Goal: Task Accomplishment & Management: Use online tool/utility

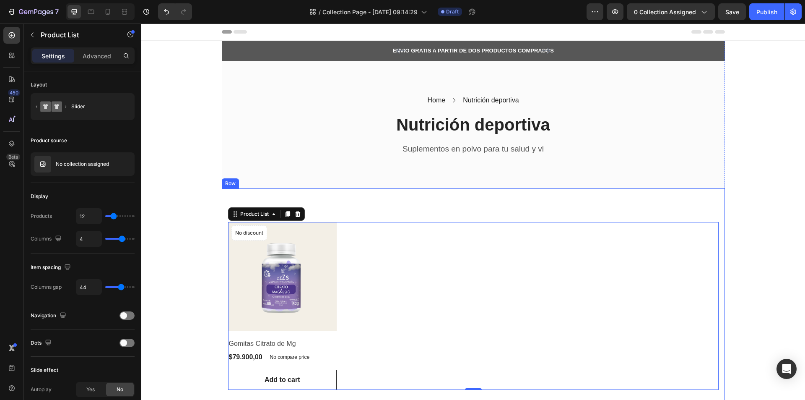
scroll to position [42, 0]
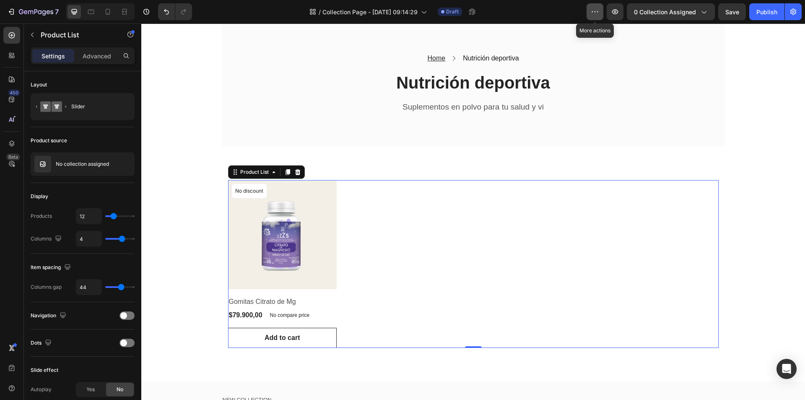
click at [595, 11] on icon "button" at bounding box center [595, 12] width 8 height 8
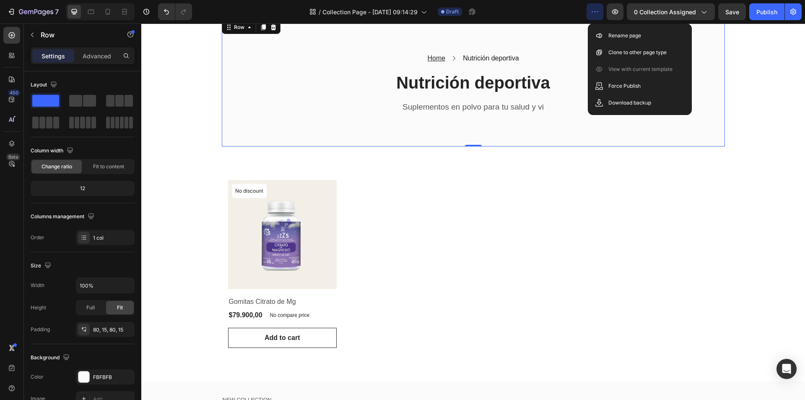
click at [541, 44] on div "Home Text block Icon Nutrición deportiva Text block Row Nutrición deportiva Hea…" at bounding box center [473, 83] width 503 height 128
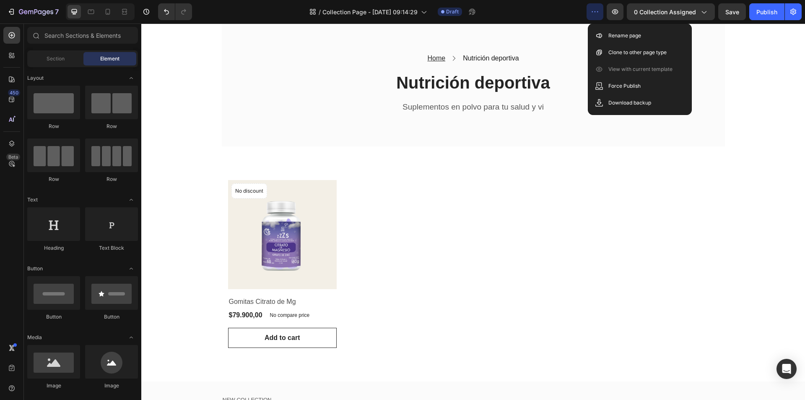
click at [174, 139] on div "ENVIO GRATIS A PARTIR DE DOS PRODUCTOS COMPRADOS Text block 5000+ Text block Ic…" at bounding box center [473, 306] width 664 height 614
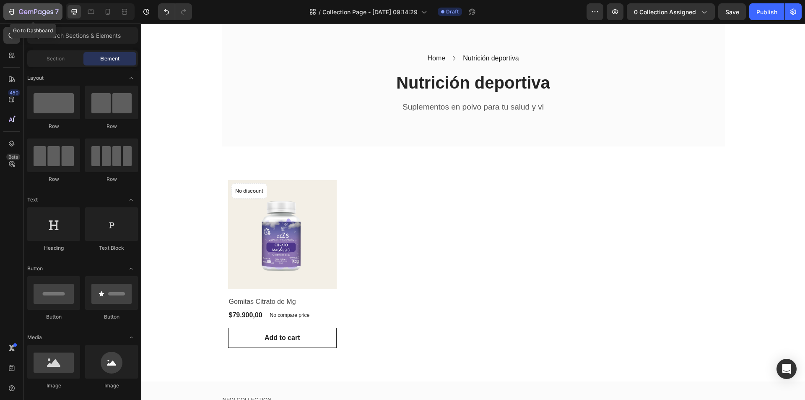
click at [46, 15] on icon "button" at bounding box center [36, 12] width 34 height 7
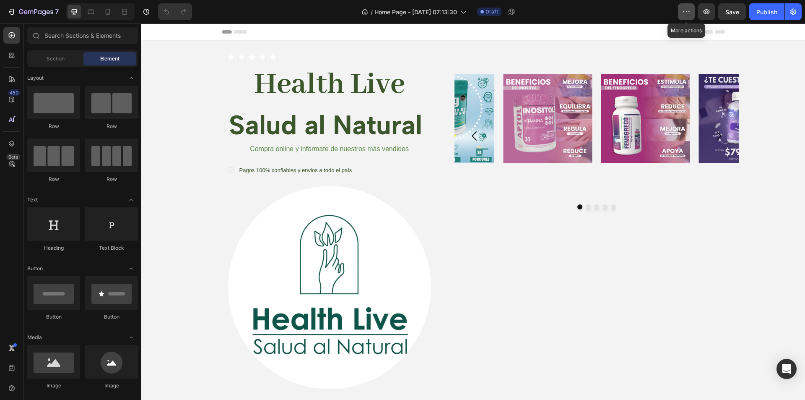
click at [687, 15] on icon "button" at bounding box center [686, 12] width 8 height 8
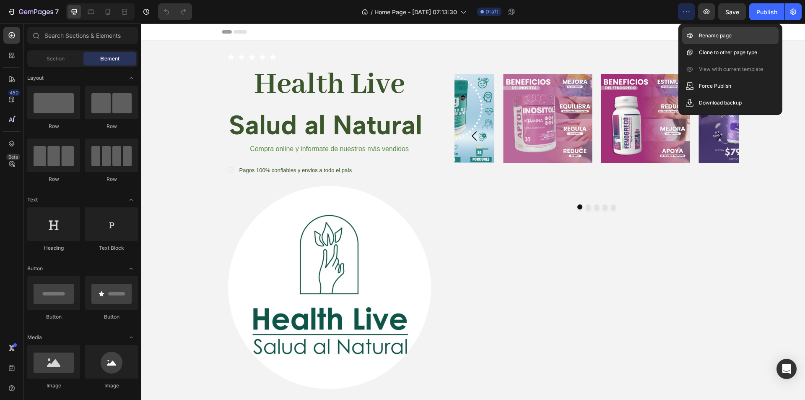
click at [708, 38] on p "Rename page" at bounding box center [715, 35] width 33 height 8
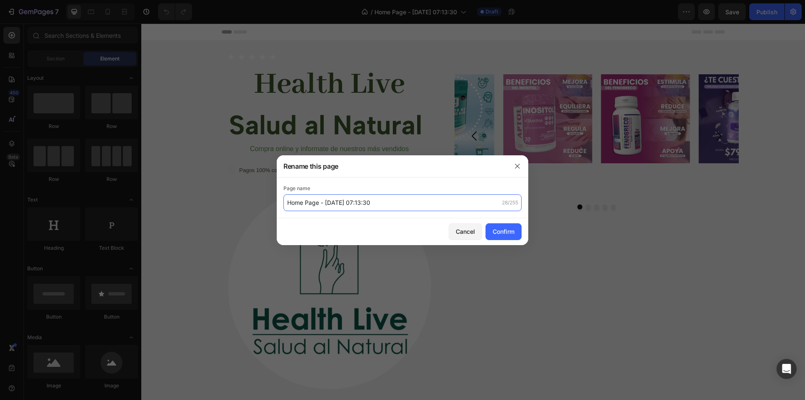
click at [351, 200] on input "Home Page - Aug 26, 07:13:30" at bounding box center [403, 202] width 238 height 17
type input "Página de inicio"
click at [497, 232] on div "Confirm" at bounding box center [504, 231] width 22 height 9
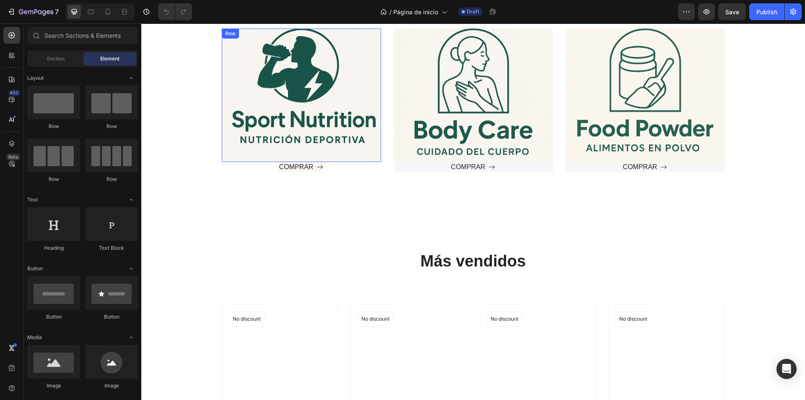
scroll to position [377, 0]
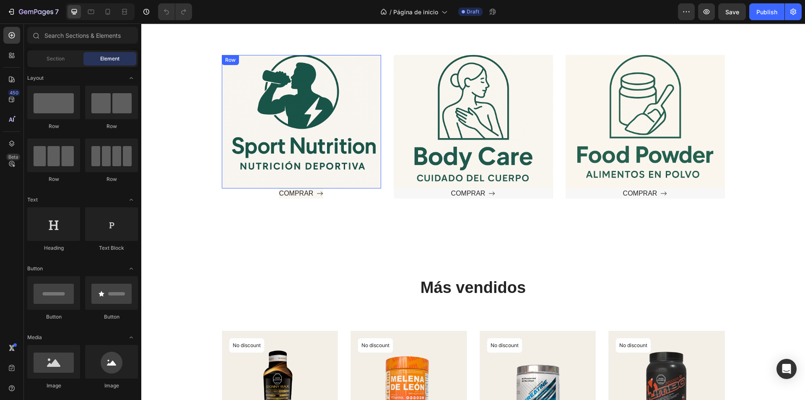
click at [275, 174] on div "Text block" at bounding box center [301, 121] width 133 height 107
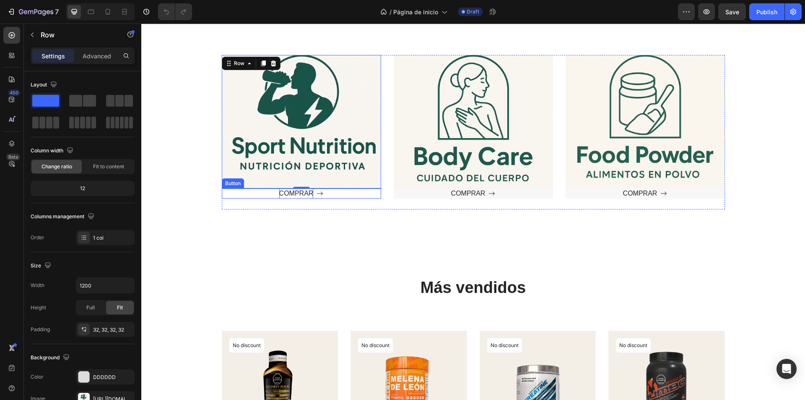
click at [300, 189] on p "COMPRAR" at bounding box center [296, 193] width 34 height 10
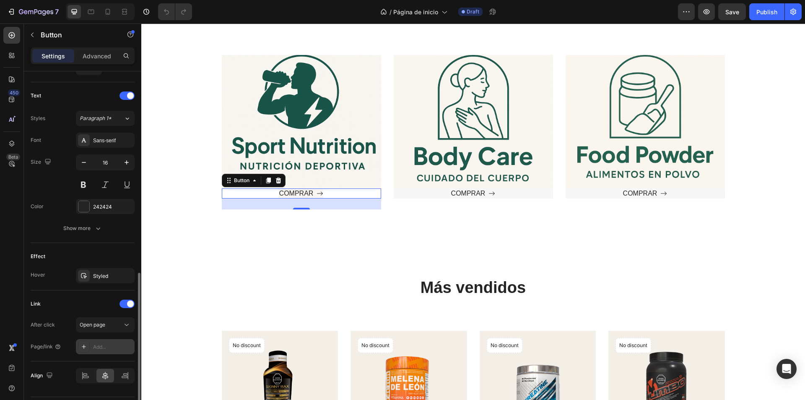
scroll to position [359, 0]
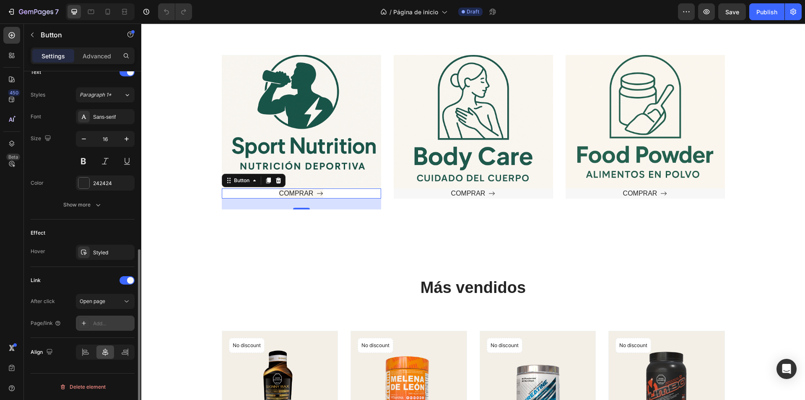
click at [81, 323] on icon at bounding box center [84, 323] width 7 height 7
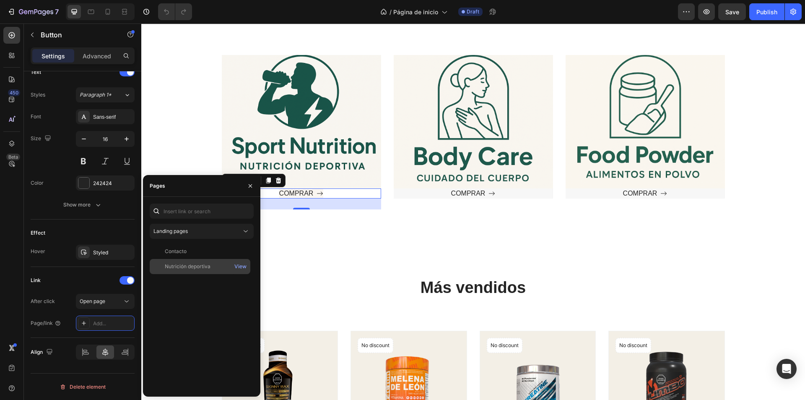
click at [185, 268] on div "Nutrición deportiva" at bounding box center [188, 267] width 46 height 8
click at [247, 266] on button "View" at bounding box center [240, 266] width 13 height 12
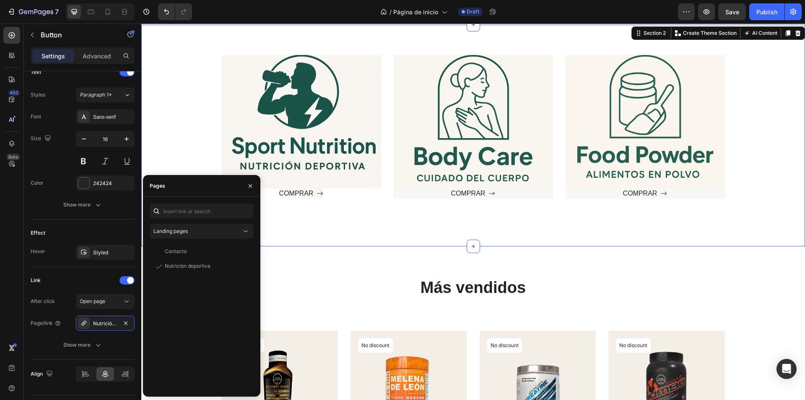
click at [292, 243] on div "Text block Row Hero Banner COMPRAR Button Text block Row COMPRAR Button Hero Ba…" at bounding box center [473, 135] width 664 height 221
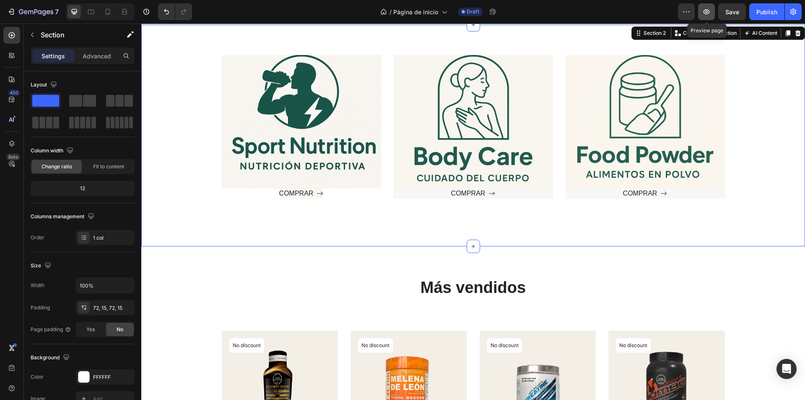
click at [708, 6] on button "button" at bounding box center [706, 11] width 17 height 17
click at [453, 187] on div "Text block Row" at bounding box center [473, 121] width 159 height 133
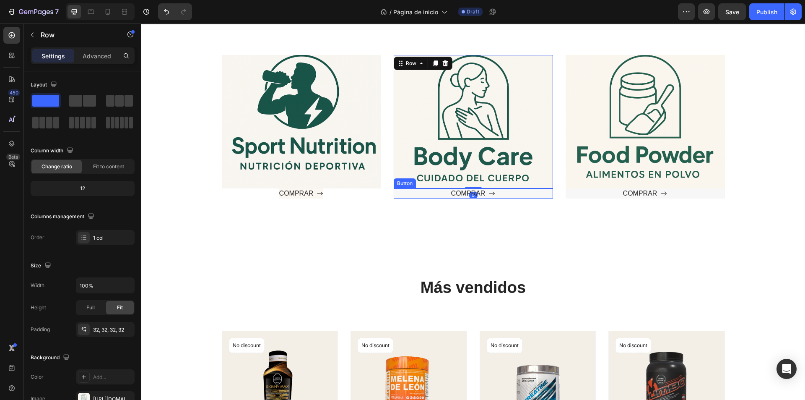
click at [438, 191] on div "COMPRAR Button" at bounding box center [473, 193] width 159 height 10
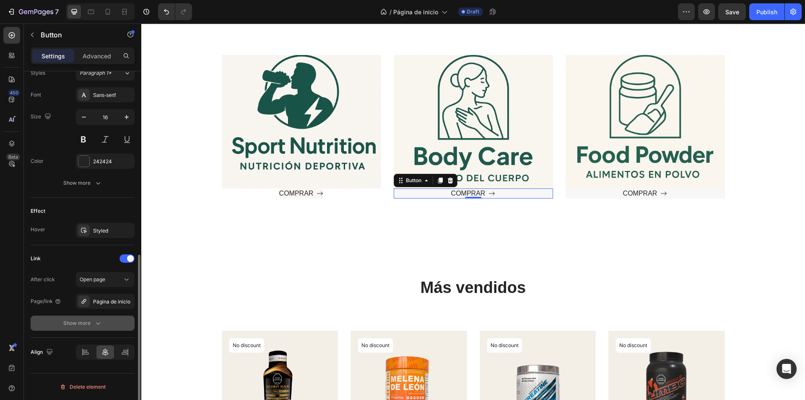
scroll to position [381, 0]
click at [105, 297] on div "Página de inicio" at bounding box center [105, 301] width 59 height 15
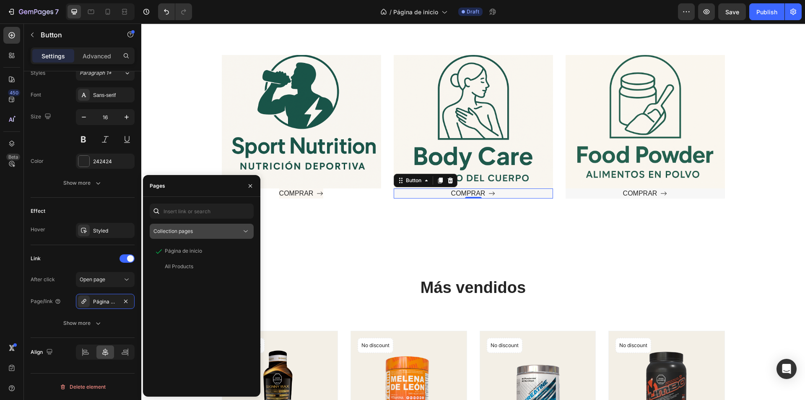
click at [211, 231] on div "Collection pages" at bounding box center [198, 231] width 88 height 8
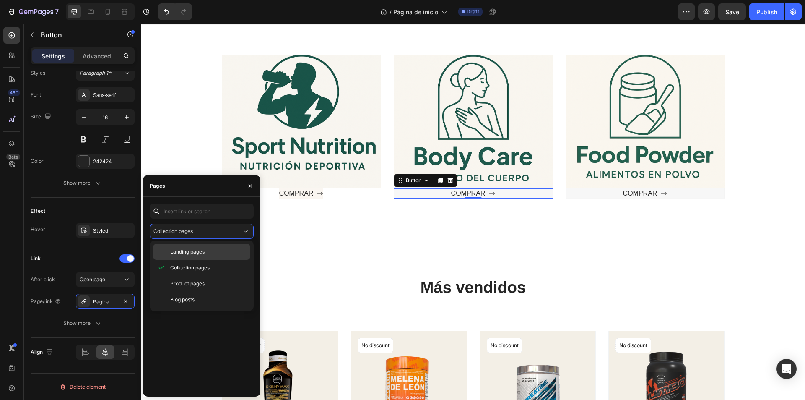
click at [224, 258] on div "Landing pages" at bounding box center [201, 252] width 97 height 16
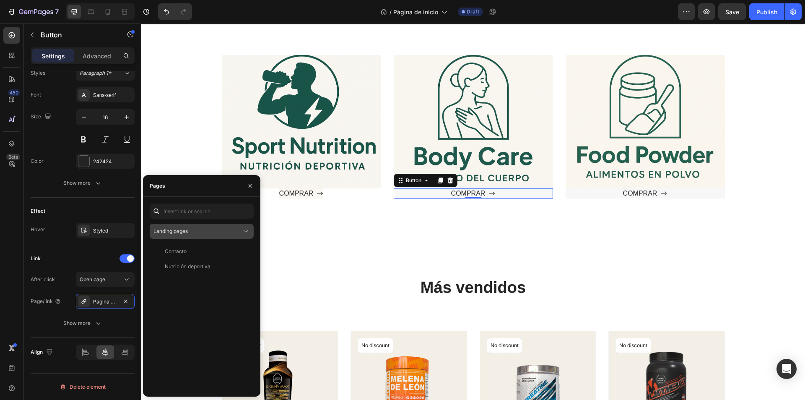
click at [206, 227] on div "Landing pages" at bounding box center [202, 231] width 96 height 8
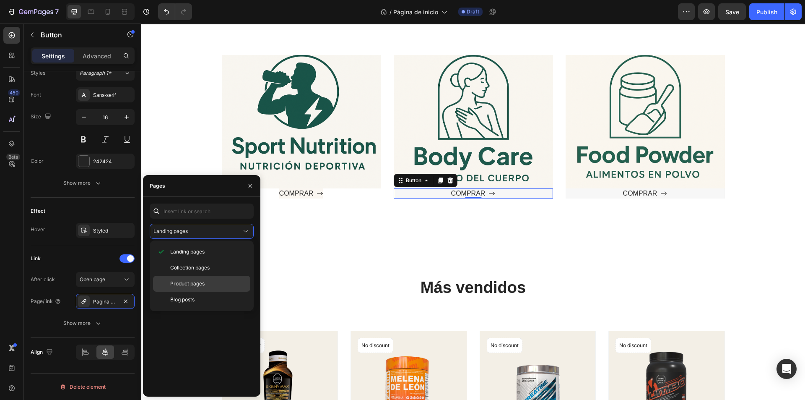
click at [232, 287] on p "Product pages" at bounding box center [208, 284] width 76 height 8
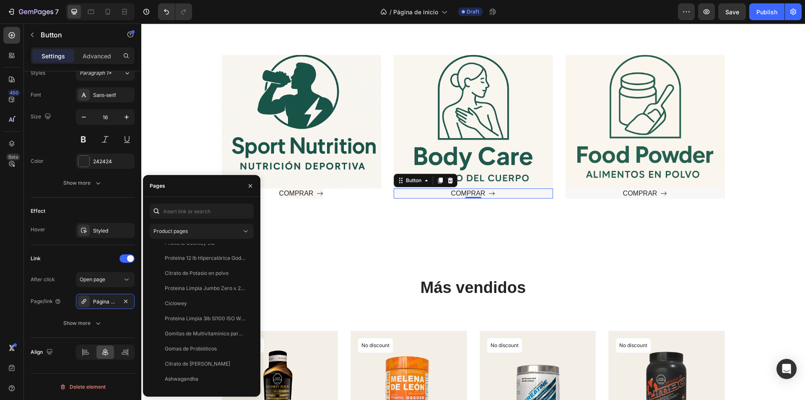
scroll to position [292, 0]
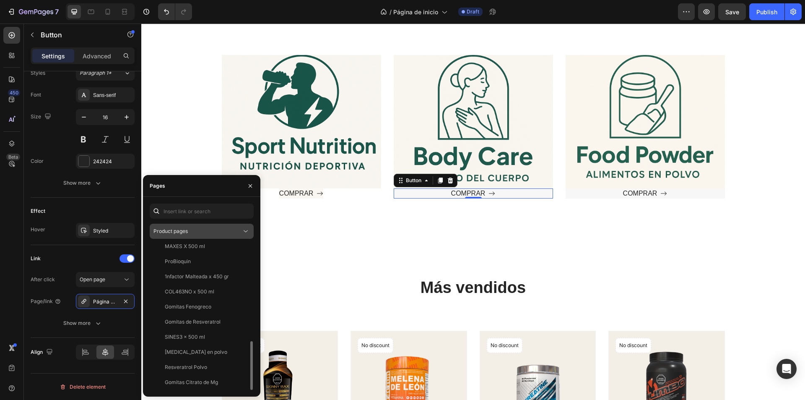
click at [243, 233] on icon at bounding box center [246, 231] width 8 height 8
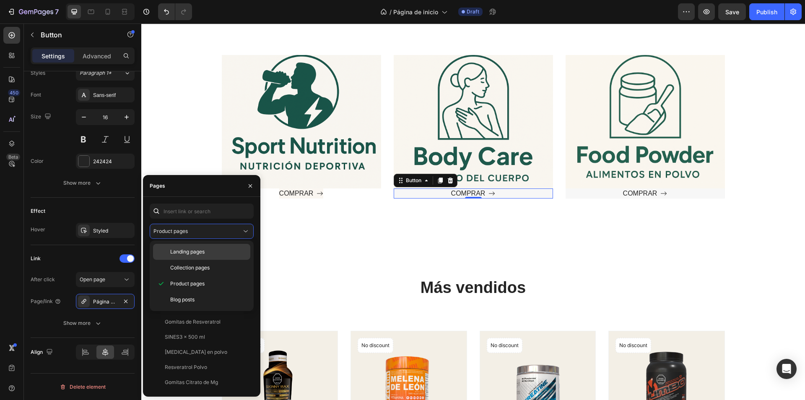
click at [200, 260] on div "Landing pages" at bounding box center [201, 268] width 97 height 16
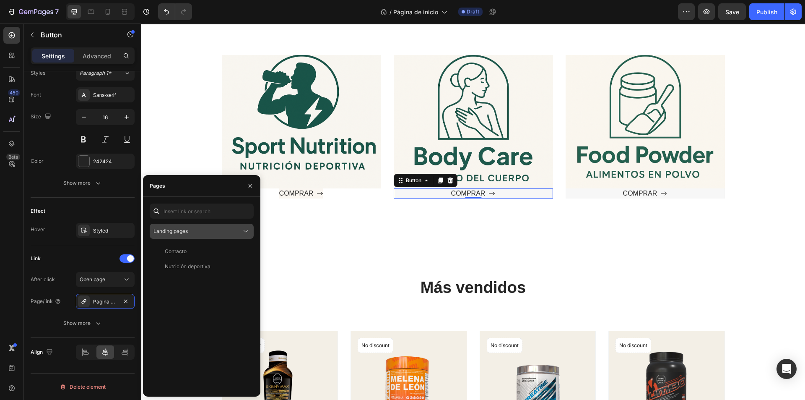
click at [208, 227] on div "Landing pages" at bounding box center [202, 231] width 96 height 8
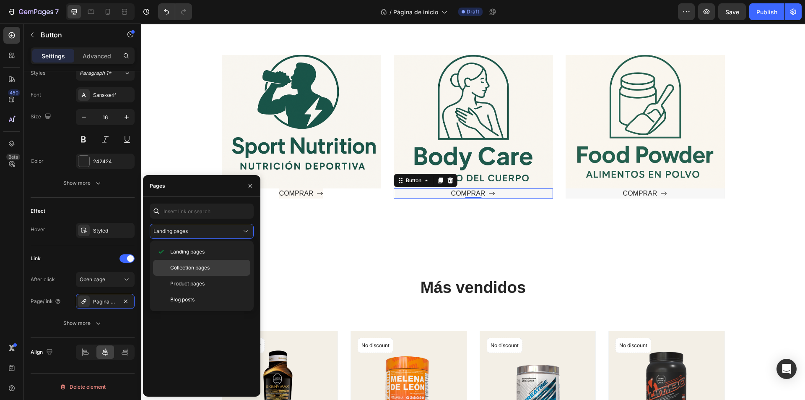
click at [201, 266] on span "Collection pages" at bounding box center [189, 268] width 39 height 8
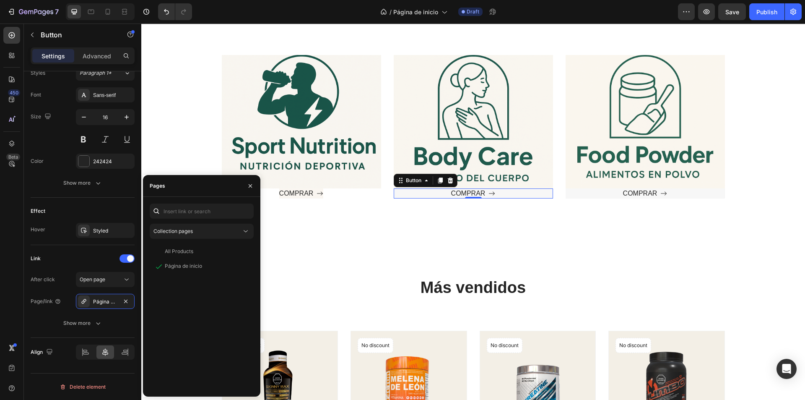
click at [217, 319] on div "All Products View Página de inicio View" at bounding box center [202, 317] width 104 height 146
click at [248, 188] on icon "button" at bounding box center [250, 185] width 7 height 7
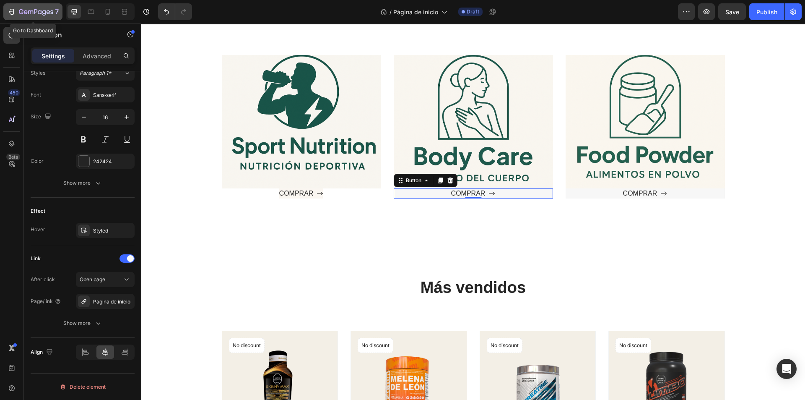
click at [42, 9] on icon "button" at bounding box center [36, 12] width 34 height 7
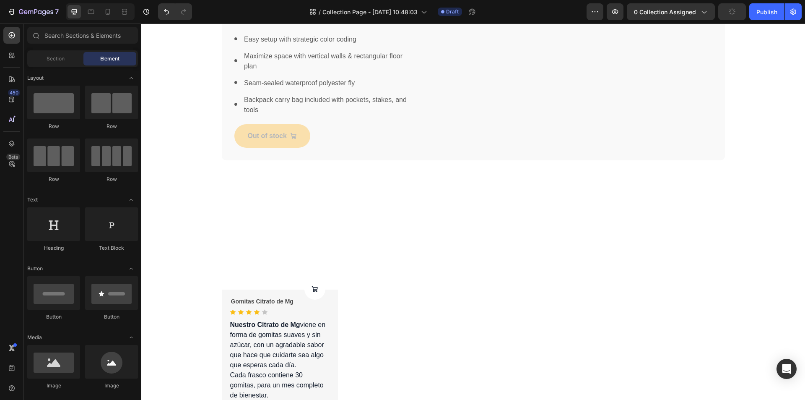
scroll to position [526, 0]
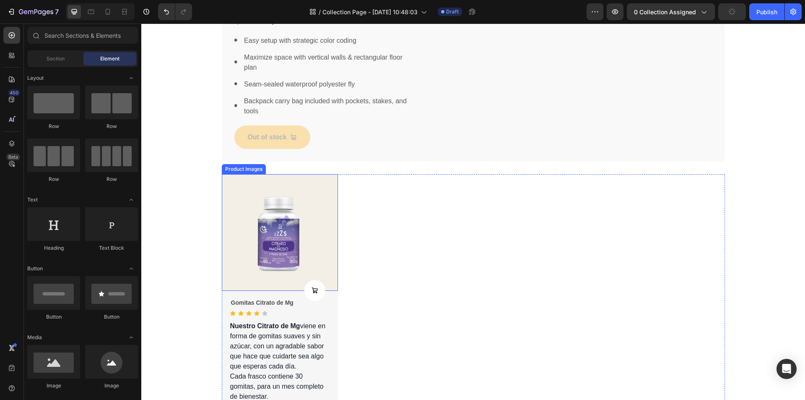
click at [291, 226] on img at bounding box center [280, 232] width 117 height 117
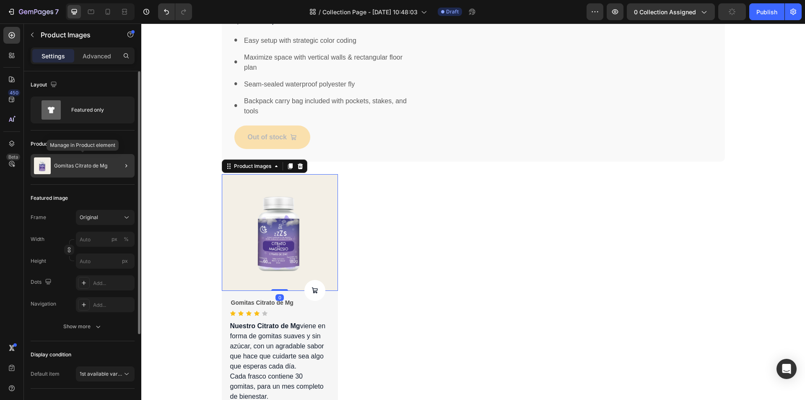
click at [111, 167] on div "Gomitas Citrato de Mg" at bounding box center [83, 165] width 104 height 23
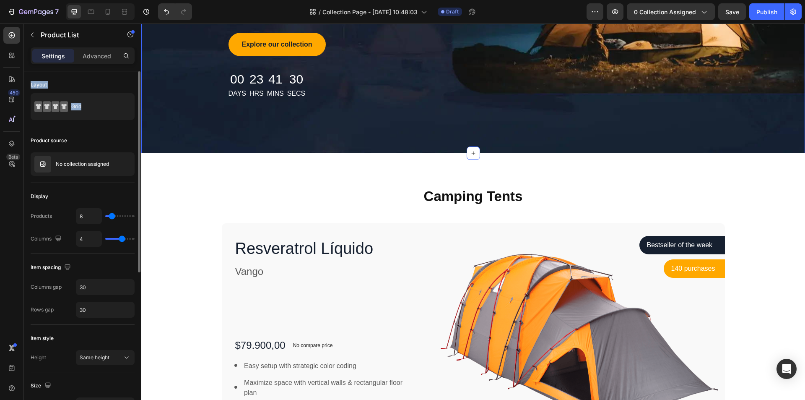
scroll to position [210, 0]
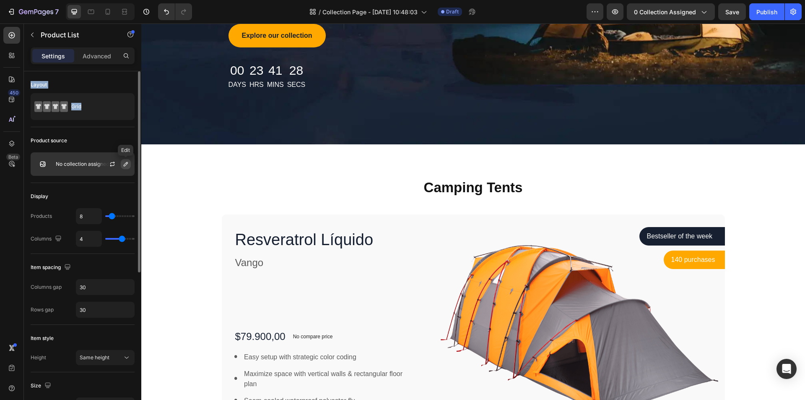
click at [125, 164] on icon "button" at bounding box center [125, 164] width 7 height 7
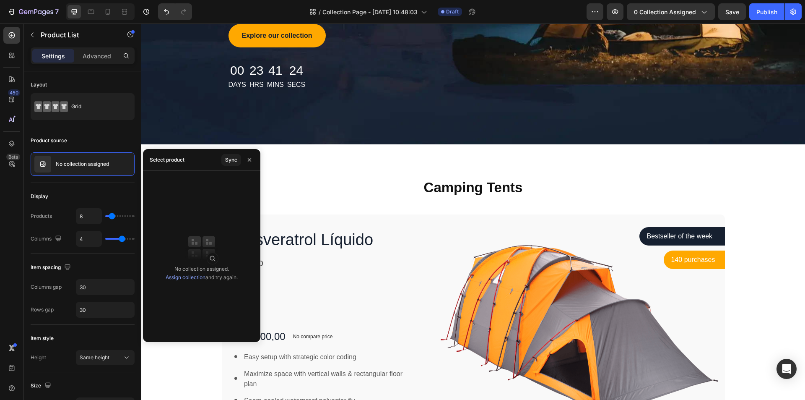
click at [186, 277] on link "Assign collection" at bounding box center [186, 277] width 40 height 6
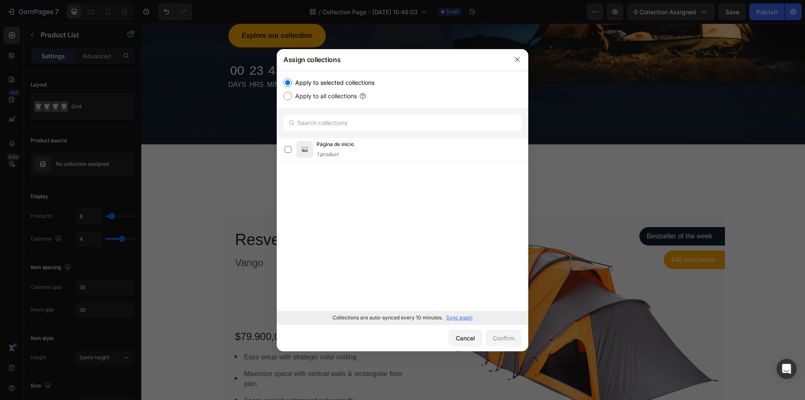
click at [342, 95] on label "Apply to all collections" at bounding box center [324, 96] width 65 height 10
click at [292, 95] on input "Apply to all collections" at bounding box center [288, 96] width 8 height 8
radio input "true"
click at [461, 314] on p "Sync again" at bounding box center [459, 318] width 26 height 8
click at [512, 62] on button "button" at bounding box center [517, 59] width 13 height 13
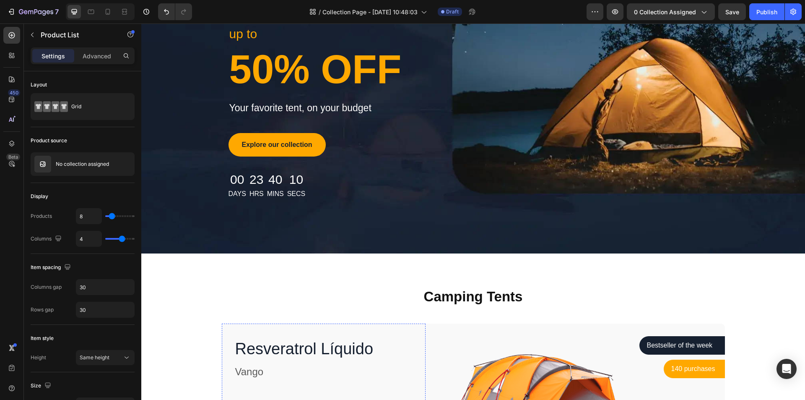
scroll to position [0, 0]
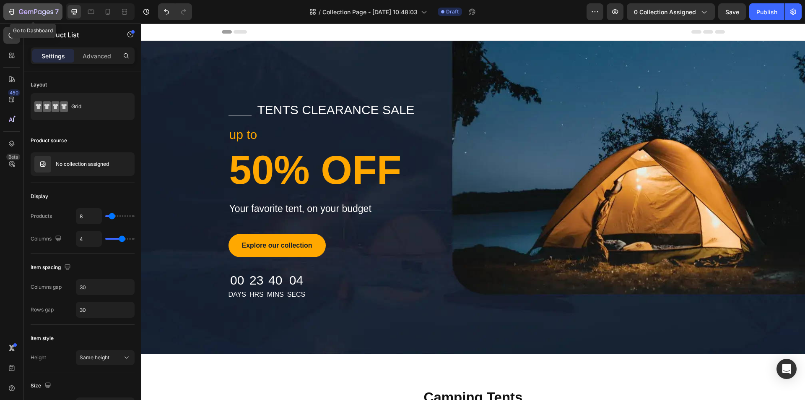
click at [31, 12] on icon "button" at bounding box center [30, 12] width 5 height 4
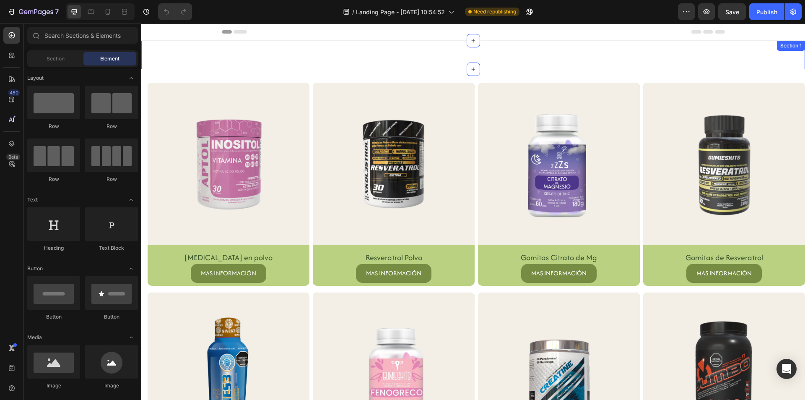
click at [461, 46] on div "Heading Section 1" at bounding box center [473, 55] width 664 height 29
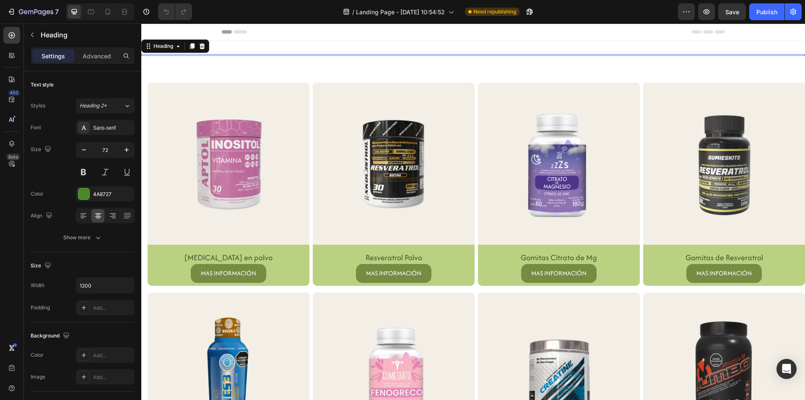
click at [449, 55] on h2 at bounding box center [473, 55] width 503 height 2
click at [449, 54] on h2 at bounding box center [473, 55] width 503 height 2
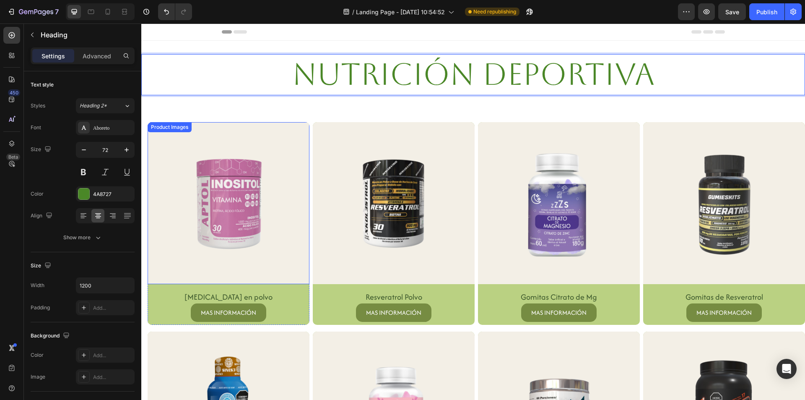
click at [178, 128] on div "Product Images" at bounding box center [169, 127] width 41 height 8
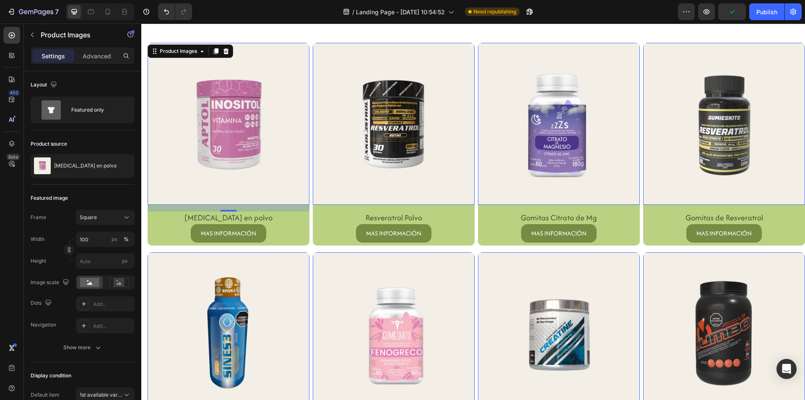
scroll to position [84, 0]
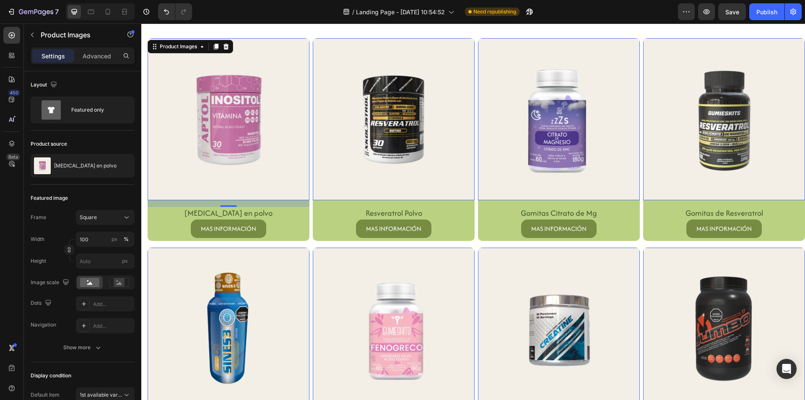
click at [224, 62] on img at bounding box center [229, 119] width 162 height 162
click at [91, 171] on div "[MEDICAL_DATA] en polvo" at bounding box center [83, 165] width 104 height 23
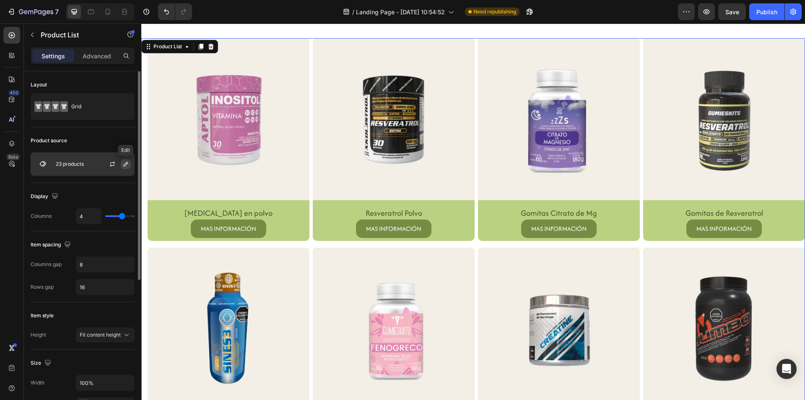
click at [125, 161] on icon "button" at bounding box center [125, 164] width 7 height 7
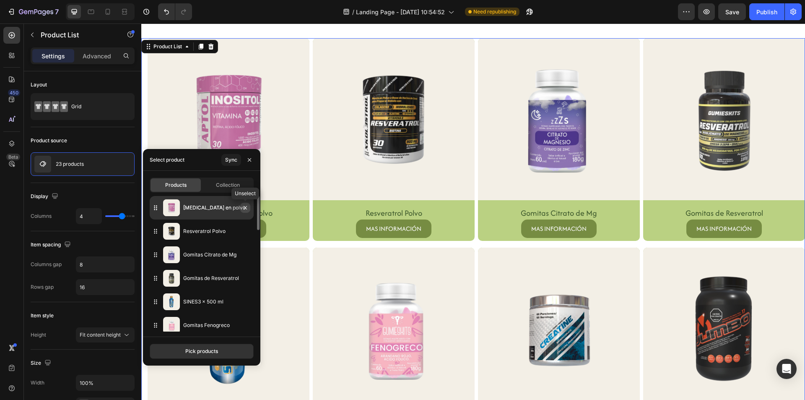
click at [247, 209] on icon "button" at bounding box center [245, 207] width 7 height 7
click at [247, 206] on icon "button" at bounding box center [245, 207] width 7 height 7
click at [244, 206] on icon "button" at bounding box center [245, 207] width 7 height 7
click at [244, 206] on icon "button" at bounding box center [245, 207] width 3 height 3
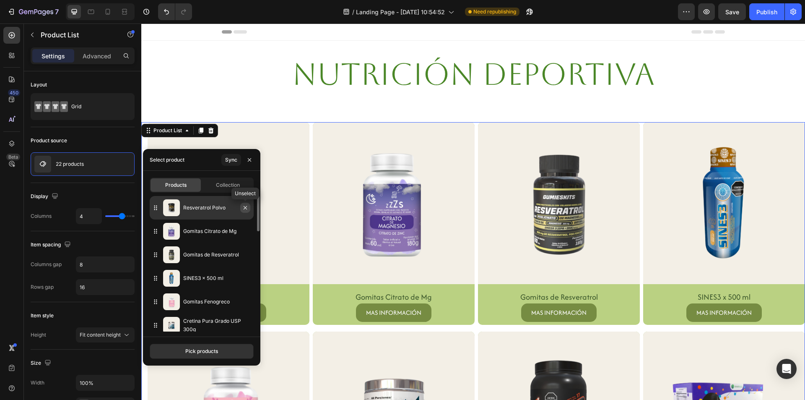
click at [247, 204] on button "button" at bounding box center [245, 208] width 10 height 10
click at [245, 207] on icon "button" at bounding box center [245, 207] width 3 height 3
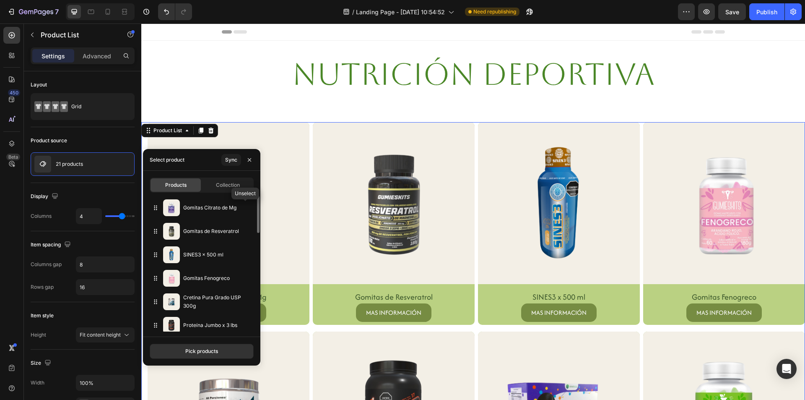
click at [0, 0] on icon "button" at bounding box center [0, 0] width 0 height 0
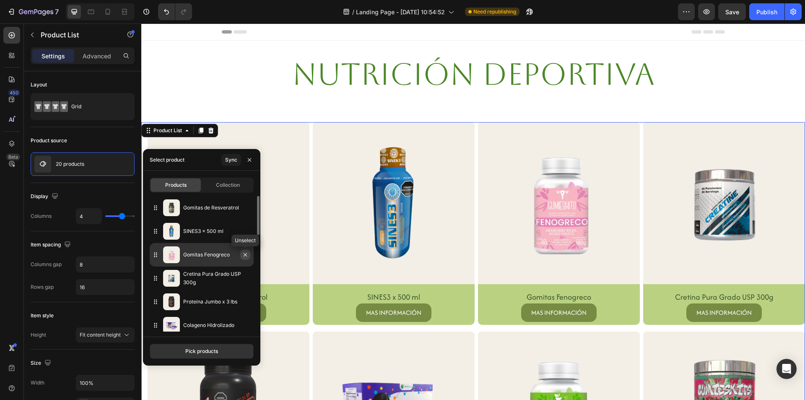
click at [244, 256] on icon "button" at bounding box center [245, 254] width 7 height 7
click at [245, 254] on icon "button" at bounding box center [245, 254] width 7 height 7
click at [245, 253] on icon "button" at bounding box center [245, 254] width 7 height 7
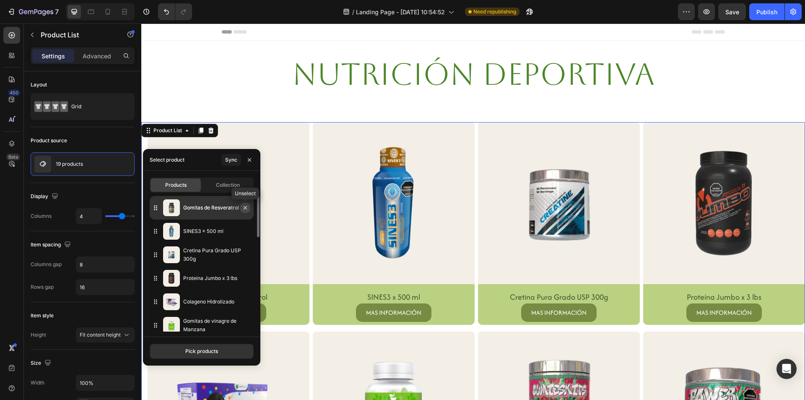
click at [245, 208] on icon "button" at bounding box center [245, 207] width 7 height 7
click at [246, 206] on icon "button" at bounding box center [245, 207] width 7 height 7
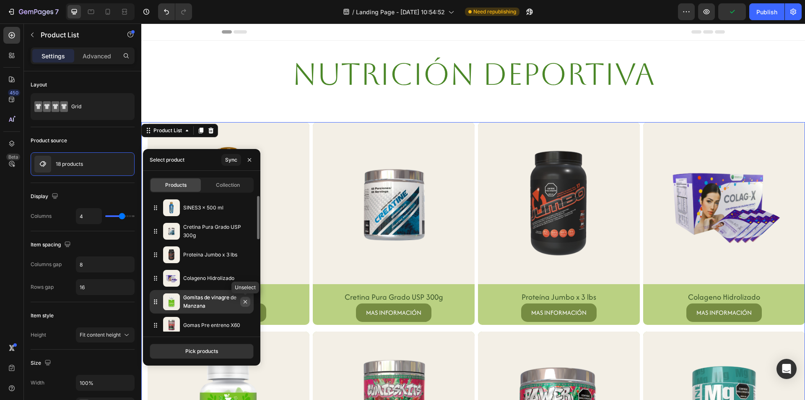
click at [244, 301] on icon "button" at bounding box center [245, 301] width 7 height 7
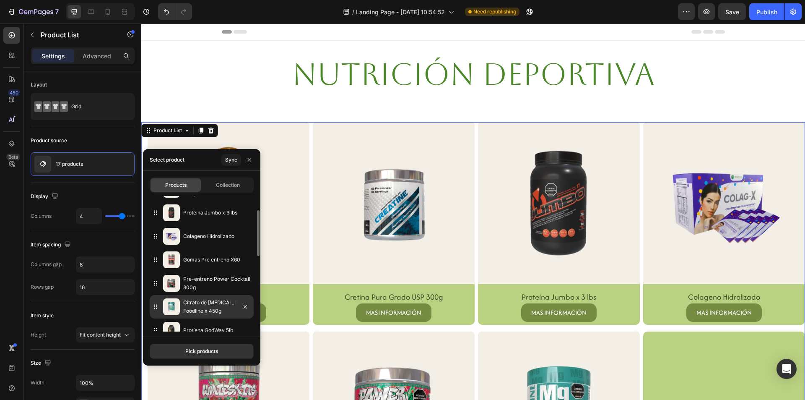
scroll to position [84, 0]
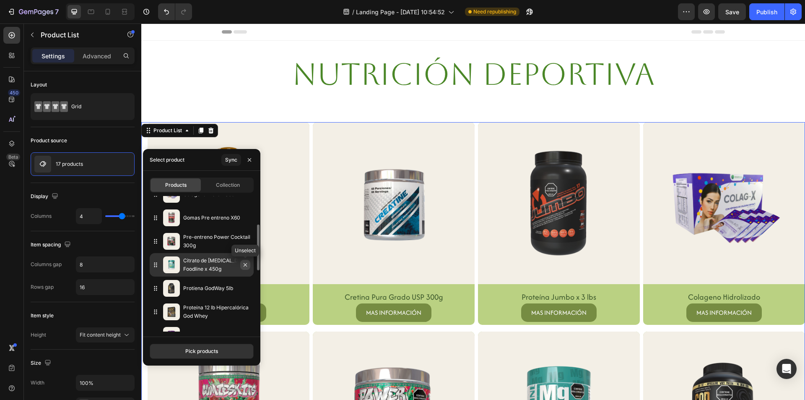
click at [243, 262] on icon "button" at bounding box center [245, 264] width 7 height 7
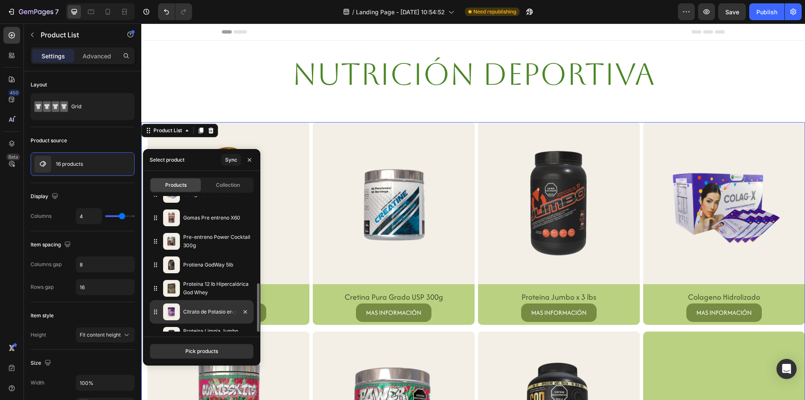
scroll to position [126, 0]
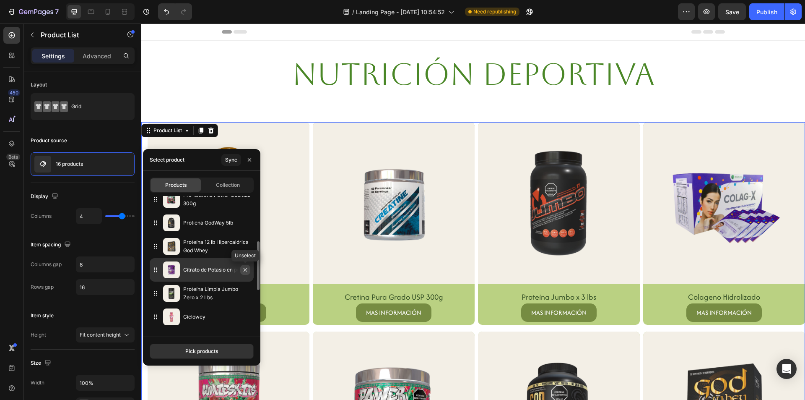
click at [246, 268] on icon "button" at bounding box center [245, 269] width 7 height 7
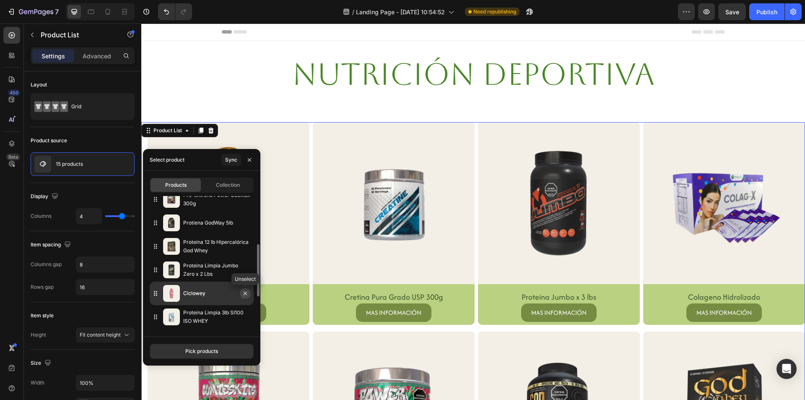
click at [249, 296] on button "button" at bounding box center [245, 293] width 10 height 10
click at [245, 291] on icon "button" at bounding box center [245, 293] width 7 height 7
click at [245, 313] on button "button" at bounding box center [245, 317] width 10 height 10
click at [245, 313] on icon "button" at bounding box center [245, 316] width 7 height 7
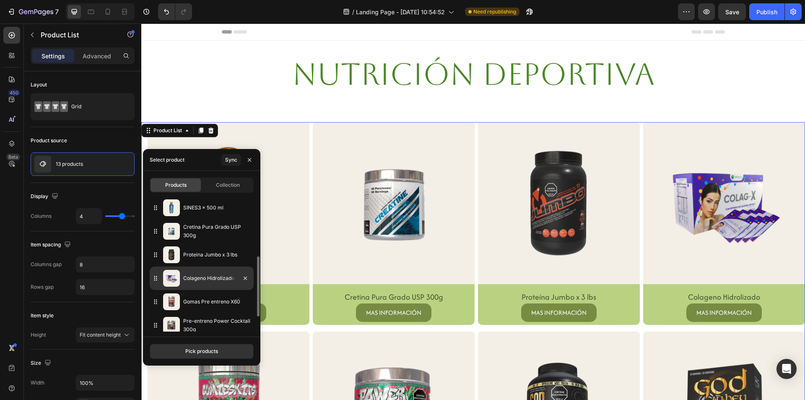
scroll to position [0, 0]
click at [249, 163] on button "button" at bounding box center [249, 159] width 13 height 13
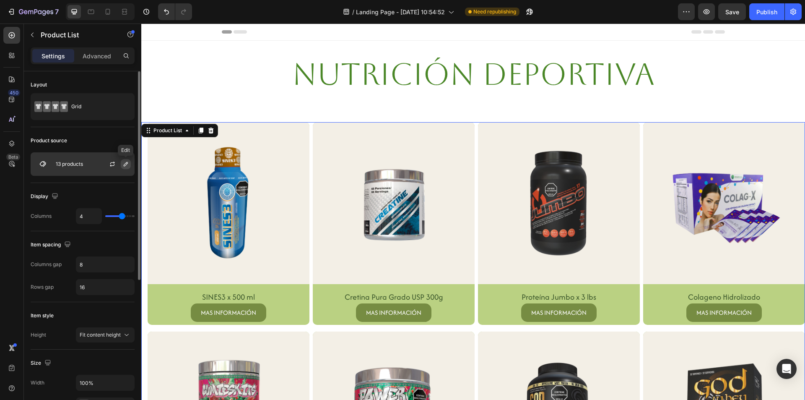
click at [127, 160] on button "button" at bounding box center [126, 164] width 10 height 10
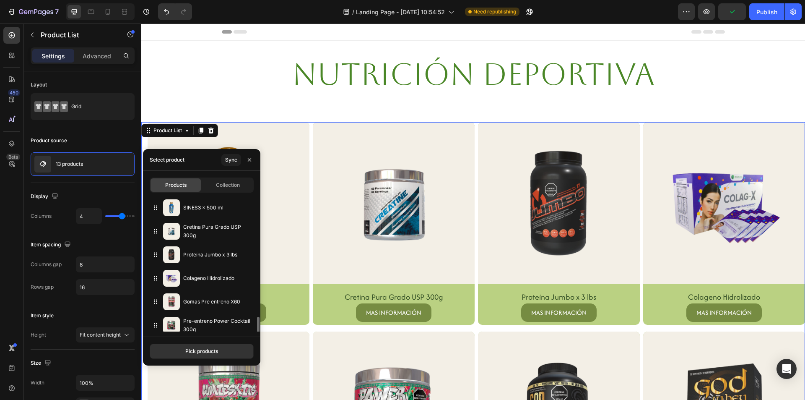
scroll to position [170, 0]
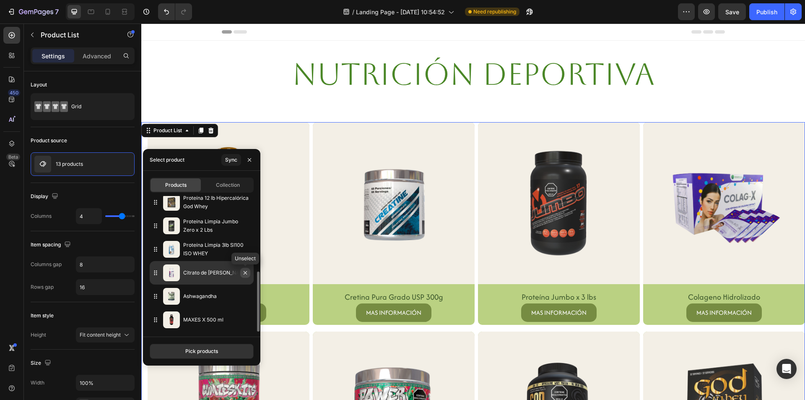
click at [250, 268] on button "button" at bounding box center [245, 273] width 10 height 10
click at [244, 270] on icon "button" at bounding box center [245, 272] width 7 height 7
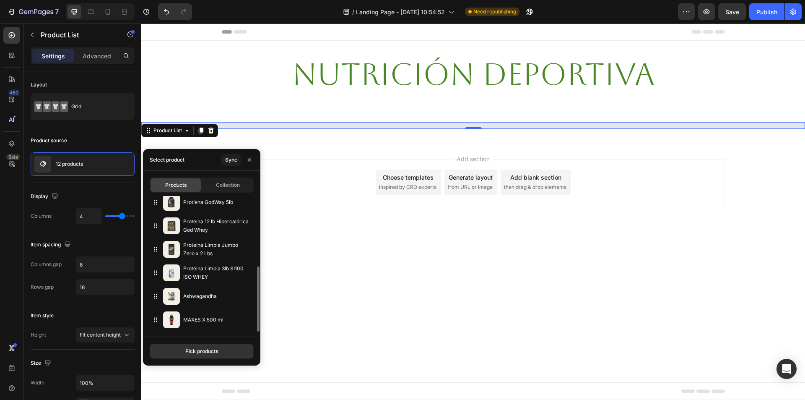
scroll to position [146, 0]
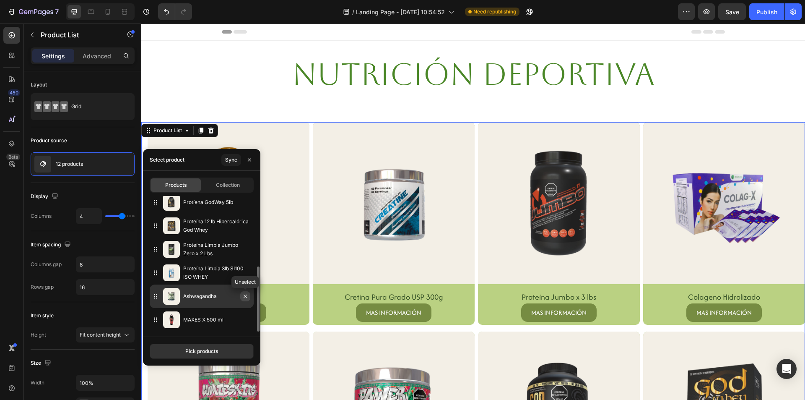
click at [246, 294] on icon "button" at bounding box center [245, 296] width 7 height 7
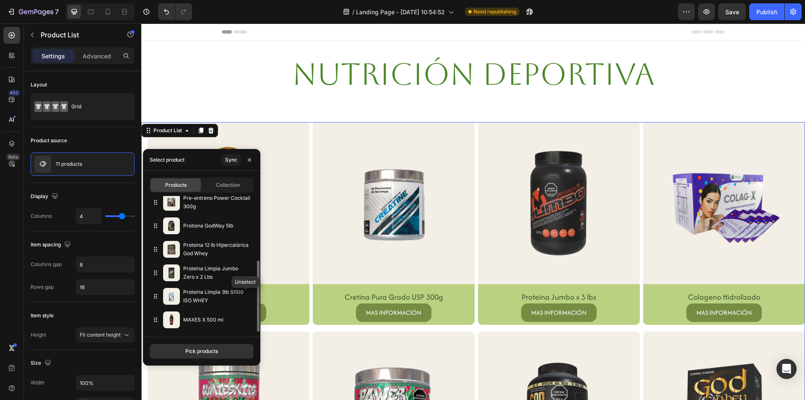
scroll to position [123, 0]
click at [245, 318] on icon "button" at bounding box center [245, 319] width 7 height 7
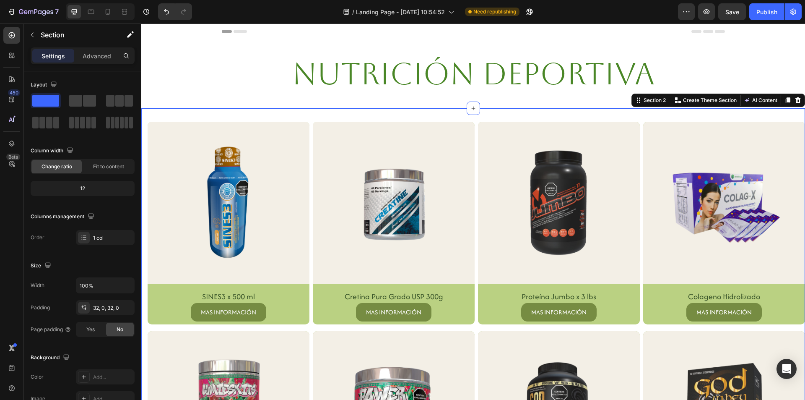
scroll to position [0, 0]
click at [682, 8] on button "button" at bounding box center [686, 11] width 17 height 17
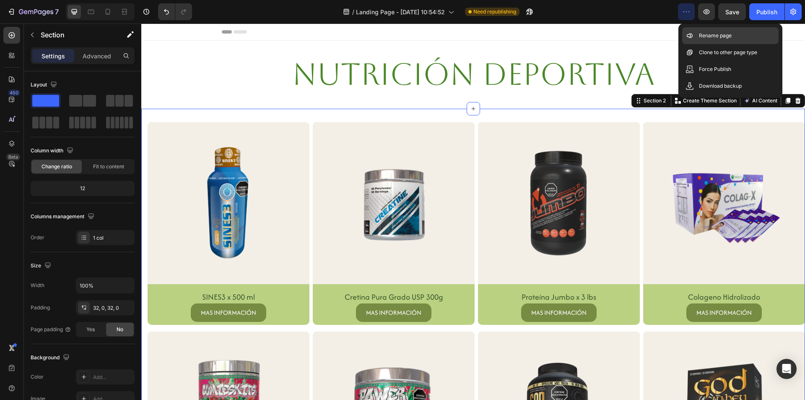
click at [691, 35] on icon at bounding box center [690, 36] width 3 height 5
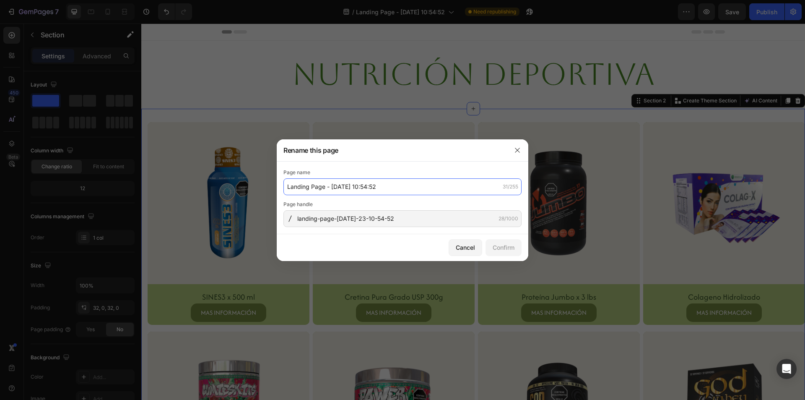
click at [396, 190] on input "Landing Page - Jul 23, 10:54:52" at bounding box center [403, 186] width 238 height 17
click at [499, 251] on div "Confirm" at bounding box center [504, 247] width 22 height 9
type input "Nutrición deportiva"
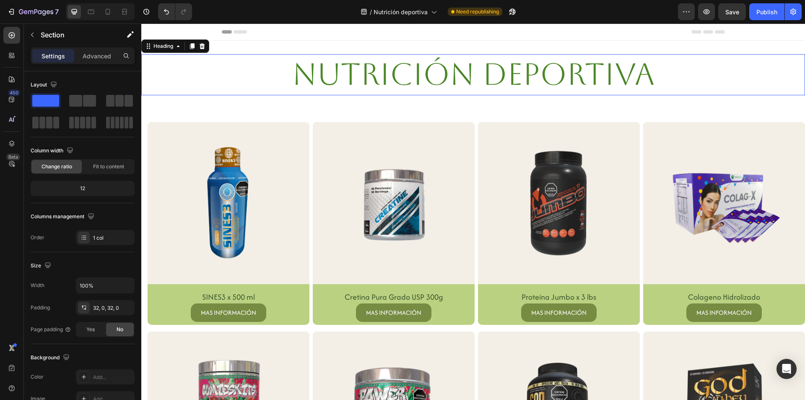
click at [734, 62] on div "Nutrición deportiva" at bounding box center [473, 74] width 664 height 41
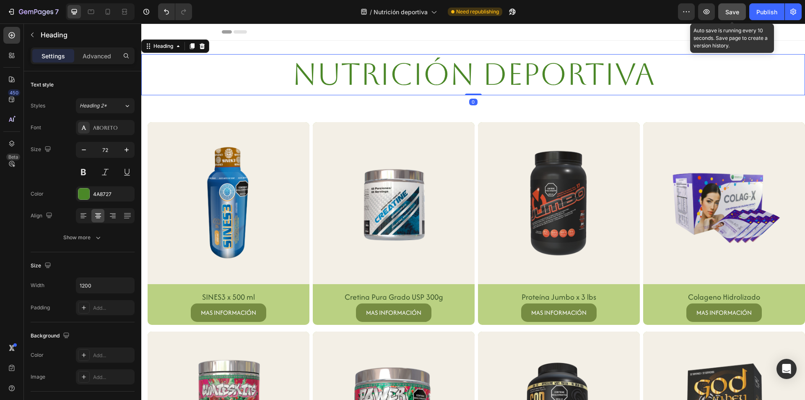
click at [732, 8] on span "Save" at bounding box center [733, 11] width 14 height 7
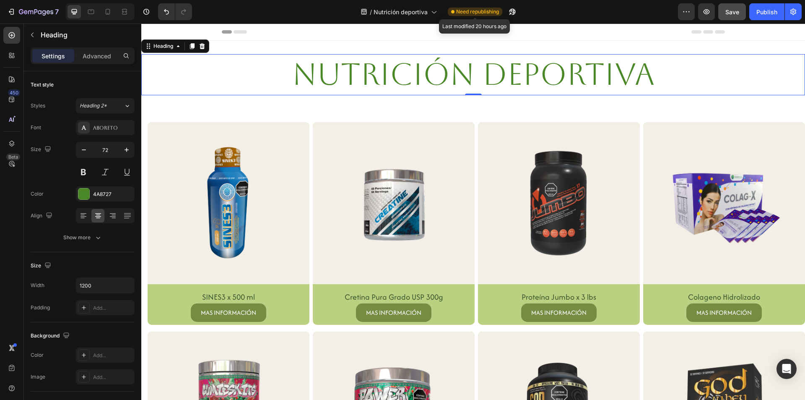
click at [473, 10] on span "Need republishing" at bounding box center [477, 12] width 43 height 8
click at [758, 13] on div "Publish" at bounding box center [767, 12] width 21 height 9
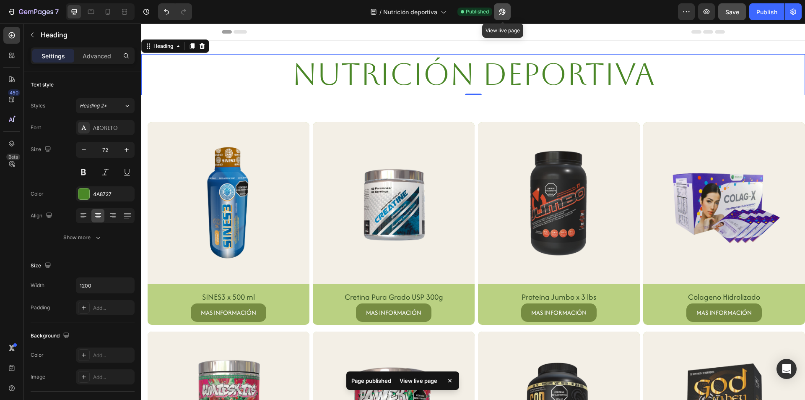
click at [507, 13] on icon "button" at bounding box center [502, 12] width 8 height 8
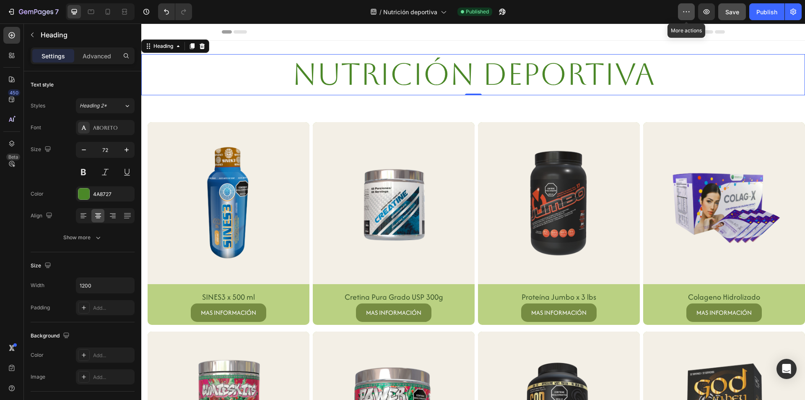
click at [684, 15] on icon "button" at bounding box center [686, 12] width 8 height 8
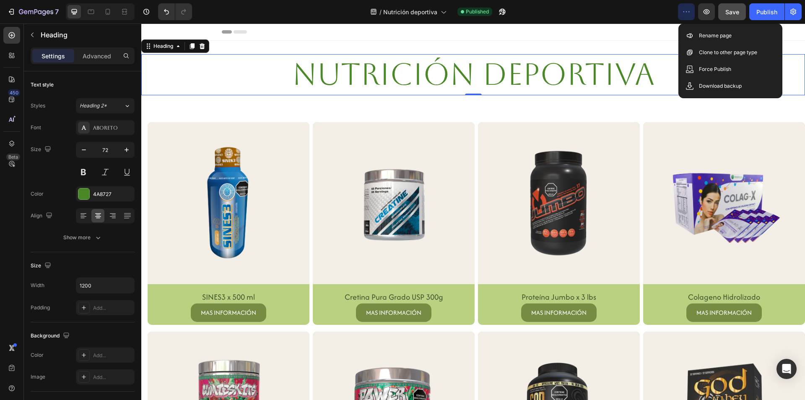
click at [684, 16] on button "button" at bounding box center [686, 11] width 17 height 17
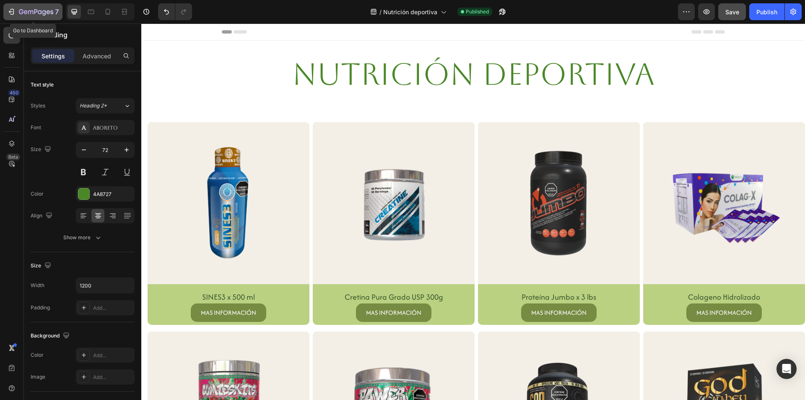
click at [52, 14] on icon "button" at bounding box center [36, 12] width 34 height 7
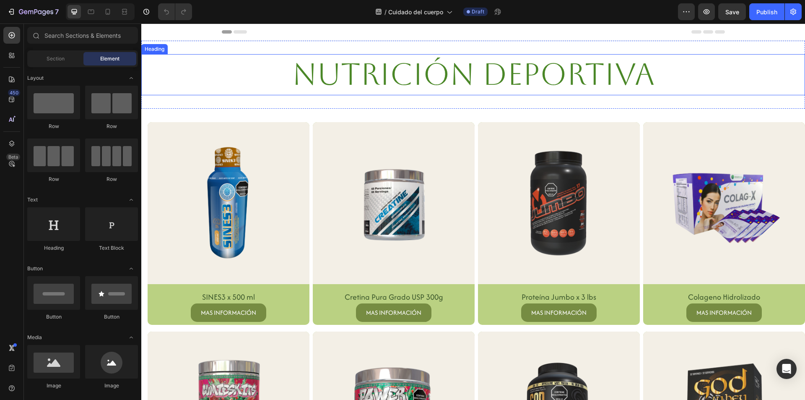
click at [651, 78] on h2 "Nutrición deportiva" at bounding box center [473, 74] width 503 height 41
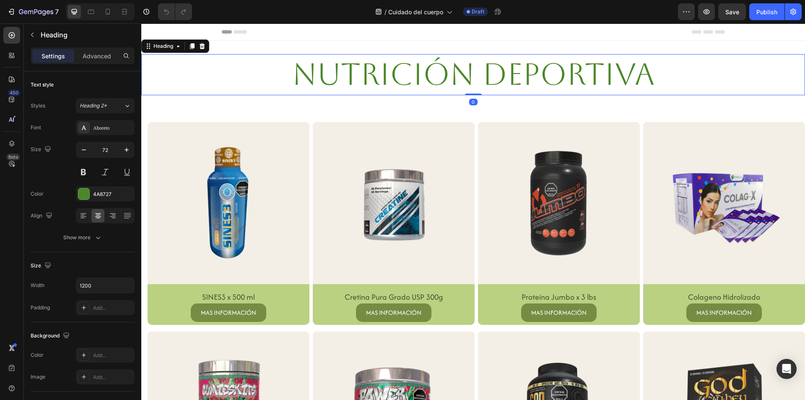
click at [651, 78] on h2 "Nutrición deportiva" at bounding box center [473, 74] width 503 height 41
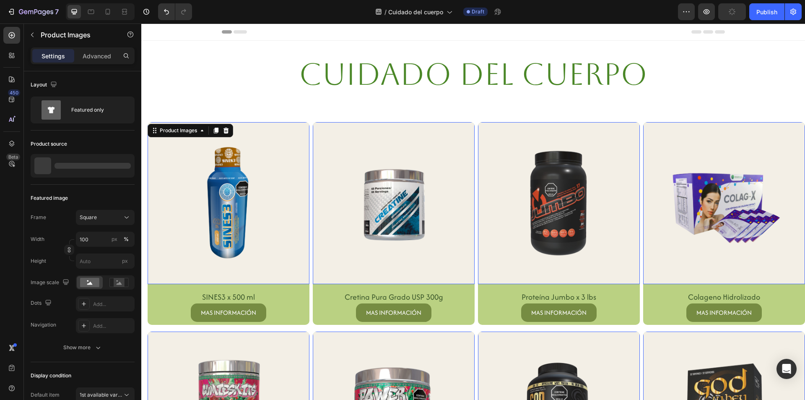
click at [201, 248] on img at bounding box center [229, 203] width 162 height 162
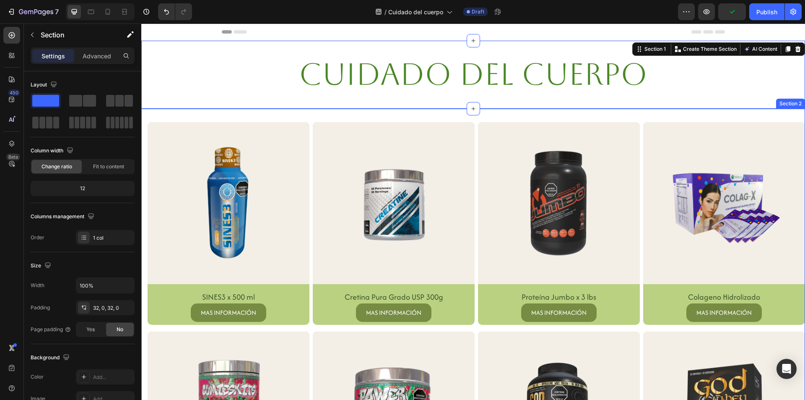
click at [168, 108] on div "Cuidado del cuerpo Heading Section 1 Create Theme Section AI Content Write with…" at bounding box center [473, 399] width 664 height 717
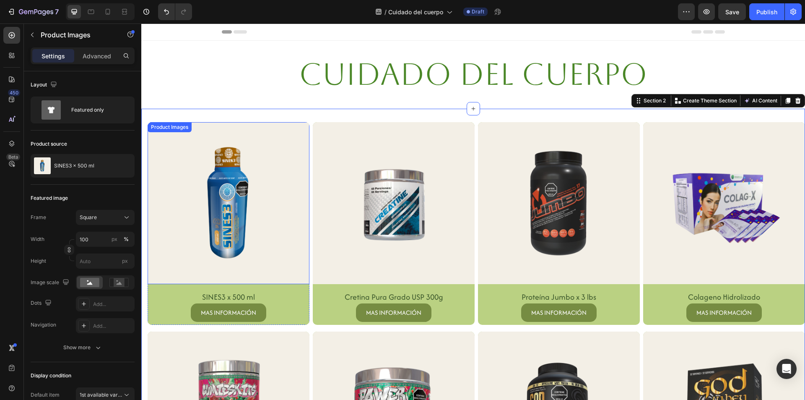
click at [163, 122] on div "Product Images" at bounding box center [229, 203] width 162 height 162
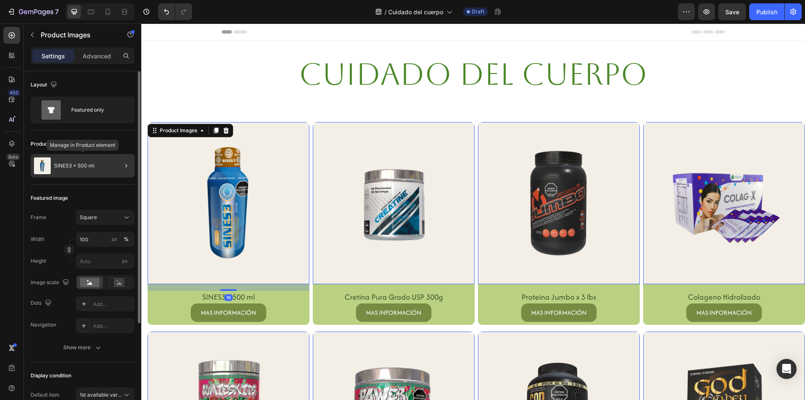
click at [104, 167] on div "SINES3 x 500 ml" at bounding box center [83, 165] width 104 height 23
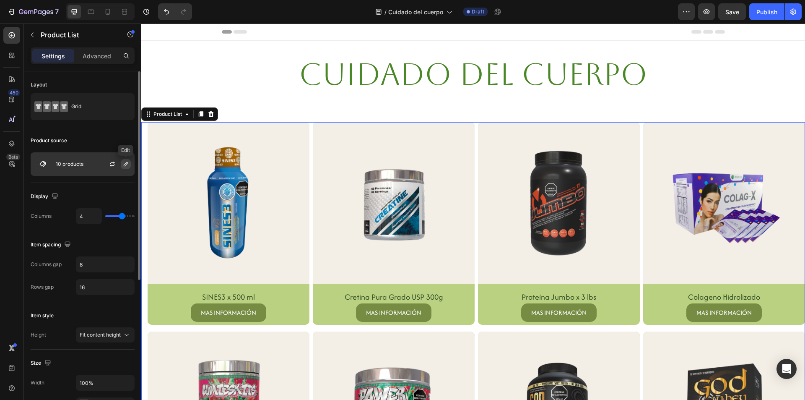
click at [123, 159] on button "button" at bounding box center [126, 164] width 10 height 10
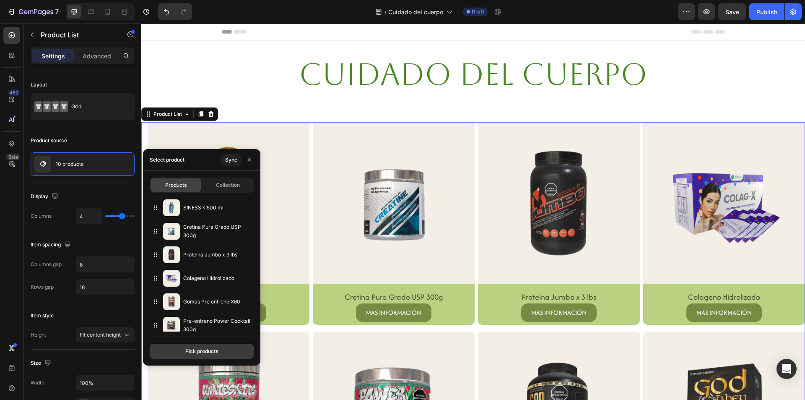
click at [196, 354] on div "Pick products" at bounding box center [201, 351] width 33 height 8
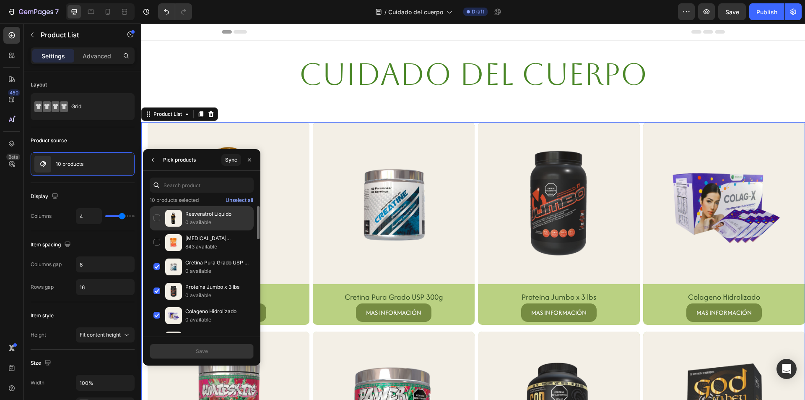
click at [157, 230] on div "Resveratrol Líquido 0 available" at bounding box center [202, 242] width 104 height 24
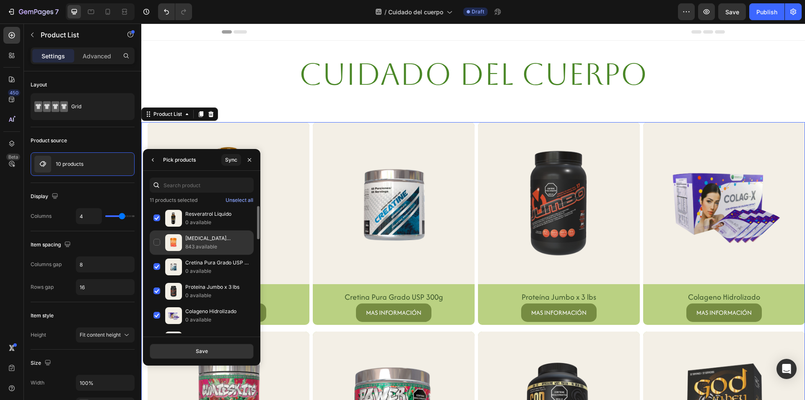
click at [161, 255] on div "Melena de León 843 available" at bounding box center [202, 267] width 104 height 24
drag, startPoint x: 156, startPoint y: 266, endPoint x: 149, endPoint y: 267, distance: 6.8
click at [156, 279] on div "Cretina Pura Grado USP 300g 0 available" at bounding box center [202, 291] width 104 height 24
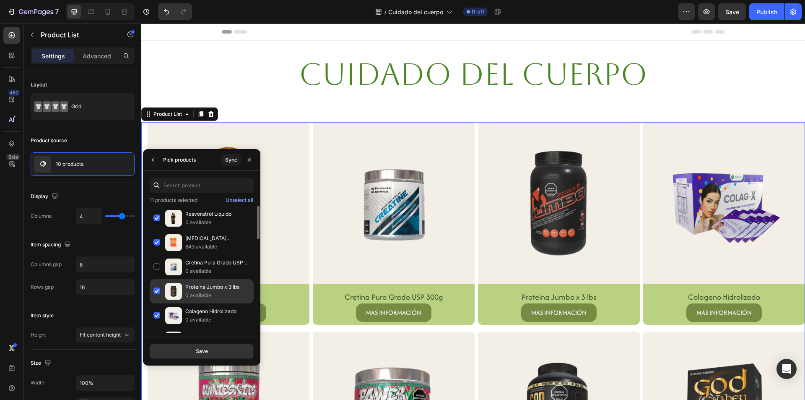
click at [161, 303] on div "Proteína Jumbo x 3 lbs 0 available" at bounding box center [202, 315] width 104 height 24
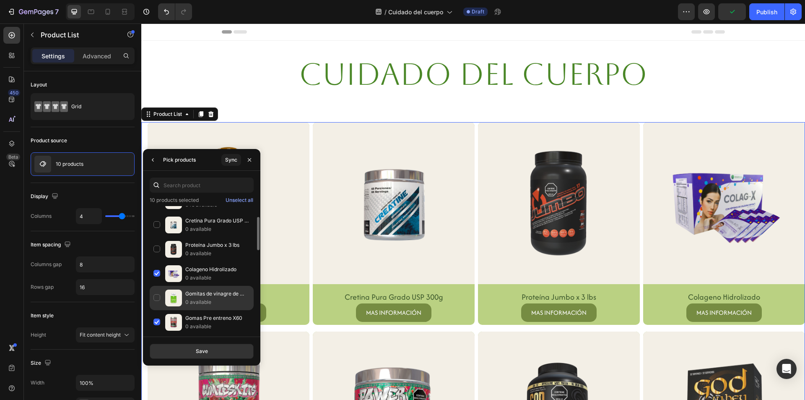
click at [154, 310] on div "Gomitas de vinagre de Manzana 0 available" at bounding box center [202, 322] width 104 height 24
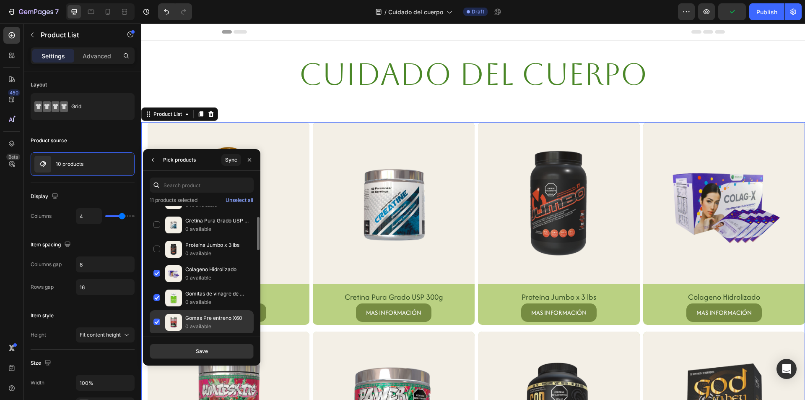
click at [159, 334] on div "Gomas Pre entreno X60 0 available" at bounding box center [202, 346] width 104 height 24
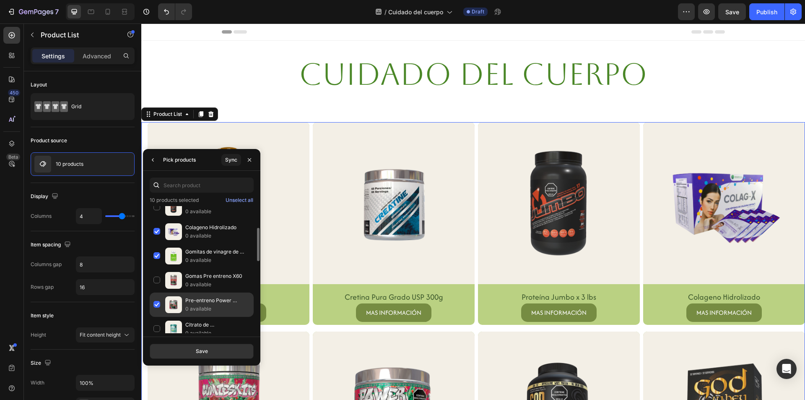
click at [156, 317] on div "Pre-entreno Power Cocktail 300g 0 available" at bounding box center [202, 329] width 104 height 24
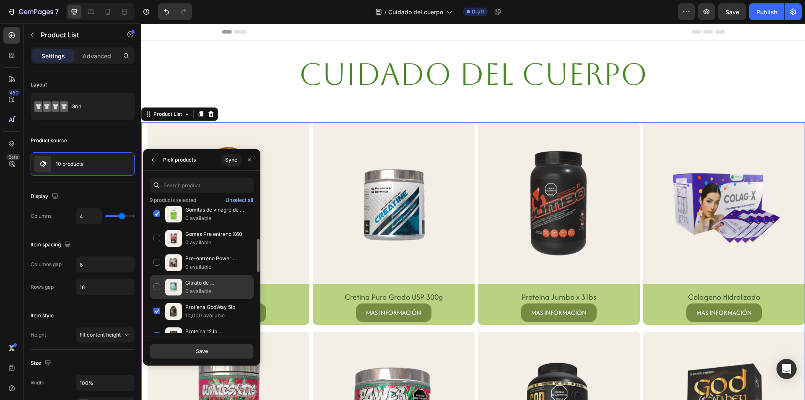
click at [164, 299] on div "Citrato de magnesio Foodline x 450g 0 available" at bounding box center [202, 311] width 104 height 24
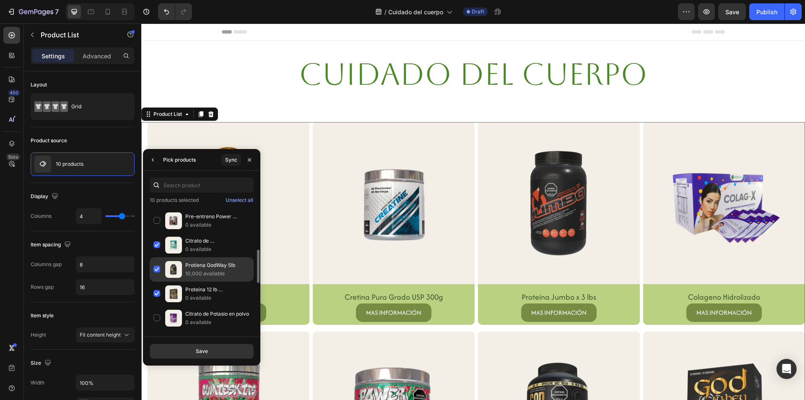
click at [156, 281] on div "Protíena GodWay 5lb 10,000 available" at bounding box center [202, 293] width 104 height 24
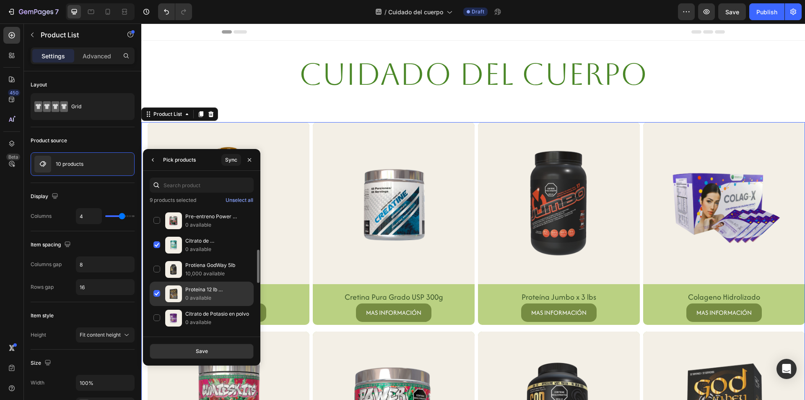
click at [157, 306] on div "Proteína 12 lb Hipercalórica God Whey 0 available" at bounding box center [202, 318] width 104 height 24
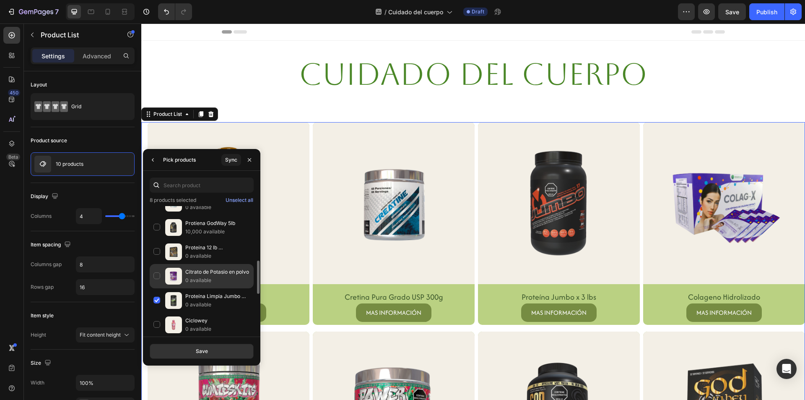
click at [157, 288] on div "Citrato de Potasio en polvo 0 available" at bounding box center [202, 300] width 104 height 24
click at [159, 312] on div "Proteína Limpia Jumbo Zero x 2 Lbs 0 available" at bounding box center [202, 324] width 104 height 24
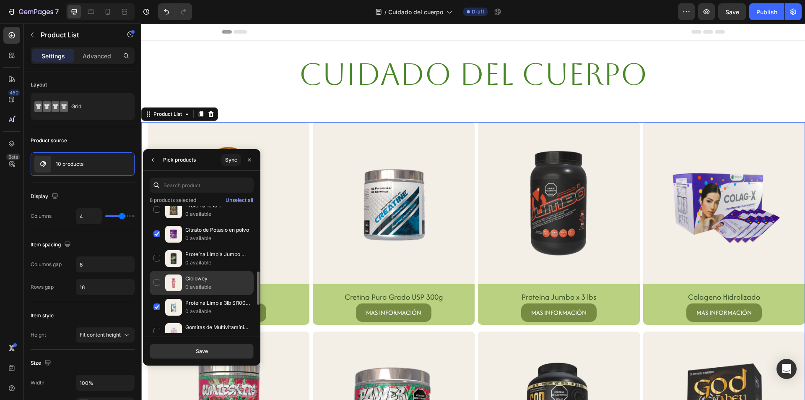
click at [165, 295] on div "Ciclowey 0 available" at bounding box center [202, 307] width 104 height 24
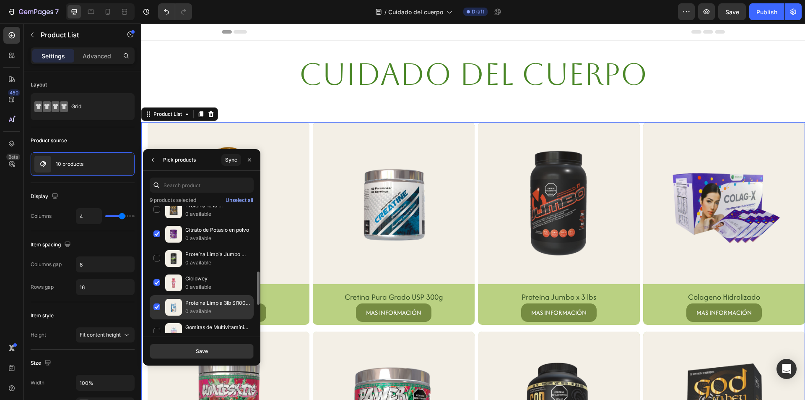
click at [157, 319] on div "Proteína Limpia 3lb SI100 ISO WHEY 0 available" at bounding box center [202, 331] width 104 height 24
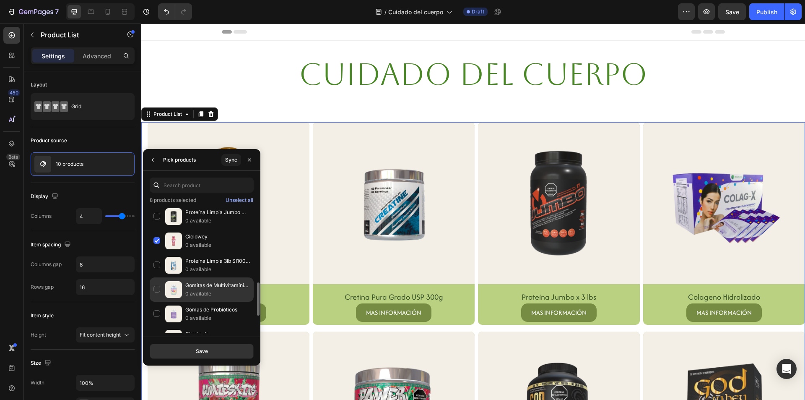
click at [159, 302] on div "Gomitas de Multivitamínico para Niños 0 available" at bounding box center [202, 314] width 104 height 24
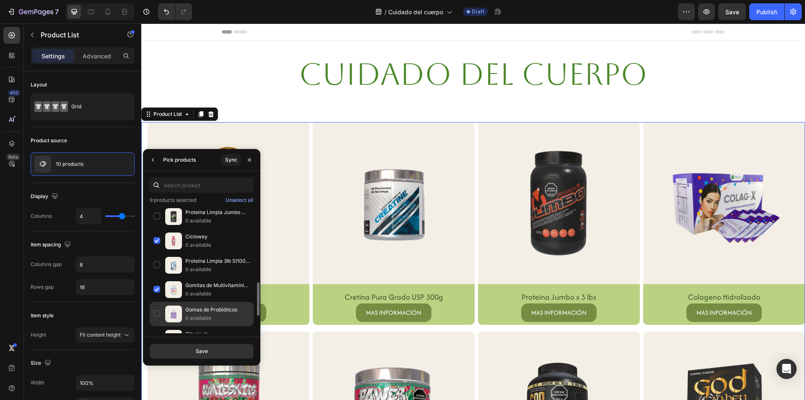
click at [161, 326] on div "Gomas de Probióticos 0 available" at bounding box center [202, 338] width 104 height 24
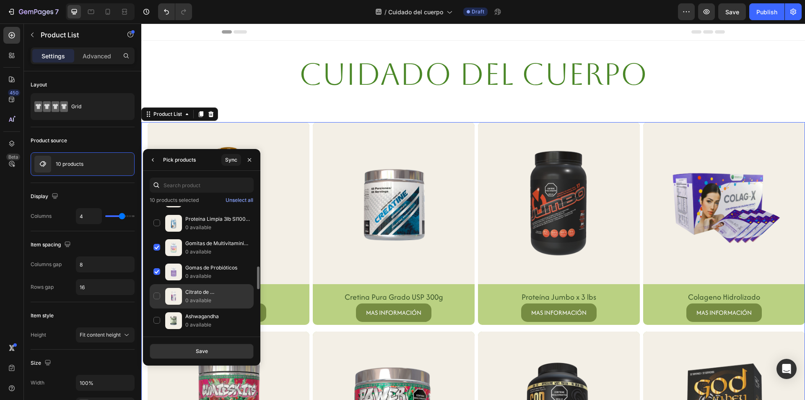
click at [157, 308] on div "Citrato de Potasio 0 available" at bounding box center [202, 320] width 104 height 24
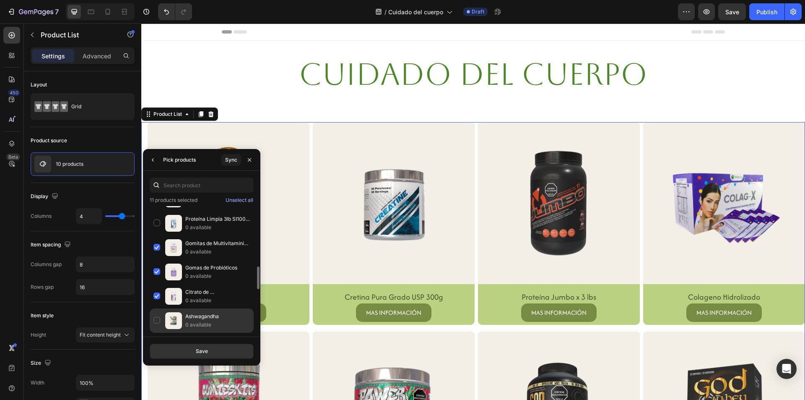
scroll to position [377, 0]
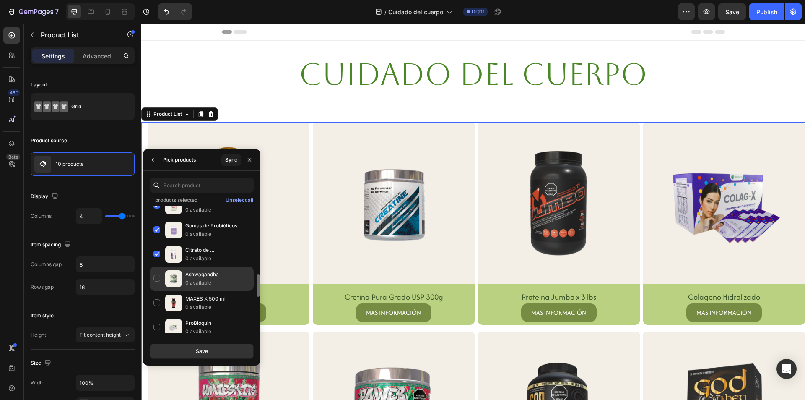
click at [159, 291] on div "Ashwagandha 0 available" at bounding box center [202, 303] width 104 height 24
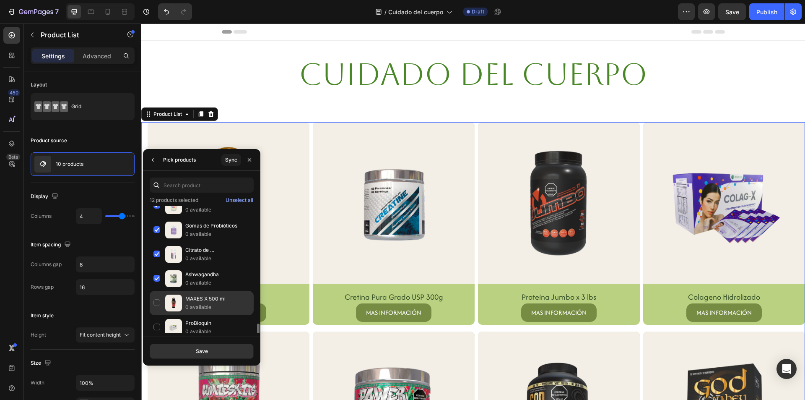
scroll to position [461, 0]
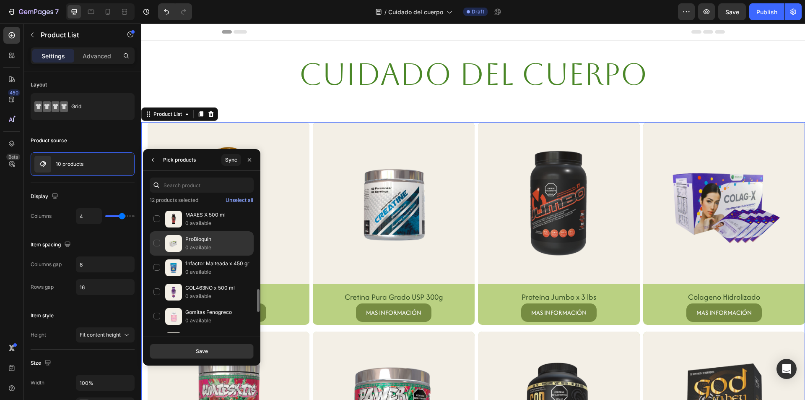
click at [162, 255] on div "ProBioquin 0 available" at bounding box center [202, 267] width 104 height 24
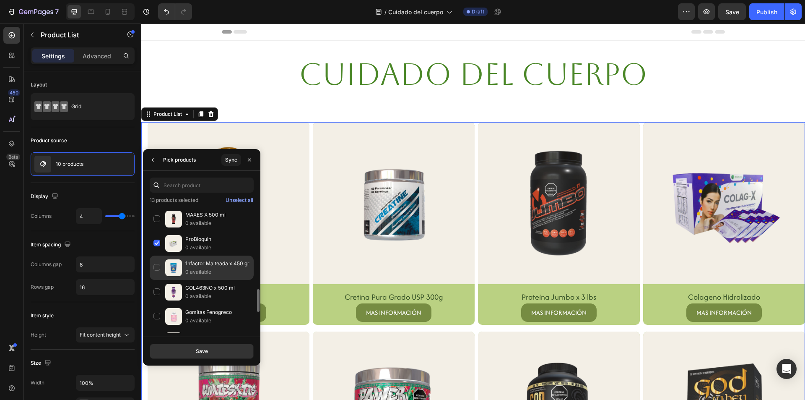
click at [156, 280] on div "1nfactor Malteada x 450 gr 0 available" at bounding box center [202, 292] width 104 height 24
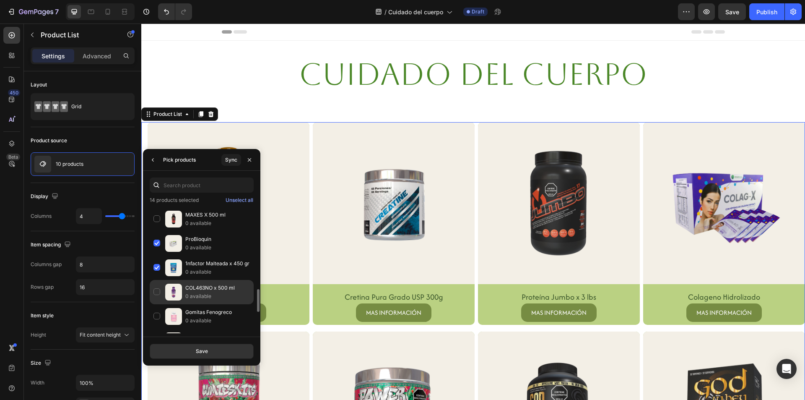
click at [164, 304] on div "COL463NO x 500 ml 0 available" at bounding box center [202, 316] width 104 height 24
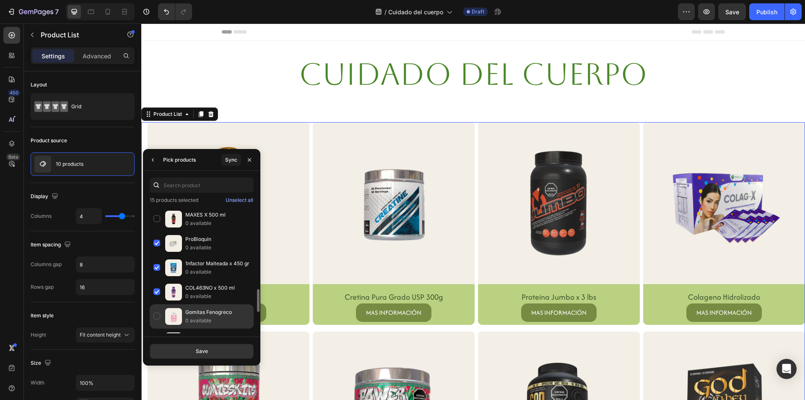
click at [168, 312] on img at bounding box center [173, 316] width 17 height 17
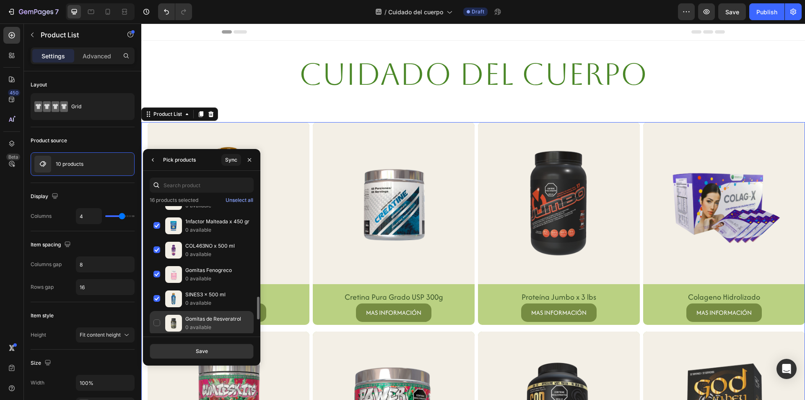
click at [184, 335] on div "Gomitas de Resveratrol 0 available" at bounding box center [202, 347] width 104 height 24
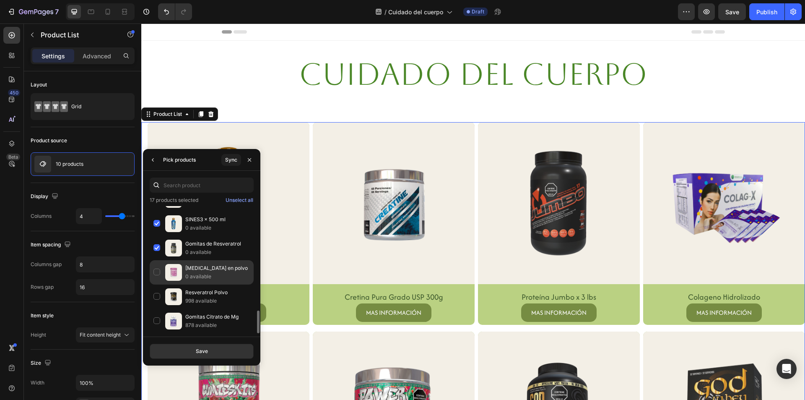
click at [185, 284] on div "Inositol en polvo 0 available" at bounding box center [202, 296] width 104 height 24
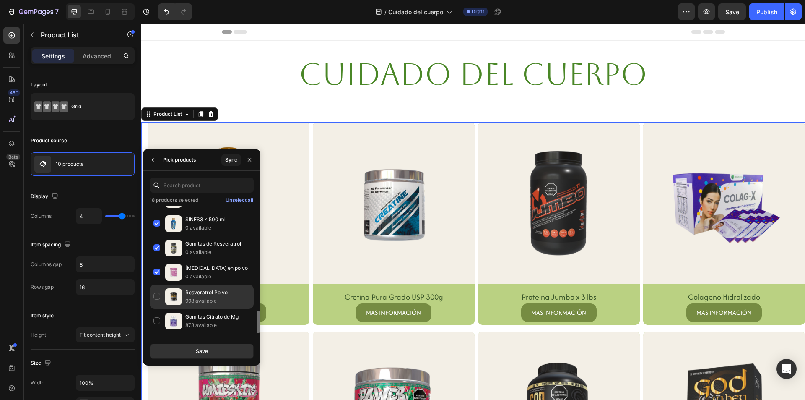
click at [190, 292] on p "Resveratrol Polvo" at bounding box center [217, 292] width 65 height 8
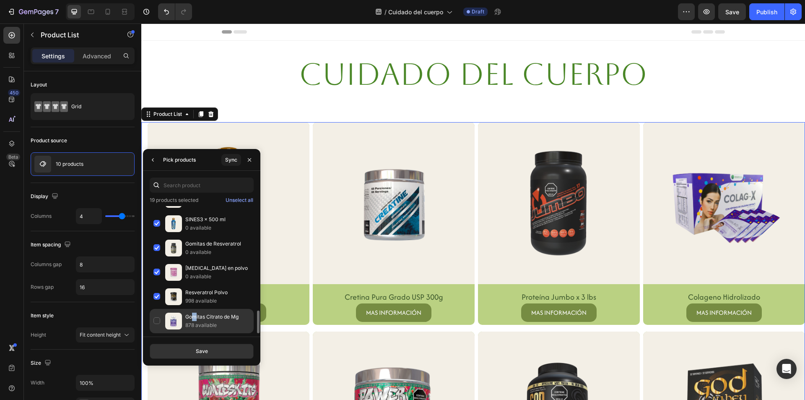
click at [195, 320] on p "Gomitas Citrato de Mg" at bounding box center [217, 316] width 65 height 8
click at [200, 353] on div "Save" at bounding box center [202, 351] width 12 height 8
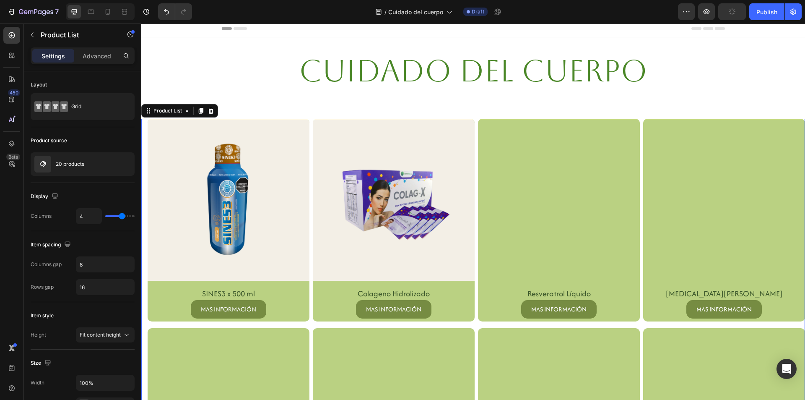
scroll to position [0, 0]
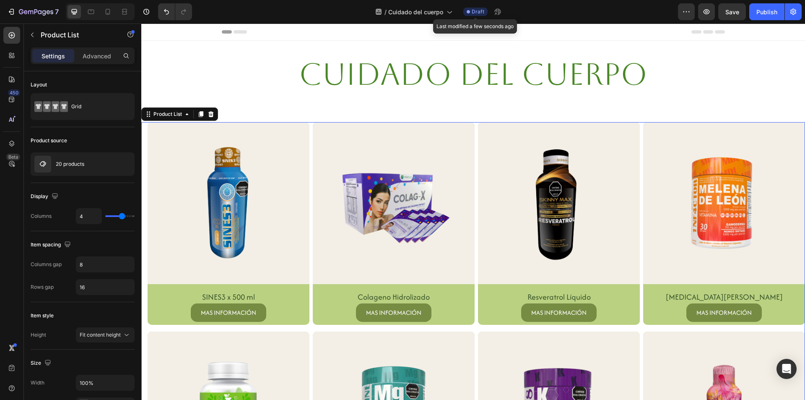
click at [474, 9] on span "Draft" at bounding box center [478, 12] width 13 height 8
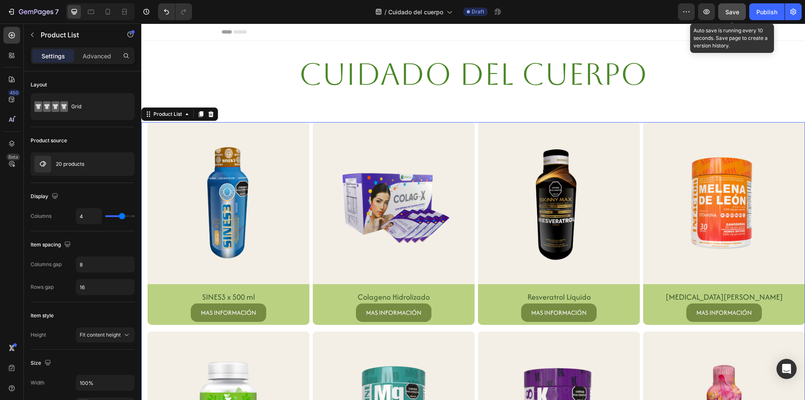
click at [723, 11] on button "Save" at bounding box center [732, 11] width 28 height 17
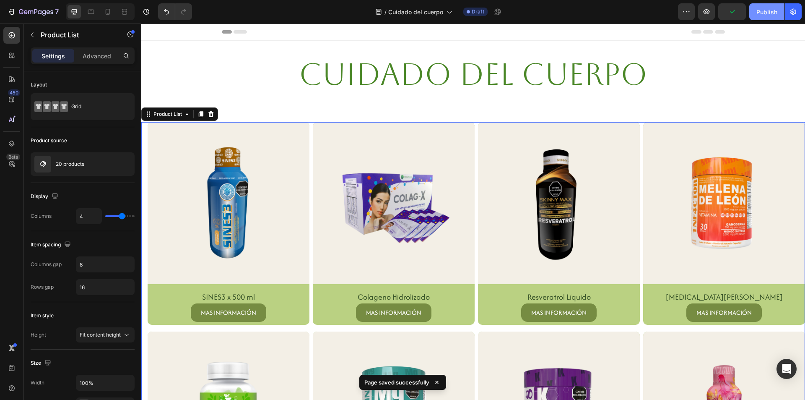
click at [764, 14] on div "Publish" at bounding box center [767, 12] width 21 height 9
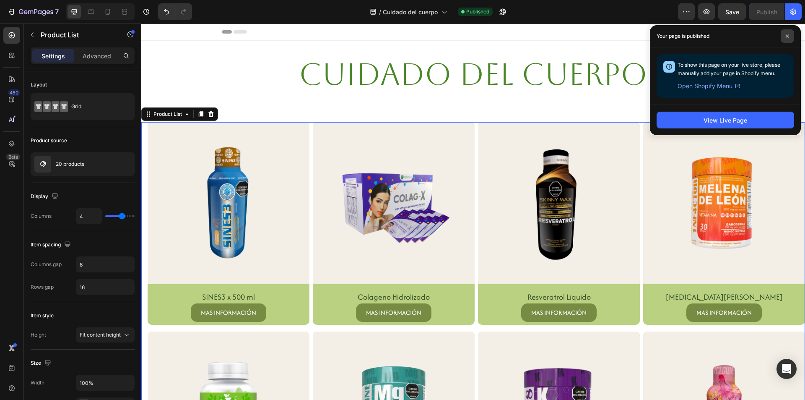
click at [788, 35] on icon at bounding box center [788, 36] width 4 height 4
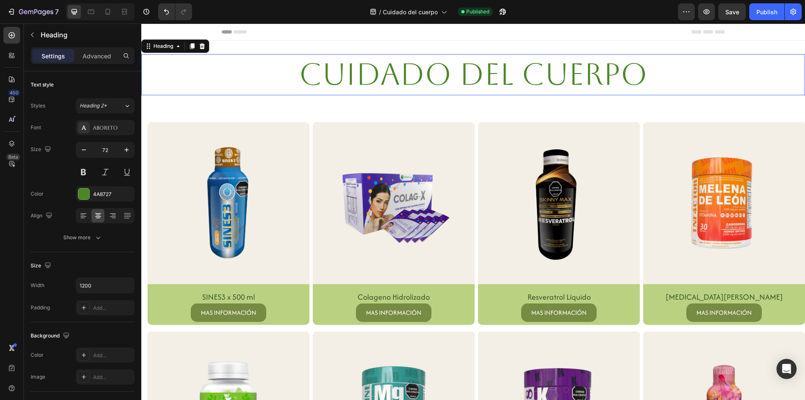
click at [645, 73] on h2 "Cuidado del cuerpo" at bounding box center [473, 74] width 503 height 41
click at [649, 77] on h2 "Cuidado del cuerpo" at bounding box center [473, 74] width 503 height 41
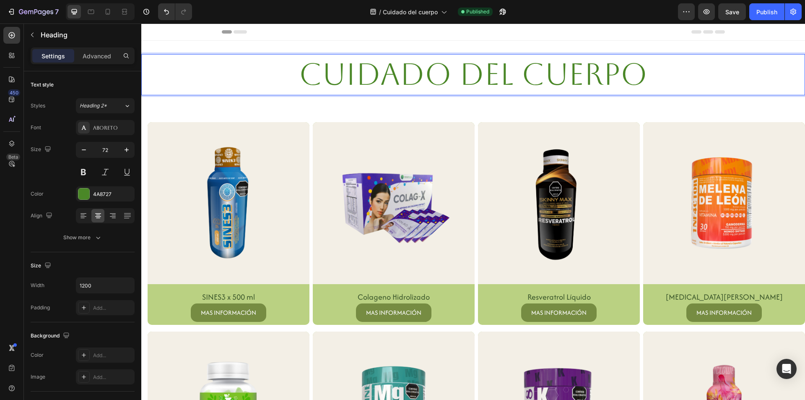
click at [639, 31] on div "Header" at bounding box center [473, 31] width 503 height 17
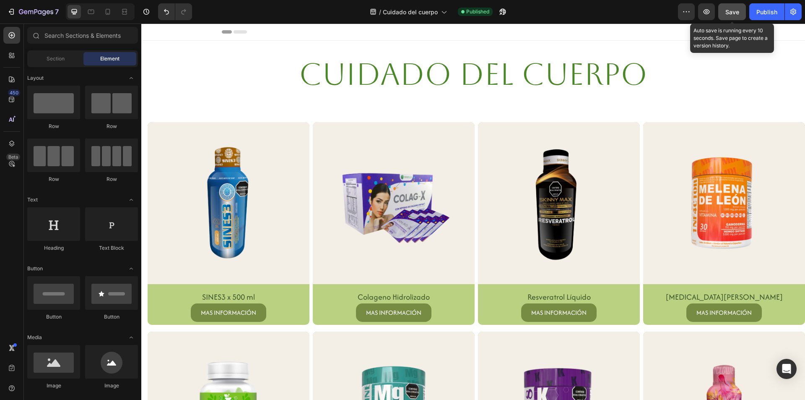
click at [734, 14] on span "Save" at bounding box center [733, 11] width 14 height 7
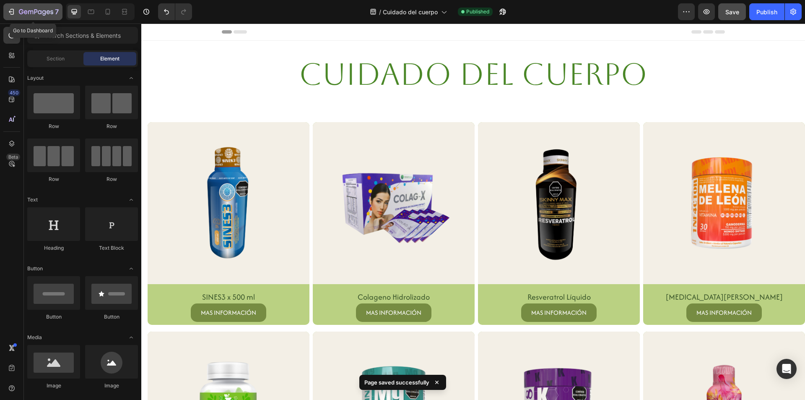
click at [42, 12] on icon "button" at bounding box center [44, 12] width 4 height 5
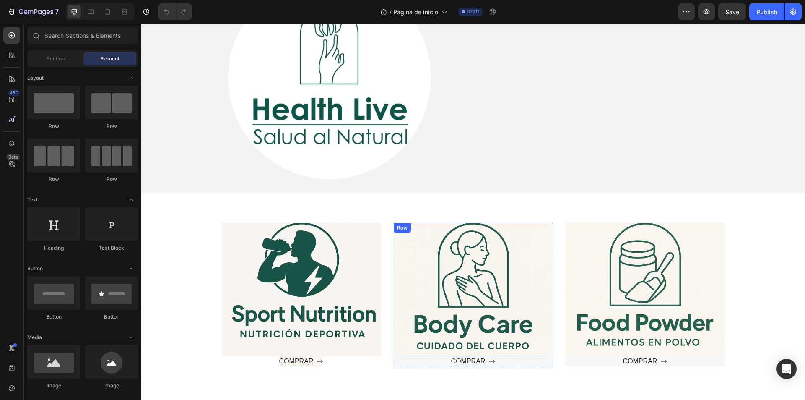
scroll to position [419, 0]
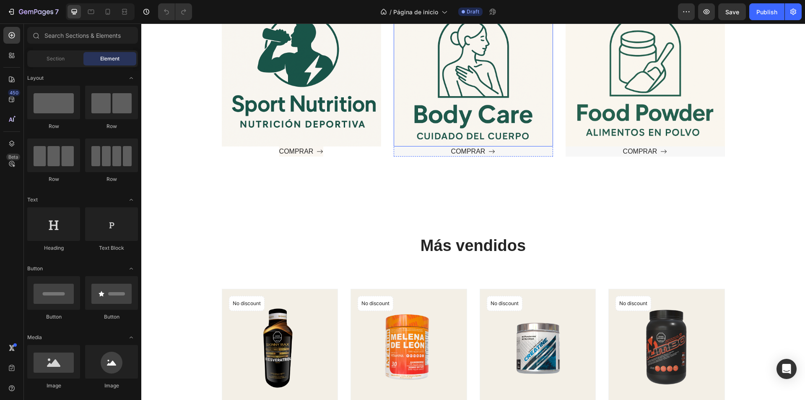
click at [478, 122] on div "Text block" at bounding box center [473, 79] width 133 height 107
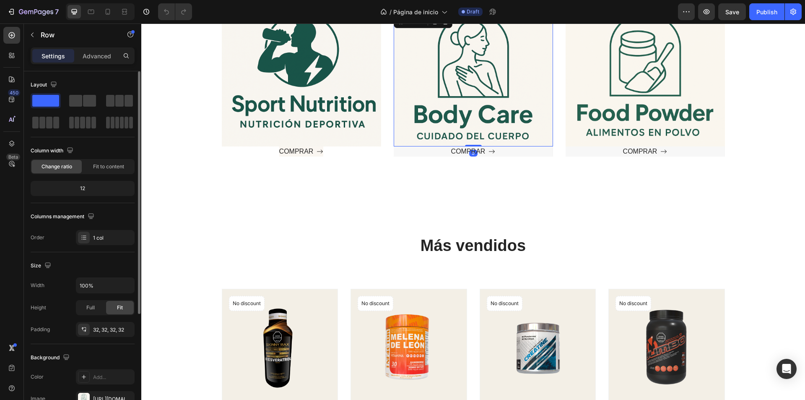
scroll to position [159, 0]
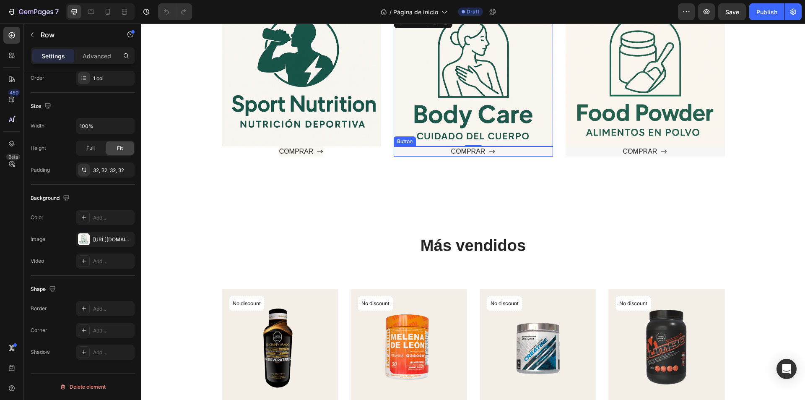
click at [440, 154] on div "COMPRAR Button" at bounding box center [473, 151] width 159 height 10
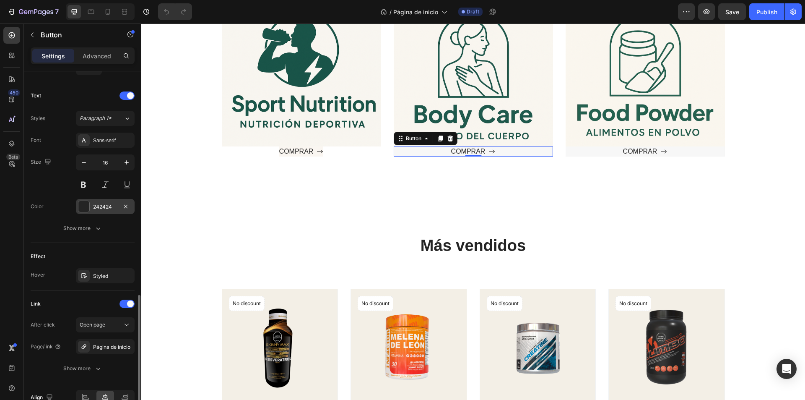
scroll to position [377, 0]
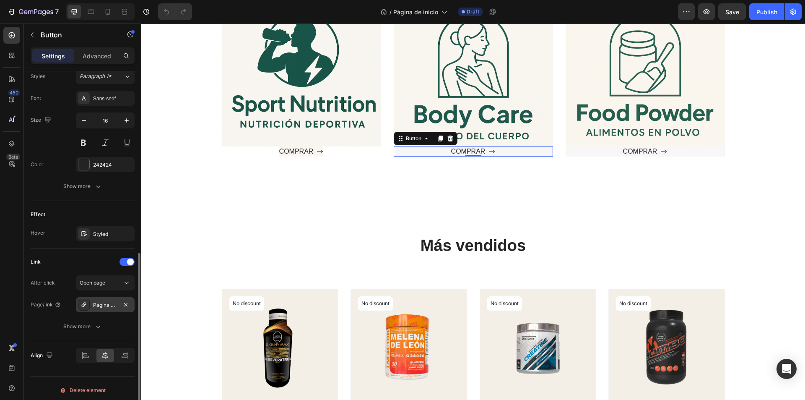
click at [102, 308] on div "Página de inicio" at bounding box center [105, 305] width 24 height 8
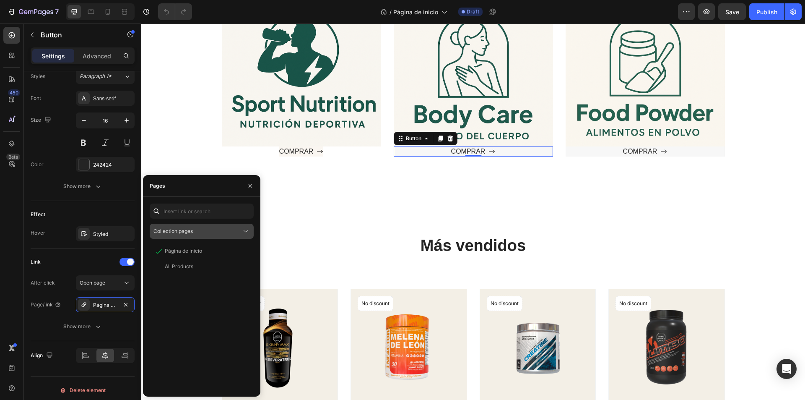
click at [198, 237] on button "Collection pages" at bounding box center [202, 231] width 104 height 15
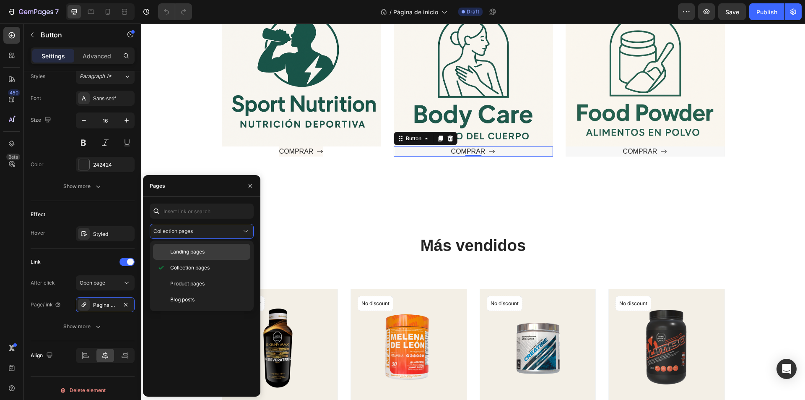
click at [198, 253] on span "Landing pages" at bounding box center [187, 252] width 34 height 8
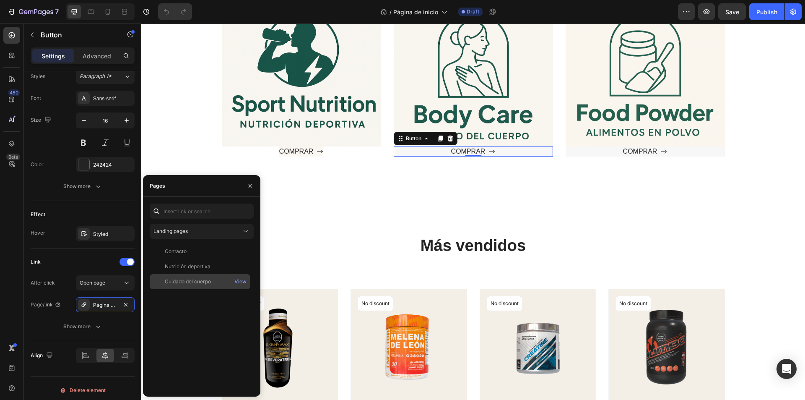
click at [205, 281] on div "Cuidado del cuerpo" at bounding box center [188, 282] width 46 height 8
click at [245, 186] on button "button" at bounding box center [250, 185] width 13 height 13
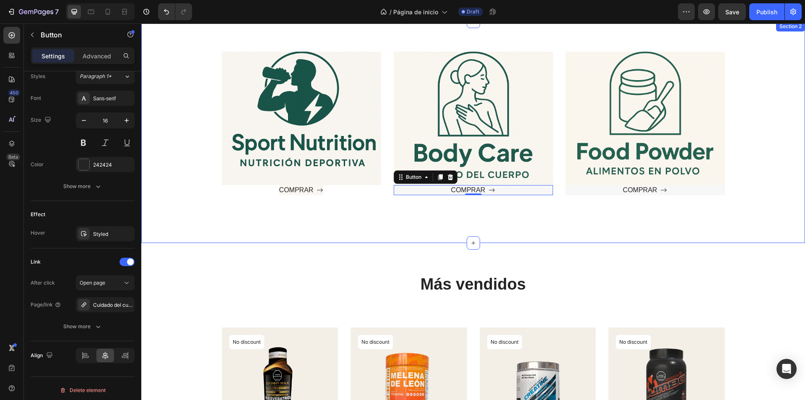
scroll to position [336, 0]
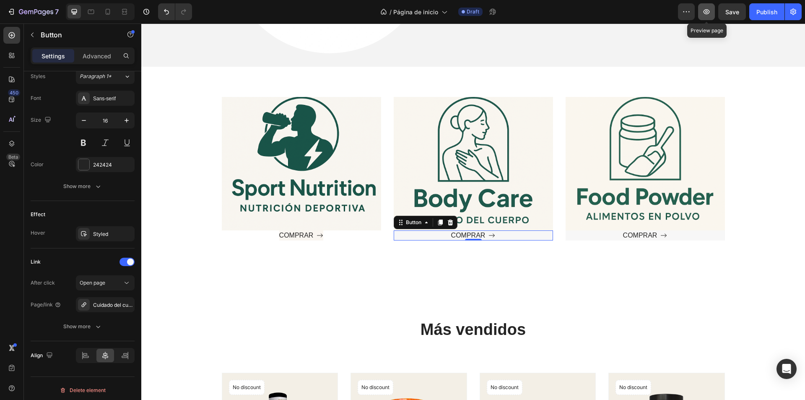
click at [708, 7] on button "button" at bounding box center [706, 11] width 17 height 17
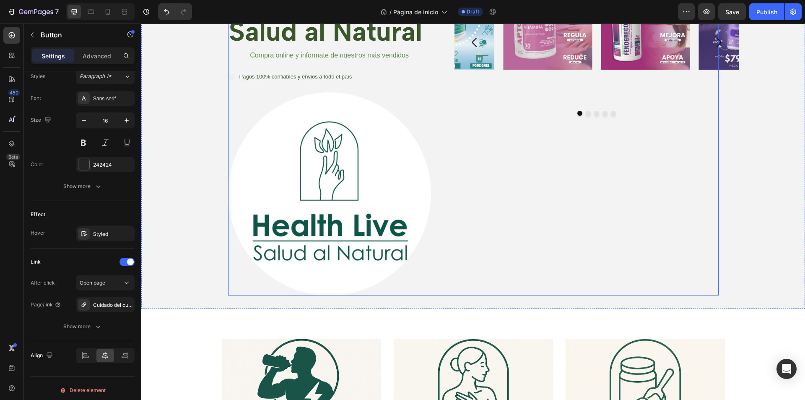
scroll to position [0, 0]
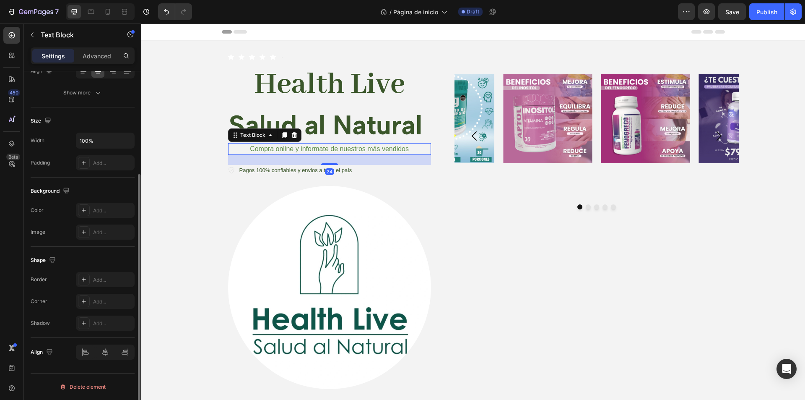
click at [318, 149] on p "Compra online y informate de nuestros más vendidos" at bounding box center [329, 149] width 201 height 10
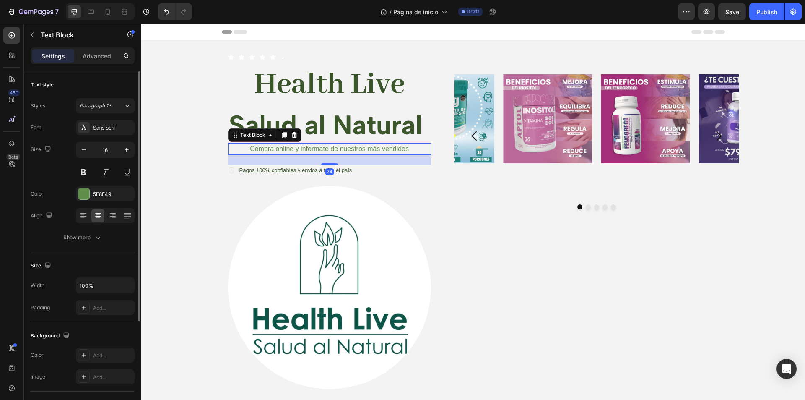
click at [309, 147] on p "Compra online y informate de nuestros más vendidos" at bounding box center [329, 149] width 201 height 10
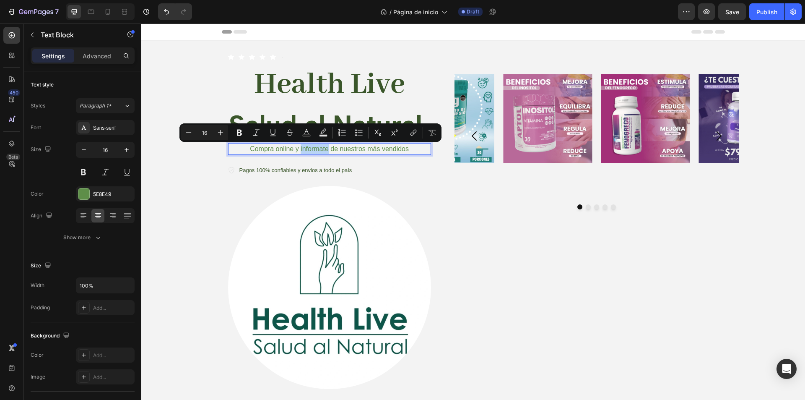
click at [317, 153] on p "Compra online y informate de nuestros más vendidos" at bounding box center [329, 149] width 201 height 10
click at [304, 151] on p "Compra online y informate de nuestros más vendidos" at bounding box center [329, 149] width 201 height 10
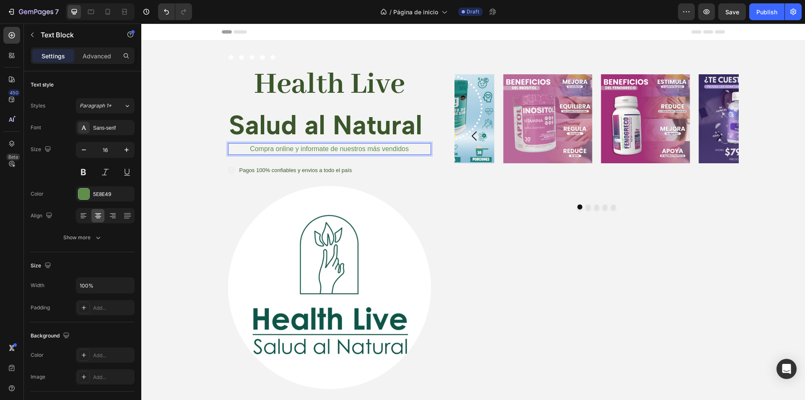
click at [307, 148] on p "Compra online y informate de nuestros más vendidos" at bounding box center [329, 149] width 201 height 10
click at [365, 149] on p "Compra online y infórmate de nuestros más vendidos" at bounding box center [329, 149] width 201 height 10
click at [426, 180] on div "Icon Icon Icon Icon Icon Icon List Text Block Row Health Live Heading Salud al …" at bounding box center [329, 221] width 203 height 335
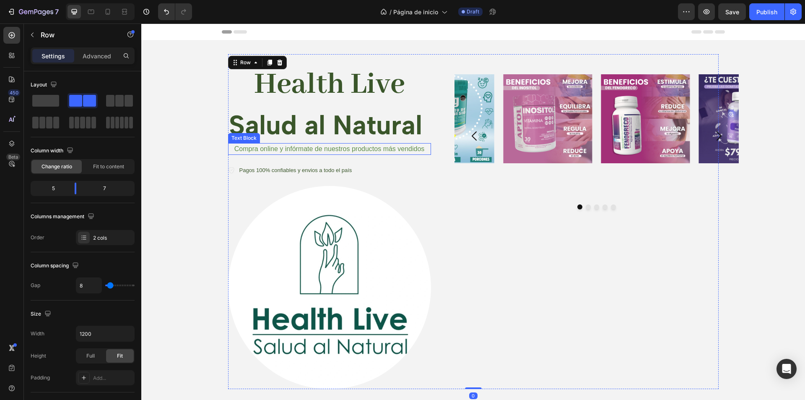
click at [347, 145] on p "Compra online y infórmate de nuestros productos más vendidos" at bounding box center [329, 149] width 201 height 10
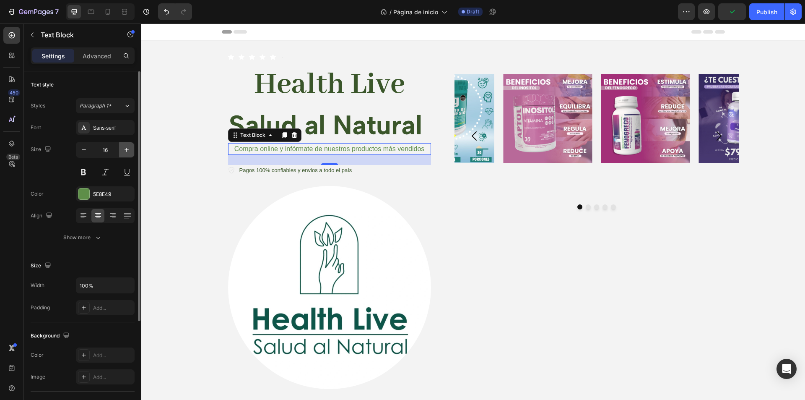
click at [124, 152] on icon "button" at bounding box center [126, 150] width 8 height 8
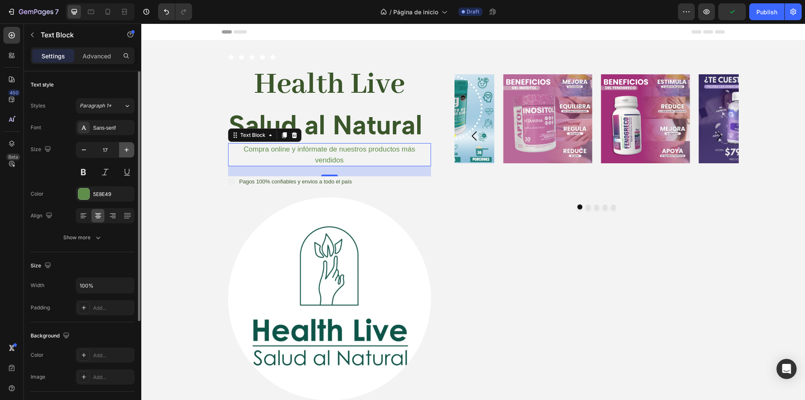
click at [124, 152] on icon "button" at bounding box center [126, 150] width 8 height 8
click at [127, 151] on icon "button" at bounding box center [126, 150] width 8 height 8
type input "19"
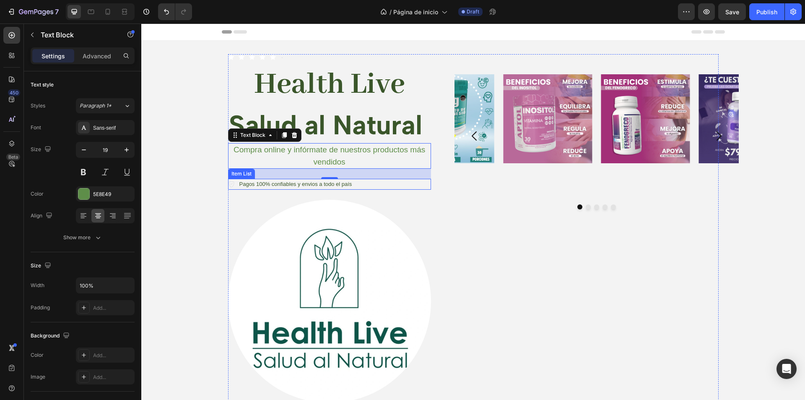
click at [343, 184] on p "Pagos 100% confiables y envios a todo el país" at bounding box center [295, 184] width 113 height 8
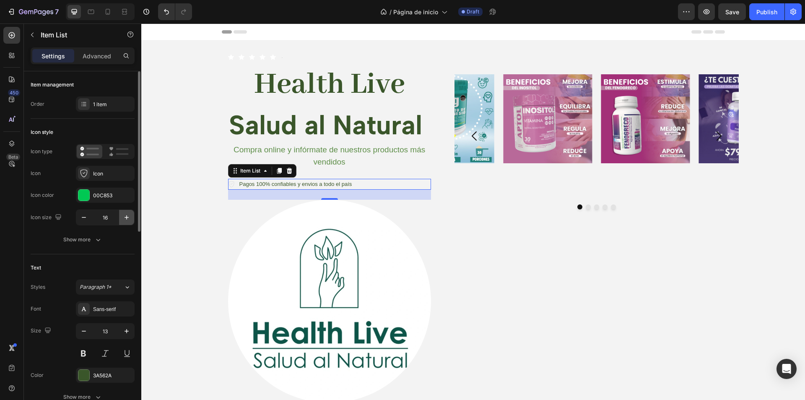
click at [127, 215] on icon "button" at bounding box center [126, 217] width 8 height 8
click at [127, 212] on button "button" at bounding box center [126, 217] width 15 height 15
click at [128, 212] on button "button" at bounding box center [126, 217] width 15 height 15
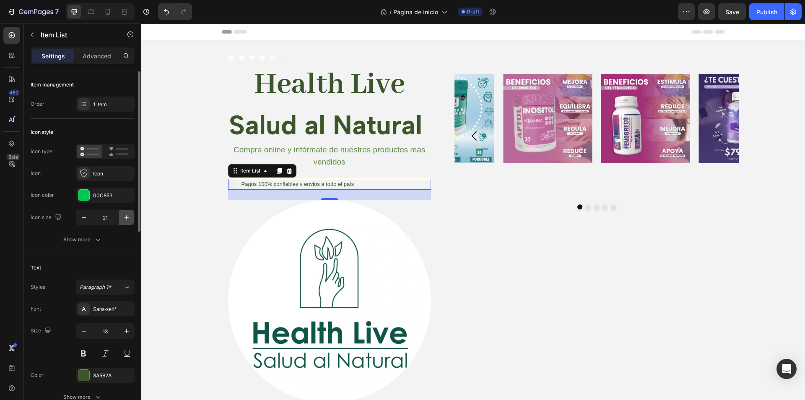
click at [128, 212] on button "button" at bounding box center [126, 217] width 15 height 15
type input "23"
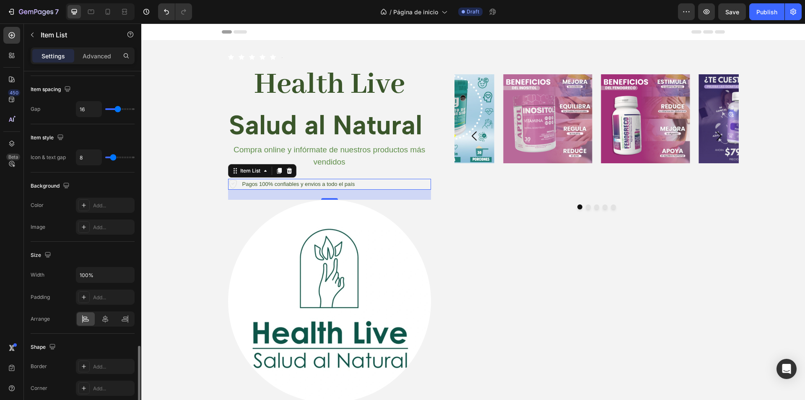
scroll to position [419, 0]
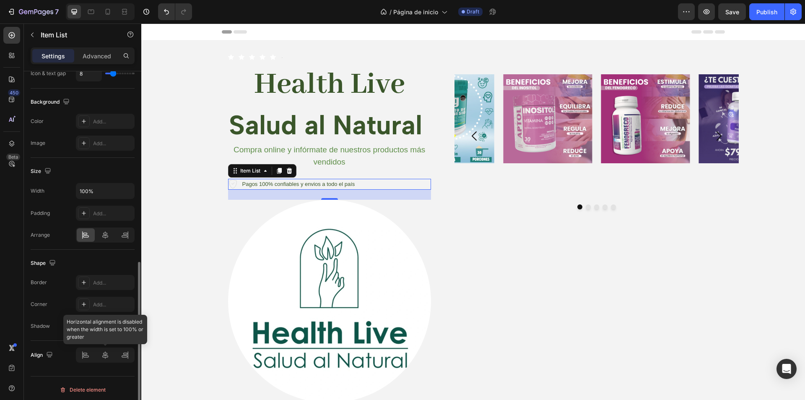
click at [110, 358] on div at bounding box center [105, 354] width 59 height 15
click at [98, 356] on div at bounding box center [105, 354] width 59 height 15
click at [239, 229] on div at bounding box center [329, 301] width 203 height 203
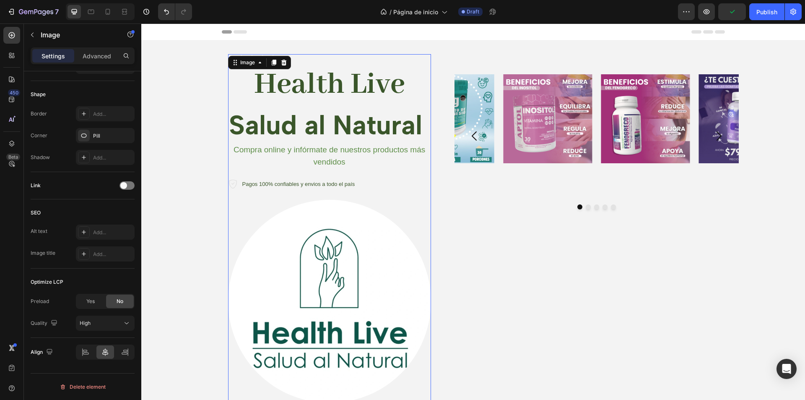
scroll to position [0, 0]
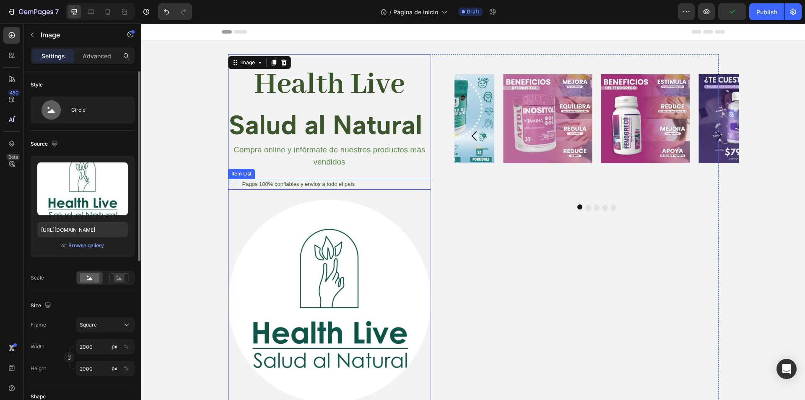
click at [276, 180] on div "Pagos 100% confiables y envios a todo el país" at bounding box center [298, 184] width 115 height 11
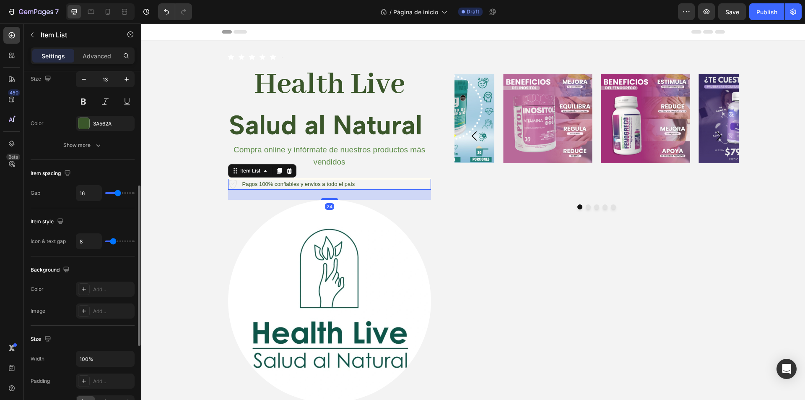
scroll to position [422, 0]
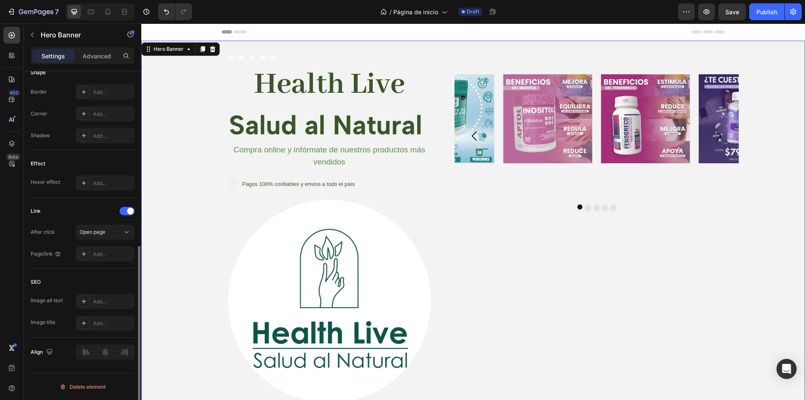
click at [187, 275] on div "Background Image" at bounding box center [473, 228] width 664 height 375
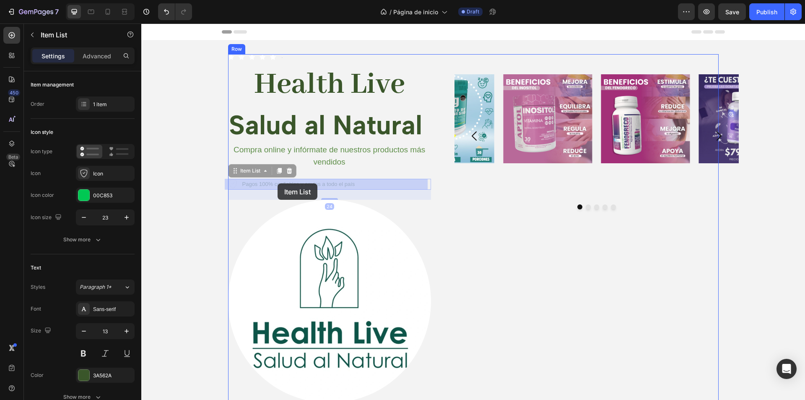
drag, startPoint x: 245, startPoint y: 186, endPoint x: 278, endPoint y: 183, distance: 33.2
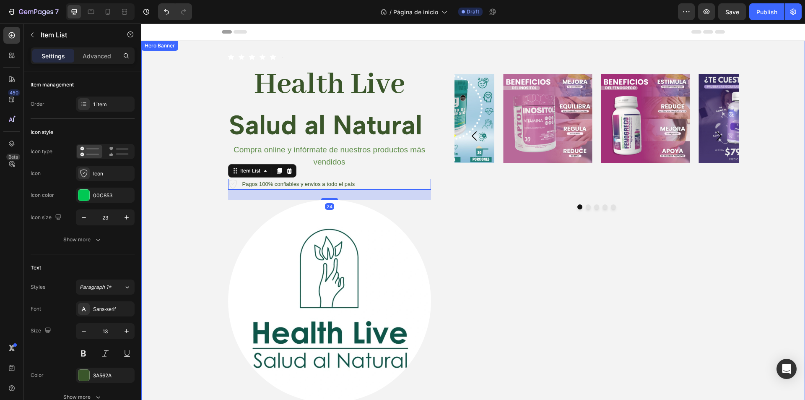
click at [207, 221] on div "Background Image" at bounding box center [473, 228] width 664 height 375
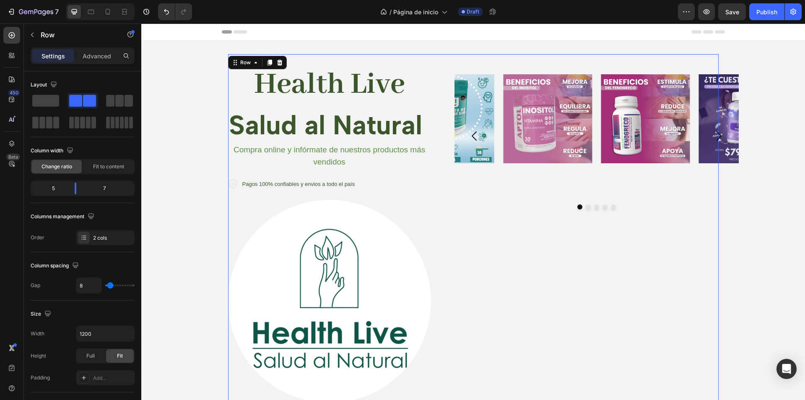
click at [682, 300] on div "Image Image Image Image Image Carousel" at bounding box center [576, 201] width 284 height 295
type input "0"
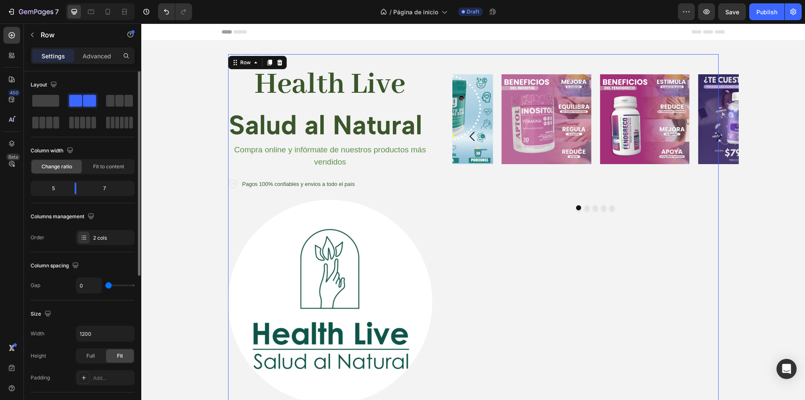
type input "56"
type input "62"
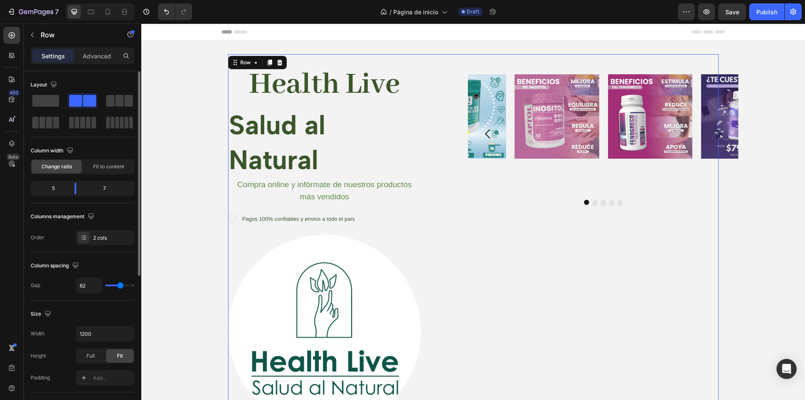
type input "64"
type input "69"
type input "67"
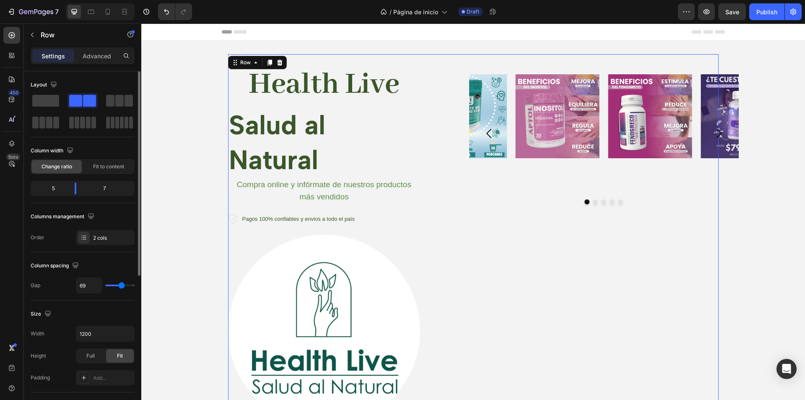
type input "67"
type input "58"
type input "20"
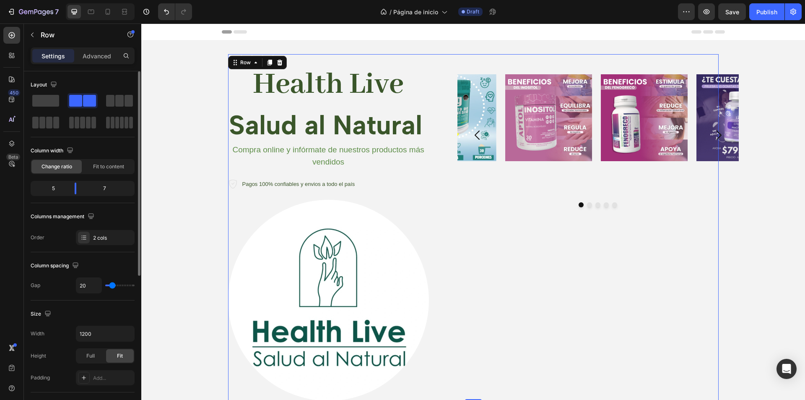
type input "16"
type input "13"
type input "0"
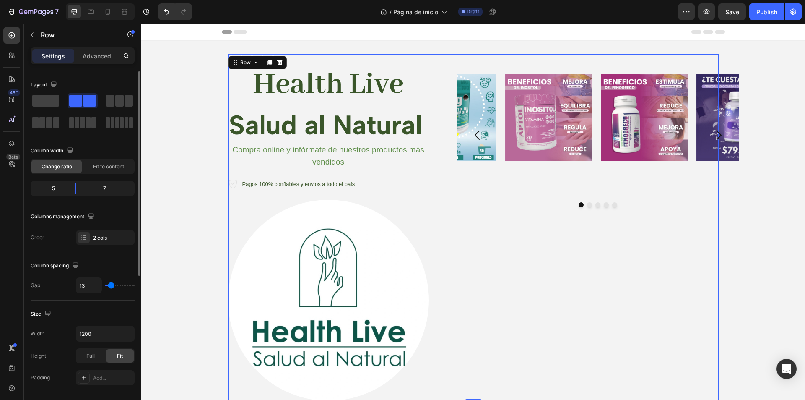
type input "0"
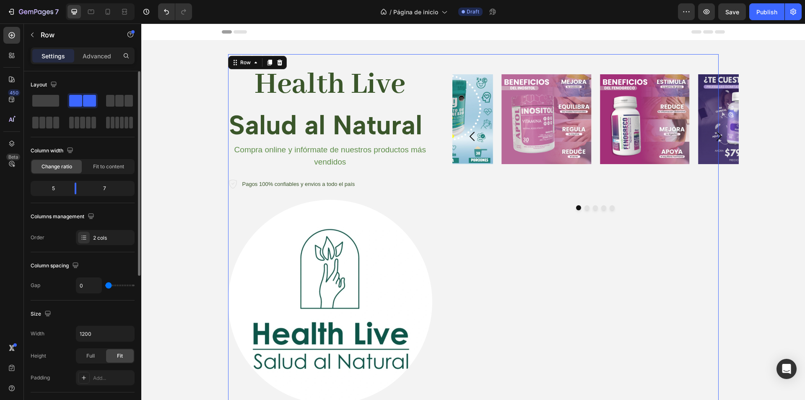
type input "47"
type input "93"
type input "113"
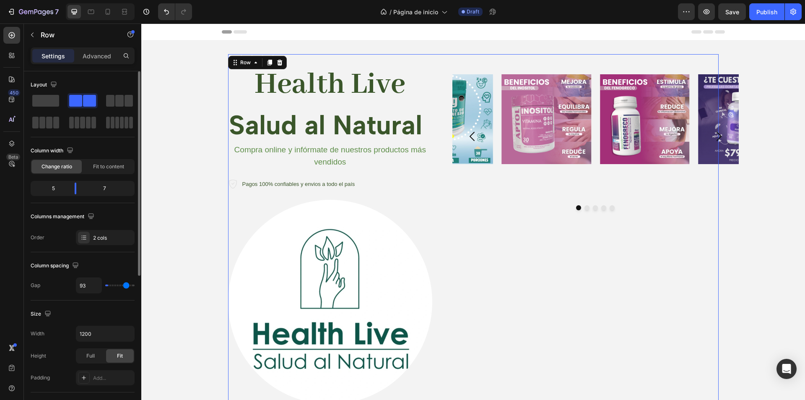
type input "113"
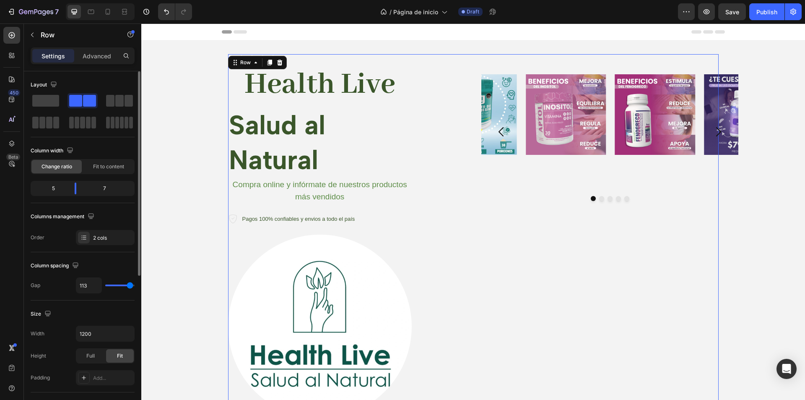
type input "118"
type input "120"
type input "71"
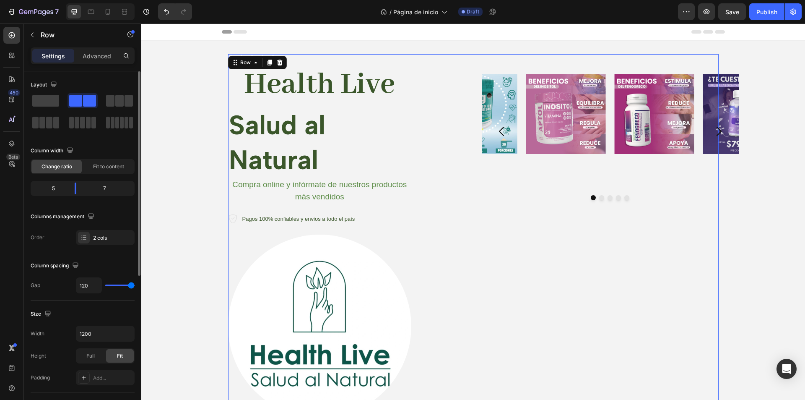
type input "71"
type input "69"
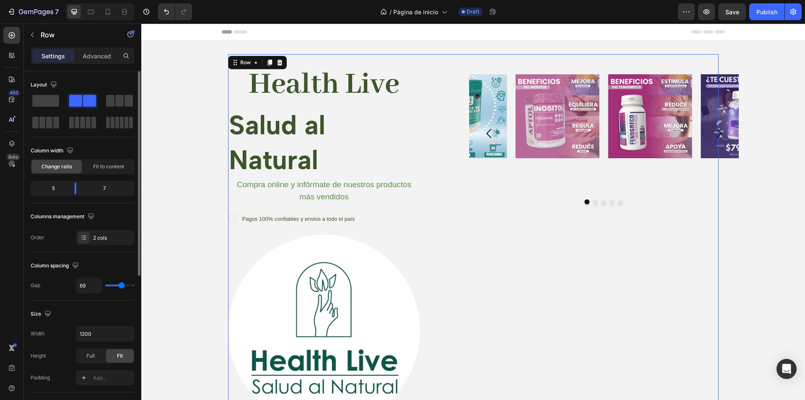
type input "67"
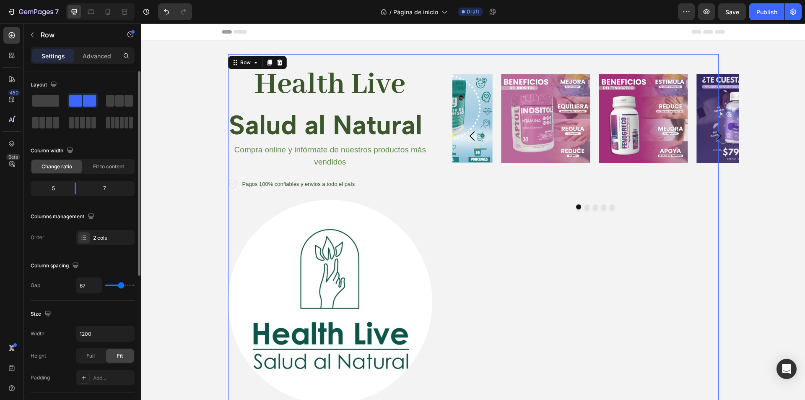
type input "0"
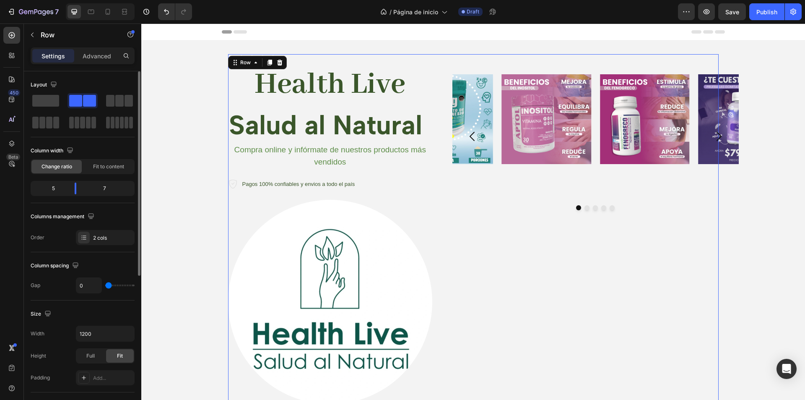
type input "2"
type input "4"
type input "42"
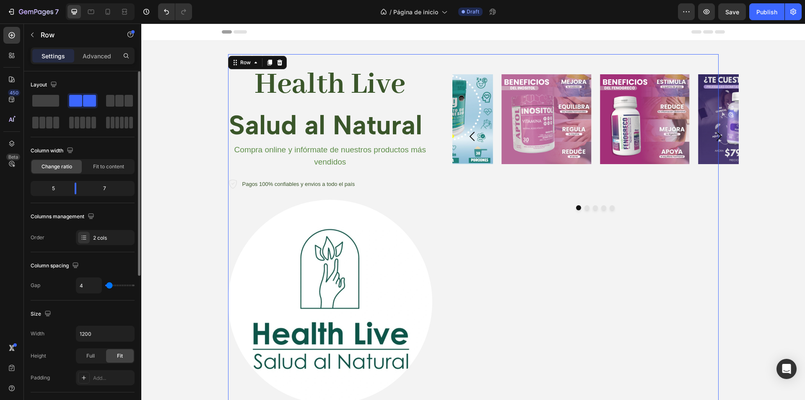
type input "42"
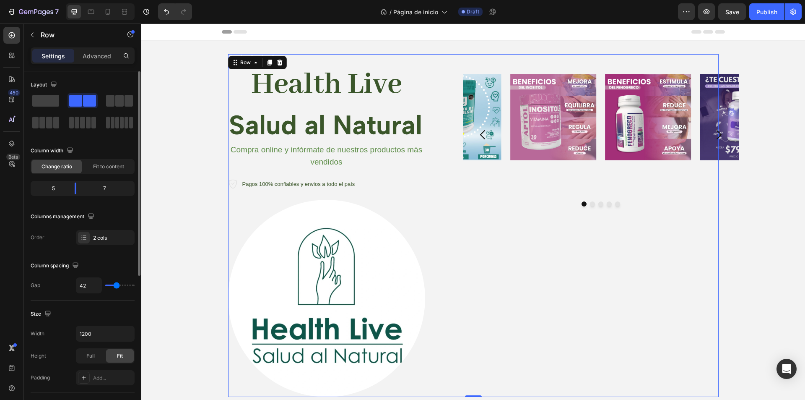
type input "0"
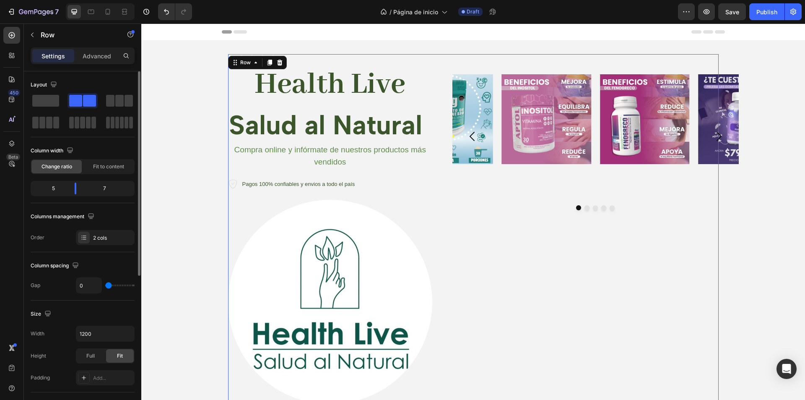
drag, startPoint x: 108, startPoint y: 283, endPoint x: 95, endPoint y: 293, distance: 16.7
type input "0"
click at [105, 286] on input "range" at bounding box center [119, 285] width 29 height 2
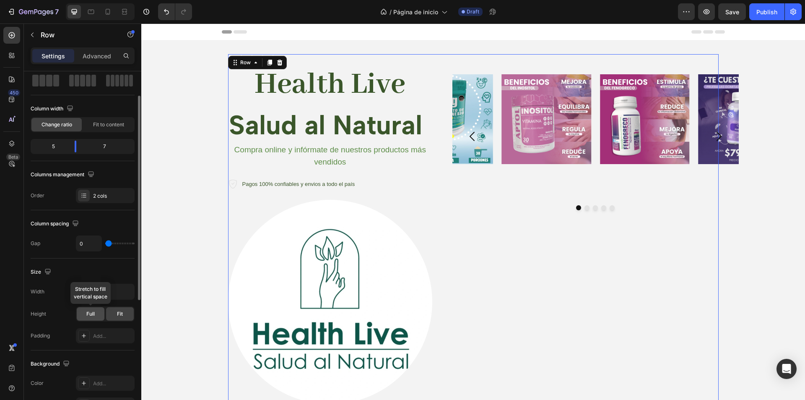
scroll to position [84, 0]
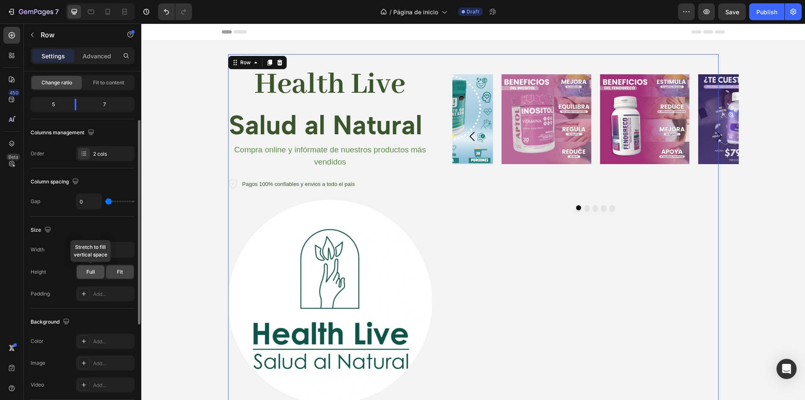
click at [89, 274] on span "Full" at bounding box center [90, 272] width 8 height 8
click at [122, 271] on span "Fit" at bounding box center [120, 272] width 6 height 8
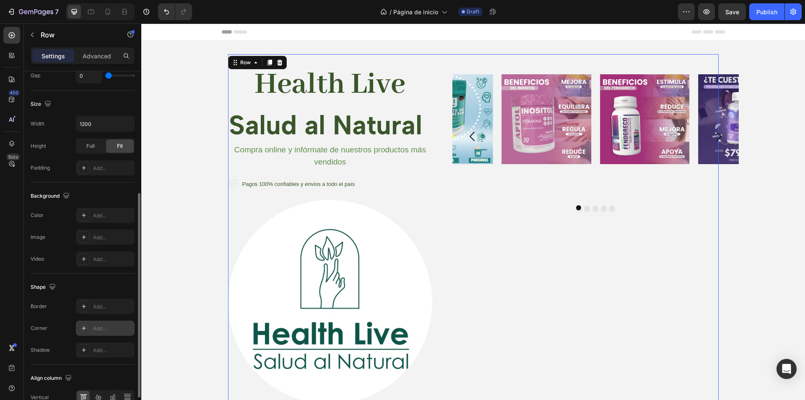
scroll to position [255, 0]
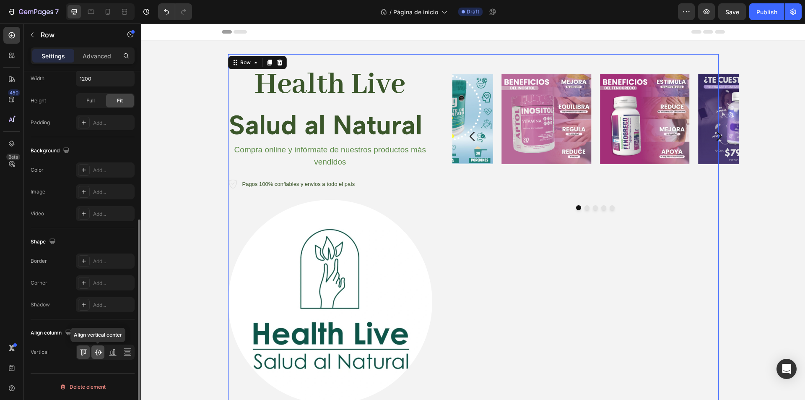
click at [94, 354] on icon at bounding box center [98, 352] width 8 height 8
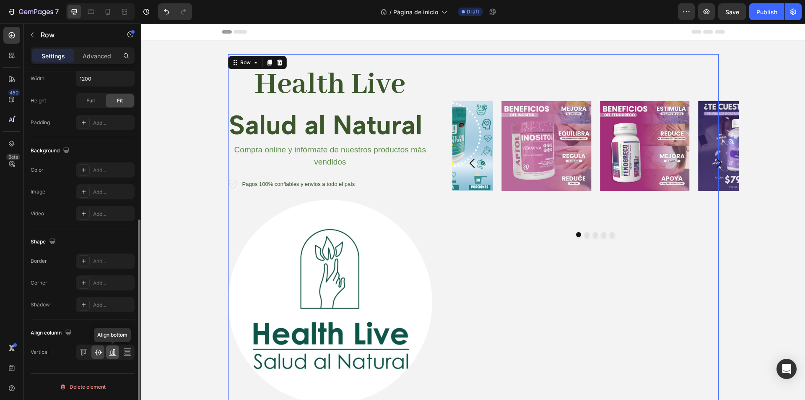
click at [112, 354] on icon at bounding box center [111, 353] width 2 height 4
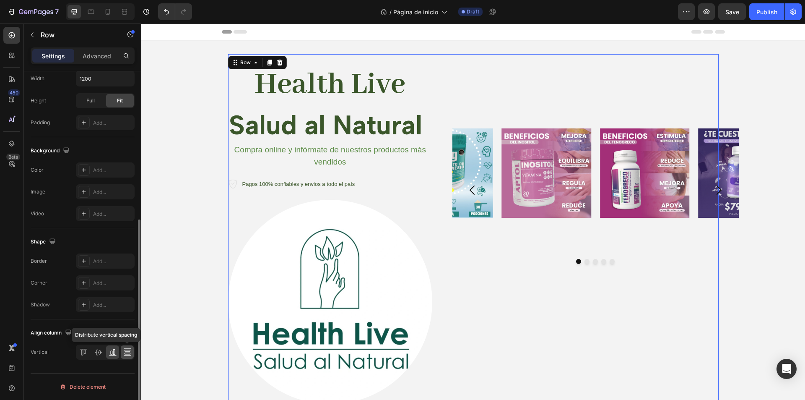
click at [128, 354] on icon at bounding box center [127, 352] width 8 height 8
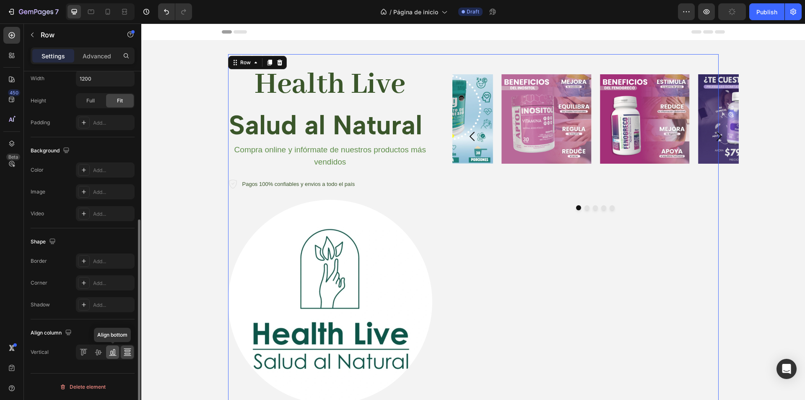
click at [109, 352] on icon at bounding box center [113, 352] width 8 height 8
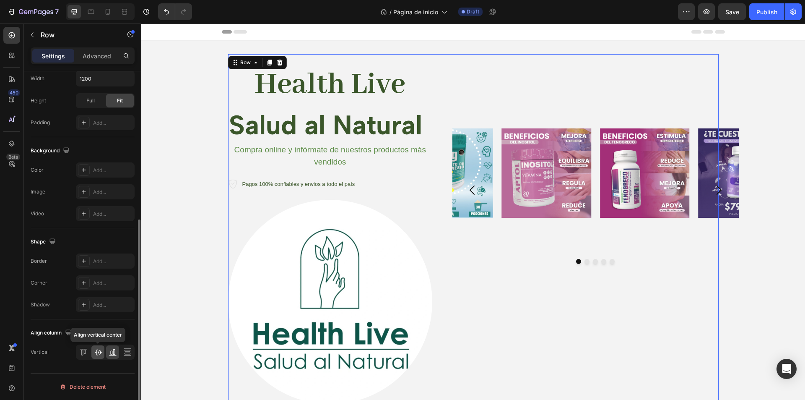
click at [93, 353] on div at bounding box center [97, 351] width 13 height 13
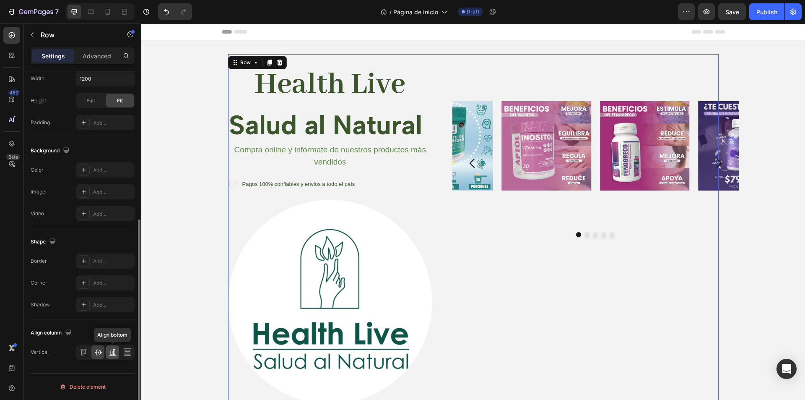
click at [109, 353] on icon at bounding box center [113, 352] width 8 height 8
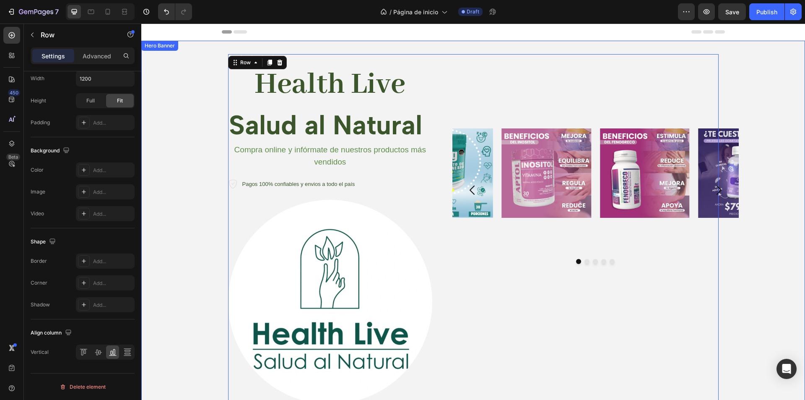
click at [162, 273] on div "Background Image" at bounding box center [473, 229] width 664 height 377
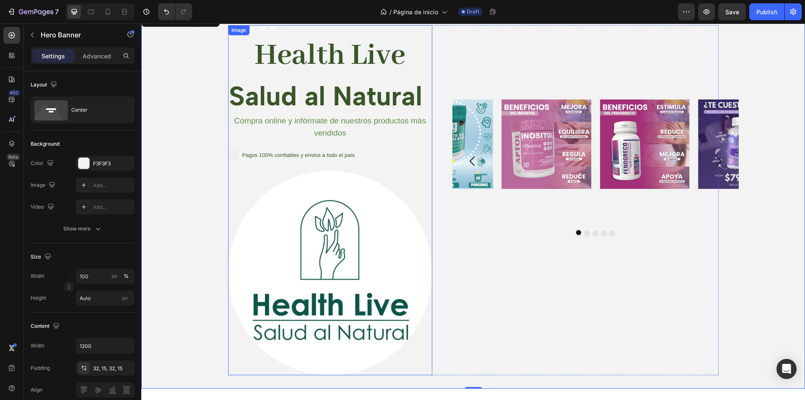
scroll to position [0, 0]
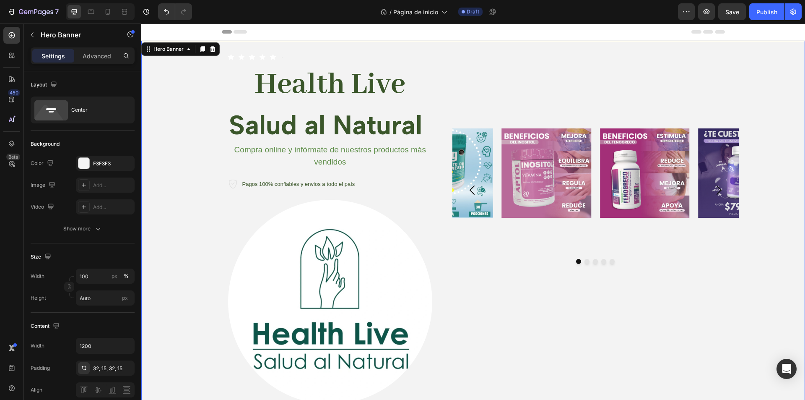
click at [191, 85] on div "Background Image" at bounding box center [473, 229] width 664 height 377
click at [81, 162] on div at bounding box center [83, 163] width 11 height 11
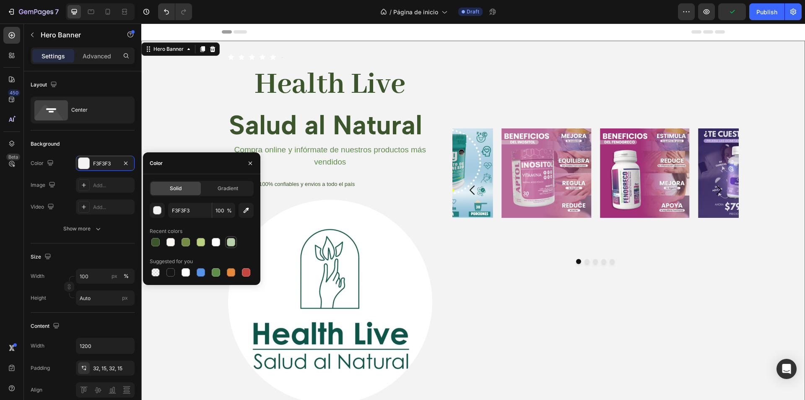
click at [227, 244] on div at bounding box center [231, 242] width 8 height 8
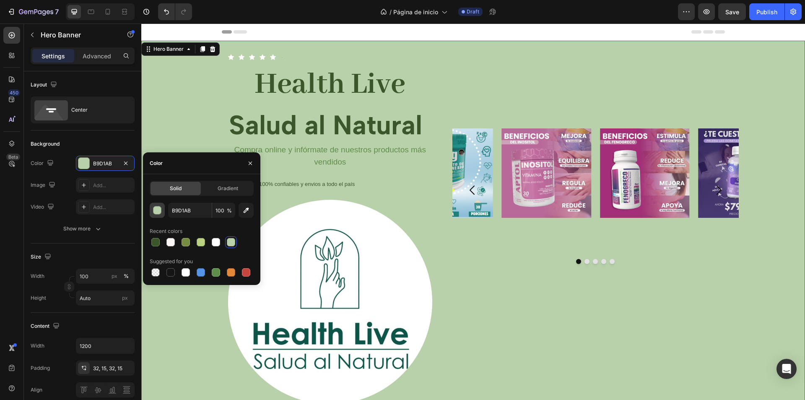
click at [154, 211] on div "button" at bounding box center [158, 210] width 8 height 8
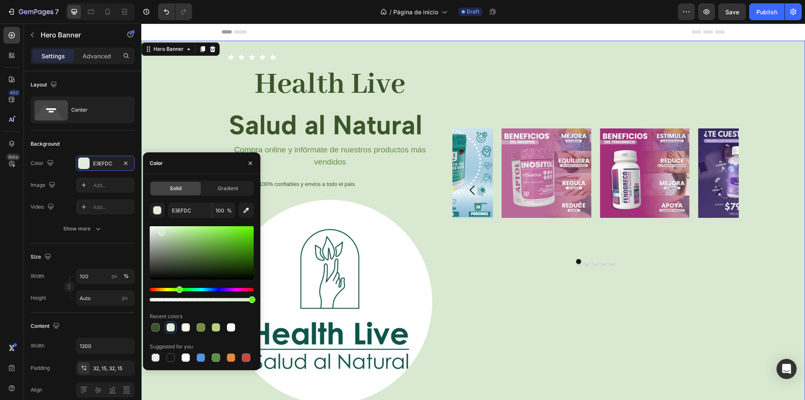
type input "D9E8D0"
drag, startPoint x: 168, startPoint y: 237, endPoint x: 160, endPoint y: 231, distance: 9.9
click at [160, 231] on div at bounding box center [161, 232] width 7 height 7
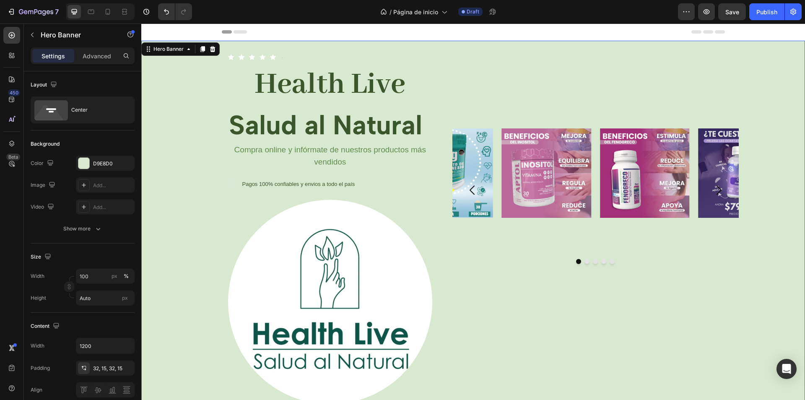
click at [177, 140] on div "Background Image" at bounding box center [473, 229] width 664 height 377
click at [734, 34] on div "Header" at bounding box center [473, 31] width 664 height 17
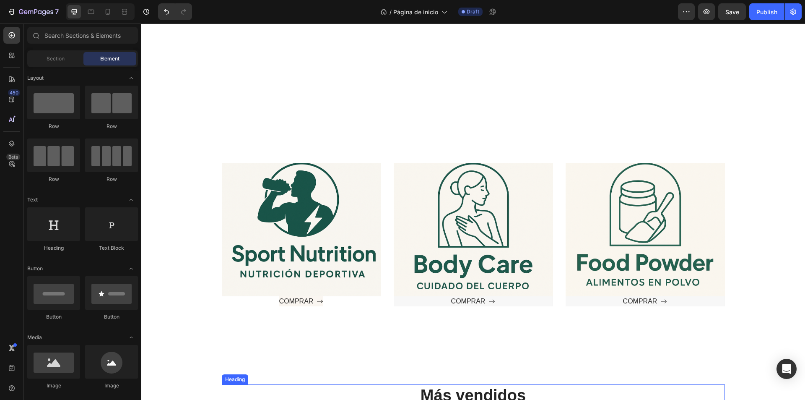
scroll to position [461, 0]
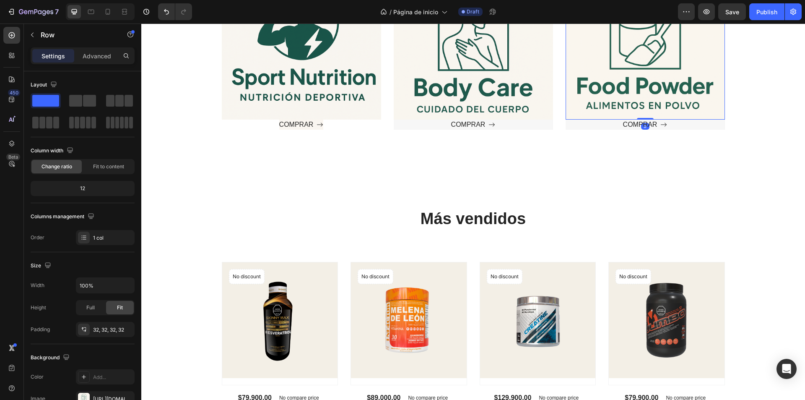
click at [639, 76] on div "Text block" at bounding box center [645, 53] width 133 height 107
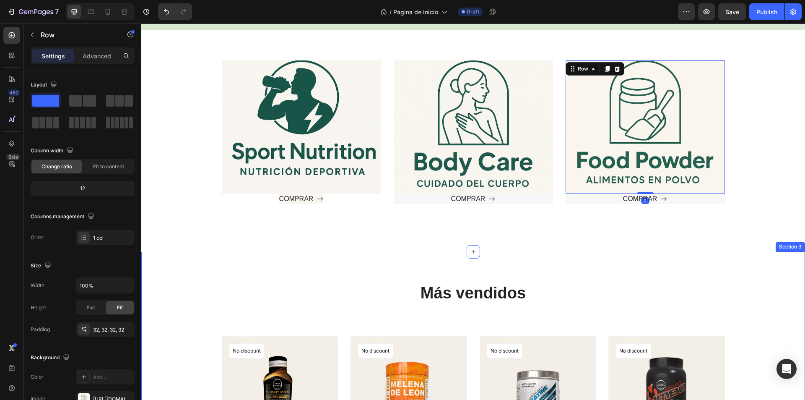
scroll to position [377, 0]
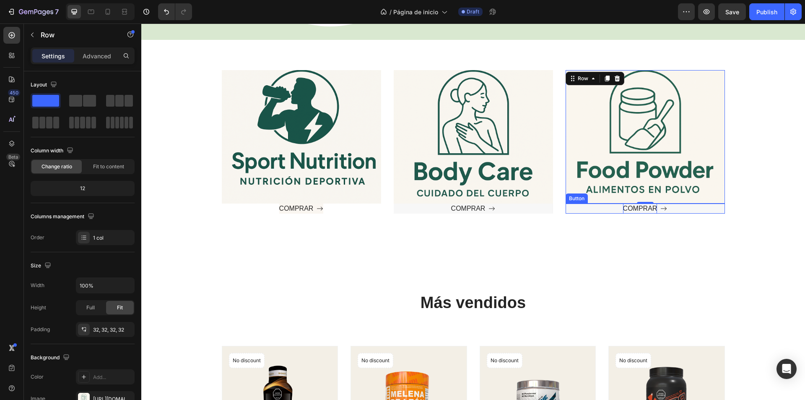
click at [653, 205] on p "COMPRAR" at bounding box center [640, 208] width 34 height 10
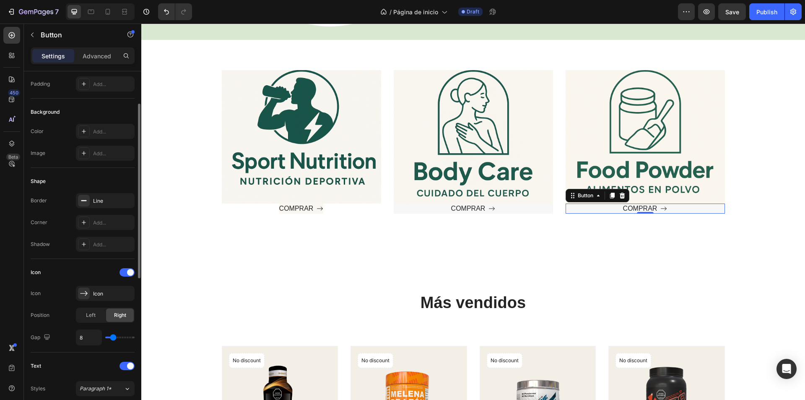
scroll to position [0, 0]
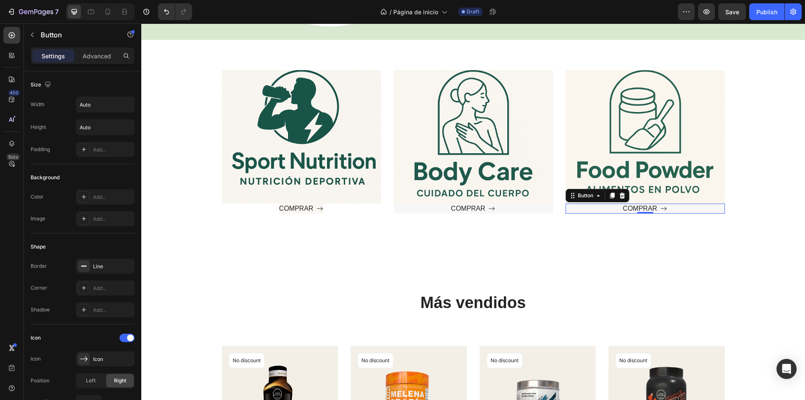
click at [589, 207] on div "COMPRAR Button 0" at bounding box center [645, 208] width 159 height 10
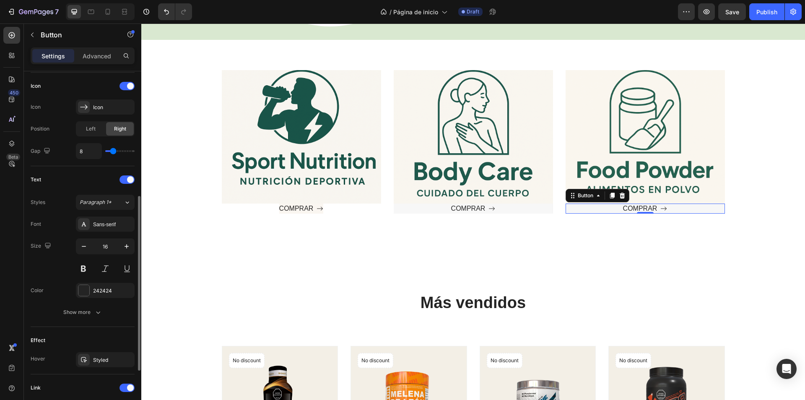
scroll to position [359, 0]
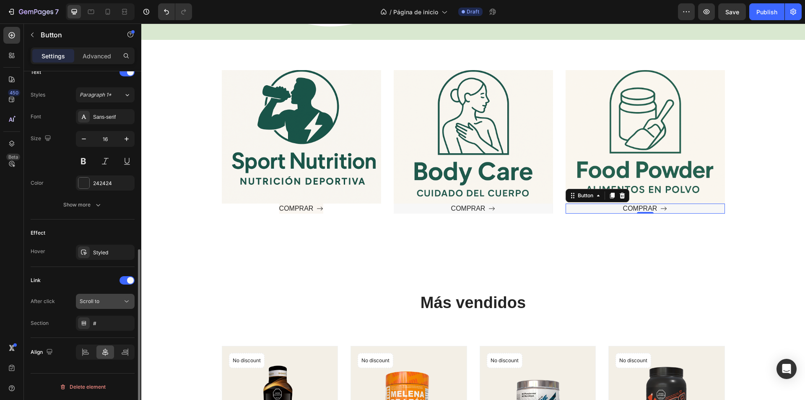
click at [94, 302] on span "Scroll to" at bounding box center [90, 301] width 20 height 6
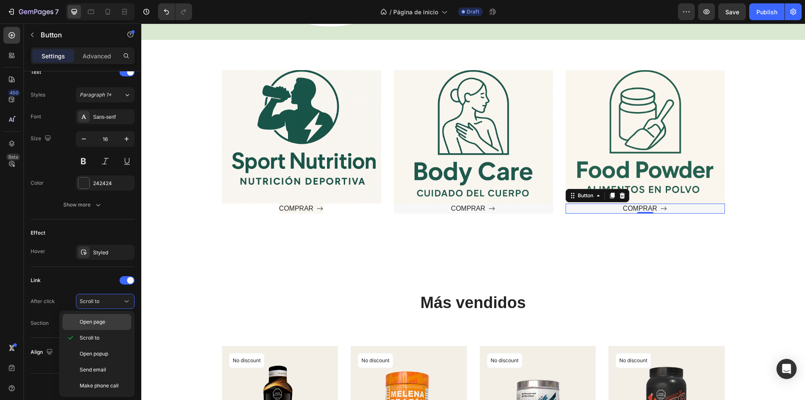
click at [112, 320] on p "Open page" at bounding box center [104, 322] width 48 height 8
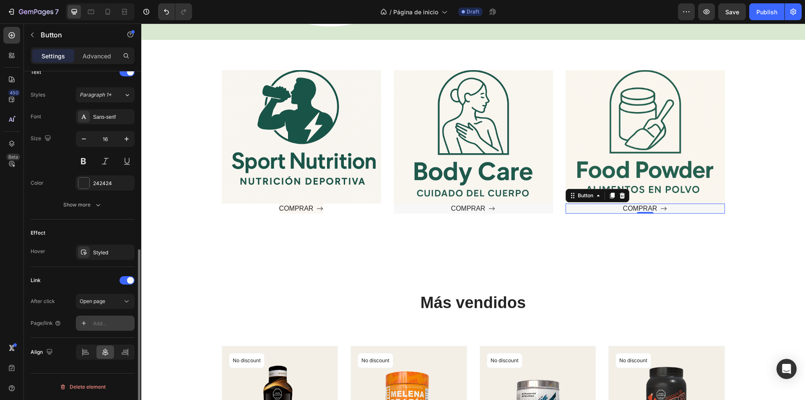
click at [121, 327] on div "Add..." at bounding box center [105, 322] width 59 height 15
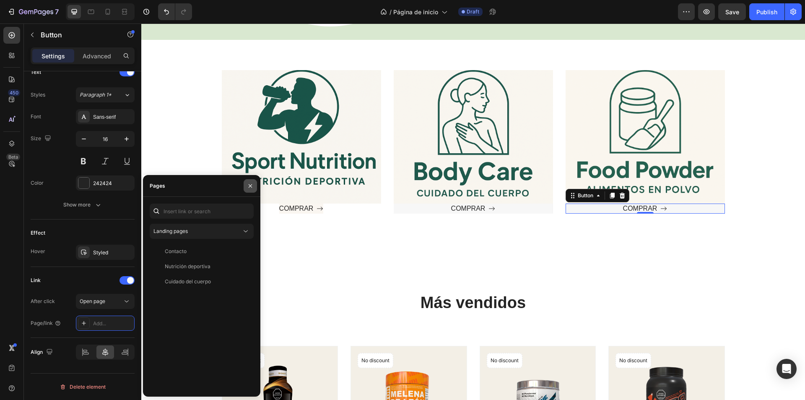
click at [247, 181] on button "button" at bounding box center [250, 185] width 13 height 13
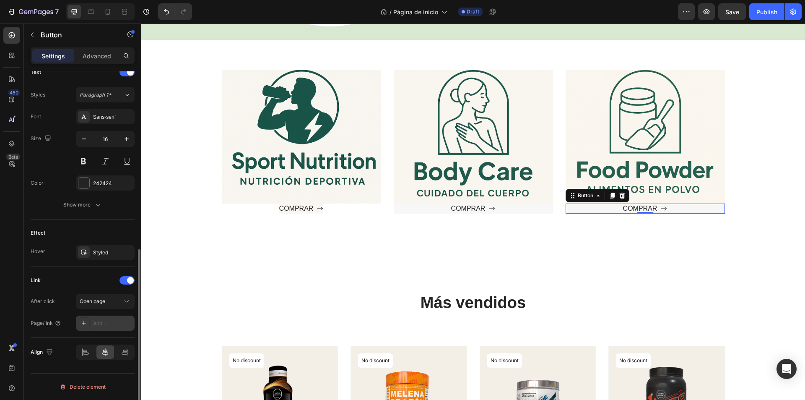
click at [95, 327] on div "Add..." at bounding box center [105, 322] width 59 height 15
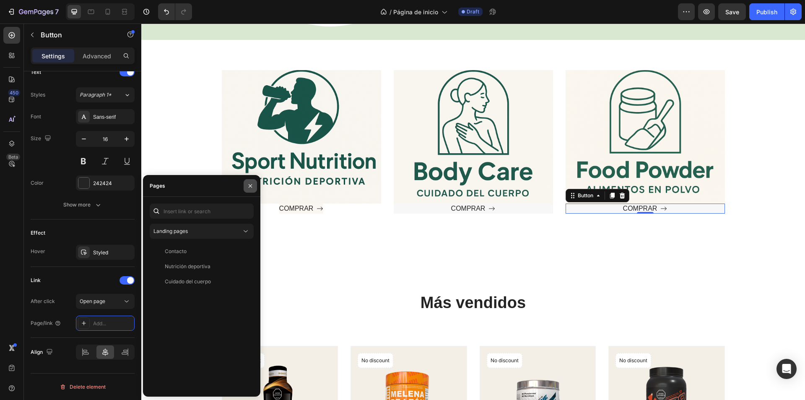
click at [250, 187] on icon "button" at bounding box center [250, 185] width 7 height 7
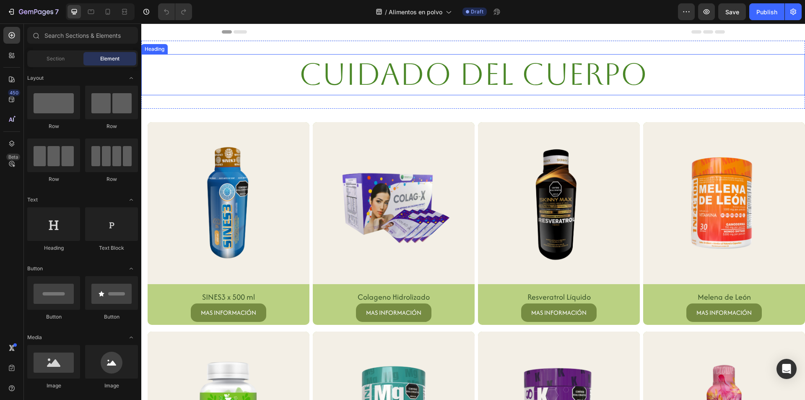
click at [650, 85] on h2 "Cuidado del cuerpo" at bounding box center [473, 74] width 503 height 41
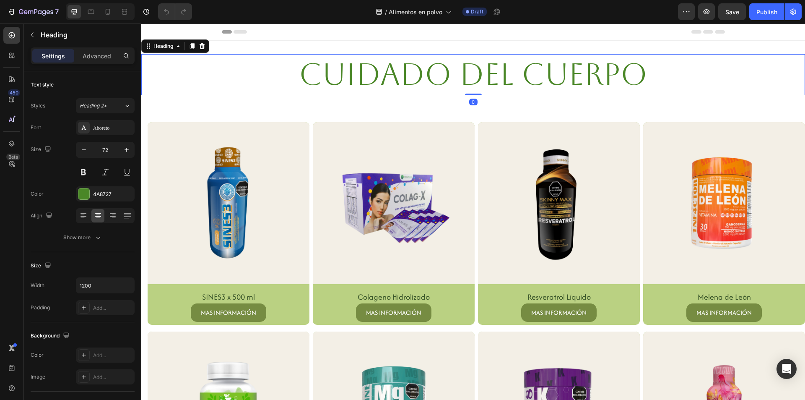
click at [650, 78] on h2 "Cuidado del cuerpo" at bounding box center [473, 74] width 503 height 41
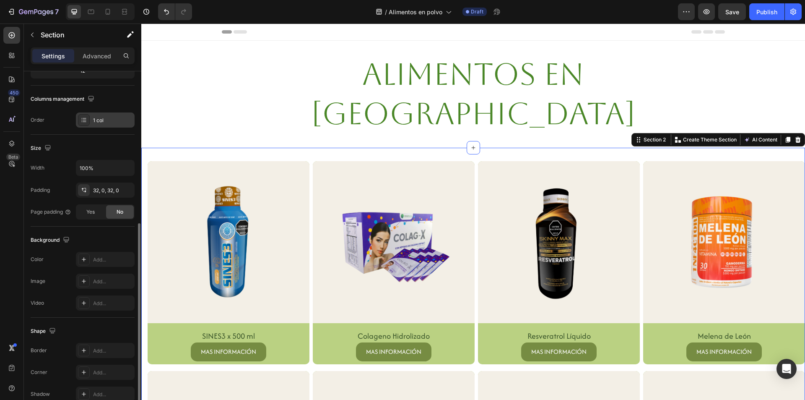
scroll to position [159, 0]
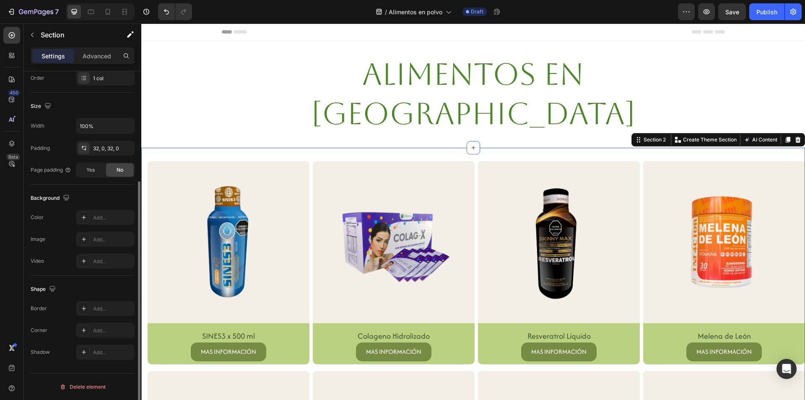
click at [213, 188] on img at bounding box center [229, 242] width 162 height 162
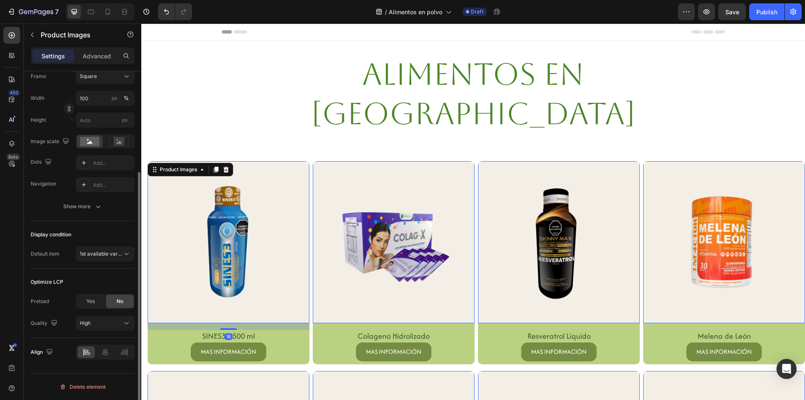
scroll to position [0, 0]
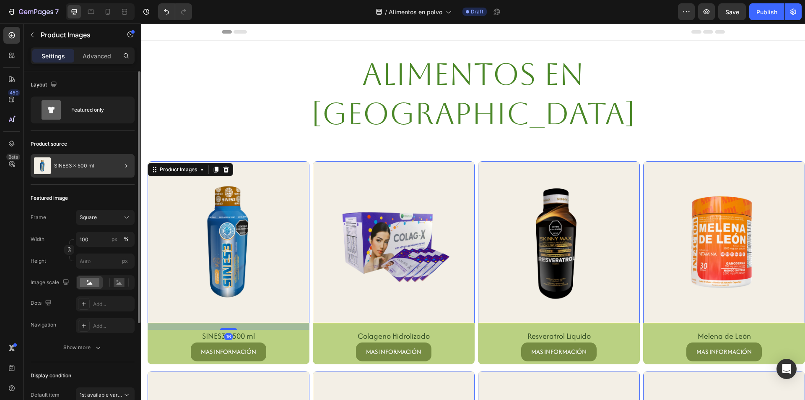
click at [115, 162] on div at bounding box center [122, 165] width 23 height 23
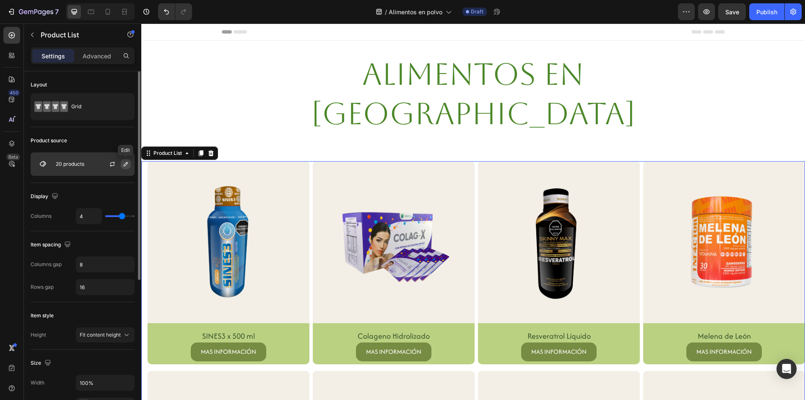
click at [127, 159] on button "button" at bounding box center [126, 164] width 10 height 10
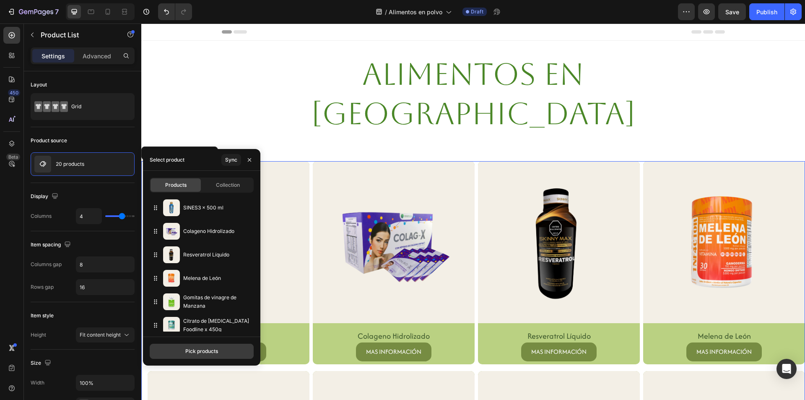
click at [207, 345] on button "Pick products" at bounding box center [202, 350] width 104 height 15
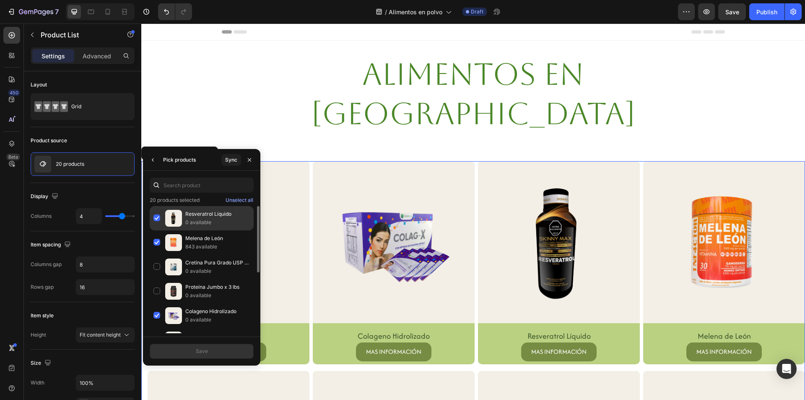
click at [159, 230] on div "Resveratrol Líquido 0 available" at bounding box center [202, 242] width 104 height 24
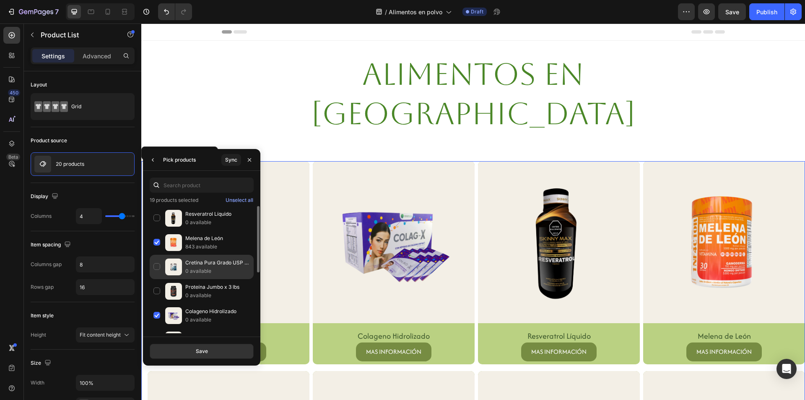
click at [154, 279] on div "Cretina [PERSON_NAME] USP 300g 0 available" at bounding box center [202, 291] width 104 height 24
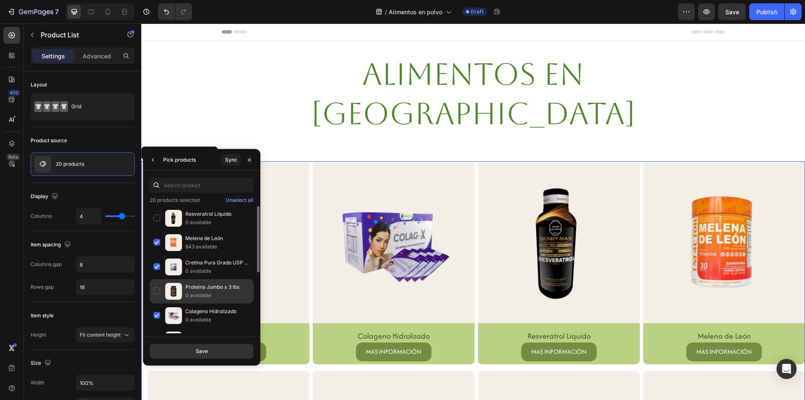
scroll to position [42, 0]
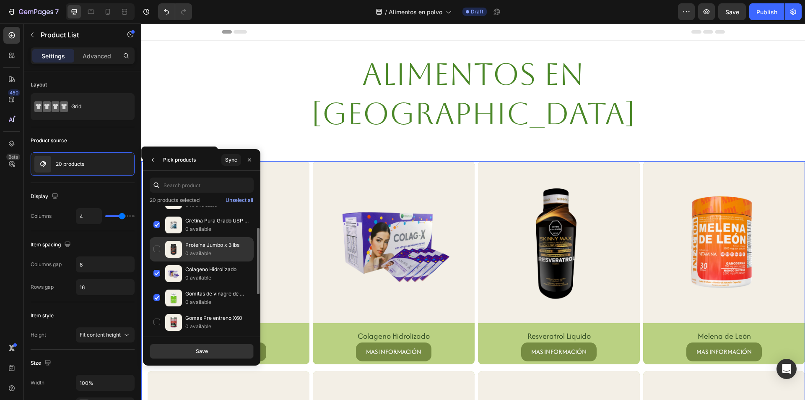
click at [159, 261] on div "Proteína Jumbo x 3 lbs 0 available" at bounding box center [202, 273] width 104 height 24
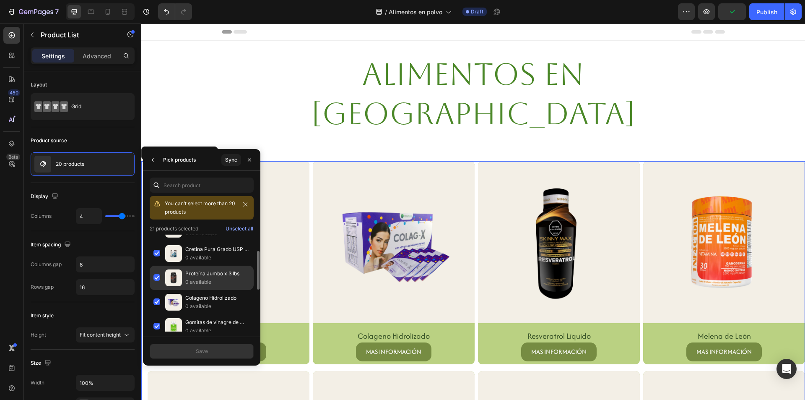
scroll to position [84, 0]
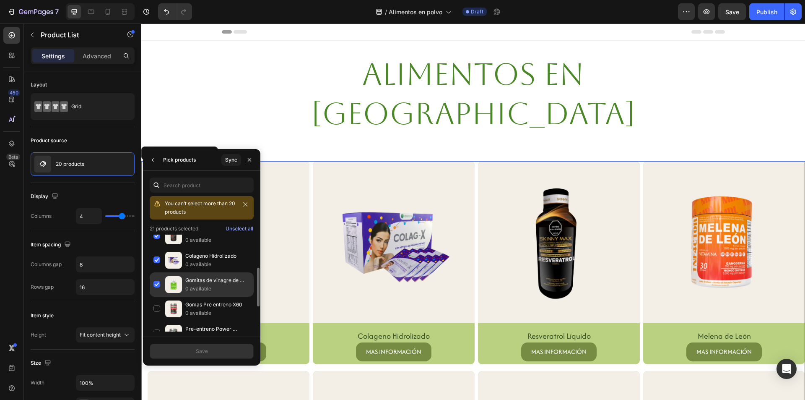
click at [159, 297] on div "Gomitas de vinagre de Manzana 0 available" at bounding box center [202, 309] width 104 height 24
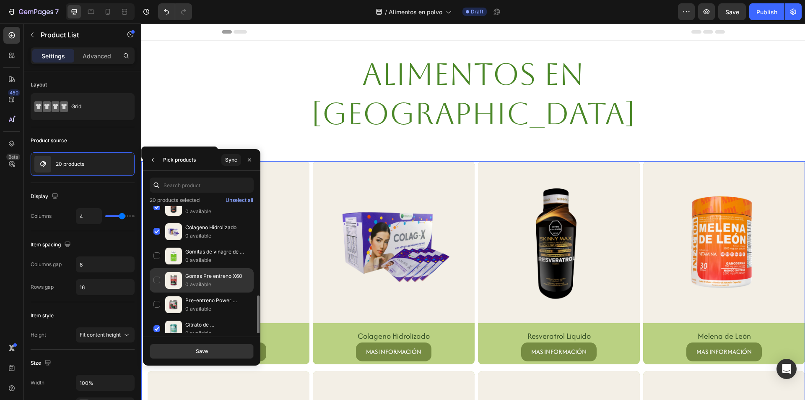
scroll to position [116, 0]
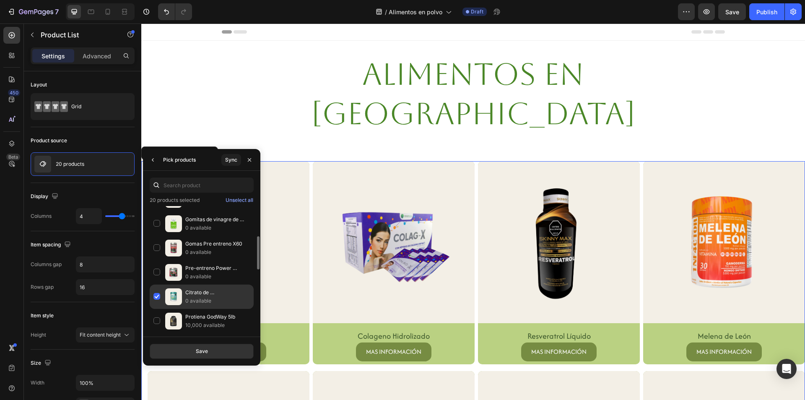
click at [157, 309] on div "Citrato de [MEDICAL_DATA] Foodline x 450g 0 available" at bounding box center [202, 321] width 104 height 24
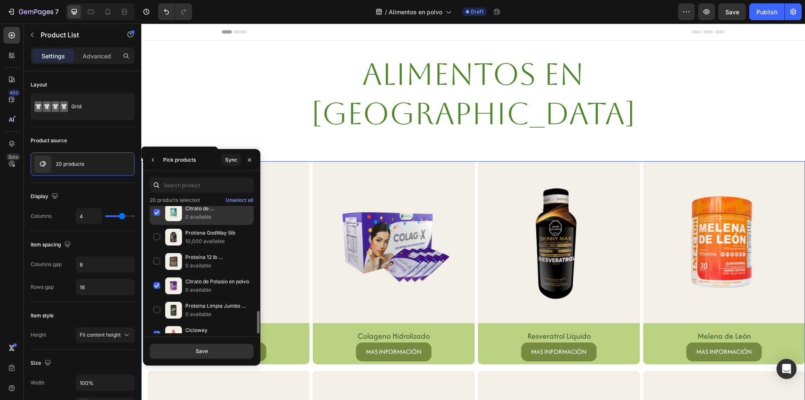
scroll to position [242, 0]
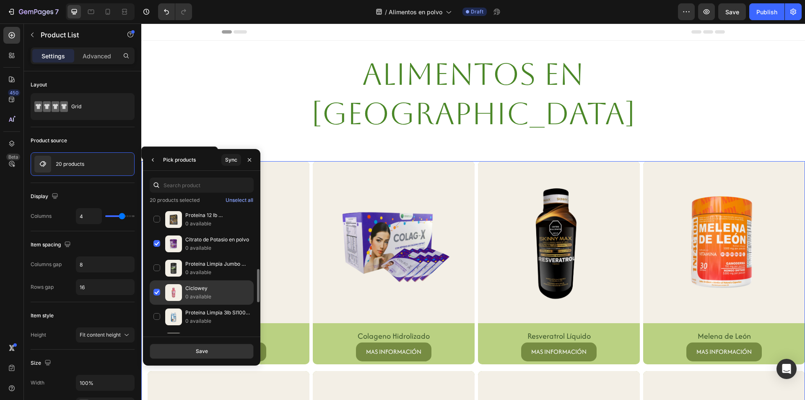
click at [154, 304] on div "Ciclowey 0 available" at bounding box center [202, 316] width 104 height 24
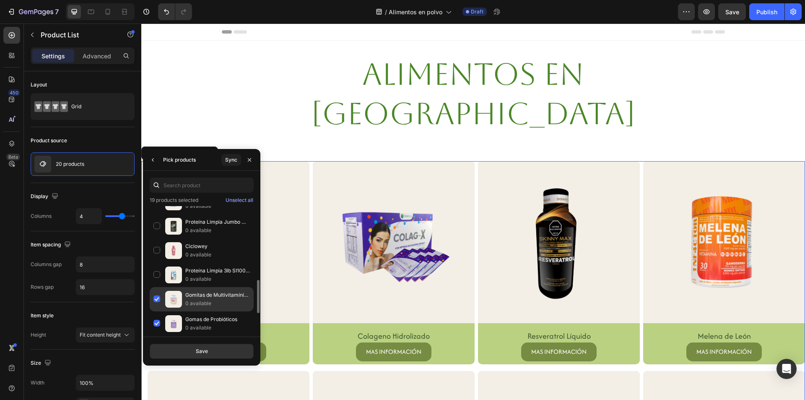
click at [158, 311] on div "Gomitas de Multivitamínico para Niños 0 available" at bounding box center [202, 323] width 104 height 24
click at [155, 336] on div "Gomas de Probióticos 0 available" at bounding box center [202, 348] width 104 height 24
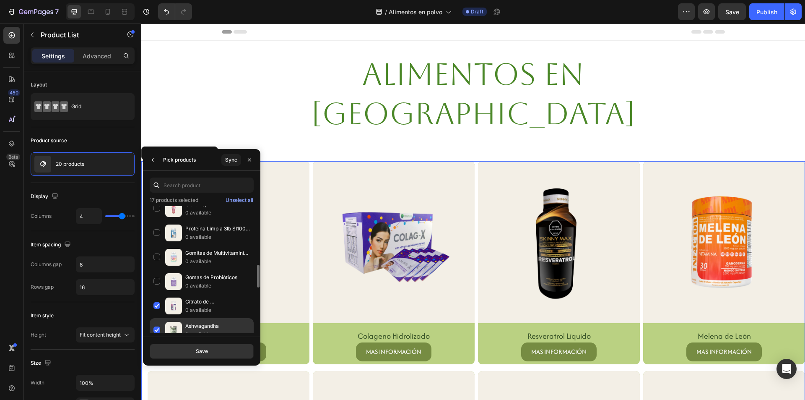
scroll to position [368, 0]
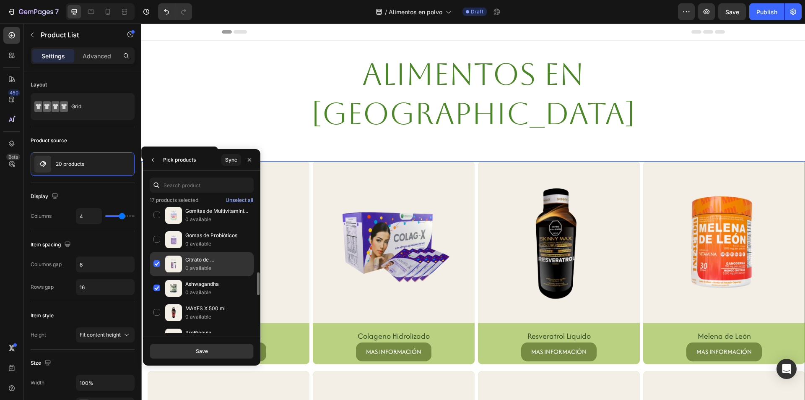
click at [154, 276] on div "Citrato de Potasio 0 available" at bounding box center [202, 288] width 104 height 24
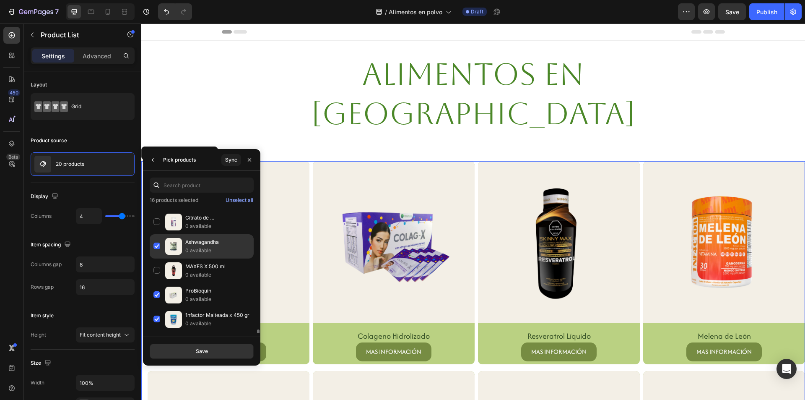
scroll to position [452, 0]
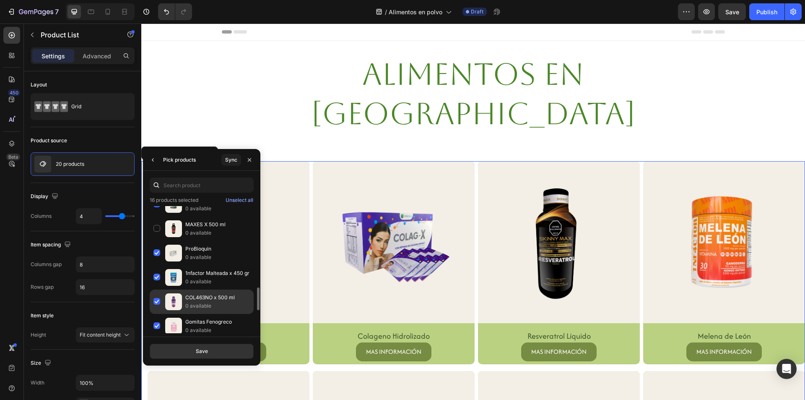
click at [153, 314] on div "COL463NO x 500 ml 0 available" at bounding box center [202, 326] width 104 height 24
click at [160, 338] on div "Gomitas Fenogreco 0 available" at bounding box center [202, 350] width 104 height 24
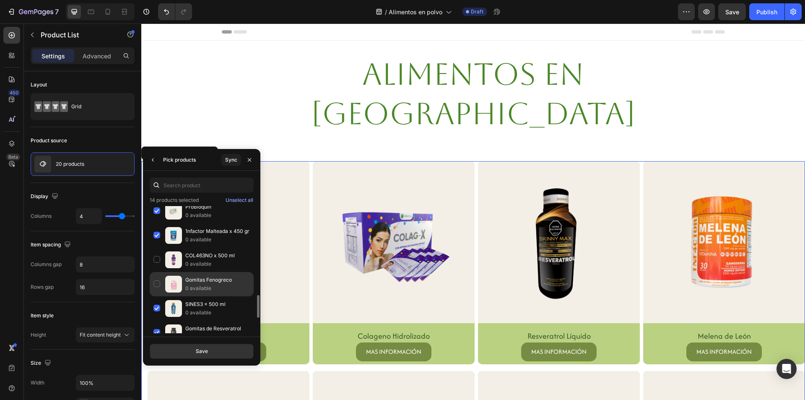
scroll to position [536, 0]
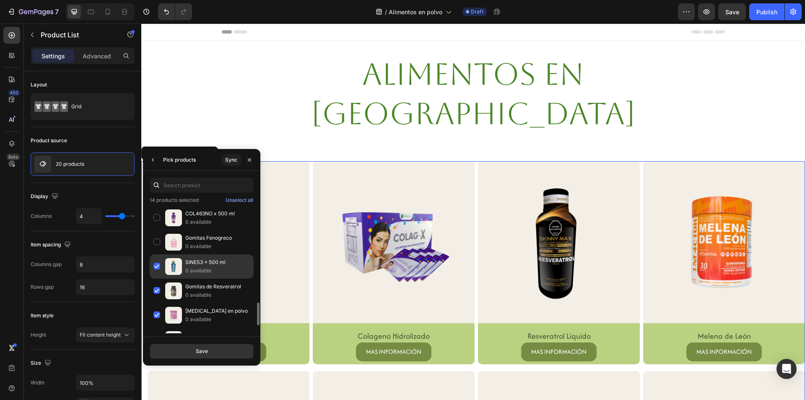
click at [156, 278] on div "SINES3 x 500 ml 0 available" at bounding box center [202, 290] width 104 height 24
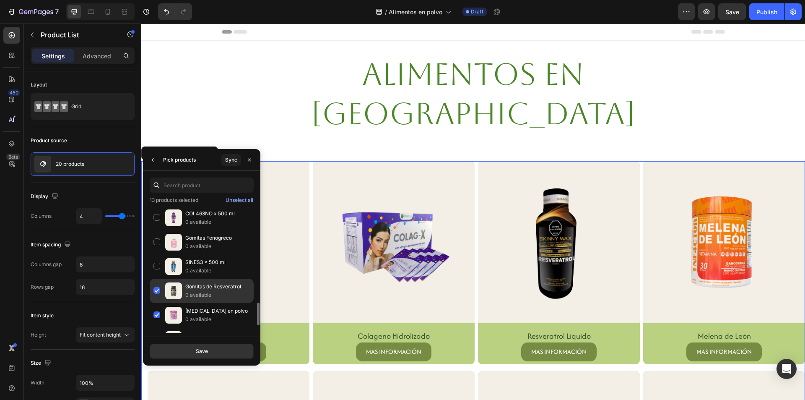
click at [159, 303] on div "Gomitas de Resveratrol 0 available" at bounding box center [202, 315] width 104 height 24
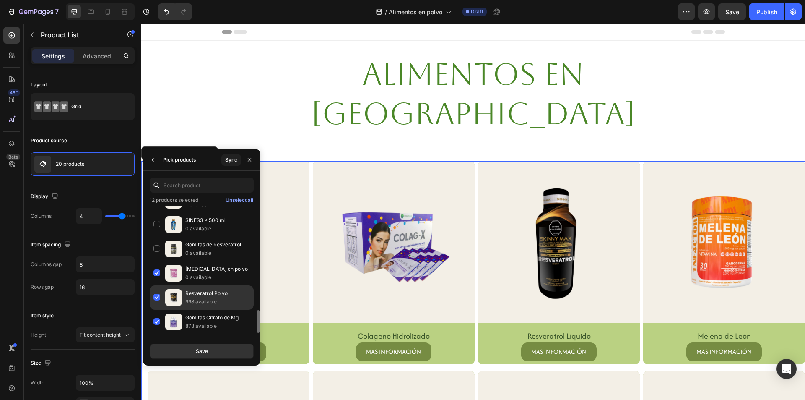
scroll to position [578, 0]
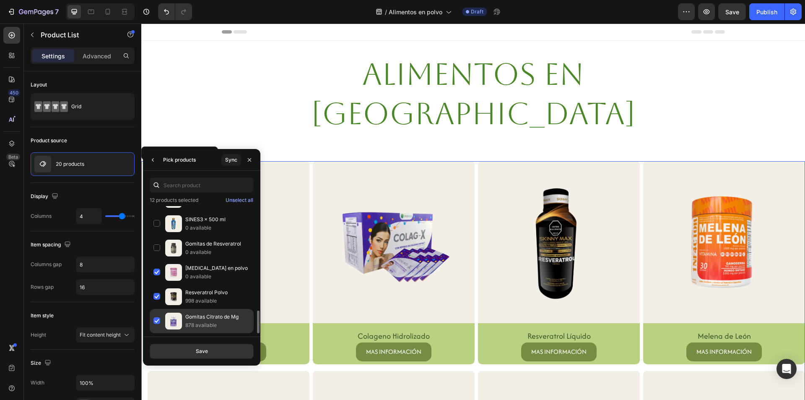
click at [157, 318] on div "Gomitas Citrato de Mg 878 available" at bounding box center [202, 321] width 104 height 24
click at [193, 347] on button "Save" at bounding box center [202, 350] width 104 height 15
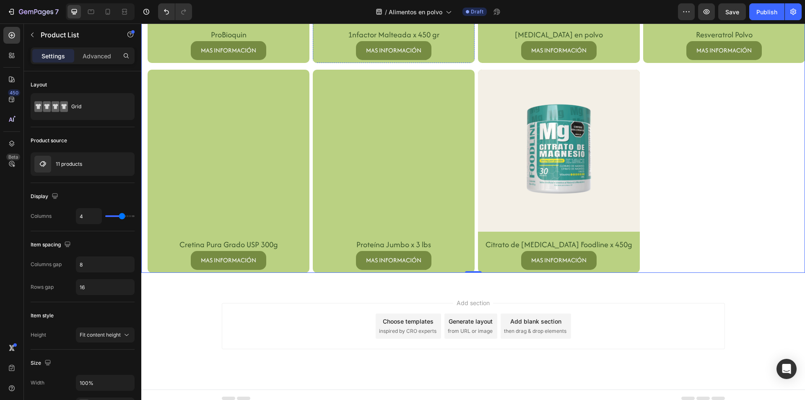
scroll to position [474, 0]
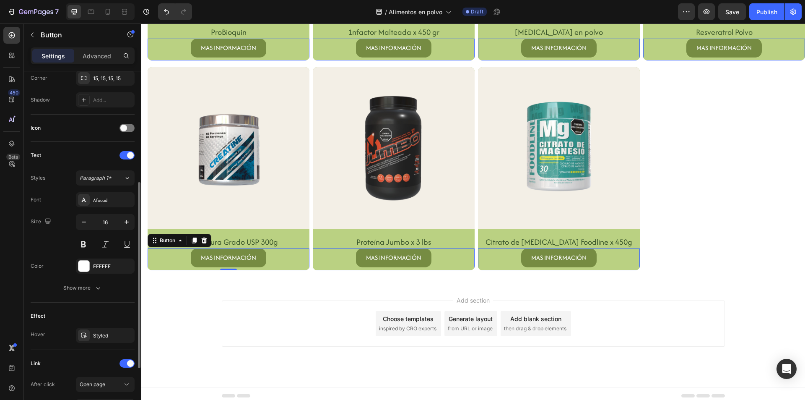
scroll to position [315, 0]
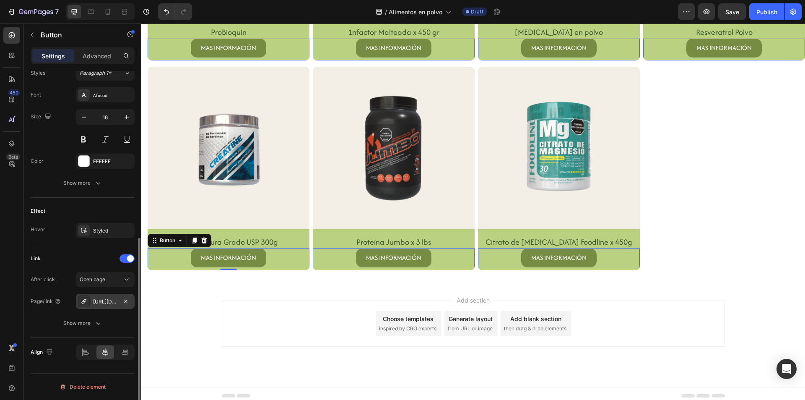
click at [112, 305] on div "[URL][DOMAIN_NAME]" at bounding box center [105, 302] width 24 height 8
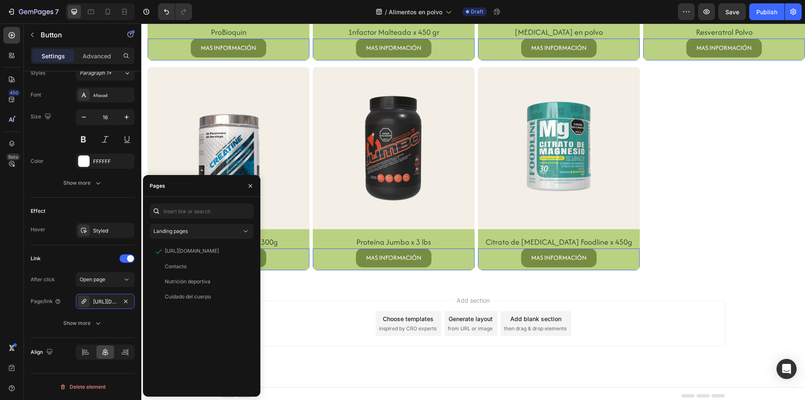
click at [289, 300] on div "Add section Choose templates inspired by CRO experts Generate layout from URL o…" at bounding box center [473, 323] width 503 height 46
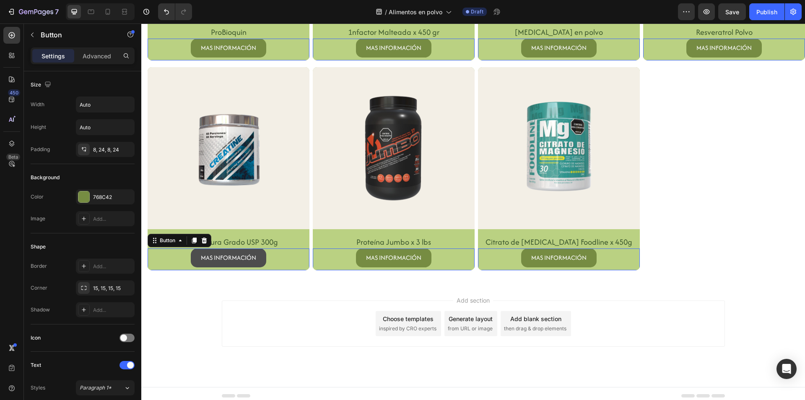
click at [141, 23] on div at bounding box center [141, 23] width 0 height 0
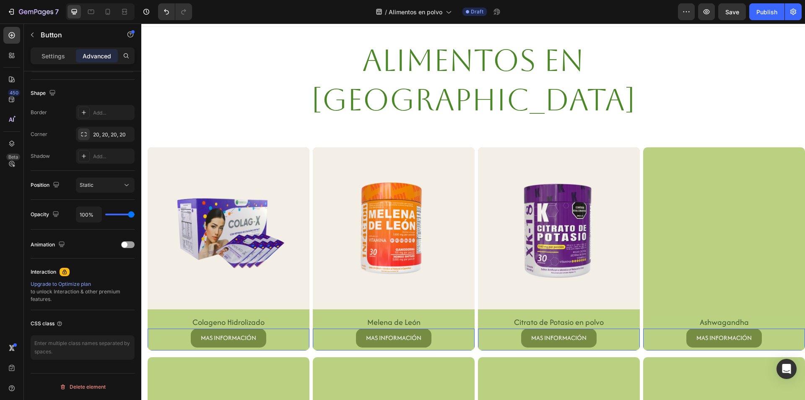
scroll to position [0, 0]
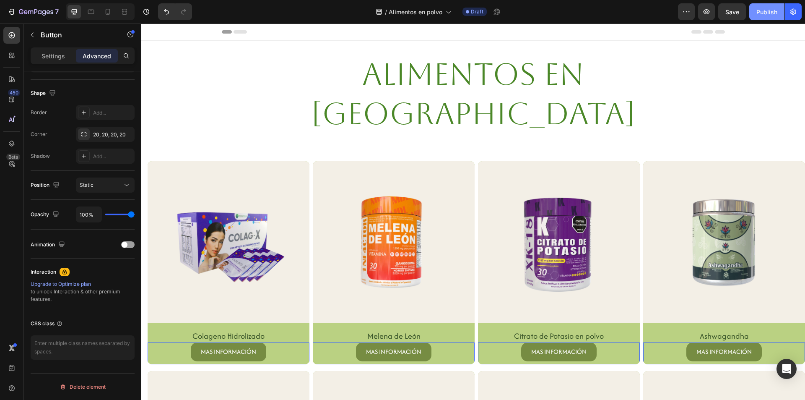
click at [769, 10] on div "Publish" at bounding box center [767, 12] width 21 height 9
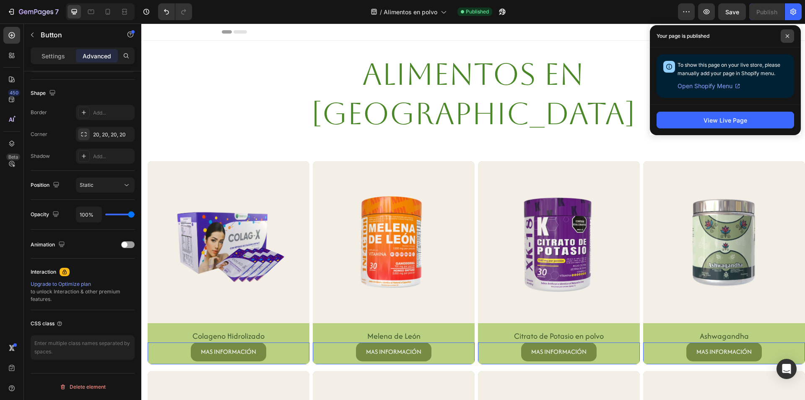
click at [787, 38] on icon at bounding box center [788, 36] width 4 height 4
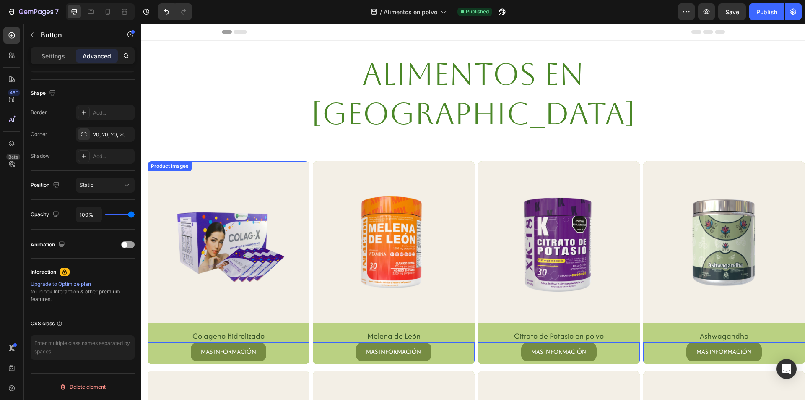
click at [211, 183] on img at bounding box center [229, 242] width 162 height 162
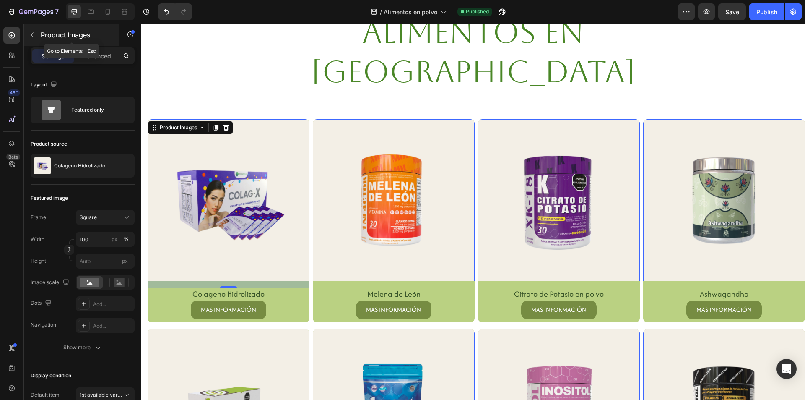
click at [52, 33] on p "Product Images" at bounding box center [76, 35] width 71 height 10
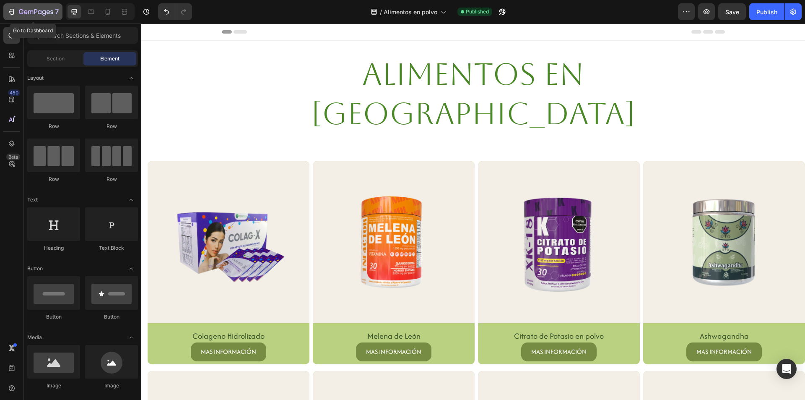
click at [40, 18] on button "7" at bounding box center [32, 11] width 59 height 17
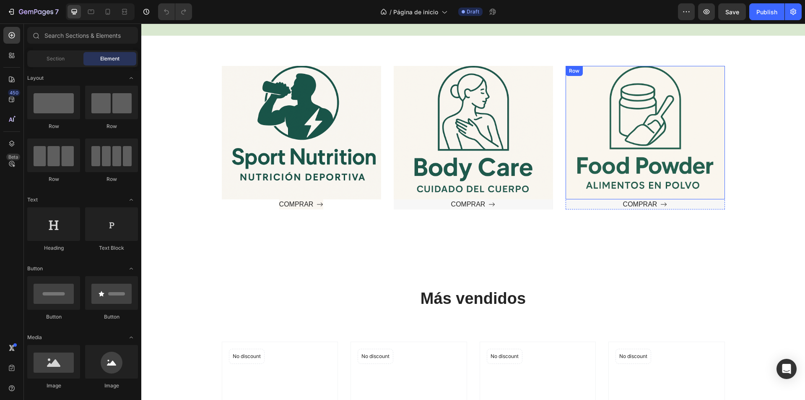
scroll to position [377, 0]
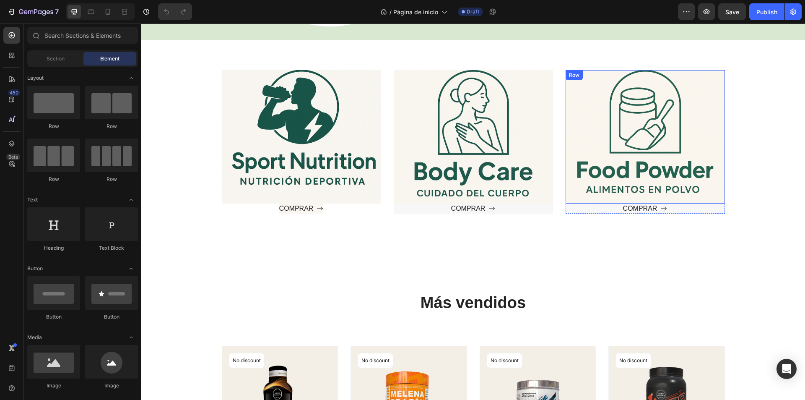
click at [611, 125] on div "Text block" at bounding box center [645, 136] width 133 height 107
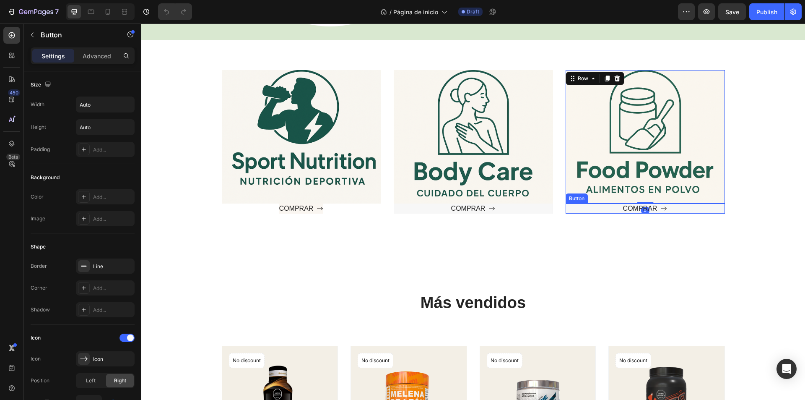
click at [606, 208] on div "COMPRAR Button" at bounding box center [645, 208] width 159 height 10
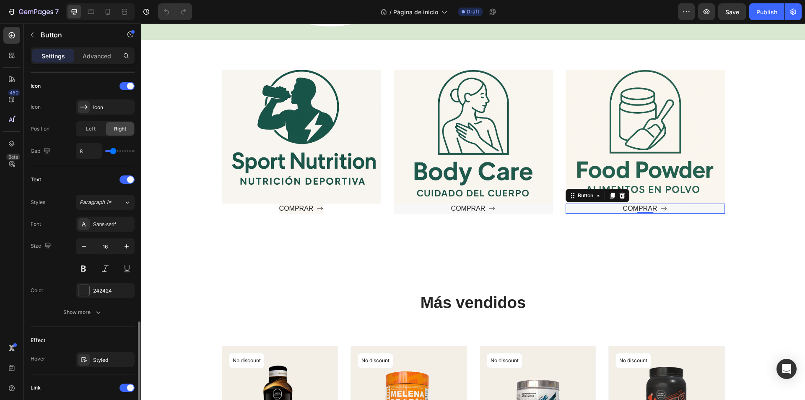
scroll to position [359, 0]
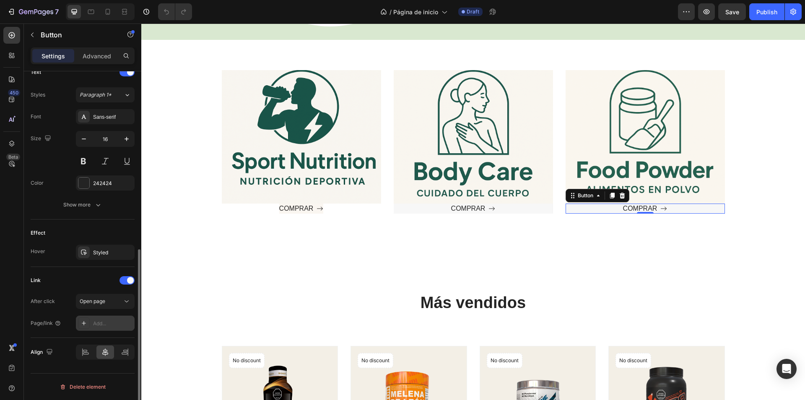
click at [112, 324] on div "Add..." at bounding box center [112, 324] width 39 height 8
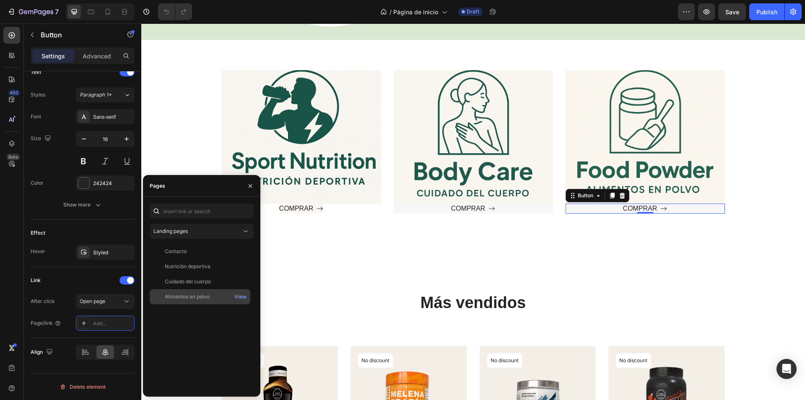
click at [169, 295] on div "Alimentos en polvo" at bounding box center [187, 297] width 45 height 8
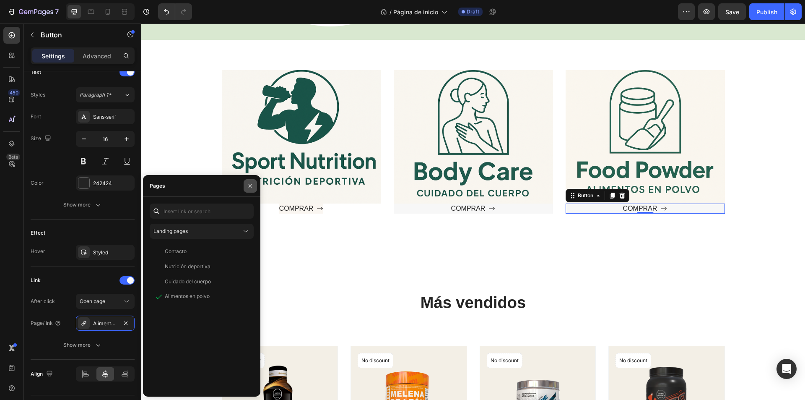
click at [249, 186] on icon "button" at bounding box center [250, 185] width 7 height 7
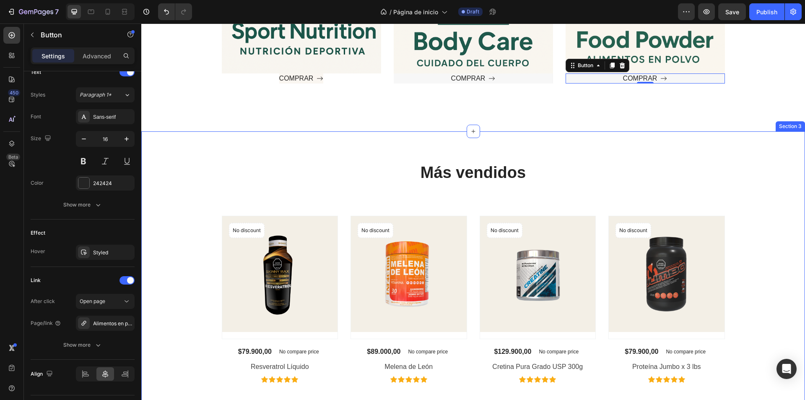
scroll to position [545, 0]
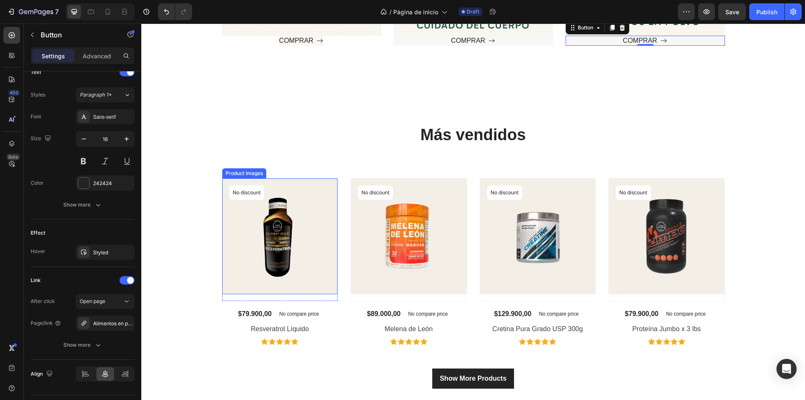
click at [258, 248] on img at bounding box center [280, 236] width 116 height 116
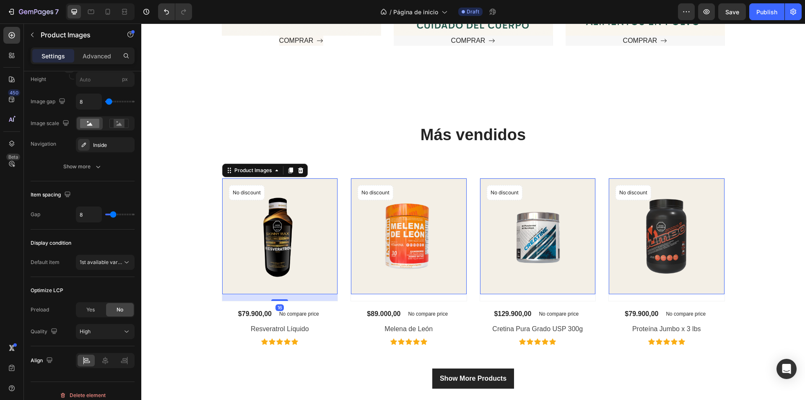
scroll to position [0, 0]
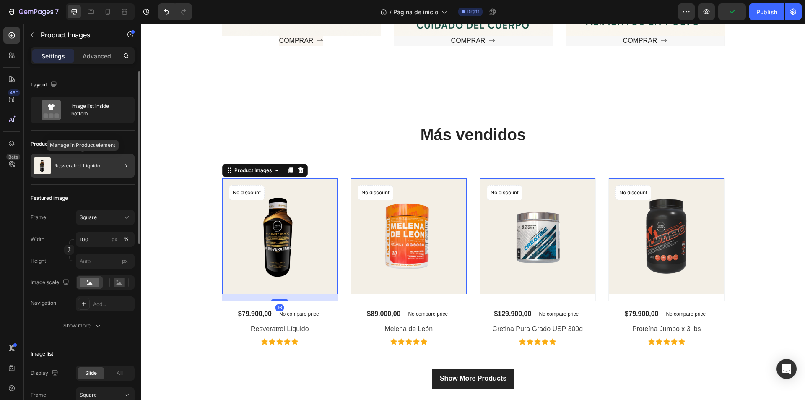
click at [89, 161] on div "Resveratrol Líquido" at bounding box center [83, 165] width 104 height 23
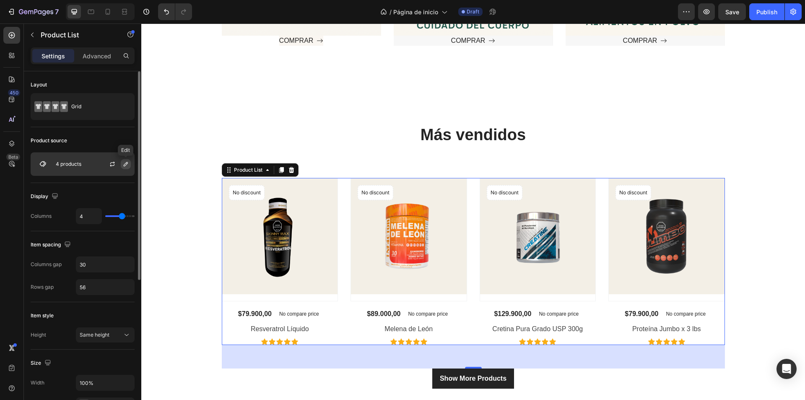
click at [124, 166] on icon "button" at bounding box center [126, 164] width 4 height 4
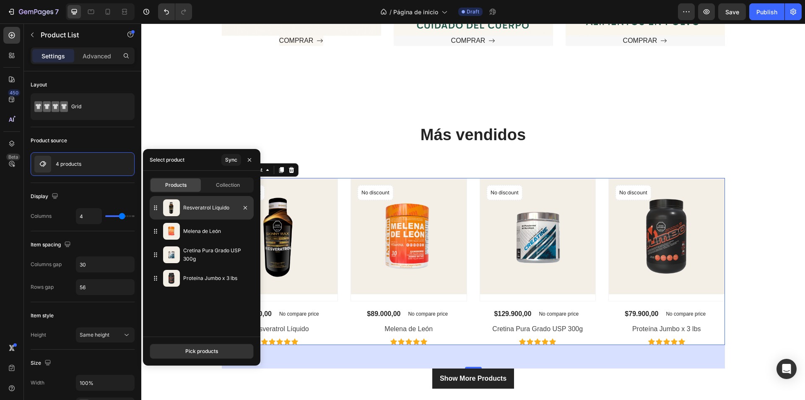
click at [198, 207] on p "Resveratrol Líquido" at bounding box center [216, 207] width 67 height 8
click at [153, 208] on icon at bounding box center [155, 207] width 8 height 8
click at [193, 206] on p "Resveratrol Líquido" at bounding box center [216, 207] width 67 height 8
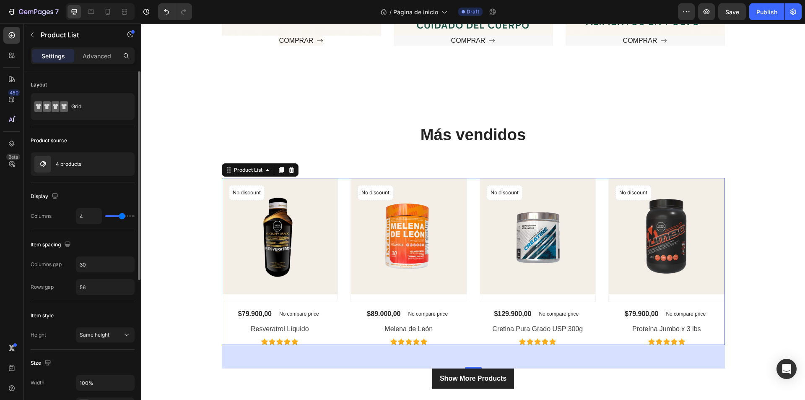
click at [94, 184] on div "Display Columns 4" at bounding box center [83, 207] width 104 height 48
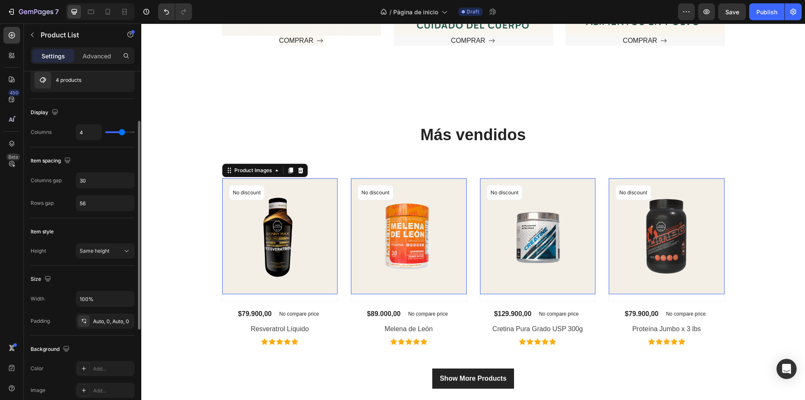
click at [252, 271] on img at bounding box center [280, 236] width 116 height 116
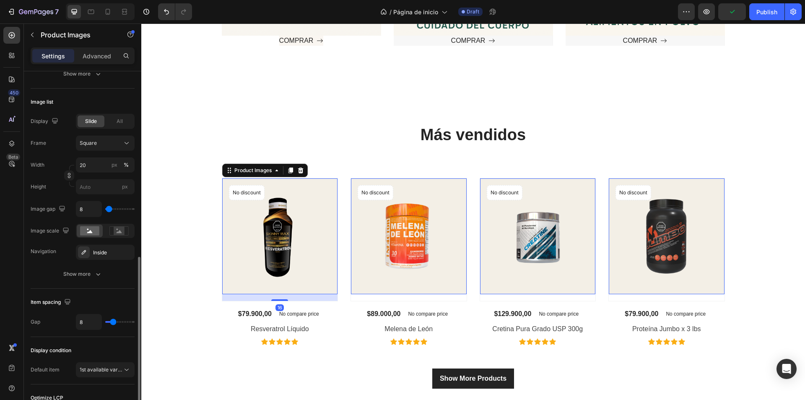
scroll to position [367, 0]
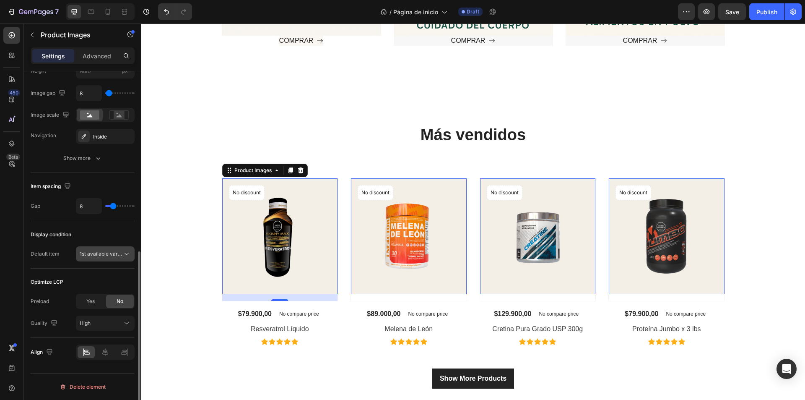
click at [117, 247] on button "1st available variant" at bounding box center [105, 253] width 59 height 15
click at [116, 247] on button "1st available variant" at bounding box center [105, 253] width 59 height 15
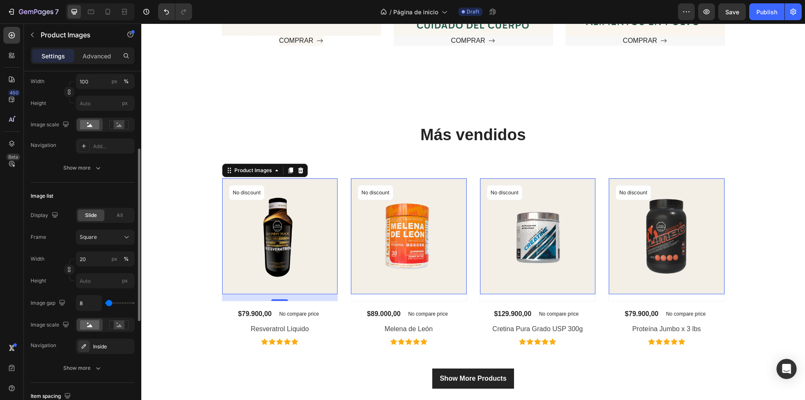
scroll to position [116, 0]
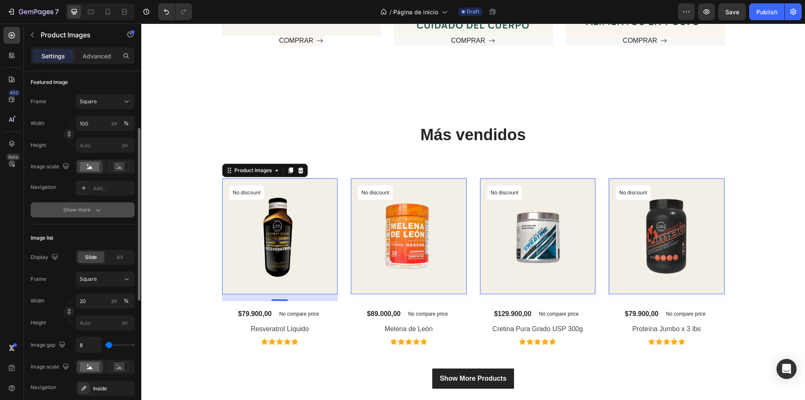
click at [98, 204] on button "Show more" at bounding box center [83, 209] width 104 height 15
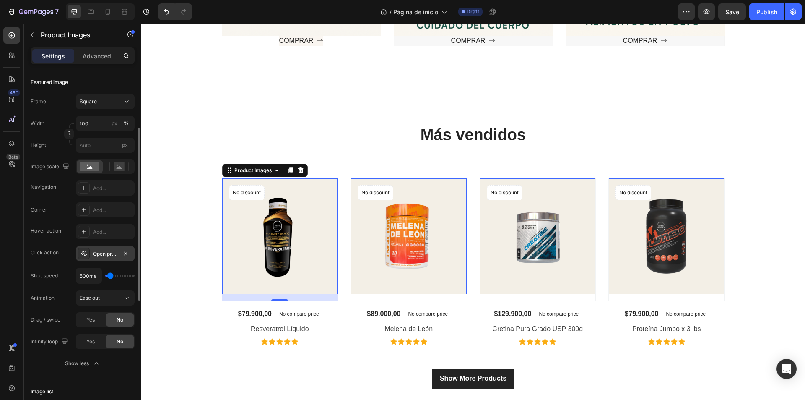
click at [88, 253] on div at bounding box center [84, 253] width 12 height 12
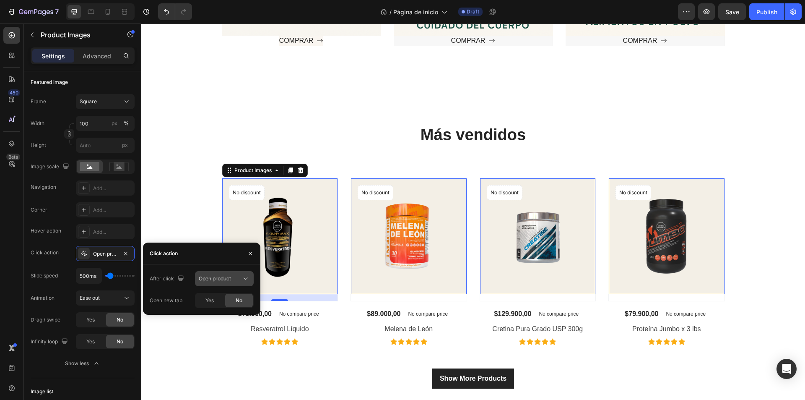
click at [212, 279] on span "Open product" at bounding box center [215, 278] width 32 height 6
click at [201, 280] on span "Open product" at bounding box center [215, 278] width 32 height 6
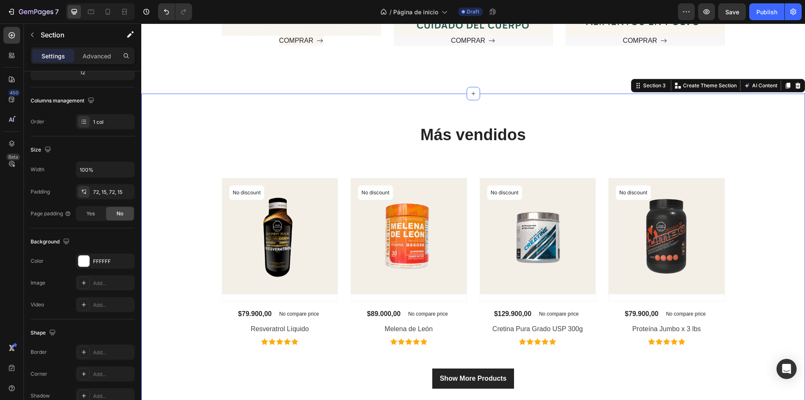
click at [194, 230] on div "Más vendidos Heading Text block Product Images No discount Not be displayed whe…" at bounding box center [473, 256] width 651 height 265
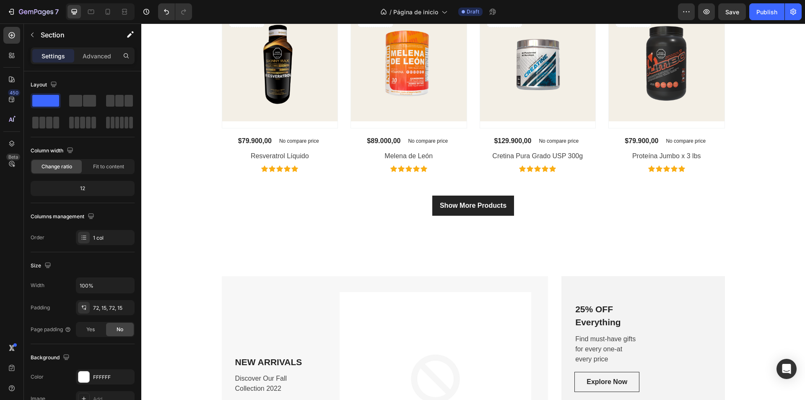
scroll to position [713, 0]
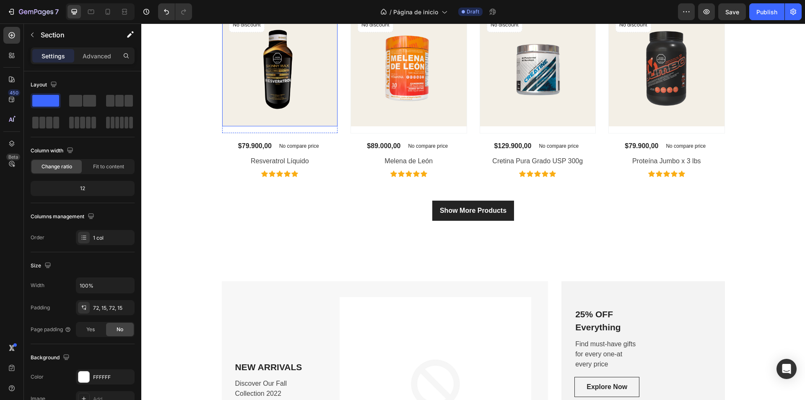
click at [282, 99] on img at bounding box center [280, 68] width 116 height 116
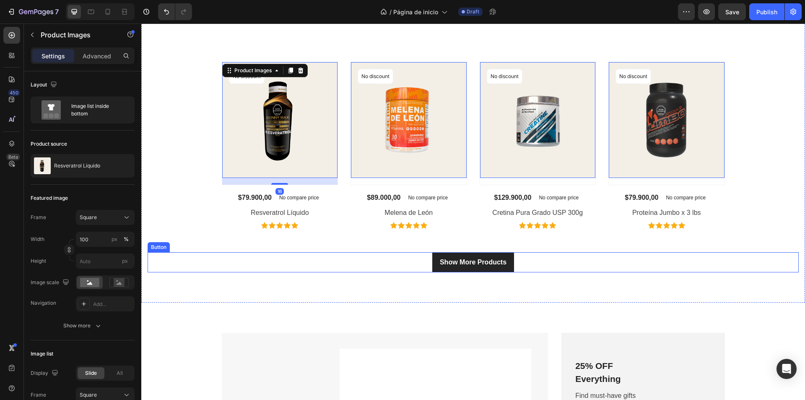
scroll to position [587, 0]
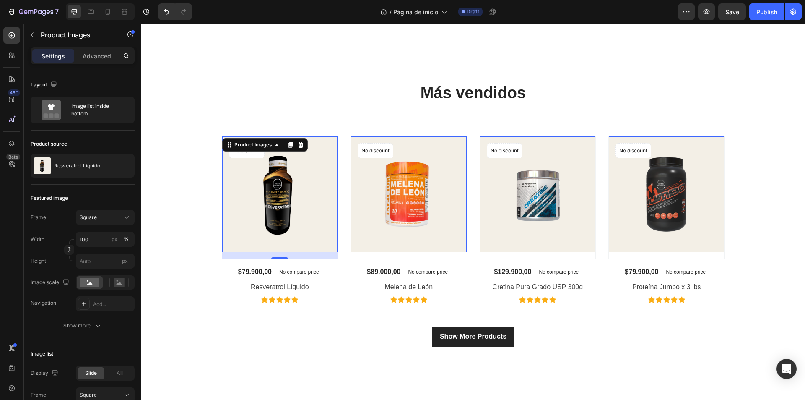
click at [277, 232] on img at bounding box center [280, 194] width 116 height 116
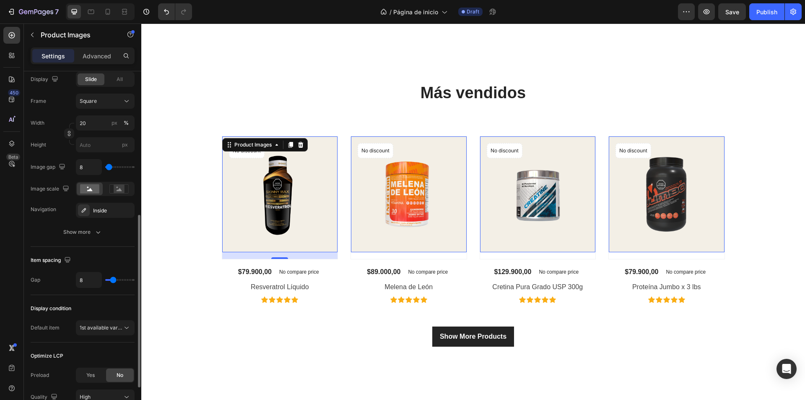
scroll to position [367, 0]
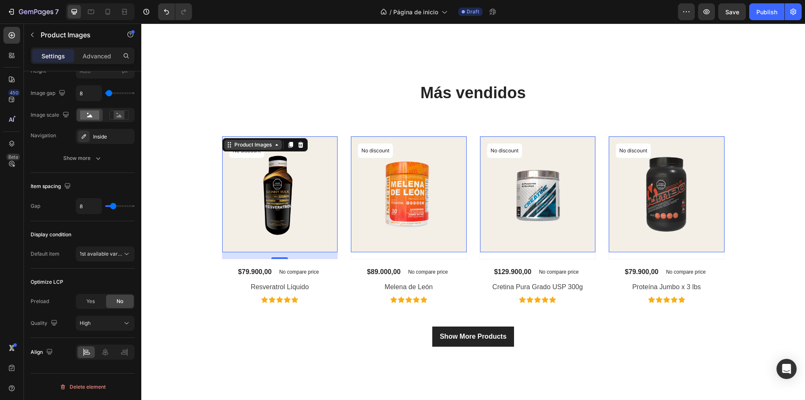
click at [273, 146] on icon at bounding box center [276, 144] width 7 height 7
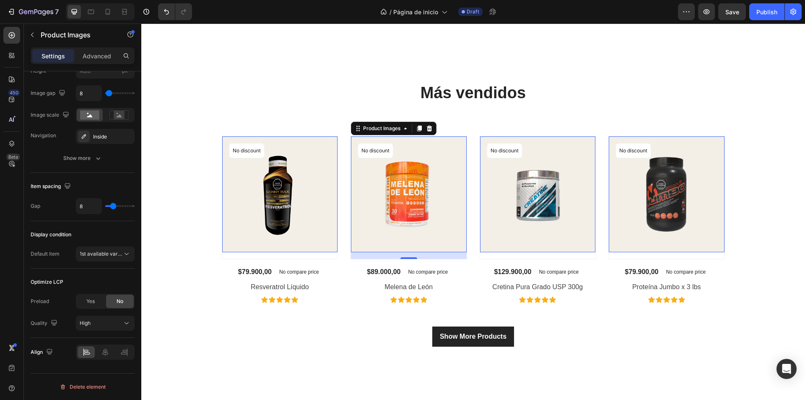
click at [441, 226] on img at bounding box center [409, 194] width 116 height 116
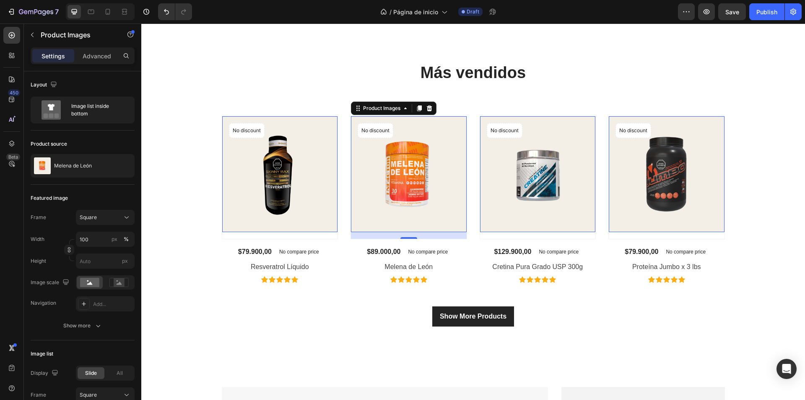
scroll to position [587, 0]
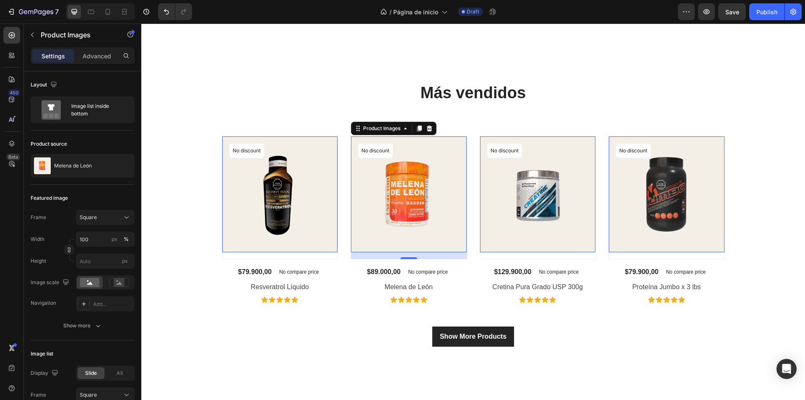
click at [304, 156] on img at bounding box center [280, 194] width 116 height 116
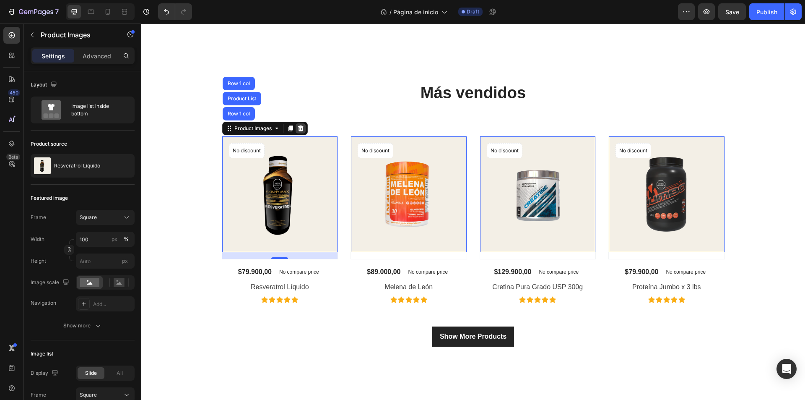
click at [298, 124] on div at bounding box center [301, 128] width 10 height 10
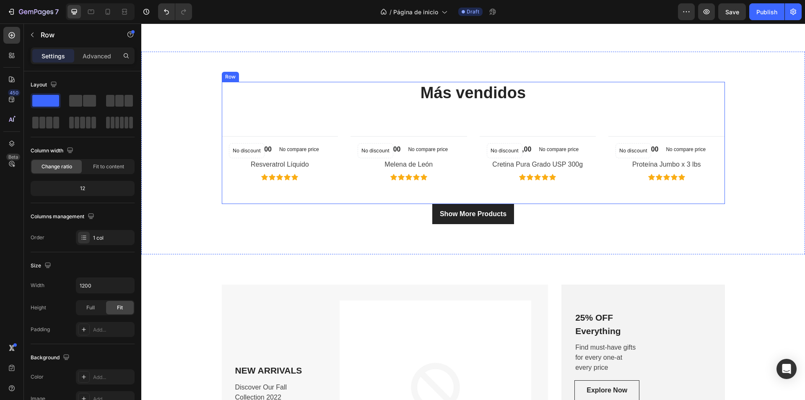
click at [261, 109] on div "Más vendidos Heading Text block No discount Not be displayed when published Pro…" at bounding box center [473, 143] width 503 height 122
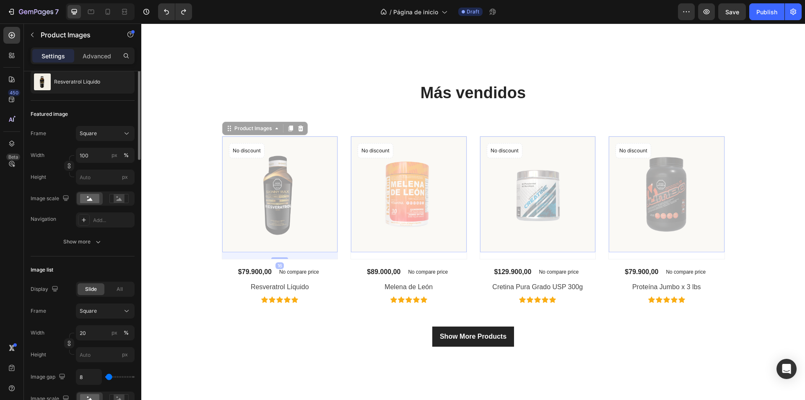
scroll to position [0, 0]
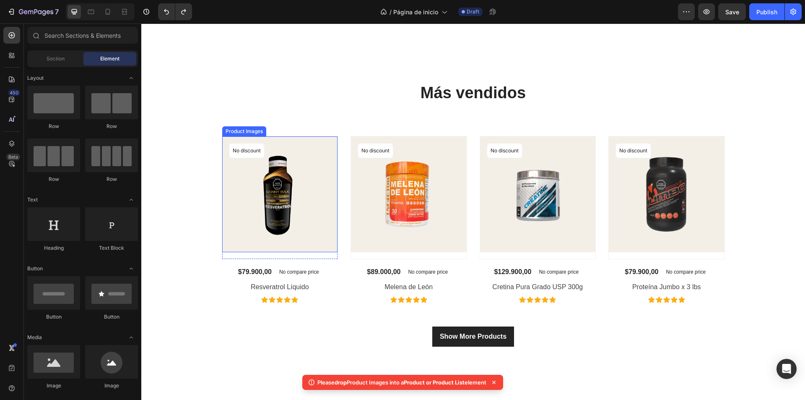
click at [251, 195] on img at bounding box center [280, 194] width 116 height 116
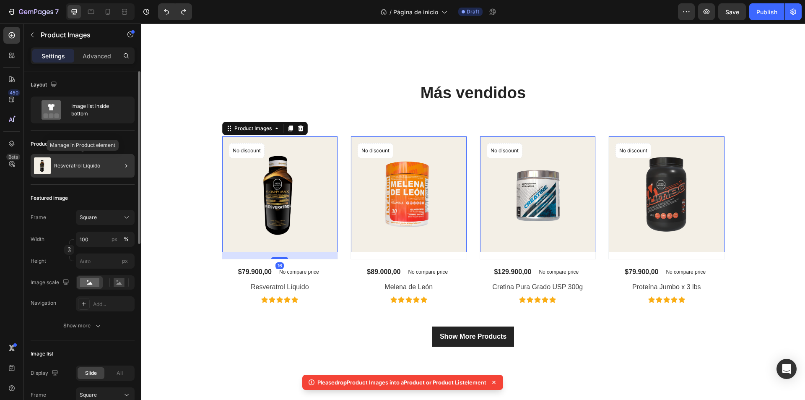
click at [91, 175] on div "Resveratrol Líquido" at bounding box center [83, 165] width 104 height 23
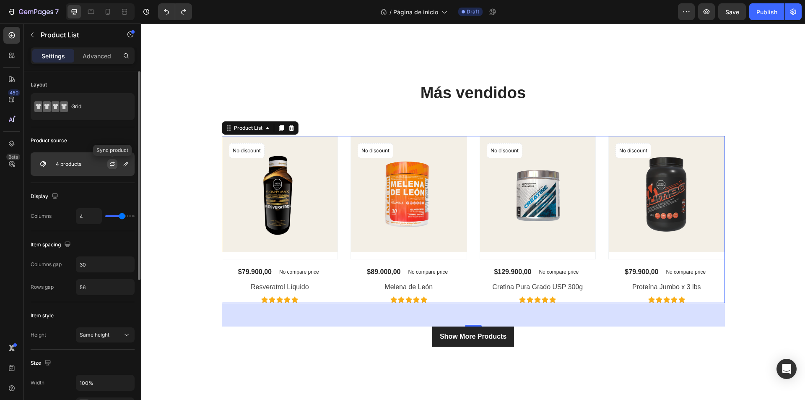
click at [109, 166] on icon "button" at bounding box center [112, 164] width 7 height 7
click at [127, 161] on icon "button" at bounding box center [125, 164] width 7 height 7
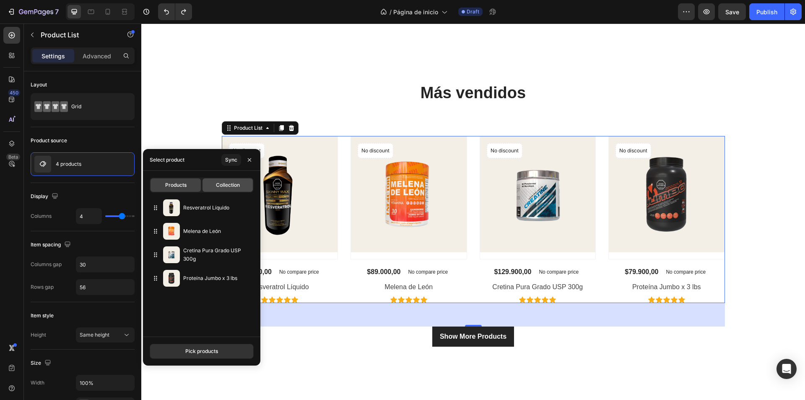
click at [217, 183] on span "Collection" at bounding box center [228, 185] width 24 height 8
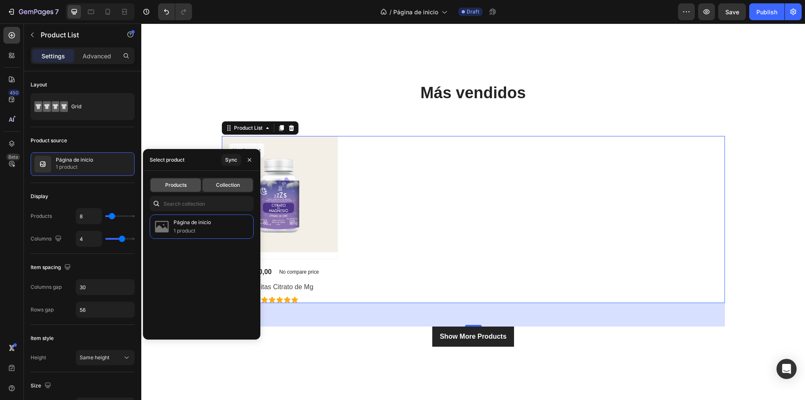
click at [178, 182] on span "Products" at bounding box center [175, 185] width 21 height 8
type input "4"
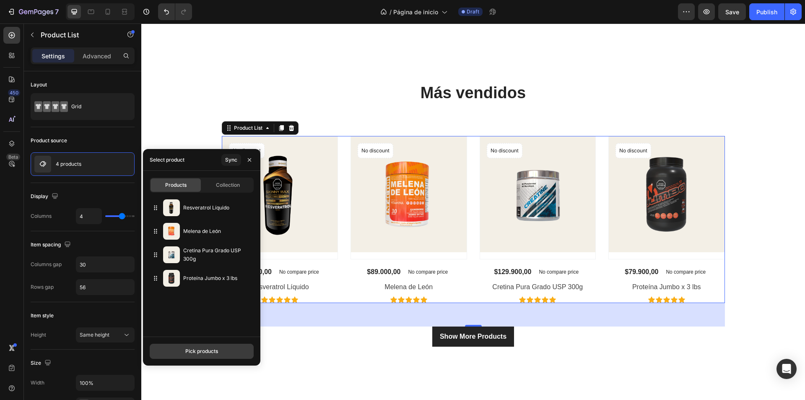
click at [204, 348] on div "Pick products" at bounding box center [201, 351] width 33 height 8
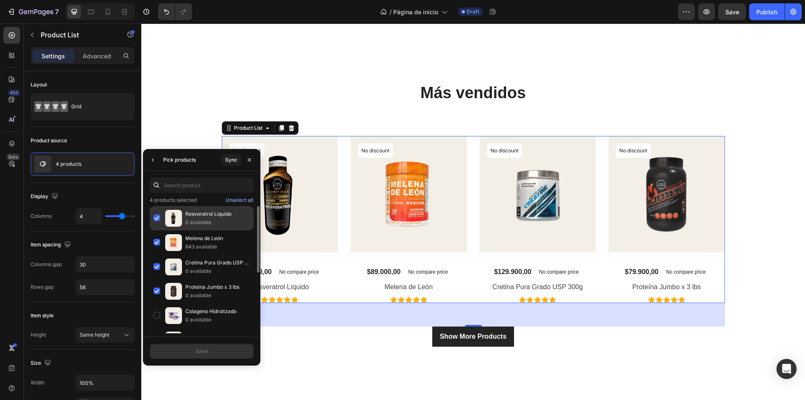
click at [157, 230] on div "Resveratrol Líquido 0 available" at bounding box center [202, 242] width 104 height 24
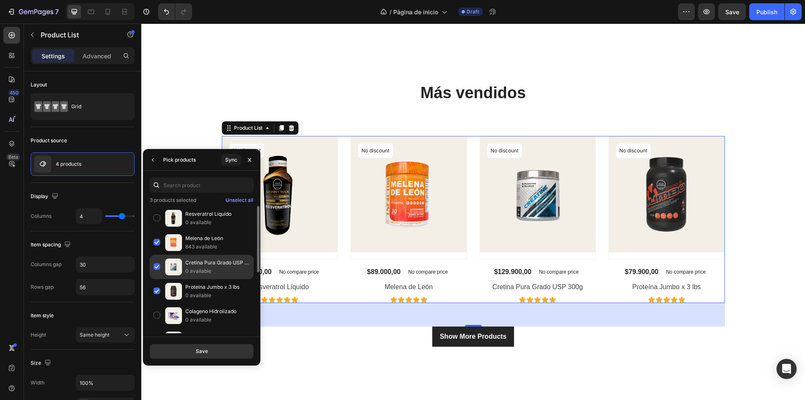
scroll to position [42, 0]
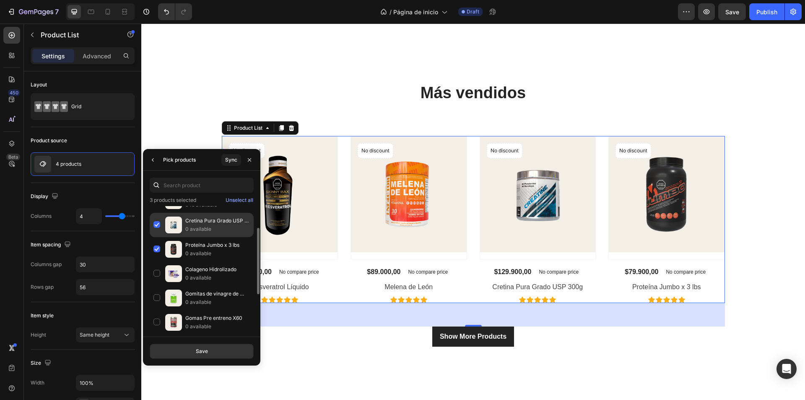
click at [158, 286] on div "Colageno Hidrolizado 0 available" at bounding box center [202, 298] width 104 height 24
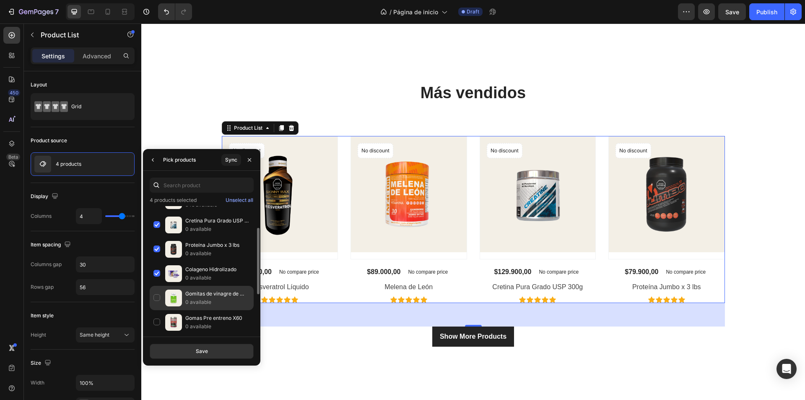
click at [156, 310] on div "Gomitas de vinagre de Manzana 0 available" at bounding box center [202, 322] width 104 height 24
click at [201, 344] on button "Save" at bounding box center [202, 350] width 104 height 15
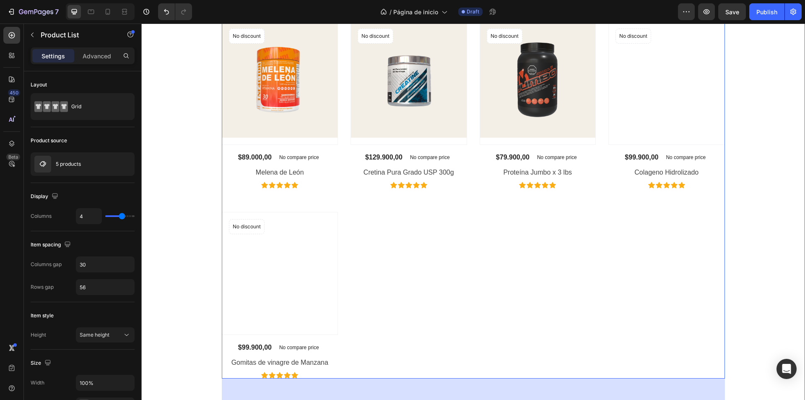
scroll to position [713, 0]
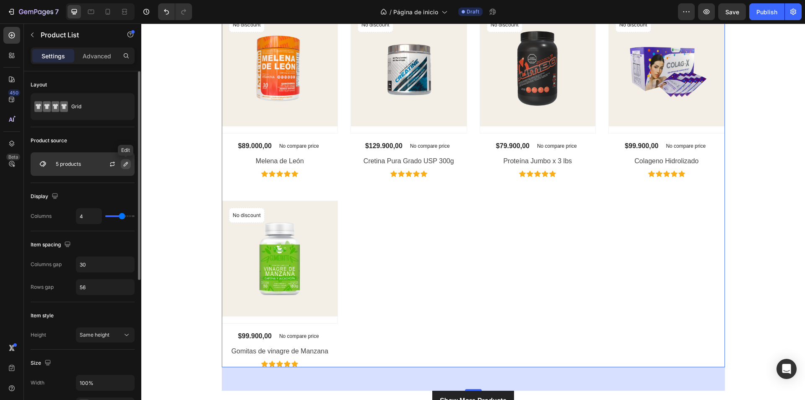
click at [128, 165] on icon "button" at bounding box center [125, 164] width 7 height 7
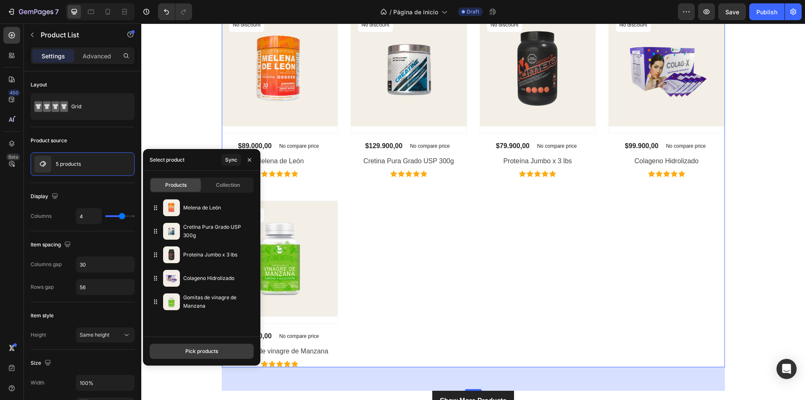
click at [202, 347] on div "Pick products" at bounding box center [201, 351] width 33 height 8
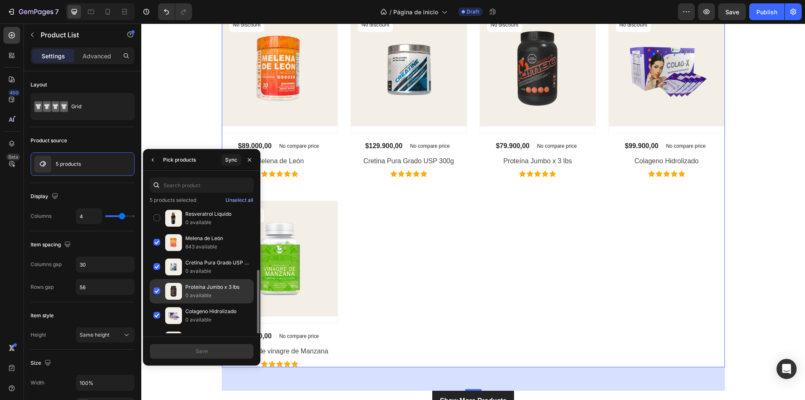
scroll to position [42, 0]
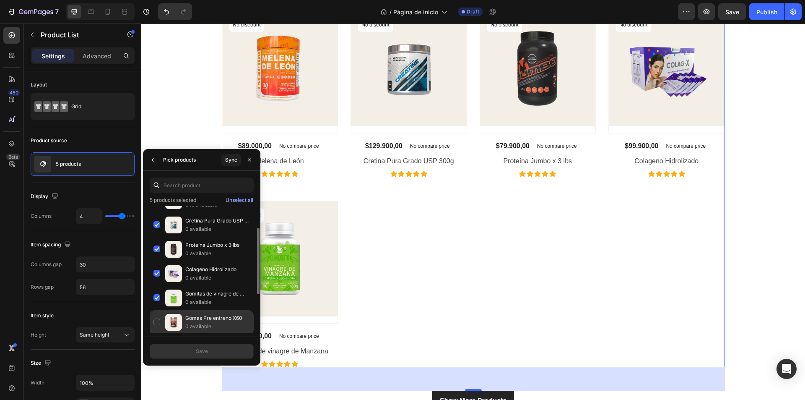
click at [194, 318] on p "Gomas Pre entreno X60" at bounding box center [217, 318] width 65 height 8
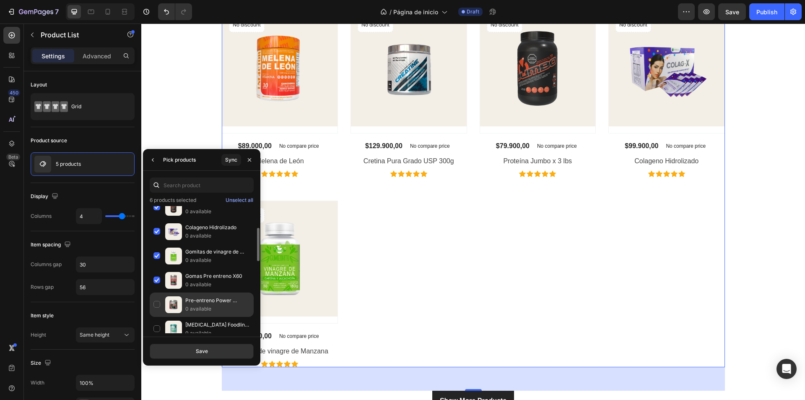
click at [192, 302] on p "Pre-entreno Power Cocktail 300g" at bounding box center [217, 300] width 65 height 8
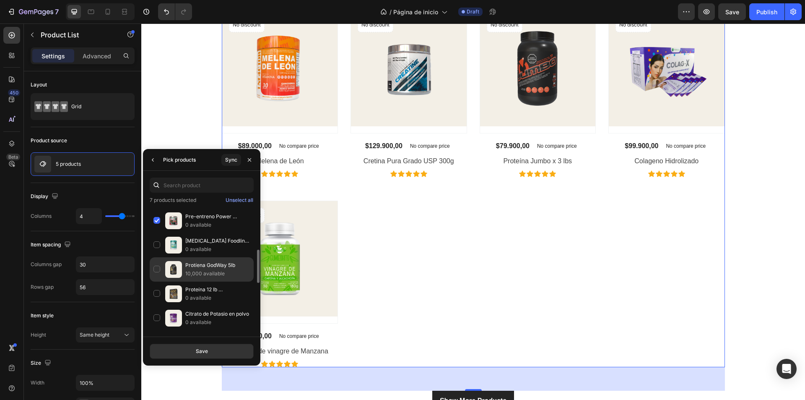
click at [195, 281] on div "Protíena GodWay 5lb 10,000 available" at bounding box center [202, 293] width 104 height 24
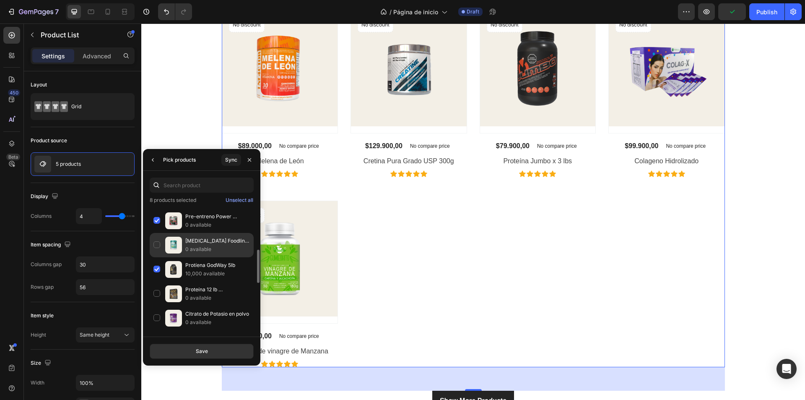
click at [198, 245] on p "0 available" at bounding box center [217, 249] width 65 height 8
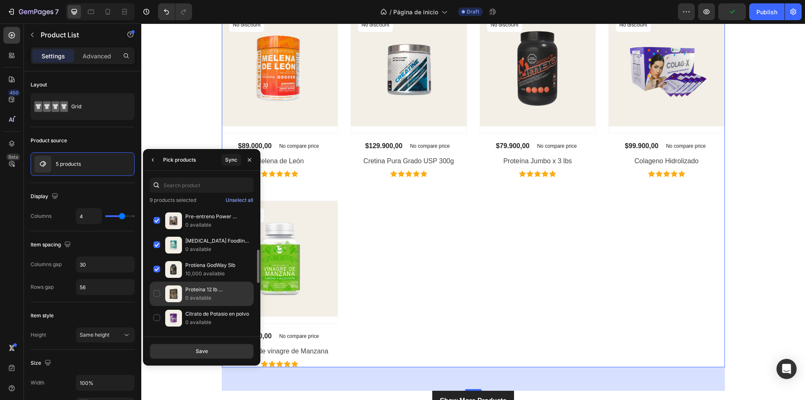
click at [189, 287] on p "Proteína 12 lb Hipercalórica God Whey" at bounding box center [217, 289] width 65 height 8
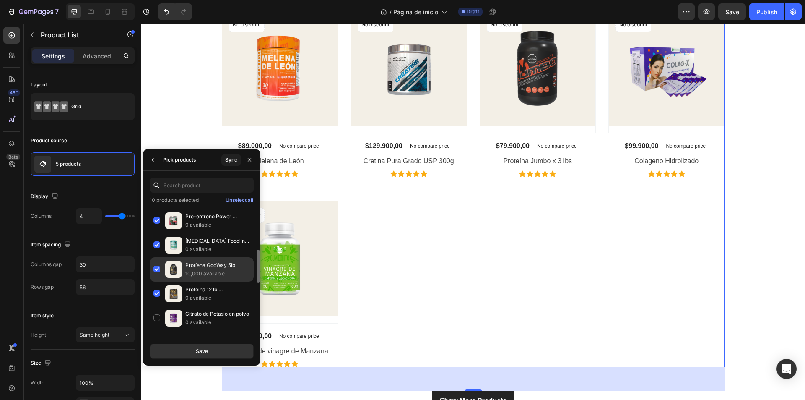
scroll to position [210, 0]
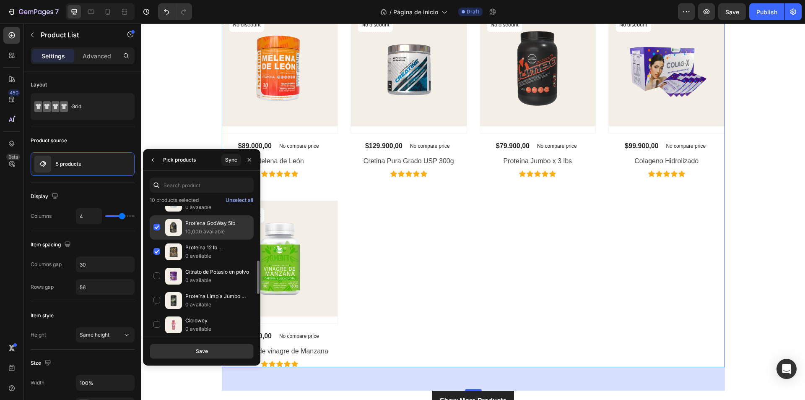
click at [207, 274] on p "Citrato de Potasio en polvo" at bounding box center [217, 272] width 65 height 8
click at [192, 351] on button "Save" at bounding box center [202, 350] width 104 height 15
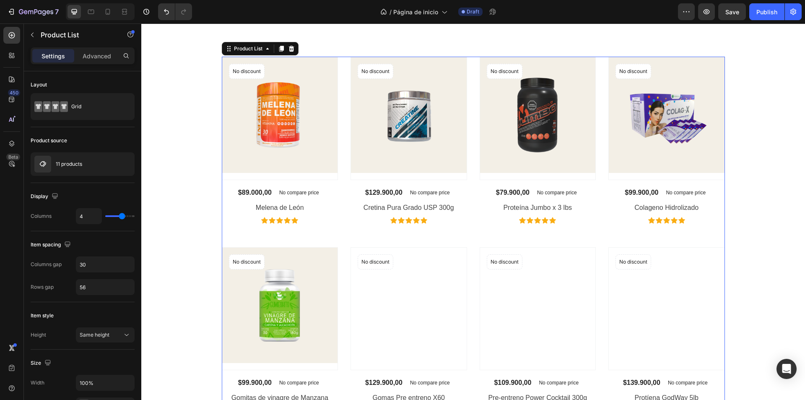
scroll to position [671, 0]
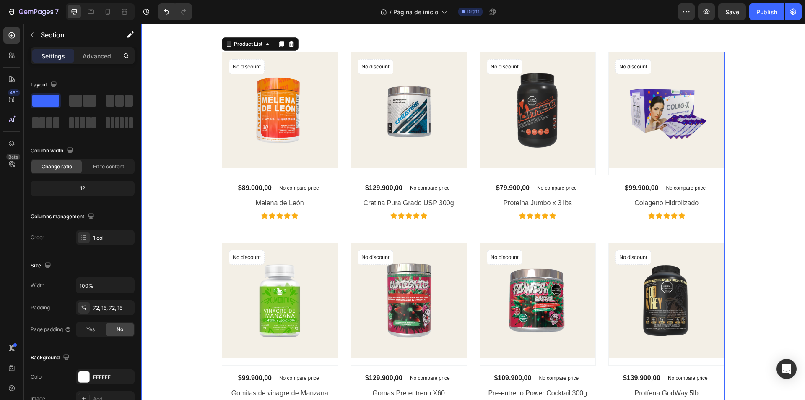
click at [200, 150] on div "Más vendidos Heading Text block Product Images No discount Not be displayed whe…" at bounding box center [473, 325] width 651 height 655
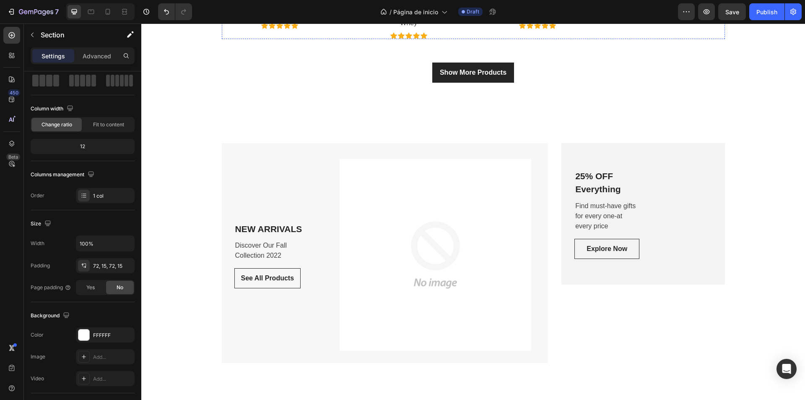
scroll to position [1258, 0]
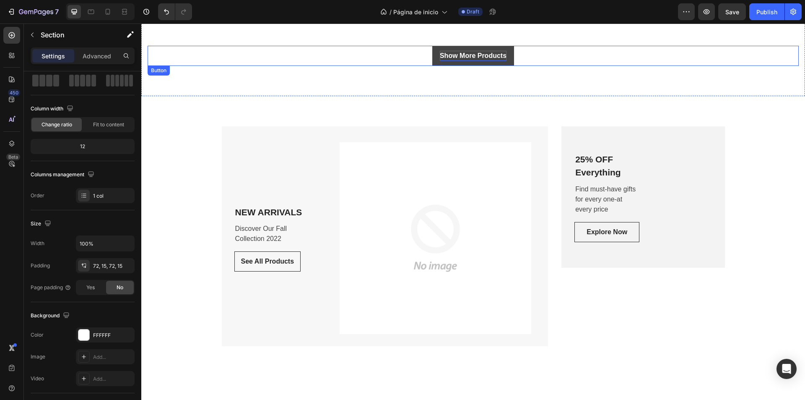
click at [501, 55] on div "Show More Products" at bounding box center [473, 56] width 67 height 10
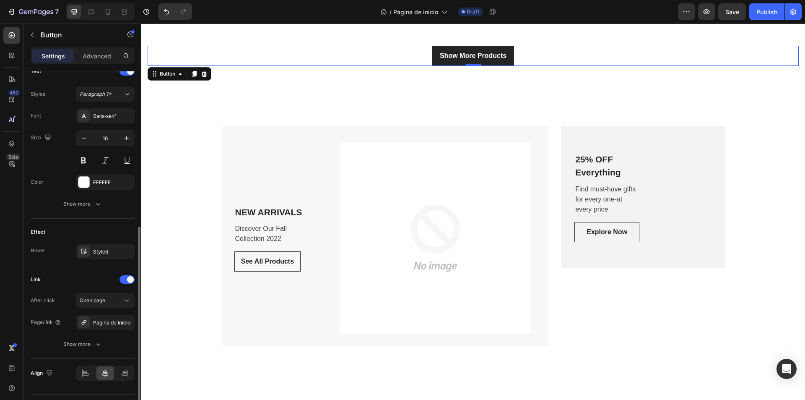
scroll to position [315, 0]
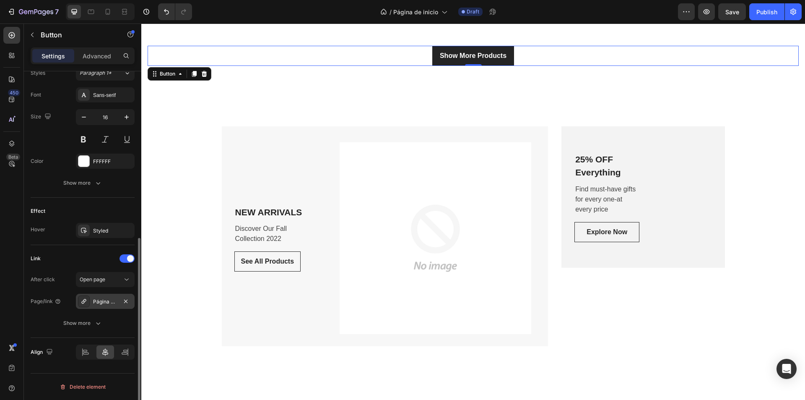
click at [115, 305] on div "Página de inicio" at bounding box center [105, 302] width 24 height 8
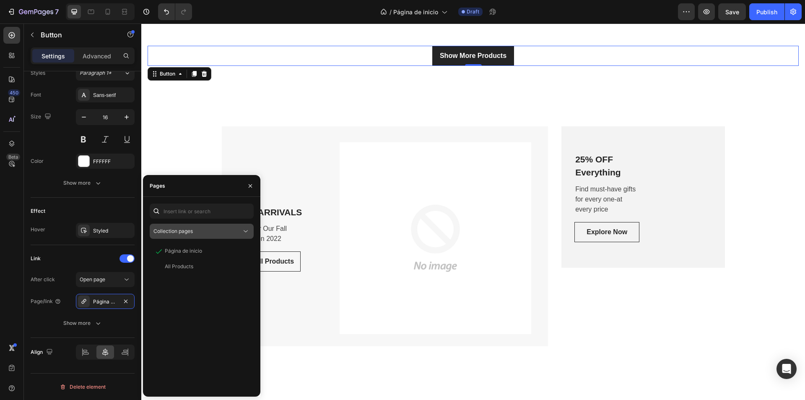
click at [180, 229] on span "Collection pages" at bounding box center [173, 231] width 39 height 6
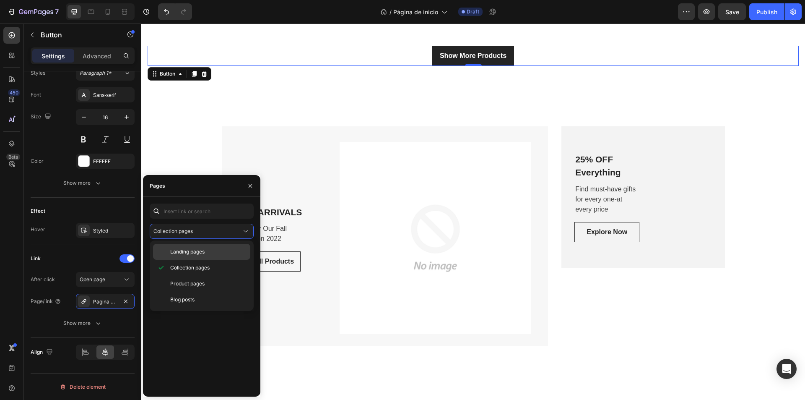
click at [215, 249] on p "Landing pages" at bounding box center [208, 252] width 76 height 8
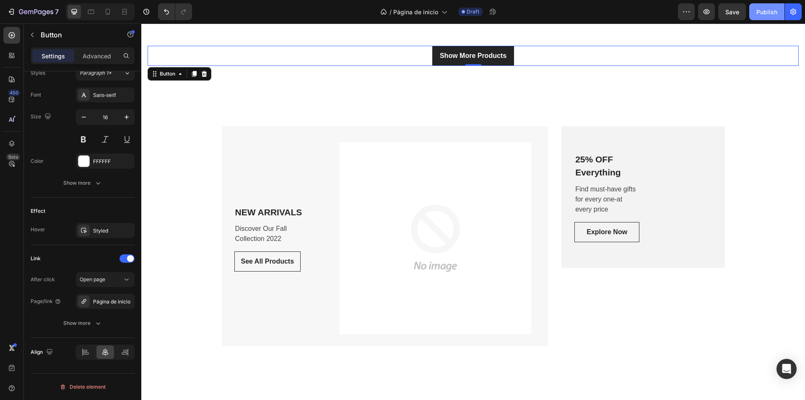
click at [763, 11] on div "Publish" at bounding box center [767, 12] width 21 height 9
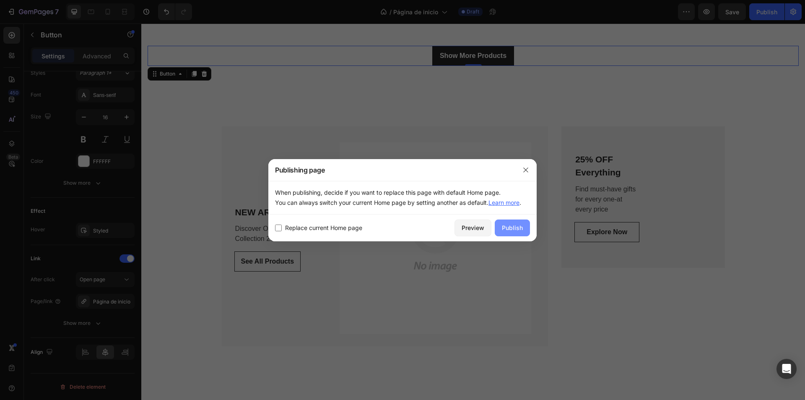
click at [517, 225] on div "Publish" at bounding box center [512, 227] width 21 height 9
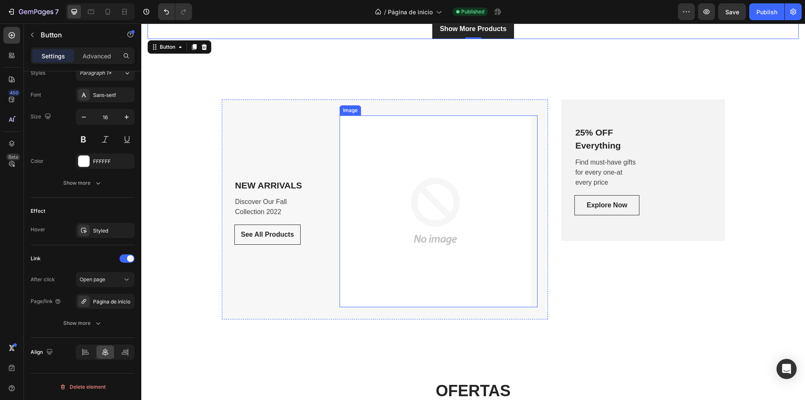
scroll to position [1300, 0]
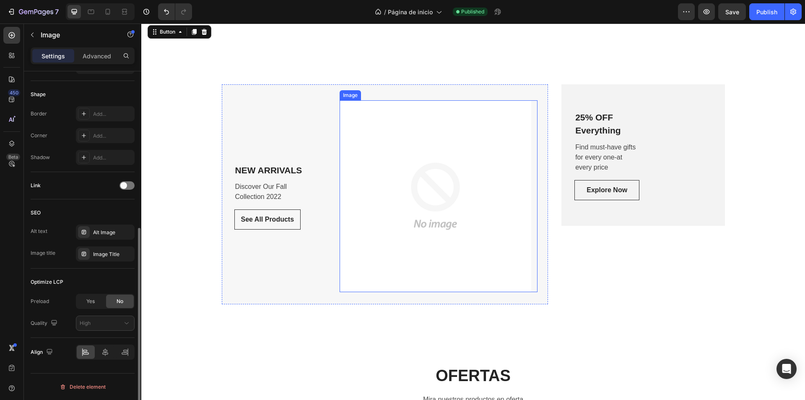
click at [452, 186] on img at bounding box center [436, 196] width 192 height 192
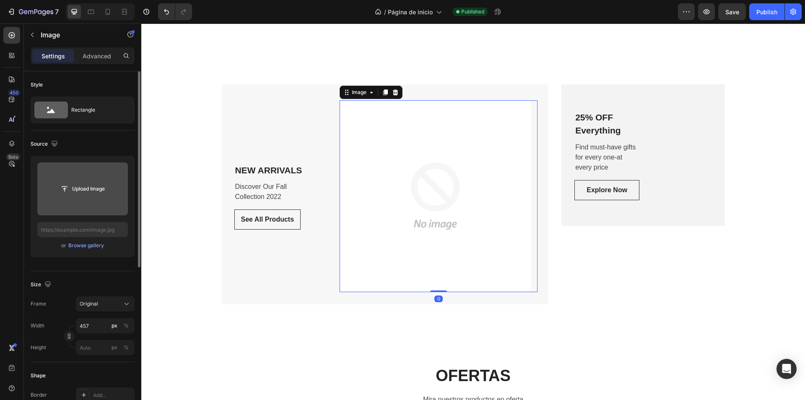
click at [89, 192] on input "file" at bounding box center [83, 189] width 58 height 14
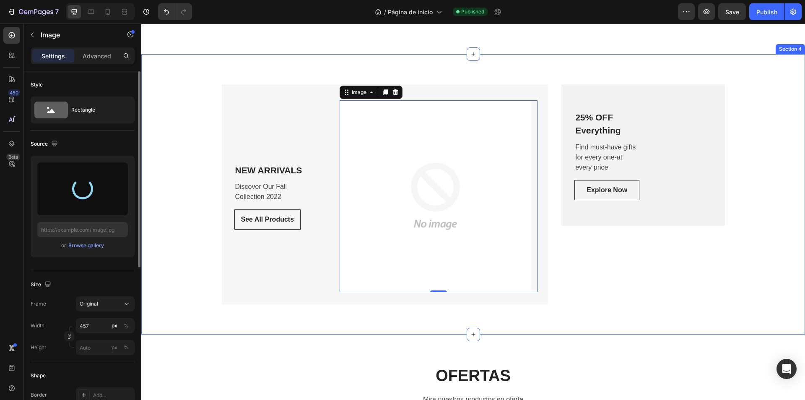
type input "https://cdn.shopify.com/s/files/1/0825/9479/1617/files/gempages_565700632476910…"
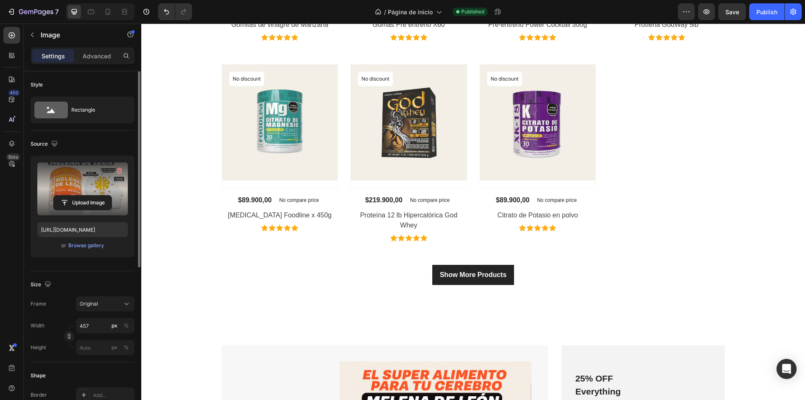
scroll to position [1048, 0]
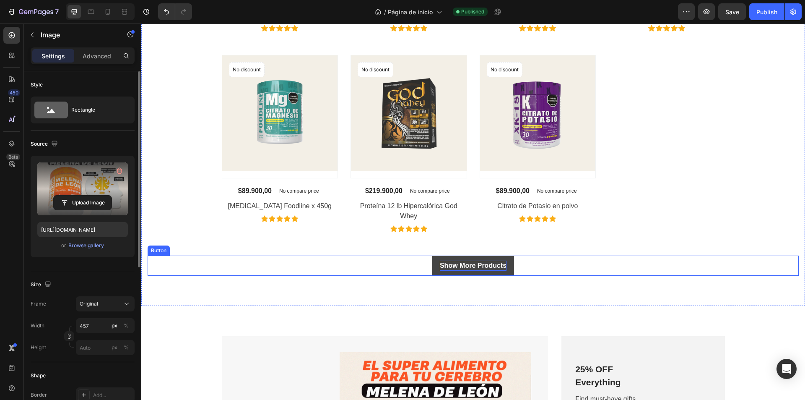
click at [496, 265] on div "Show More Products" at bounding box center [473, 265] width 67 height 10
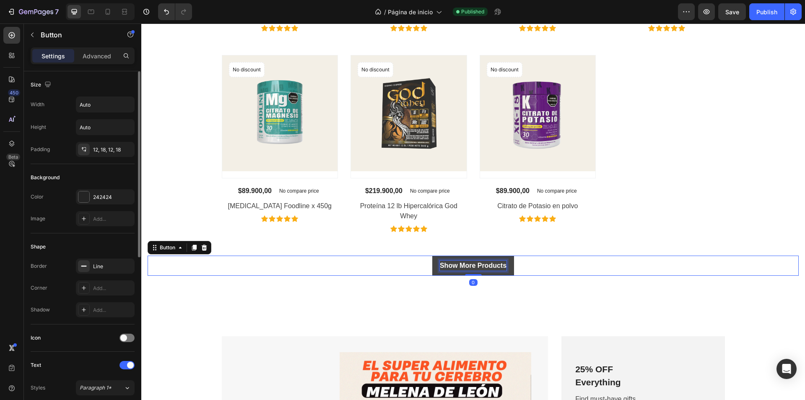
click at [497, 265] on div "Show More Products" at bounding box center [473, 265] width 67 height 10
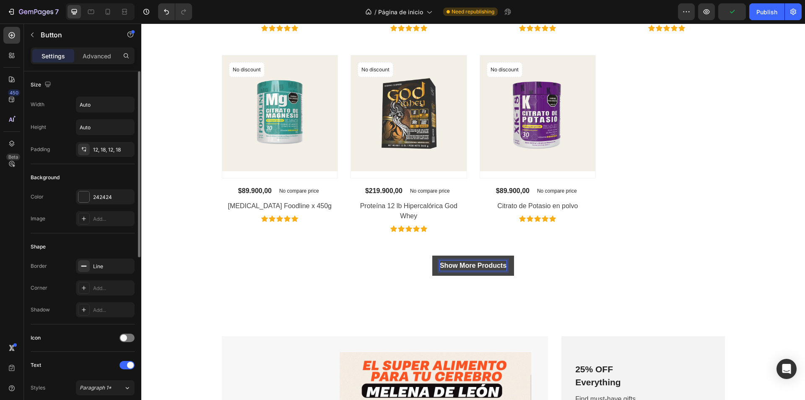
click at [502, 265] on p "Show More Products" at bounding box center [473, 265] width 67 height 10
drag, startPoint x: 502, startPoint y: 265, endPoint x: 433, endPoint y: 268, distance: 69.3
click at [433, 268] on link "Show More Products" at bounding box center [473, 265] width 82 height 20
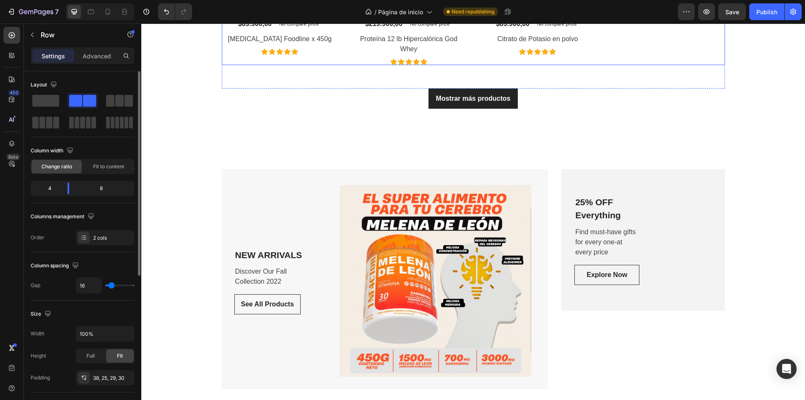
scroll to position [1300, 0]
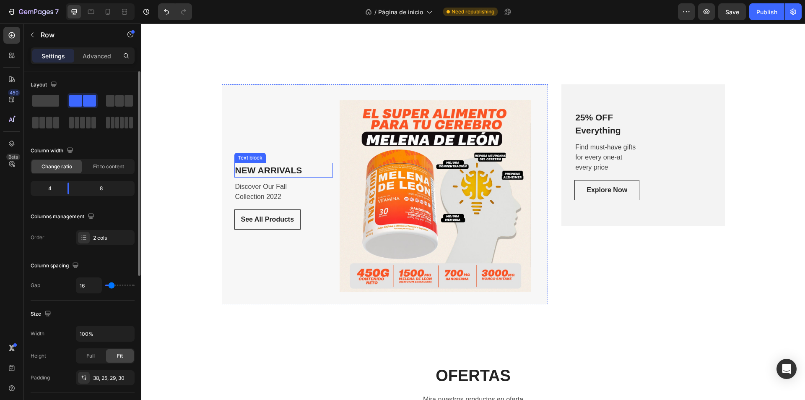
click at [293, 167] on p "NEW ARRIVALS" at bounding box center [283, 170] width 97 height 13
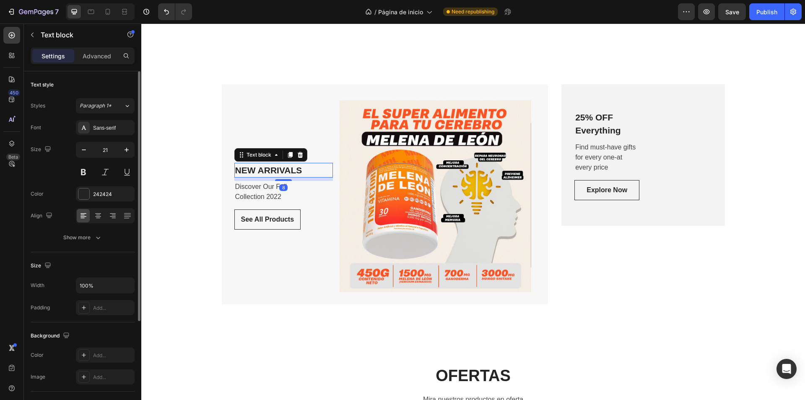
click at [301, 167] on p "NEW ARRIVALS" at bounding box center [283, 170] width 97 height 13
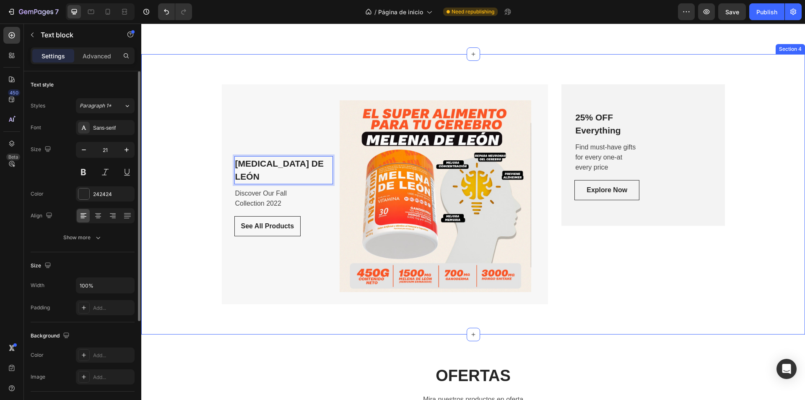
click at [204, 276] on div "MELENA DE LEÓN Text block 8 Discover Our Fall Collection 2022 Text block See Al…" at bounding box center [473, 194] width 651 height 220
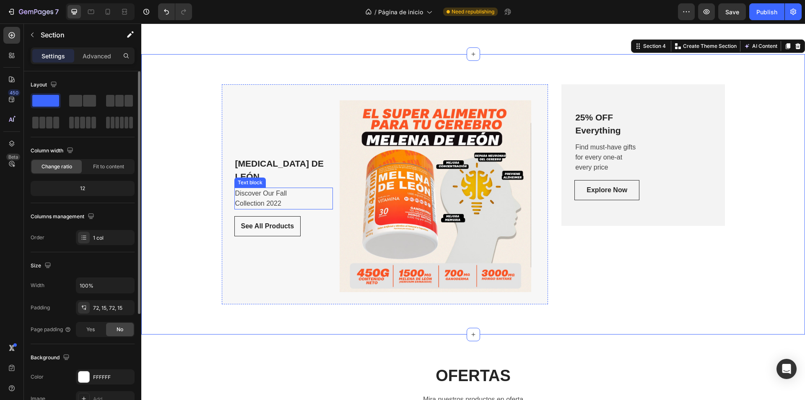
click at [265, 188] on p "Discover Our Fall" at bounding box center [283, 193] width 97 height 10
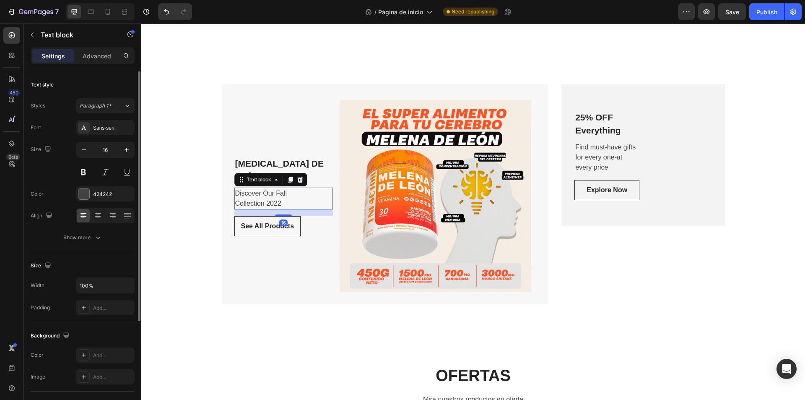
click at [303, 198] on p "Collection 2022" at bounding box center [283, 203] width 97 height 10
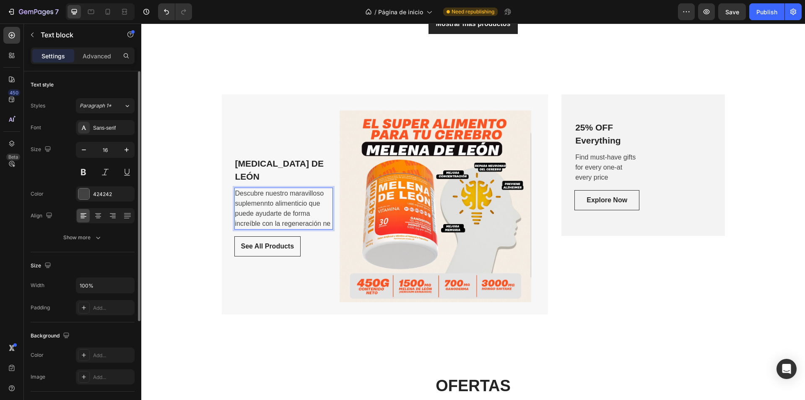
scroll to position [1285, 0]
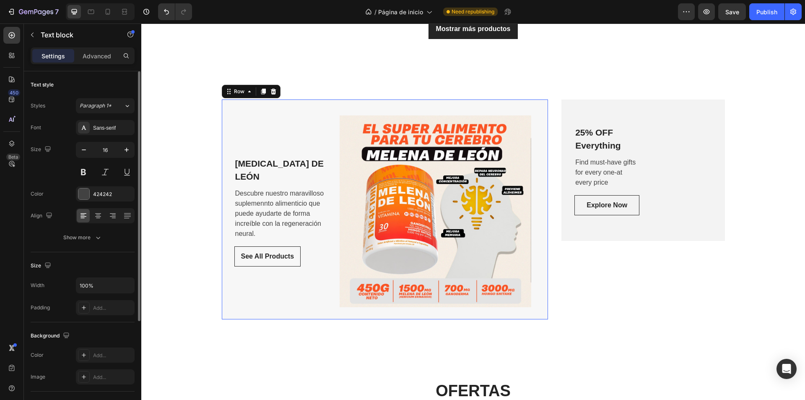
click at [251, 303] on div "MELENA DE LEÓN Text block Descubre nuestro maravilloso suplemennto alimenticio …" at bounding box center [283, 211] width 99 height 192
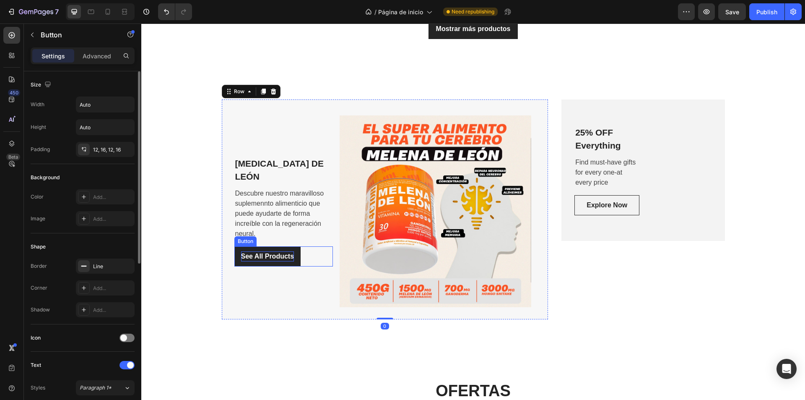
click at [287, 252] on div "See All Products" at bounding box center [267, 256] width 53 height 10
click at [288, 251] on div "See All Products" at bounding box center [267, 256] width 53 height 10
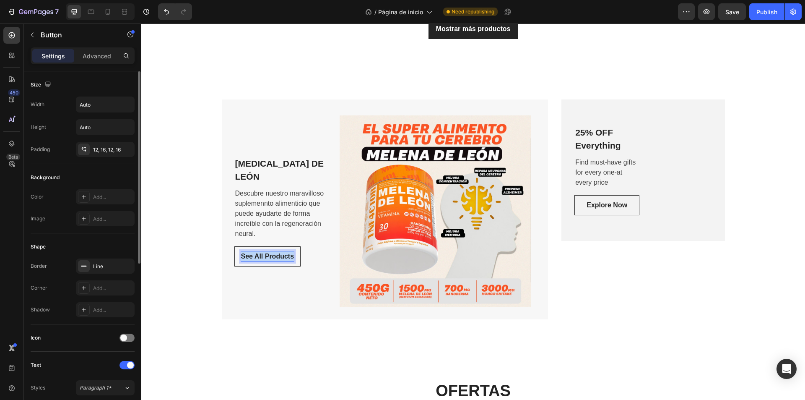
drag, startPoint x: 291, startPoint y: 250, endPoint x: 231, endPoint y: 250, distance: 60.0
click at [234, 253] on link "See All Products" at bounding box center [267, 256] width 67 height 20
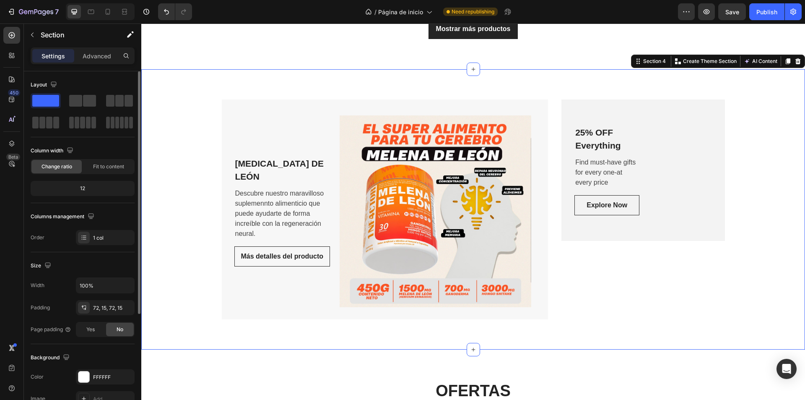
click at [165, 251] on div "MELENA DE LEÓN Text block Descubre nuestro maravilloso suplemennto alimenticio …" at bounding box center [473, 209] width 651 height 220
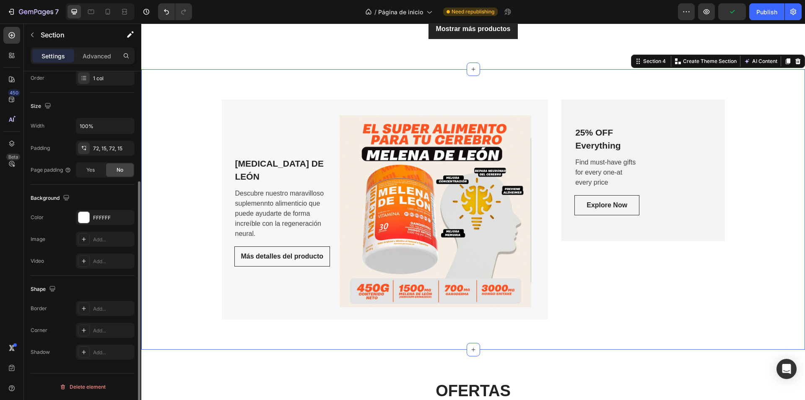
scroll to position [159, 0]
click at [241, 252] on p "Más detalles del producto" at bounding box center [282, 256] width 82 height 10
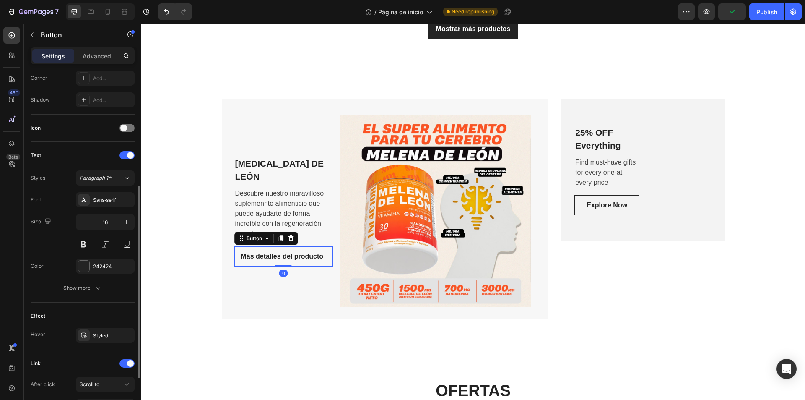
scroll to position [293, 0]
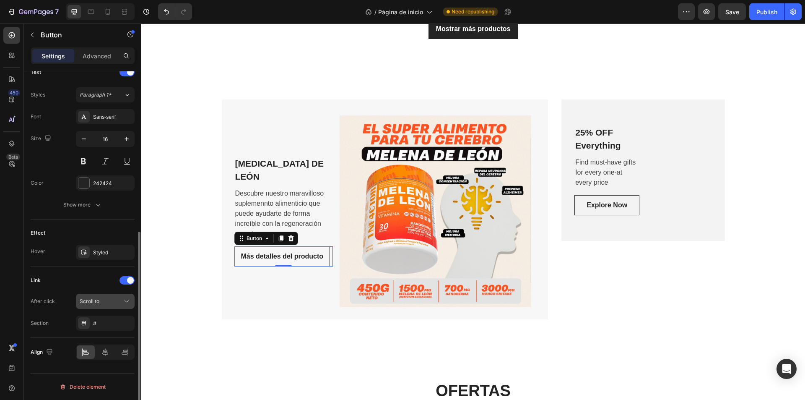
click at [117, 305] on button "Scroll to" at bounding box center [105, 301] width 59 height 15
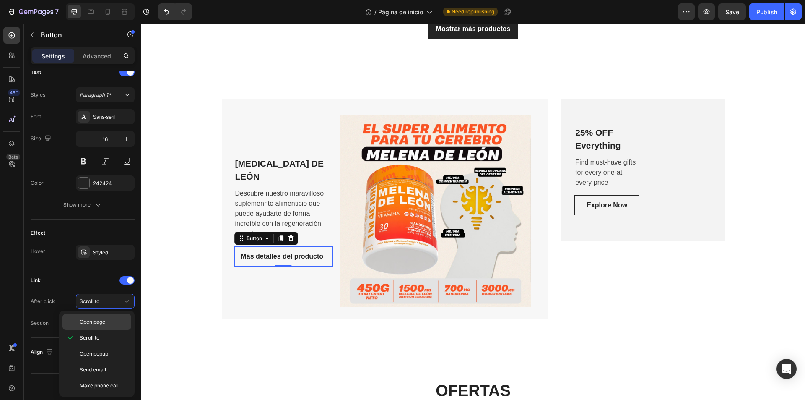
click at [117, 322] on p "Open page" at bounding box center [104, 322] width 48 height 8
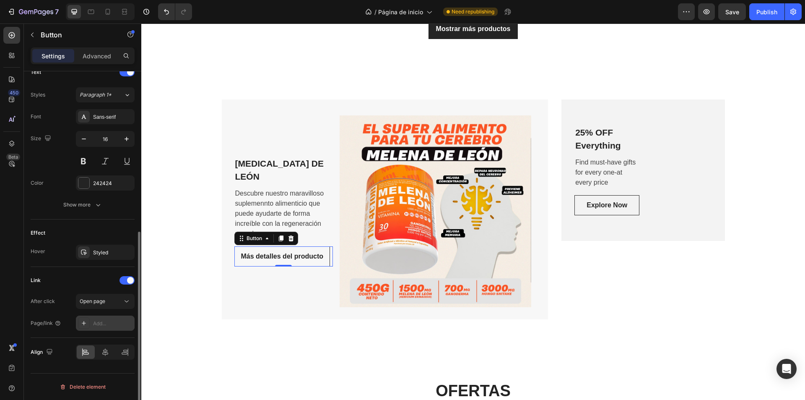
click at [118, 320] on div "Add..." at bounding box center [112, 324] width 39 height 8
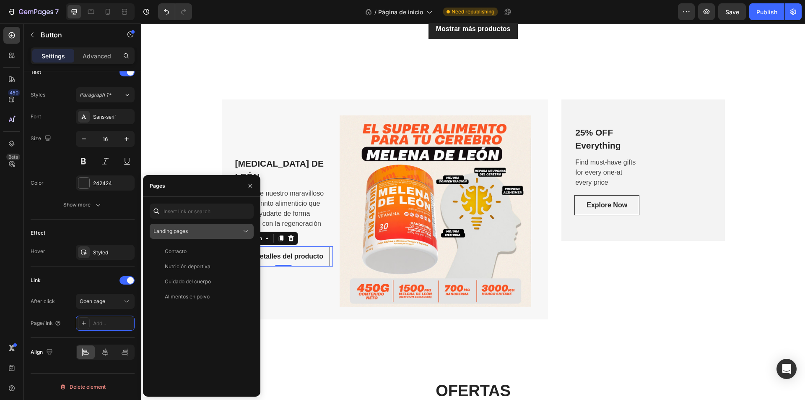
click at [176, 237] on button "Landing pages" at bounding box center [202, 231] width 104 height 15
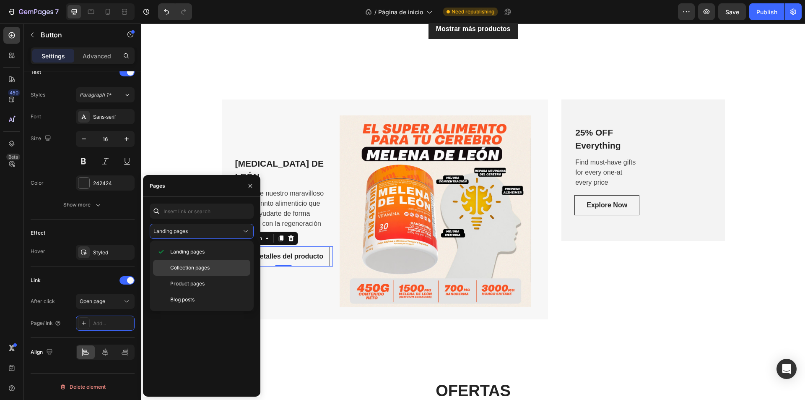
click at [192, 276] on div "Collection pages" at bounding box center [201, 284] width 97 height 16
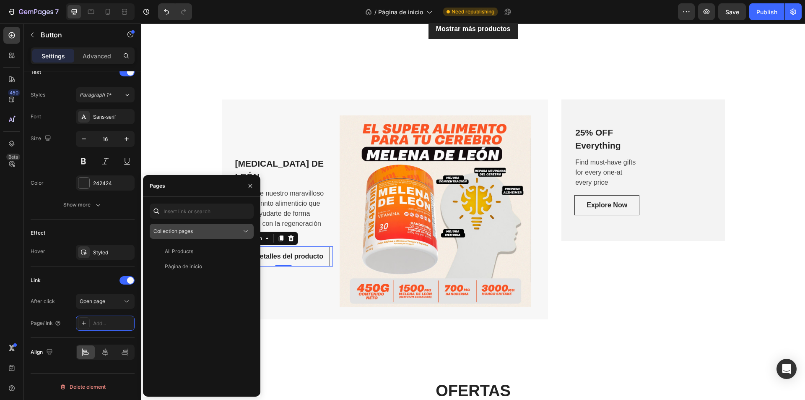
click at [198, 232] on div "Collection pages" at bounding box center [198, 231] width 88 height 8
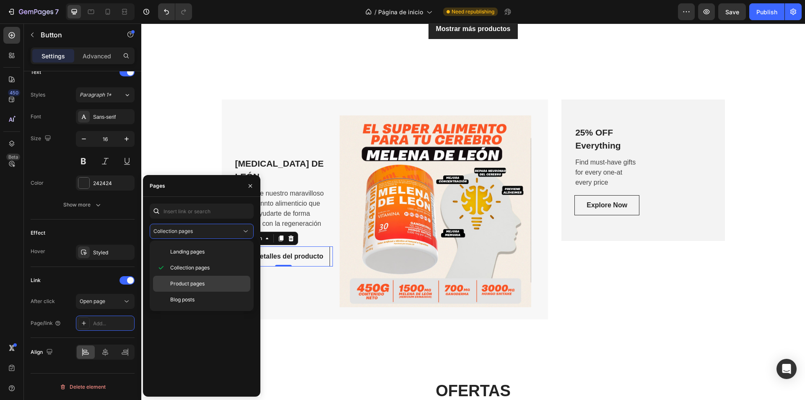
click at [205, 282] on span "Product pages" at bounding box center [187, 284] width 34 height 8
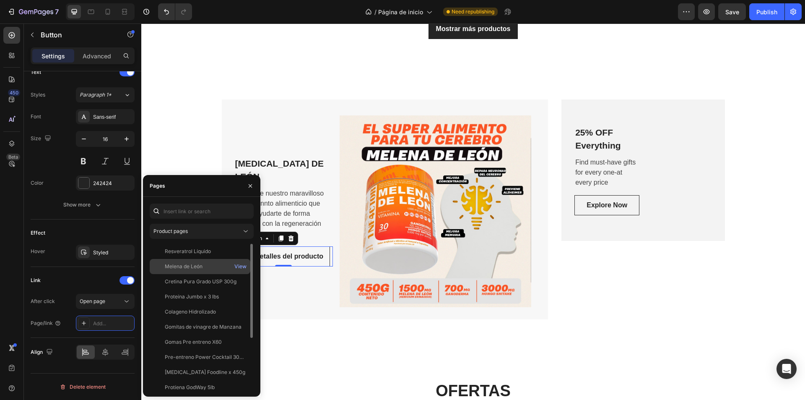
click at [156, 265] on div at bounding box center [159, 267] width 12 height 8
click at [243, 267] on div "View" at bounding box center [240, 267] width 12 height 8
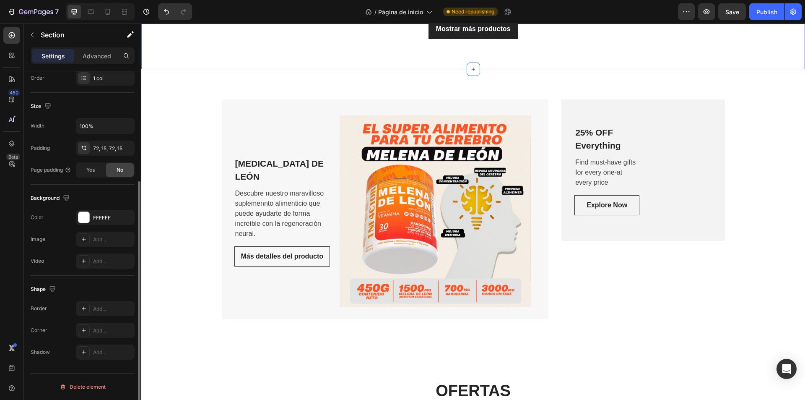
scroll to position [0, 0]
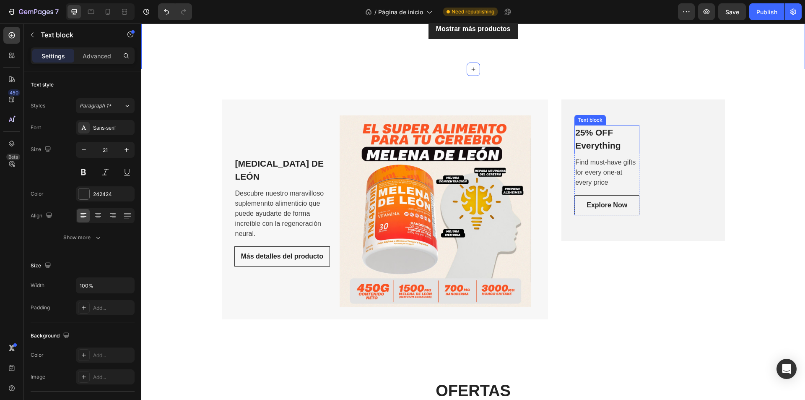
click at [615, 138] on div "25% OFF Everything Text block" at bounding box center [607, 139] width 65 height 28
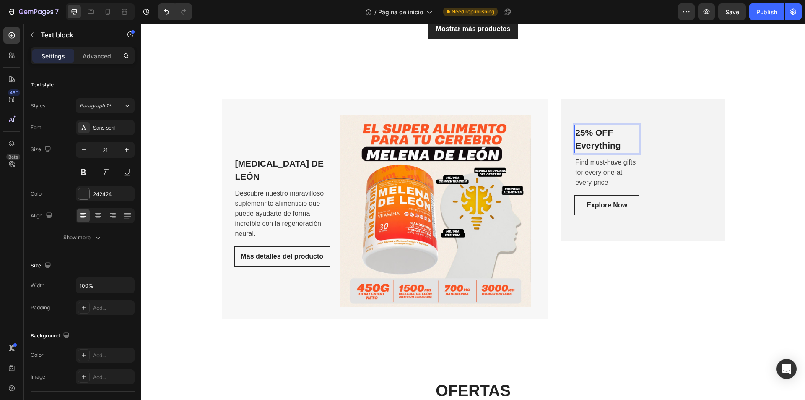
click at [626, 147] on p "25% OFF Everything" at bounding box center [606, 139] width 63 height 26
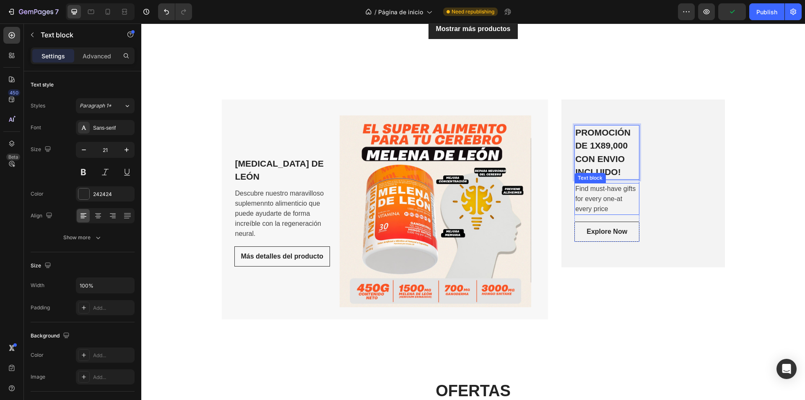
click at [588, 200] on p "Find must-have gifts for every one-at every price" at bounding box center [606, 199] width 63 height 30
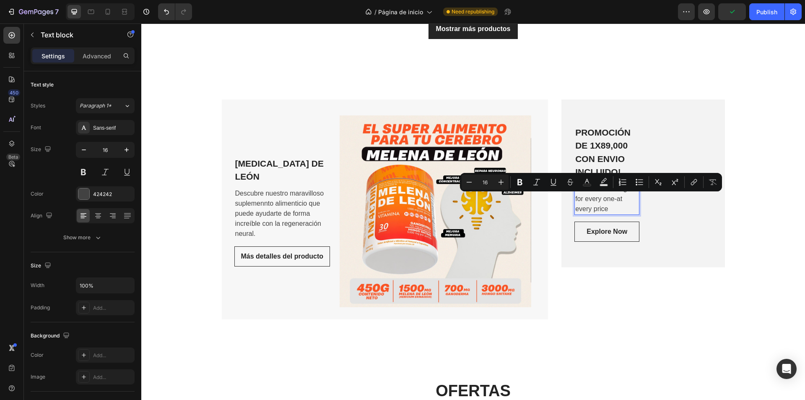
click at [617, 211] on p "Find must-have gifts for every one-at every price" at bounding box center [606, 199] width 63 height 30
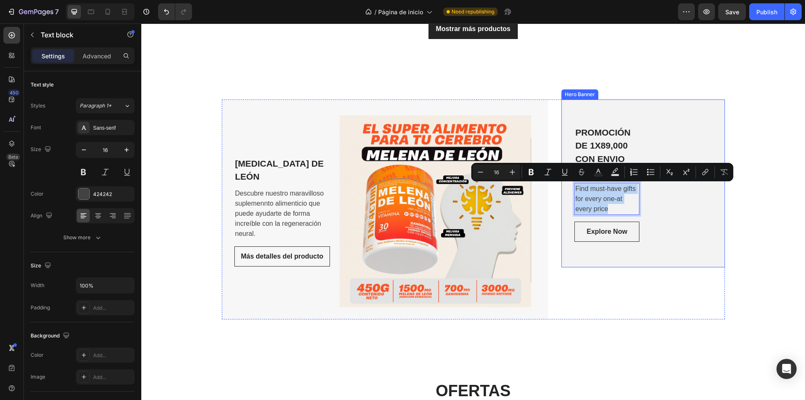
drag, startPoint x: 614, startPoint y: 212, endPoint x: 569, endPoint y: 187, distance: 51.0
click at [569, 187] on div "PROMOCIÓN DE 1X89,000 CON ENVIO INCLUIDO! Text block Find must-have gifts for e…" at bounding box center [643, 183] width 163 height 168
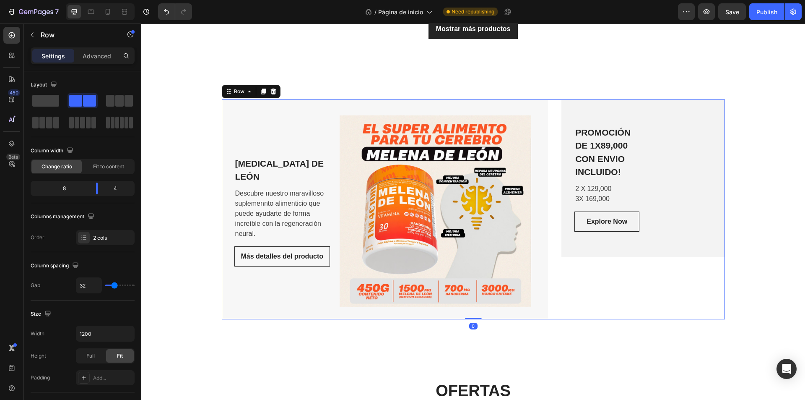
click at [550, 267] on div "MELENA DE LEÓN Text block Descubre nuestro maravilloso suplemennto alimenticio …" at bounding box center [473, 209] width 503 height 220
click at [621, 221] on div "Explore Now" at bounding box center [607, 221] width 41 height 10
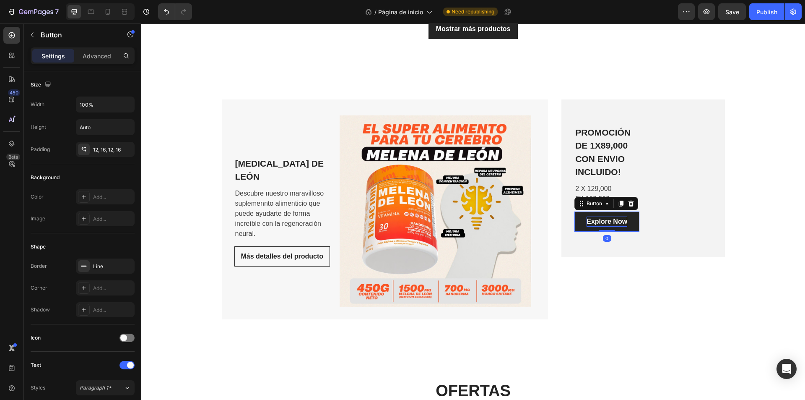
click at [622, 222] on div "Explore Now" at bounding box center [607, 221] width 41 height 10
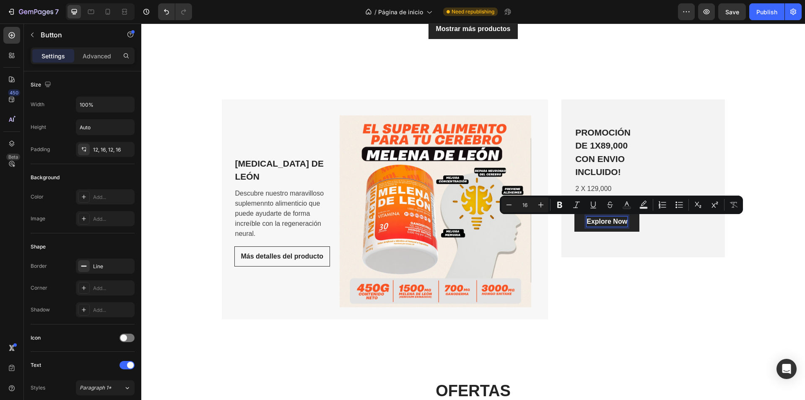
click at [622, 222] on p "Explore Now" at bounding box center [607, 221] width 41 height 10
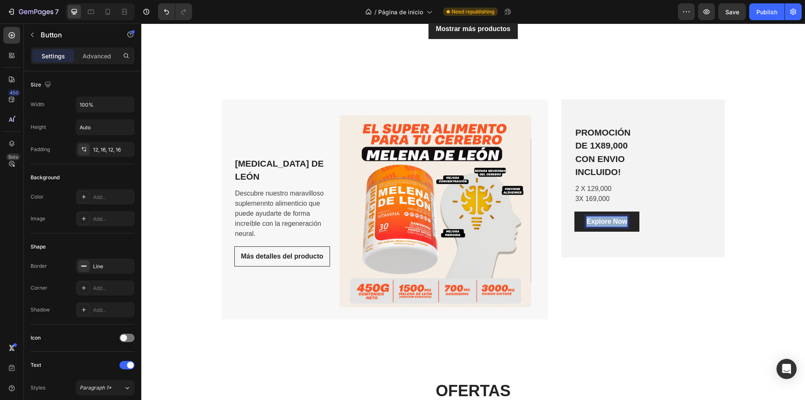
drag, startPoint x: 623, startPoint y: 221, endPoint x: 581, endPoint y: 227, distance: 42.3
click at [581, 227] on link "Explore Now" at bounding box center [607, 221] width 65 height 20
click at [674, 280] on div "PROMOCIÓN DE 1X89,000 CON ENVIO INCLUIDO! Text block 2 X 129,000 3X 169,000 Tex…" at bounding box center [643, 209] width 163 height 220
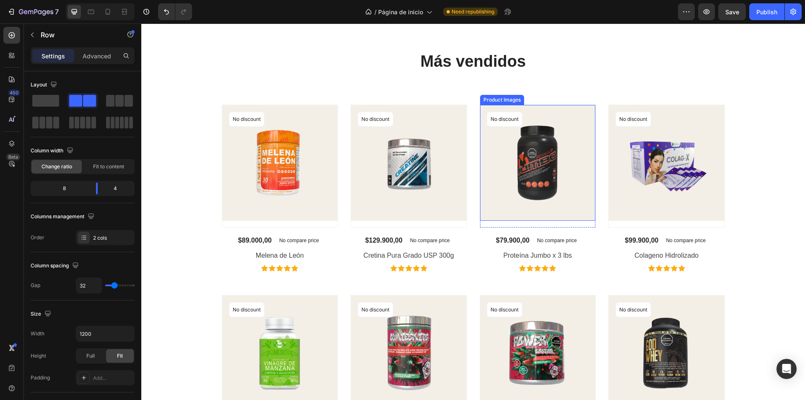
scroll to position [614, 0]
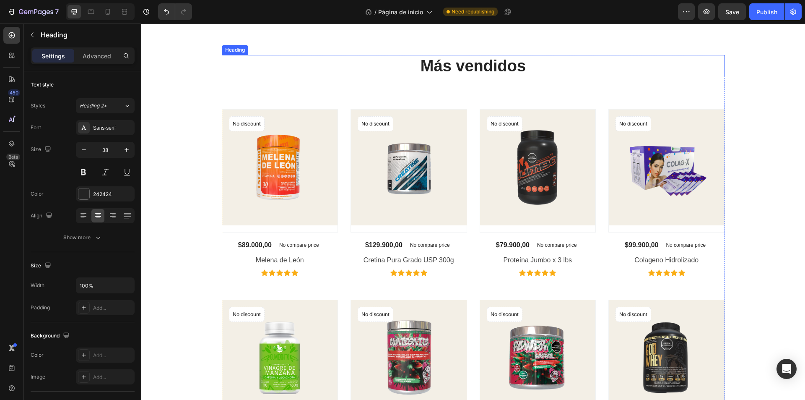
click at [293, 76] on h2 "Más vendidos" at bounding box center [473, 66] width 503 height 22
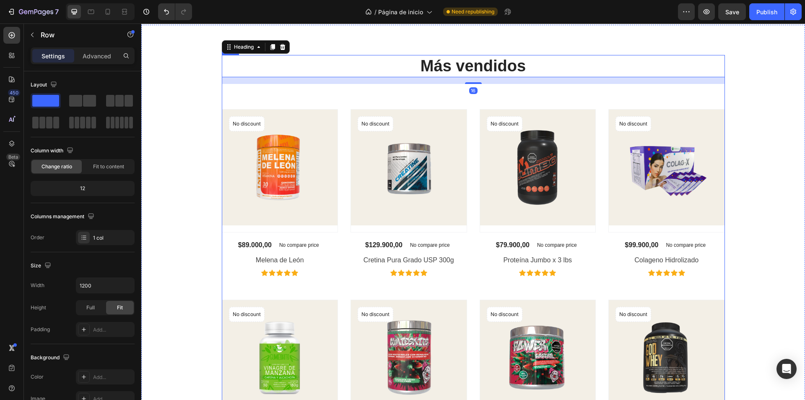
click at [280, 99] on div "Más vendidos Heading 16 Text block Product Images No discount Not be displayed …" at bounding box center [473, 372] width 503 height 635
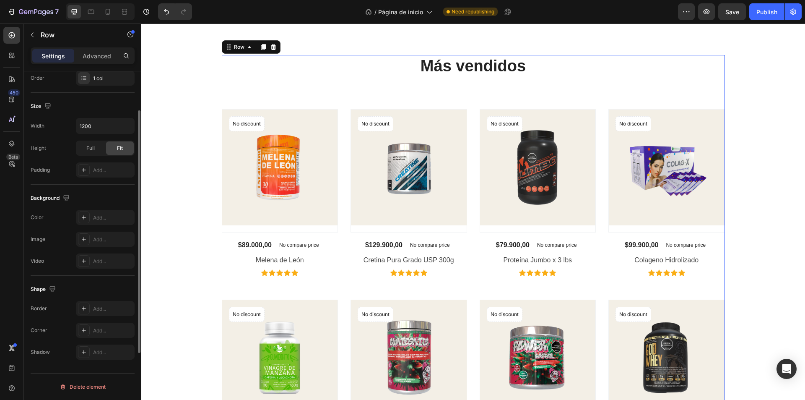
scroll to position [0, 0]
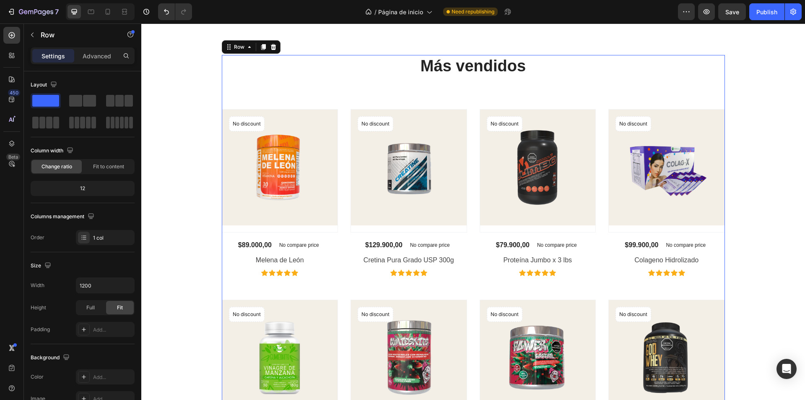
click at [242, 95] on div "Más vendidos Heading Text block Product Images No discount Not be displayed whe…" at bounding box center [473, 372] width 503 height 635
click at [237, 120] on div "No discount" at bounding box center [246, 124] width 35 height 14
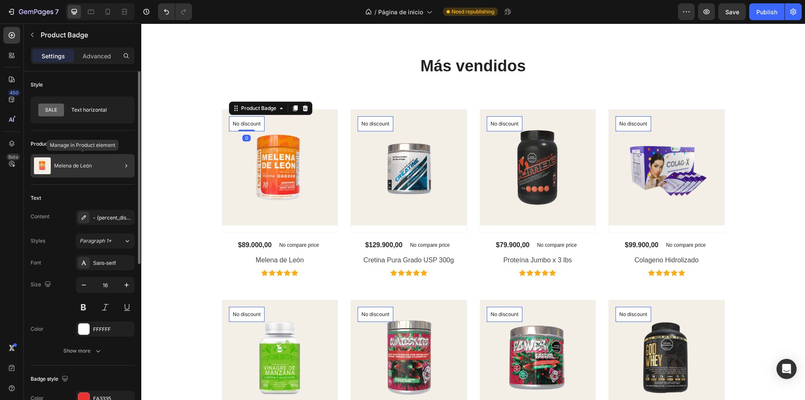
click at [110, 169] on div "Melena de León" at bounding box center [83, 165] width 104 height 23
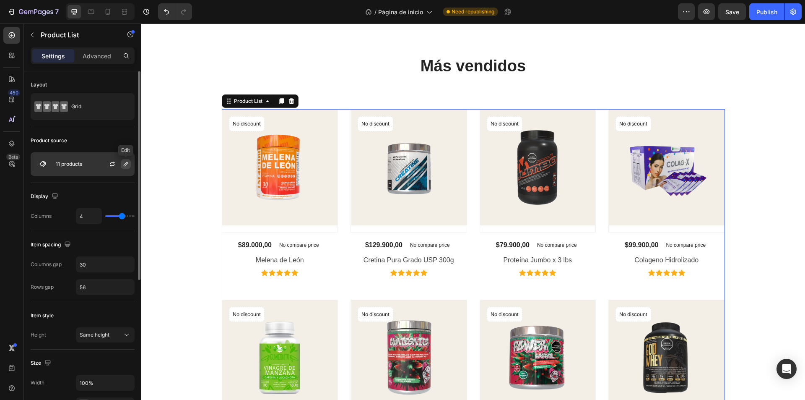
click at [123, 163] on icon "button" at bounding box center [125, 164] width 7 height 7
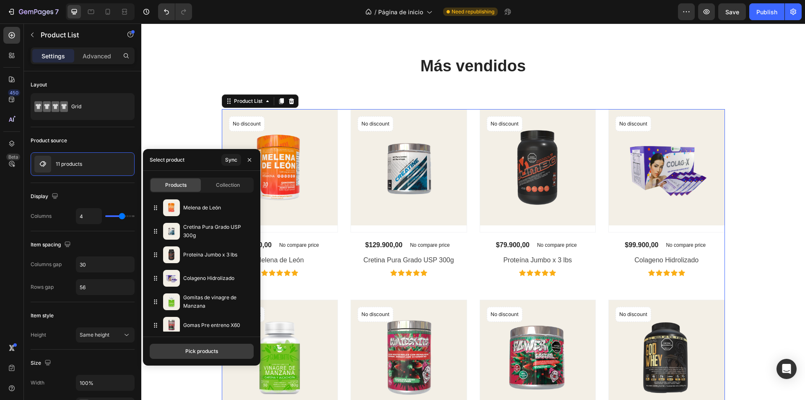
click at [169, 347] on button "Pick products" at bounding box center [202, 350] width 104 height 15
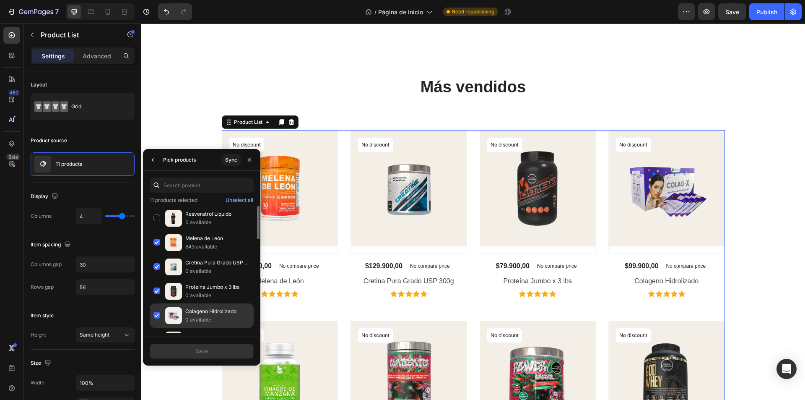
scroll to position [572, 0]
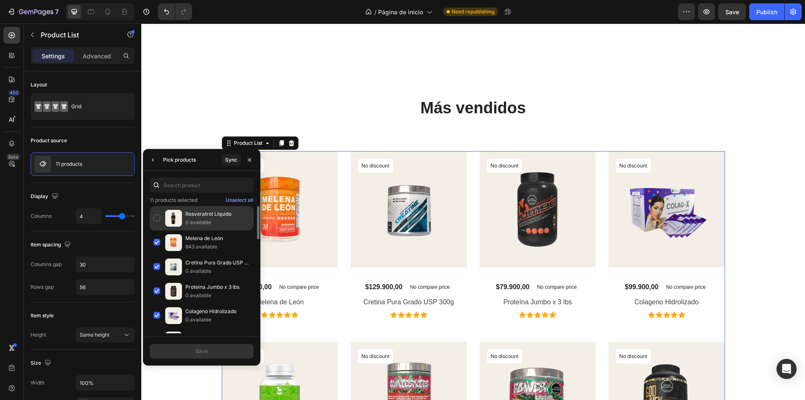
click at [161, 230] on div "Resveratrol Líquido 0 available" at bounding box center [202, 242] width 104 height 24
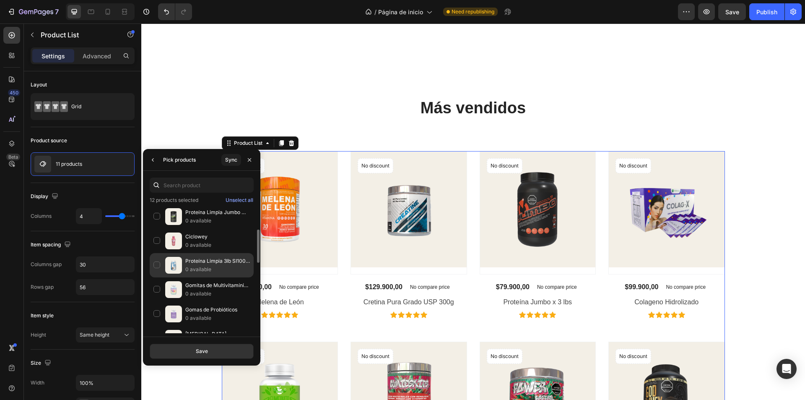
scroll to position [252, 0]
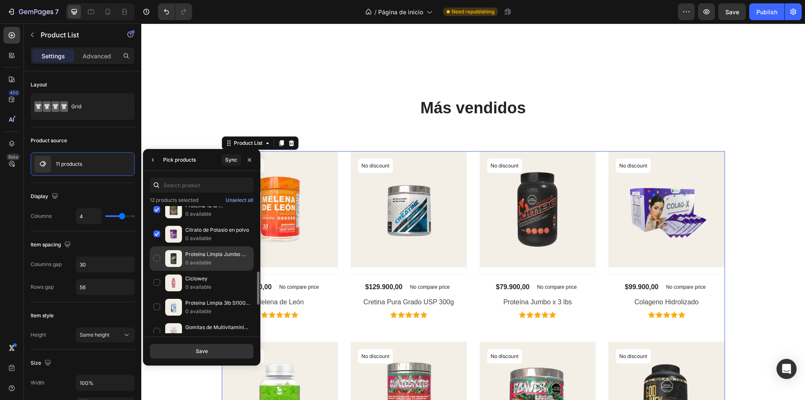
click at [158, 271] on div "Proteína Limpia Jumbo Zero x 2 Lbs 0 available" at bounding box center [202, 283] width 104 height 24
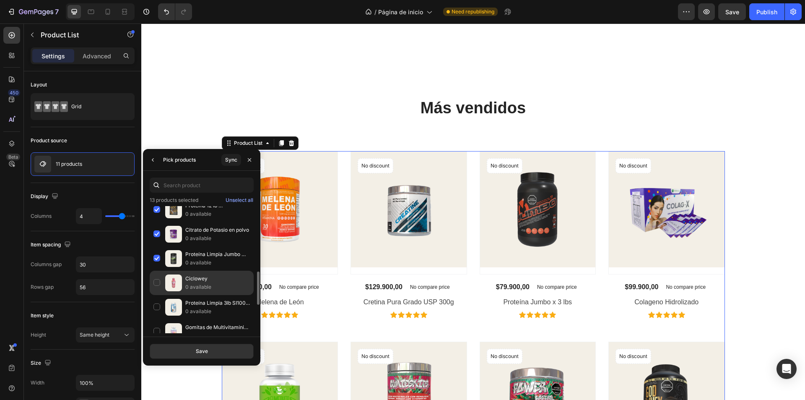
click at [159, 295] on div "Ciclowey 0 available" at bounding box center [202, 307] width 104 height 24
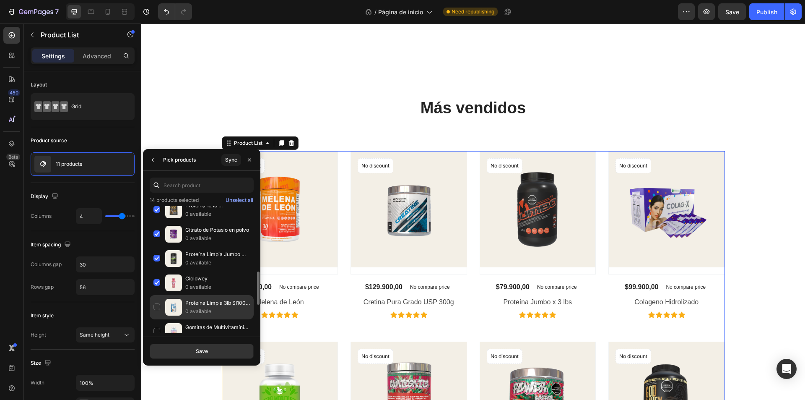
click at [165, 319] on div "Proteína Limpia 3lb SI100 ISO WHEY 0 available" at bounding box center [202, 331] width 104 height 24
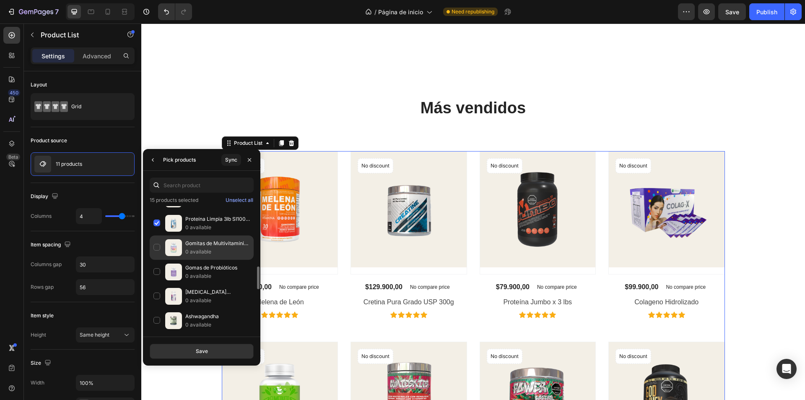
click at [154, 260] on div "Gomitas de Multivitamínico para Niños 0 available" at bounding box center [202, 272] width 104 height 24
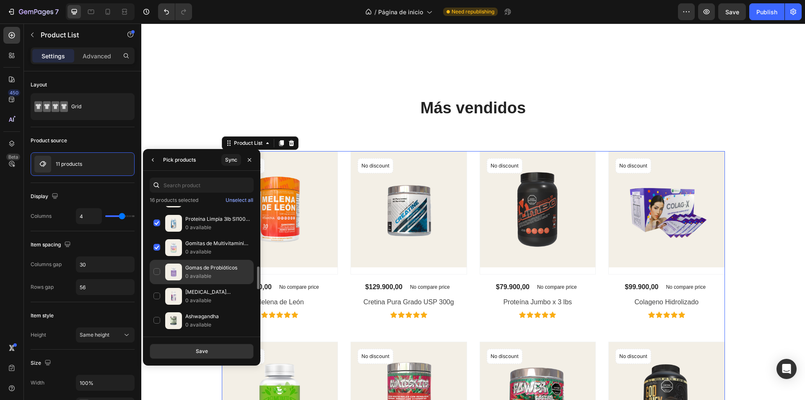
click at [154, 284] on div "Gomas de Probióticos 0 available" at bounding box center [202, 296] width 104 height 24
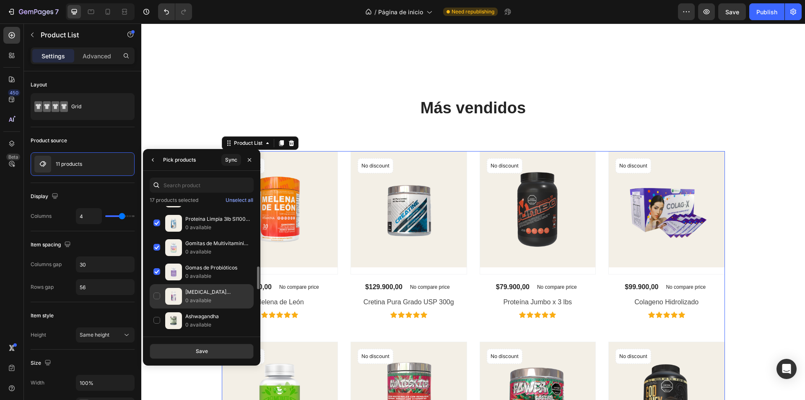
click at [164, 308] on div "Citrato de Potasio 0 available" at bounding box center [202, 320] width 104 height 24
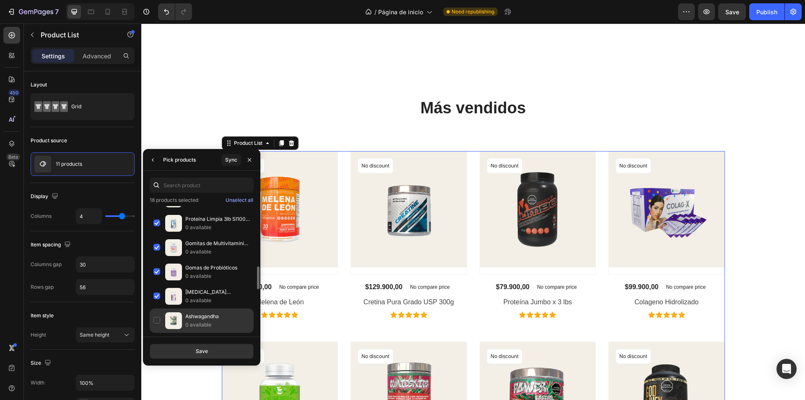
click at [152, 333] on div "Ashwagandha 0 available" at bounding box center [202, 345] width 104 height 24
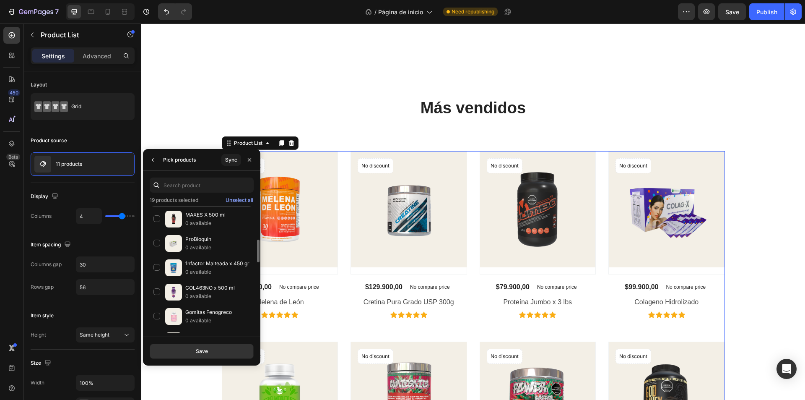
scroll to position [419, 0]
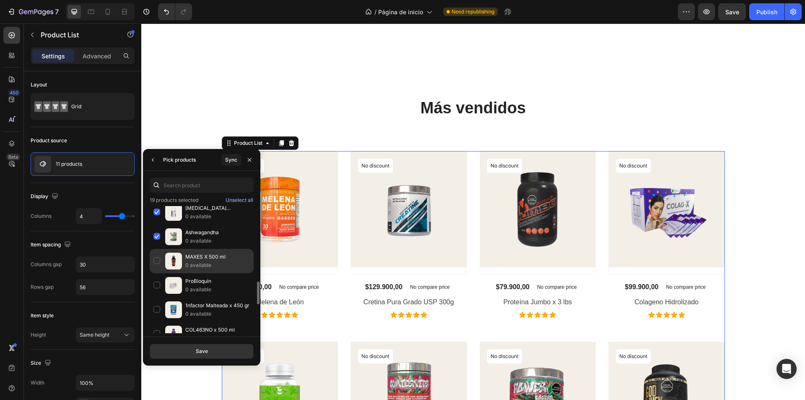
click at [152, 273] on div "MAXES X 500 ml 0 available" at bounding box center [202, 285] width 104 height 24
click at [155, 297] on div "ProBioquin 0 available" at bounding box center [202, 309] width 104 height 24
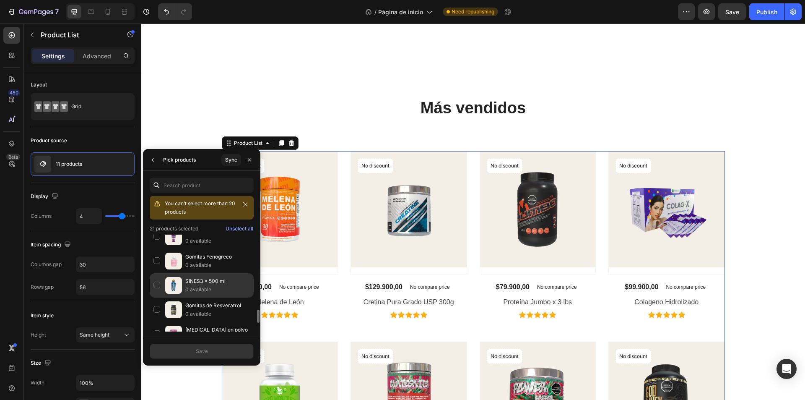
scroll to position [503, 0]
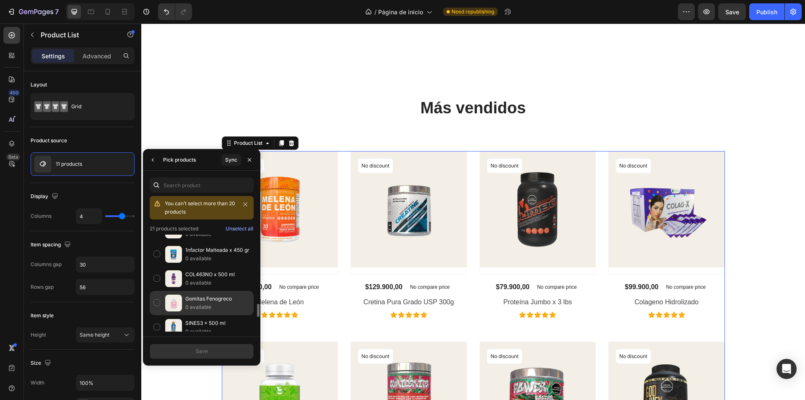
click at [160, 315] on div "Gomitas Fenogreco 0 available" at bounding box center [202, 327] width 104 height 24
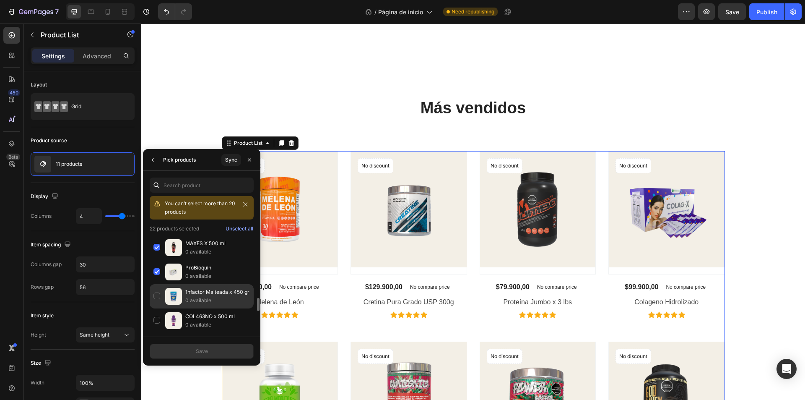
scroll to position [419, 0]
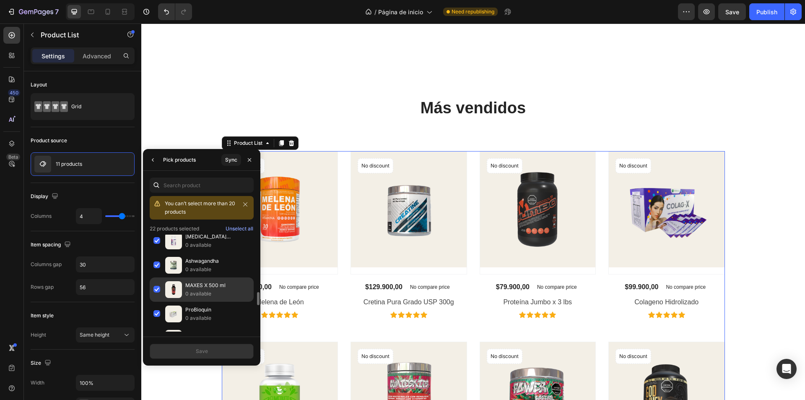
click at [157, 302] on div "MAXES X 500 ml 0 available" at bounding box center [202, 314] width 104 height 24
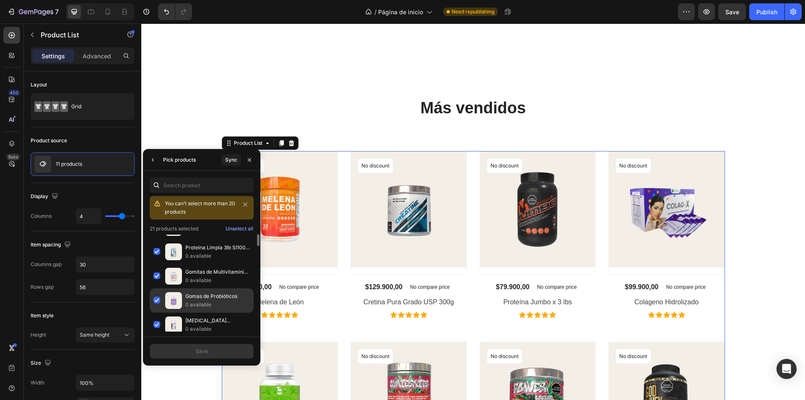
scroll to position [294, 0]
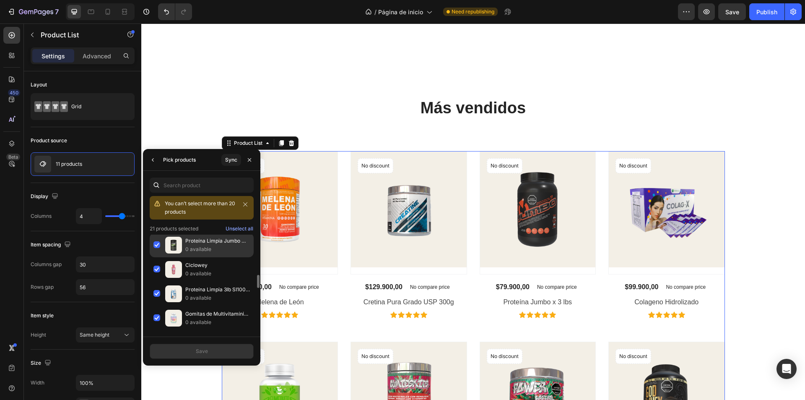
click at [155, 257] on div "Proteína Limpia Jumbo Zero x 2 Lbs 0 available" at bounding box center [202, 269] width 104 height 24
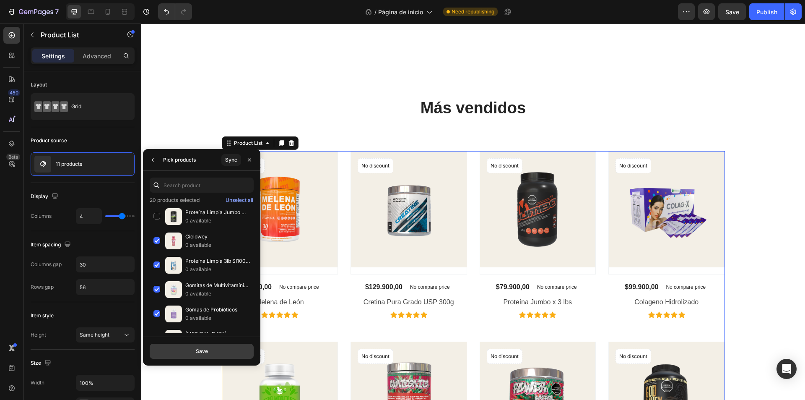
click at [175, 346] on button "Save" at bounding box center [202, 350] width 104 height 15
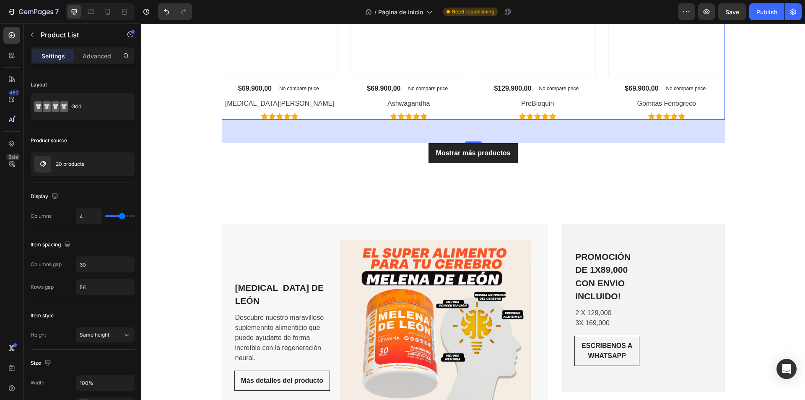
scroll to position [1453, 0]
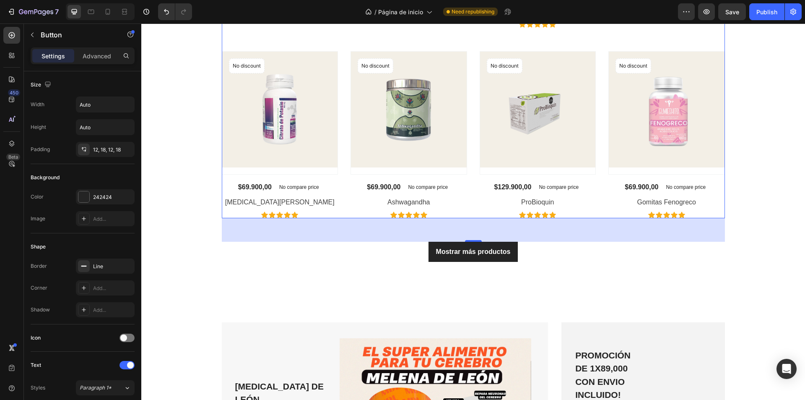
click at [359, 245] on div "Mostrar más productos Button" at bounding box center [473, 252] width 651 height 20
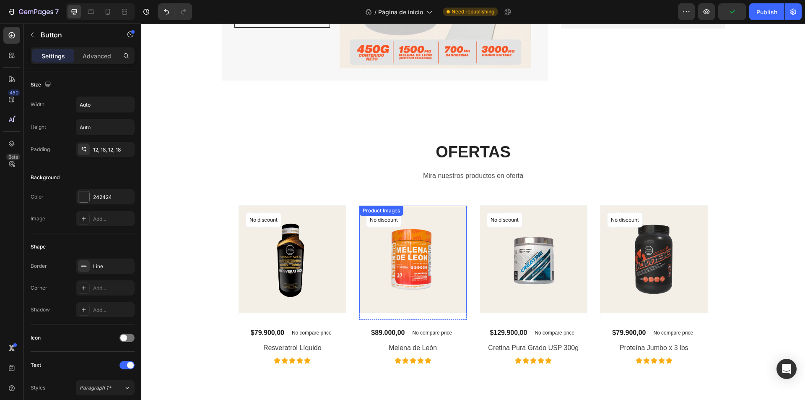
scroll to position [1956, 0]
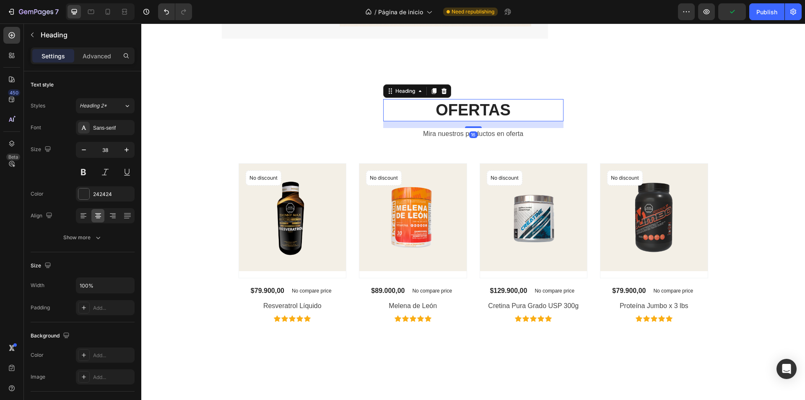
click at [512, 113] on h2 "OFERTAS" at bounding box center [473, 110] width 180 height 22
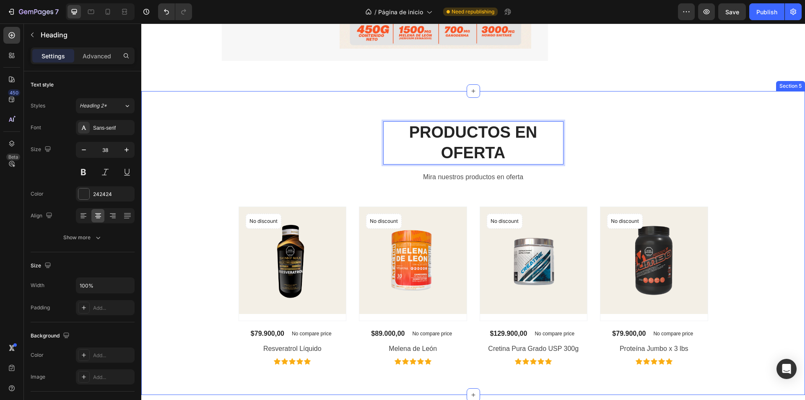
scroll to position [1914, 0]
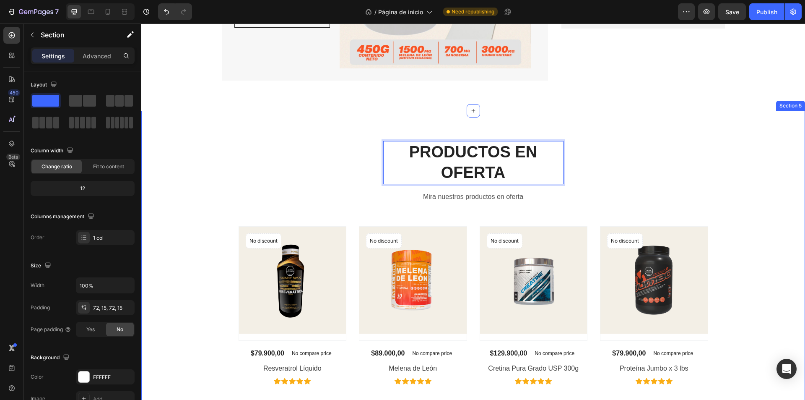
click at [310, 200] on div "PRODUCTOS EN OFERTA Heading 16 Mira nuestros productos en oferta Text block Row…" at bounding box center [473, 262] width 651 height 243
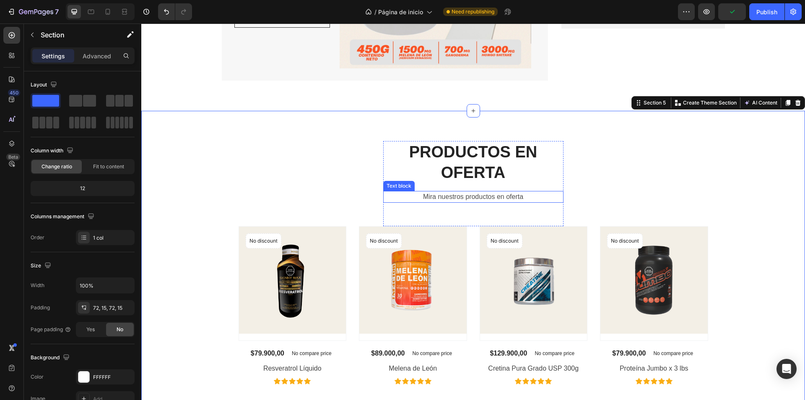
click at [508, 199] on p "Mira nuestros productos en oferta" at bounding box center [473, 197] width 179 height 10
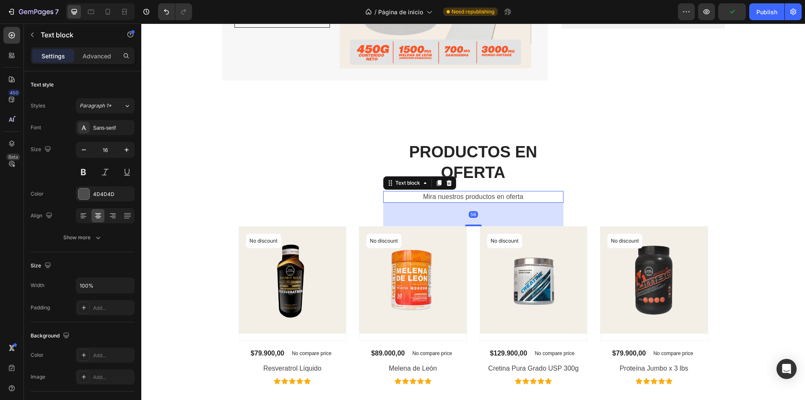
click at [527, 195] on p "Mira nuestros productos en oferta" at bounding box center [473, 197] width 179 height 10
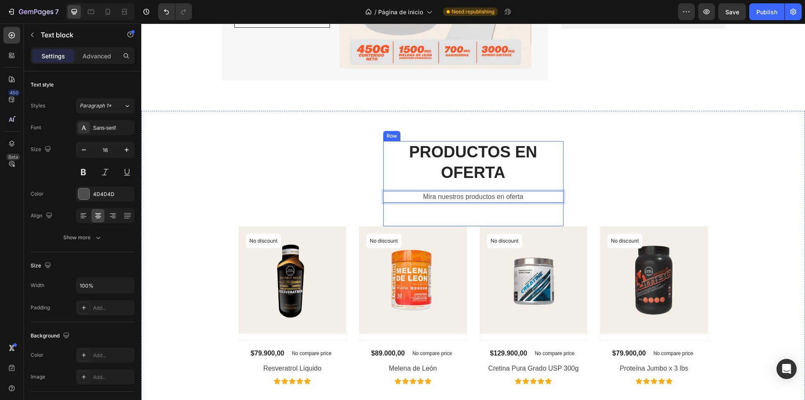
drag, startPoint x: 527, startPoint y: 195, endPoint x: 416, endPoint y: 211, distance: 111.9
click at [416, 211] on div "PRODUCTOS EN OFERTA Heading Mira nuestros productos en oferta Text block 56" at bounding box center [473, 183] width 180 height 85
click at [317, 204] on div "PRODUCTOS EN OFERTA Heading TODOS CON ENVIO GRATIS Text block 56 Row Product Im…" at bounding box center [473, 262] width 651 height 243
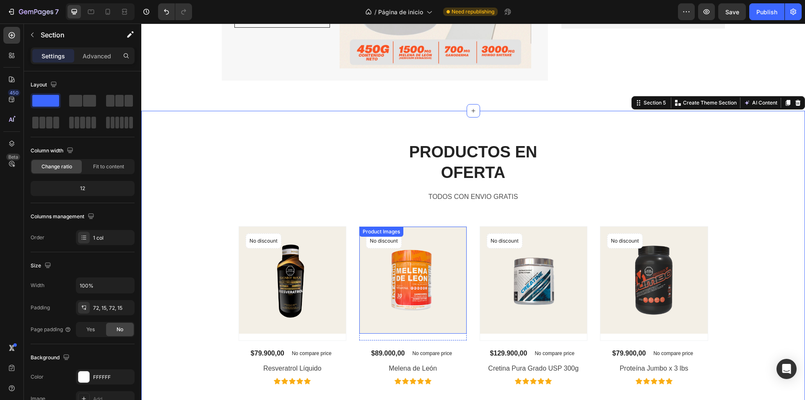
scroll to position [2040, 0]
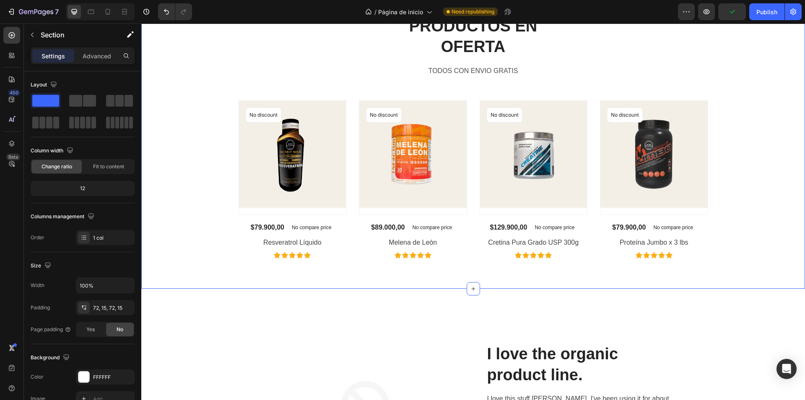
click at [213, 142] on div "PRODUCTOS EN OFERTA Heading TODOS CON ENVIO GRATIS Text block Row Product Image…" at bounding box center [473, 136] width 651 height 243
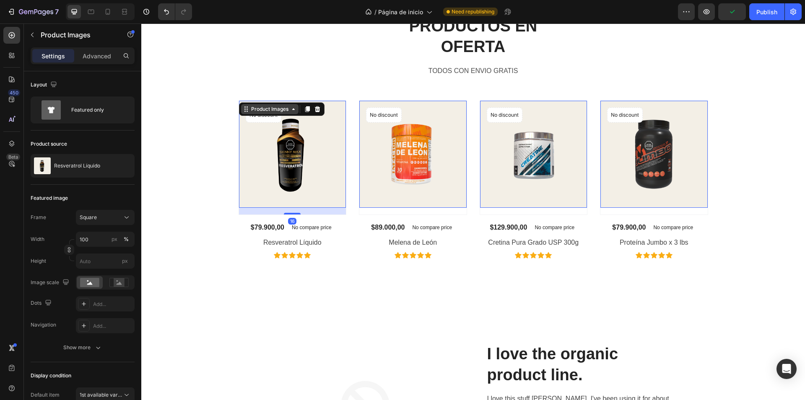
click at [258, 105] on div "Product Images" at bounding box center [270, 109] width 41 height 8
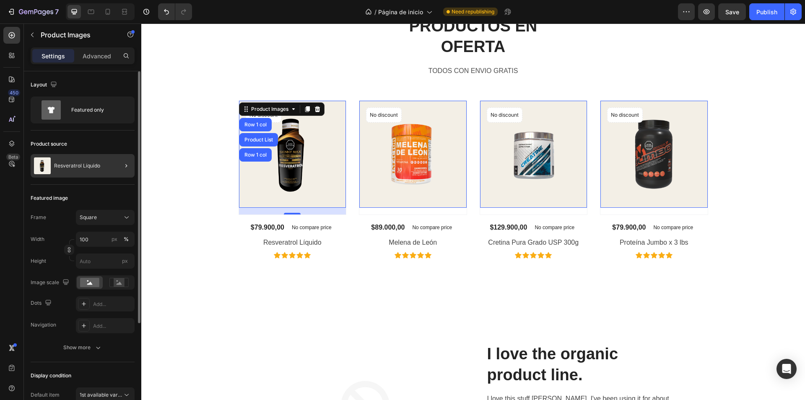
click at [120, 166] on div at bounding box center [122, 165] width 23 height 23
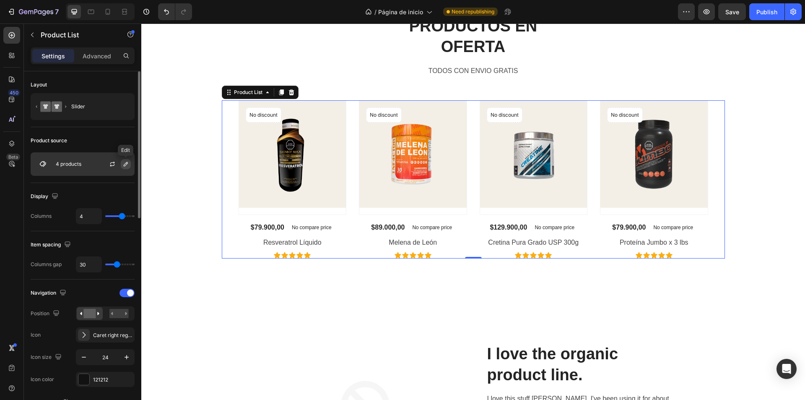
click at [123, 160] on button "button" at bounding box center [126, 164] width 10 height 10
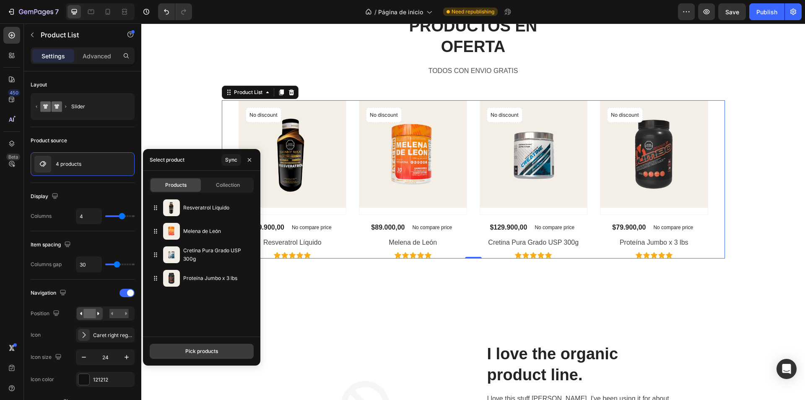
click at [190, 347] on div "Pick products" at bounding box center [201, 351] width 33 height 8
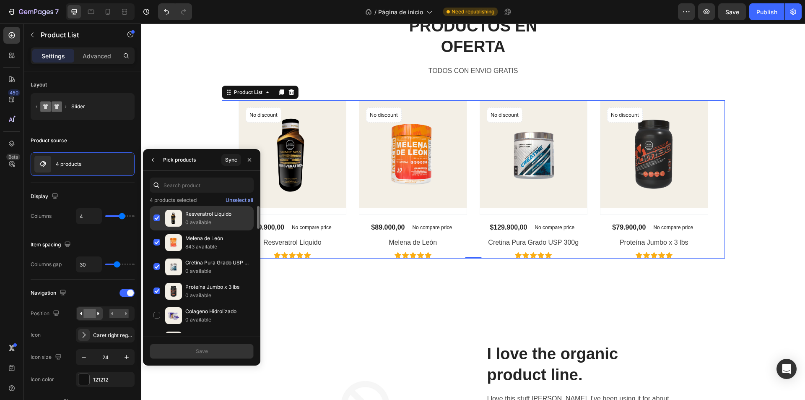
click at [154, 230] on div "Resveratrol Líquido 0 available" at bounding box center [202, 242] width 104 height 24
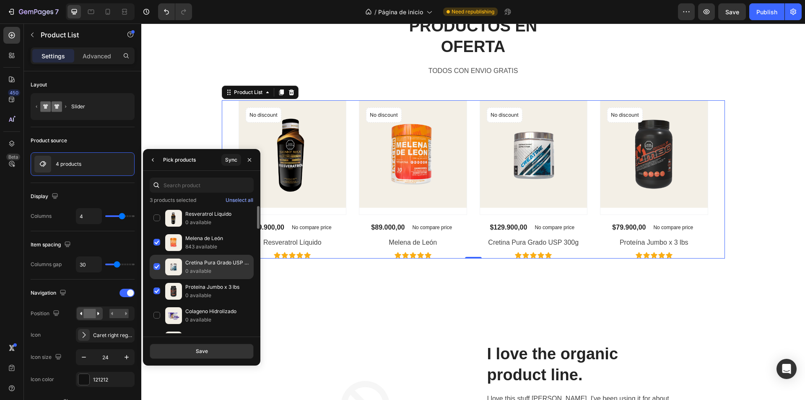
click at [156, 279] on div "Cretina Pura Grado USP 300g 0 available" at bounding box center [202, 291] width 104 height 24
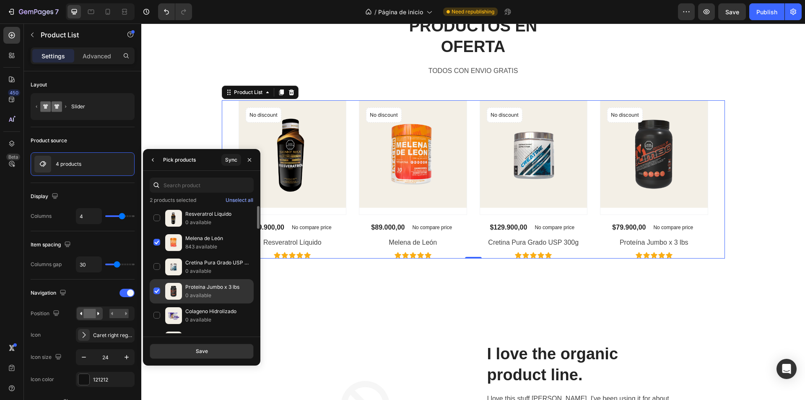
click at [160, 303] on div "Proteína Jumbo x 3 lbs 0 available" at bounding box center [202, 315] width 104 height 24
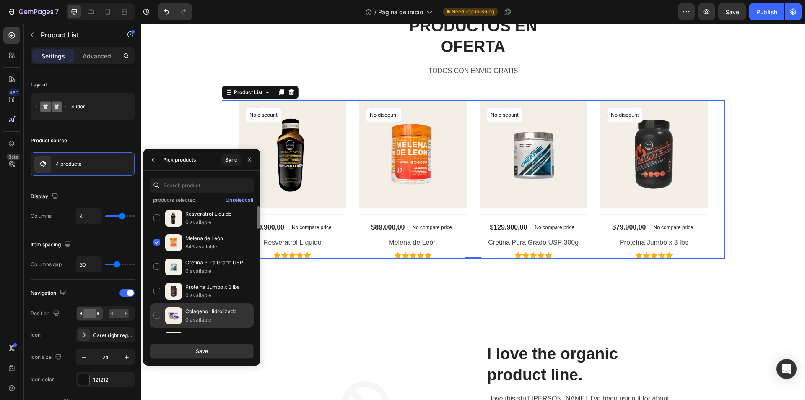
click at [158, 328] on div "Colageno Hidrolizado 0 available" at bounding box center [202, 340] width 104 height 24
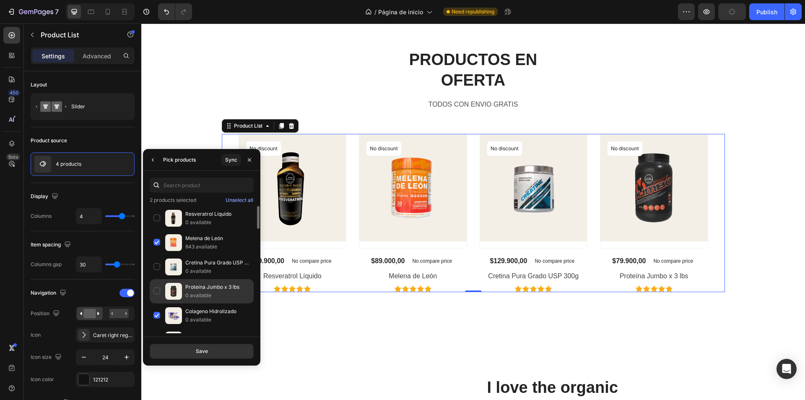
scroll to position [1998, 0]
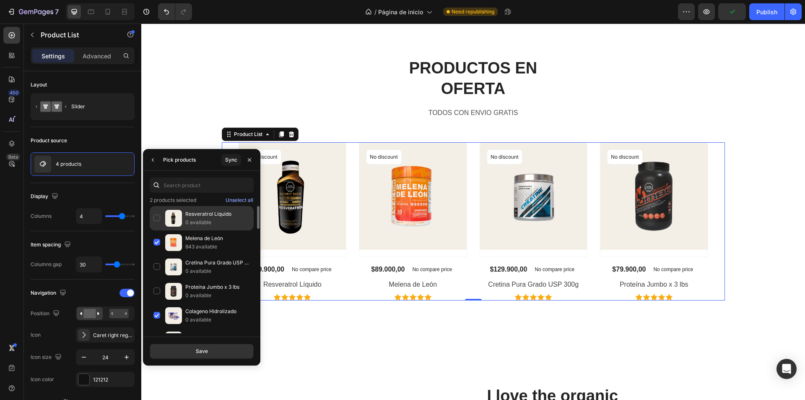
click at [156, 230] on div "Resveratrol Líquido 0 available" at bounding box center [202, 242] width 104 height 24
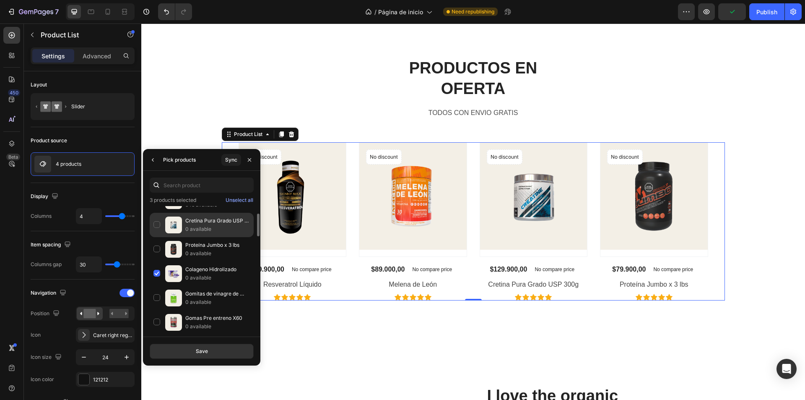
scroll to position [84, 0]
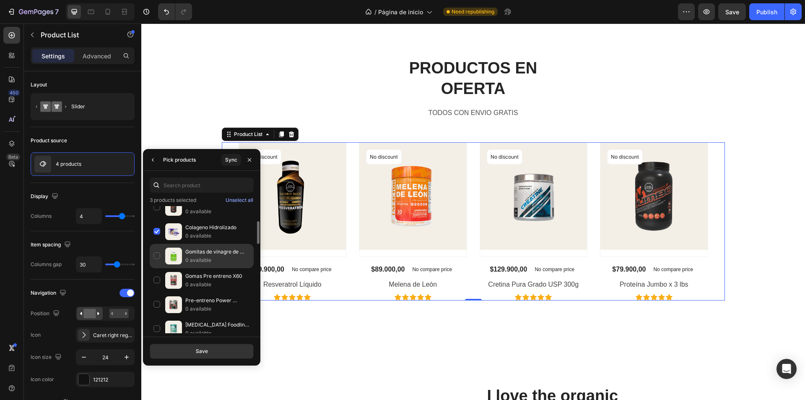
click at [159, 268] on div "Gomitas de vinagre de Manzana 0 available" at bounding box center [202, 280] width 104 height 24
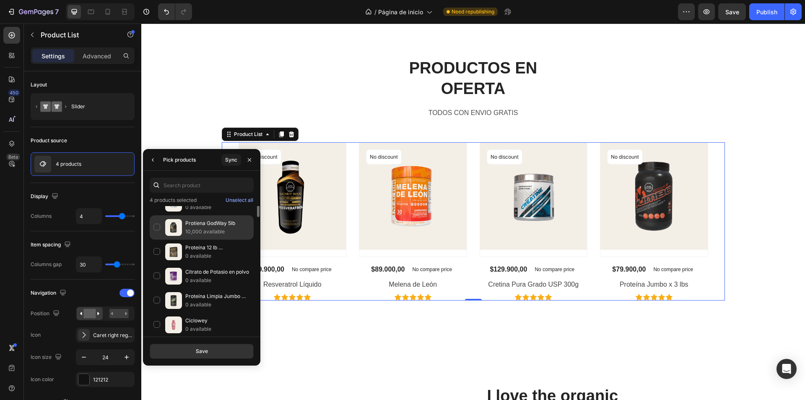
scroll to position [168, 0]
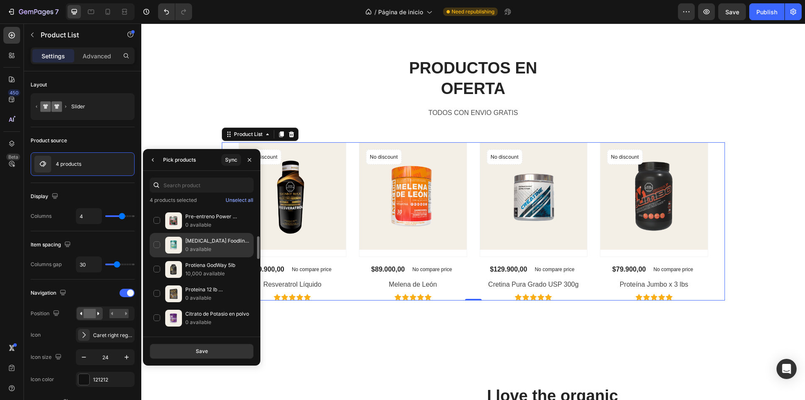
click at [154, 257] on div "Citrato de magnesio Foodline x 450g 0 available" at bounding box center [202, 269] width 104 height 24
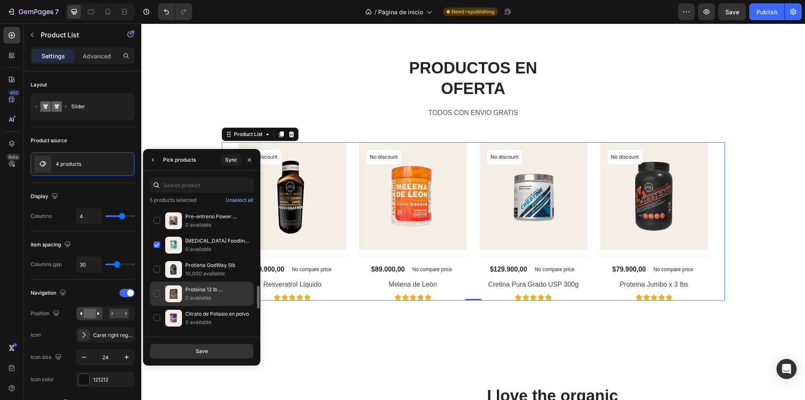
scroll to position [210, 0]
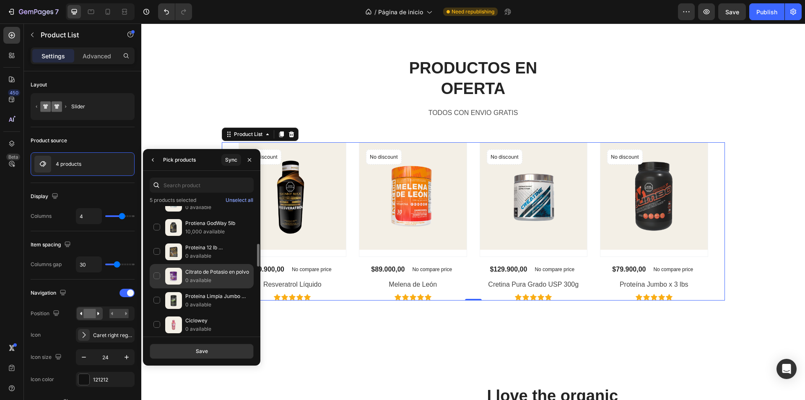
click at [158, 288] on div "Citrato de Potasio en polvo 0 available" at bounding box center [202, 300] width 104 height 24
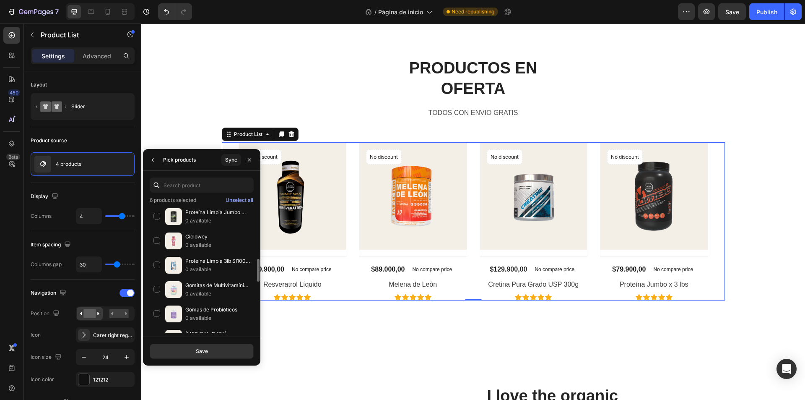
scroll to position [336, 0]
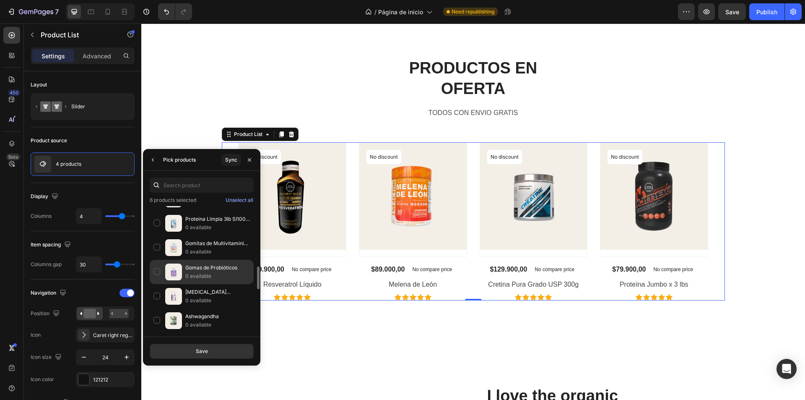
click at [157, 284] on div "Gomas de Probióticos 0 available" at bounding box center [202, 296] width 104 height 24
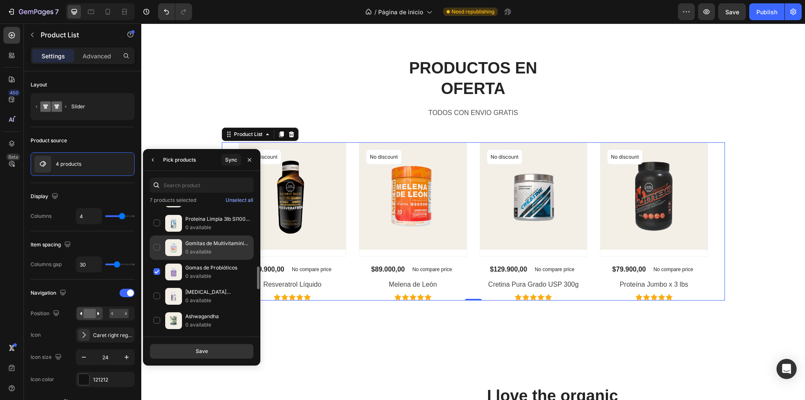
click at [154, 260] on div "Gomitas de Multivitamínico para Niños 0 available" at bounding box center [202, 272] width 104 height 24
click at [187, 351] on button "Save" at bounding box center [202, 350] width 104 height 15
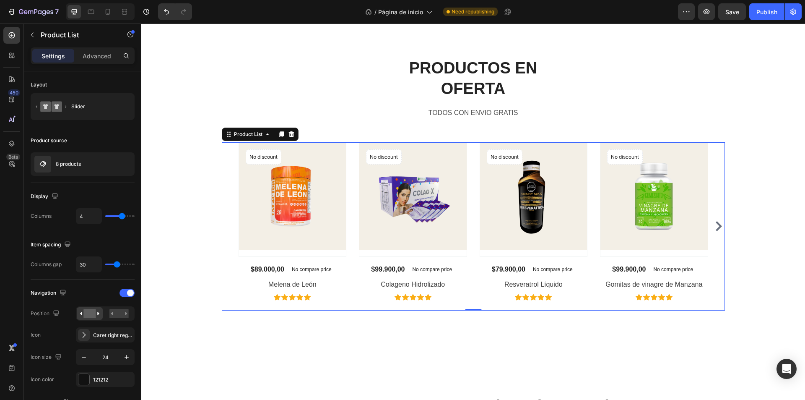
click at [714, 228] on icon "Carousel Next Arrow" at bounding box center [719, 226] width 10 height 10
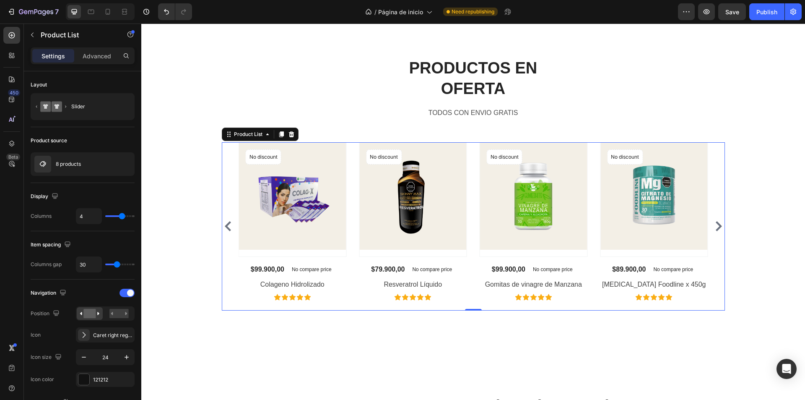
click at [228, 226] on icon "Carousel Back Arrow" at bounding box center [228, 226] width 10 height 10
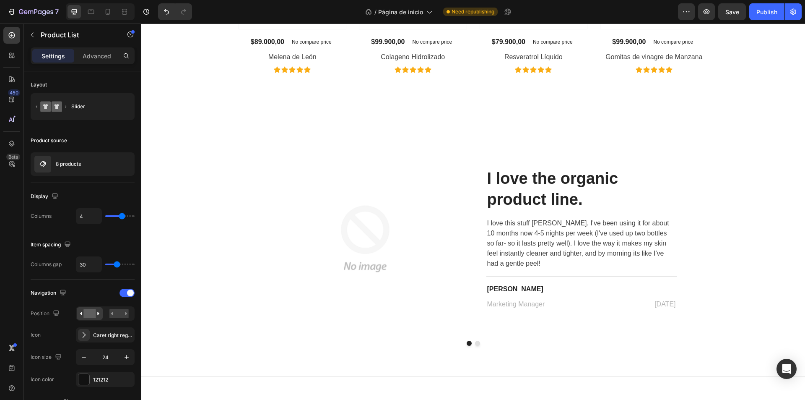
scroll to position [2309, 0]
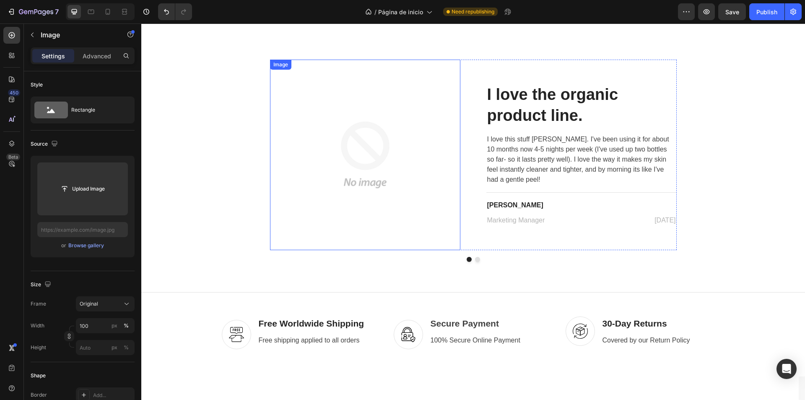
click at [373, 179] on img at bounding box center [365, 155] width 190 height 190
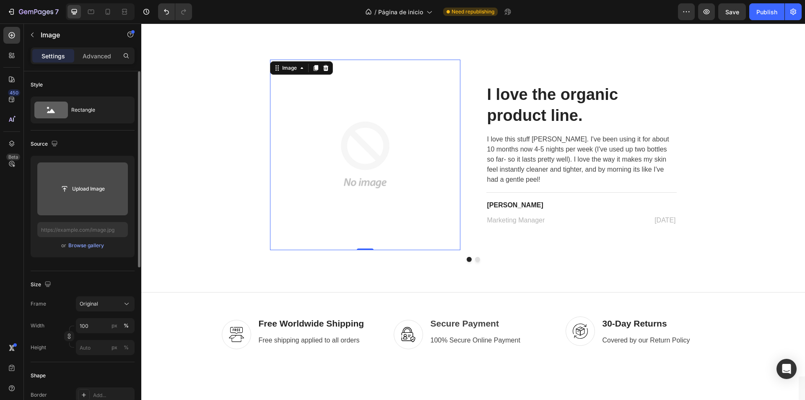
click at [100, 176] on input "file" at bounding box center [82, 188] width 91 height 53
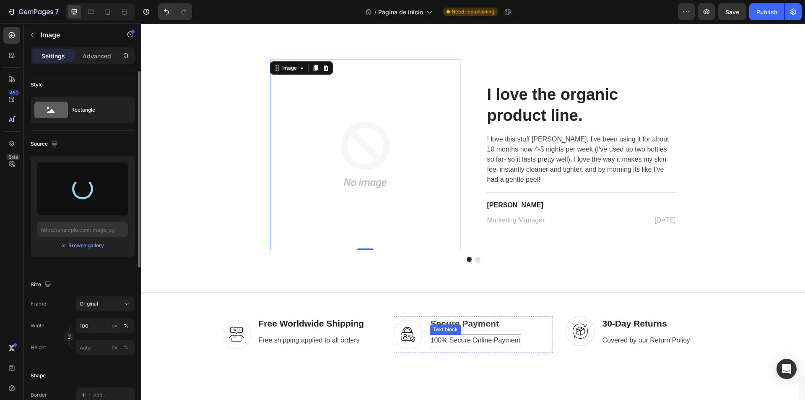
type input "https://cdn.shopify.com/s/files/1/0825/9479/1617/files/gempages_565700632476910…"
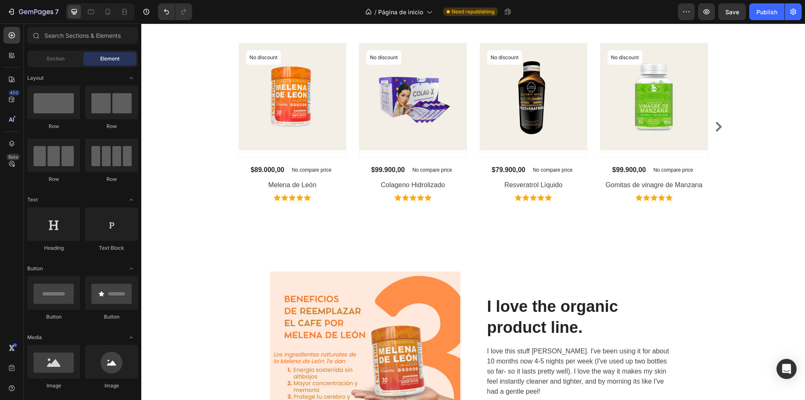
scroll to position [2066, 0]
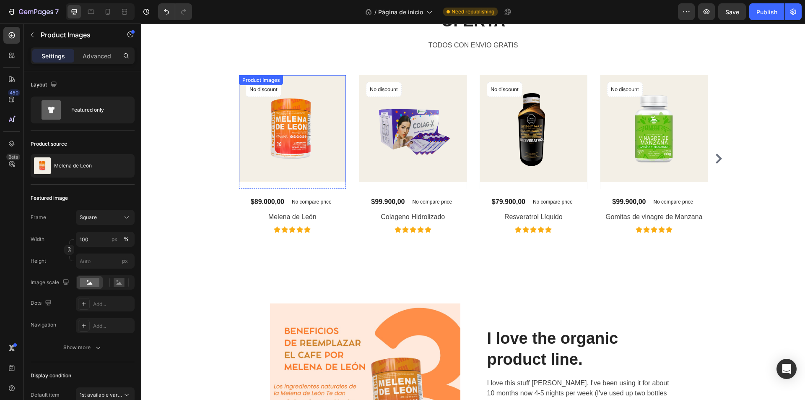
click at [308, 151] on img at bounding box center [292, 128] width 107 height 107
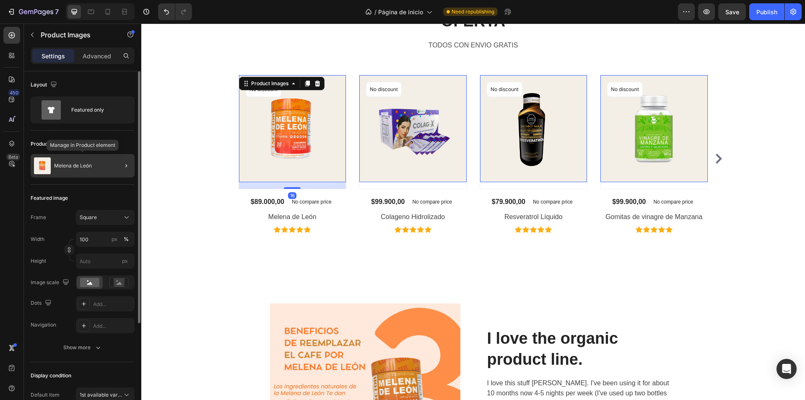
click at [81, 172] on div "Melena de León" at bounding box center [83, 165] width 104 height 23
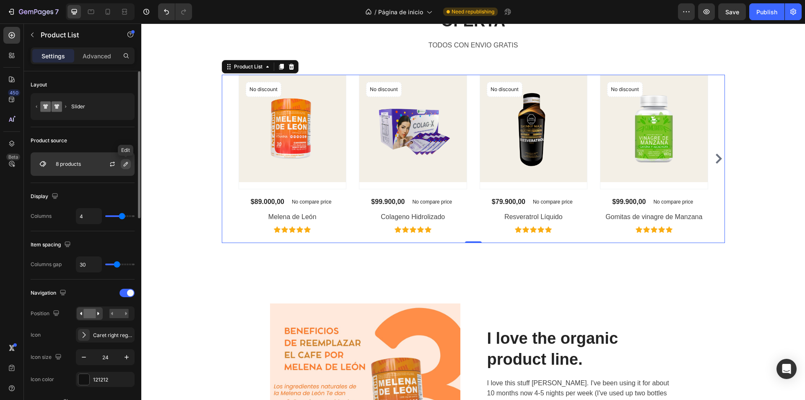
click at [124, 166] on icon "button" at bounding box center [126, 164] width 4 height 4
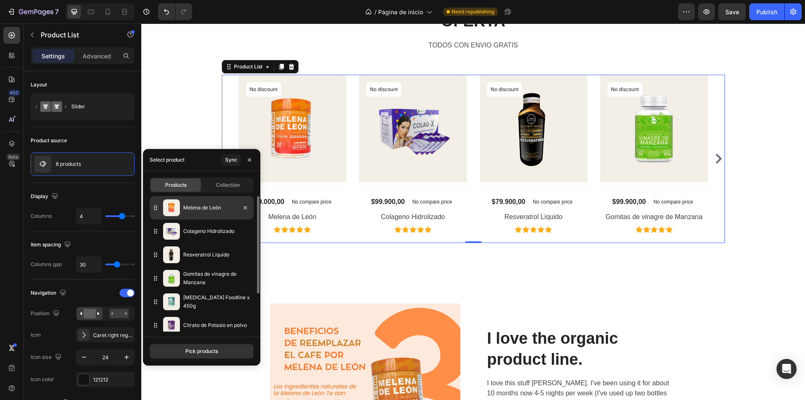
click at [194, 214] on div "Melena de León" at bounding box center [202, 207] width 104 height 23
click at [213, 205] on p "Melena de León" at bounding box center [216, 207] width 67 height 8
click at [222, 213] on div "Melena de León" at bounding box center [202, 207] width 104 height 23
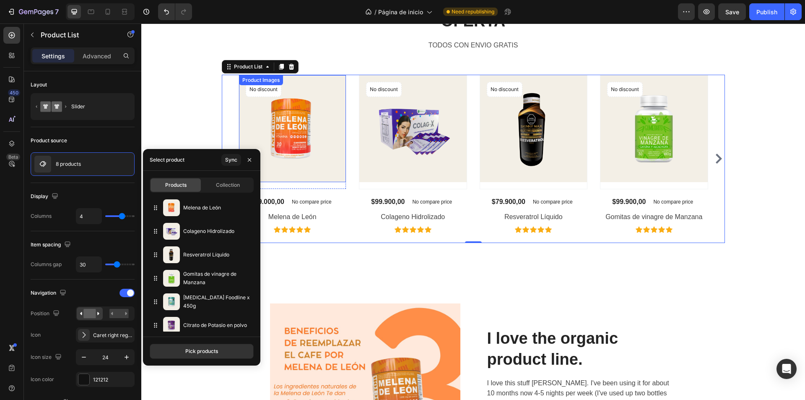
click at [270, 124] on img at bounding box center [292, 128] width 107 height 107
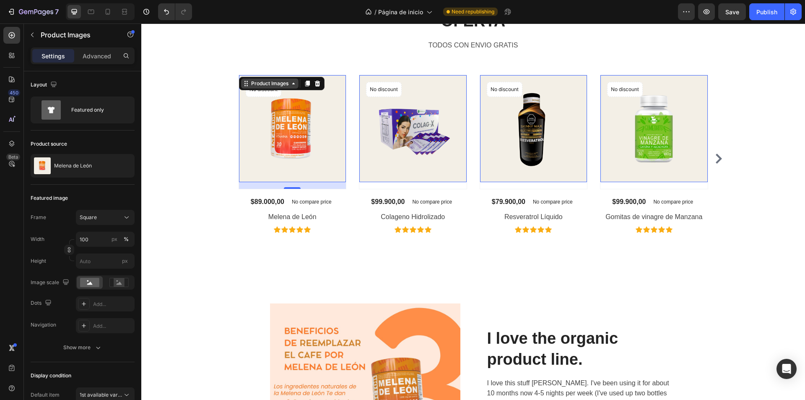
click at [282, 85] on div "Product Images" at bounding box center [270, 84] width 41 height 8
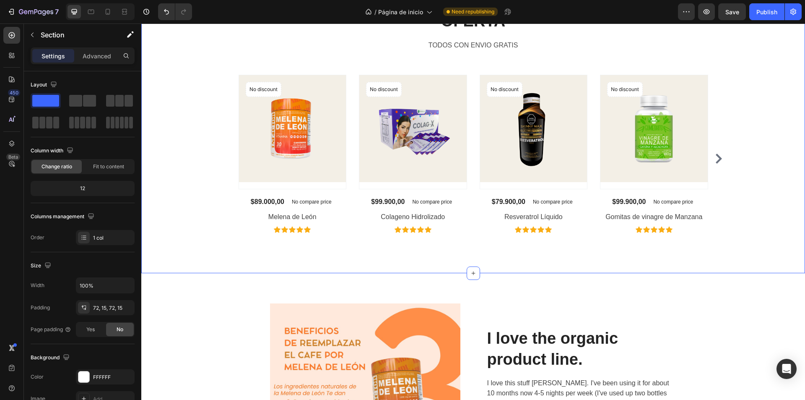
click at [211, 143] on div "PRODUCTOS EN OFERTA Heading TODOS CON ENVIO GRATIS Text block Row Product Image…" at bounding box center [473, 116] width 651 height 253
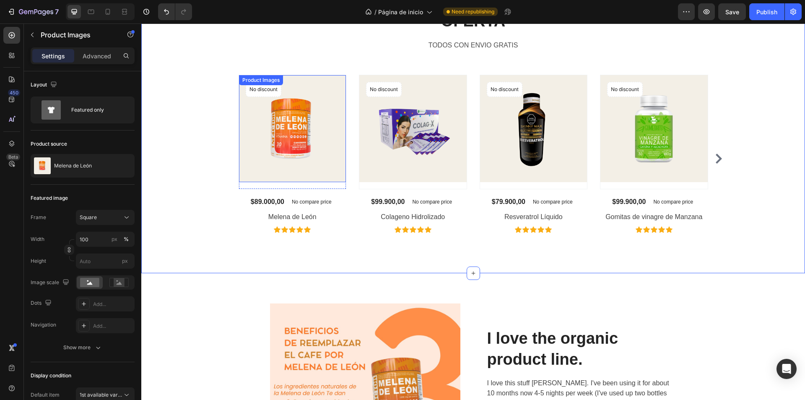
click at [282, 148] on img at bounding box center [292, 128] width 107 height 107
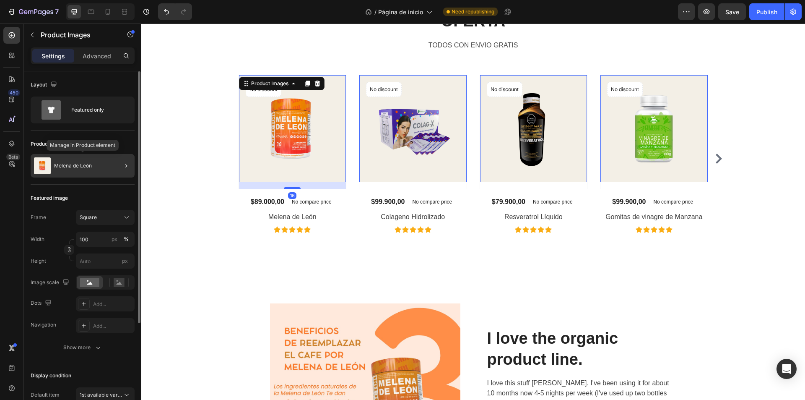
click at [76, 172] on div "Melena de León" at bounding box center [83, 165] width 104 height 23
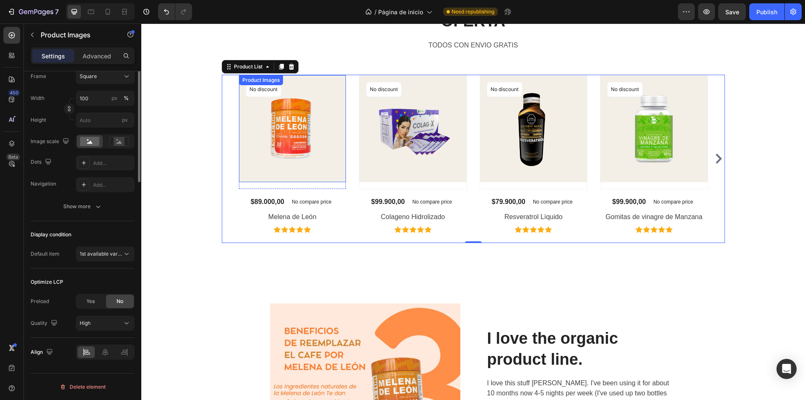
scroll to position [0, 0]
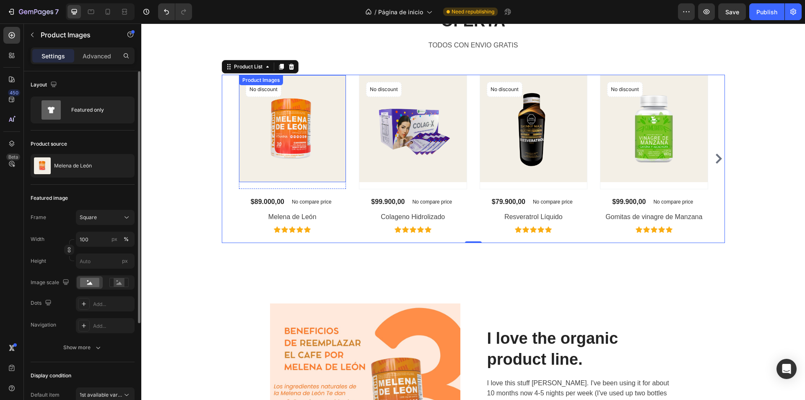
click at [318, 168] on img at bounding box center [292, 128] width 107 height 107
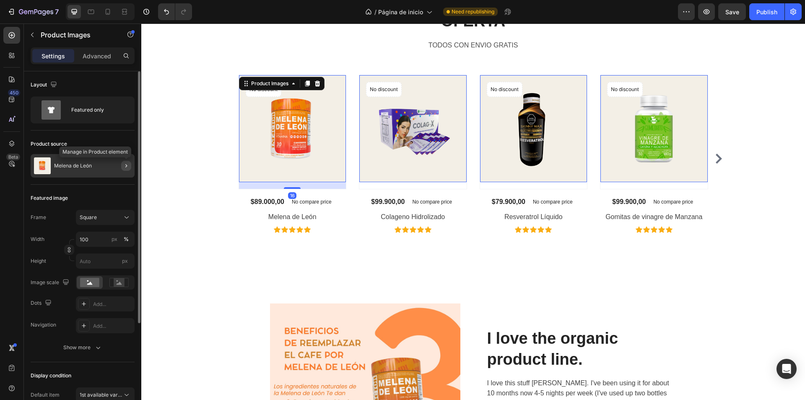
click at [125, 165] on icon "button" at bounding box center [126, 165] width 7 height 7
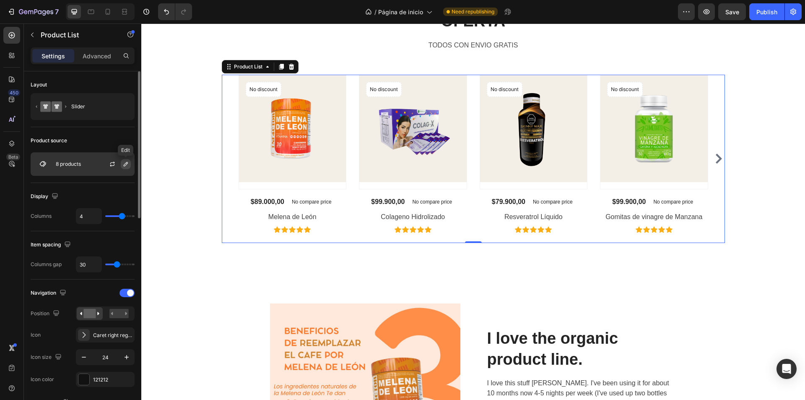
click at [128, 165] on icon "button" at bounding box center [125, 164] width 7 height 7
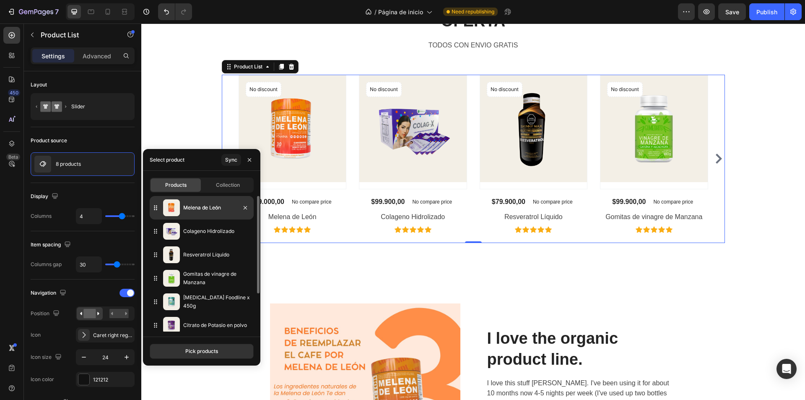
click at [197, 203] on div "Melena de León" at bounding box center [202, 207] width 104 height 23
click at [250, 159] on icon "button" at bounding box center [249, 159] width 3 height 3
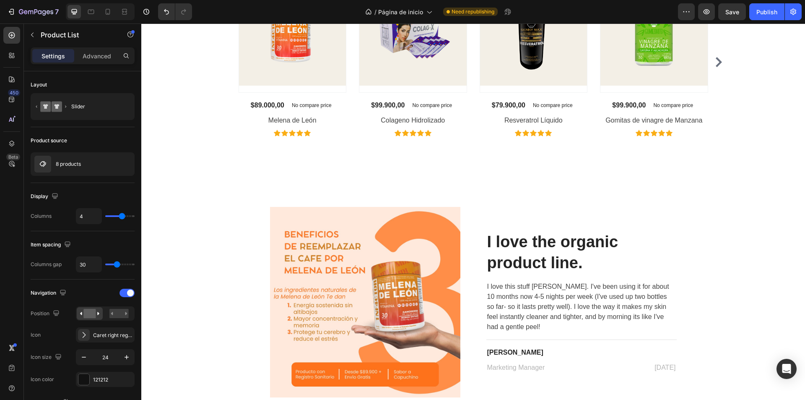
scroll to position [2107, 0]
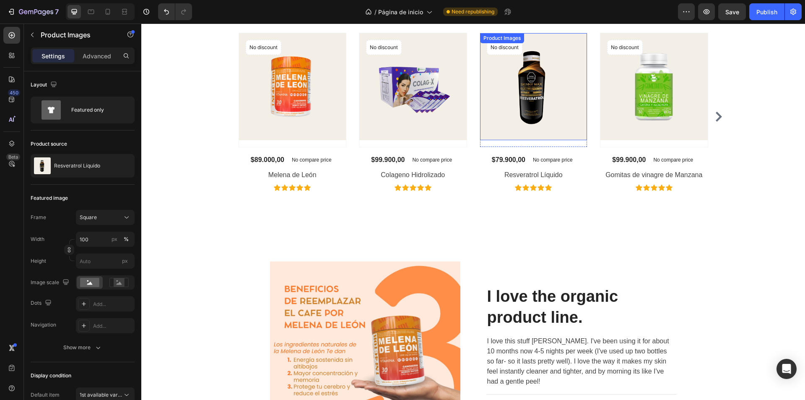
click at [576, 114] on img at bounding box center [533, 86] width 107 height 107
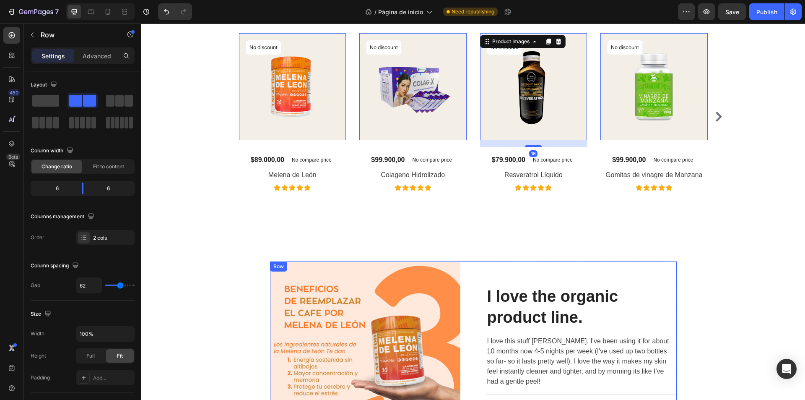
click at [620, 268] on div "I love the organic product line. Heading I love this stuff Amelia. I've been us…" at bounding box center [582, 356] width 190 height 190
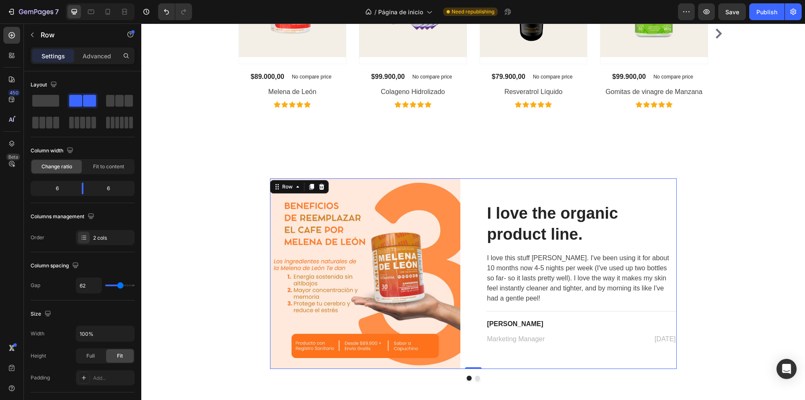
scroll to position [2191, 0]
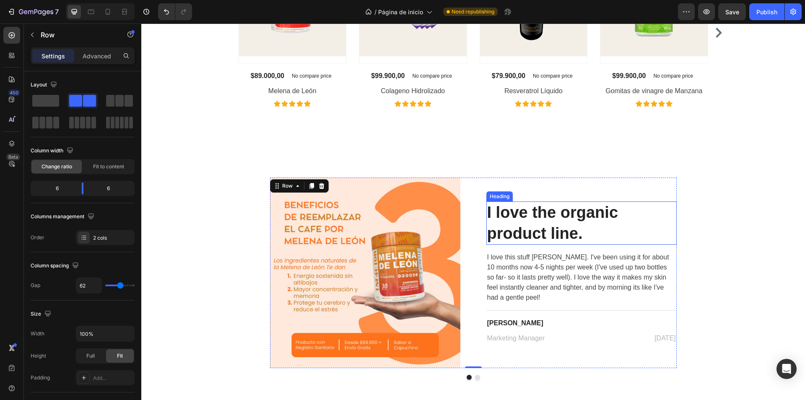
click at [578, 226] on p "I love the organic product line." at bounding box center [564, 223] width 155 height 42
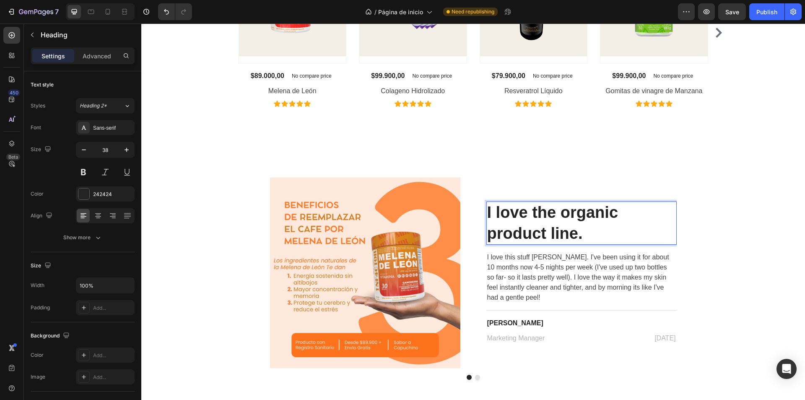
click at [573, 243] on p "I love the organic product line." at bounding box center [564, 223] width 155 height 42
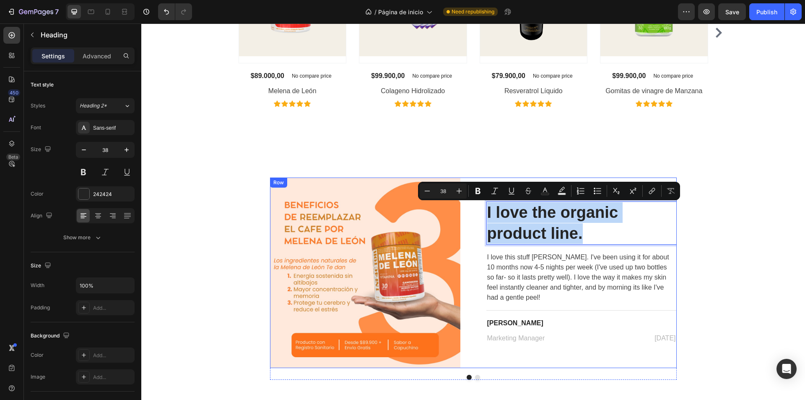
drag, startPoint x: 579, startPoint y: 238, endPoint x: 480, endPoint y: 216, distance: 101.3
click at [480, 216] on div "Image I love the organic product line. Heading 16 I love this stuff Amelia. I'v…" at bounding box center [473, 272] width 407 height 190
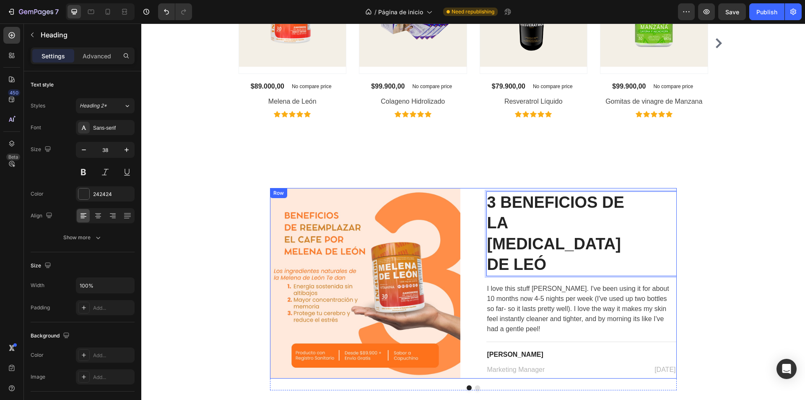
scroll to position [2171, 0]
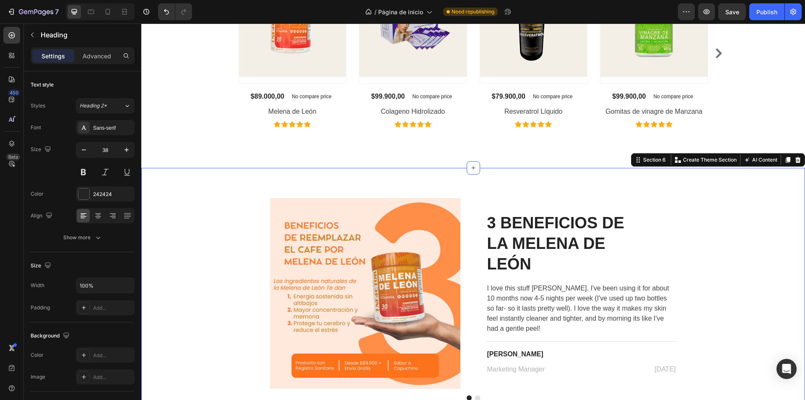
click at [719, 245] on div "Image 3 BENEFICIOS DE LA MELENA DE LEÓN Heading I love this stuff Amelia. I've …" at bounding box center [473, 299] width 651 height 202
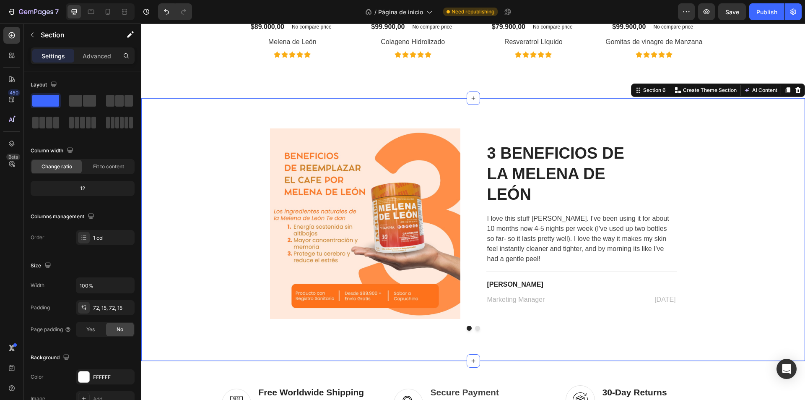
scroll to position [2255, 0]
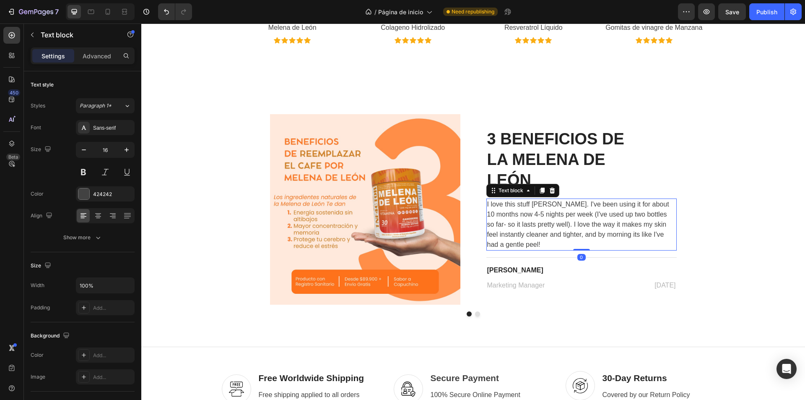
click at [516, 228] on p "I love this stuff Amelia. I've been using it for about 10 months now 4-5 nights…" at bounding box center [581, 224] width 189 height 50
click at [517, 242] on p "I love this stuff Amelia. I've been using it for about 10 months now 4-5 nights…" at bounding box center [581, 224] width 189 height 50
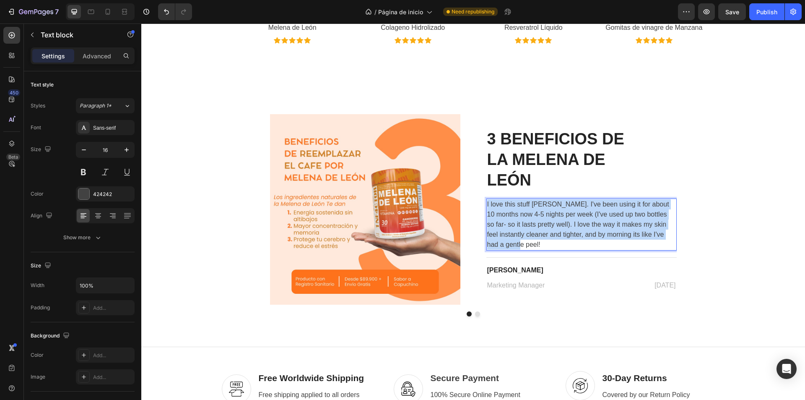
drag, startPoint x: 517, startPoint y: 242, endPoint x: 485, endPoint y: 200, distance: 52.6
click at [487, 200] on p "I love this stuff Amelia. I've been using it for about 10 months now 4-5 nights…" at bounding box center [581, 224] width 189 height 50
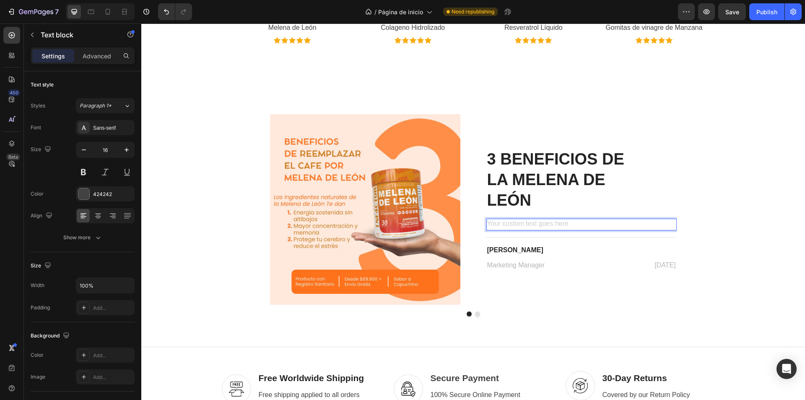
click at [524, 225] on div "Rich Text Editor. Editing area: main" at bounding box center [582, 225] width 190 height 12
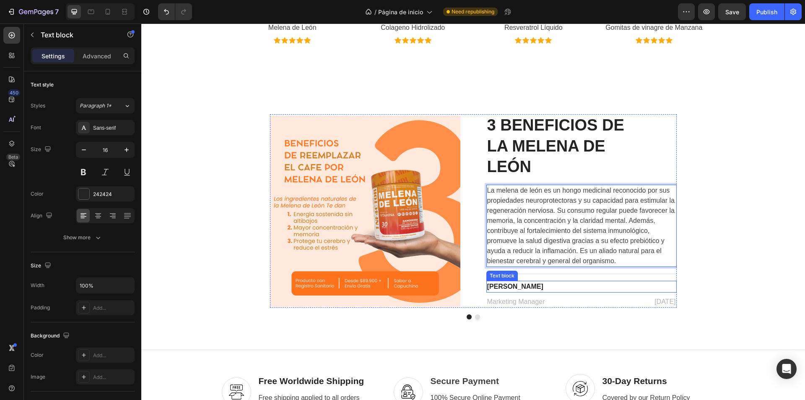
click at [575, 287] on p "Victor Camellia" at bounding box center [581, 286] width 189 height 10
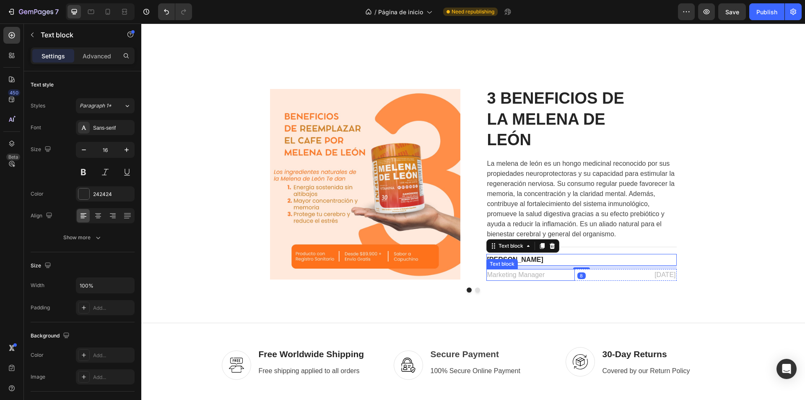
scroll to position [2297, 0]
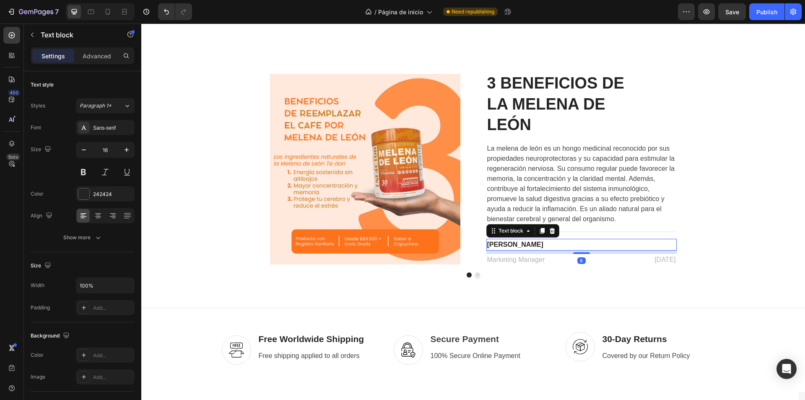
click at [540, 245] on p "Victor Camellia" at bounding box center [581, 244] width 189 height 10
click at [563, 258] on p "Marketing Manager" at bounding box center [530, 260] width 87 height 10
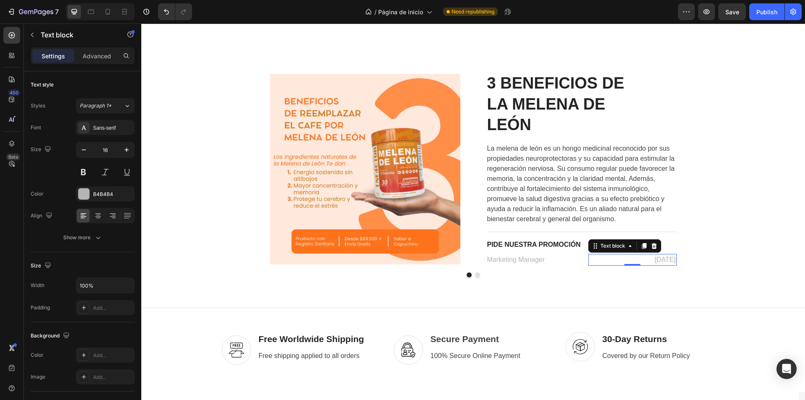
click at [643, 265] on div "[DATE]" at bounding box center [632, 260] width 88 height 12
click at [653, 258] on p "[DATE]" at bounding box center [632, 260] width 87 height 10
click at [666, 257] on p "06 Se, 2022" at bounding box center [632, 260] width 87 height 10
click at [670, 260] on p "06 Se, 222" at bounding box center [632, 260] width 87 height 10
click at [671, 260] on p "06 Se, 222" at bounding box center [632, 260] width 87 height 10
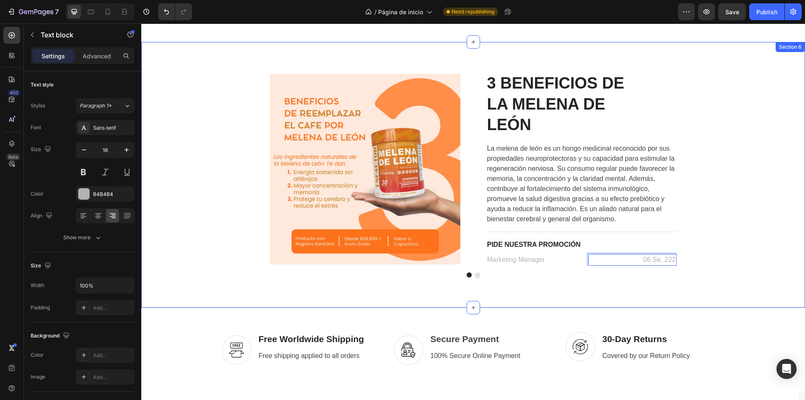
click at [692, 262] on div "Image 3 BENEFICIOS DE LA MELENA DE LEÓN Heading La melena de león es un hongo m…" at bounding box center [473, 174] width 651 height 205
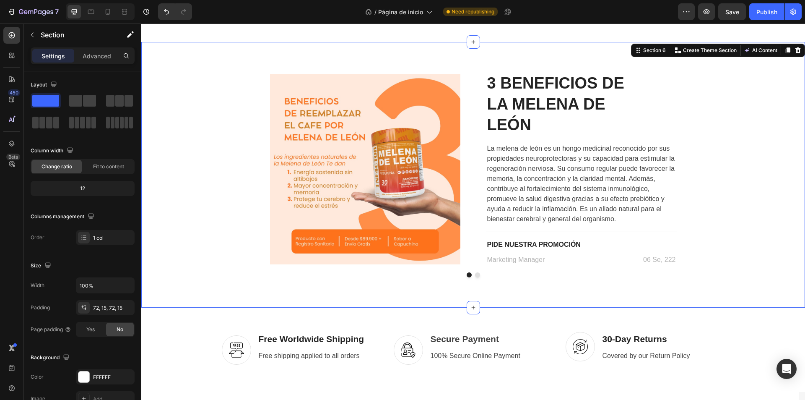
click at [666, 263] on p "06 Se, 222" at bounding box center [632, 260] width 87 height 10
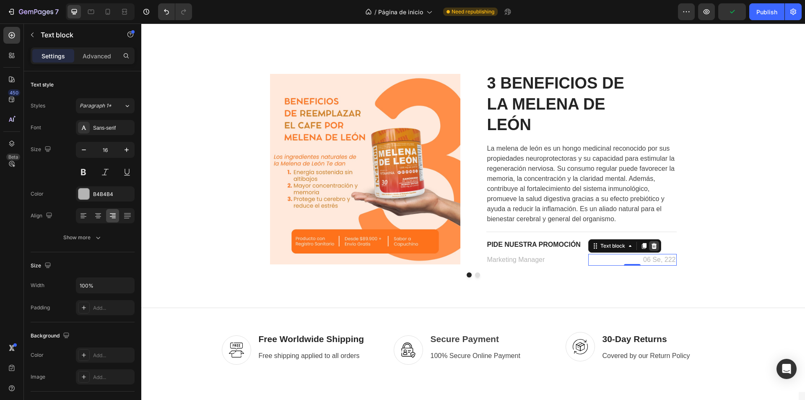
click at [653, 245] on icon at bounding box center [653, 246] width 5 height 6
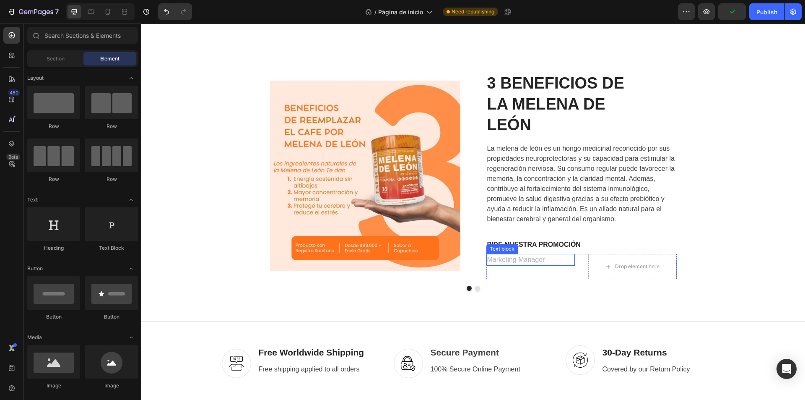
click at [557, 263] on p "Marketing Manager" at bounding box center [530, 260] width 87 height 10
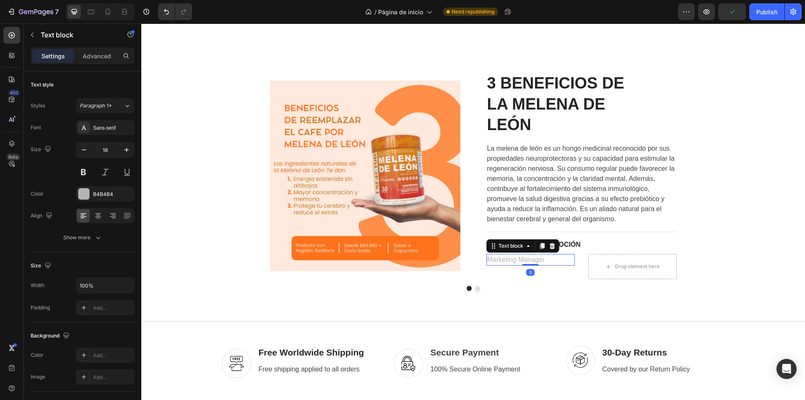
click at [556, 246] on div "Text block" at bounding box center [523, 245] width 73 height 13
click at [551, 246] on icon at bounding box center [551, 246] width 5 height 6
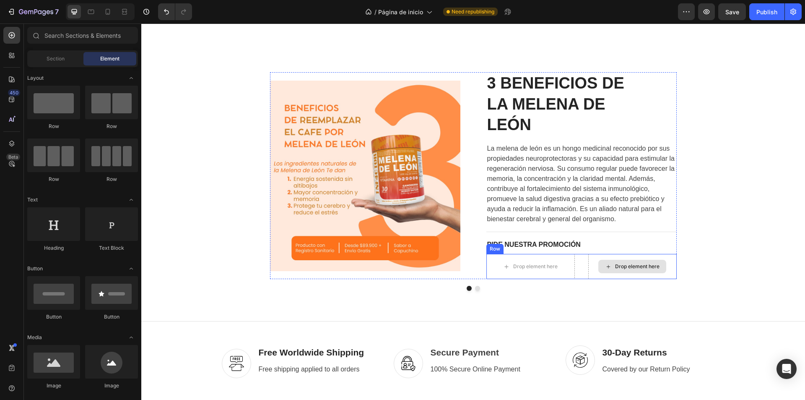
click at [615, 260] on div "Drop element here" at bounding box center [632, 266] width 68 height 13
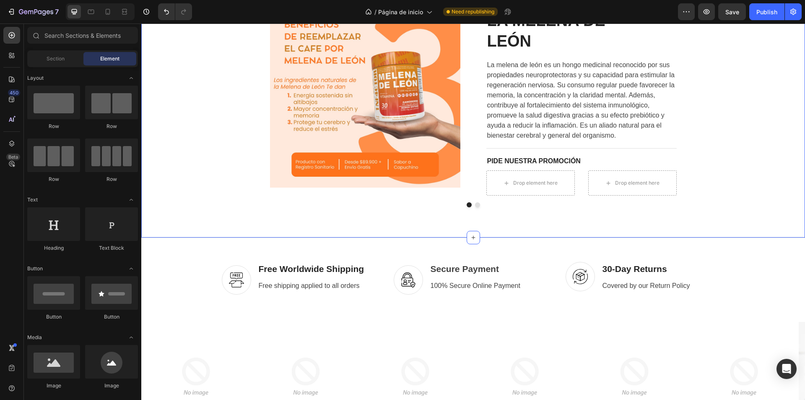
scroll to position [2381, 0]
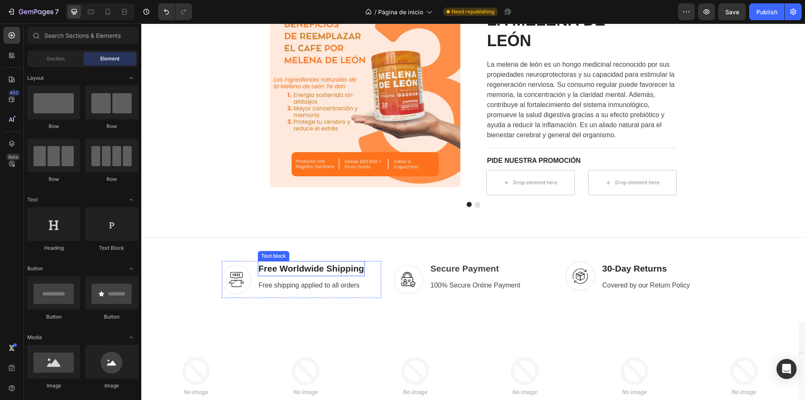
click at [298, 272] on p "Free Worldwide Shipping" at bounding box center [312, 268] width 106 height 13
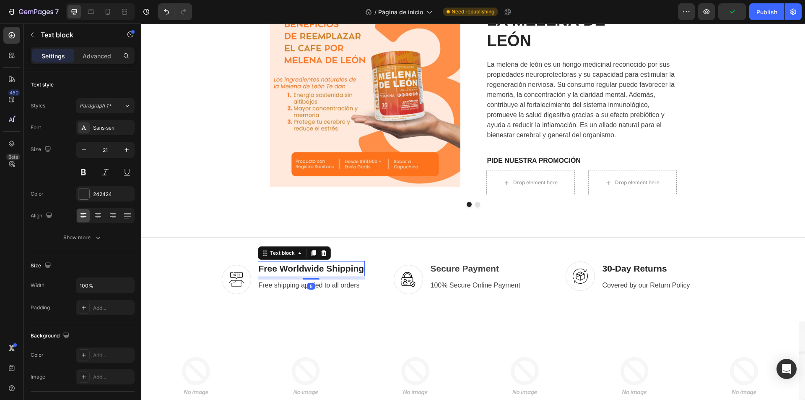
click at [355, 270] on p "Free Worldwide Shipping" at bounding box center [312, 268] width 106 height 13
click at [361, 272] on p "Free Worldwide Shipping" at bounding box center [312, 268] width 106 height 13
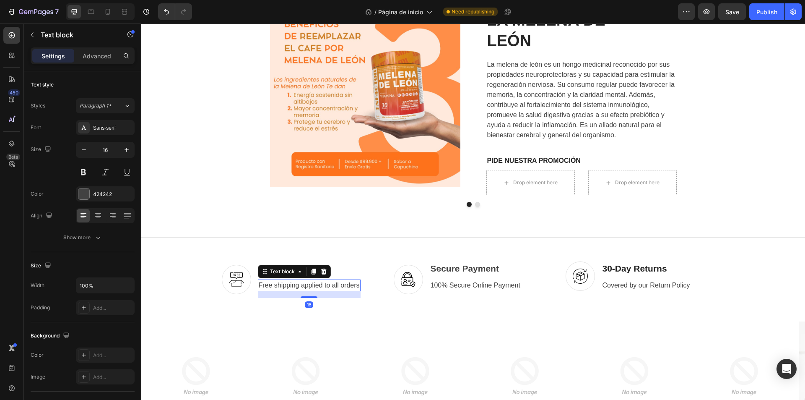
click at [342, 287] on p "Free shipping applied to all orders" at bounding box center [309, 285] width 101 height 10
click at [343, 286] on p "Free shipping applied to all orders" at bounding box center [309, 285] width 101 height 10
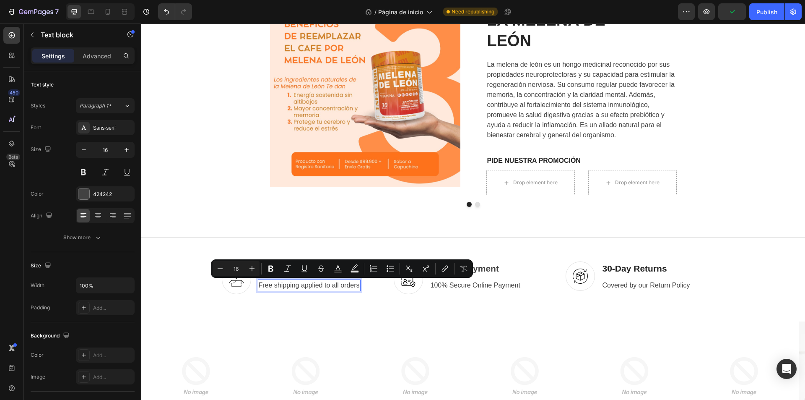
click at [355, 288] on p "Free shipping applied to all orders" at bounding box center [309, 285] width 101 height 10
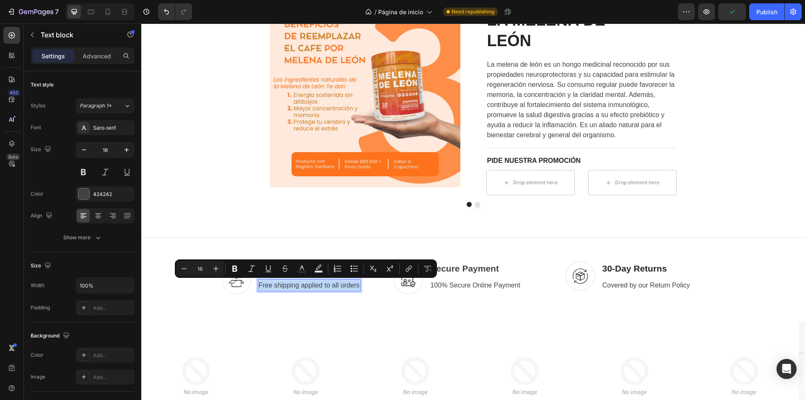
drag, startPoint x: 355, startPoint y: 288, endPoint x: 255, endPoint y: 288, distance: 100.2
click at [258, 288] on div "Free shipping applied to all orders" at bounding box center [309, 285] width 103 height 12
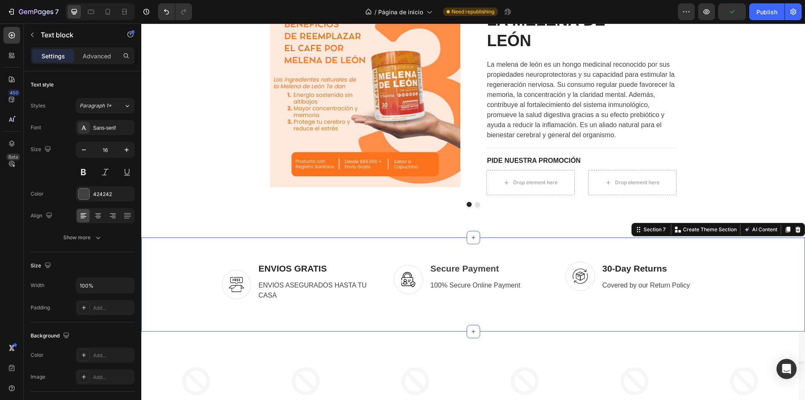
click at [254, 242] on div "Image ENVIOS GRATIS Text block ENVIOS ASEGURADOS HASTA TU CASA Text block Row I…" at bounding box center [473, 284] width 664 height 94
click at [434, 265] on p "Secure Payment" at bounding box center [476, 268] width 90 height 13
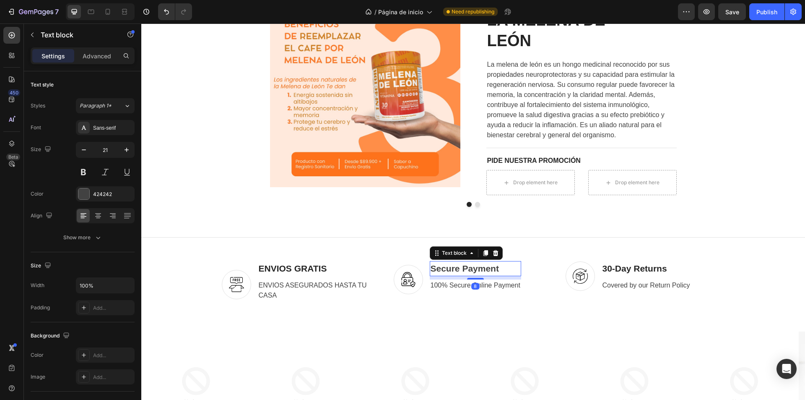
click at [500, 267] on p "Secure Payment" at bounding box center [476, 268] width 90 height 13
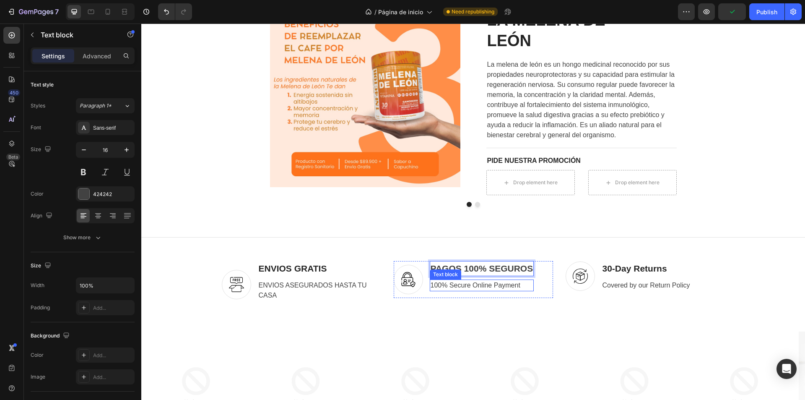
click at [483, 287] on p "100% Secure Online Payment" at bounding box center [482, 285] width 103 height 10
click at [510, 287] on p "100% Secure Online Payment" at bounding box center [482, 285] width 103 height 10
click at [523, 286] on p "100% Secure Online Payment" at bounding box center [482, 285] width 103 height 10
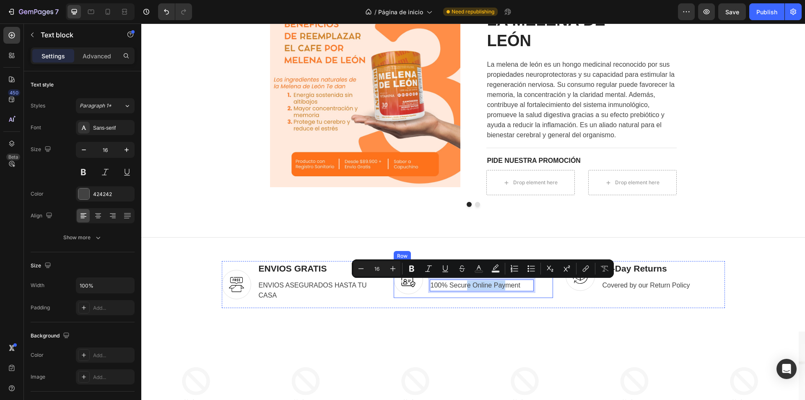
drag, startPoint x: 502, startPoint y: 291, endPoint x: 464, endPoint y: 294, distance: 37.9
click at [464, 294] on div "PAGOS 100% SEGUROS Text block 100% Secure Online Payment Text block 16" at bounding box center [482, 279] width 104 height 37
click at [523, 286] on p "100% Secure Online Payment" at bounding box center [482, 285] width 103 height 10
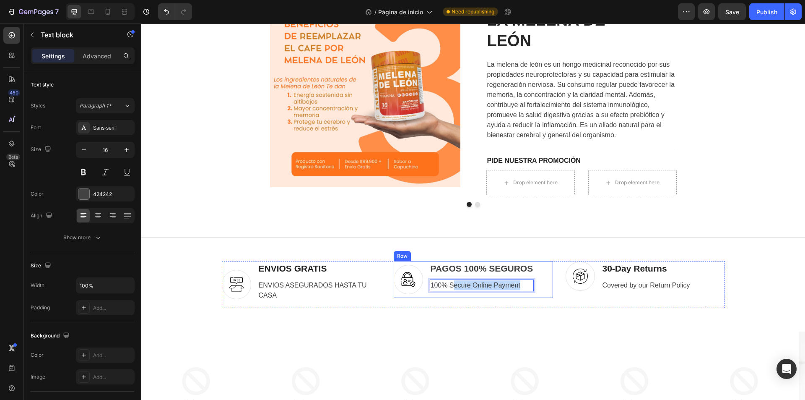
drag, startPoint x: 523, startPoint y: 286, endPoint x: 449, endPoint y: 295, distance: 73.9
click at [449, 295] on div "PAGOS 100% SEGUROS Text block 100% Secure Online Payment Text block 16" at bounding box center [482, 279] width 104 height 37
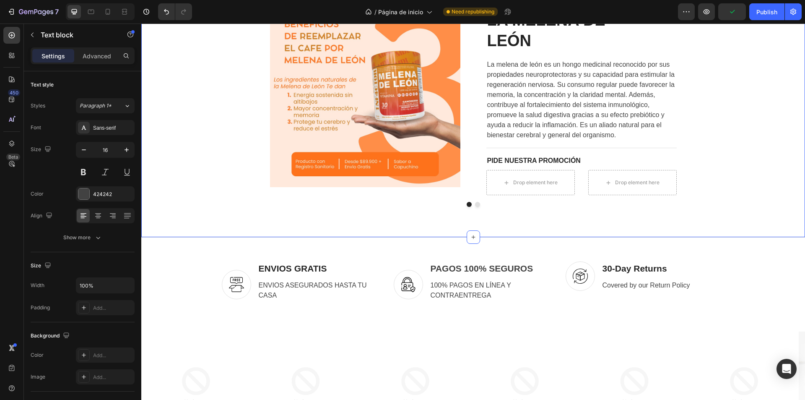
click at [705, 218] on div "Image 3 BENEFICIOS DE LA MELENA DE LEÓN Heading La melena de león es un hongo m…" at bounding box center [473, 97] width 664 height 279
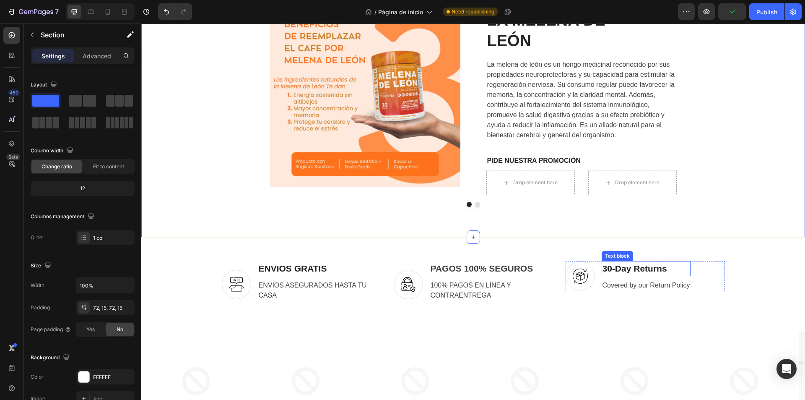
click at [665, 269] on p "30-Day Returns" at bounding box center [647, 268] width 88 height 13
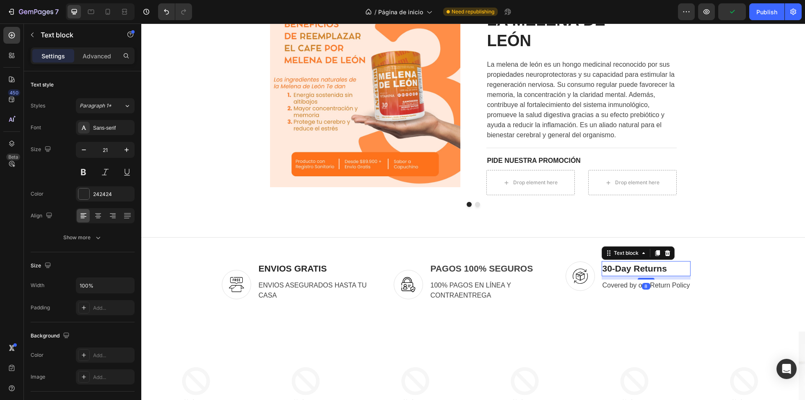
click at [665, 269] on p "30-Day Returns" at bounding box center [647, 268] width 88 height 13
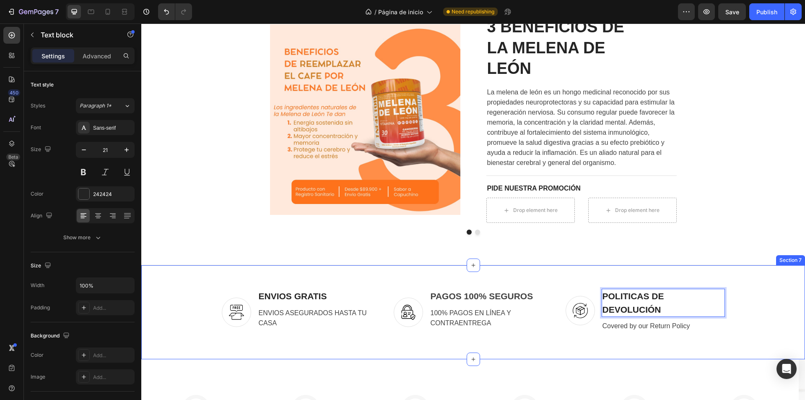
scroll to position [2339, 0]
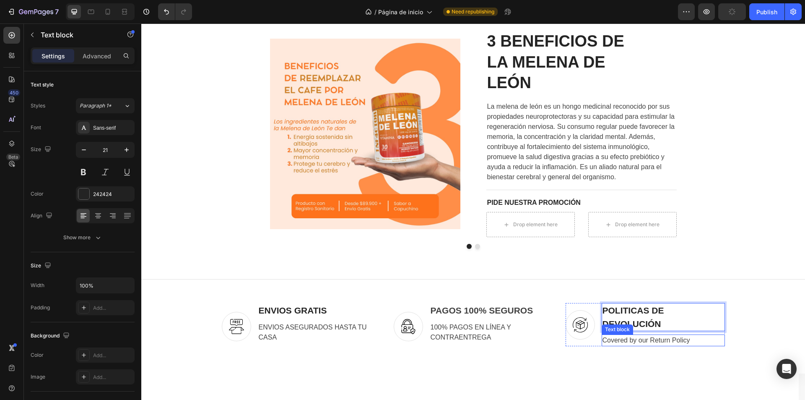
click at [647, 341] on p "Covered by our Return Policy" at bounding box center [664, 340] width 122 height 10
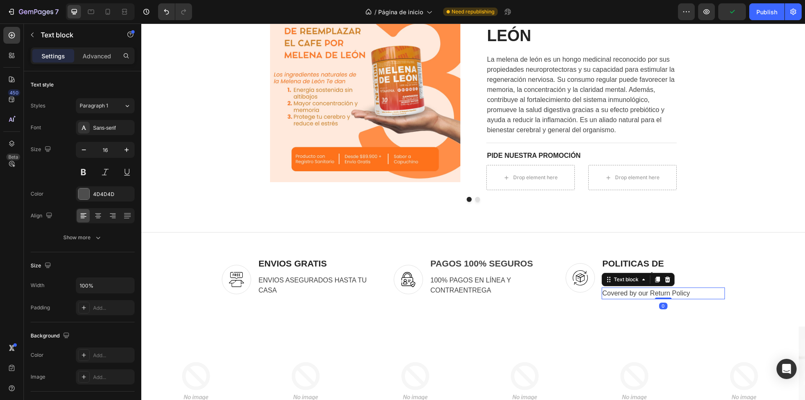
scroll to position [2422, 0]
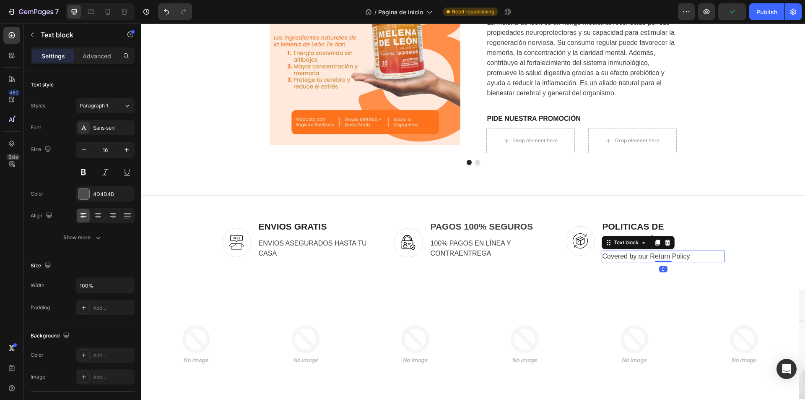
click at [693, 255] on p "Covered by our Return Policy" at bounding box center [664, 256] width 122 height 10
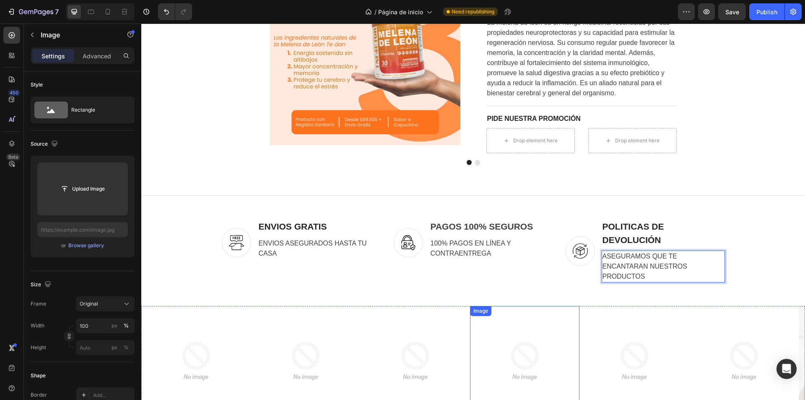
click at [496, 307] on img at bounding box center [524, 360] width 109 height 109
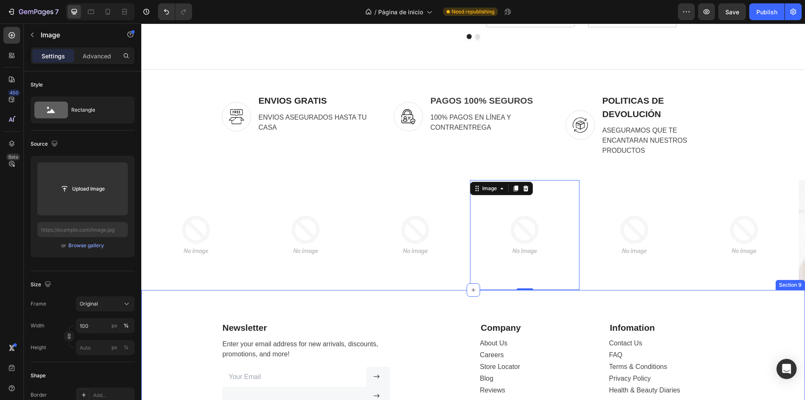
scroll to position [2716, 0]
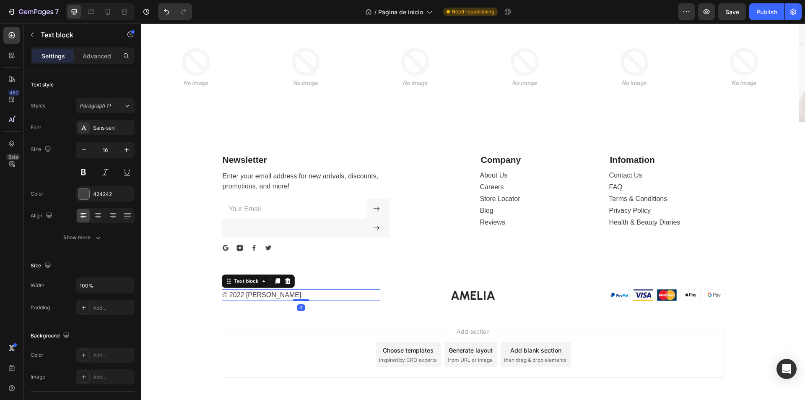
click at [265, 292] on p "© 2022 Amelia." at bounding box center [301, 295] width 157 height 10
click at [286, 278] on icon at bounding box center [287, 281] width 7 height 7
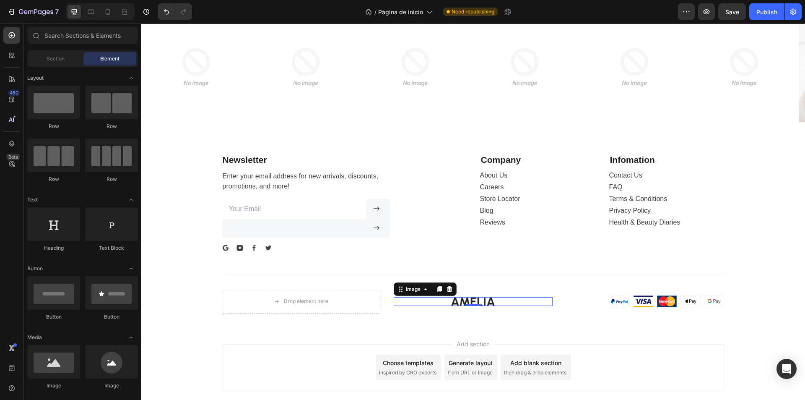
click at [482, 299] on img at bounding box center [473, 301] width 44 height 9
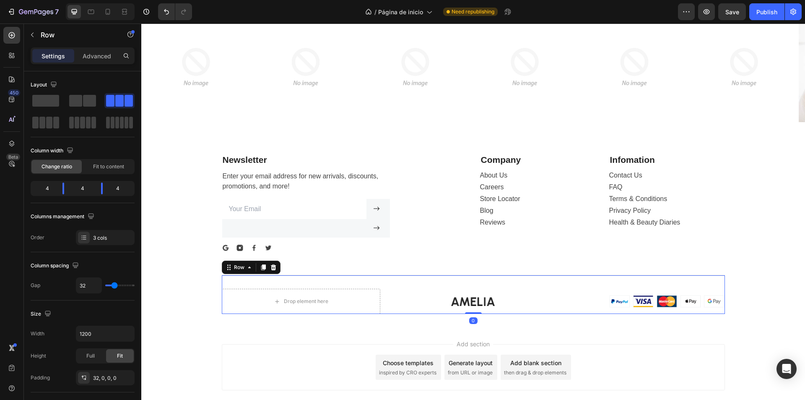
click at [502, 296] on div "Image" at bounding box center [473, 301] width 159 height 25
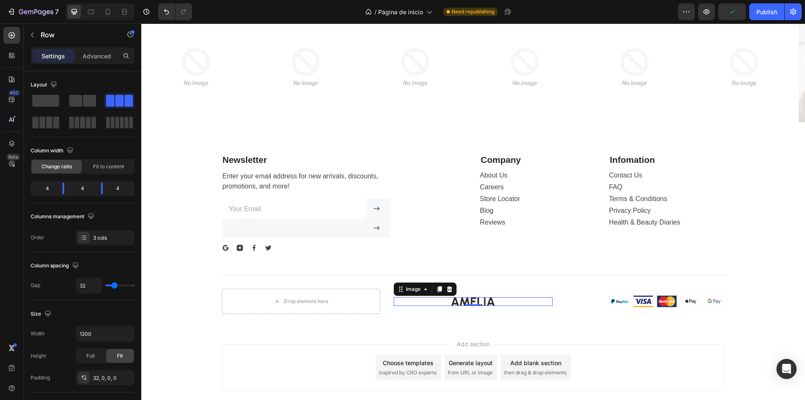
click at [467, 304] on div "Image 0" at bounding box center [473, 301] width 159 height 9
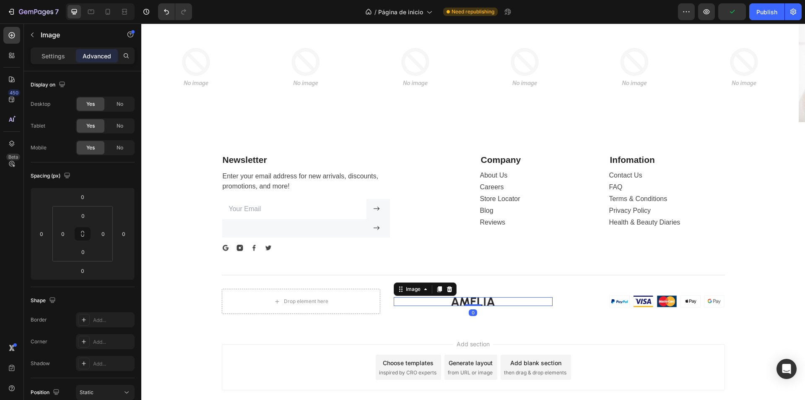
click at [494, 304] on div at bounding box center [473, 301] width 159 height 9
click at [500, 302] on div at bounding box center [473, 301] width 159 height 9
click at [500, 304] on div at bounding box center [473, 301] width 159 height 9
click at [451, 286] on div "Image" at bounding box center [425, 288] width 63 height 13
click at [449, 285] on div at bounding box center [450, 289] width 10 height 10
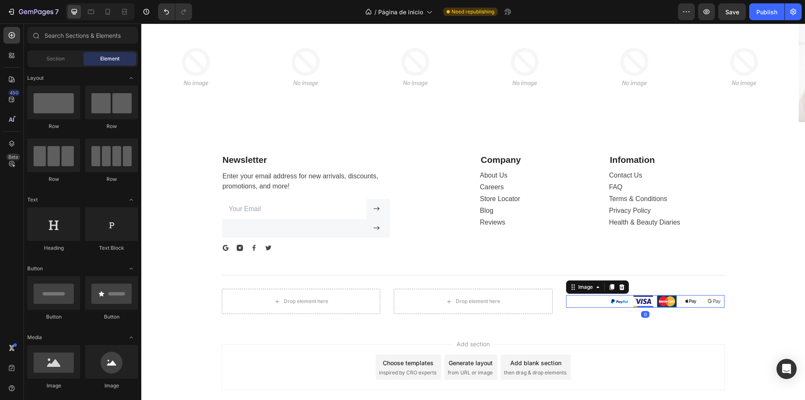
click at [630, 302] on img at bounding box center [666, 301] width 115 height 13
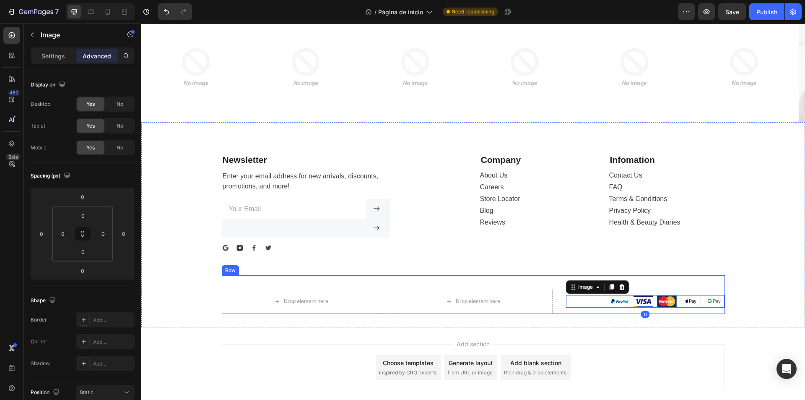
click at [640, 294] on div "Image 0" at bounding box center [645, 301] width 159 height 25
click at [623, 304] on img at bounding box center [666, 301] width 115 height 13
click at [619, 289] on icon at bounding box center [621, 287] width 5 height 6
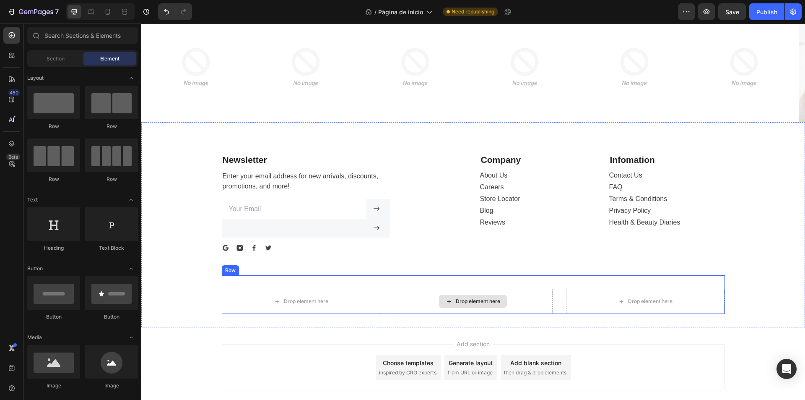
click at [455, 308] on div "Drop element here" at bounding box center [473, 300] width 68 height 13
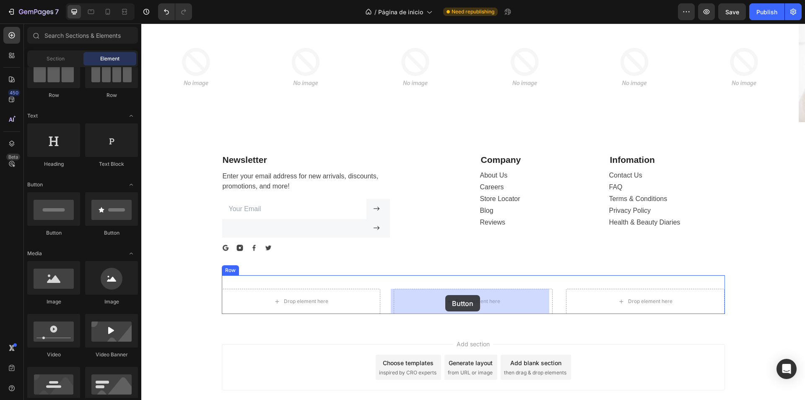
drag, startPoint x: 199, startPoint y: 236, endPoint x: 445, endPoint y: 295, distance: 253.1
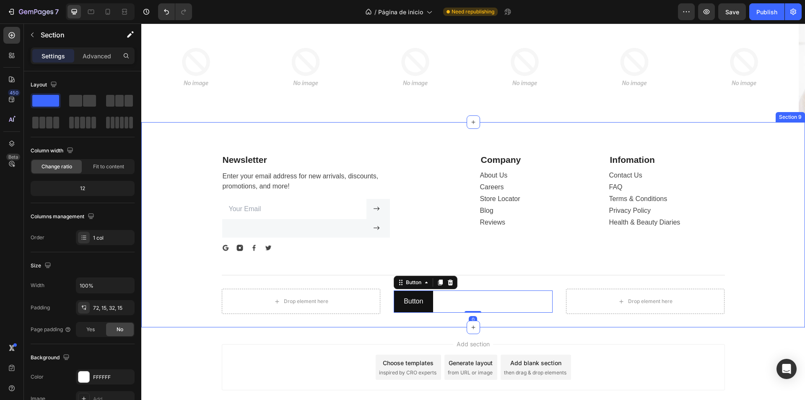
click at [435, 325] on div "Newsletter Text block Enter your email address for new arrivals, discounts, pro…" at bounding box center [473, 225] width 664 height 206
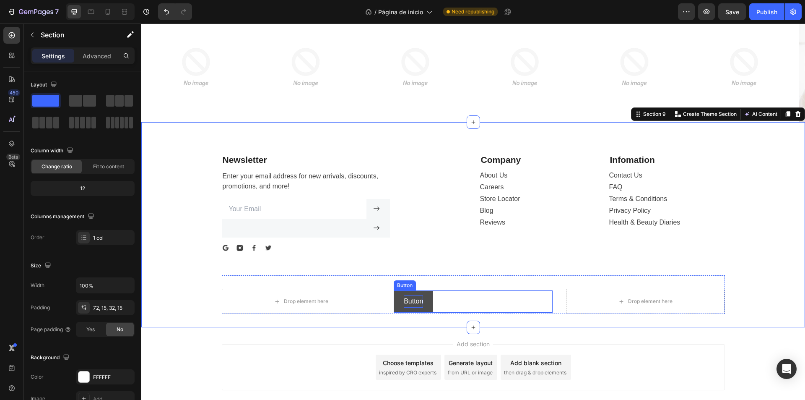
click at [413, 301] on p "Button" at bounding box center [413, 301] width 19 height 12
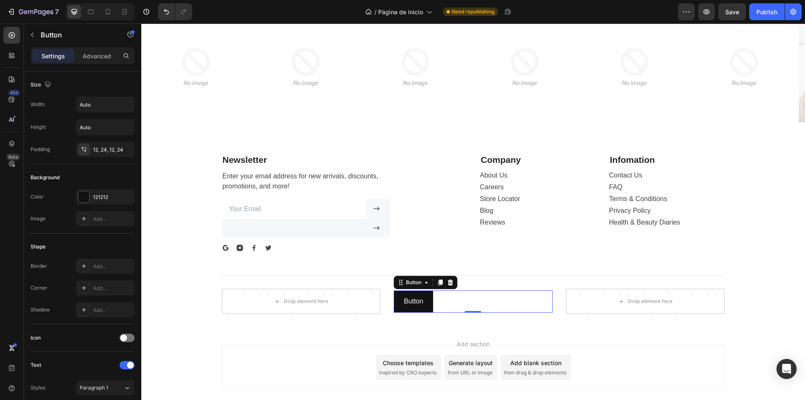
click at [447, 283] on icon at bounding box center [450, 282] width 7 height 7
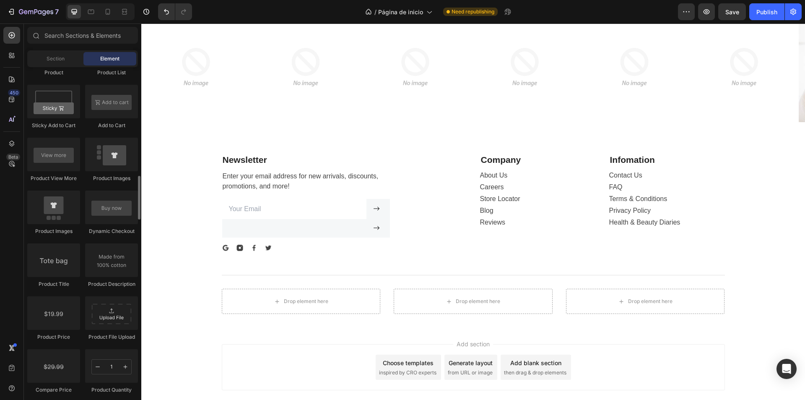
scroll to position [1090, 0]
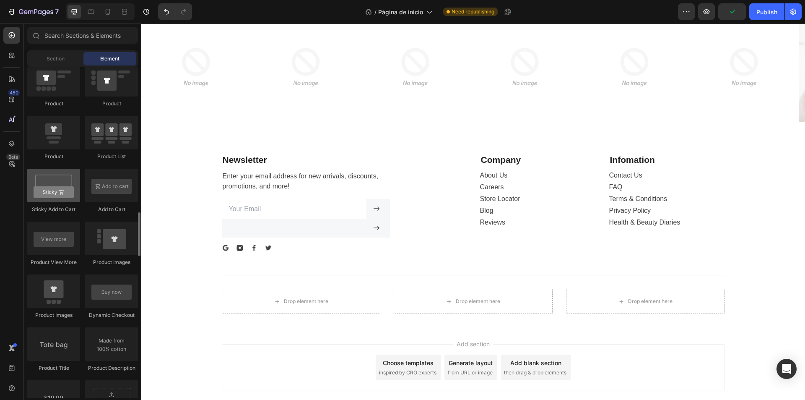
click at [59, 197] on div at bounding box center [53, 186] width 53 height 34
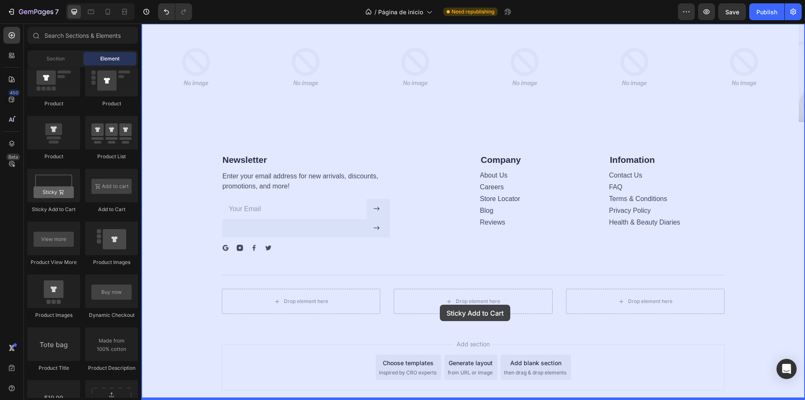
drag, startPoint x: 240, startPoint y: 232, endPoint x: 440, endPoint y: 304, distance: 212.8
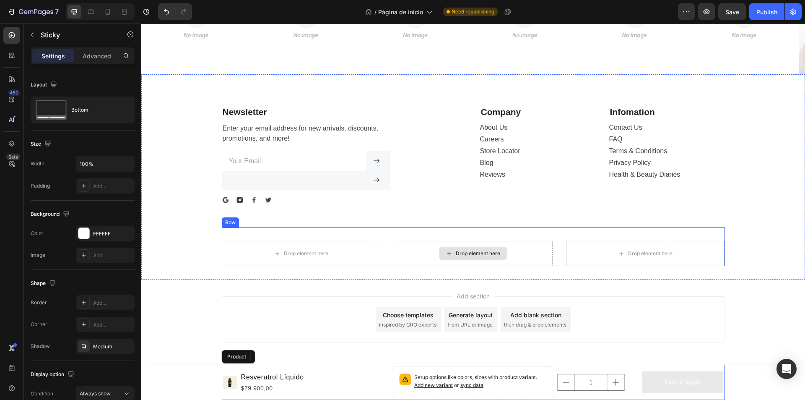
scroll to position [2765, 0]
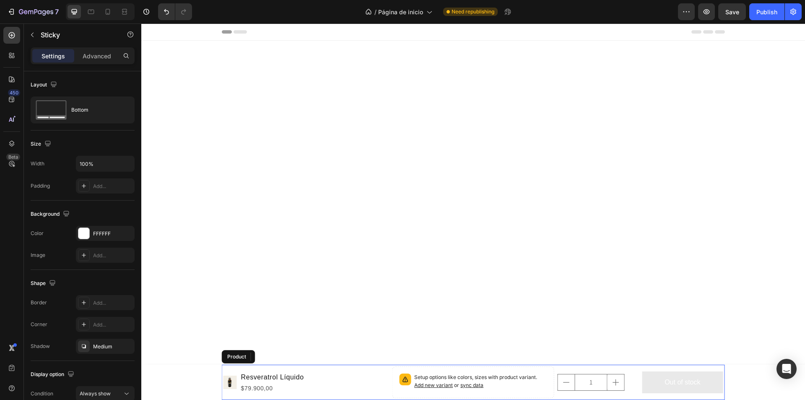
scroll to position [2765, 0]
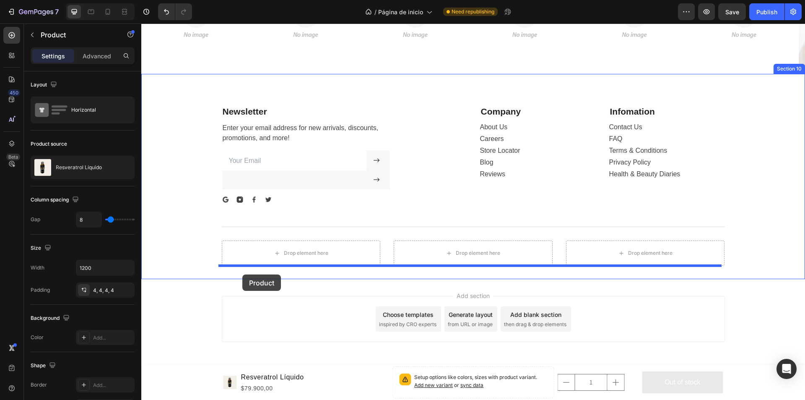
drag, startPoint x: 234, startPoint y: 359, endPoint x: 242, endPoint y: 274, distance: 85.6
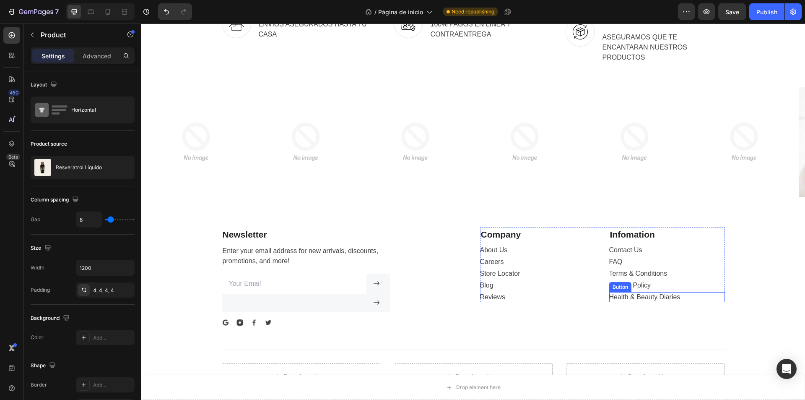
scroll to position [2674, 0]
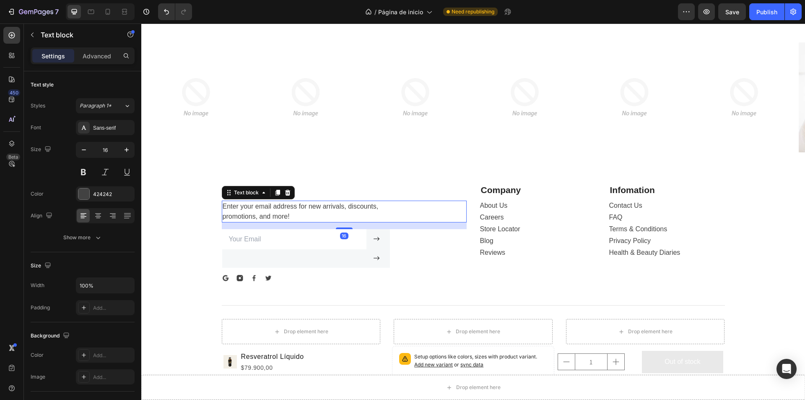
click at [272, 204] on p "Enter your email address for new arrivals, discounts, promotions, and more!" at bounding box center [344, 211] width 243 height 20
click at [311, 217] on p "Enter your email address for new arrivals, discounts, promotions, and more!" at bounding box center [344, 211] width 243 height 20
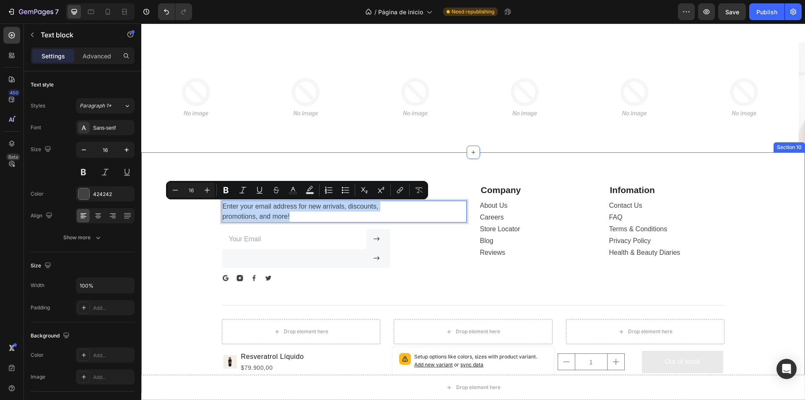
drag, startPoint x: 311, startPoint y: 217, endPoint x: 213, endPoint y: 203, distance: 99.1
click at [213, 203] on div "Newsletter Text block Enter your email address for new arrivals, discounts, pro…" at bounding box center [473, 280] width 651 height 197
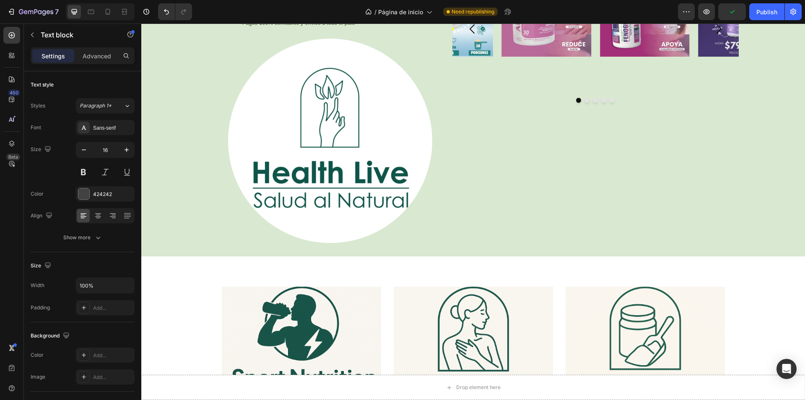
scroll to position [0, 0]
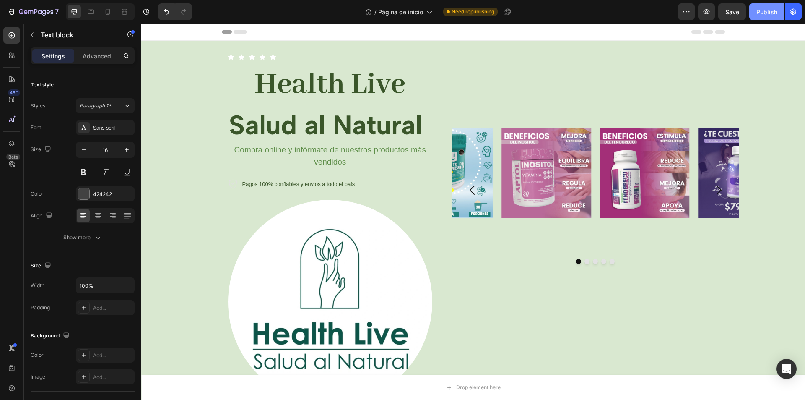
click at [767, 9] on div "Publish" at bounding box center [767, 12] width 21 height 9
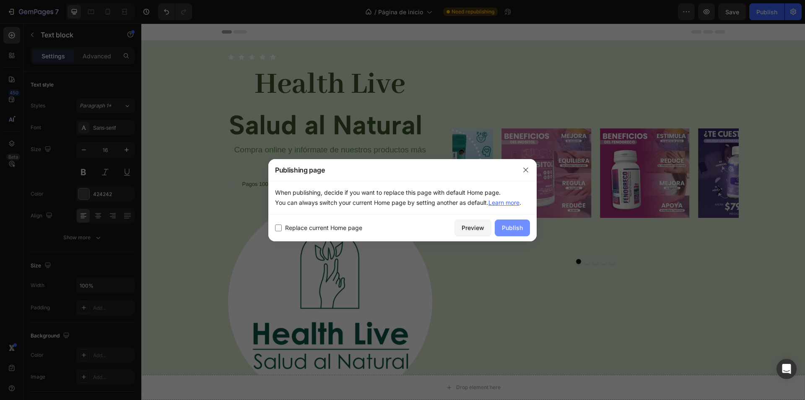
click at [517, 229] on div "Publish" at bounding box center [512, 227] width 21 height 9
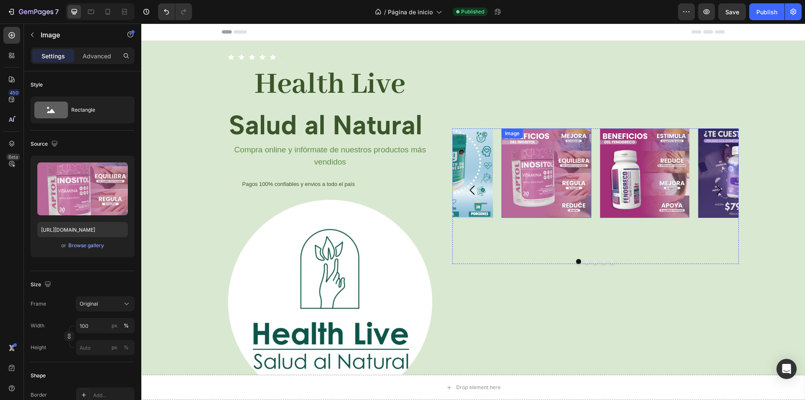
click at [578, 171] on img at bounding box center [547, 173] width 90 height 90
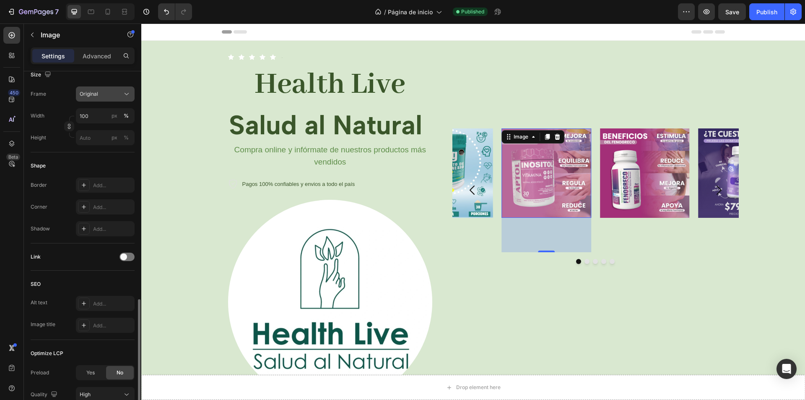
scroll to position [281, 0]
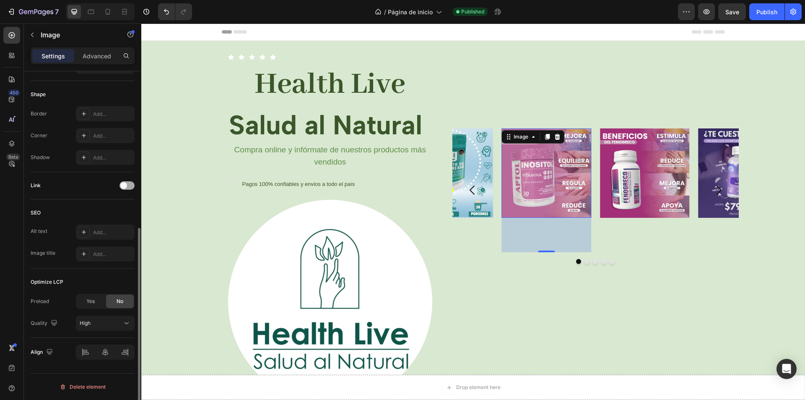
click at [125, 183] on span at bounding box center [123, 185] width 7 height 7
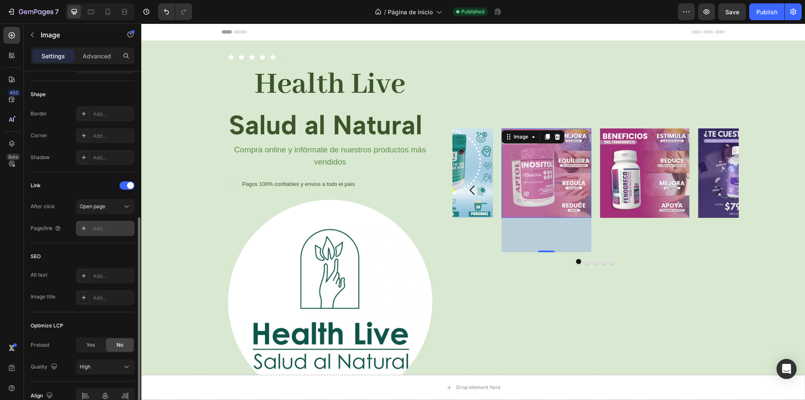
click at [112, 226] on div "Add..." at bounding box center [112, 229] width 39 height 8
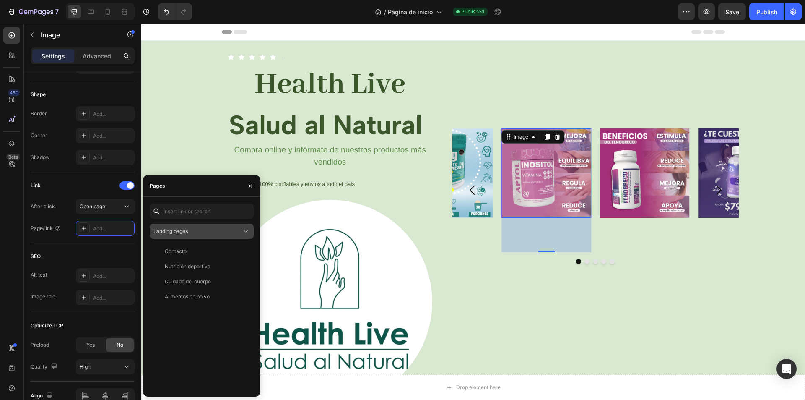
click at [179, 229] on span "Landing pages" at bounding box center [171, 231] width 34 height 6
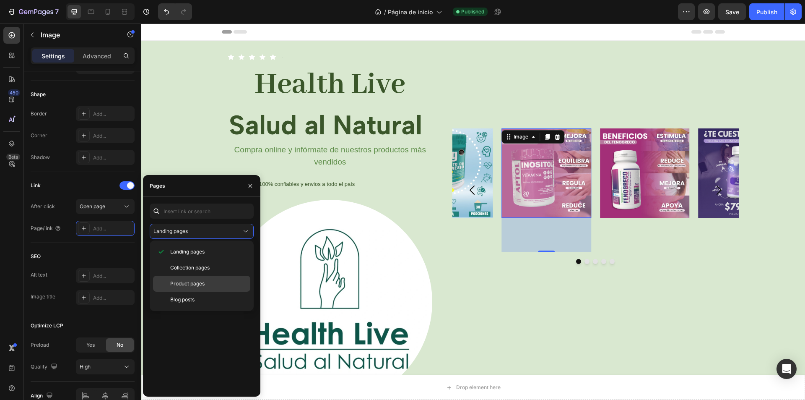
click at [203, 291] on div "Product pages" at bounding box center [201, 299] width 97 height 16
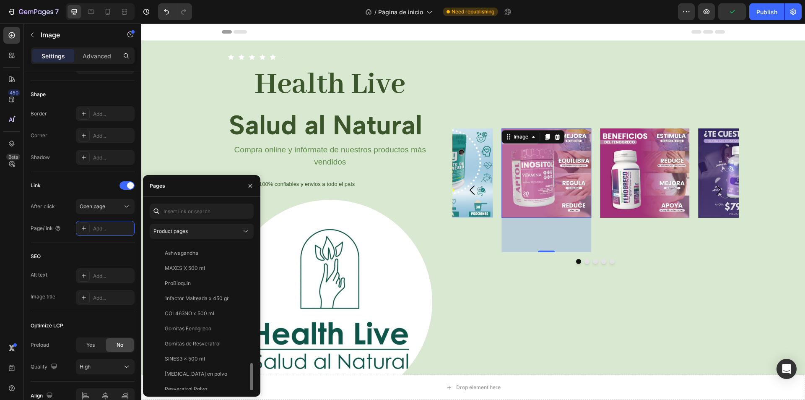
scroll to position [292, 0]
click at [193, 351] on div "[MEDICAL_DATA] en polvo" at bounding box center [196, 352] width 62 height 8
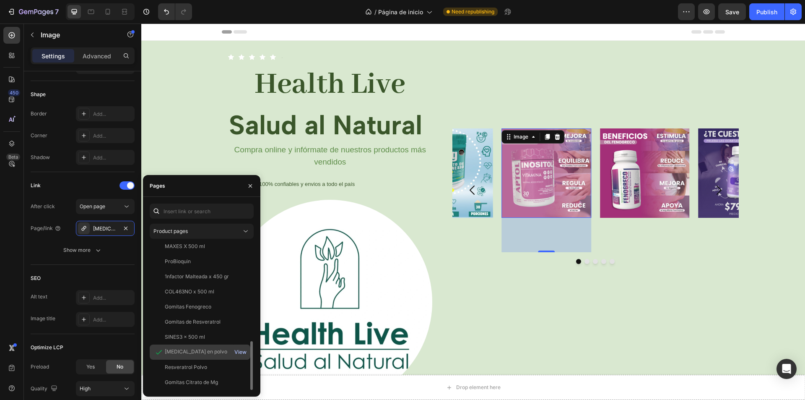
click at [237, 351] on div "View" at bounding box center [240, 352] width 12 height 8
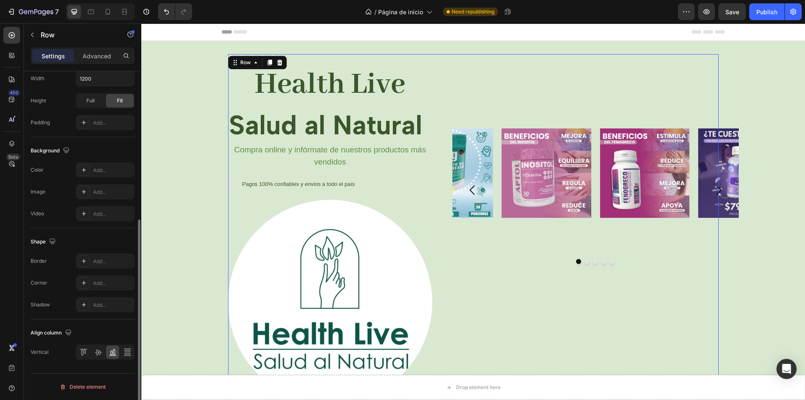
click at [535, 284] on div "Image Image Image Image Image [GEOGRAPHIC_DATA]" at bounding box center [575, 256] width 286 height 296
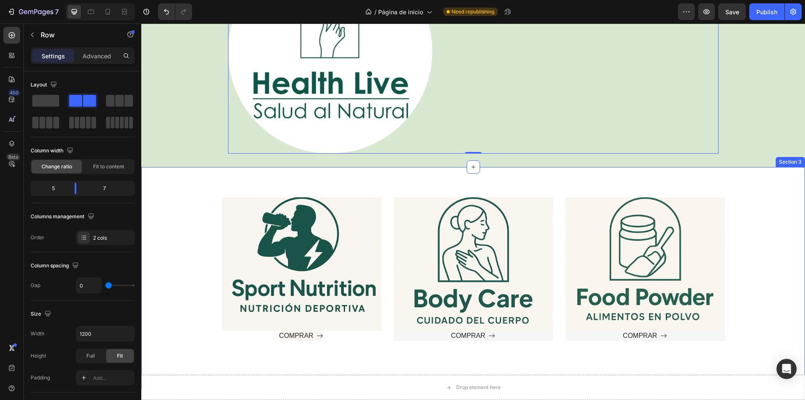
scroll to position [377, 0]
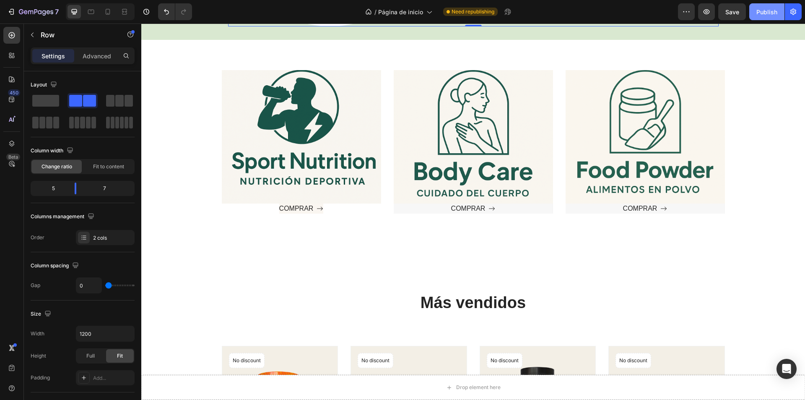
click at [765, 11] on div "Publish" at bounding box center [767, 12] width 21 height 9
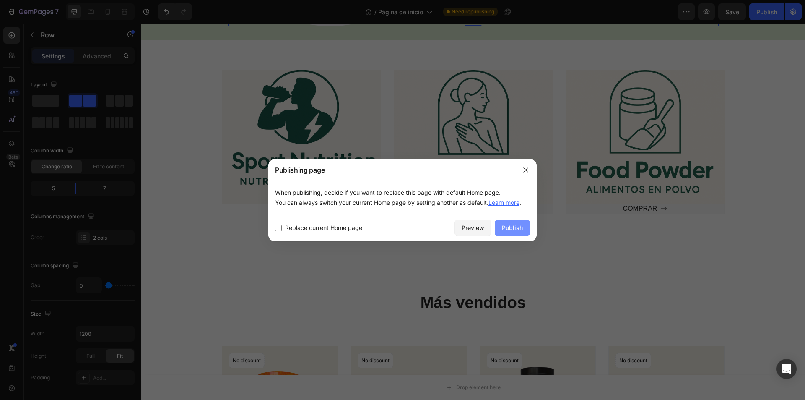
click at [523, 226] on div "Publish" at bounding box center [512, 227] width 21 height 9
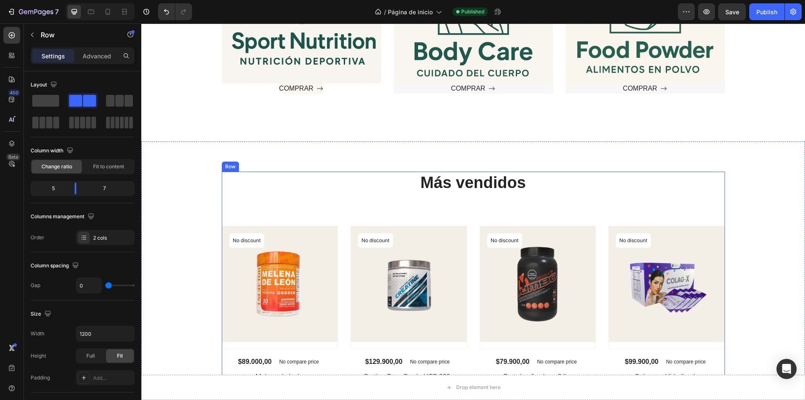
scroll to position [503, 0]
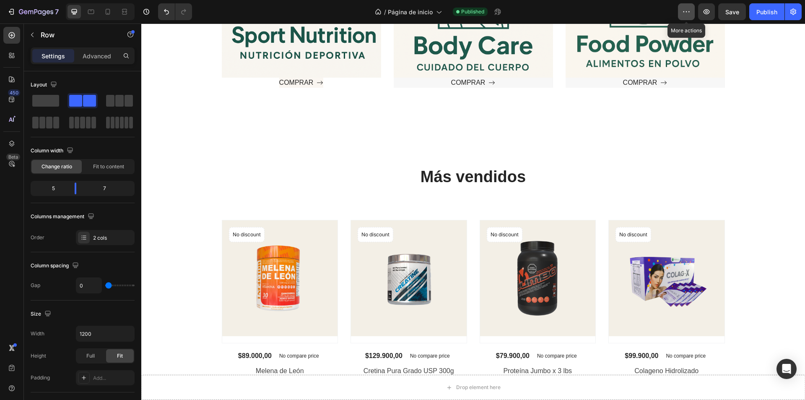
click at [687, 10] on icon "button" at bounding box center [686, 12] width 8 height 8
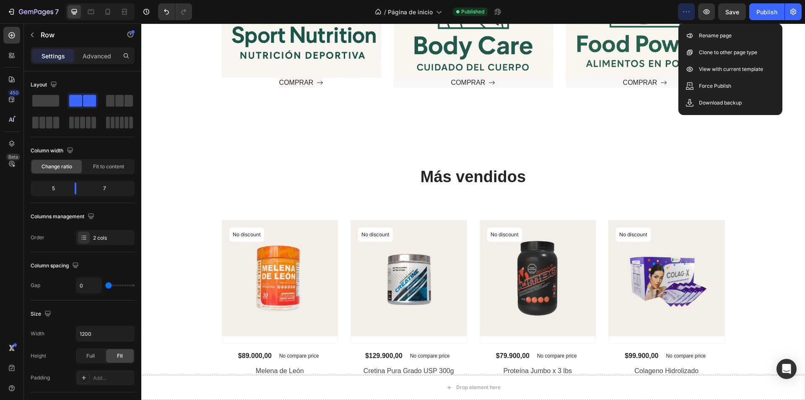
click at [687, 10] on icon "button" at bounding box center [686, 12] width 8 height 8
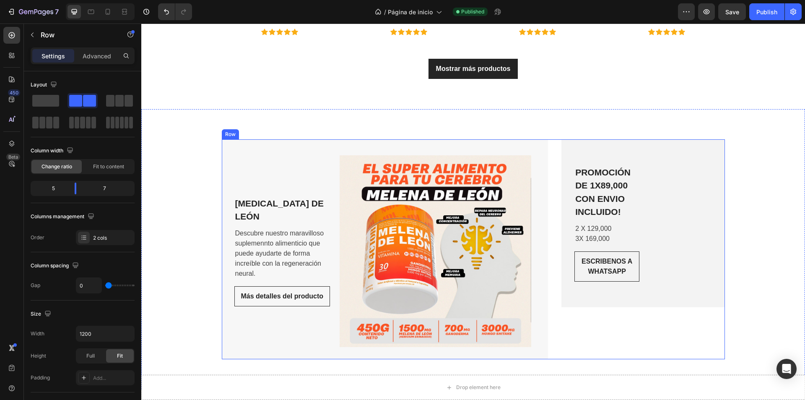
scroll to position [1678, 0]
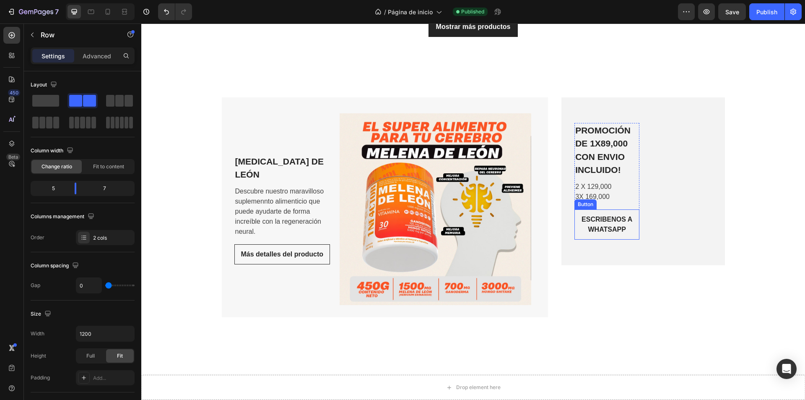
click at [579, 206] on div "Button" at bounding box center [585, 204] width 19 height 8
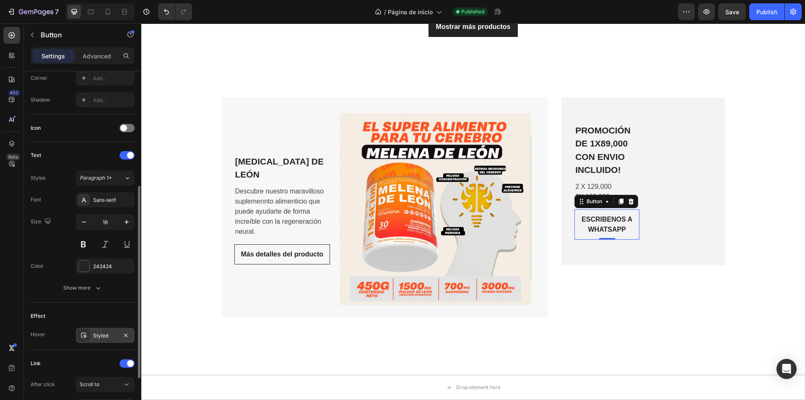
scroll to position [293, 0]
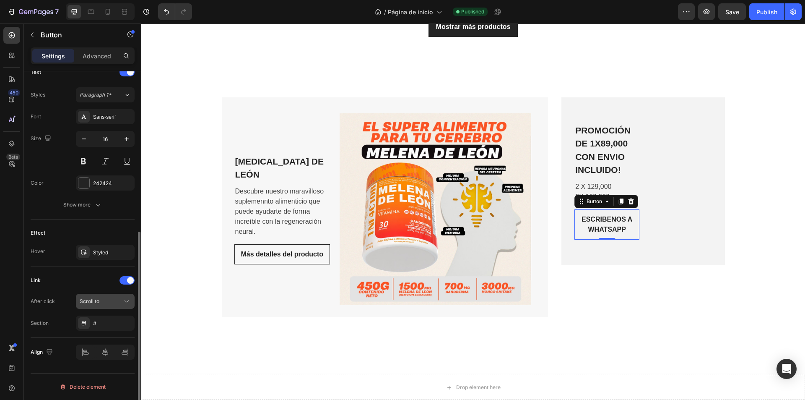
click at [108, 298] on button "Scroll to" at bounding box center [105, 301] width 59 height 15
click at [55, 315] on div "Section #" at bounding box center [83, 322] width 104 height 15
click at [105, 322] on div "#" at bounding box center [105, 324] width 24 height 8
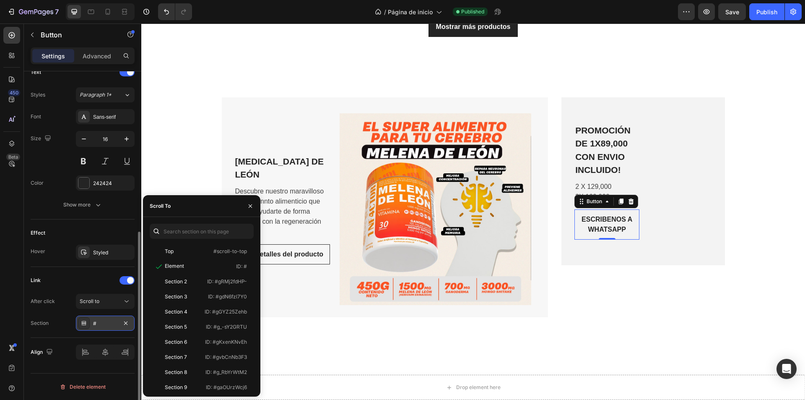
click at [106, 325] on div "#" at bounding box center [105, 324] width 24 height 8
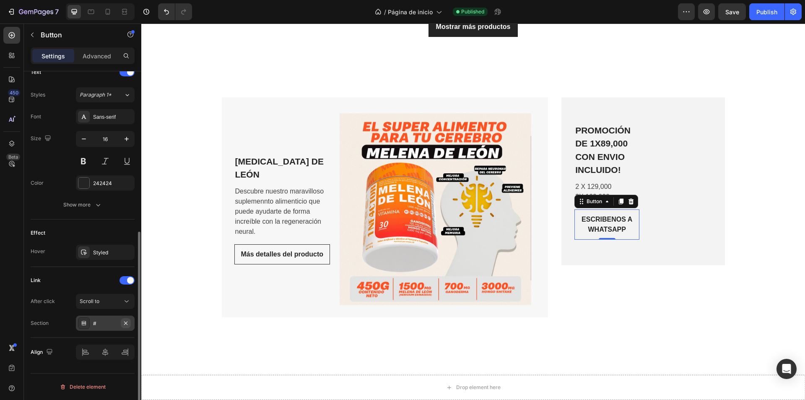
click at [124, 325] on icon "button" at bounding box center [125, 323] width 7 height 7
click at [104, 318] on div "Add..." at bounding box center [105, 322] width 59 height 15
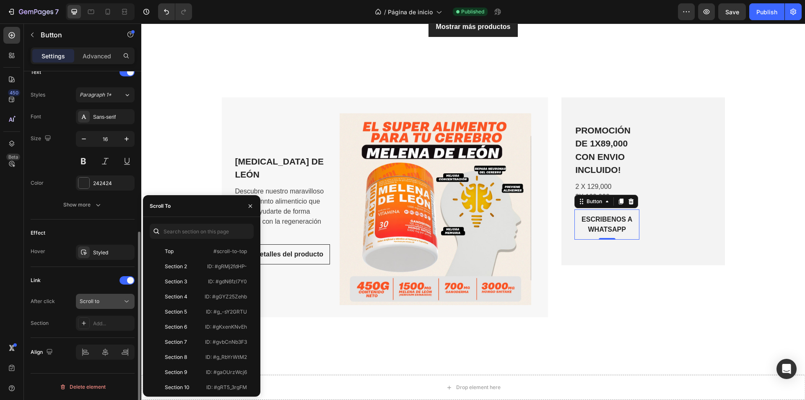
click at [96, 297] on button "Scroll to" at bounding box center [105, 301] width 59 height 15
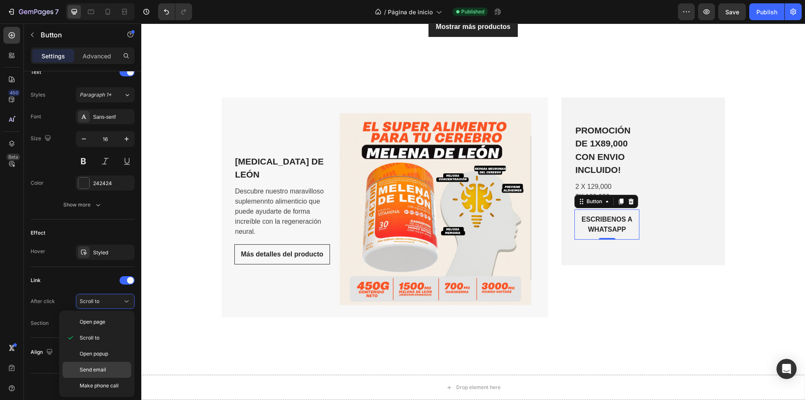
click at [120, 369] on p "Send email" at bounding box center [104, 370] width 48 height 8
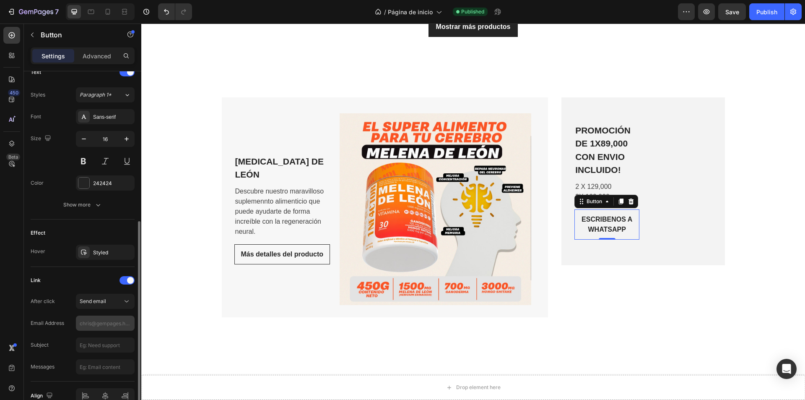
scroll to position [335, 0]
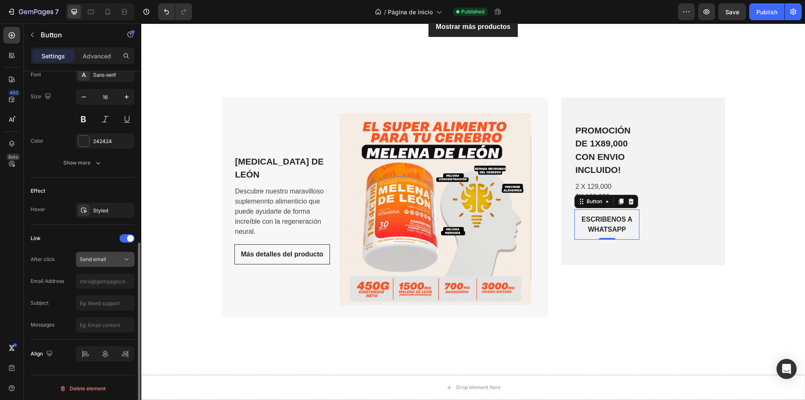
click at [117, 256] on div "Send email" at bounding box center [101, 259] width 43 height 8
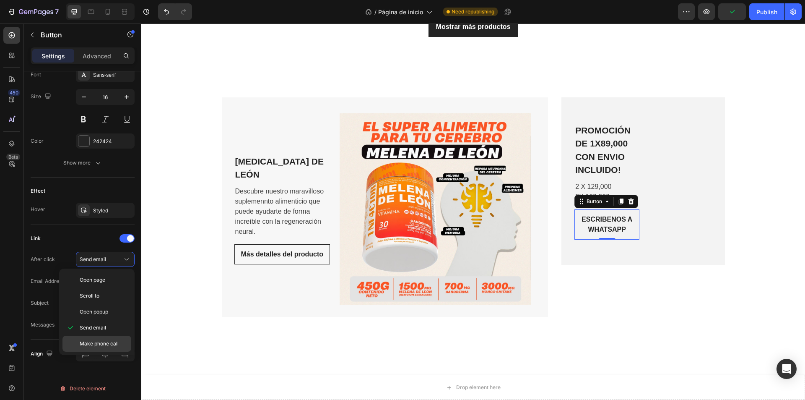
click at [122, 343] on p "Make phone call" at bounding box center [104, 344] width 48 height 8
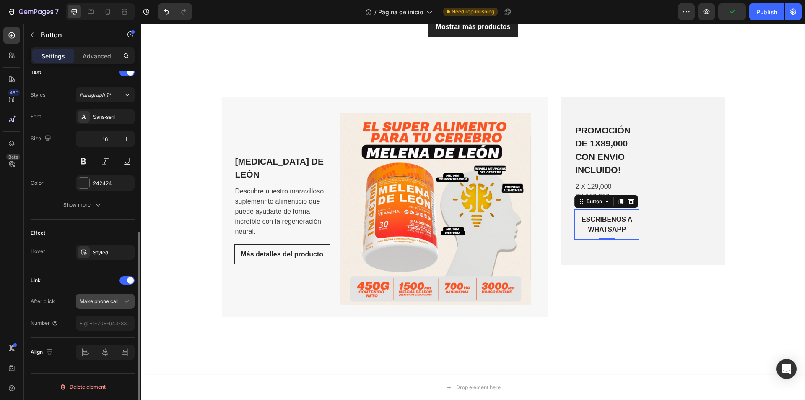
click at [108, 294] on button "Make phone call" at bounding box center [105, 301] width 59 height 15
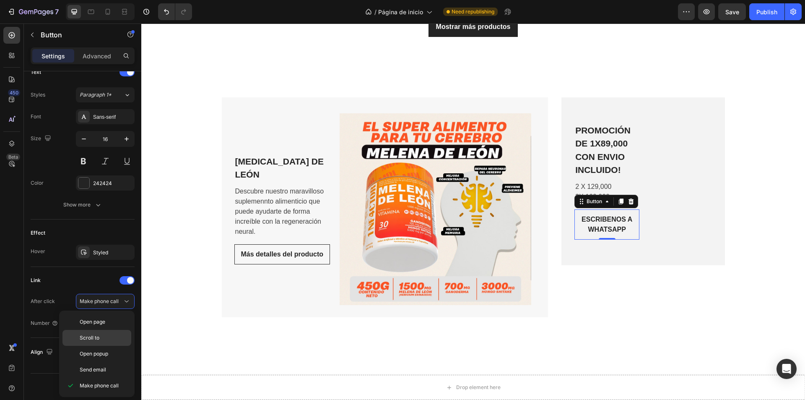
click at [103, 346] on div "Scroll to" at bounding box center [96, 354] width 69 height 16
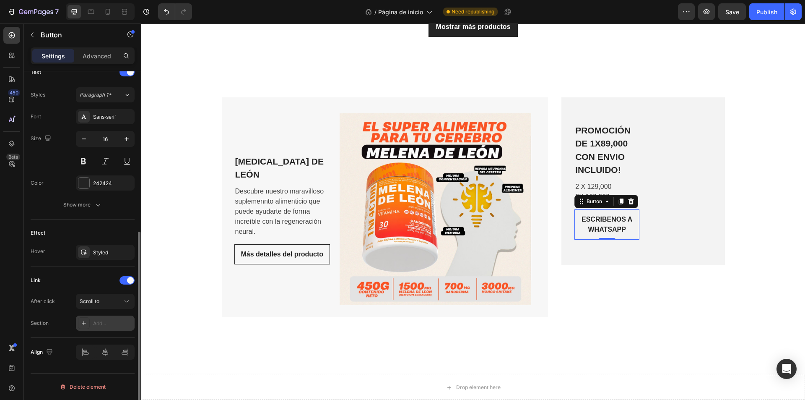
click at [83, 323] on icon at bounding box center [84, 323] width 7 height 7
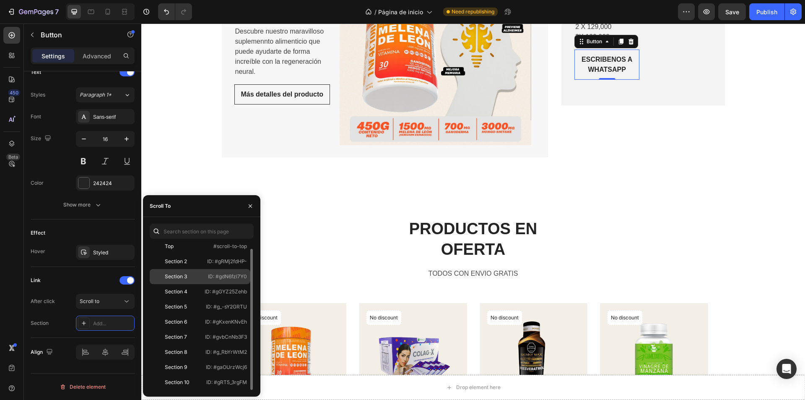
scroll to position [1845, 0]
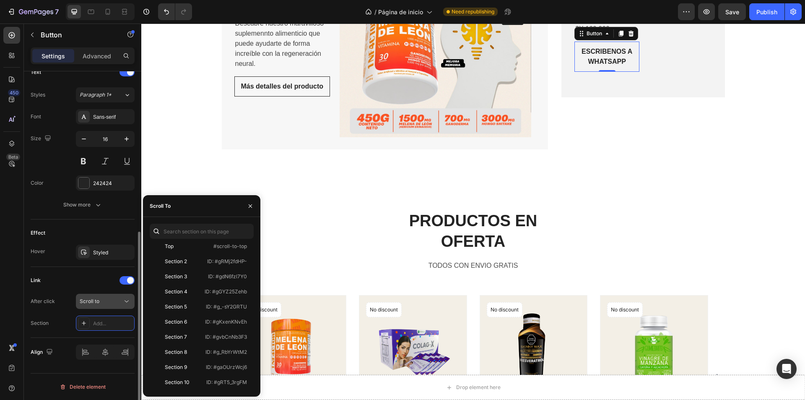
click at [95, 302] on span "Scroll to" at bounding box center [90, 301] width 20 height 6
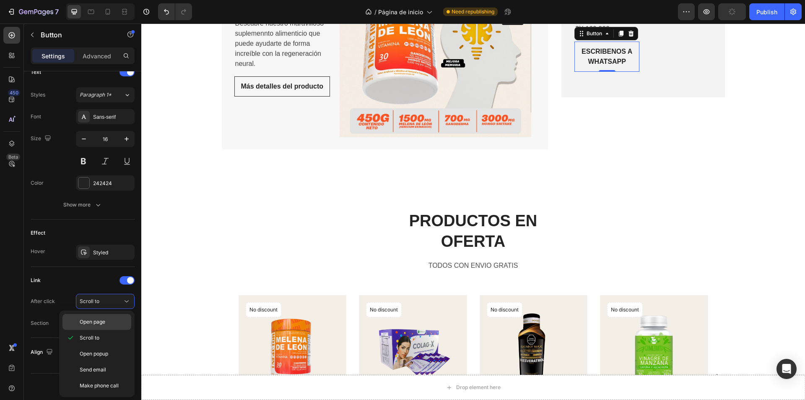
click at [111, 323] on p "Open page" at bounding box center [104, 322] width 48 height 8
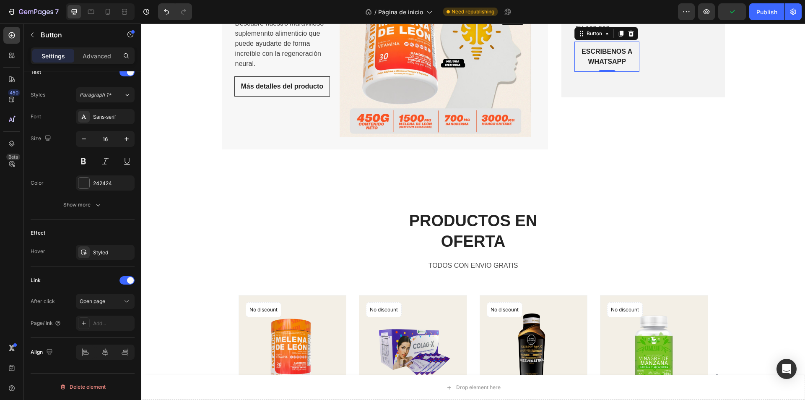
click at [111, 322] on div "Add..." at bounding box center [112, 324] width 39 height 8
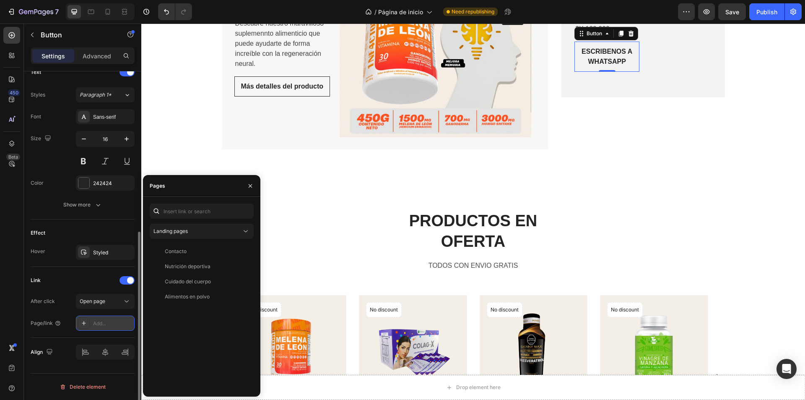
click at [109, 323] on div "Add..." at bounding box center [112, 324] width 39 height 8
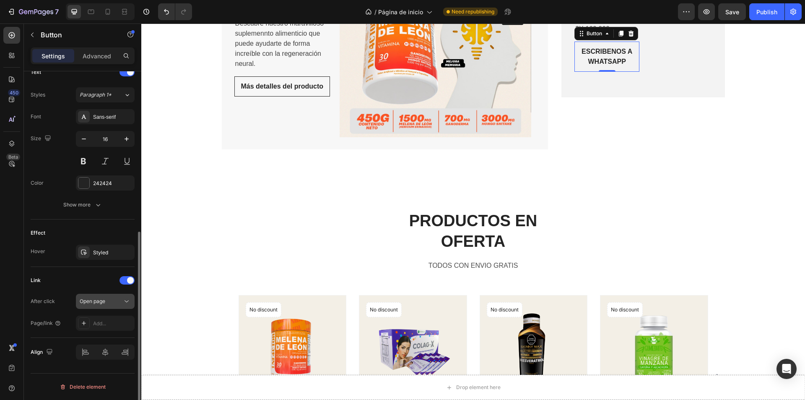
click at [109, 304] on div "Open page" at bounding box center [101, 301] width 43 height 8
click at [98, 325] on div "Add..." at bounding box center [112, 324] width 39 height 8
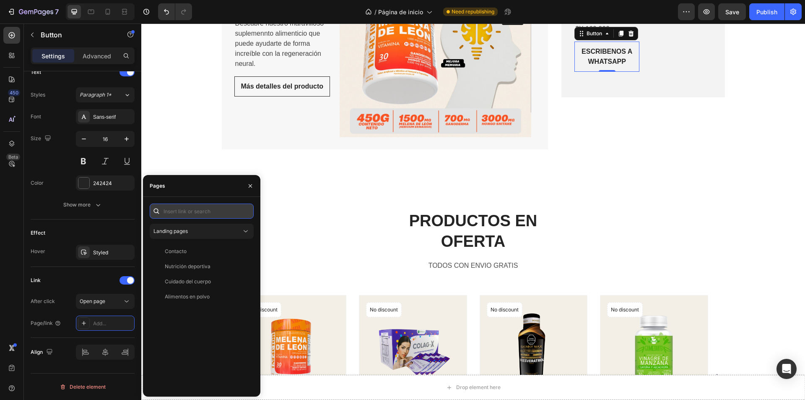
click at [174, 211] on input "text" at bounding box center [202, 210] width 104 height 15
paste input "https://wa.me/message/UY7SMOTHLZKXB1"
type input "https://wa.me/message/UY7SMOTHLZKXB1"
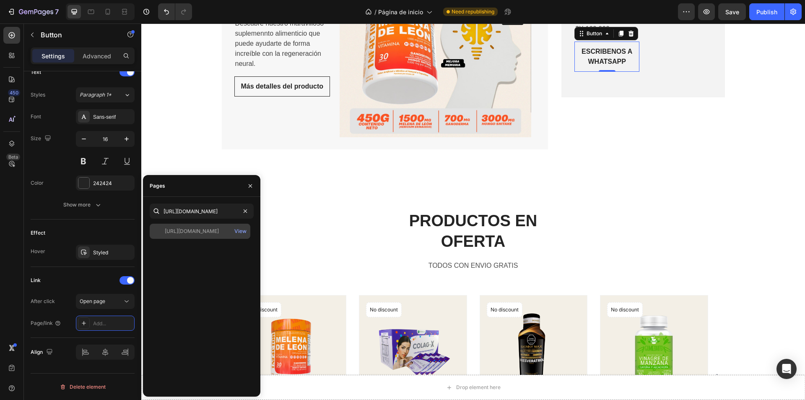
click at [203, 230] on div "https://wa.me/message/UY7SMOTHLZKXB1" at bounding box center [192, 231] width 54 height 8
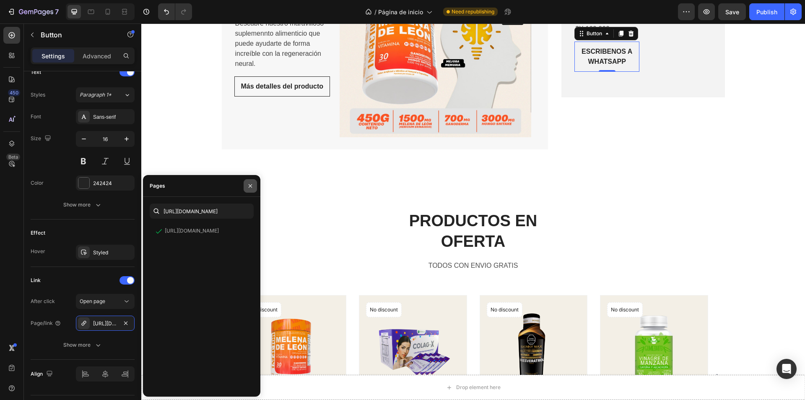
click at [251, 181] on button "button" at bounding box center [250, 185] width 13 height 13
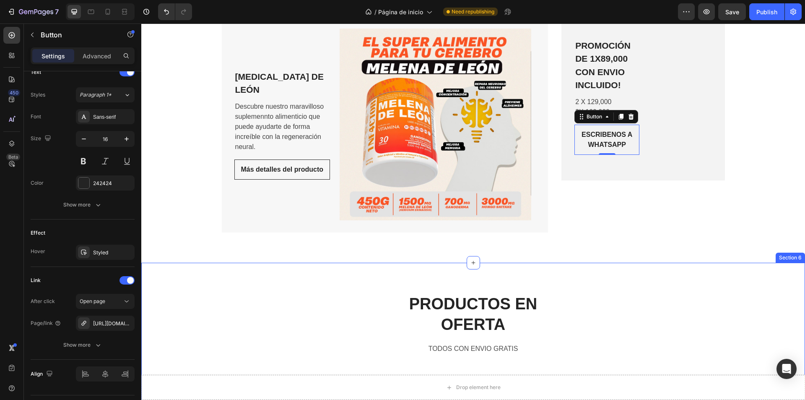
scroll to position [1761, 0]
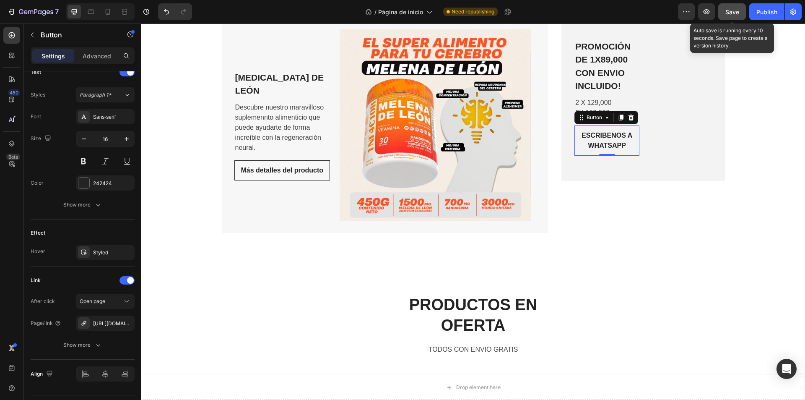
click at [724, 16] on button "Save" at bounding box center [732, 11] width 28 height 17
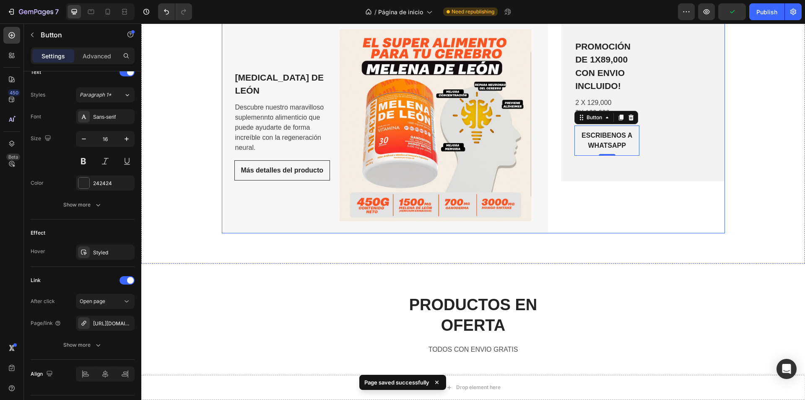
scroll to position [1803, 0]
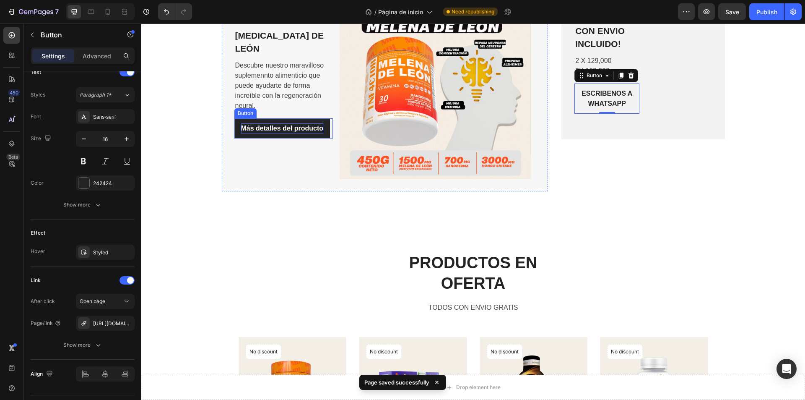
click at [297, 125] on p "Más detalles del producto" at bounding box center [282, 128] width 82 height 10
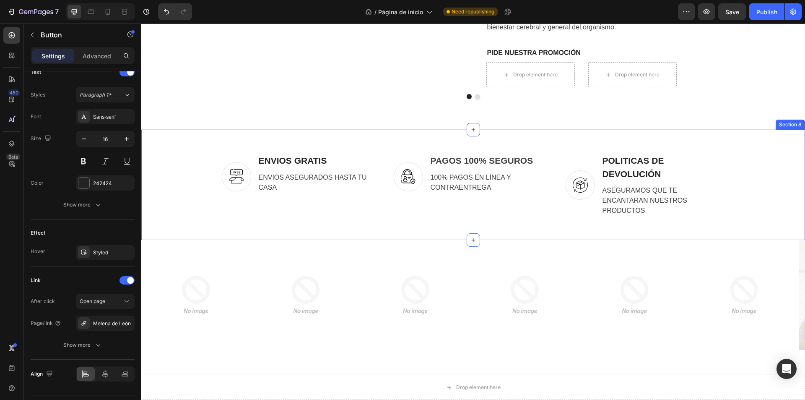
scroll to position [2349, 0]
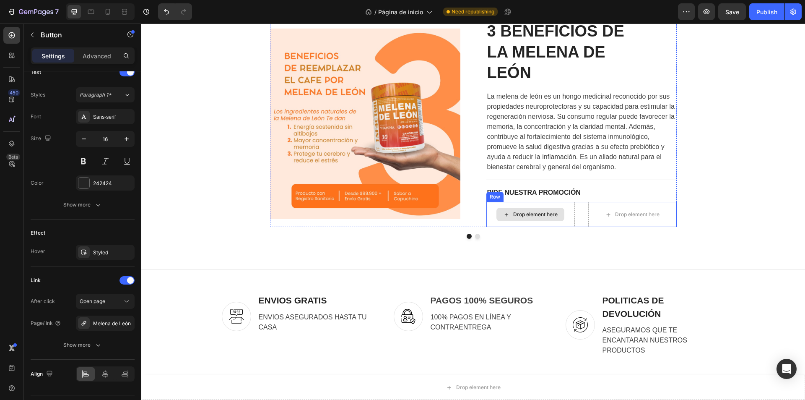
click at [518, 215] on div "Drop element here" at bounding box center [535, 214] width 44 height 7
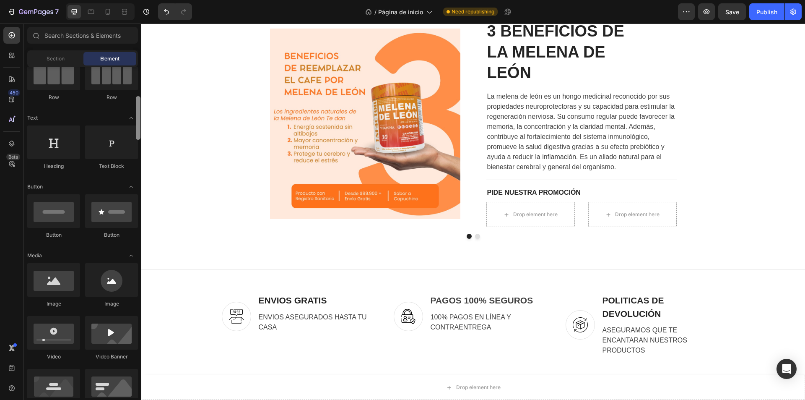
scroll to position [98, 0]
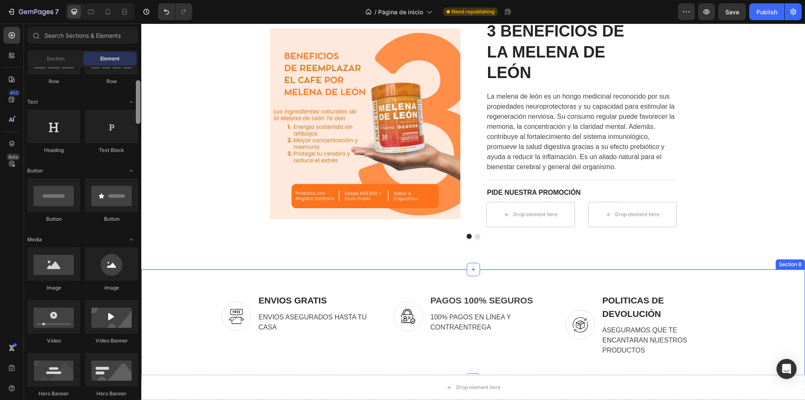
drag, startPoint x: 279, startPoint y: 124, endPoint x: 144, endPoint y: 276, distance: 203.5
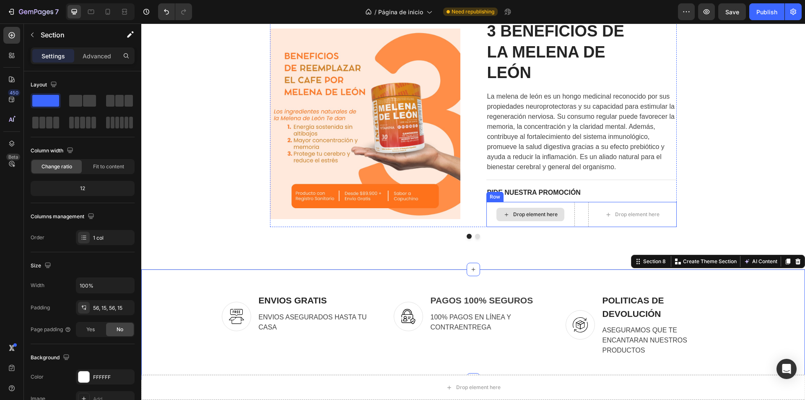
click at [520, 224] on div "Drop element here" at bounding box center [531, 214] width 88 height 25
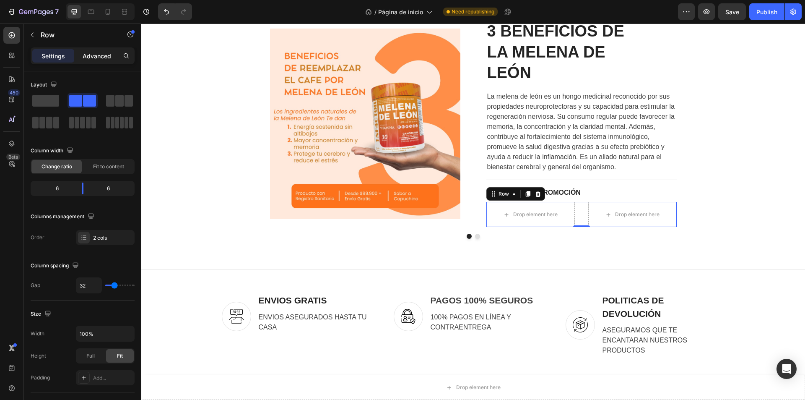
click at [109, 57] on p "Advanced" at bounding box center [97, 56] width 29 height 9
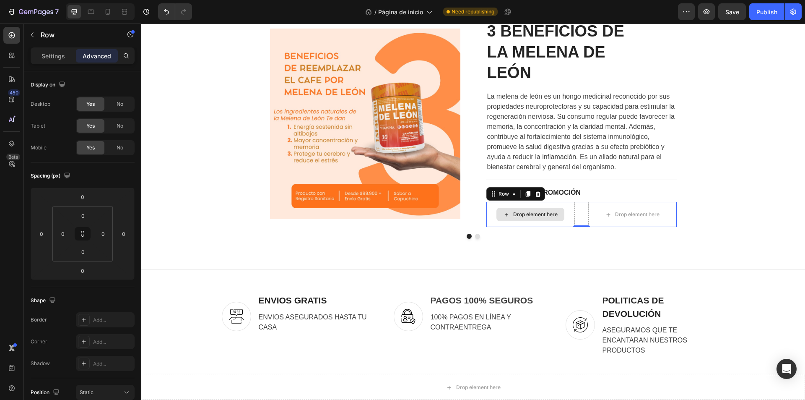
click at [533, 203] on div "Drop element here" at bounding box center [531, 214] width 88 height 25
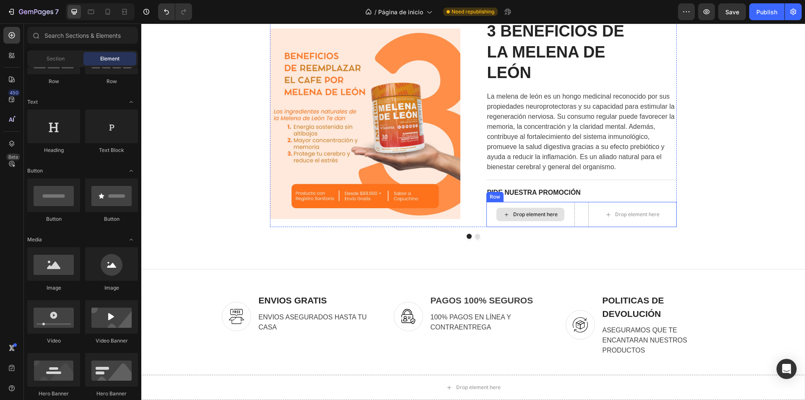
click at [525, 217] on div "Drop element here" at bounding box center [535, 214] width 44 height 7
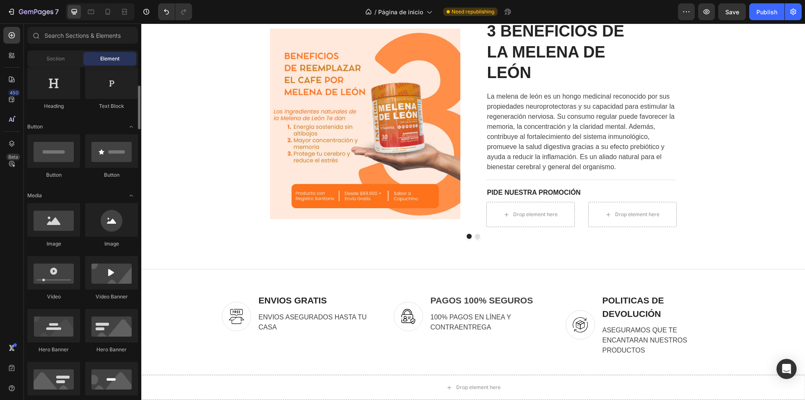
scroll to position [100, 0]
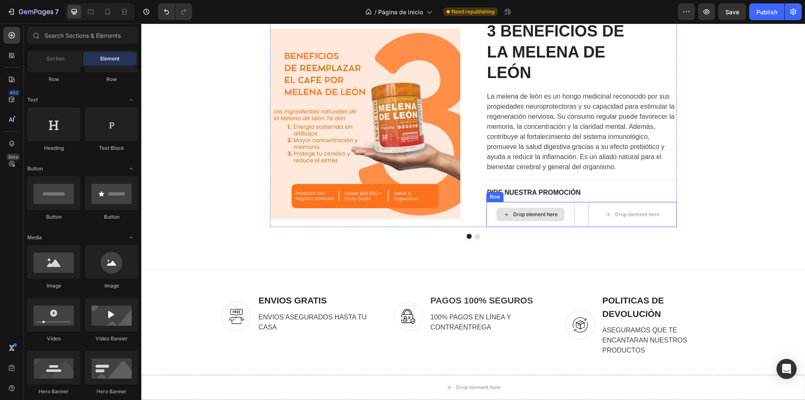
click at [506, 217] on icon at bounding box center [506, 214] width 7 height 7
click at [515, 209] on div "Drop element here" at bounding box center [531, 214] width 68 height 13
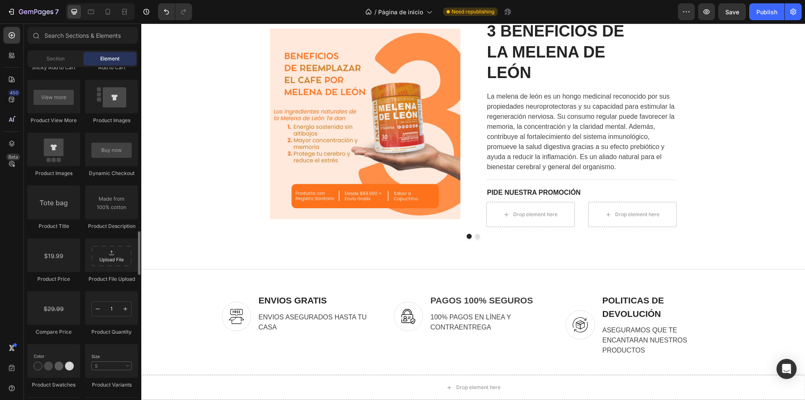
scroll to position [1274, 0]
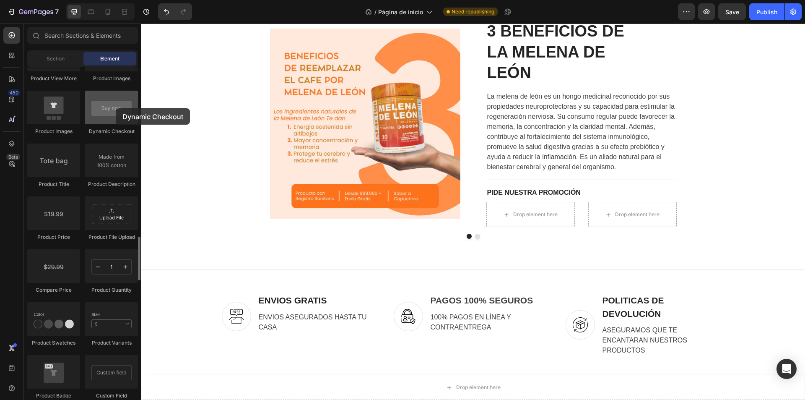
click at [116, 108] on div at bounding box center [111, 108] width 53 height 34
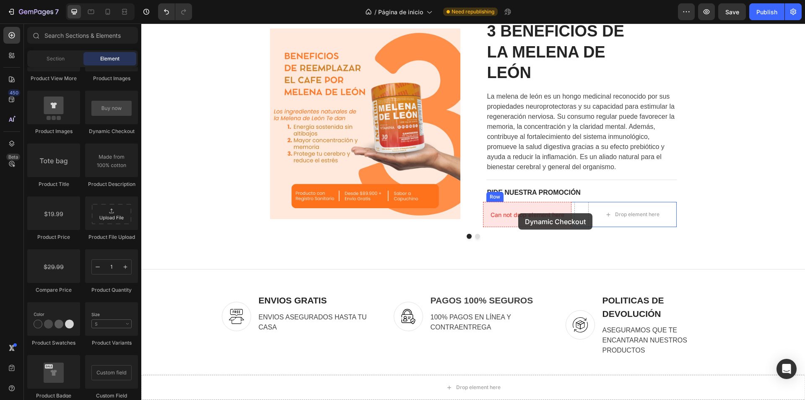
drag, startPoint x: 249, startPoint y: 136, endPoint x: 518, endPoint y: 213, distance: 280.0
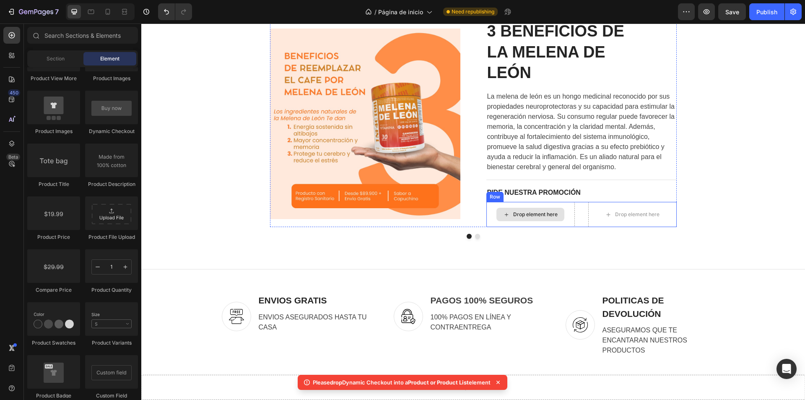
click at [513, 214] on div "Drop element here" at bounding box center [535, 214] width 44 height 7
click at [505, 216] on icon at bounding box center [506, 214] width 7 height 7
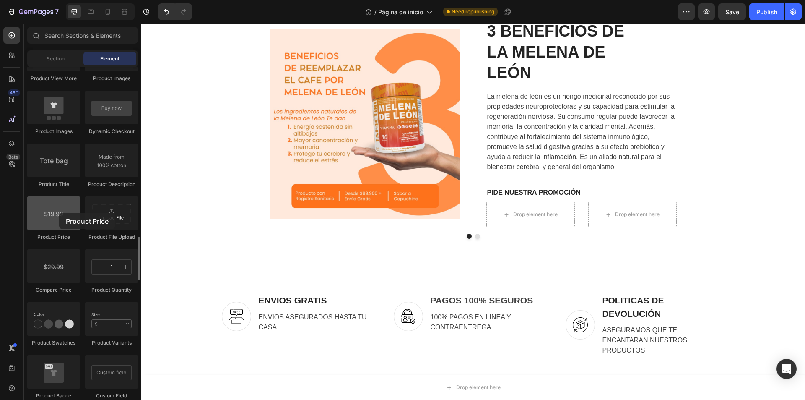
click at [59, 213] on div at bounding box center [53, 213] width 53 height 34
click at [63, 214] on div at bounding box center [53, 213] width 53 height 34
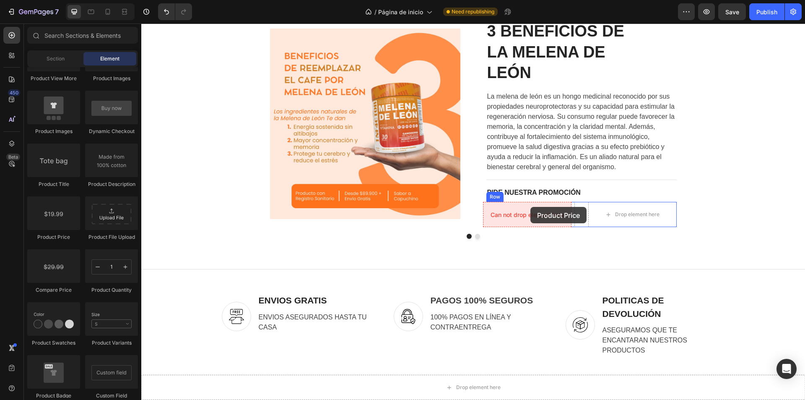
drag, startPoint x: 204, startPoint y: 237, endPoint x: 530, endPoint y: 207, distance: 327.3
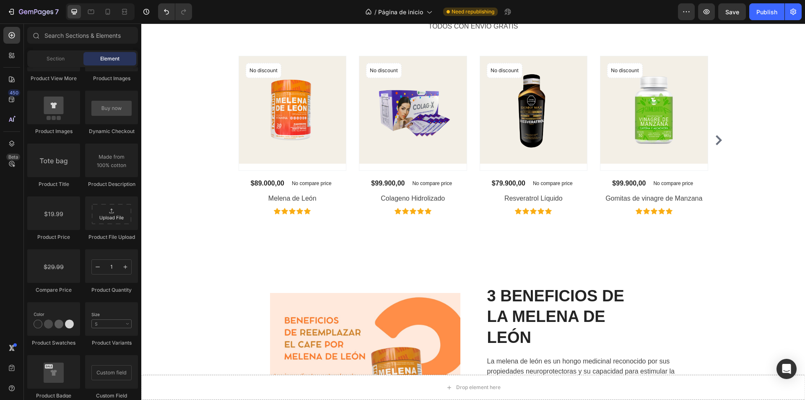
scroll to position [1124, 0]
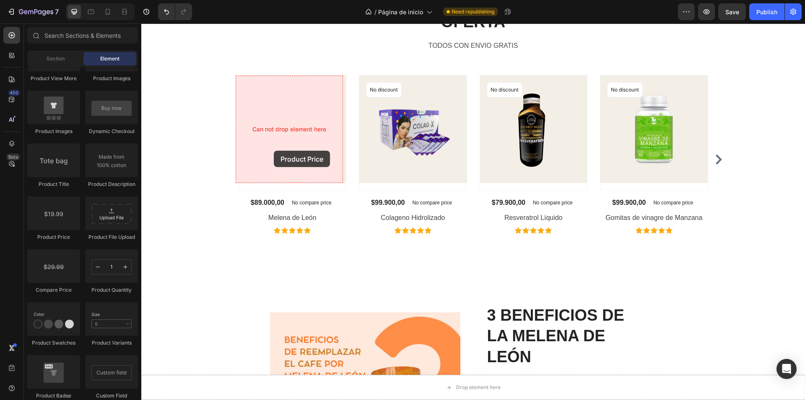
drag, startPoint x: 201, startPoint y: 237, endPoint x: 274, endPoint y: 151, distance: 112.5
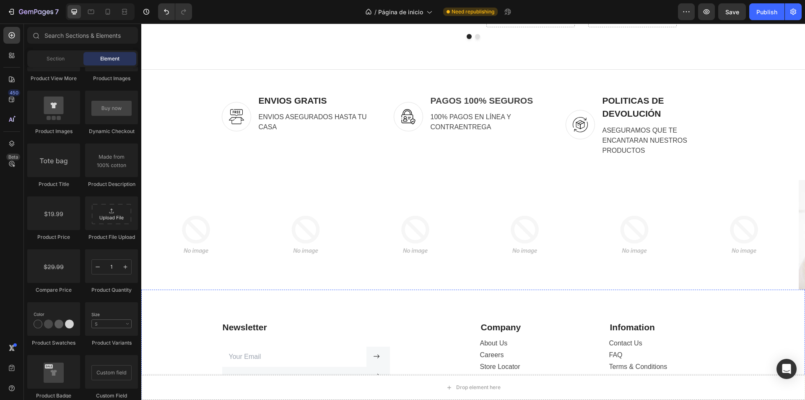
scroll to position [1587, 0]
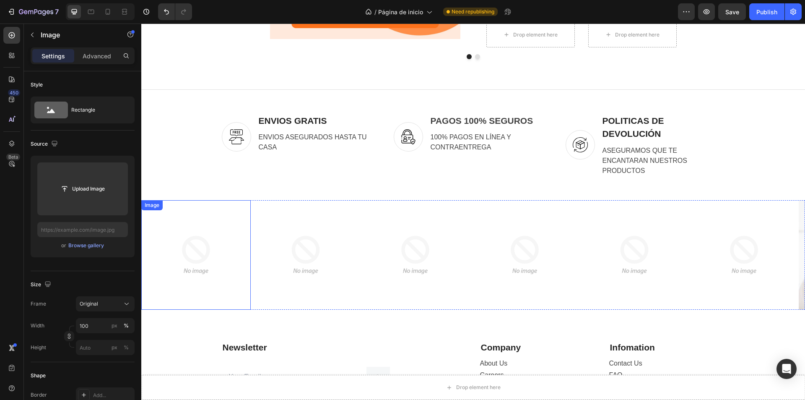
click at [194, 234] on img at bounding box center [195, 254] width 109 height 109
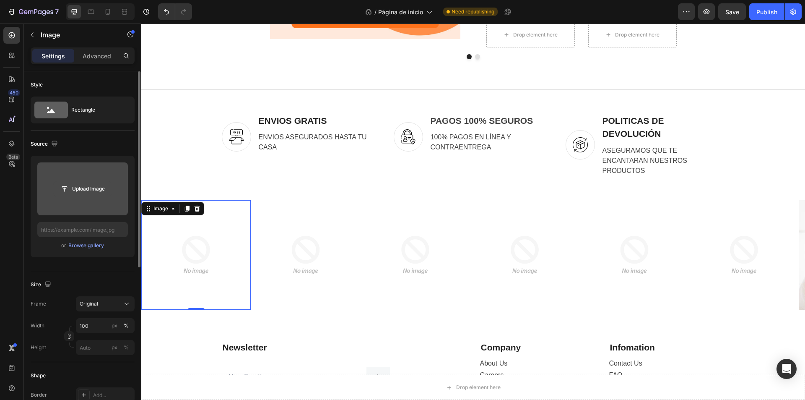
click at [98, 188] on input "file" at bounding box center [83, 189] width 58 height 14
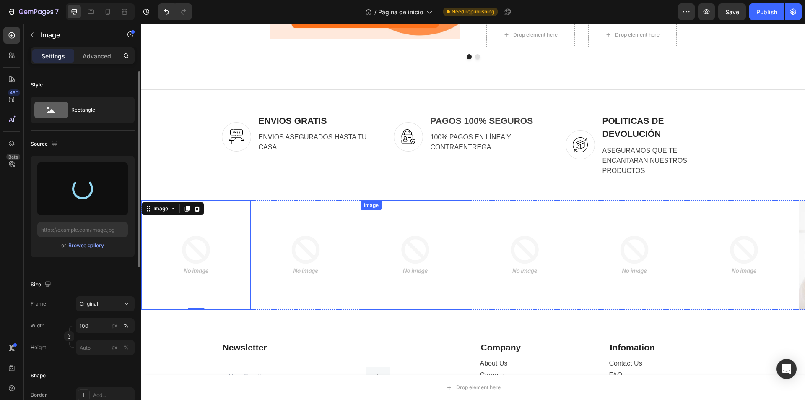
scroll to position [1629, 0]
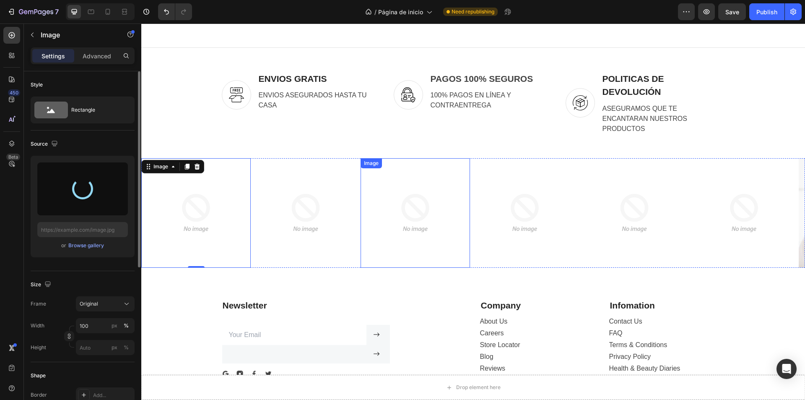
type input "https://cdn.shopify.com/s/files/1/0825/9479/1617/files/gempages_565700632476910…"
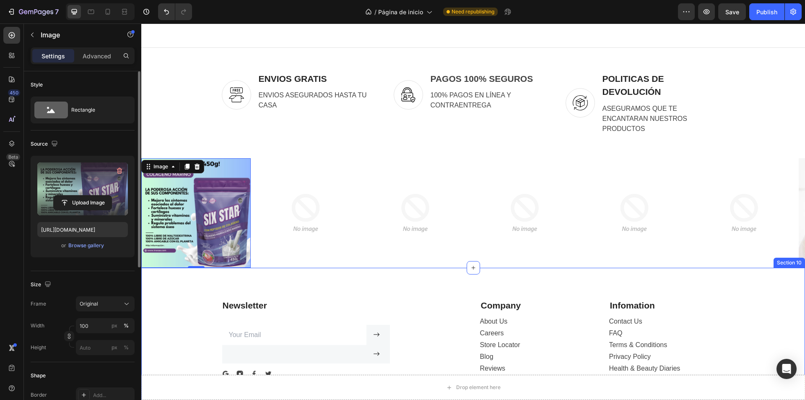
click at [294, 282] on div "Newsletter Text block Text block Email Field Submit Button Submit Button Row Ne…" at bounding box center [473, 378] width 664 height 221
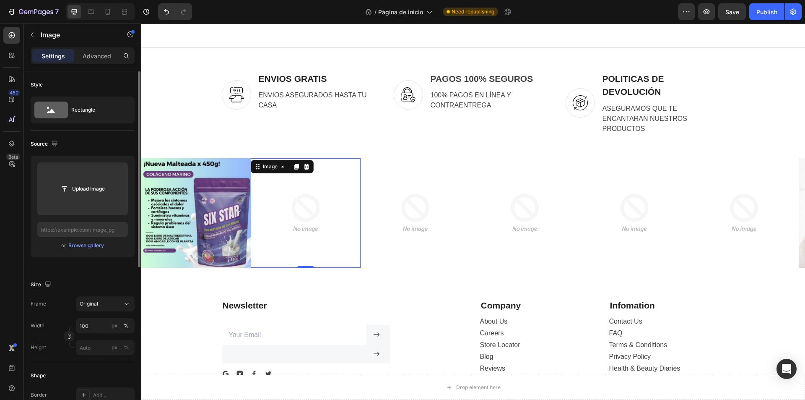
click at [297, 202] on img at bounding box center [305, 212] width 109 height 109
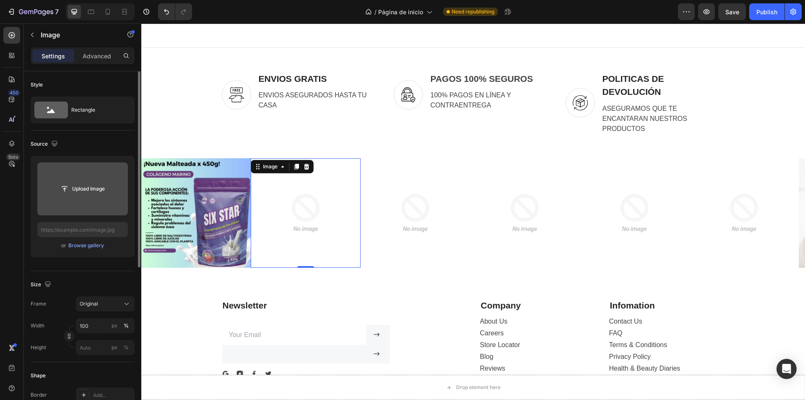
click at [87, 185] on input "file" at bounding box center [83, 189] width 58 height 14
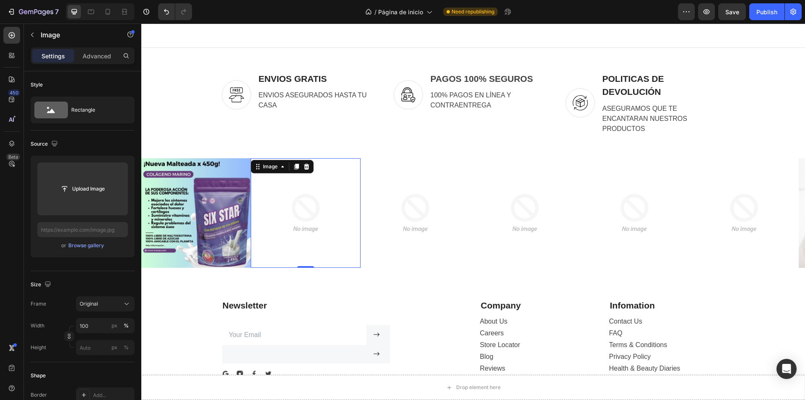
type input "https://cdn.shopify.com/s/files/1/0825/9479/1617/files/gempages_565700632476910…"
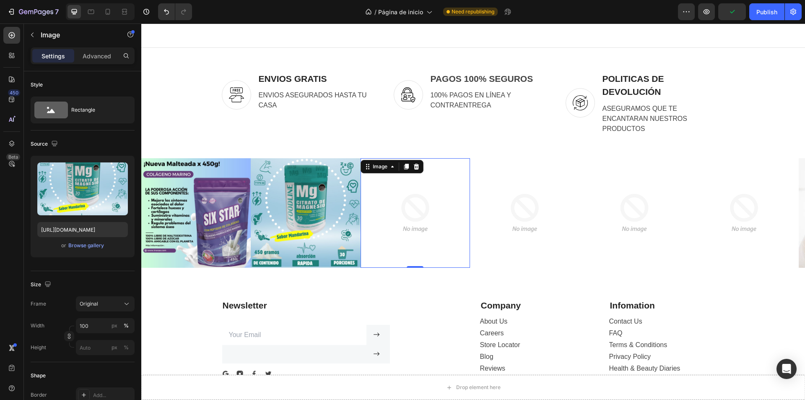
click at [417, 208] on img at bounding box center [415, 212] width 109 height 109
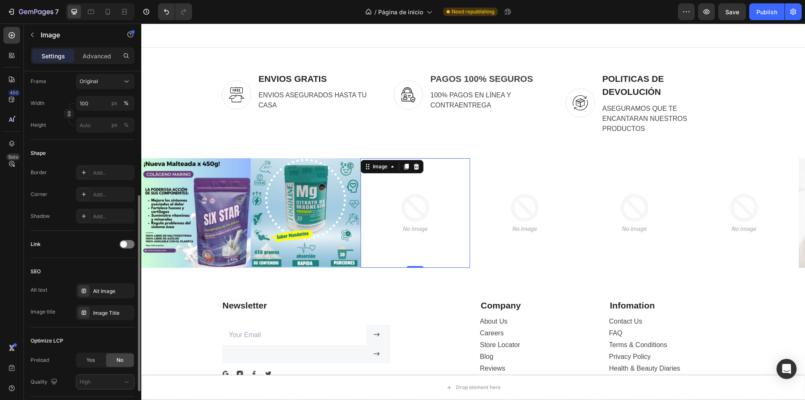
scroll to position [281, 0]
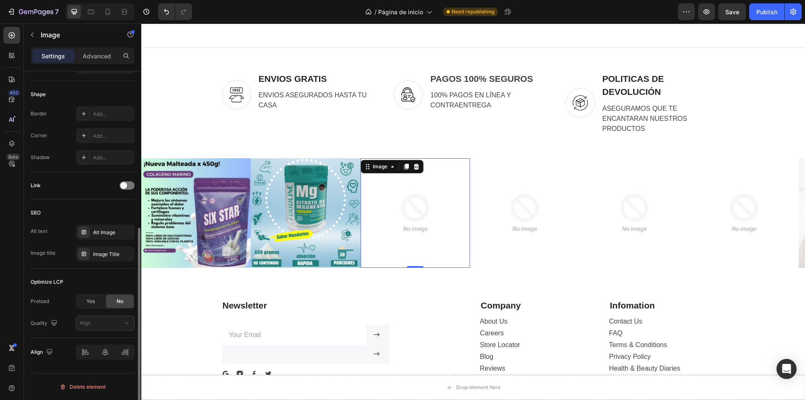
click at [383, 248] on img at bounding box center [415, 212] width 109 height 109
click at [377, 168] on div "Image" at bounding box center [380, 167] width 18 height 8
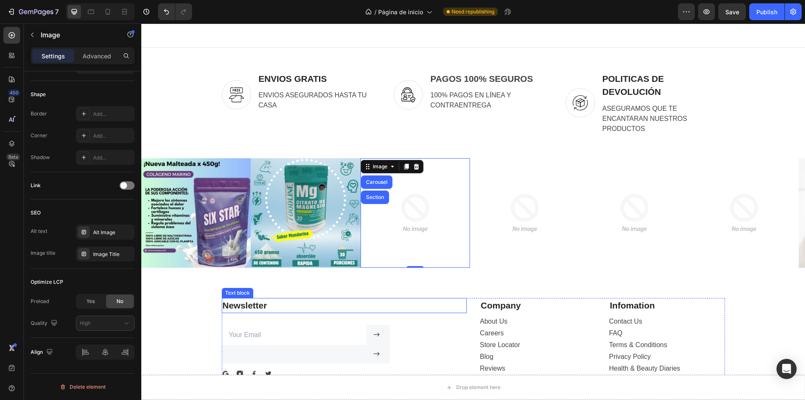
scroll to position [0, 0]
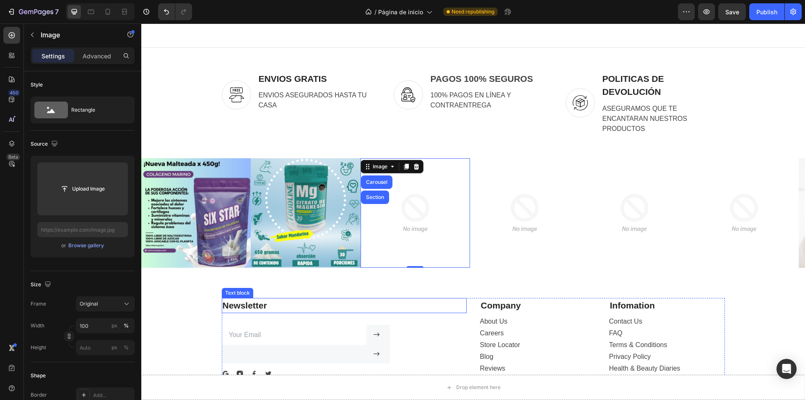
click at [445, 304] on p "Newsletter" at bounding box center [344, 305] width 243 height 13
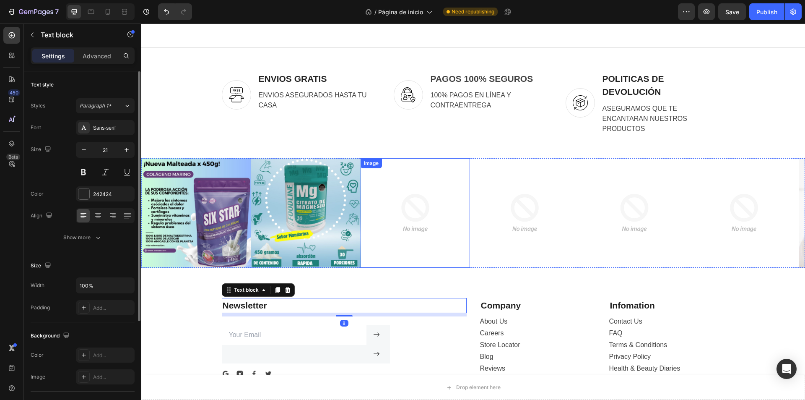
click at [395, 185] on img at bounding box center [415, 212] width 109 height 109
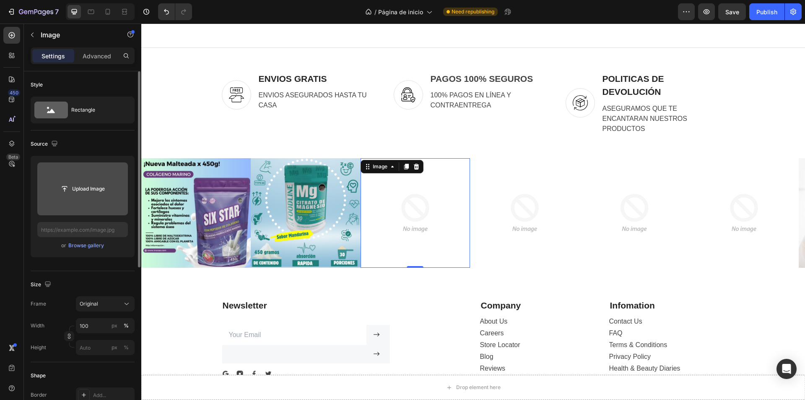
click at [88, 195] on input "file" at bounding box center [83, 189] width 58 height 14
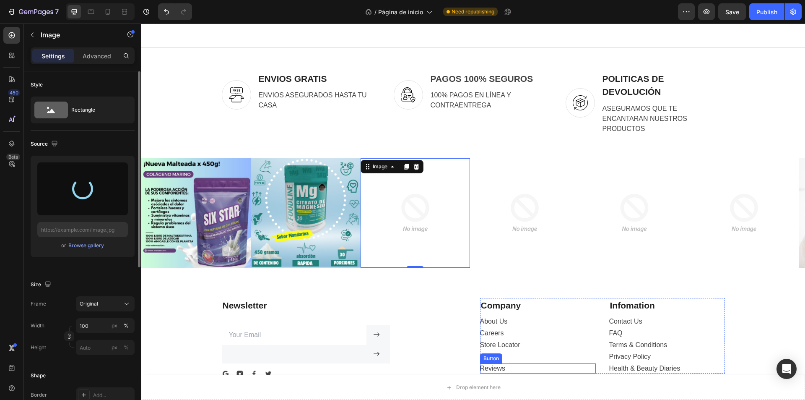
type input "https://cdn.shopify.com/s/files/1/0825/9479/1617/files/gempages_565700632476910…"
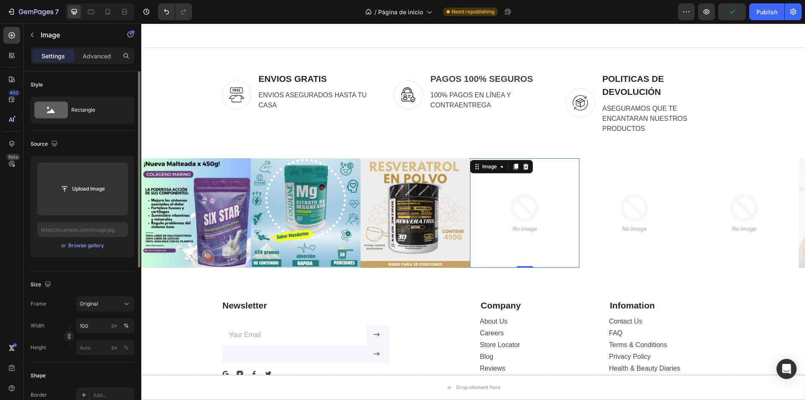
click at [542, 213] on img at bounding box center [524, 212] width 109 height 109
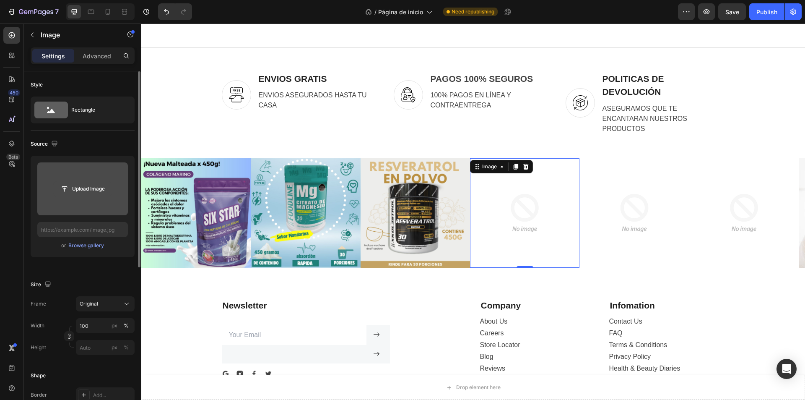
click at [95, 183] on input "file" at bounding box center [83, 189] width 58 height 14
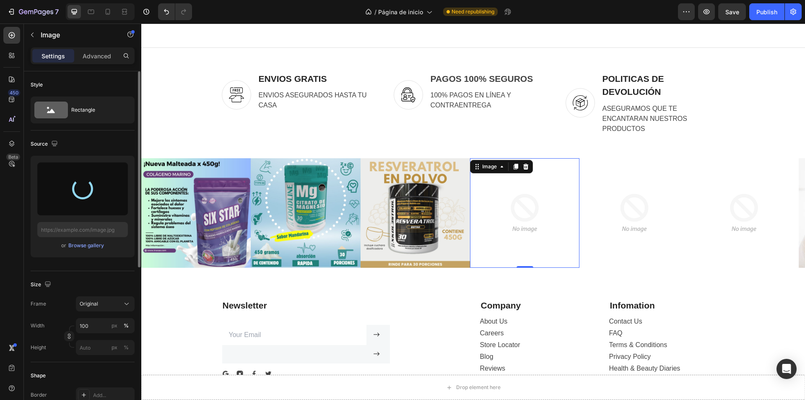
type input "https://cdn.shopify.com/s/files/1/0825/9479/1617/files/gempages_565700632476910…"
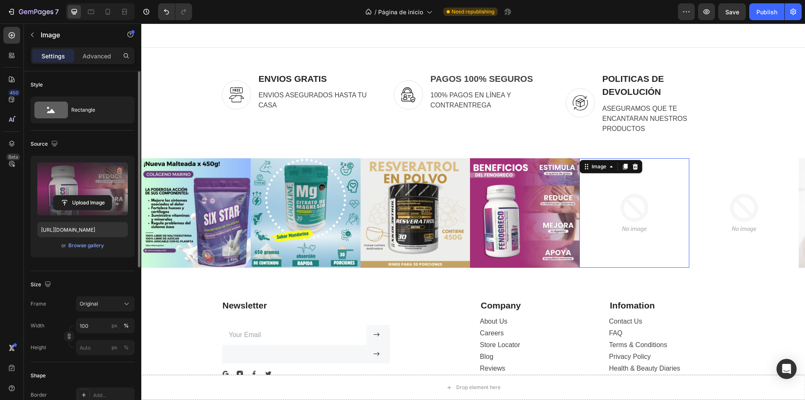
click at [613, 209] on img at bounding box center [634, 212] width 109 height 109
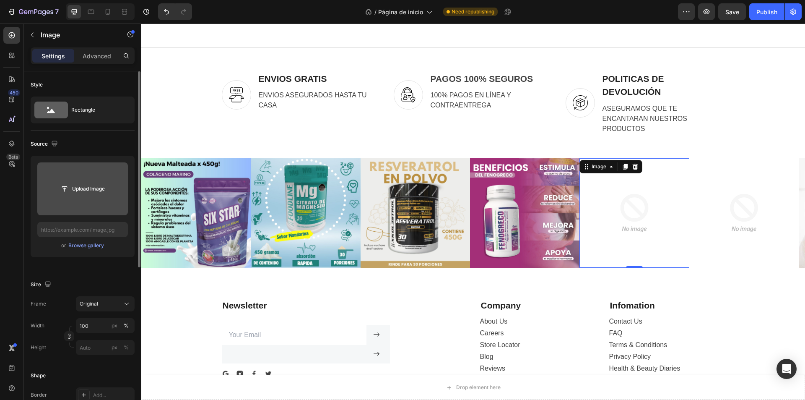
click at [86, 203] on input "file" at bounding box center [82, 188] width 91 height 53
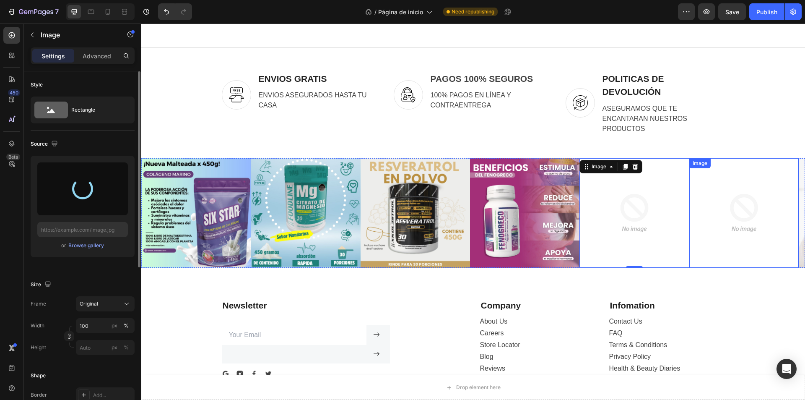
type input "https://cdn.shopify.com/s/files/1/0825/9479/1617/files/gempages_565700632476910…"
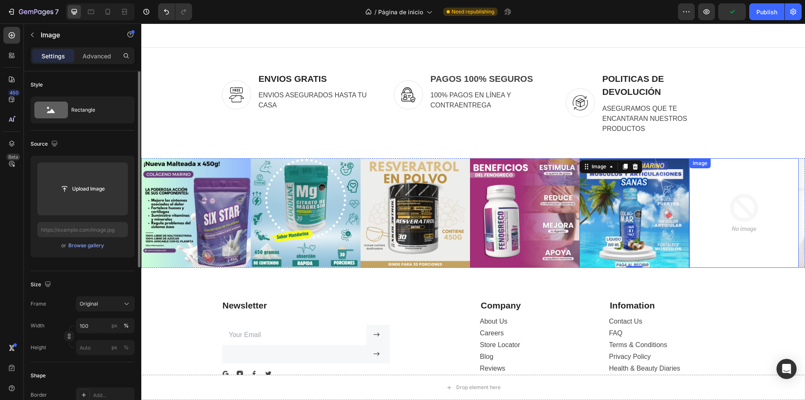
click at [726, 234] on img at bounding box center [743, 212] width 109 height 109
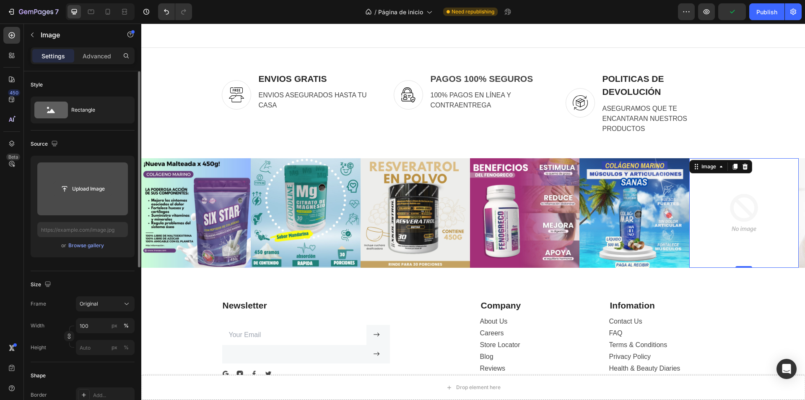
click at [64, 188] on input "file" at bounding box center [83, 189] width 58 height 14
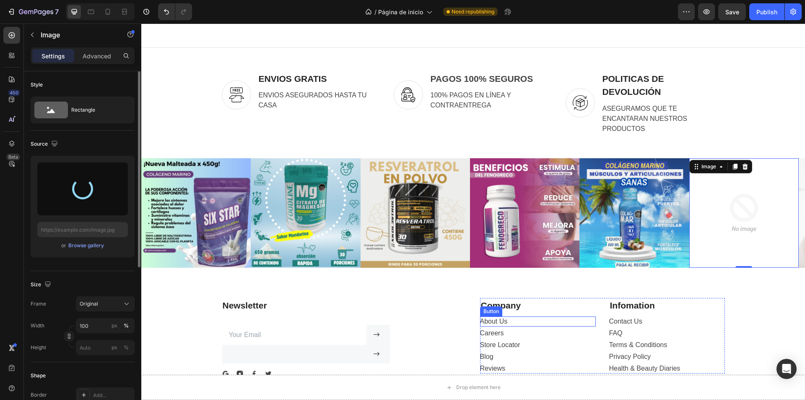
type input "https://cdn.shopify.com/s/files/1/0825/9479/1617/files/gempages_565700632476910…"
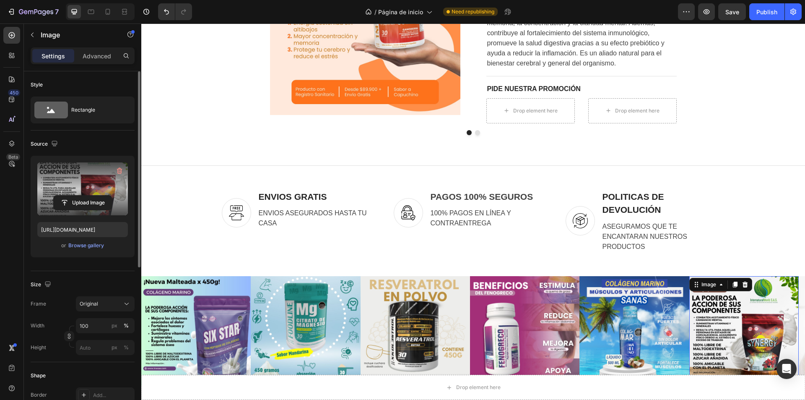
scroll to position [1378, 0]
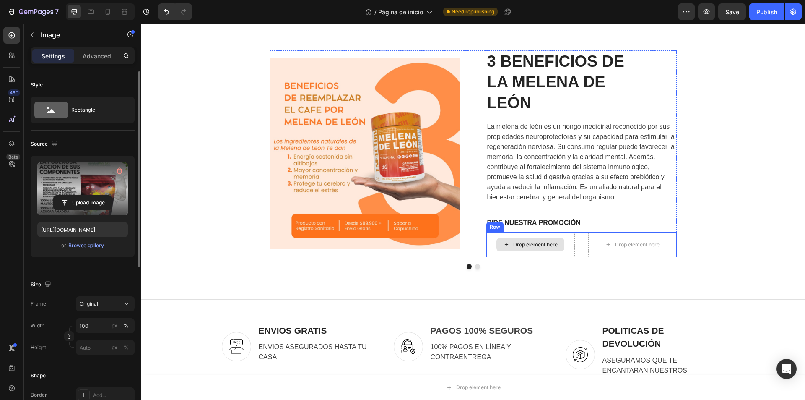
click at [547, 247] on div "Drop element here" at bounding box center [535, 244] width 44 height 7
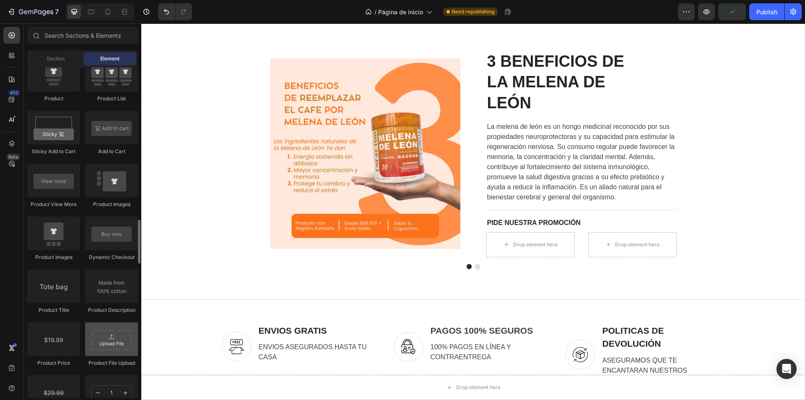
scroll to position [1064, 0]
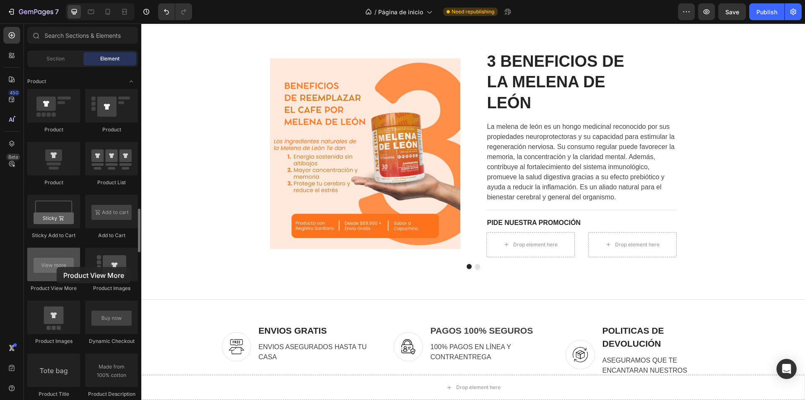
click at [57, 267] on div at bounding box center [53, 264] width 53 height 34
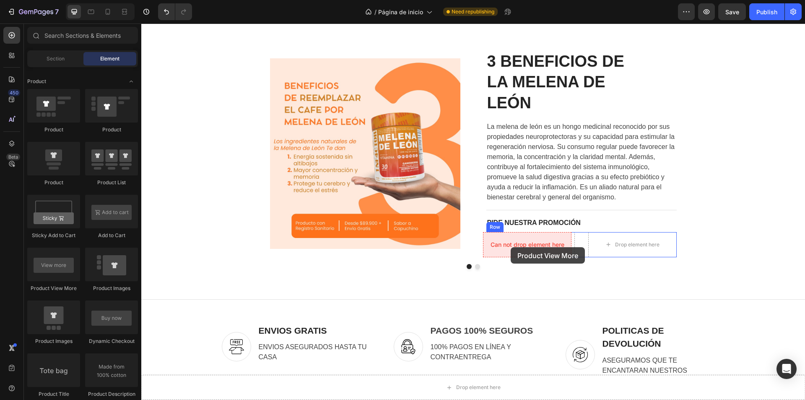
drag, startPoint x: 198, startPoint y: 290, endPoint x: 511, endPoint y: 247, distance: 315.8
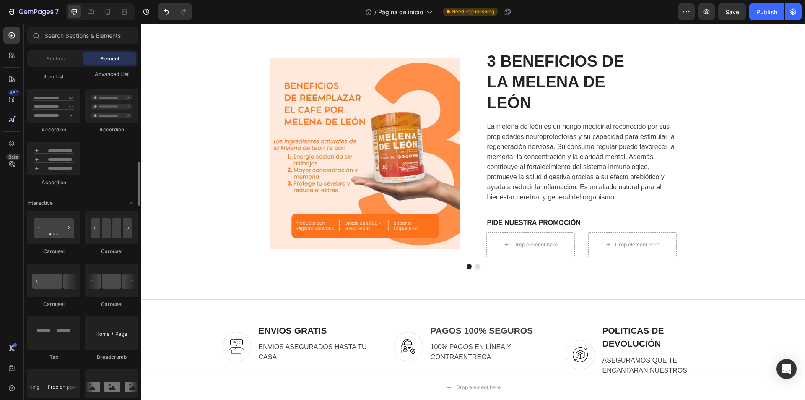
scroll to position [839, 0]
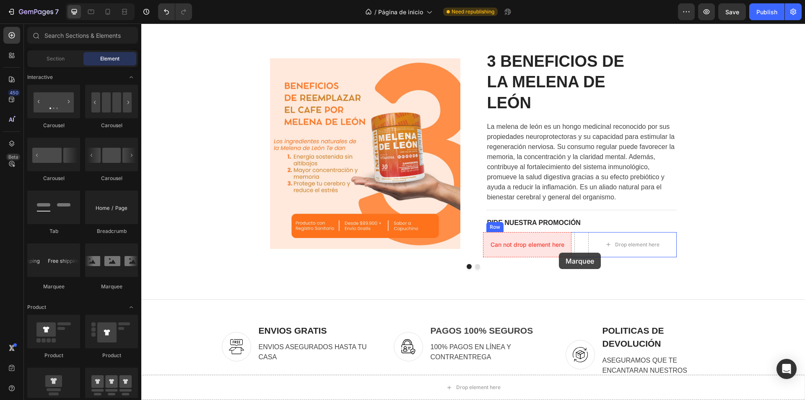
drag, startPoint x: 198, startPoint y: 286, endPoint x: 559, endPoint y: 252, distance: 362.6
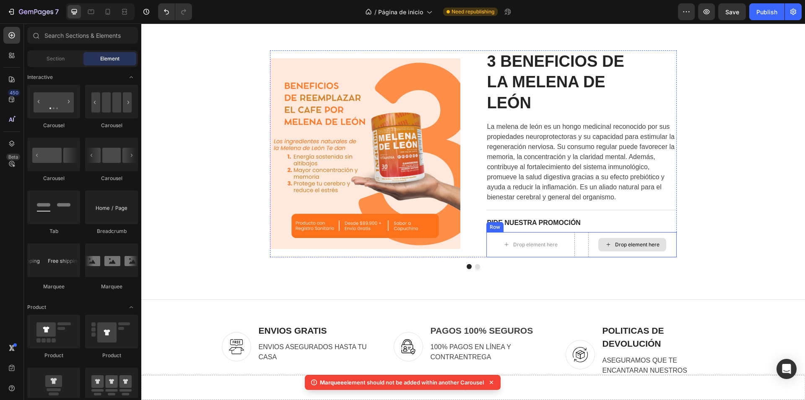
click at [605, 245] on icon at bounding box center [608, 244] width 7 height 7
click at [523, 236] on div "Drop element here" at bounding box center [531, 244] width 88 height 25
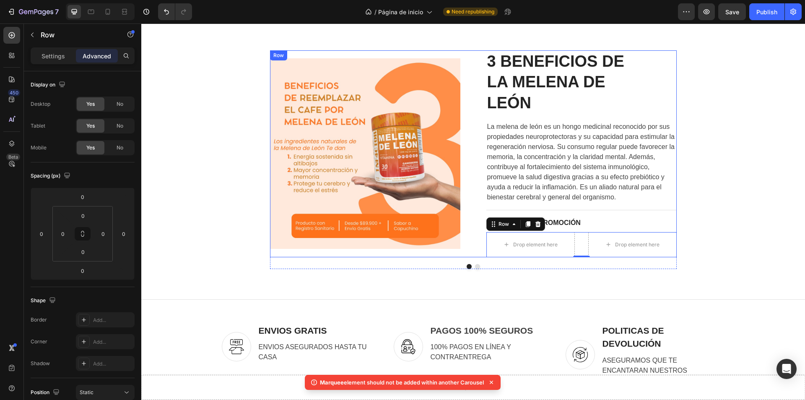
click at [588, 229] on div "3 BENEFICIOS DE LA MELENA DE LEÓN Heading La melena de león es un hongo medicin…" at bounding box center [582, 153] width 190 height 207
click at [584, 247] on div "Drop element here Drop element here Row" at bounding box center [582, 244] width 190 height 25
click at [490, 226] on icon at bounding box center [493, 224] width 7 height 7
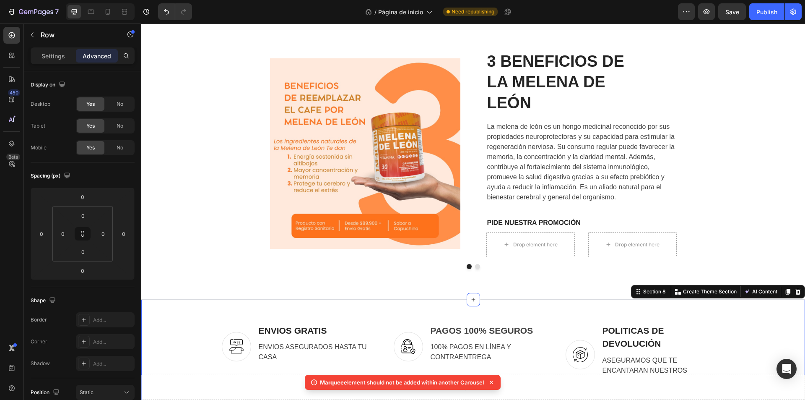
click at [547, 307] on div "Image ENVIOS GRATIS Text block ENVIOS ASEGURADOS HASTA TU CASA Text block Row I…" at bounding box center [473, 354] width 664 height 111
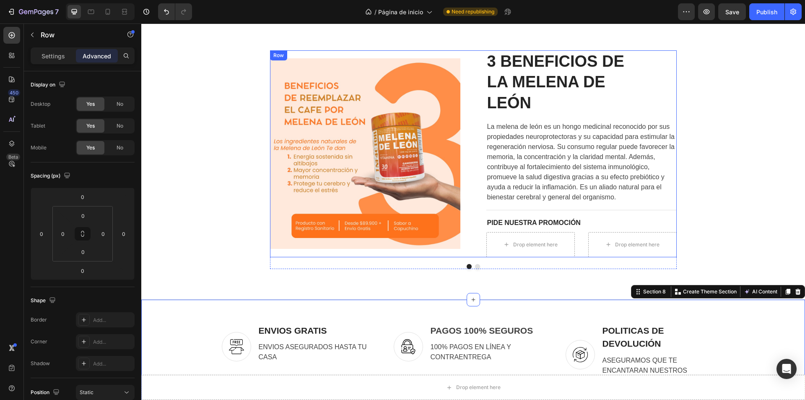
click at [482, 245] on div "Image 3 BENEFICIOS DE LA MELENA DE LEÓN Heading La melena de león es un hongo m…" at bounding box center [473, 153] width 407 height 207
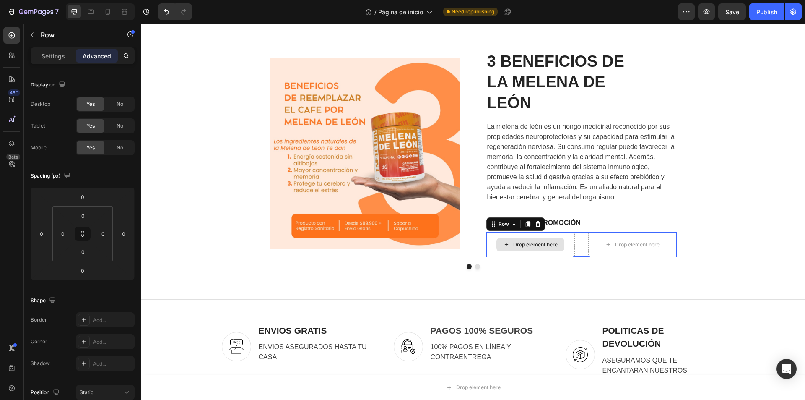
click at [488, 242] on div "Drop element here" at bounding box center [531, 244] width 88 height 25
click at [538, 226] on div at bounding box center [538, 224] width 10 height 10
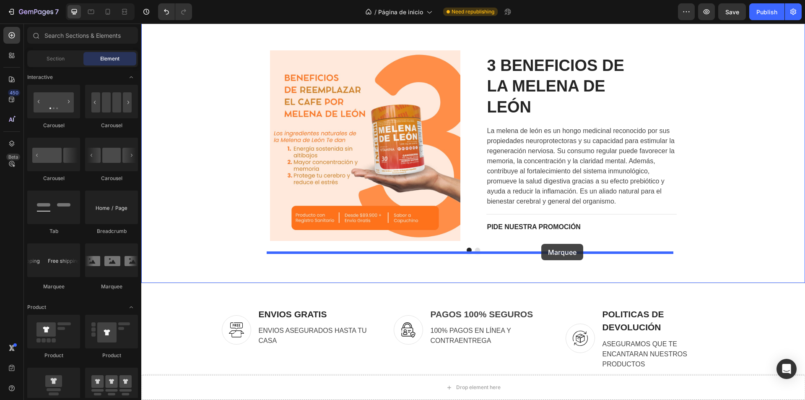
drag, startPoint x: 217, startPoint y: 286, endPoint x: 541, endPoint y: 244, distance: 327.4
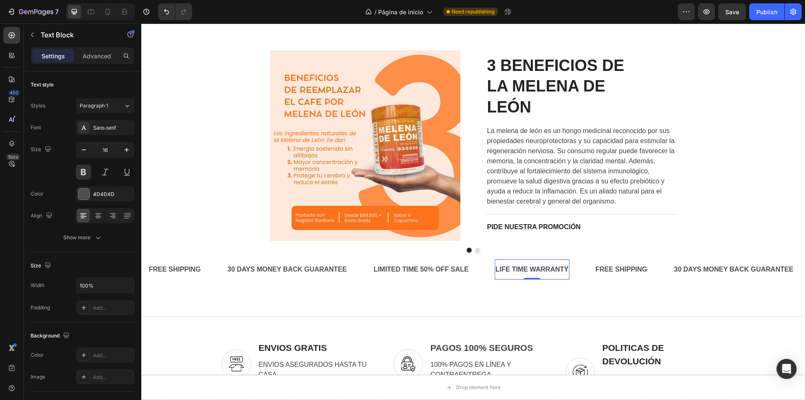
click at [508, 264] on div "LIFE TIME WARRANTY" at bounding box center [532, 270] width 75 height 14
click at [564, 272] on div "LIFE TIME WARRANTY" at bounding box center [532, 270] width 75 height 14
click at [567, 271] on p "LIFE TIME WARRANTY" at bounding box center [532, 269] width 73 height 12
drag, startPoint x: 567, startPoint y: 270, endPoint x: 493, endPoint y: 271, distance: 74.2
click at [493, 271] on div "FREE SHIPPING Text Block 30 DAYS MONEY BACK GUARANTEE Text Block LIMITED TIME 5…" at bounding box center [371, 269] width 447 height 21
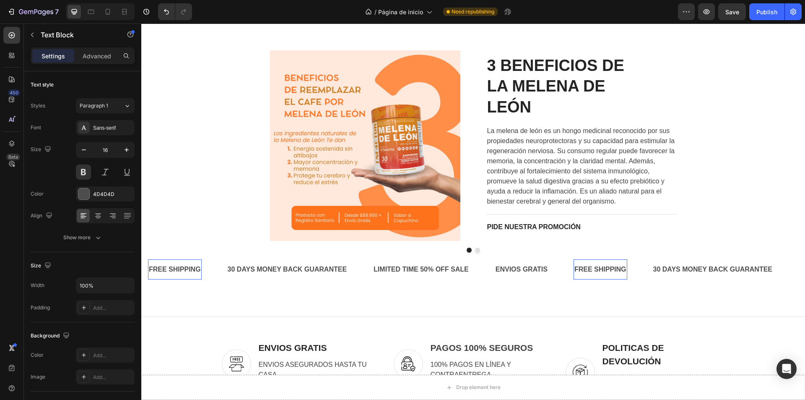
click at [613, 271] on div "FREE SHIPPING" at bounding box center [601, 270] width 54 height 14
click at [616, 273] on div "FREE SHIPPING" at bounding box center [601, 270] width 54 height 14
click at [616, 273] on p "FREE SHIPPING" at bounding box center [601, 269] width 52 height 12
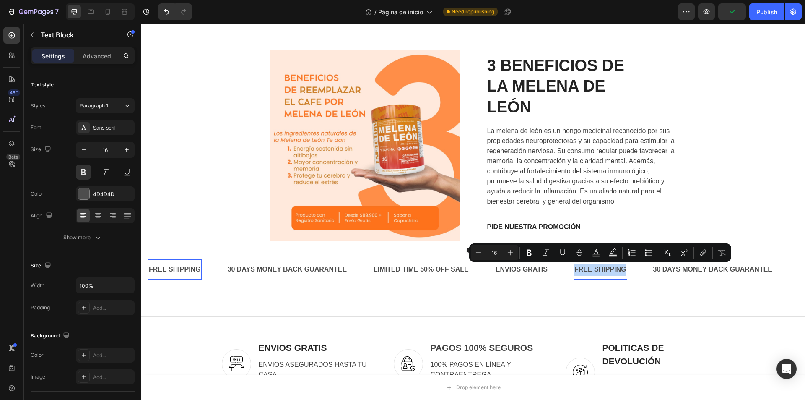
drag, startPoint x: 626, startPoint y: 267, endPoint x: 573, endPoint y: 268, distance: 52.9
click at [574, 268] on div "FREE SHIPPING" at bounding box center [601, 270] width 54 height 14
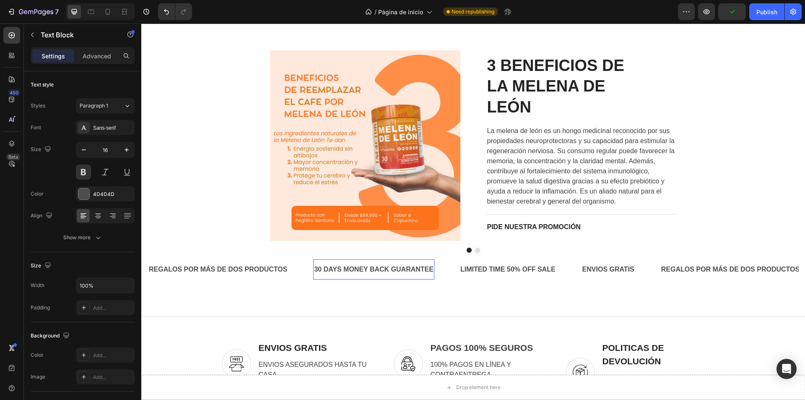
click at [419, 263] on div "30 DAYS MONEY BACK GUARANTEE" at bounding box center [373, 270] width 121 height 14
click at [430, 267] on div "30 DAYS MONEY BACK GUARANTEE" at bounding box center [373, 270] width 121 height 14
click at [430, 267] on p "30 DAYS MONEY BACK GUARANTEE" at bounding box center [374, 269] width 120 height 12
click at [493, 270] on div "LIMITED TIME 50% OFF SALE" at bounding box center [506, 270] width 97 height 14
click at [528, 268] on div "LIMITED TIME 50% OFF SALE" at bounding box center [506, 270] width 97 height 14
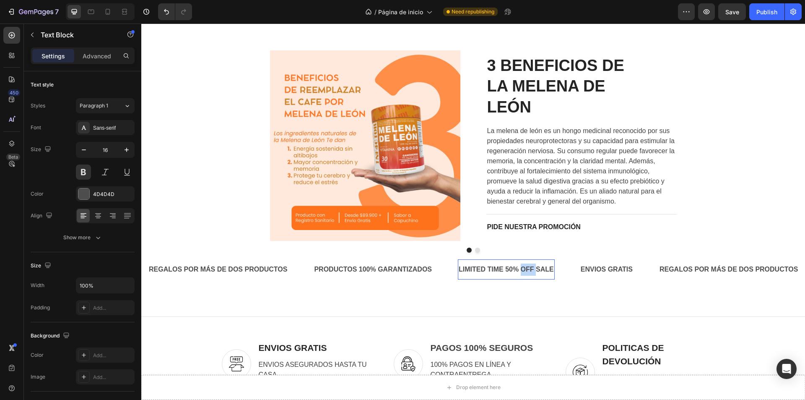
click at [528, 267] on p "LIMITED TIME 50% OFF SALE" at bounding box center [506, 269] width 95 height 12
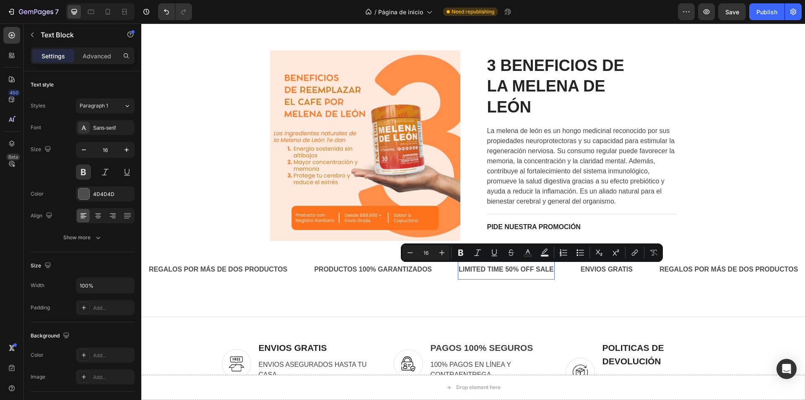
click at [551, 272] on p "LIMITED TIME 50% OFF SALE" at bounding box center [506, 269] width 95 height 12
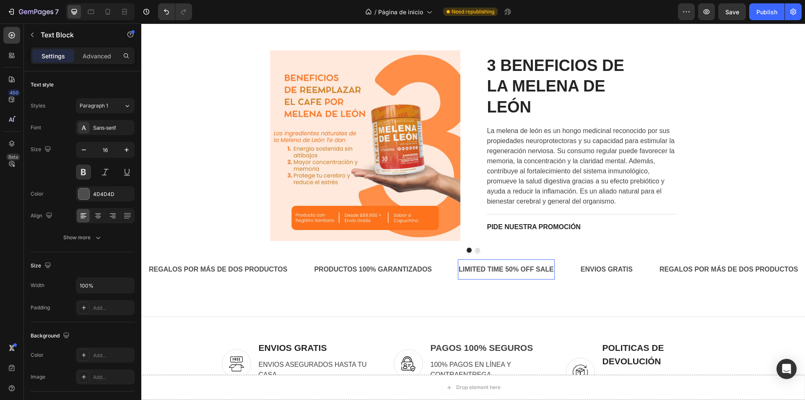
click at [554, 271] on p "LIMITED TIME 50% OFF SALE" at bounding box center [506, 269] width 95 height 12
drag, startPoint x: 557, startPoint y: 271, endPoint x: 448, endPoint y: 271, distance: 109.5
click at [448, 271] on div "REGALOS POR MÁS DE DOS PRODUCTOS Text Block PRODUCTOS 100% GARANTIZADOS Text Bl…" at bounding box center [403, 269] width 511 height 21
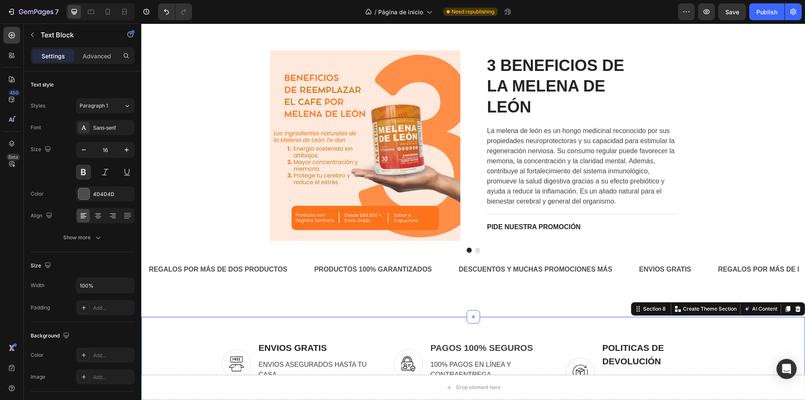
click at [458, 330] on div "Image ENVIOS GRATIS Text block ENVIOS ASEGURADOS HASTA TU CASA Text block Row I…" at bounding box center [473, 371] width 664 height 111
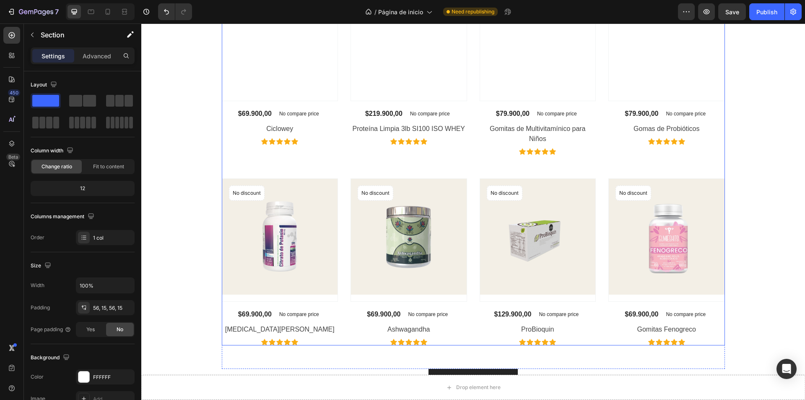
scroll to position [1462, 0]
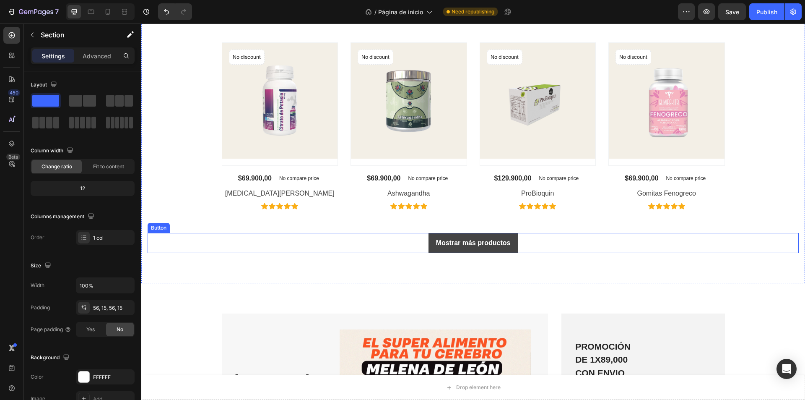
click at [461, 249] on link "Mostrar más productos" at bounding box center [474, 243] width 90 height 20
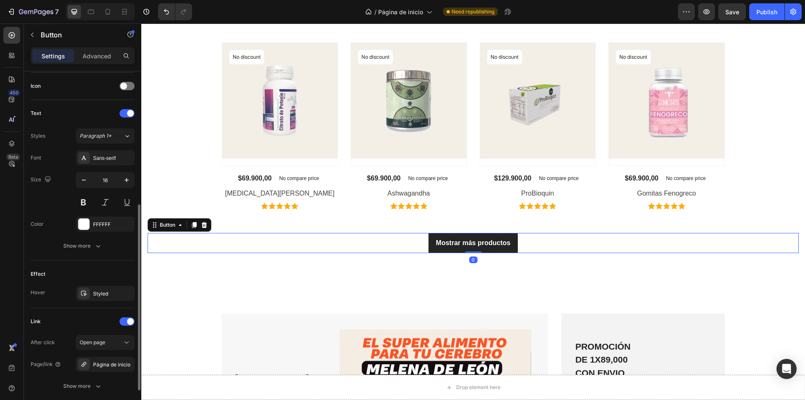
scroll to position [315, 0]
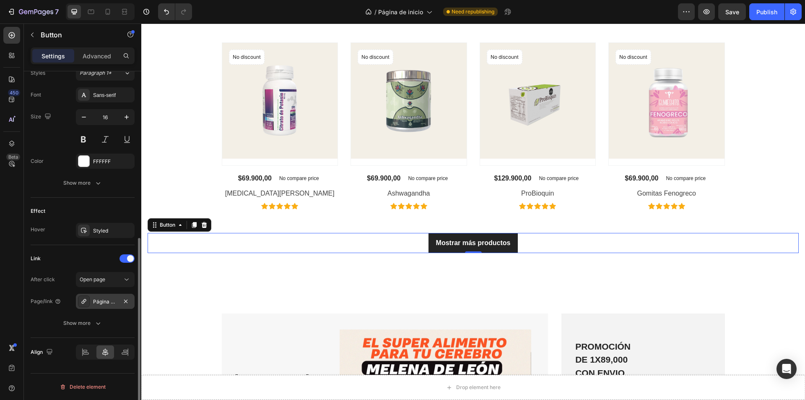
click at [101, 297] on div "Página de inicio" at bounding box center [105, 301] width 59 height 15
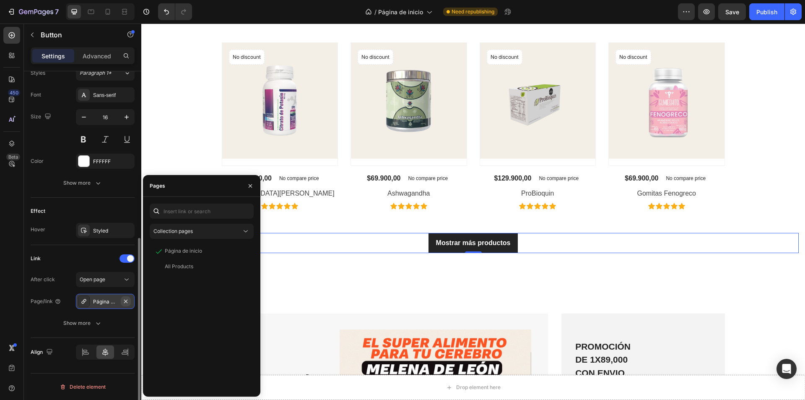
click at [128, 299] on icon "button" at bounding box center [125, 301] width 7 height 7
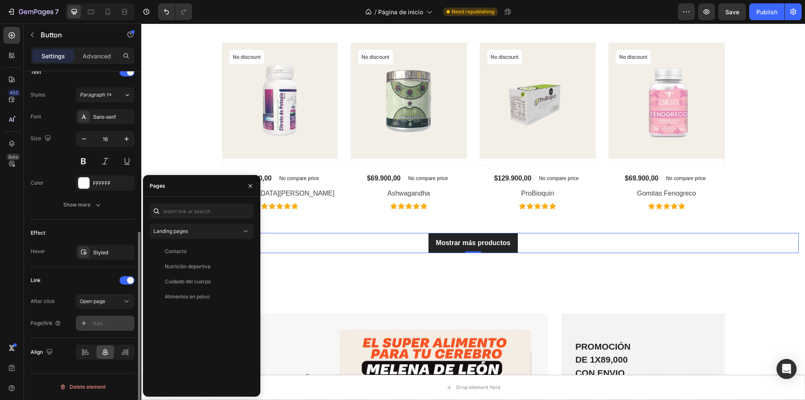
scroll to position [293, 0]
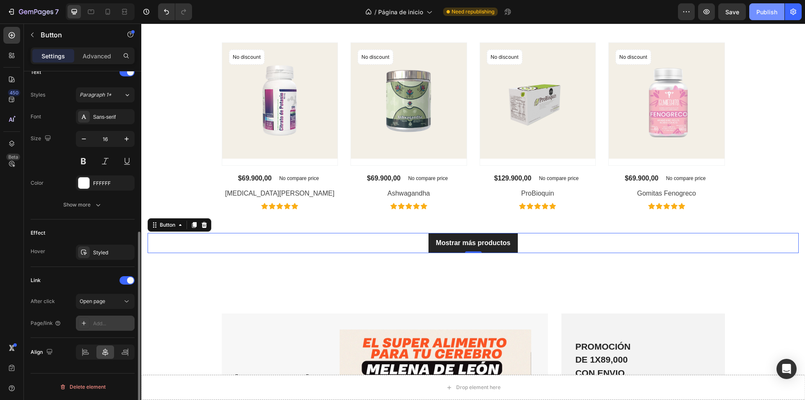
click at [761, 10] on div "Publish" at bounding box center [767, 12] width 21 height 9
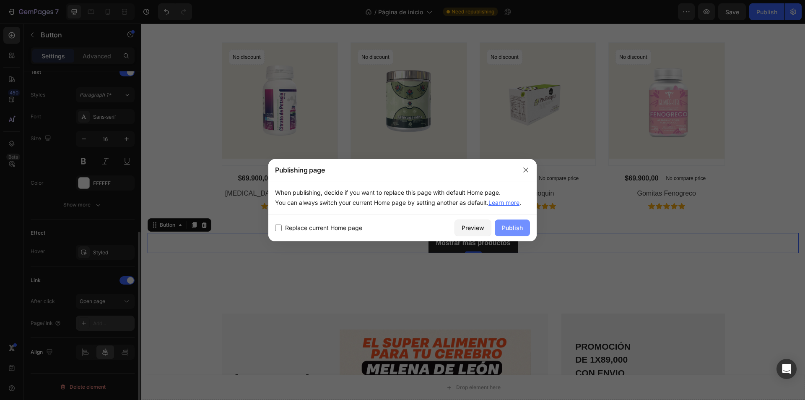
click at [519, 219] on button "Publish" at bounding box center [512, 227] width 35 height 17
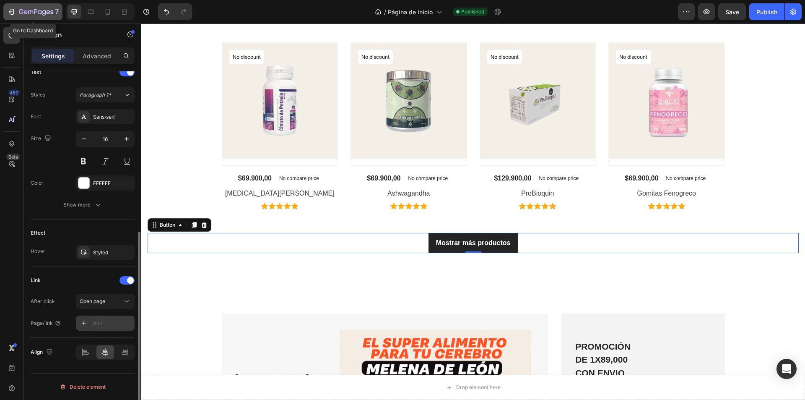
click at [20, 14] on icon "button" at bounding box center [36, 12] width 34 height 7
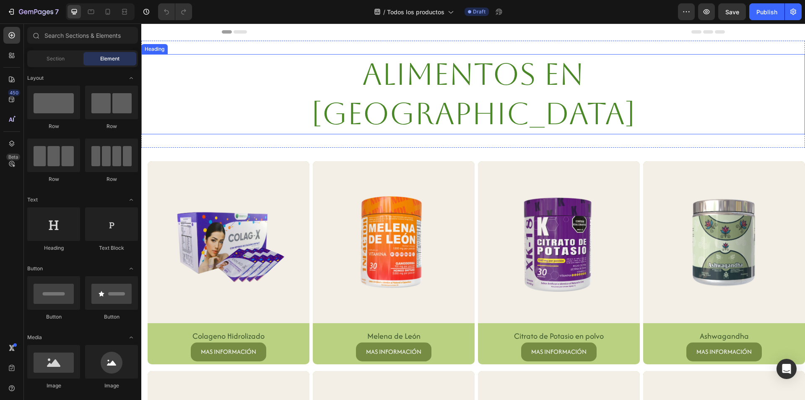
click at [644, 81] on h2 "Alimentos en [GEOGRAPHIC_DATA]" at bounding box center [473, 94] width 503 height 80
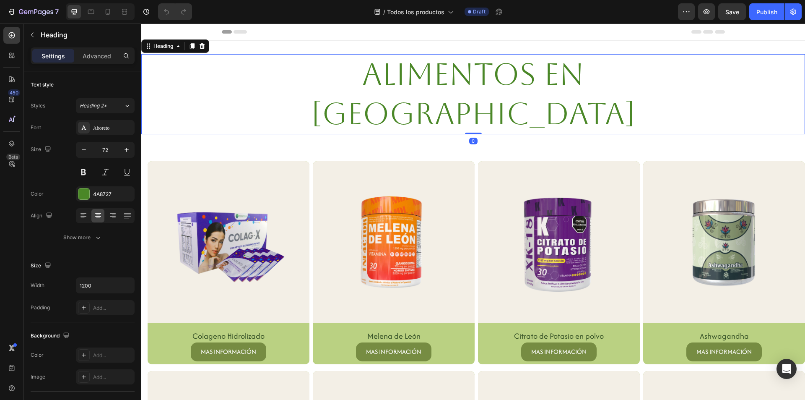
click at [644, 81] on h2 "Alimentos en [GEOGRAPHIC_DATA]" at bounding box center [473, 94] width 503 height 80
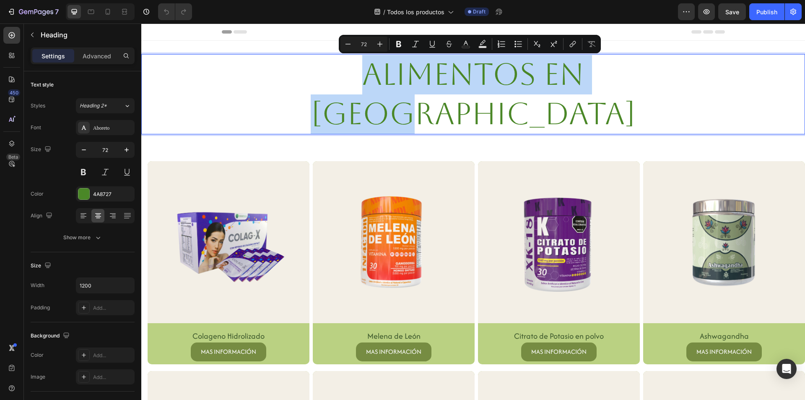
drag, startPoint x: 644, startPoint y: 77, endPoint x: 289, endPoint y: 86, distance: 355.4
click at [289, 86] on p "Alimentos en [GEOGRAPHIC_DATA]" at bounding box center [474, 94] width 502 height 78
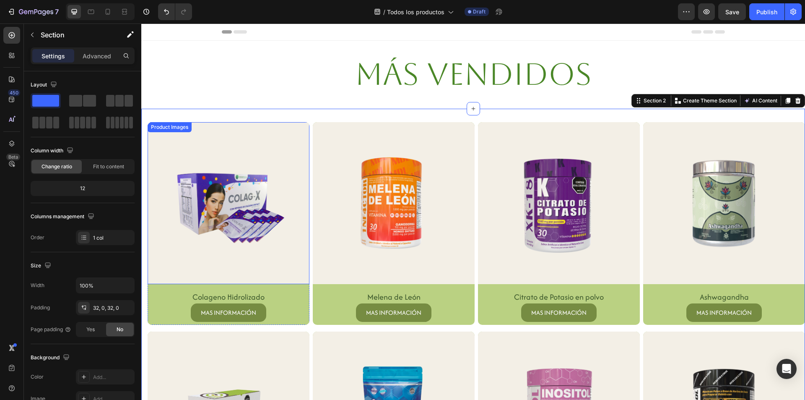
click at [235, 177] on img at bounding box center [229, 203] width 162 height 162
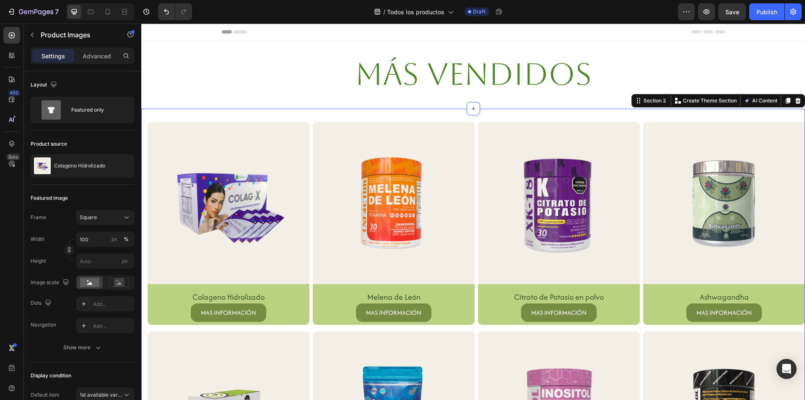
click at [186, 187] on img at bounding box center [229, 203] width 162 height 162
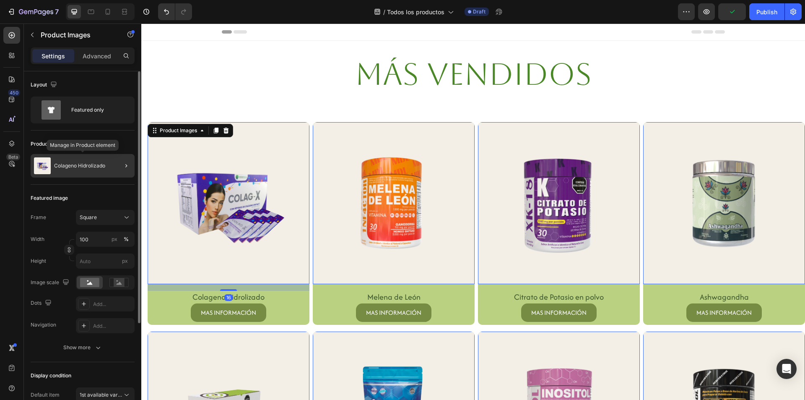
click at [112, 163] on div at bounding box center [122, 165] width 23 height 23
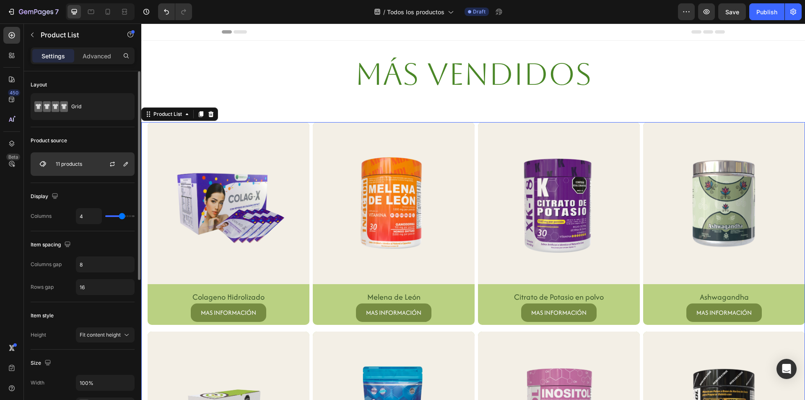
click at [125, 157] on div at bounding box center [115, 164] width 37 height 23
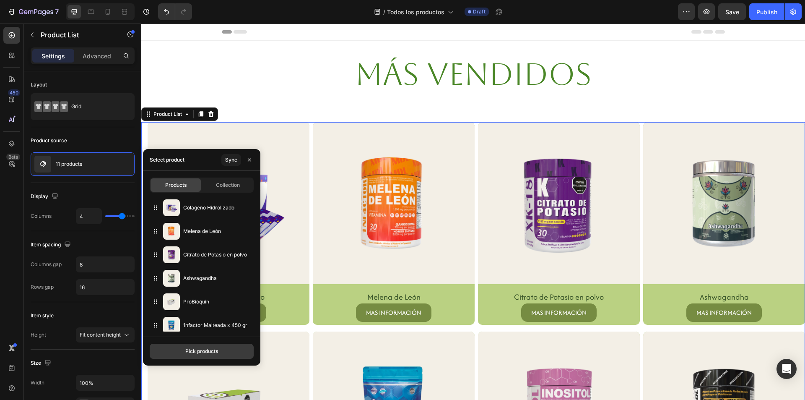
drag, startPoint x: 204, startPoint y: 347, endPoint x: 209, endPoint y: 347, distance: 5.0
click at [209, 347] on button "Pick products" at bounding box center [202, 350] width 104 height 15
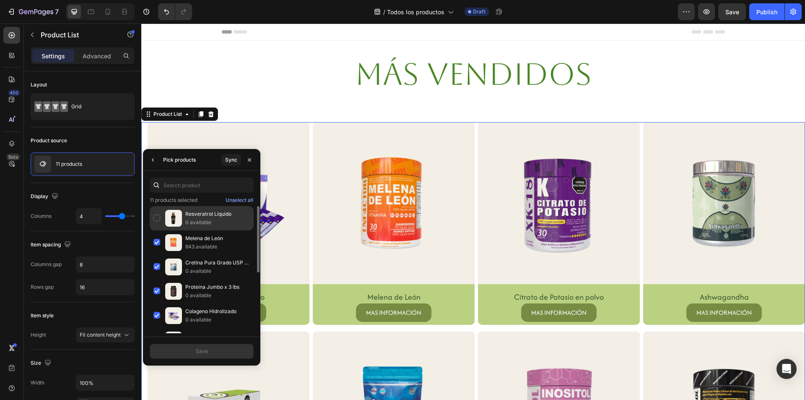
click at [156, 230] on div "Resveratrol Líquido 0 available" at bounding box center [202, 242] width 104 height 24
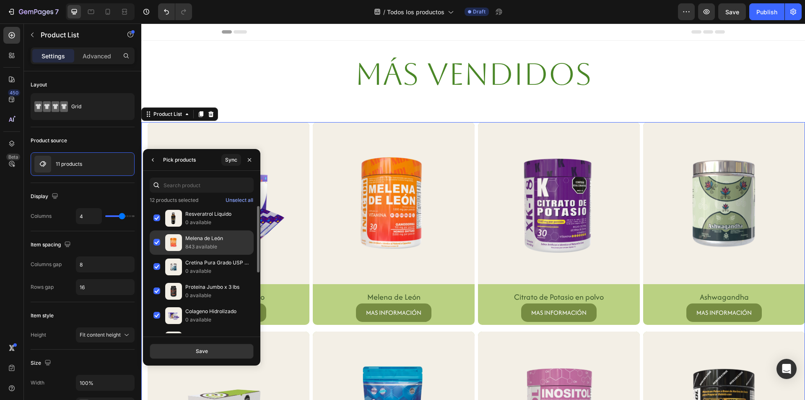
scroll to position [42, 0]
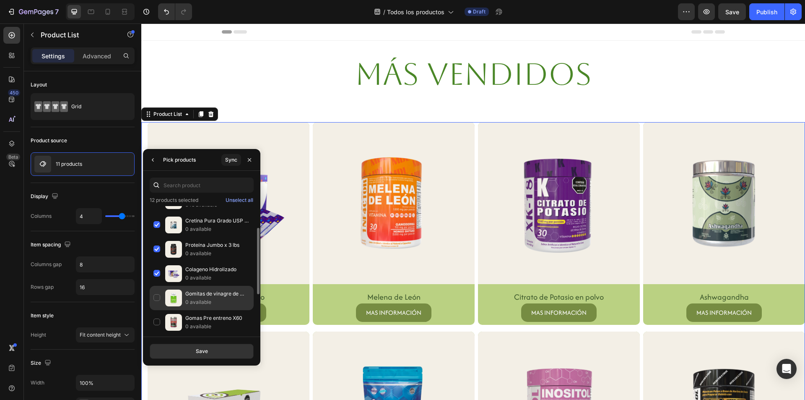
drag, startPoint x: 160, startPoint y: 298, endPoint x: 164, endPoint y: 296, distance: 4.3
click at [160, 310] on div "Gomitas de vinagre de Manzana 0 available" at bounding box center [202, 322] width 104 height 24
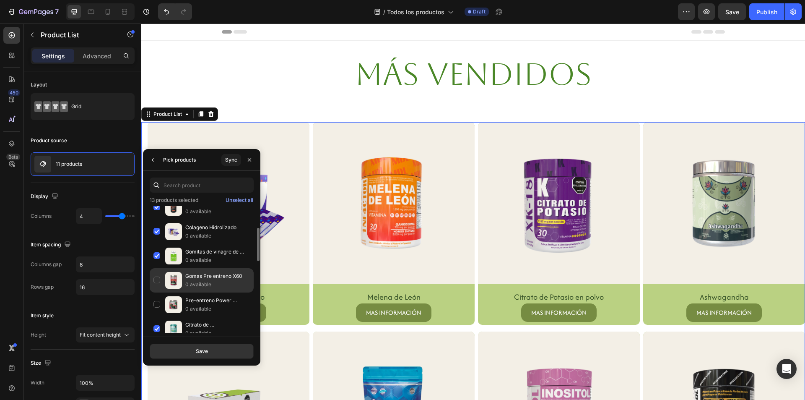
click at [152, 292] on div "Gomas Pre entreno X60 0 available" at bounding box center [202, 304] width 104 height 24
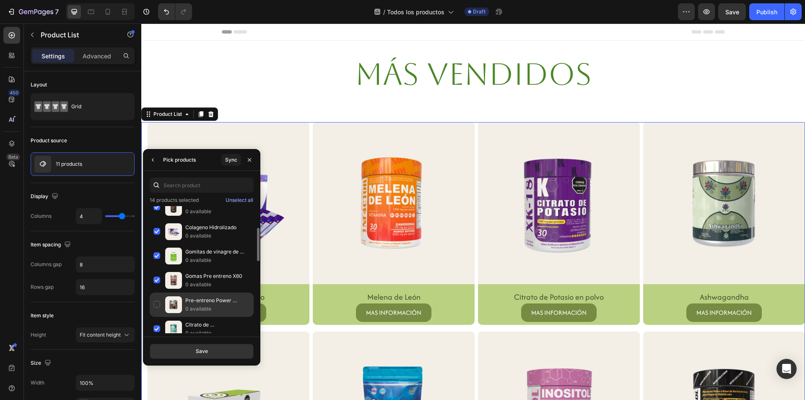
click at [158, 317] on div "Pre-entreno Power Cocktail 300g 0 available" at bounding box center [202, 329] width 104 height 24
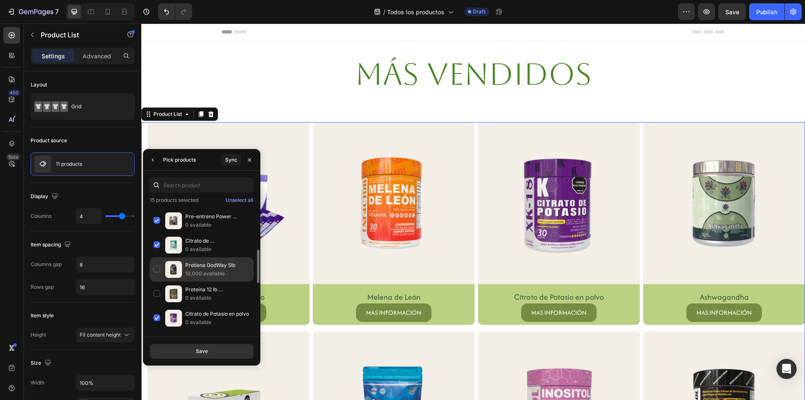
click at [160, 281] on div "Protíena GodWay 5lb 10,000 available" at bounding box center [202, 293] width 104 height 24
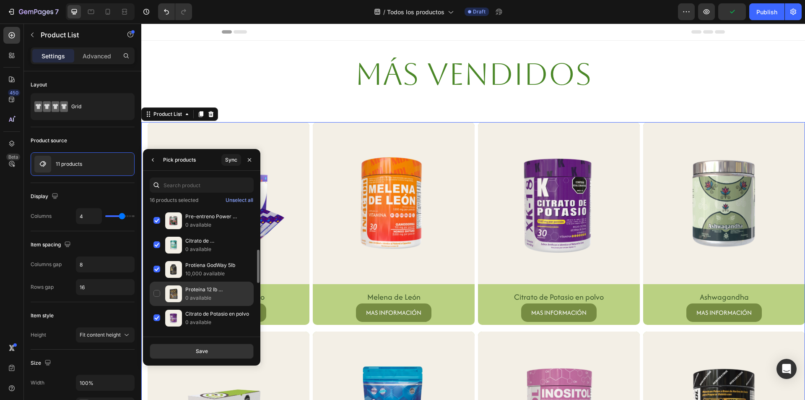
click at [159, 306] on div "Proteína 12 lb Hipercalórica God Whey 0 available" at bounding box center [202, 318] width 104 height 24
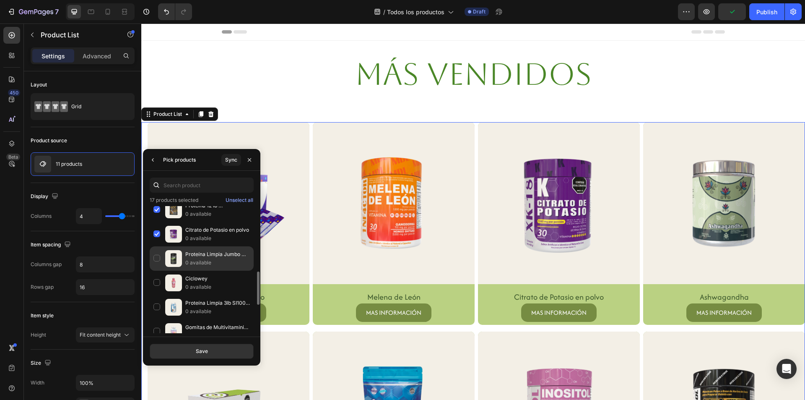
click at [152, 271] on div "Proteína Limpia Jumbo Zero x 2 Lbs 0 available" at bounding box center [202, 283] width 104 height 24
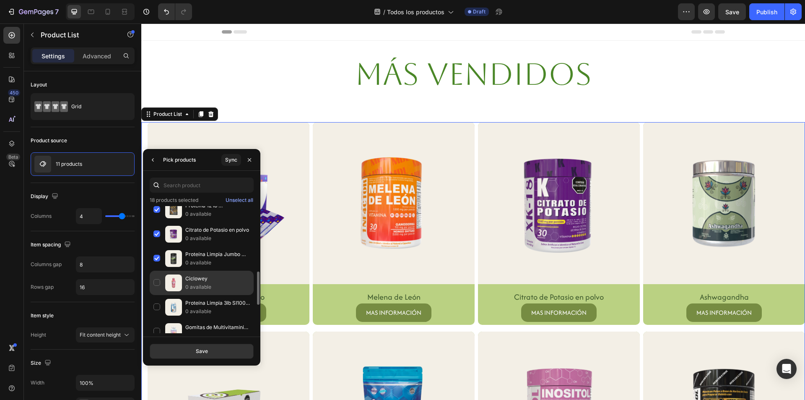
click at [160, 295] on div "Ciclowey 0 available" at bounding box center [202, 307] width 104 height 24
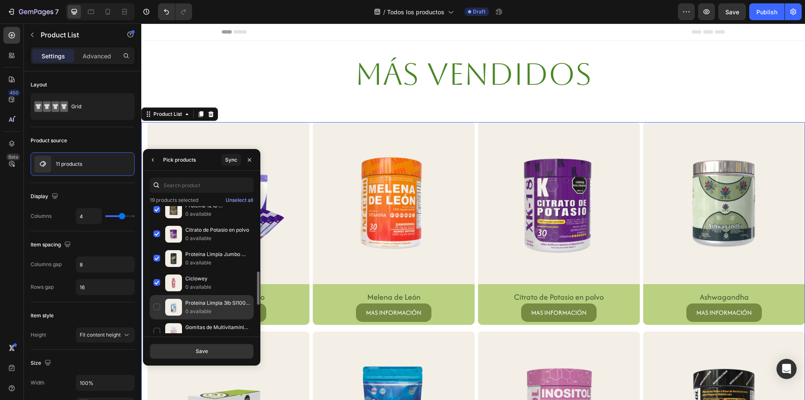
click at [160, 319] on div "Proteína Limpia 3lb SI100 ISO WHEY 0 available" at bounding box center [202, 331] width 104 height 24
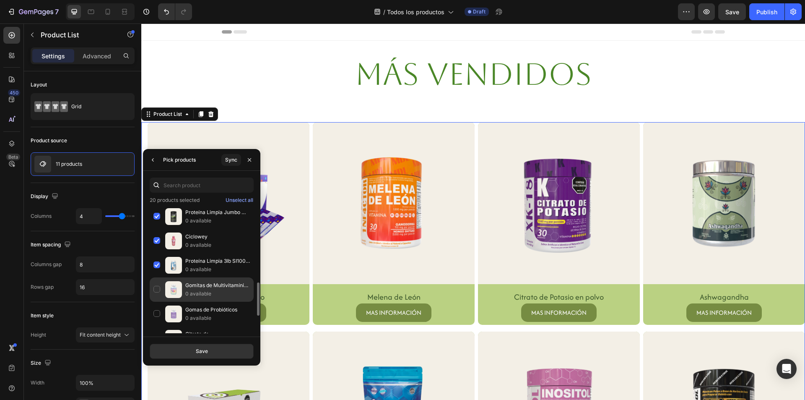
click at [156, 302] on div "Gomitas de Multivitamínico para Niños 0 available" at bounding box center [202, 314] width 104 height 24
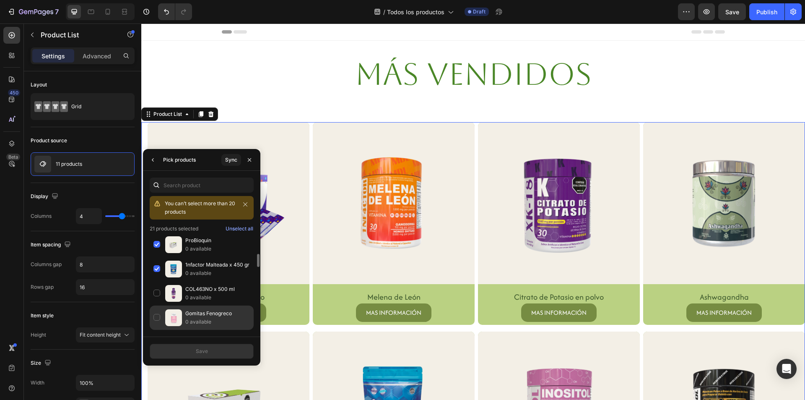
scroll to position [447, 0]
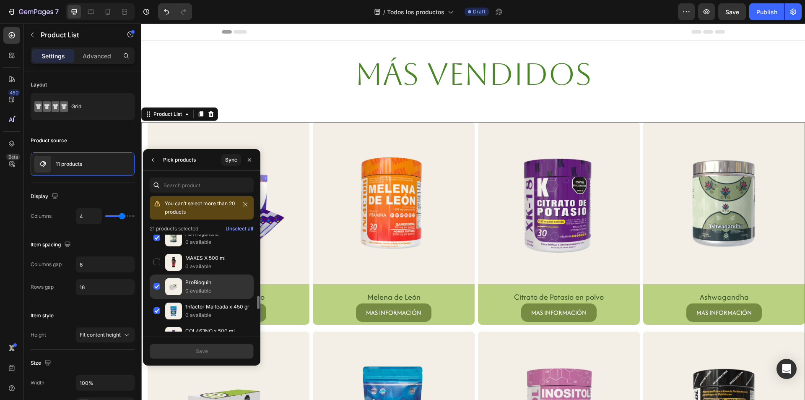
click at [159, 299] on div "ProBioquin 0 available" at bounding box center [202, 311] width 104 height 24
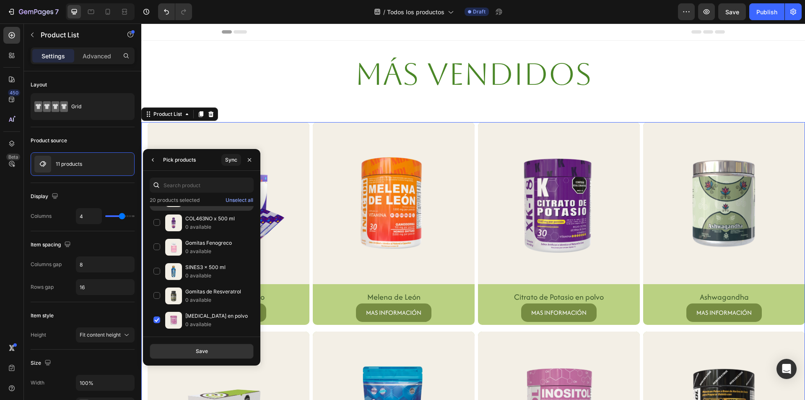
scroll to position [572, 0]
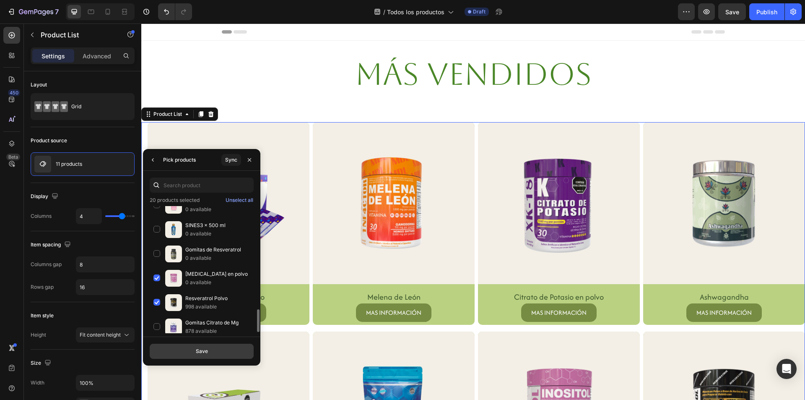
click at [215, 350] on button "Save" at bounding box center [202, 350] width 104 height 15
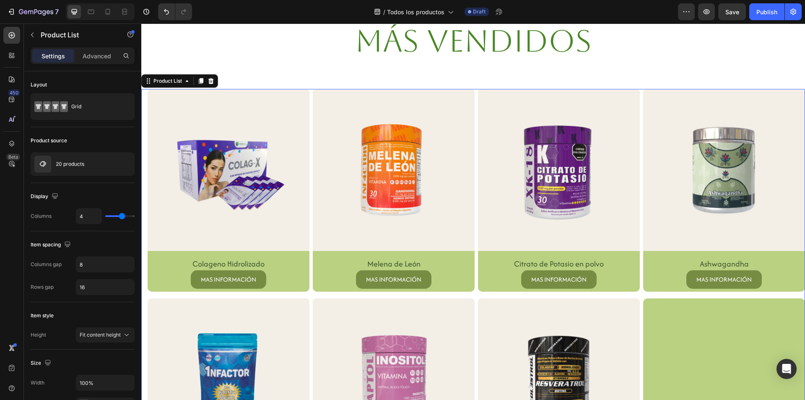
scroll to position [42, 0]
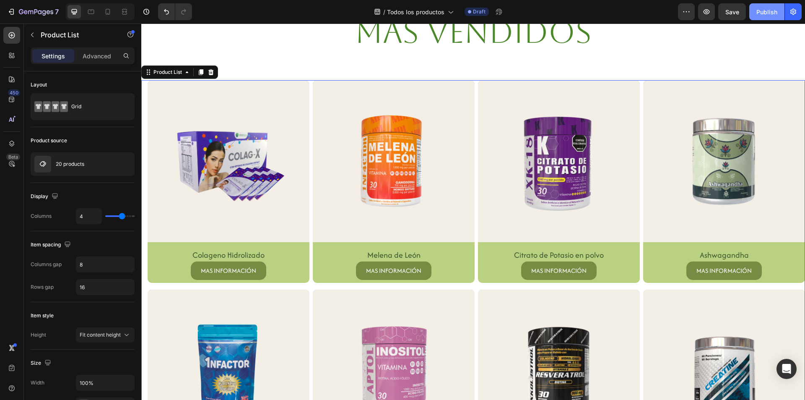
click at [770, 12] on div "Publish" at bounding box center [767, 12] width 21 height 9
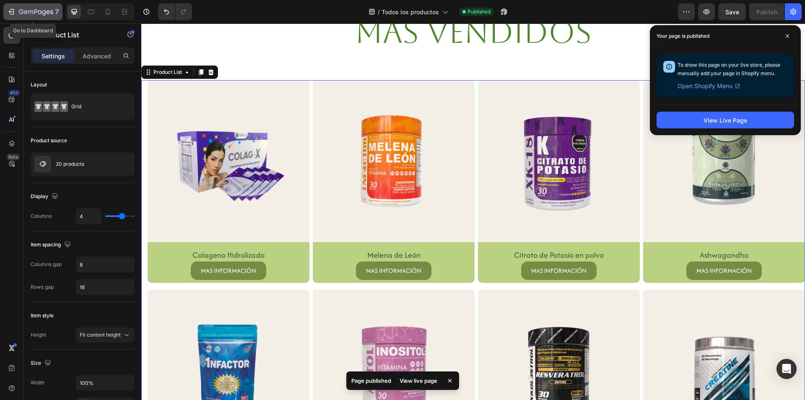
click at [17, 5] on button "7" at bounding box center [32, 11] width 59 height 17
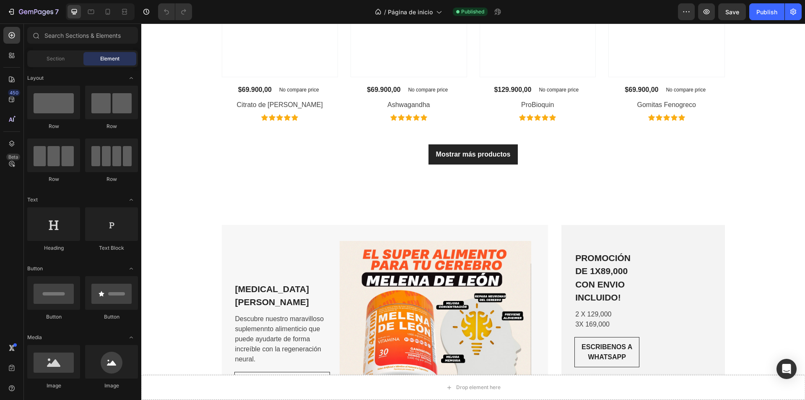
scroll to position [1552, 0]
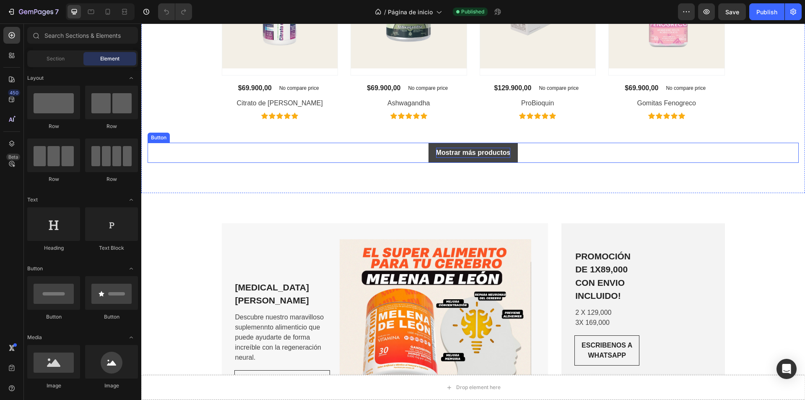
click at [433, 153] on button "Mostrar más productos" at bounding box center [474, 153] width 90 height 20
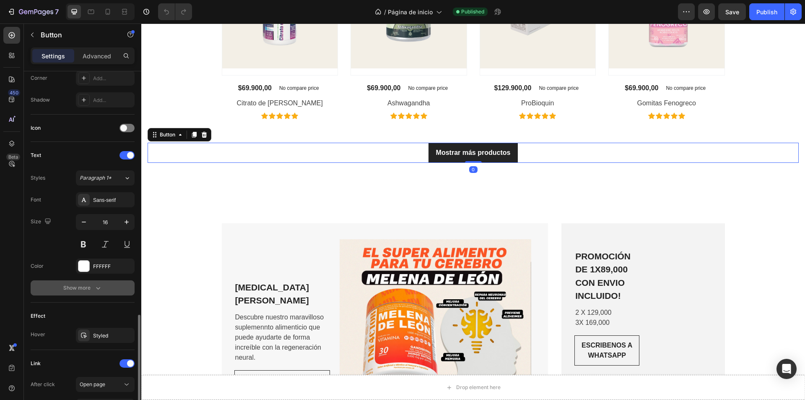
scroll to position [293, 0]
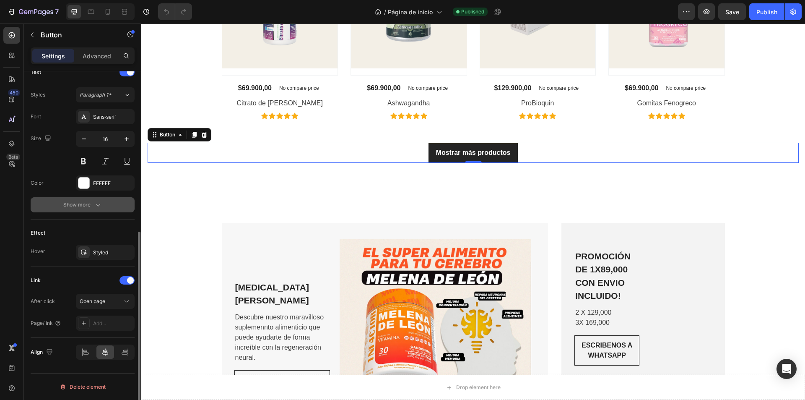
click at [111, 295] on button "Open page" at bounding box center [105, 301] width 59 height 15
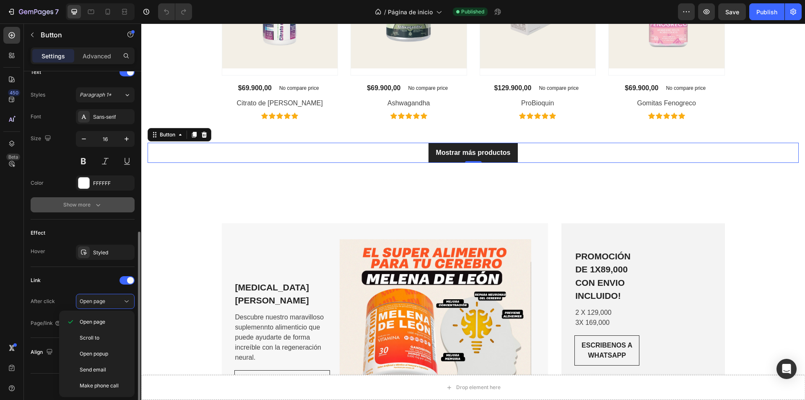
click at [111, 295] on button "Open page" at bounding box center [105, 301] width 59 height 15
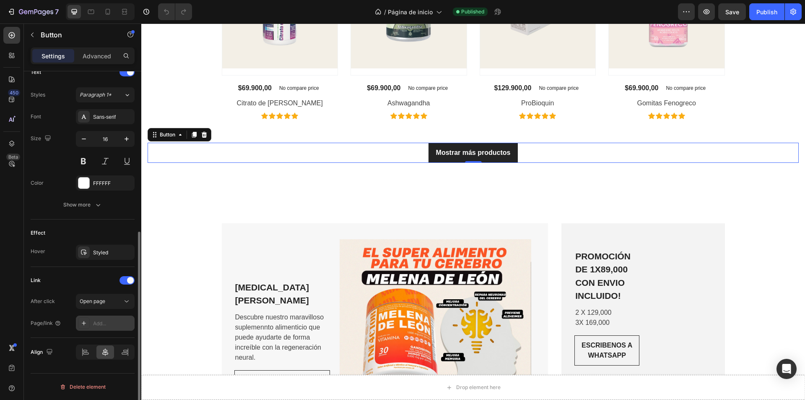
click at [102, 320] on div "Add..." at bounding box center [112, 324] width 39 height 8
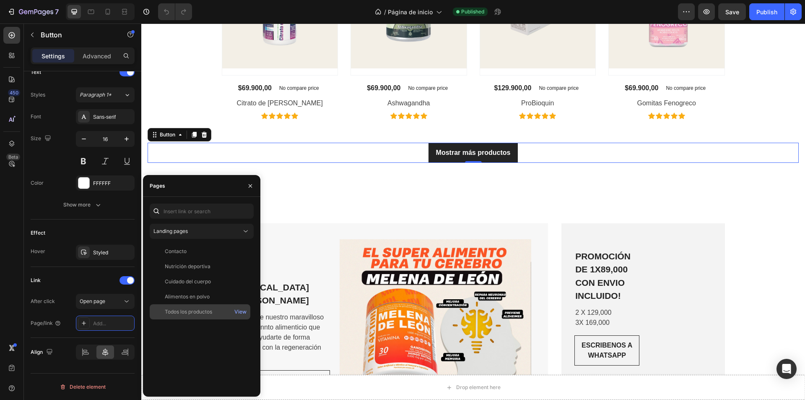
click at [214, 307] on div "Todos los productos View" at bounding box center [200, 311] width 101 height 15
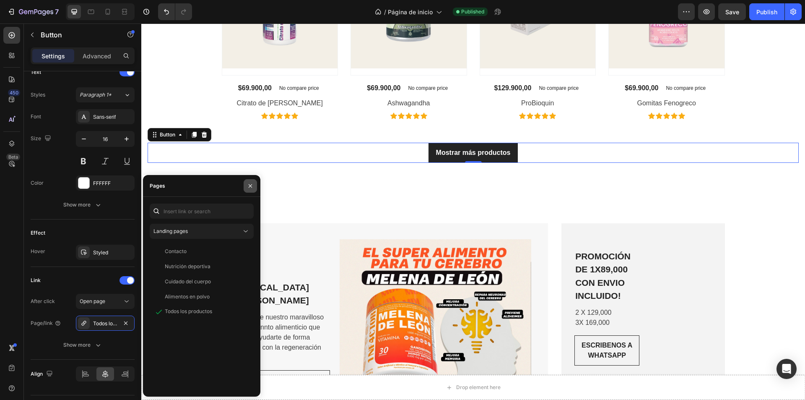
click at [249, 185] on icon "button" at bounding box center [250, 185] width 7 height 7
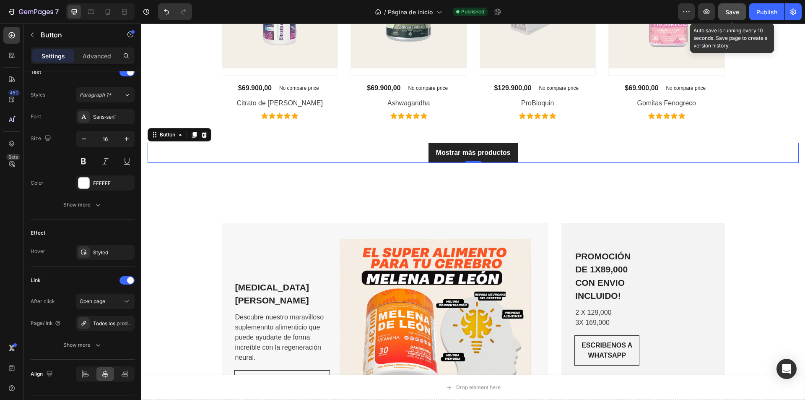
click at [738, 11] on span "Save" at bounding box center [733, 11] width 14 height 7
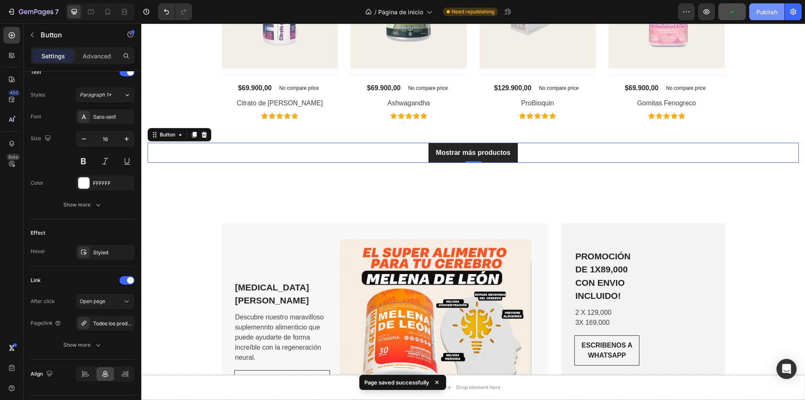
click at [775, 8] on div "Publish" at bounding box center [767, 12] width 21 height 9
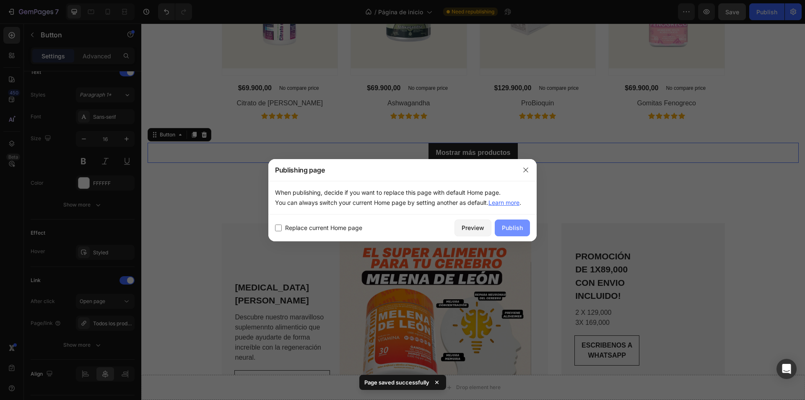
click at [517, 224] on div "Publish" at bounding box center [512, 227] width 21 height 9
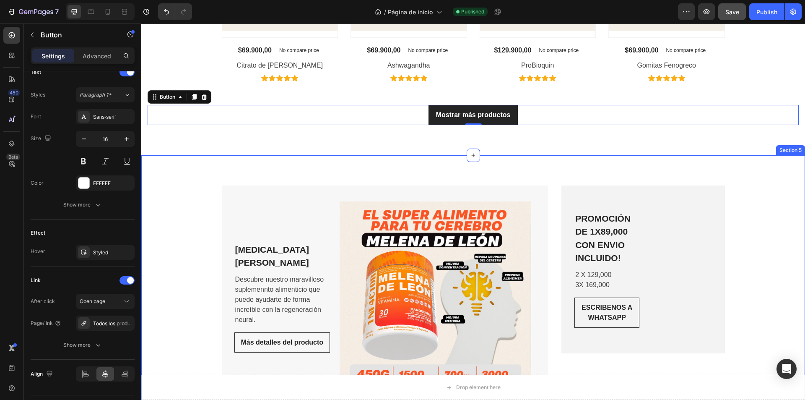
scroll to position [1594, 0]
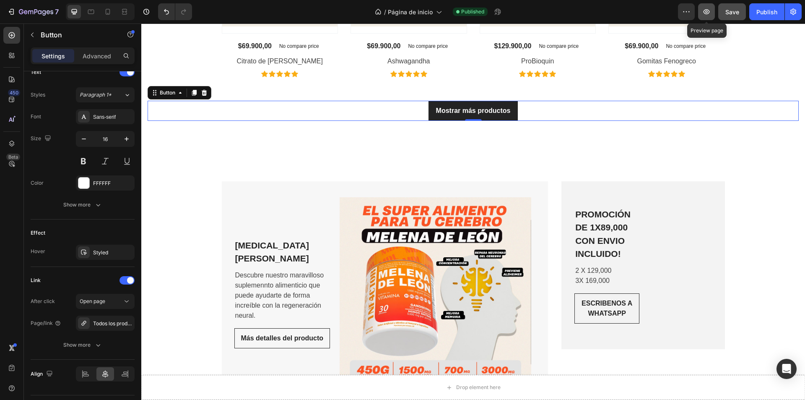
click at [709, 16] on button "button" at bounding box center [706, 11] width 17 height 17
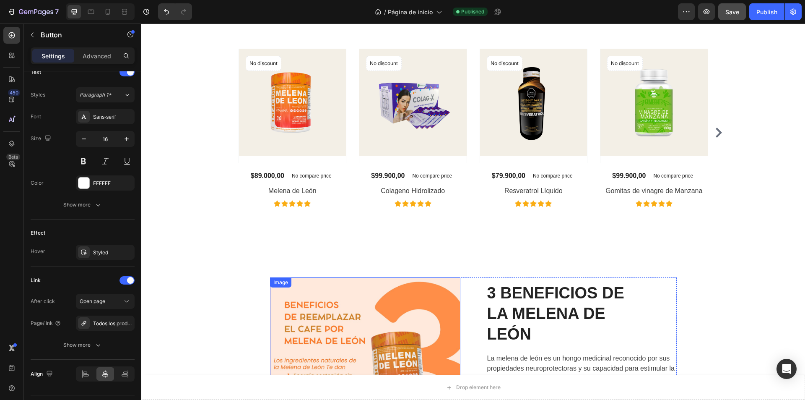
scroll to position [2013, 0]
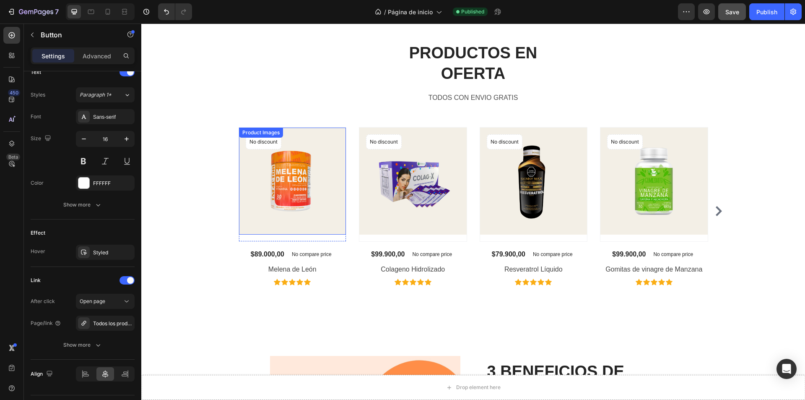
click at [301, 214] on img at bounding box center [292, 180] width 107 height 107
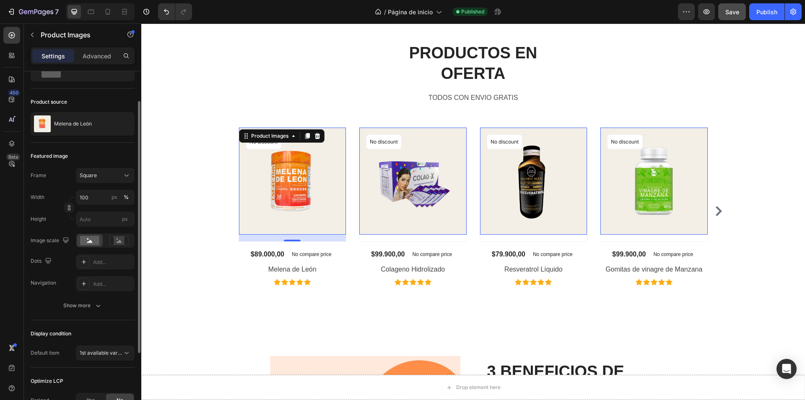
scroll to position [0, 0]
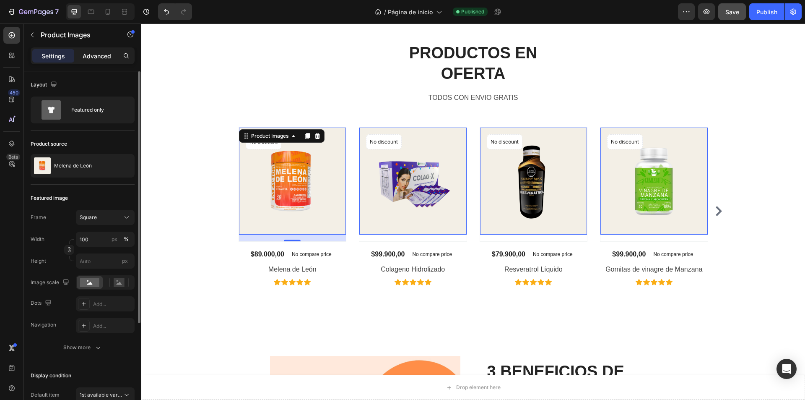
click at [87, 52] on p "Advanced" at bounding box center [97, 56] width 29 height 9
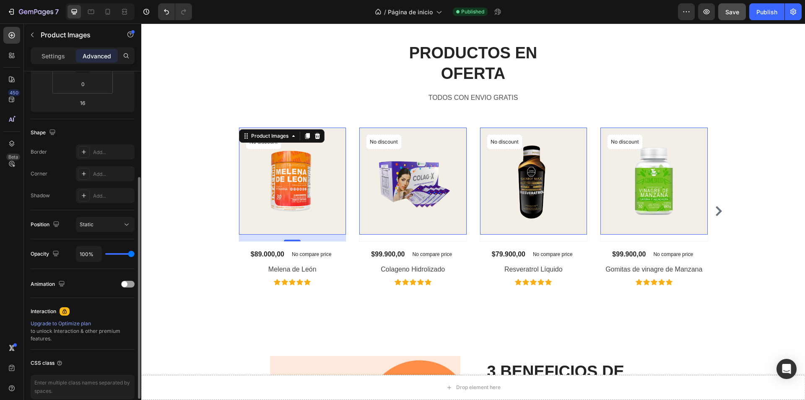
scroll to position [207, 0]
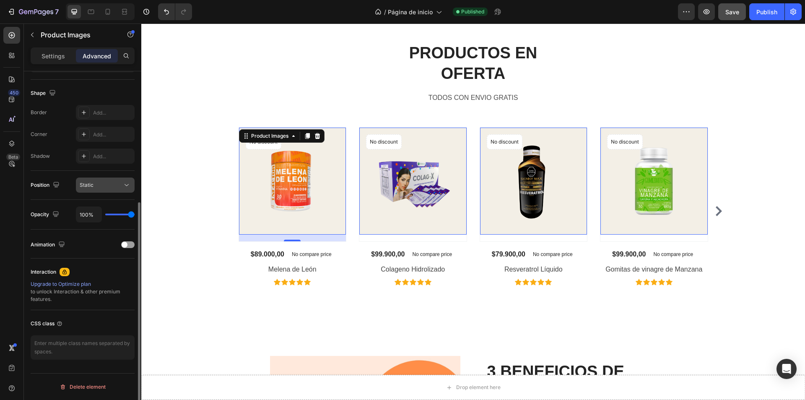
click at [99, 188] on div "Static" at bounding box center [101, 185] width 43 height 8
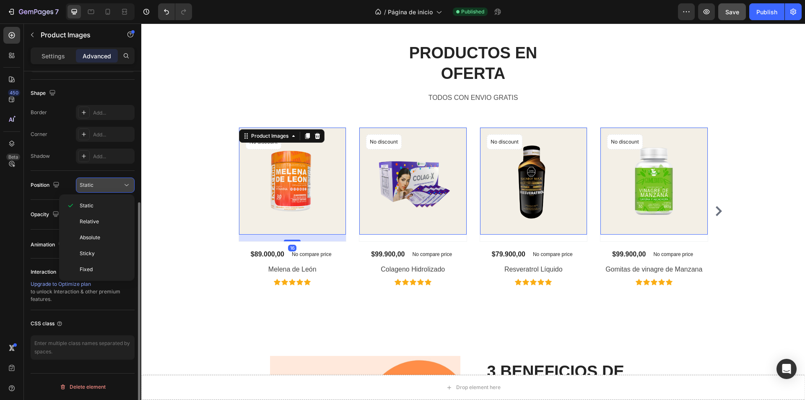
click at [99, 188] on div "Static" at bounding box center [101, 185] width 43 height 8
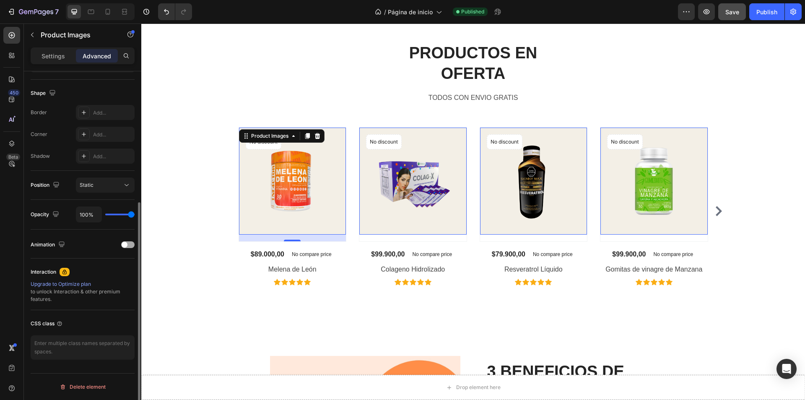
click at [128, 244] on div at bounding box center [127, 244] width 13 height 7
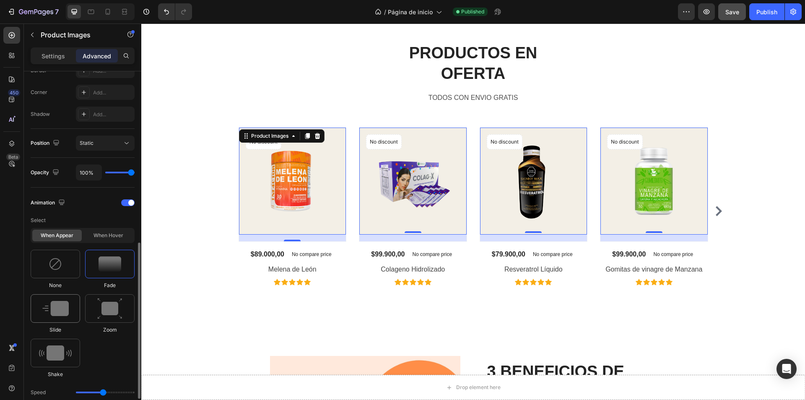
scroll to position [291, 0]
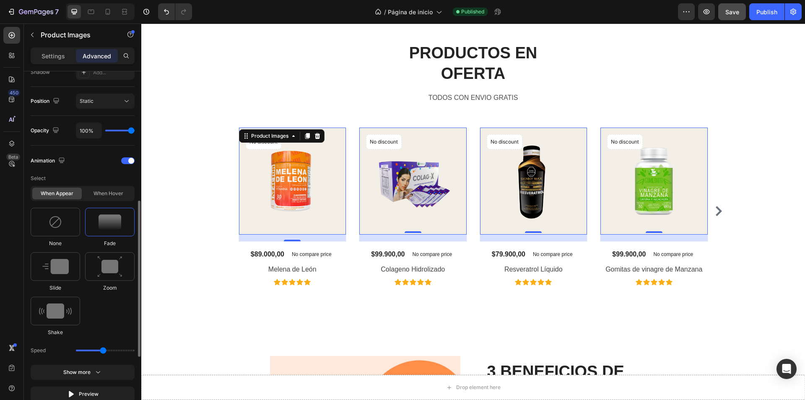
click at [114, 221] on img at bounding box center [110, 221] width 23 height 15
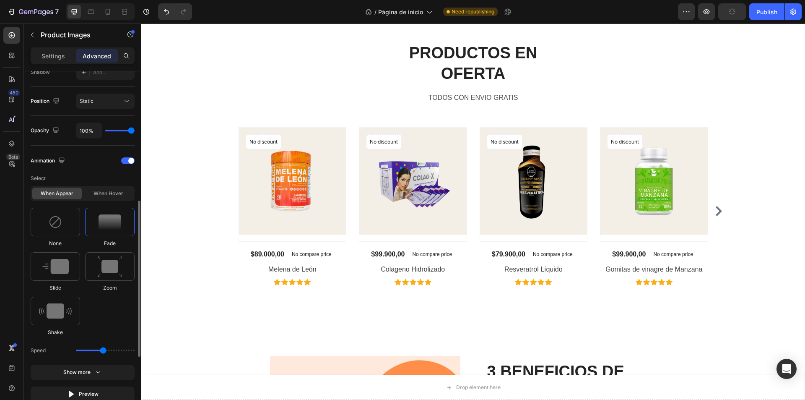
click at [114, 221] on img at bounding box center [110, 221] width 23 height 15
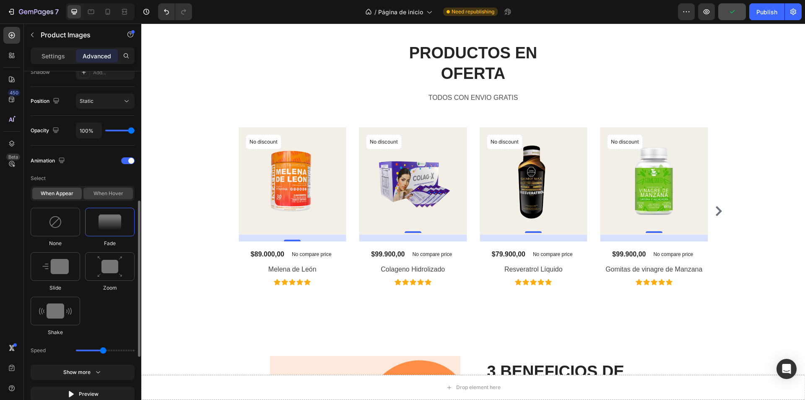
click at [110, 193] on div "When hover" at bounding box center [107, 193] width 49 height 12
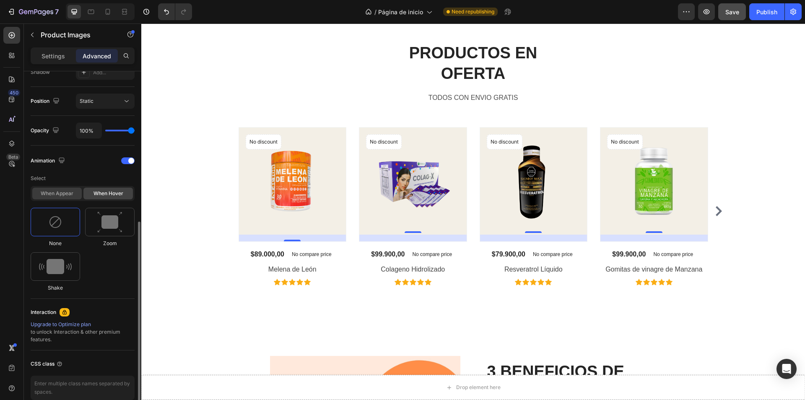
click at [67, 192] on div "When appear" at bounding box center [56, 193] width 49 height 12
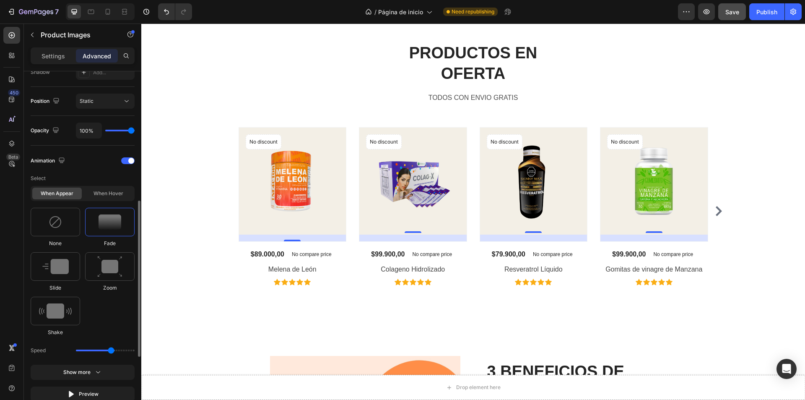
drag, startPoint x: 104, startPoint y: 347, endPoint x: 111, endPoint y: 349, distance: 7.3
type input "2.1"
click at [111, 349] on input "range" at bounding box center [105, 350] width 59 height 2
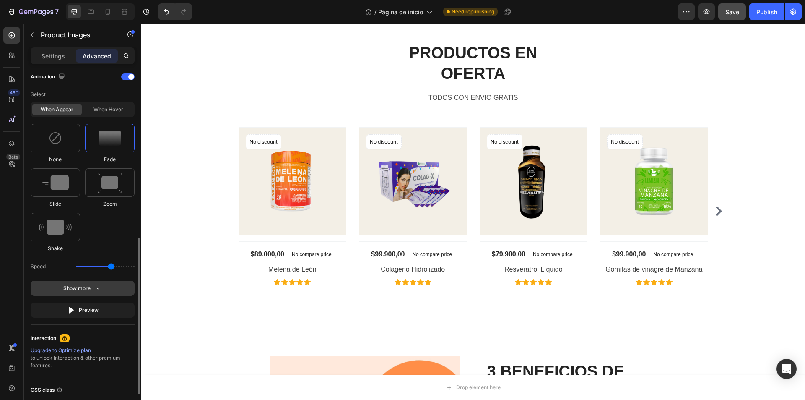
click at [96, 302] on button "Show more" at bounding box center [83, 309] width 104 height 15
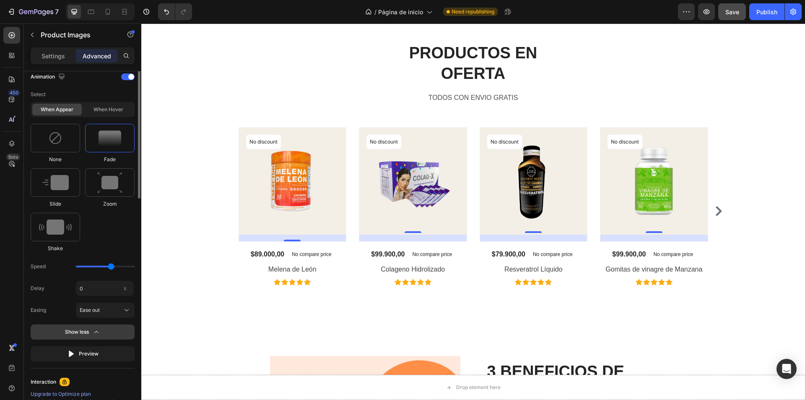
scroll to position [207, 0]
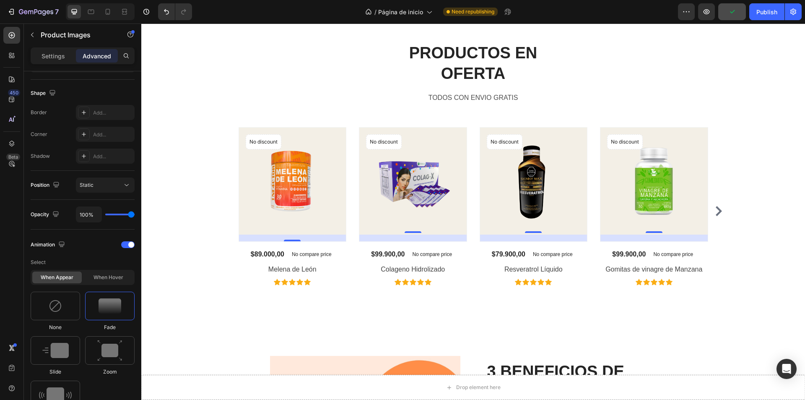
click at [55, 62] on div "Settings Advanced" at bounding box center [83, 55] width 104 height 17
click at [55, 57] on p "Settings" at bounding box center [53, 56] width 23 height 9
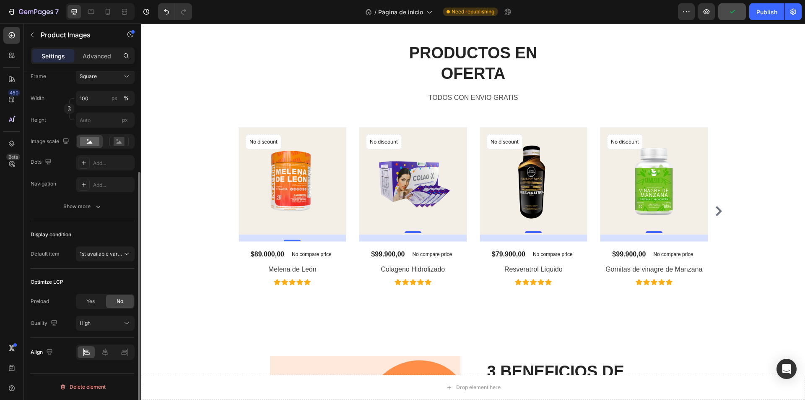
scroll to position [0, 0]
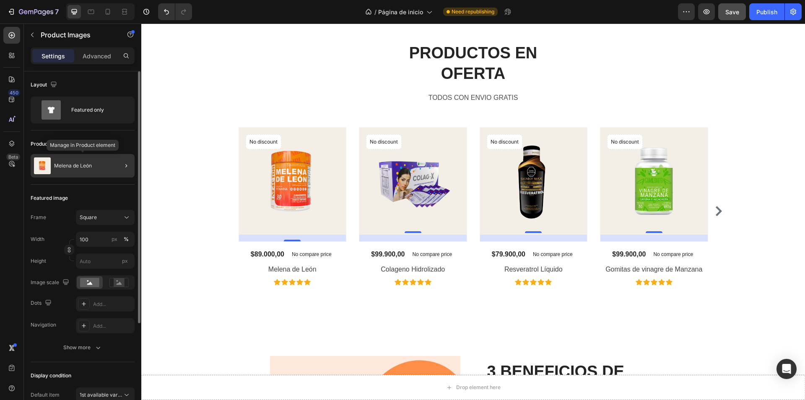
click at [82, 167] on p "Melena de León" at bounding box center [73, 166] width 38 height 6
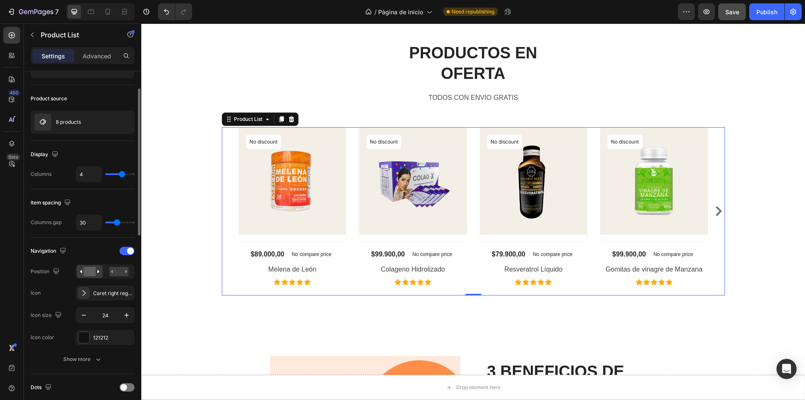
scroll to position [84, 0]
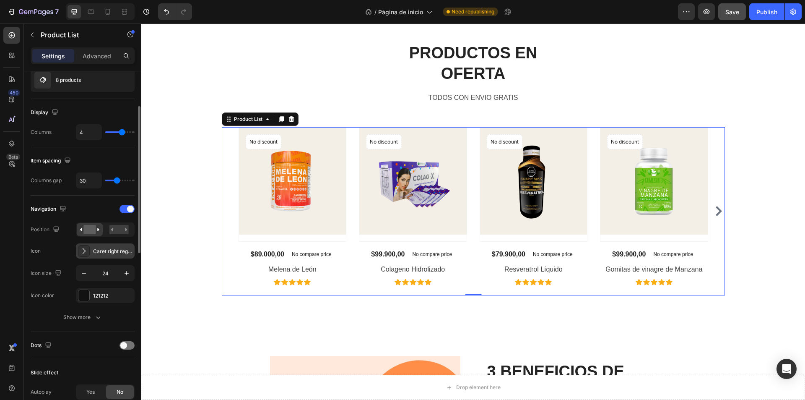
click at [101, 252] on div "Caret right regular" at bounding box center [112, 251] width 39 height 8
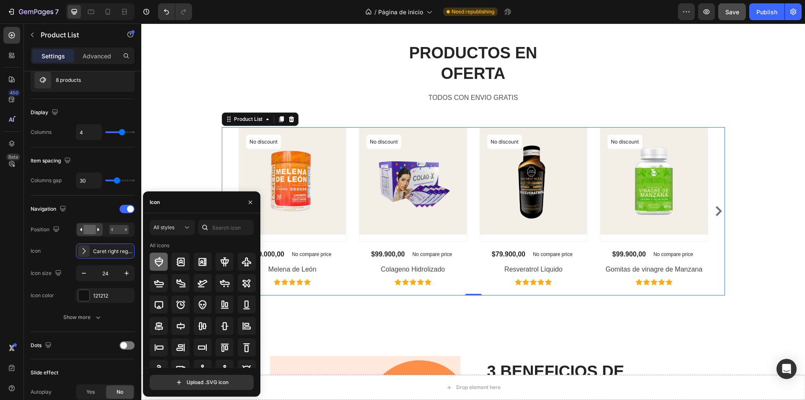
click at [156, 259] on icon at bounding box center [158, 262] width 8 height 10
click at [252, 200] on icon "button" at bounding box center [250, 202] width 7 height 7
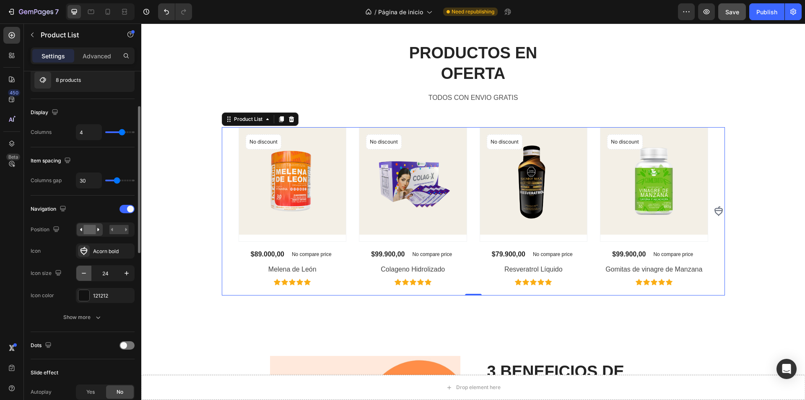
scroll to position [126, 0]
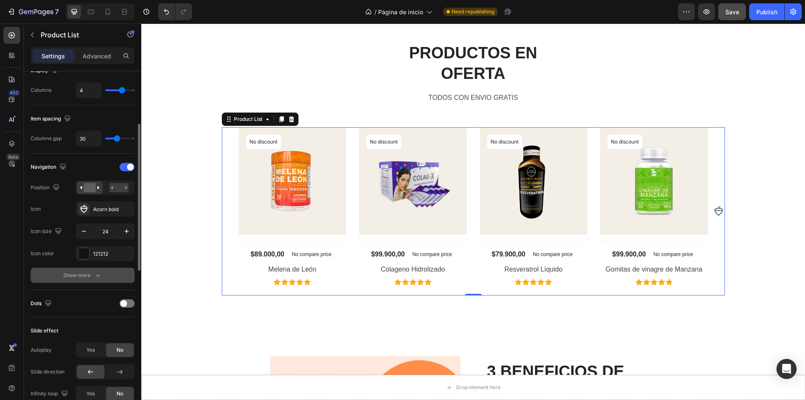
click at [99, 274] on icon "button" at bounding box center [98, 275] width 8 height 8
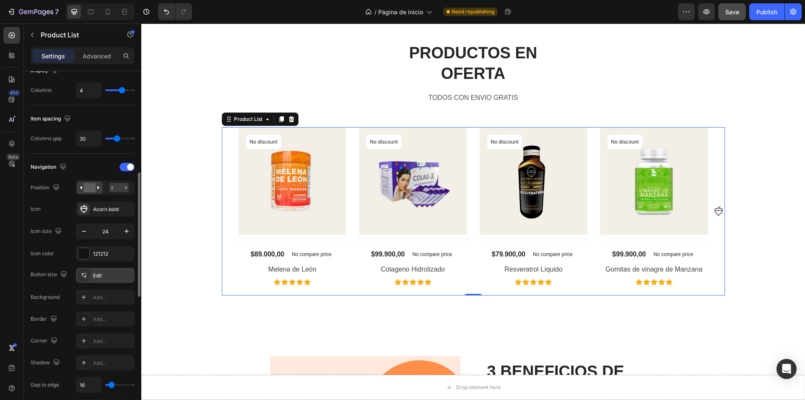
scroll to position [168, 0]
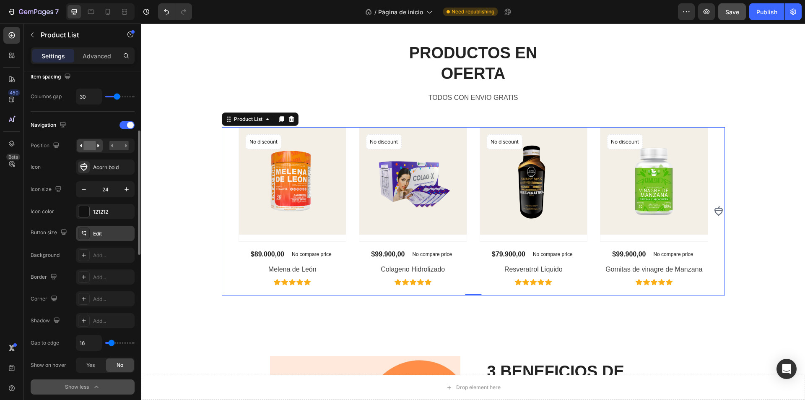
click at [115, 231] on div "Edit" at bounding box center [112, 234] width 39 height 8
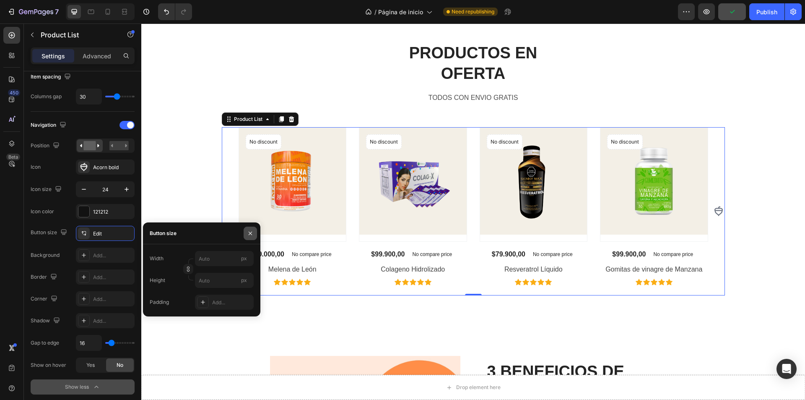
click at [252, 231] on icon "button" at bounding box center [250, 233] width 7 height 7
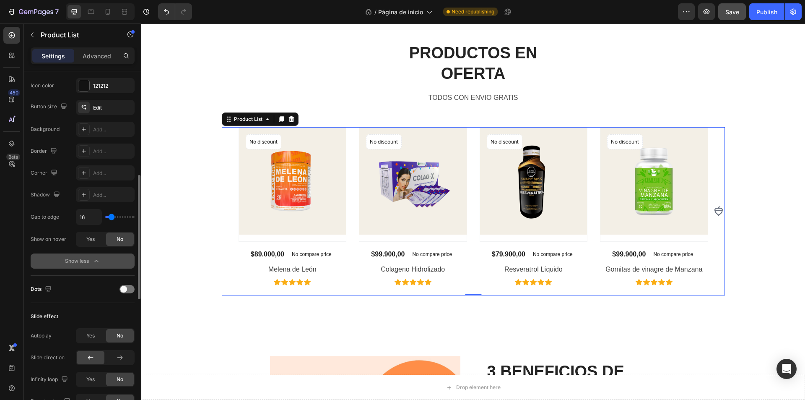
scroll to position [336, 0]
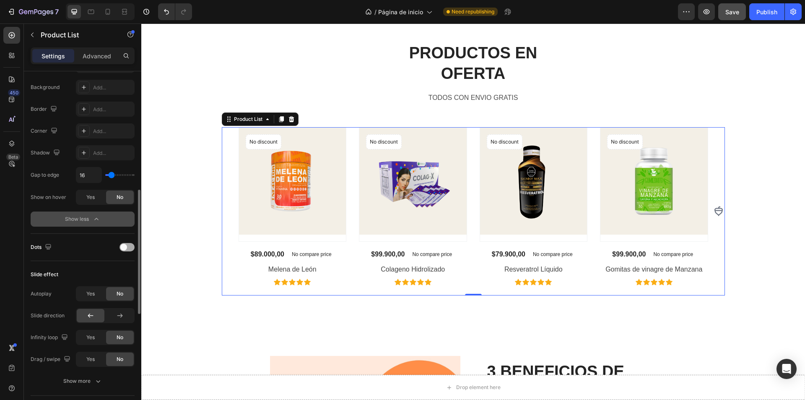
click at [125, 244] on span at bounding box center [123, 247] width 7 height 7
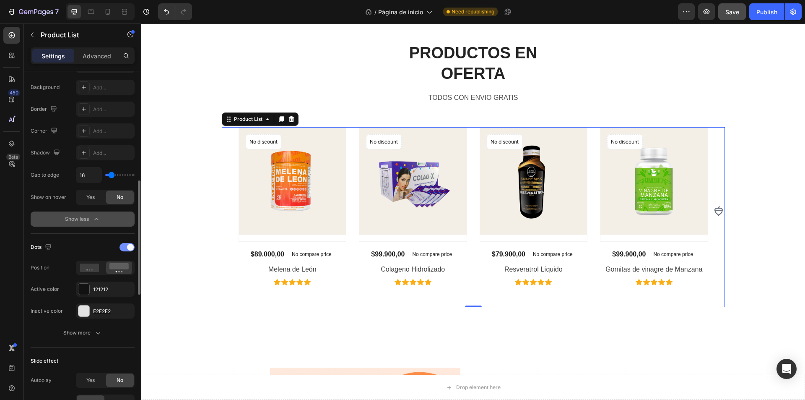
click at [125, 243] on div at bounding box center [127, 247] width 15 height 8
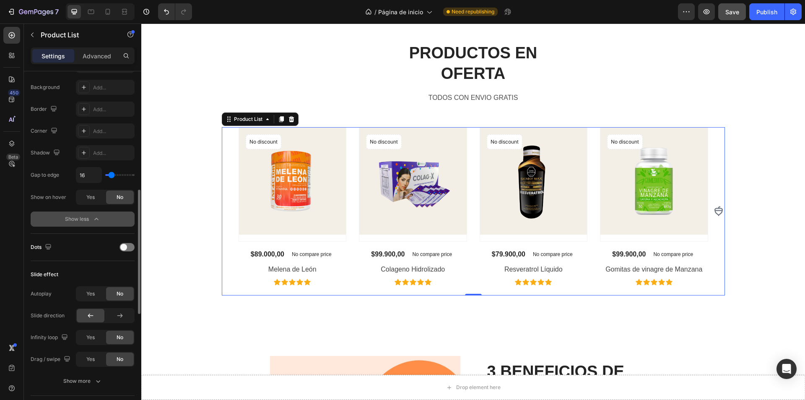
click at [125, 242] on div "Dots" at bounding box center [83, 246] width 104 height 13
click at [127, 241] on div "Dots" at bounding box center [83, 246] width 104 height 13
click at [130, 245] on div at bounding box center [127, 247] width 15 height 8
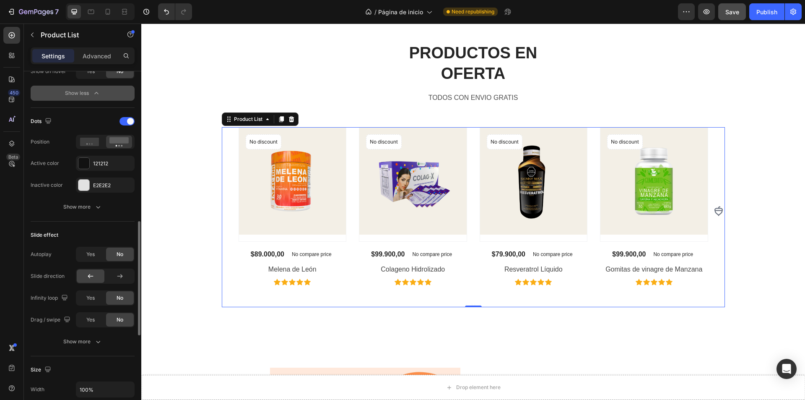
scroll to position [503, 0]
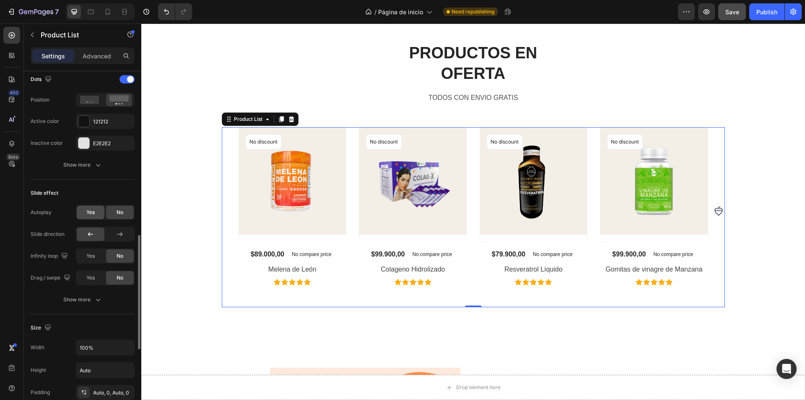
click at [94, 213] on span "Yes" at bounding box center [90, 212] width 8 height 8
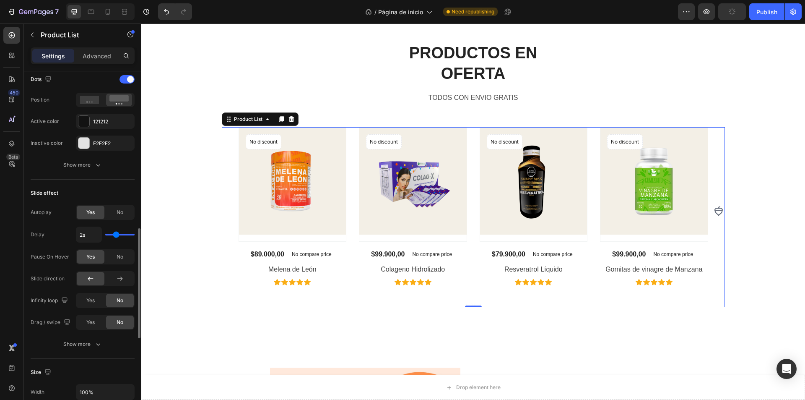
type input "4s"
type input "4"
type input "2.6s"
type input "2.6"
type input "2.2s"
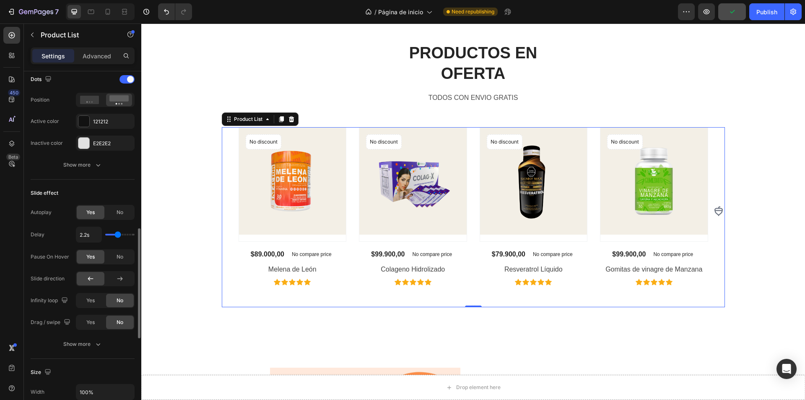
type input "2.2"
click at [118, 234] on input "range" at bounding box center [119, 235] width 29 height 2
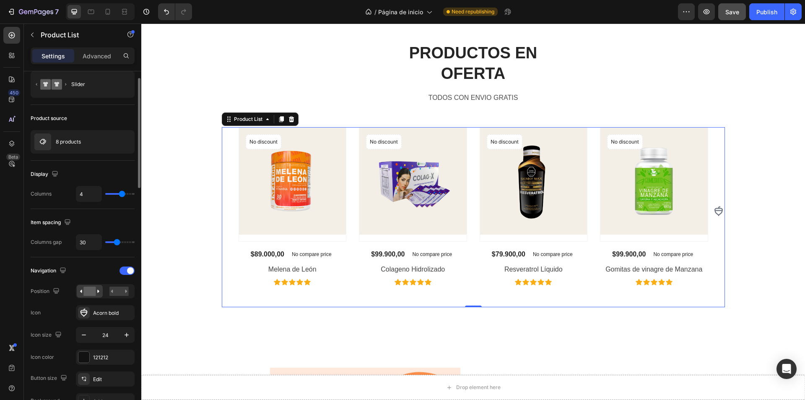
scroll to position [0, 0]
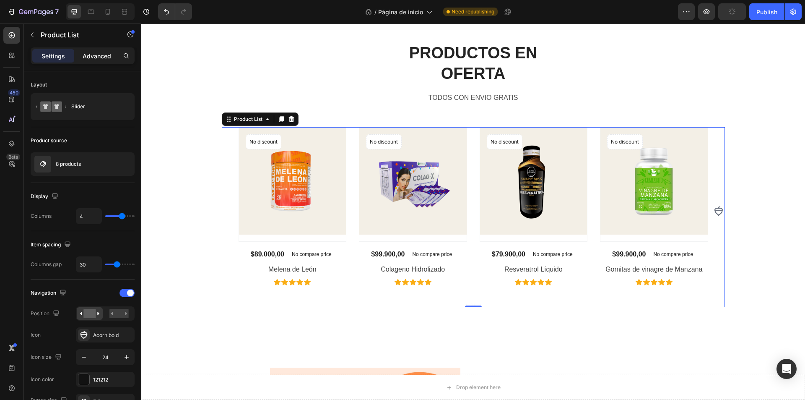
click at [94, 57] on p "Advanced" at bounding box center [97, 56] width 29 height 9
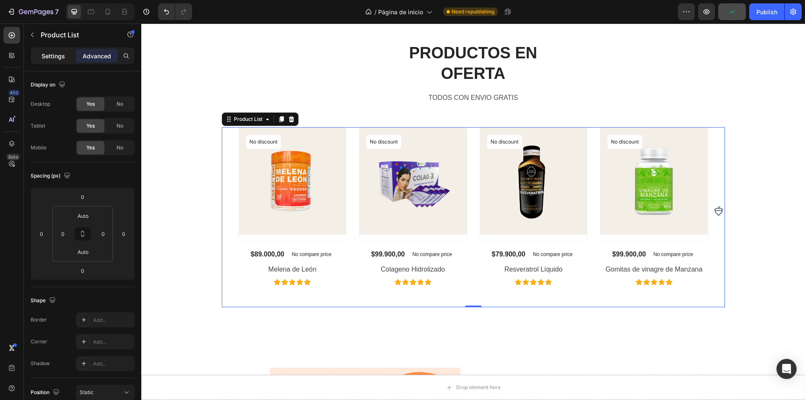
click at [69, 57] on div "Settings" at bounding box center [53, 55] width 42 height 13
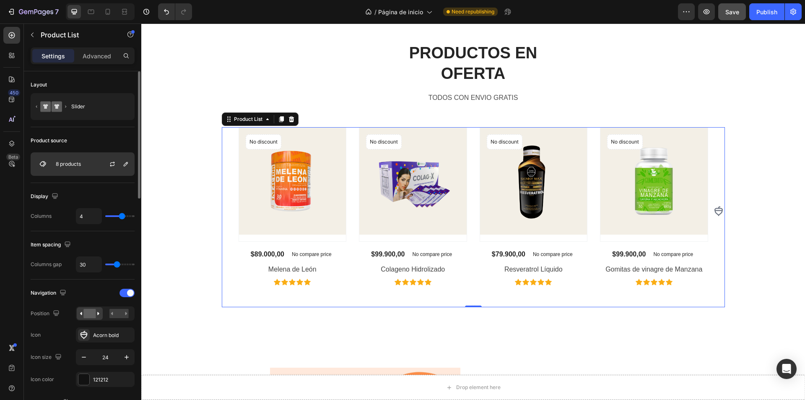
click at [95, 161] on div "8 products" at bounding box center [83, 163] width 104 height 23
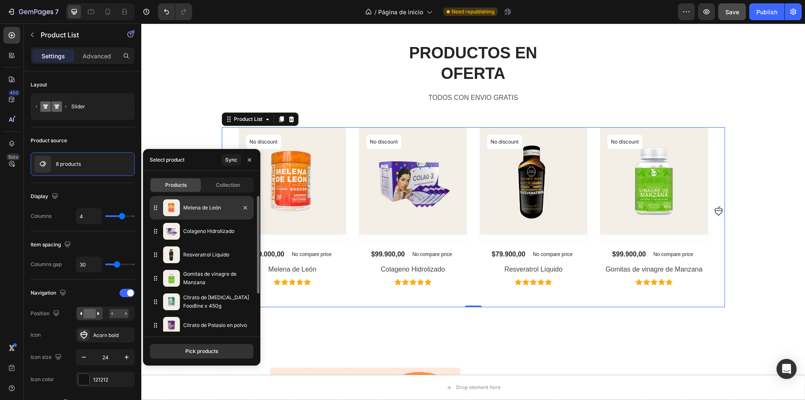
click at [184, 213] on div "Melena de León" at bounding box center [202, 207] width 104 height 23
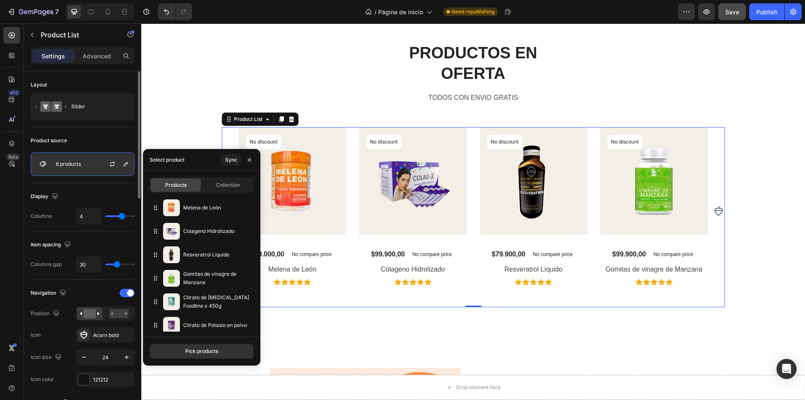
click at [99, 161] on div at bounding box center [115, 164] width 37 height 23
click at [99, 163] on div at bounding box center [115, 164] width 37 height 23
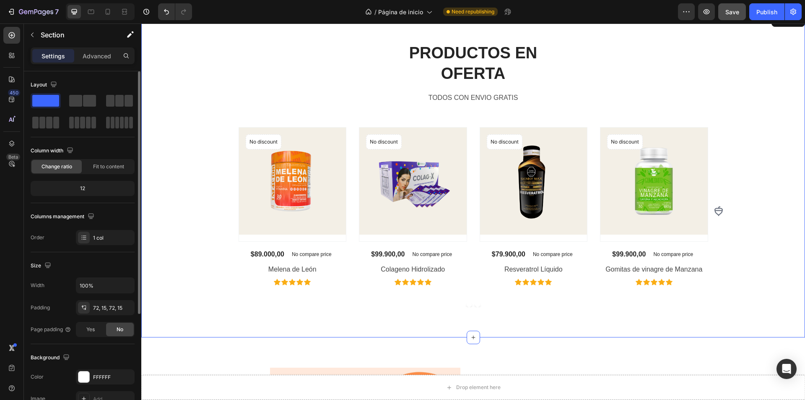
click at [212, 135] on div "PRODUCTOS EN OFERTA Heading TODOS CON ENVIO GRATIS Text block Row Product Image…" at bounding box center [473, 174] width 651 height 265
click at [167, 62] on div "PRODUCTOS EN OFERTA Heading TODOS CON ENVIO GRATIS Text block Row Product Image…" at bounding box center [473, 174] width 651 height 265
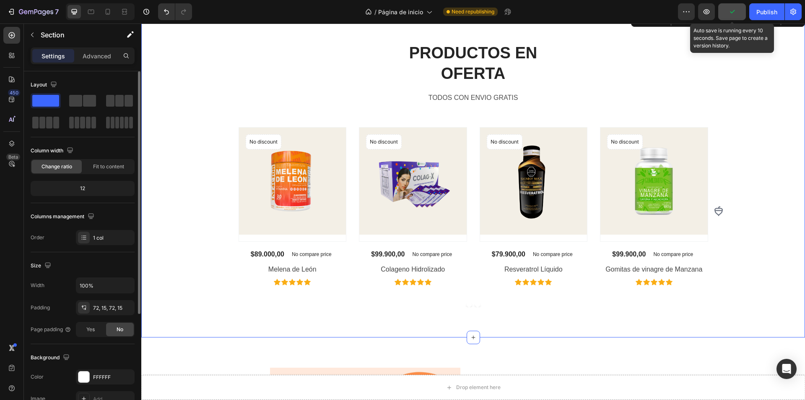
click at [738, 11] on button "button" at bounding box center [732, 11] width 28 height 17
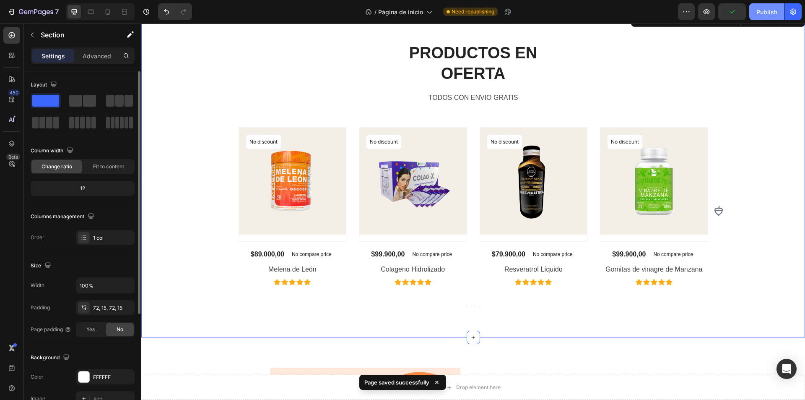
click at [776, 9] on div "Publish" at bounding box center [767, 12] width 21 height 9
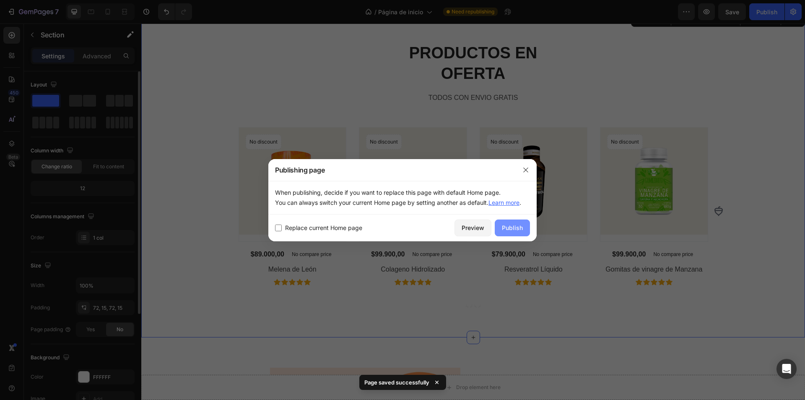
click at [516, 221] on button "Publish" at bounding box center [512, 227] width 35 height 17
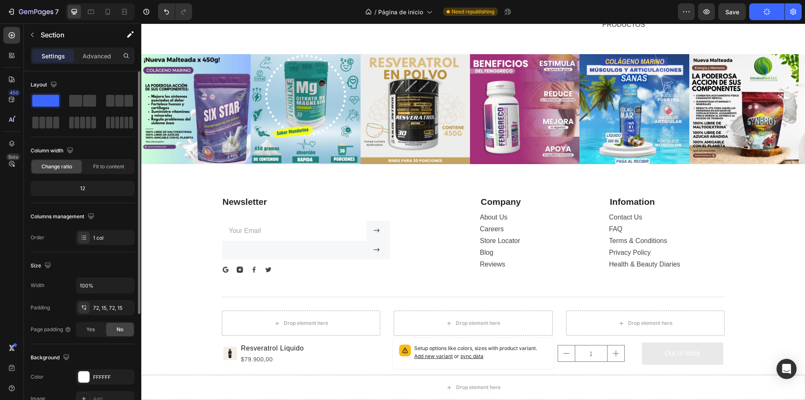
scroll to position [1678, 0]
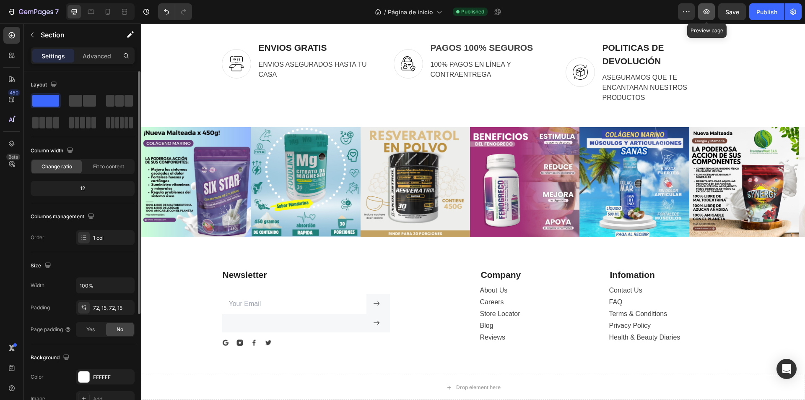
click at [708, 8] on icon "button" at bounding box center [706, 12] width 8 height 8
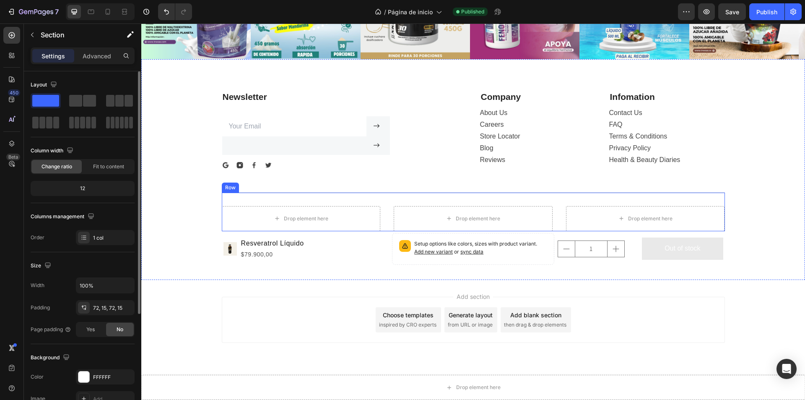
scroll to position [1695, 0]
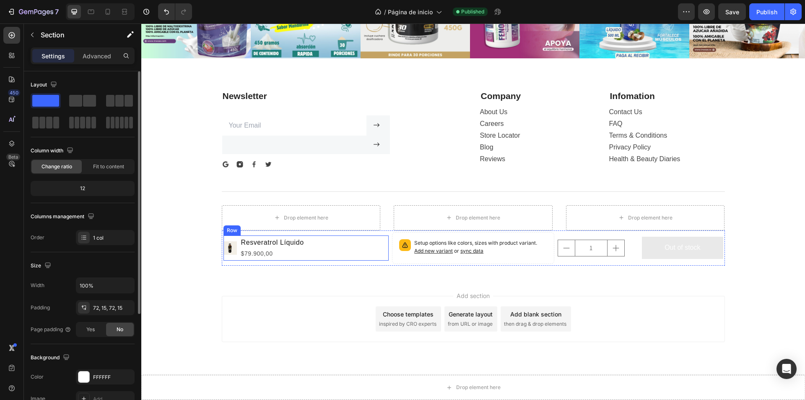
click at [328, 252] on div "Product Images Resveratrol Líquido Product Title $79.900,00 Product Price Produ…" at bounding box center [307, 247] width 166 height 25
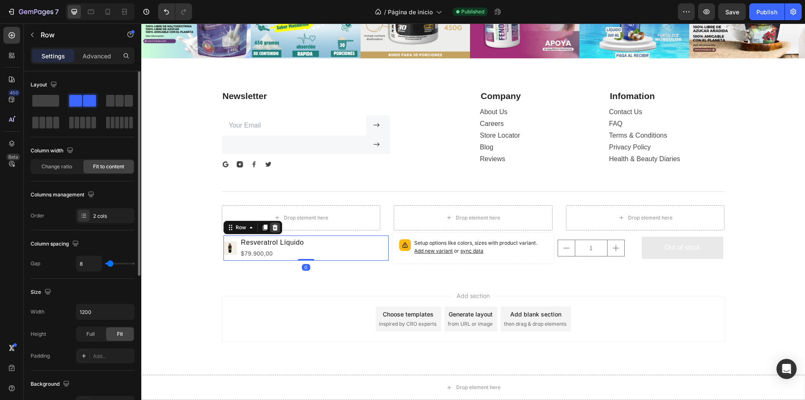
click at [272, 227] on icon at bounding box center [274, 227] width 5 height 6
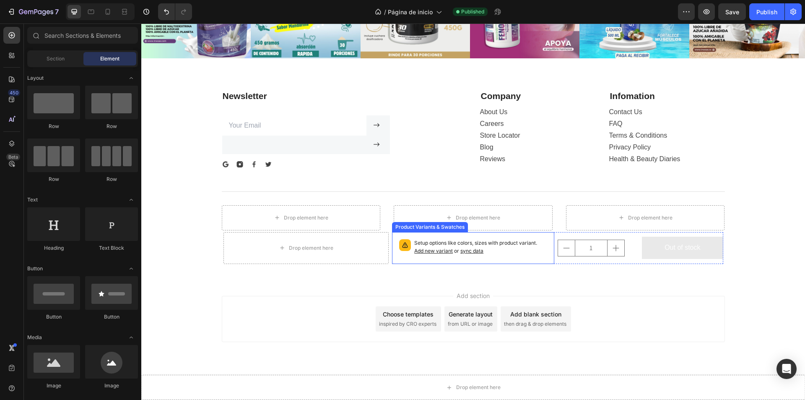
click at [421, 238] on div "Setup options like colors, sizes with product variant. Add new variant or sync …" at bounding box center [473, 248] width 155 height 24
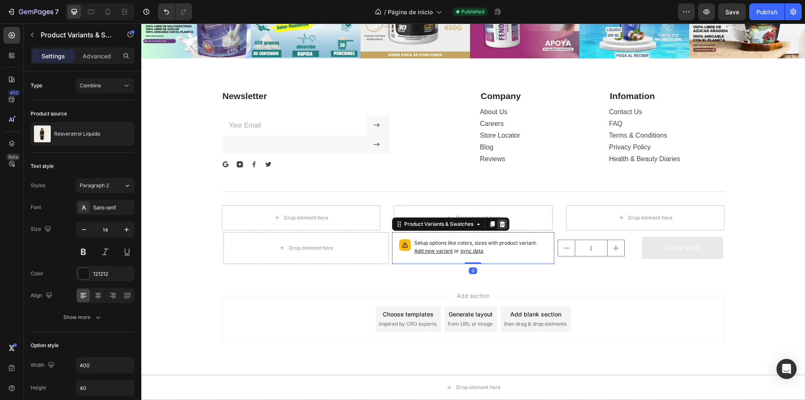
click at [502, 225] on icon at bounding box center [502, 224] width 7 height 7
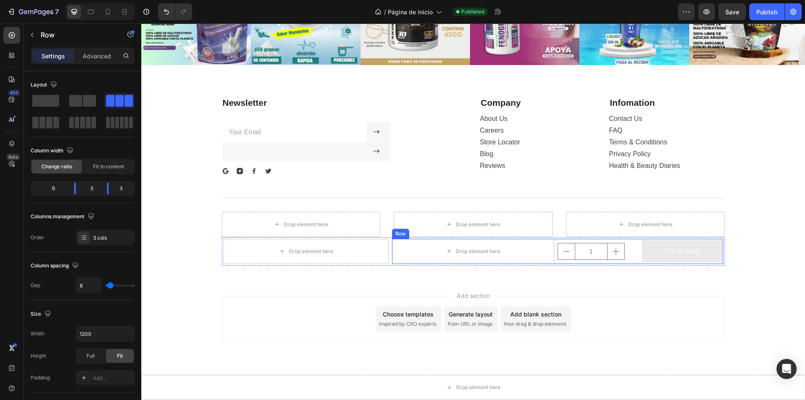
click at [637, 255] on div "Drop element here 1 Product Quantity Out of stock Add to Cart Row" at bounding box center [557, 251] width 331 height 25
click at [440, 229] on icon at bounding box center [443, 230] width 7 height 7
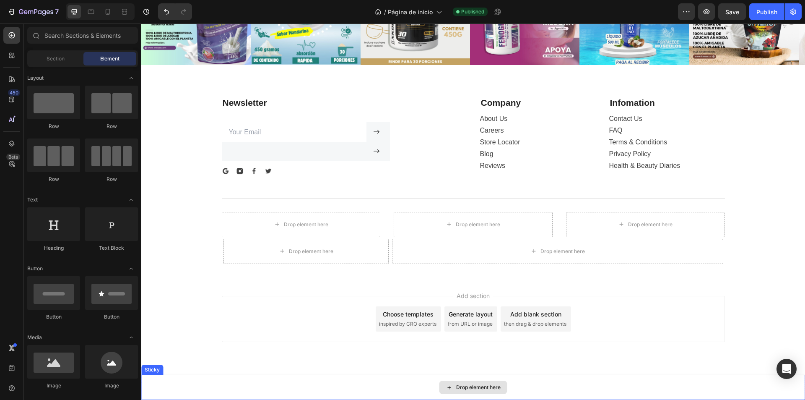
click at [453, 386] on div "Drop element here" at bounding box center [474, 386] width 68 height 13
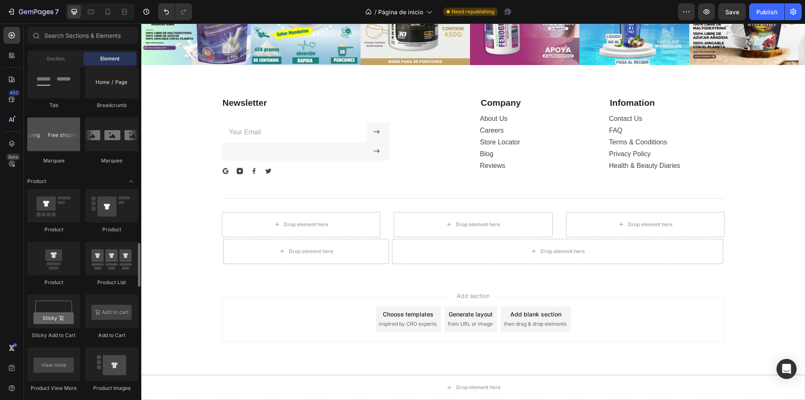
scroll to position [1007, 0]
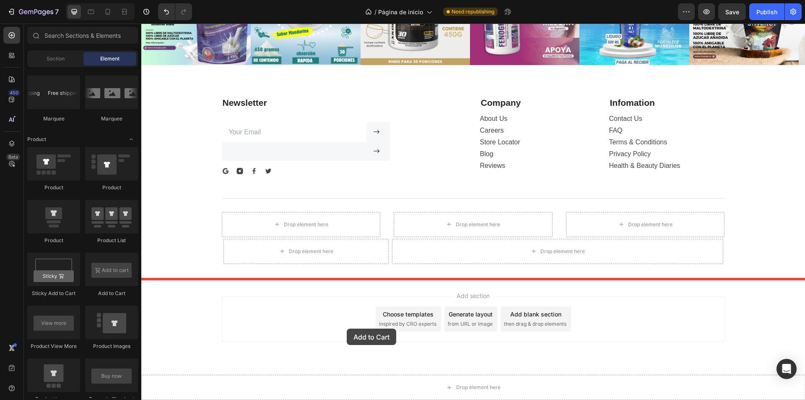
drag, startPoint x: 250, startPoint y: 296, endPoint x: 347, endPoint y: 328, distance: 101.7
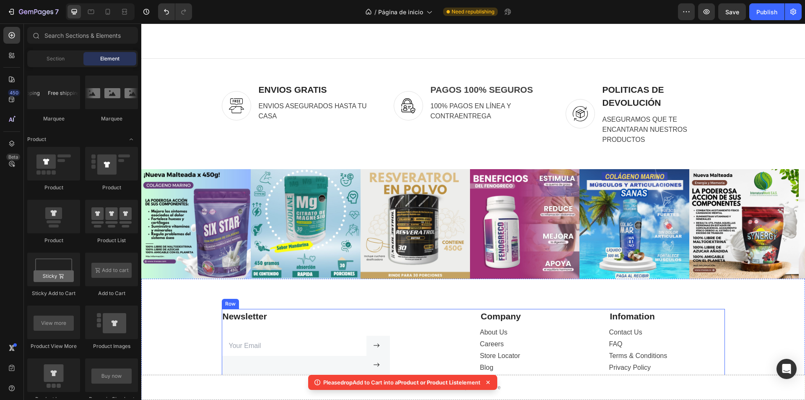
scroll to position [1422, 0]
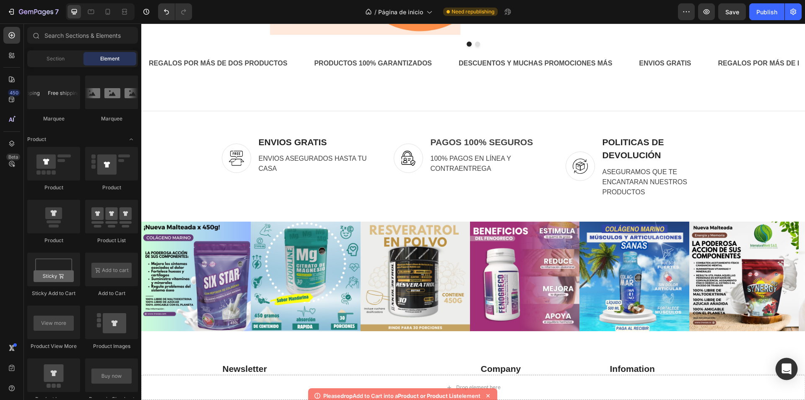
click at [791, 375] on div "Open Intercom Messenger" at bounding box center [787, 369] width 22 height 22
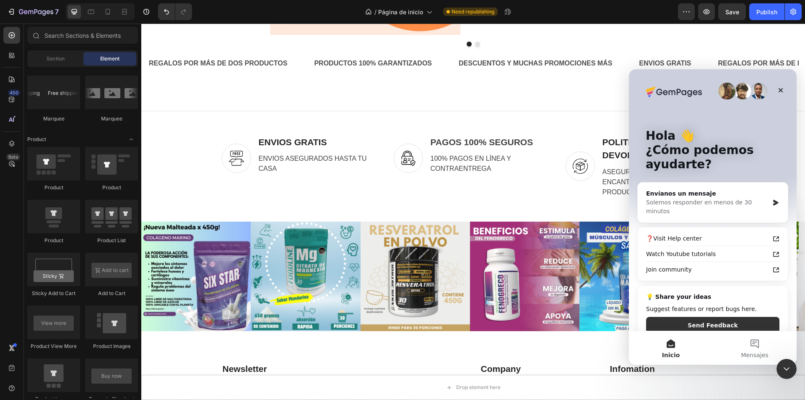
scroll to position [0, 0]
click at [791, 375] on div "Cerrar Intercom Messenger" at bounding box center [787, 369] width 20 height 20
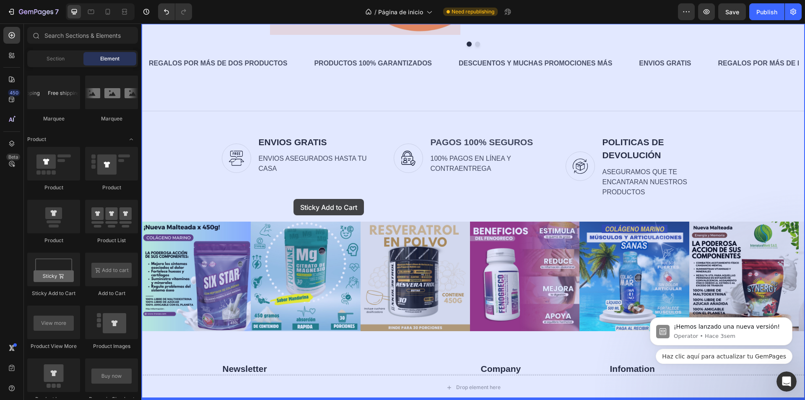
drag, startPoint x: 198, startPoint y: 291, endPoint x: 294, endPoint y: 199, distance: 133.2
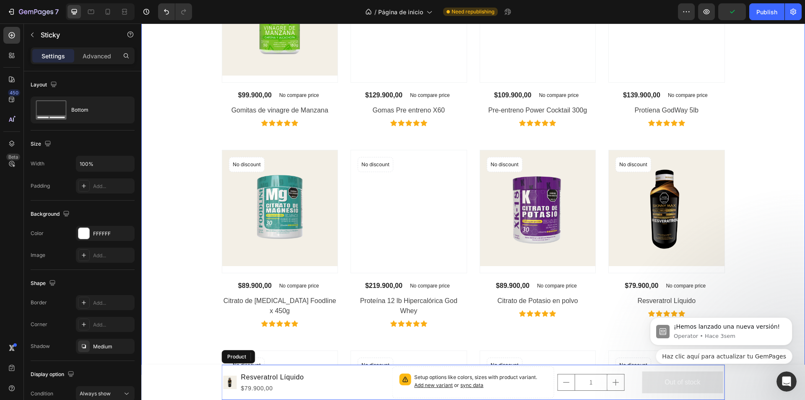
scroll to position [965, 0]
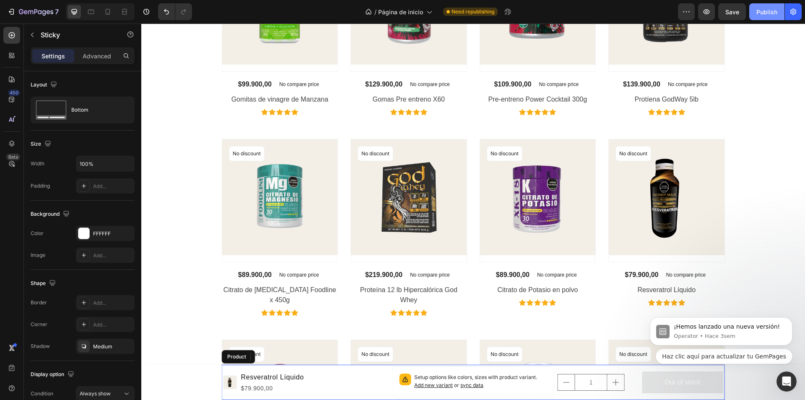
click at [769, 17] on button "Publish" at bounding box center [766, 11] width 35 height 17
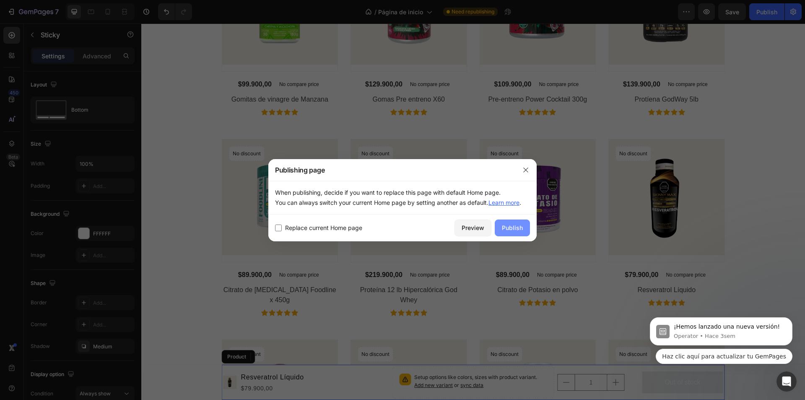
click at [509, 226] on div "Publish" at bounding box center [512, 227] width 21 height 9
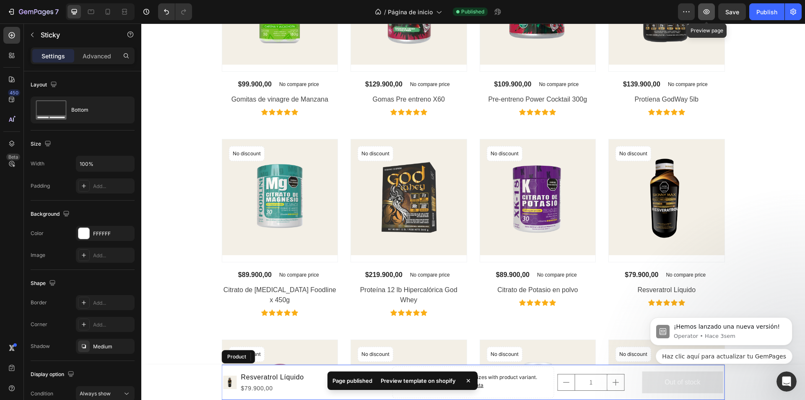
click at [713, 8] on button "button" at bounding box center [706, 11] width 17 height 17
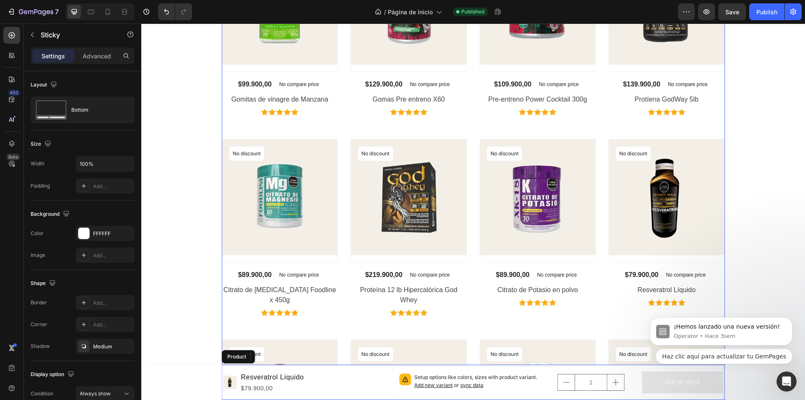
click at [238, 130] on div "Product Images No discount Not be displayed when published Product Badge Row $8…" at bounding box center [473, 232] width 503 height 948
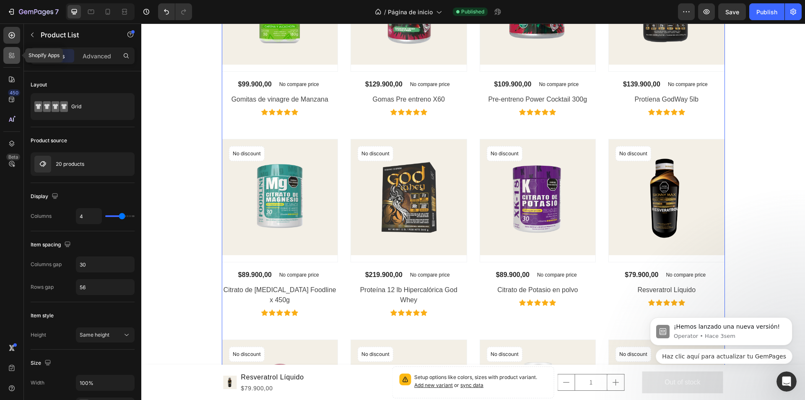
click at [13, 57] on icon at bounding box center [13, 57] width 3 height 3
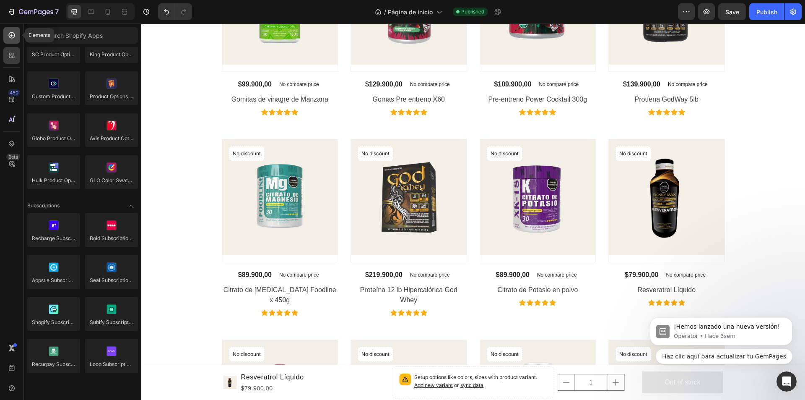
click at [6, 37] on div at bounding box center [11, 35] width 17 height 17
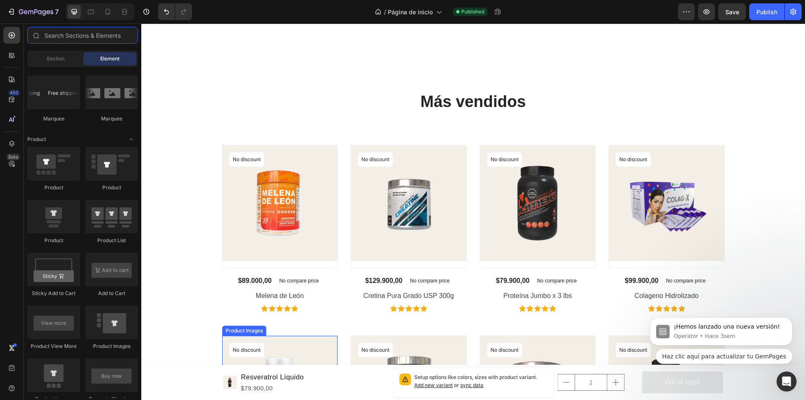
scroll to position [545, 0]
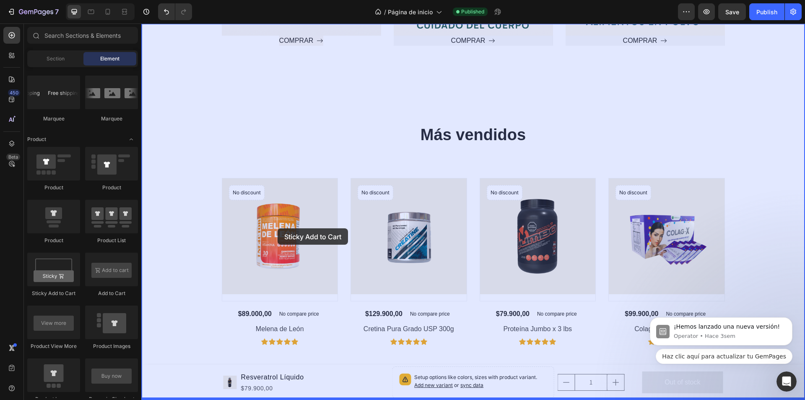
drag, startPoint x: 304, startPoint y: 284, endPoint x: 278, endPoint y: 228, distance: 61.3
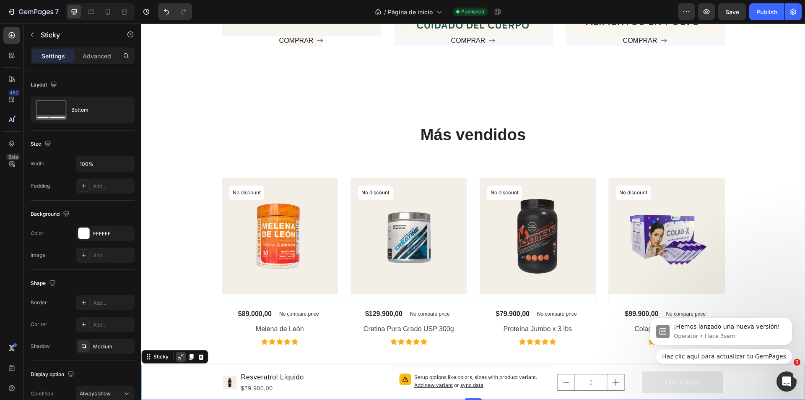
click at [179, 353] on div at bounding box center [181, 356] width 10 height 10
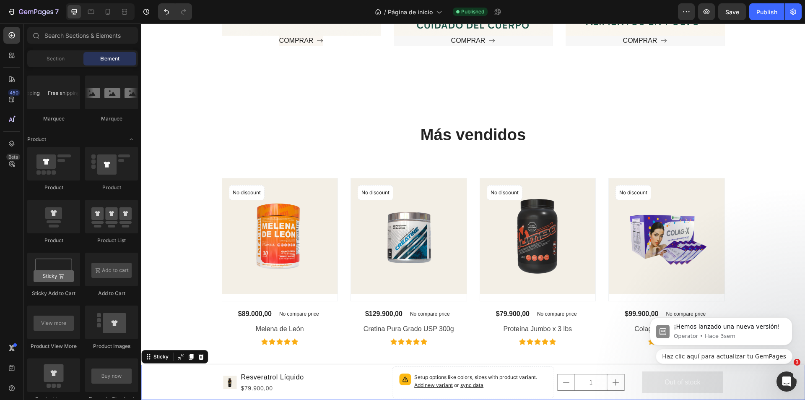
click at [149, 370] on div "Product Images Resveratrol Líquido Product Title $79.900,00 Product Price Produ…" at bounding box center [473, 381] width 664 height 35
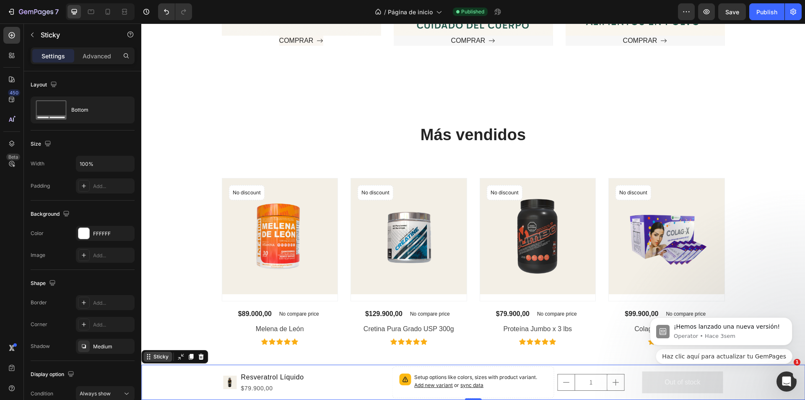
click at [156, 354] on div "Sticky" at bounding box center [161, 357] width 18 height 8
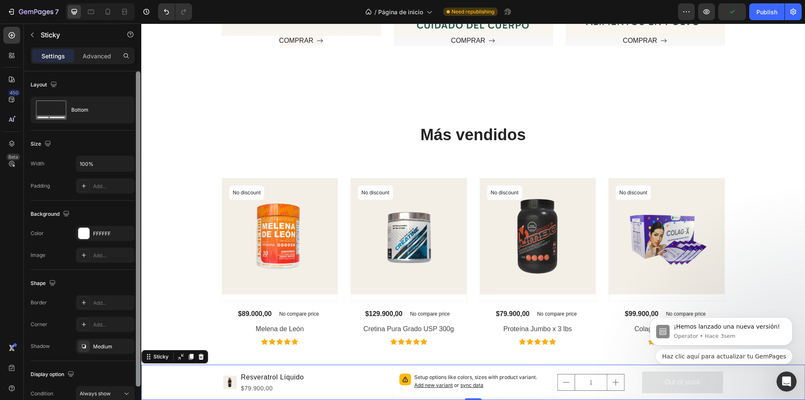
click at [139, 136] on div at bounding box center [138, 228] width 5 height 315
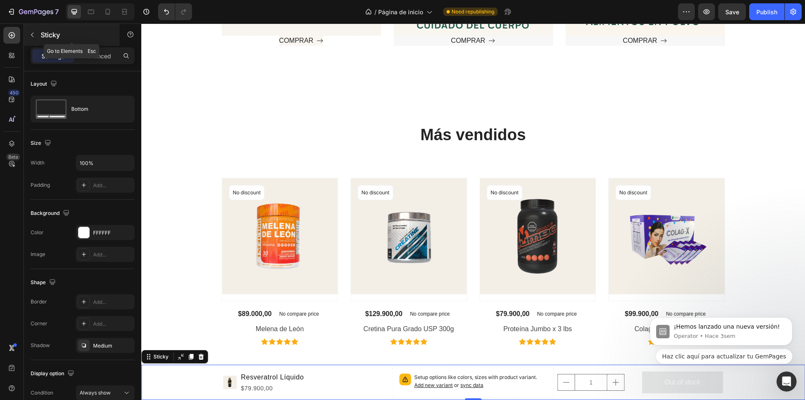
click at [38, 34] on button "button" at bounding box center [32, 34] width 13 height 13
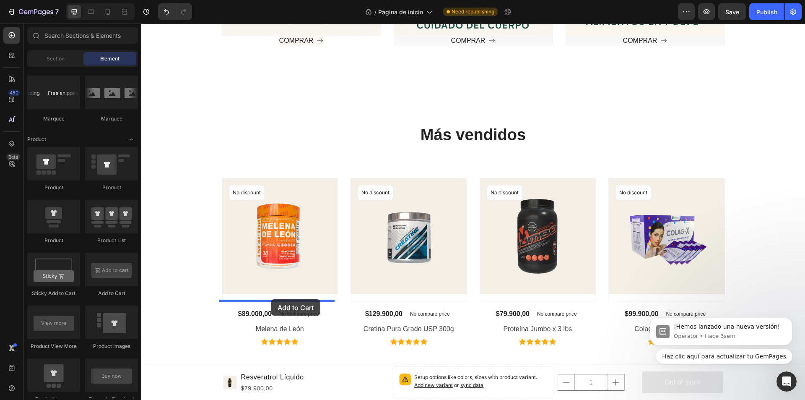
drag, startPoint x: 328, startPoint y: 286, endPoint x: 271, endPoint y: 299, distance: 58.4
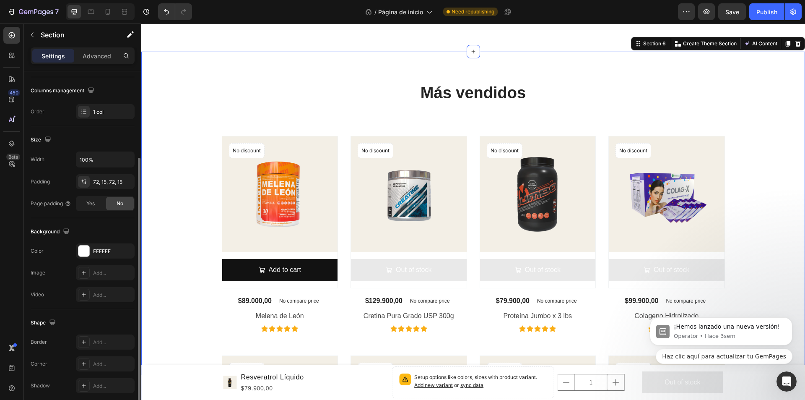
scroll to position [159, 0]
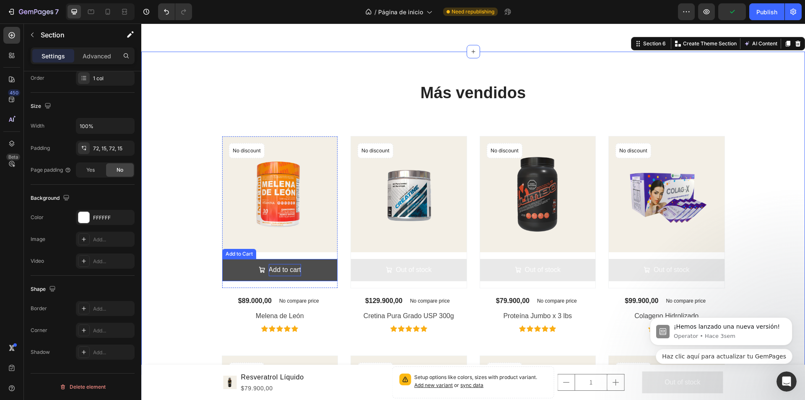
click at [294, 271] on div "Add to cart" at bounding box center [285, 270] width 32 height 12
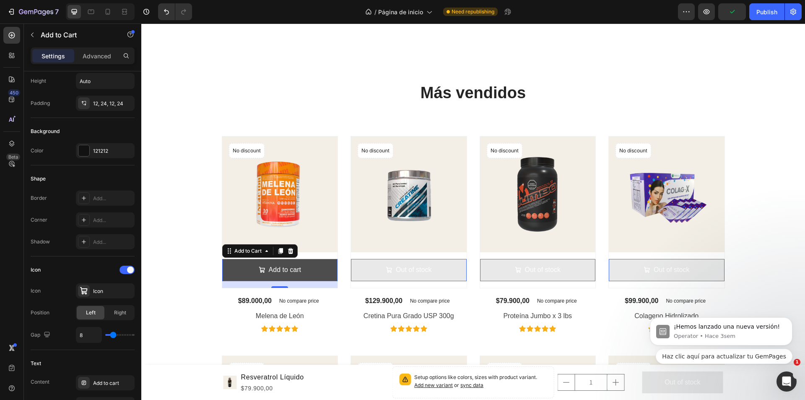
scroll to position [0, 0]
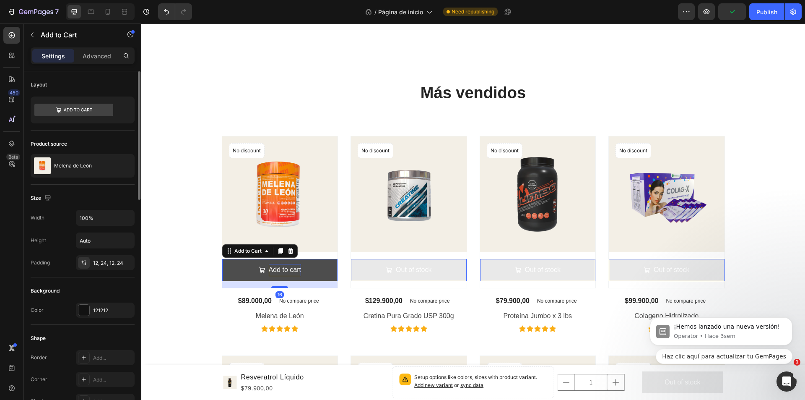
click at [297, 267] on div "Add to cart" at bounding box center [285, 270] width 32 height 12
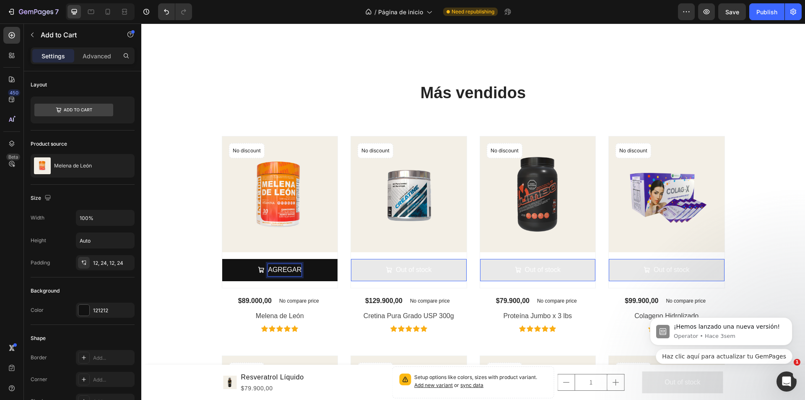
click at [222, 259] on button "AGREGAR" at bounding box center [280, 270] width 116 height 22
click at [222, 259] on button "AGREGAR AL" at bounding box center [280, 270] width 116 height 22
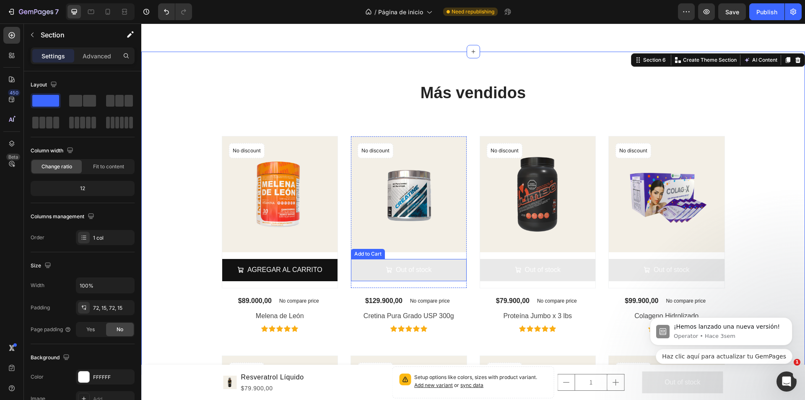
click at [255, 255] on div "Add to Cart" at bounding box center [239, 254] width 31 height 8
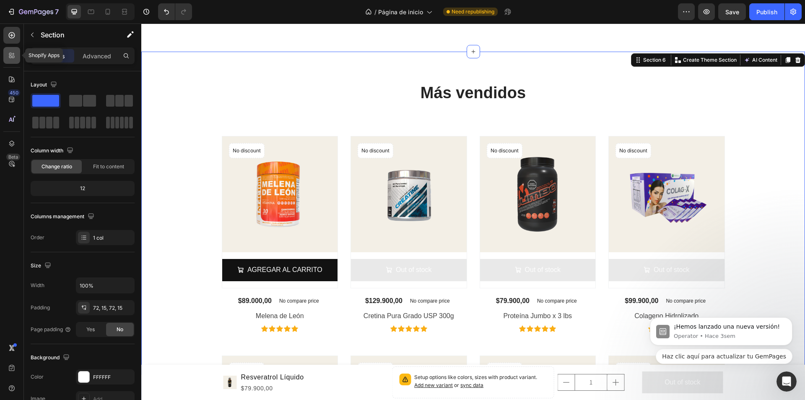
click at [14, 57] on icon at bounding box center [13, 57] width 3 height 3
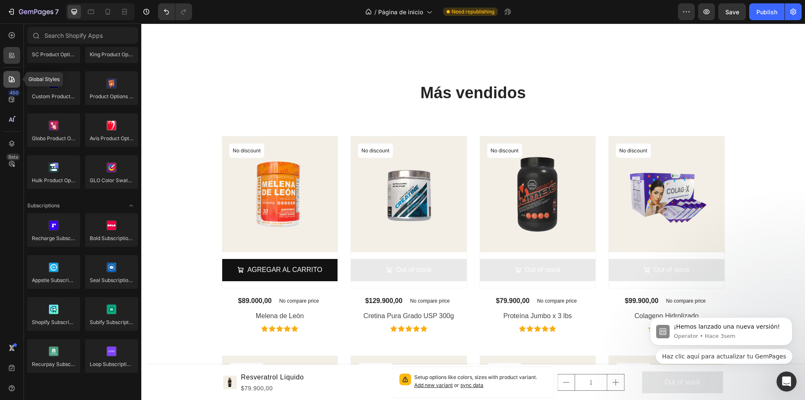
click at [12, 78] on icon at bounding box center [12, 79] width 6 height 6
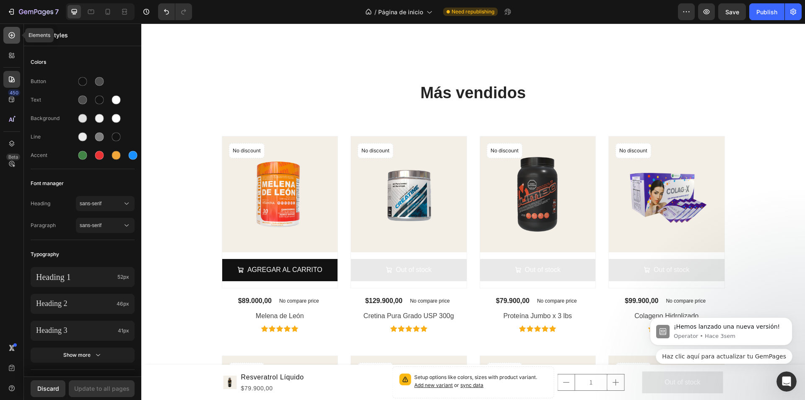
click at [13, 32] on icon at bounding box center [12, 35] width 8 height 8
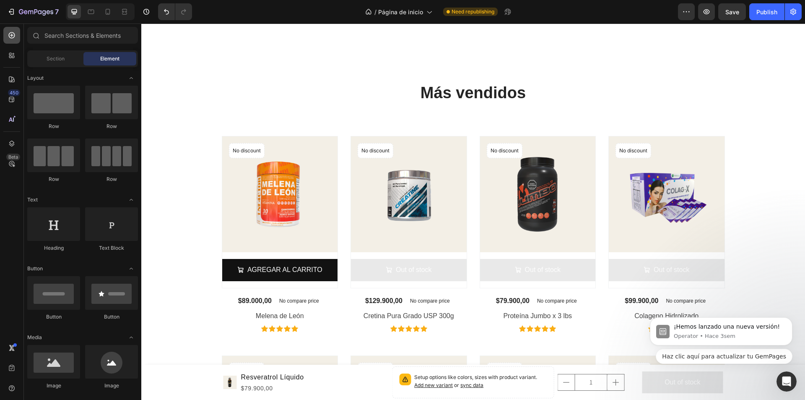
scroll to position [1007, 0]
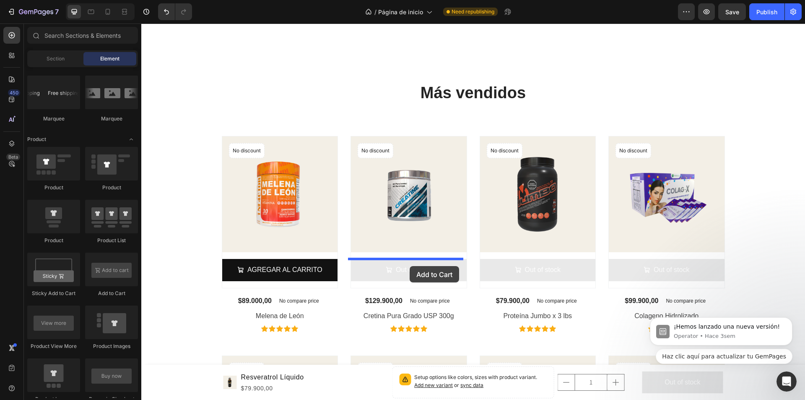
drag, startPoint x: 252, startPoint y: 299, endPoint x: 411, endPoint y: 266, distance: 161.4
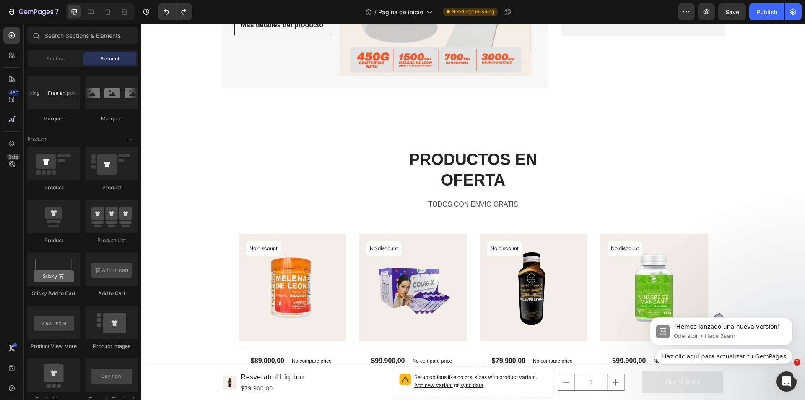
scroll to position [2219, 0]
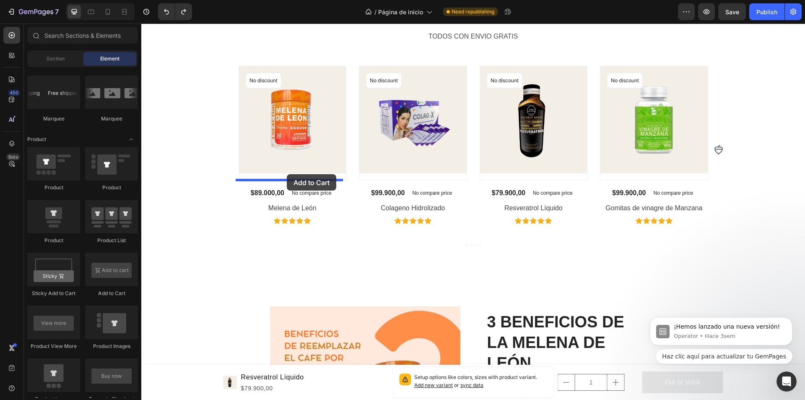
drag, startPoint x: 256, startPoint y: 296, endPoint x: 287, endPoint y: 174, distance: 125.4
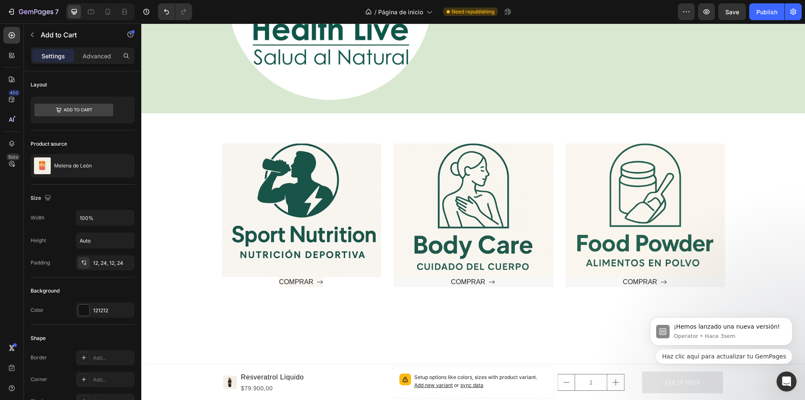
scroll to position [289, 0]
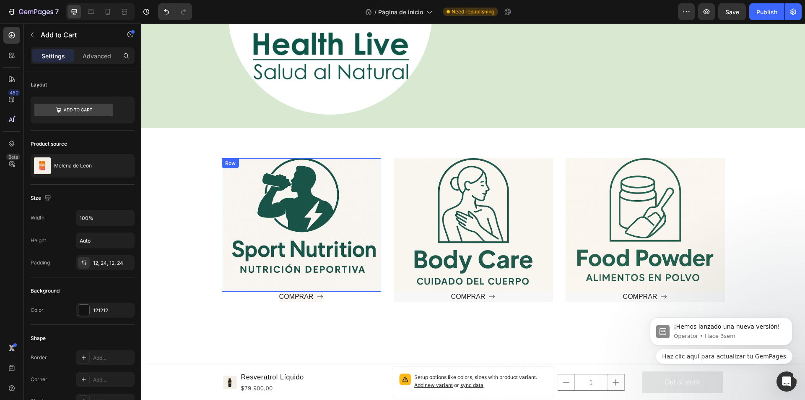
click at [328, 211] on div "Text block" at bounding box center [301, 225] width 133 height 107
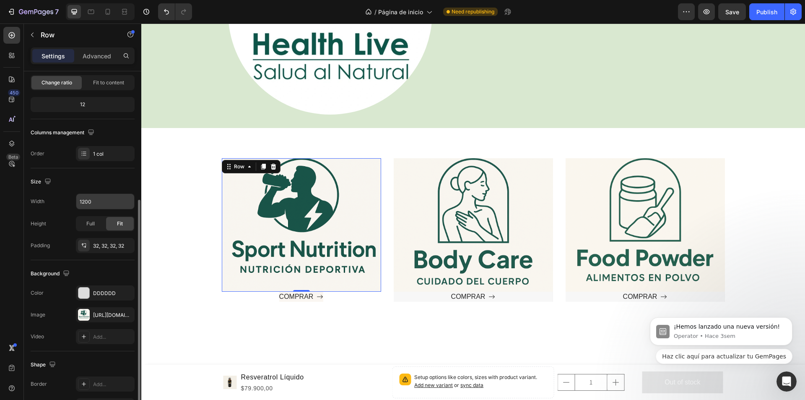
scroll to position [159, 0]
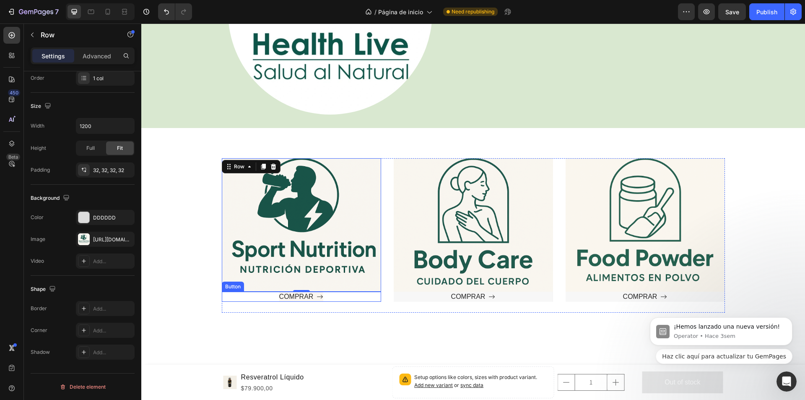
click at [326, 298] on div "COMPRAR Button" at bounding box center [301, 296] width 159 height 10
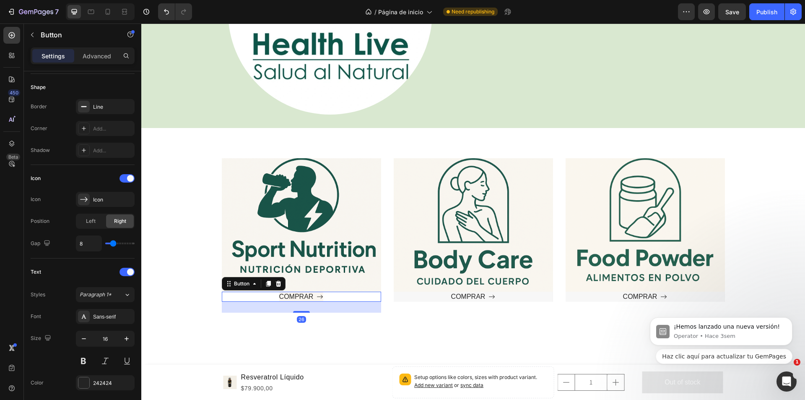
scroll to position [0, 0]
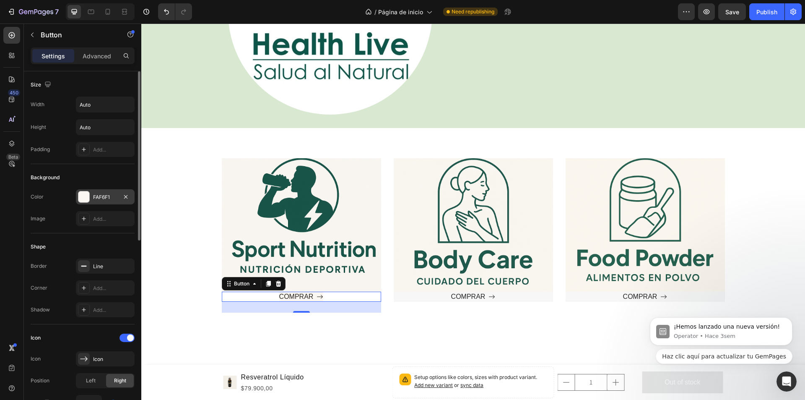
click at [83, 193] on div at bounding box center [83, 196] width 11 height 11
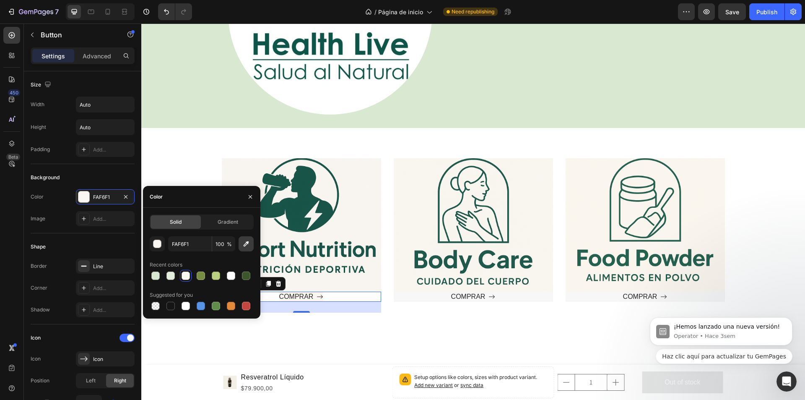
click at [246, 242] on icon "button" at bounding box center [246, 243] width 5 height 5
click at [243, 243] on icon "button" at bounding box center [246, 243] width 8 height 8
type input "212121"
type input "F8F7F1"
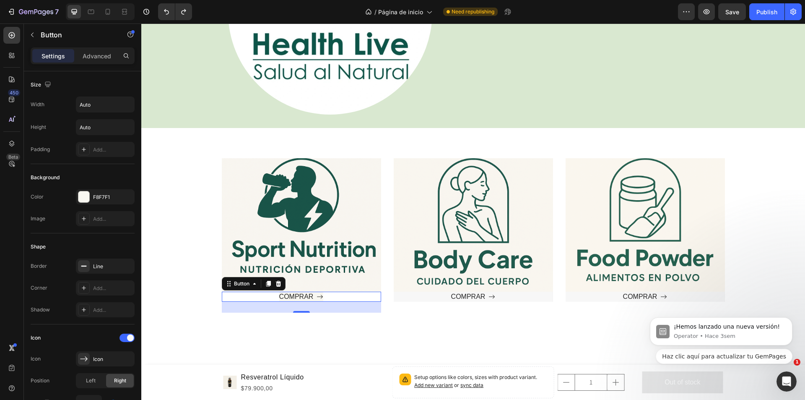
click at [336, 312] on div "Text block Row Hero Banner COMPRAR Button 26 Text block Row COMPRAR Button Hero…" at bounding box center [473, 238] width 651 height 161
click at [162, 308] on div "Text block Row Hero Banner COMPRAR Button 26 Text block Row COMPRAR Button Hero…" at bounding box center [473, 238] width 651 height 161
click at [229, 295] on div "COMPRAR Button 0" at bounding box center [301, 296] width 159 height 10
click at [226, 286] on icon at bounding box center [229, 283] width 7 height 7
click at [91, 198] on div "F8F7F1" at bounding box center [105, 196] width 59 height 15
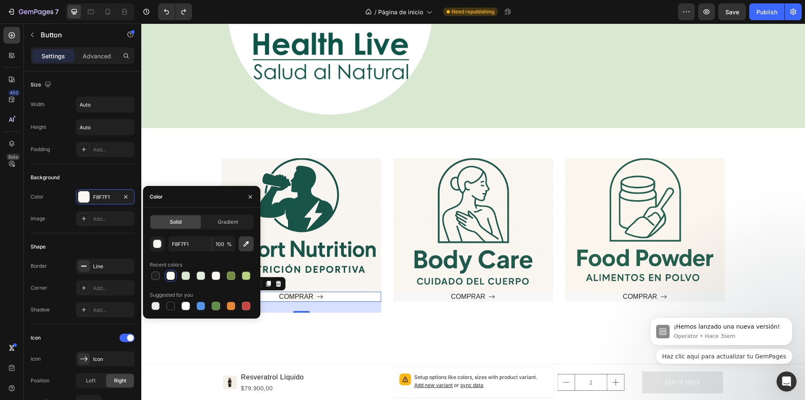
click at [249, 247] on icon "button" at bounding box center [246, 243] width 8 height 8
click at [359, 195] on div "Text block" at bounding box center [301, 225] width 133 height 107
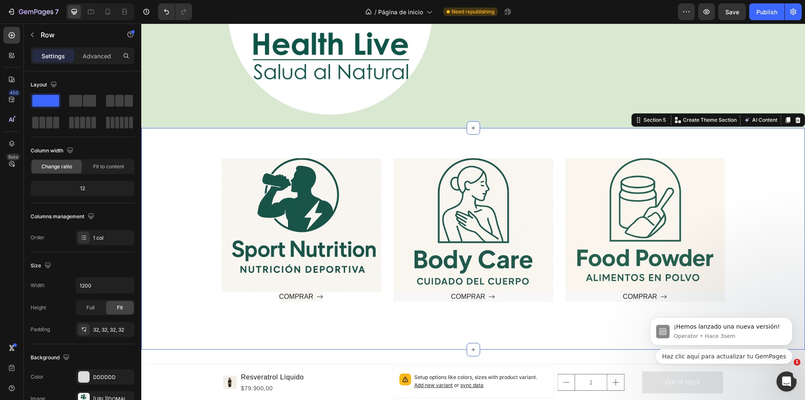
click at [363, 326] on div "Text block Row Hero Banner COMPRAR Button Text block Row COMPRAR Button Hero Ba…" at bounding box center [473, 238] width 664 height 221
click at [237, 295] on div "COMPRAR Button" at bounding box center [301, 296] width 159 height 10
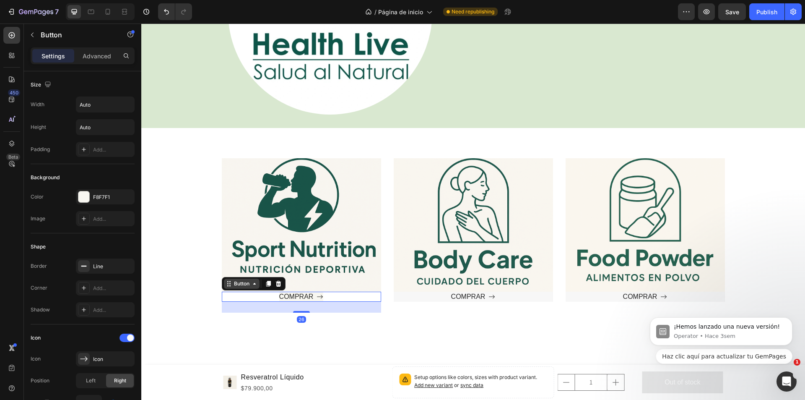
click at [236, 286] on div "Button" at bounding box center [241, 284] width 19 height 8
click at [82, 192] on div at bounding box center [83, 196] width 11 height 11
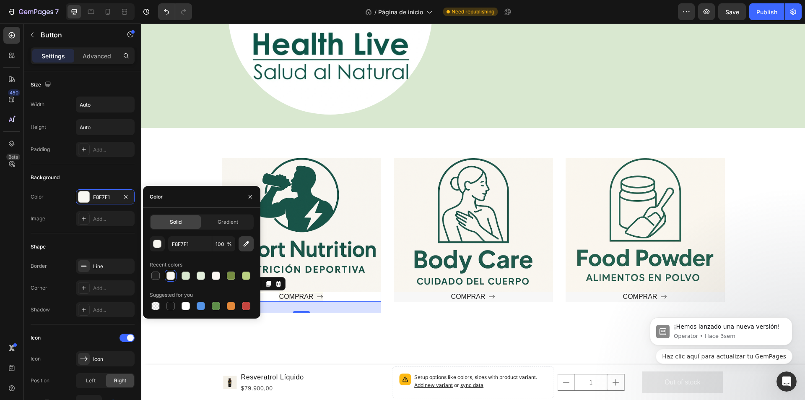
click at [246, 245] on icon "button" at bounding box center [246, 243] width 5 height 5
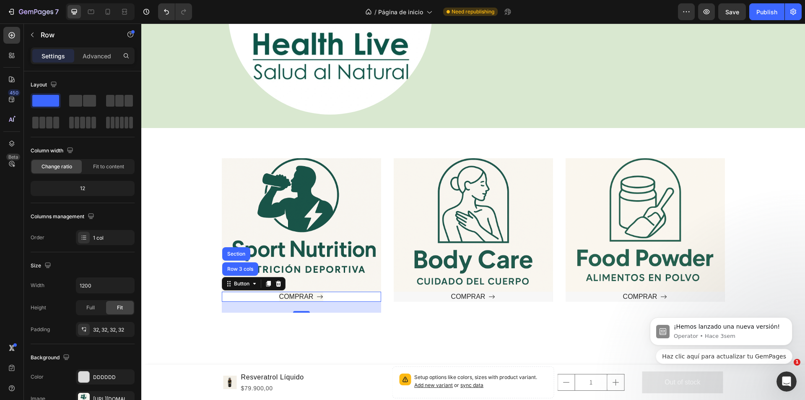
click at [363, 198] on div "Text block" at bounding box center [301, 225] width 133 height 107
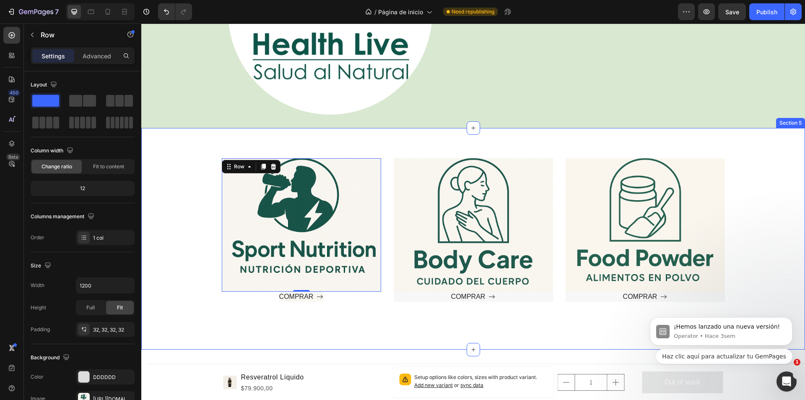
click at [338, 333] on div "Text block Row 0 Hero Banner COMPRAR Button Text block Row COMPRAR Button Hero …" at bounding box center [473, 238] width 664 height 221
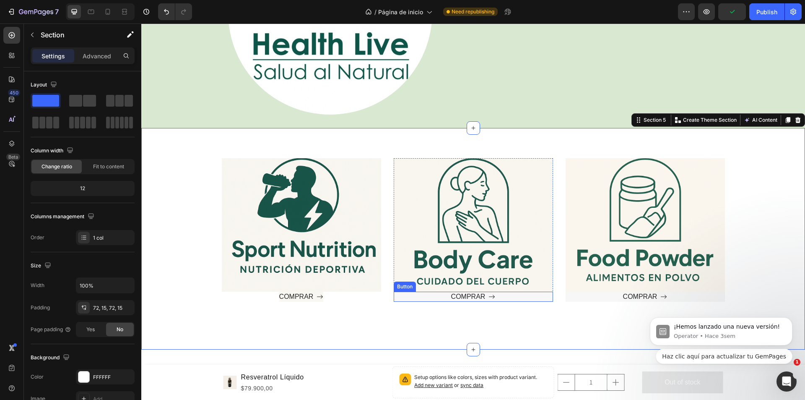
click at [399, 293] on div "COMPRAR Button" at bounding box center [473, 296] width 159 height 10
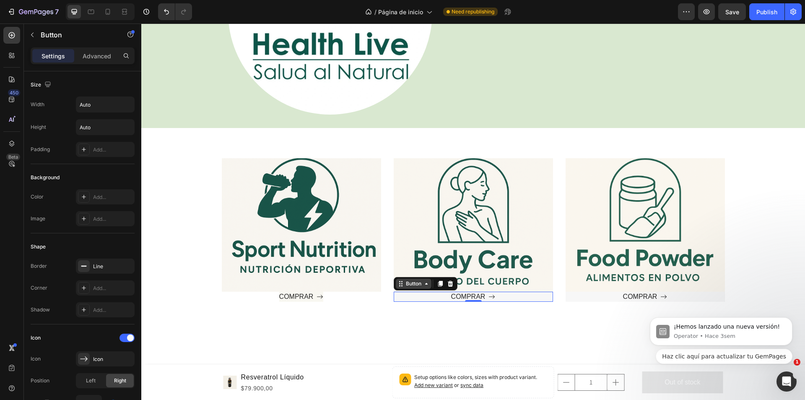
click at [411, 286] on div "Button" at bounding box center [413, 284] width 19 height 8
click at [411, 299] on div "COMPRAR Button Hero Banner Row 3 cols Section 0" at bounding box center [473, 296] width 159 height 10
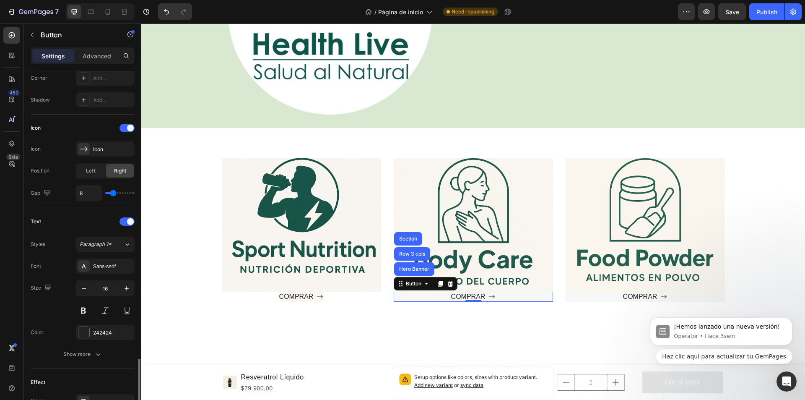
scroll to position [381, 0]
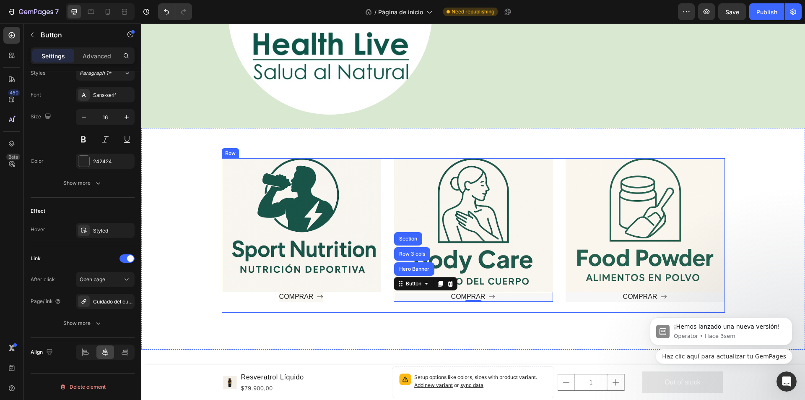
click at [401, 308] on div "Text block Row COMPRAR Button Hero Banner Row 3 cols Section 0 Hero Banner" at bounding box center [473, 235] width 159 height 154
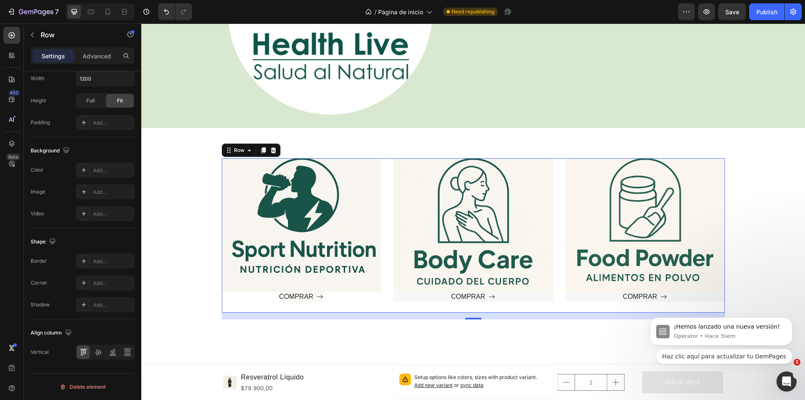
scroll to position [0, 0]
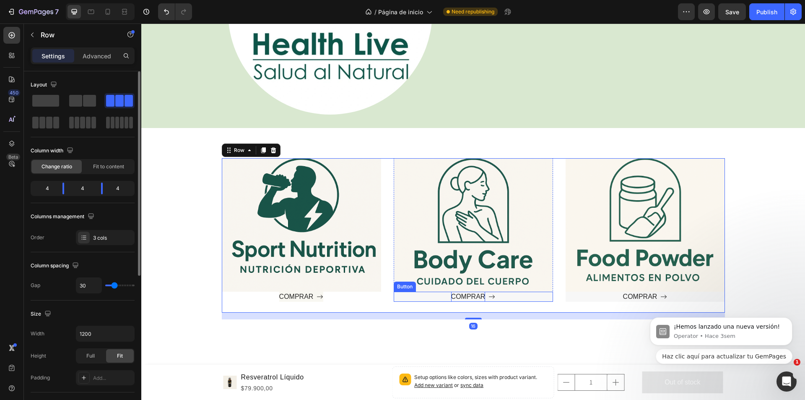
click at [463, 296] on p "COMPRAR" at bounding box center [468, 296] width 34 height 10
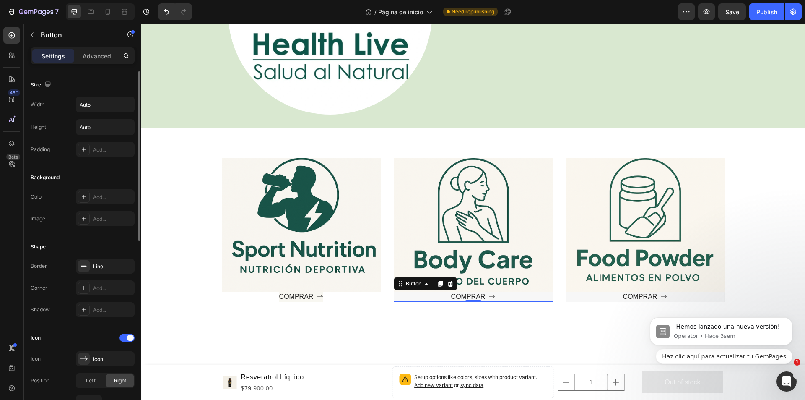
click at [522, 295] on div "COMPRAR Button 0" at bounding box center [473, 296] width 159 height 10
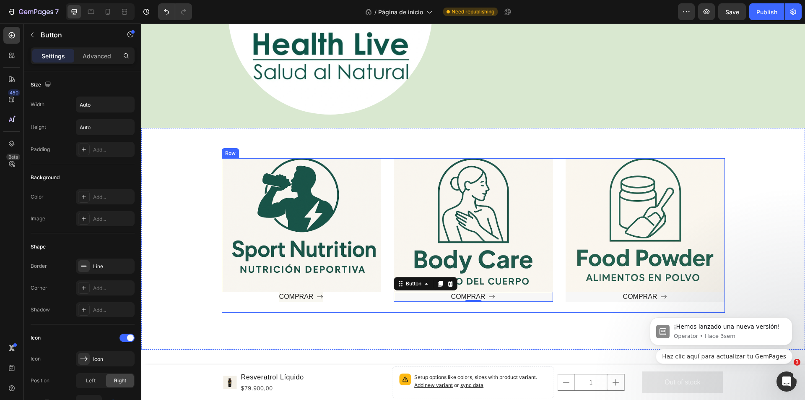
click at [526, 311] on div "Text block Row COMPRAR Button 0 Hero Banner" at bounding box center [473, 235] width 159 height 154
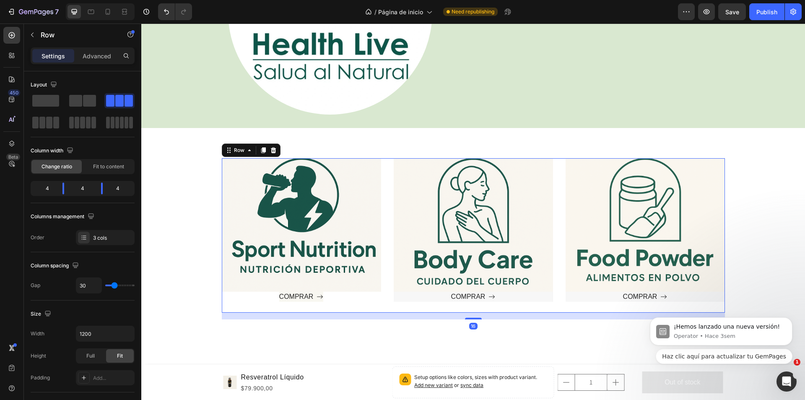
click at [522, 308] on div "Text block Row COMPRAR Button Hero Banner" at bounding box center [473, 235] width 159 height 154
click at [516, 303] on div "Text block Row COMPRAR Button Hero Banner" at bounding box center [473, 235] width 159 height 154
click at [394, 304] on div "Text block Row COMPRAR Button Hero Banner" at bounding box center [473, 235] width 159 height 154
click at [388, 267] on div "Text block Row Hero Banner COMPRAR Button Text block Row COMPRAR Button Hero Ba…" at bounding box center [473, 235] width 503 height 154
click at [407, 264] on div "Text block" at bounding box center [473, 225] width 133 height 107
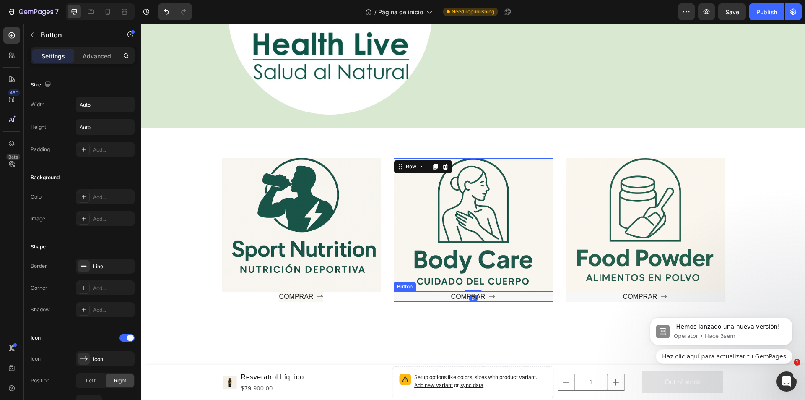
click at [402, 296] on div "COMPRAR Button" at bounding box center [473, 296] width 159 height 10
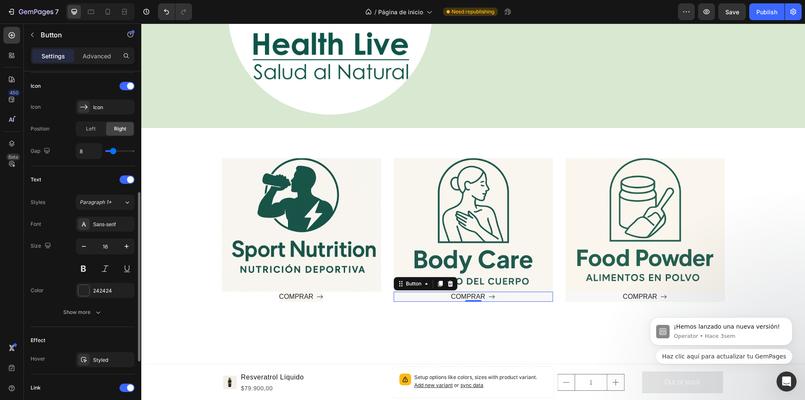
scroll to position [294, 0]
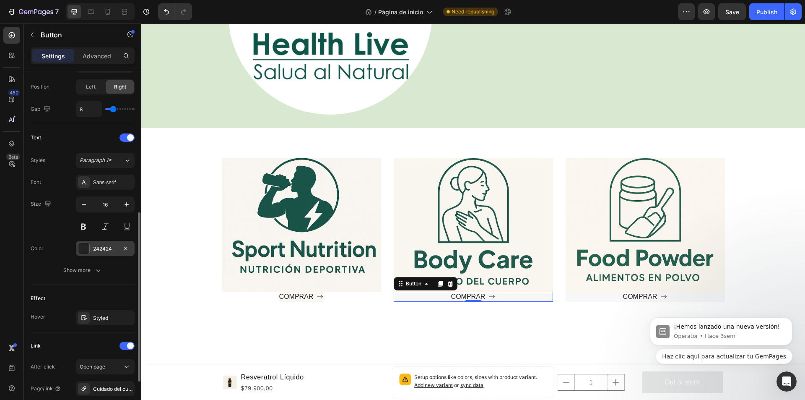
click at [99, 248] on div "242424" at bounding box center [105, 249] width 24 height 8
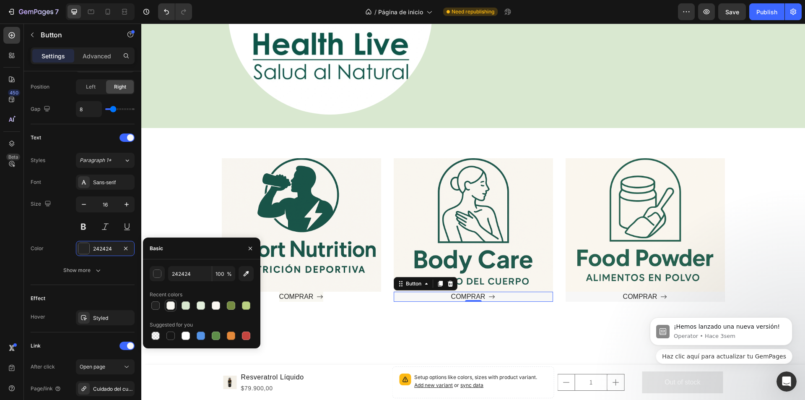
click at [171, 307] on div at bounding box center [171, 305] width 8 height 8
type input "242424"
click at [312, 324] on div "Text block Row Hero Banner COMPRAR Button Text block Row COMPRAR Button 0 Hero …" at bounding box center [473, 238] width 664 height 221
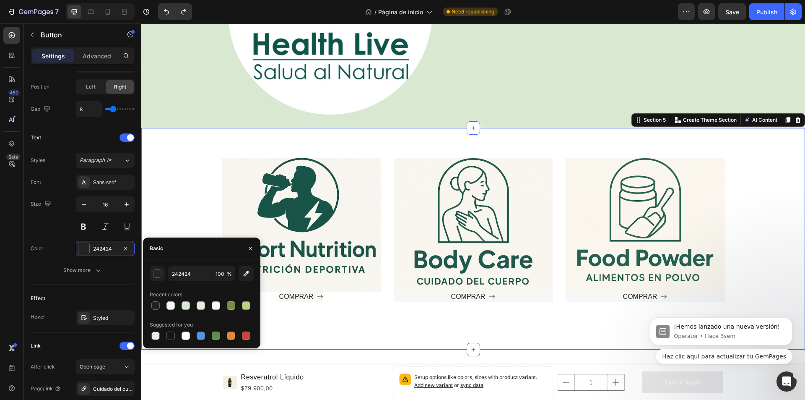
scroll to position [0, 0]
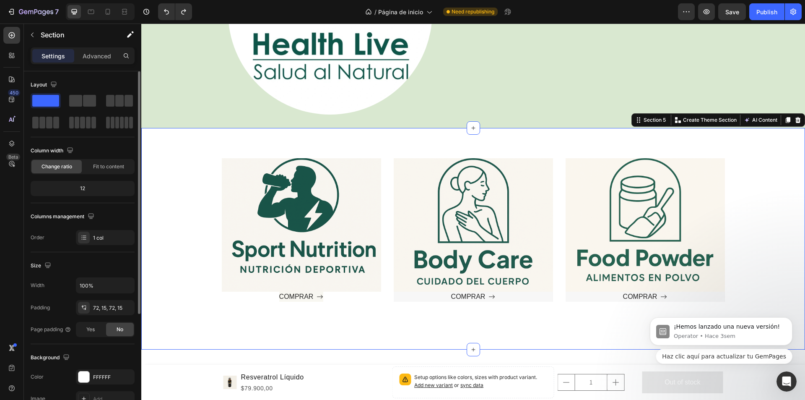
click at [304, 224] on div "Text block" at bounding box center [301, 225] width 133 height 107
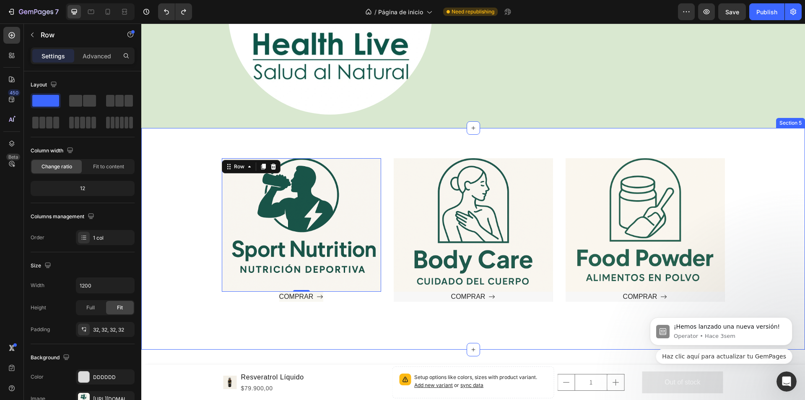
click at [214, 200] on div "Text block Row 0 Hero Banner COMPRAR Button Text block Row COMPRAR Button Hero …" at bounding box center [473, 238] width 651 height 161
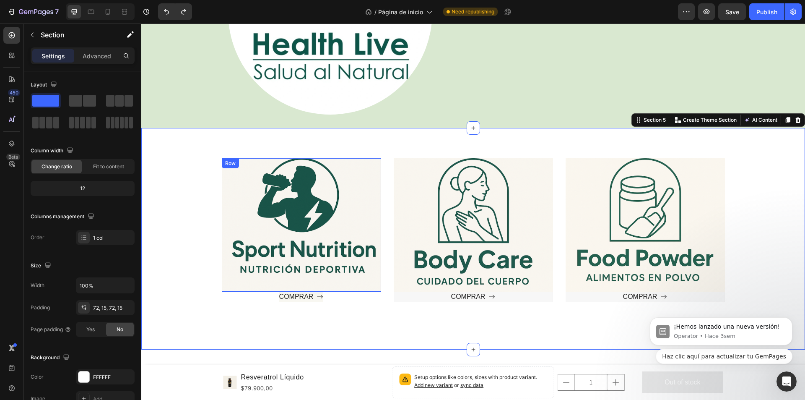
click at [295, 221] on div "Text block" at bounding box center [301, 225] width 133 height 107
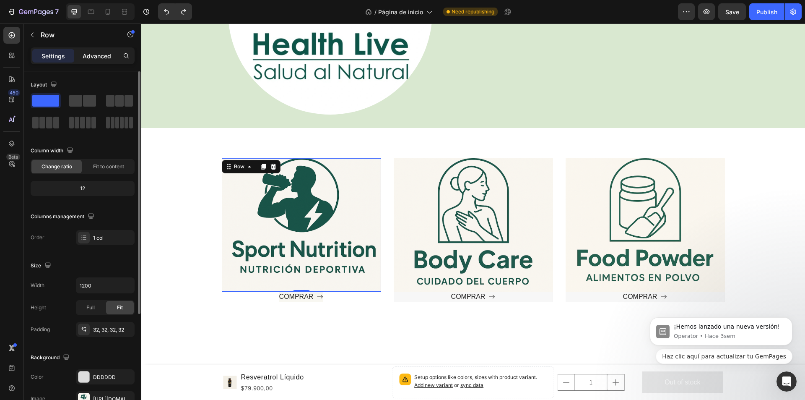
click at [101, 57] on p "Advanced" at bounding box center [97, 56] width 29 height 9
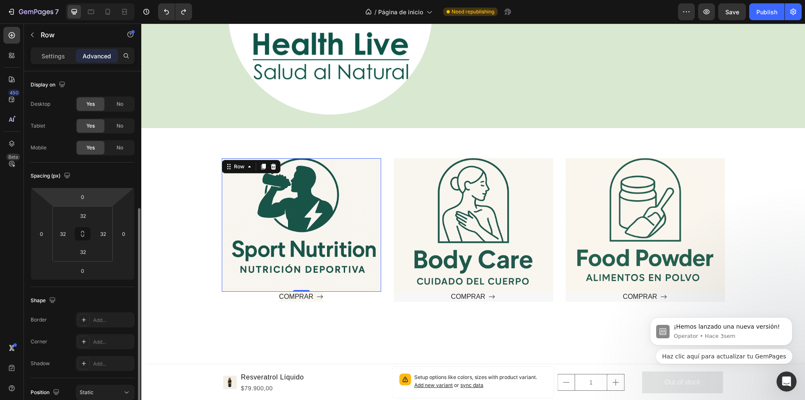
scroll to position [207, 0]
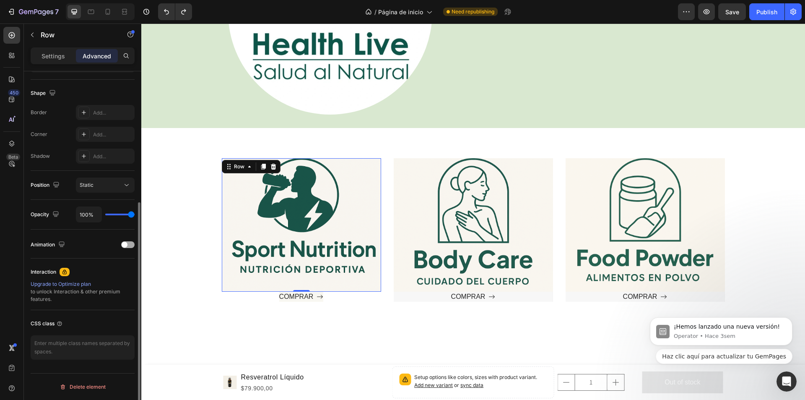
click at [130, 242] on div at bounding box center [127, 244] width 13 height 7
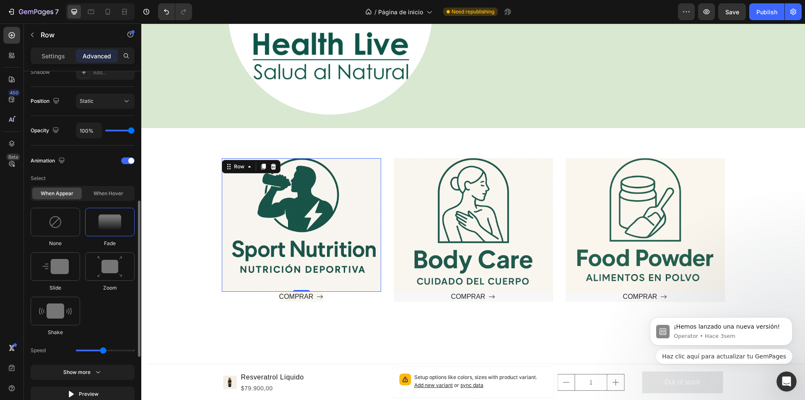
scroll to position [417, 0]
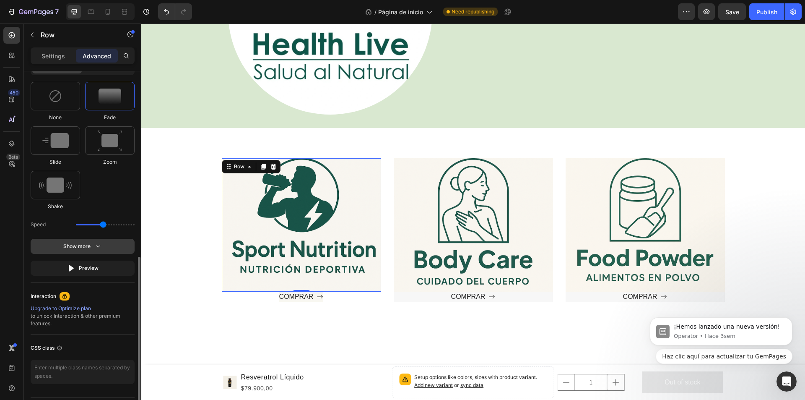
click at [88, 250] on div "Show more" at bounding box center [82, 246] width 39 height 8
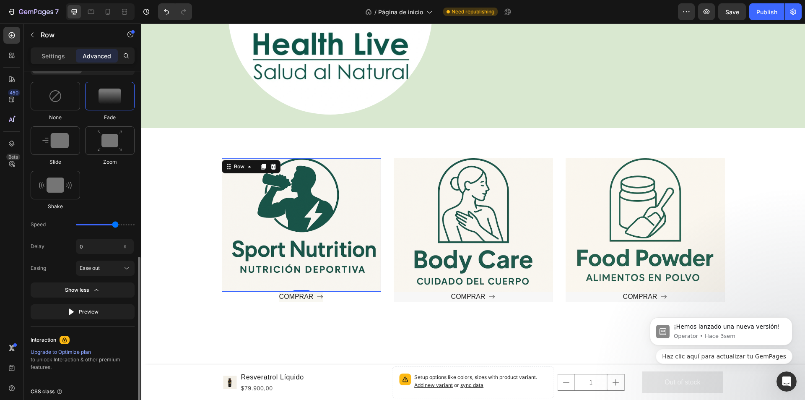
drag, startPoint x: 102, startPoint y: 223, endPoint x: 114, endPoint y: 224, distance: 11.8
click at [114, 224] on input "range" at bounding box center [105, 225] width 59 height 2
drag, startPoint x: 114, startPoint y: 224, endPoint x: 98, endPoint y: 224, distance: 15.5
click at [98, 224] on input "range" at bounding box center [105, 225] width 59 height 2
click at [106, 140] on img at bounding box center [109, 140] width 25 height 21
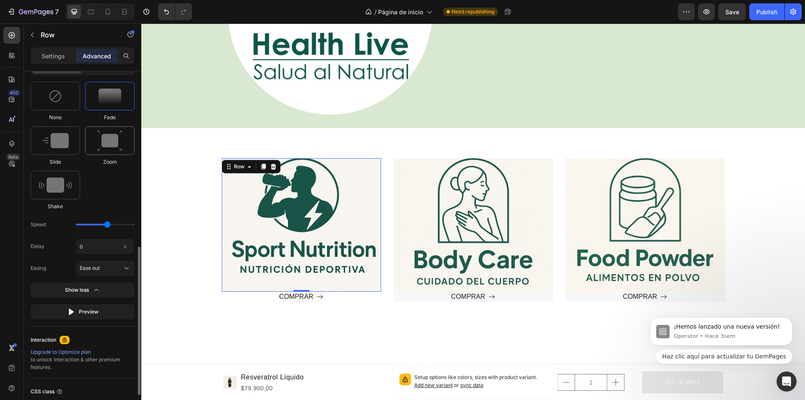
type input "1.7"
click at [106, 140] on img at bounding box center [109, 140] width 25 height 21
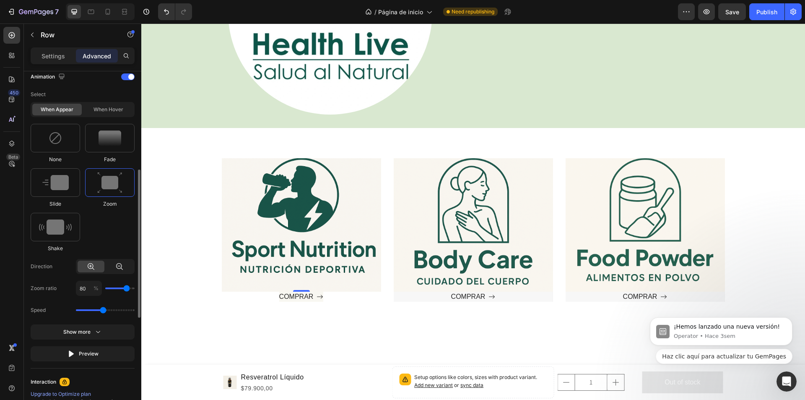
scroll to position [333, 0]
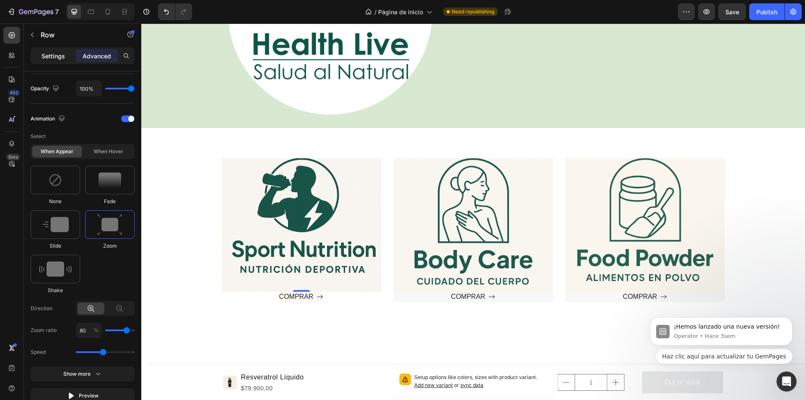
click at [47, 54] on p "Settings" at bounding box center [53, 56] width 23 height 9
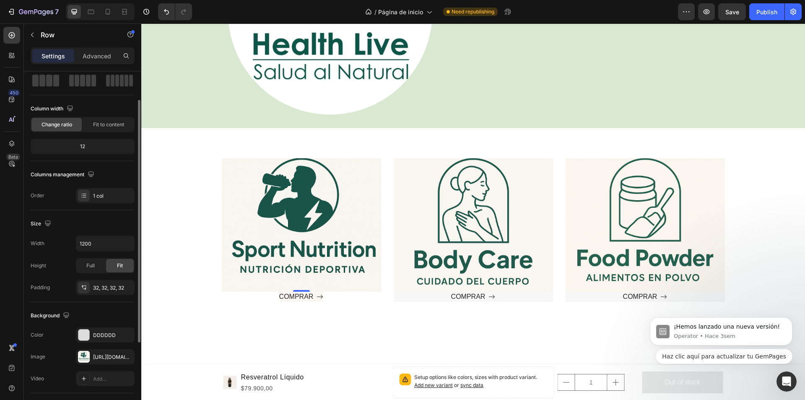
scroll to position [0, 0]
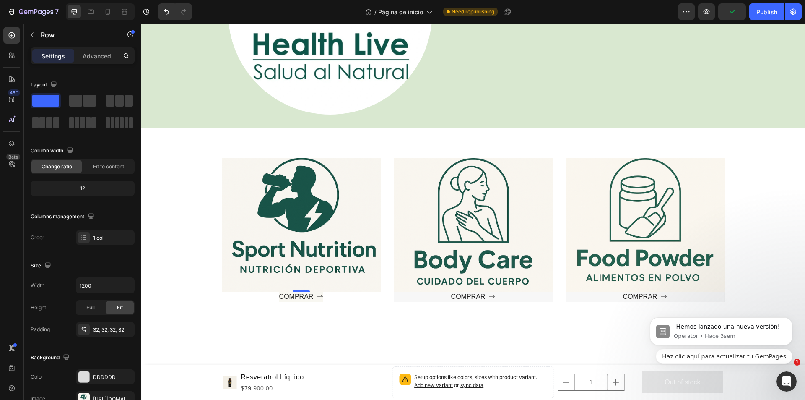
click at [299, 237] on div "Text block" at bounding box center [301, 225] width 133 height 107
click at [244, 251] on div "Text block" at bounding box center [301, 225] width 133 height 107
click at [174, 219] on div "Text block Row 0 Hero Banner COMPRAR Button Text block Row COMPRAR Button Hero …" at bounding box center [473, 238] width 651 height 161
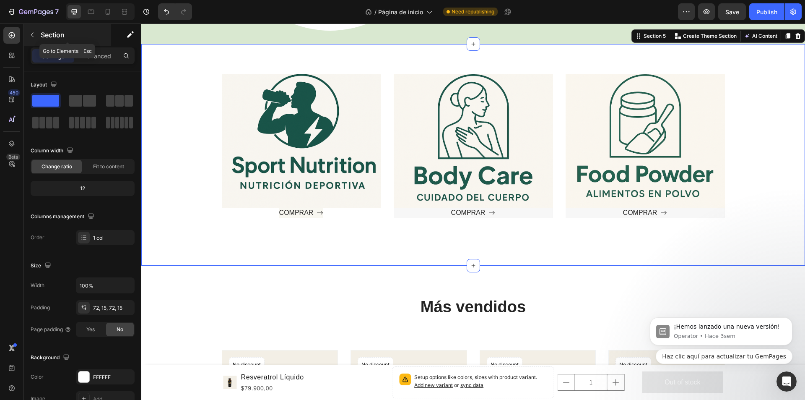
click at [31, 29] on button "button" at bounding box center [32, 34] width 13 height 13
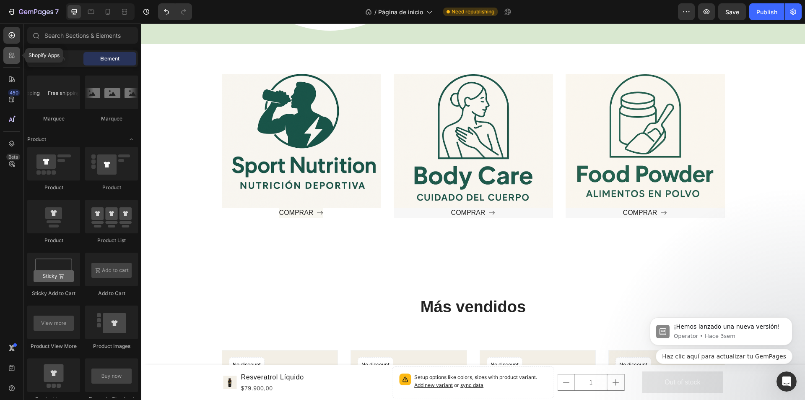
click at [14, 57] on icon at bounding box center [13, 57] width 3 height 3
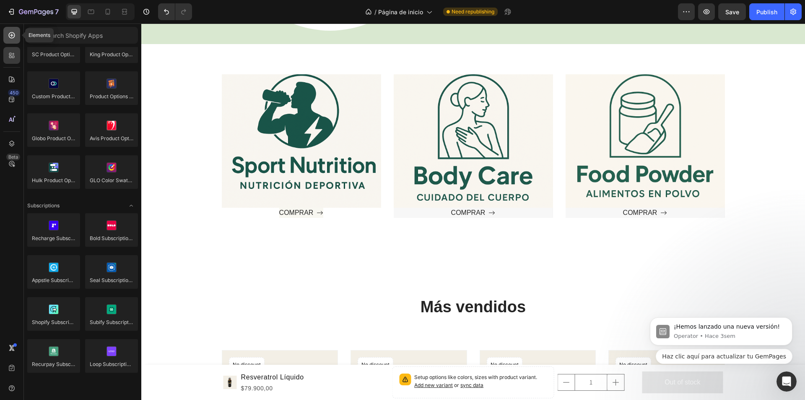
click at [13, 37] on icon at bounding box center [12, 35] width 8 height 8
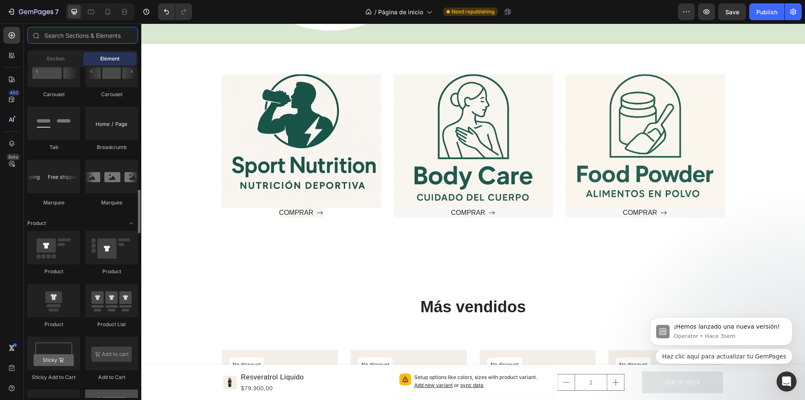
scroll to position [1007, 0]
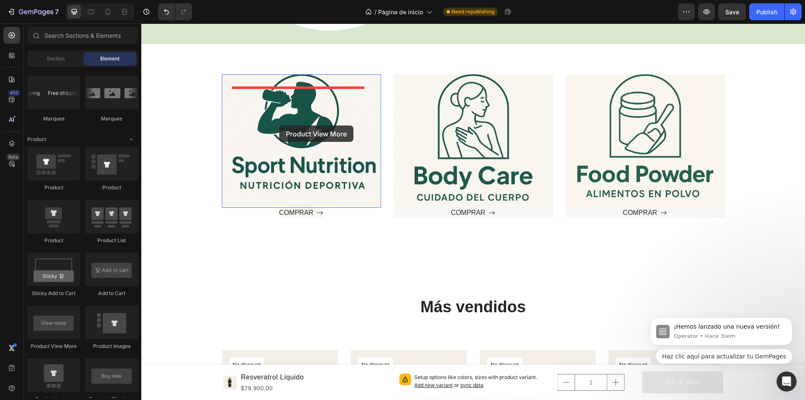
drag, startPoint x: 312, startPoint y: 252, endPoint x: 279, endPoint y: 125, distance: 131.3
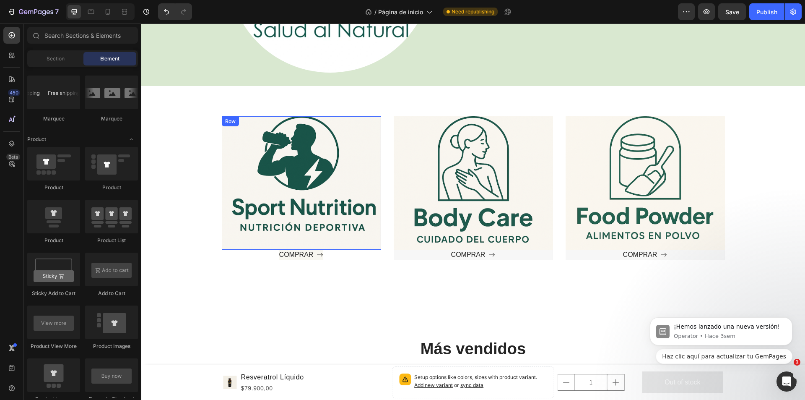
click at [297, 210] on div "Text block" at bounding box center [301, 183] width 133 height 107
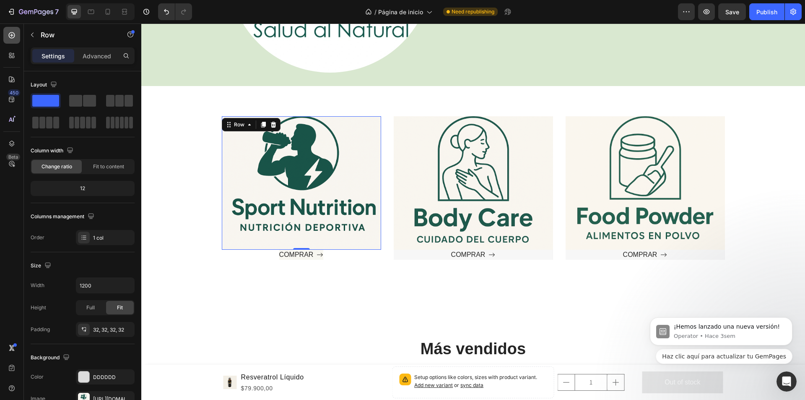
click at [10, 36] on icon at bounding box center [12, 35] width 8 height 8
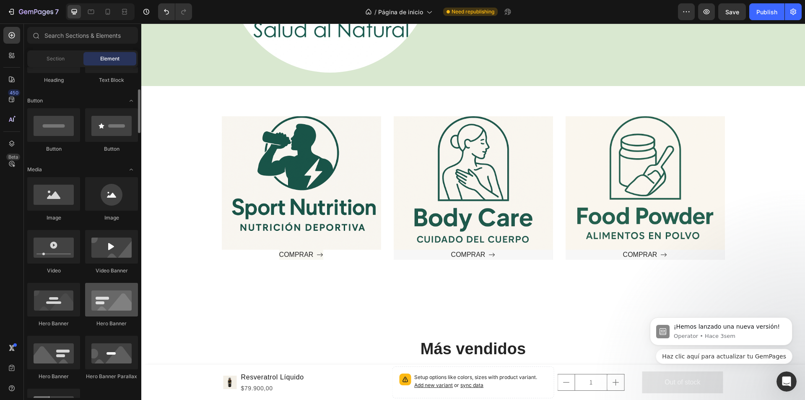
scroll to position [42, 0]
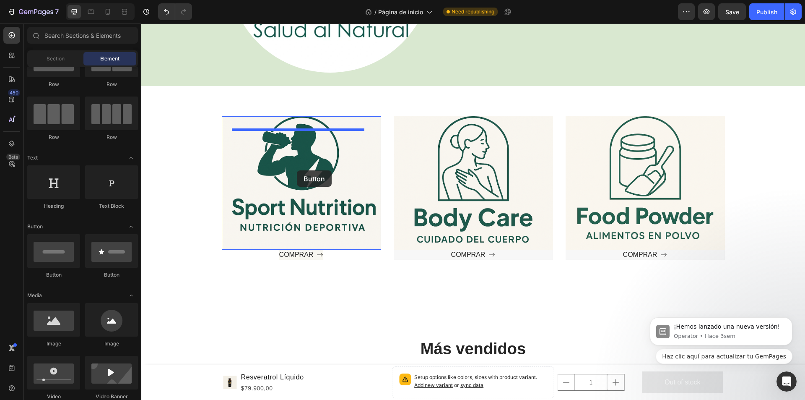
drag, startPoint x: 302, startPoint y: 266, endPoint x: 297, endPoint y: 170, distance: 95.8
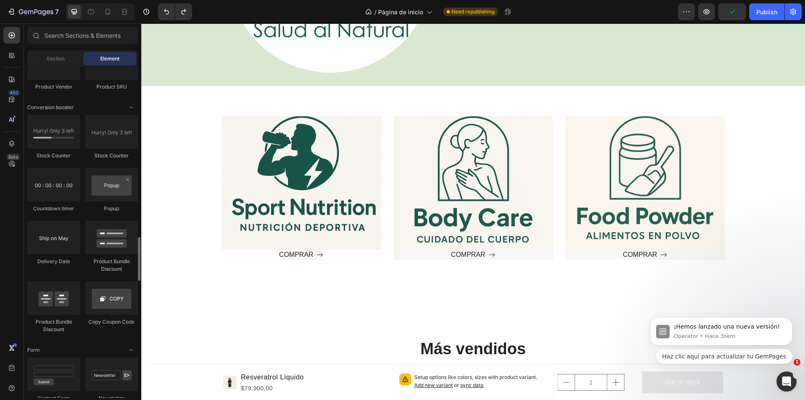
scroll to position [1510, 0]
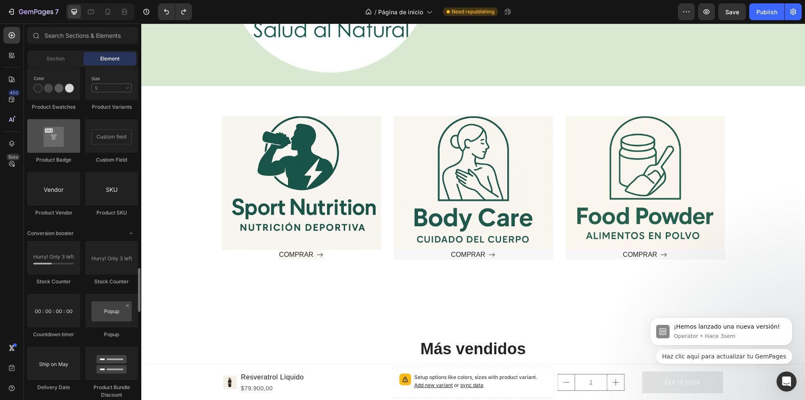
click at [70, 149] on div at bounding box center [53, 136] width 53 height 34
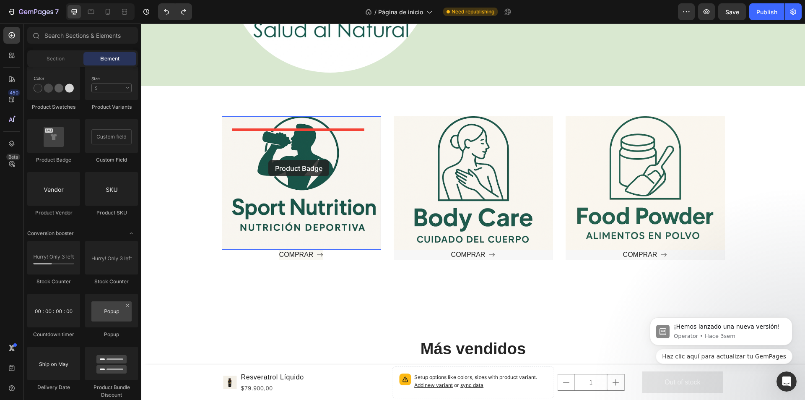
drag, startPoint x: 206, startPoint y: 172, endPoint x: 268, endPoint y: 160, distance: 64.2
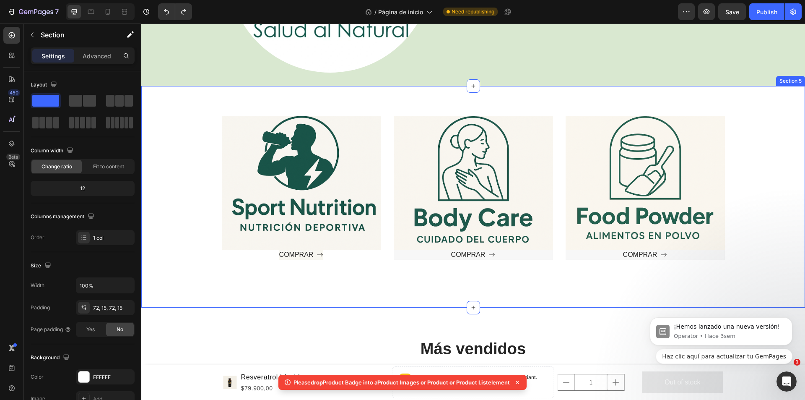
click at [192, 215] on div "Text block Row Hero Banner COMPRAR Button Text block Row COMPRAR Button Hero Ba…" at bounding box center [473, 196] width 651 height 161
click at [476, 184] on div "Text block" at bounding box center [473, 183] width 133 height 107
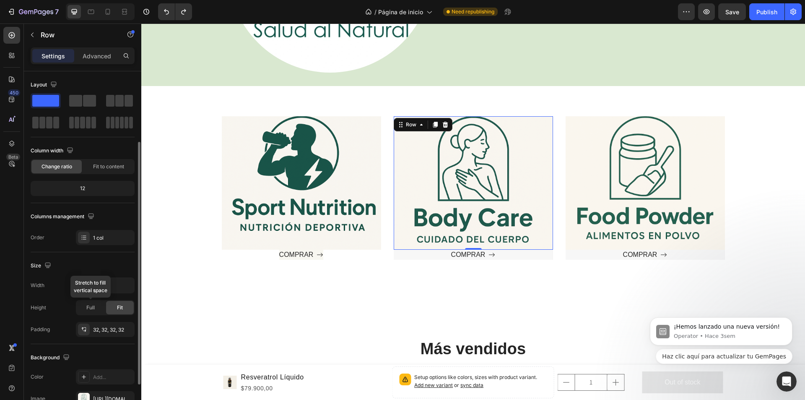
scroll to position [159, 0]
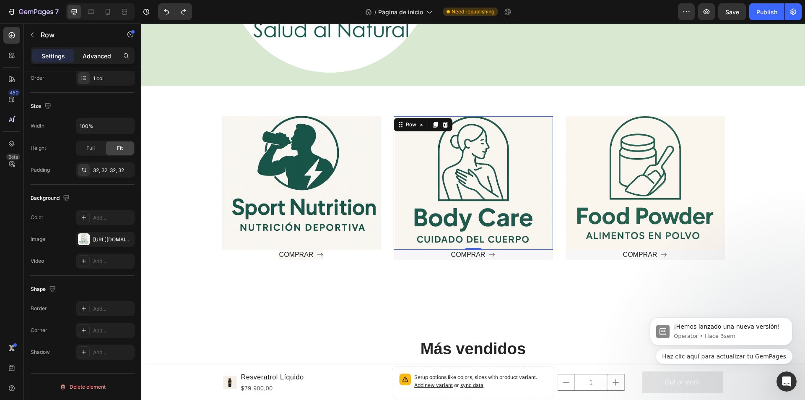
click at [94, 50] on div "Advanced" at bounding box center [97, 55] width 42 height 13
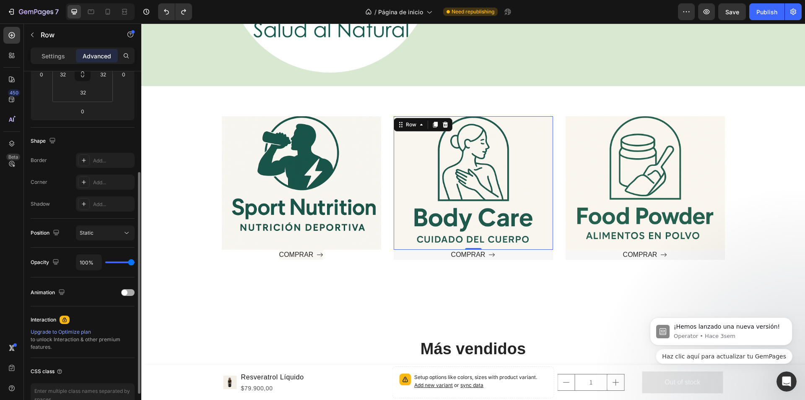
click at [127, 288] on div "Animation" at bounding box center [83, 292] width 104 height 13
click at [128, 289] on div at bounding box center [127, 292] width 13 height 7
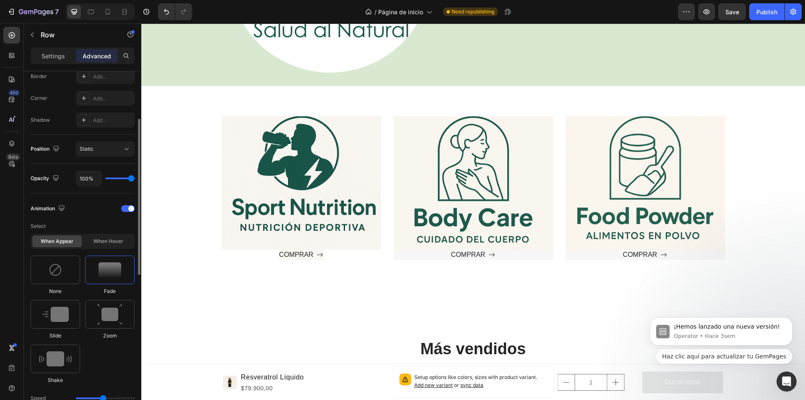
scroll to position [285, 0]
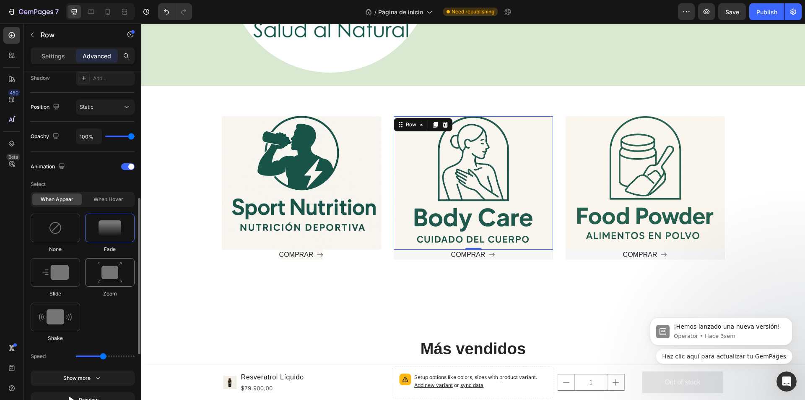
click at [100, 272] on img at bounding box center [109, 272] width 25 height 21
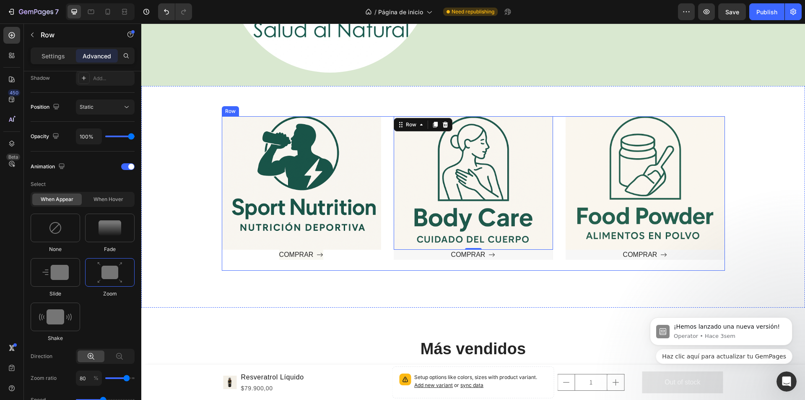
click at [408, 264] on div "Text block Row 0 COMPRAR Button Hero Banner" at bounding box center [473, 193] width 159 height 154
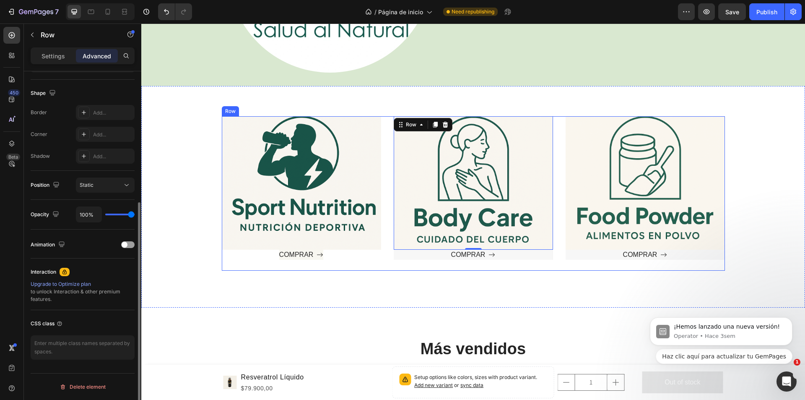
scroll to position [207, 0]
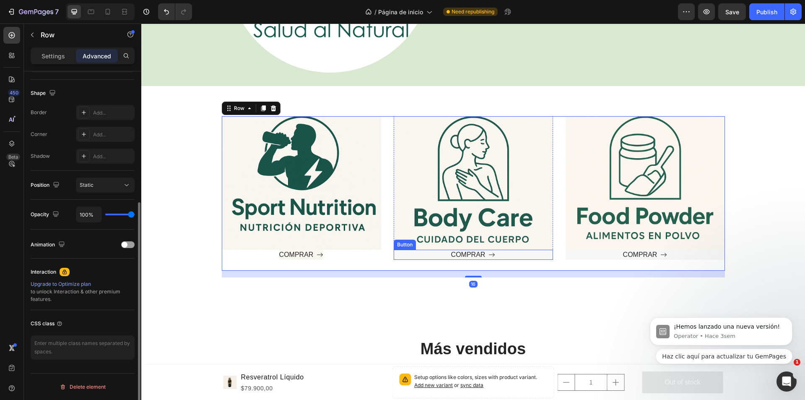
click at [407, 255] on div "COMPRAR Button" at bounding box center [473, 255] width 159 height 10
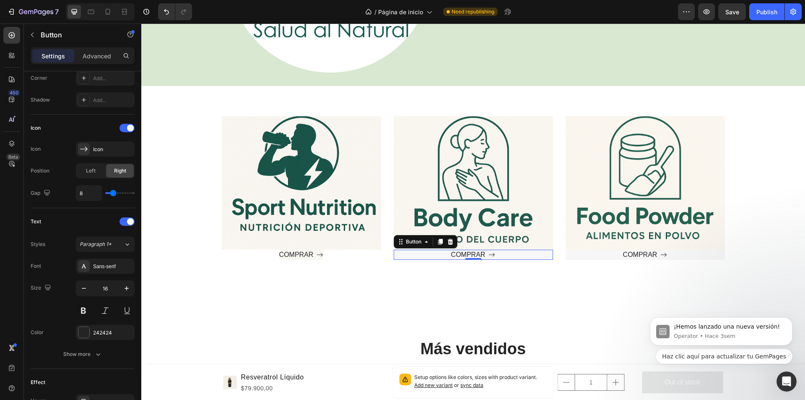
scroll to position [381, 0]
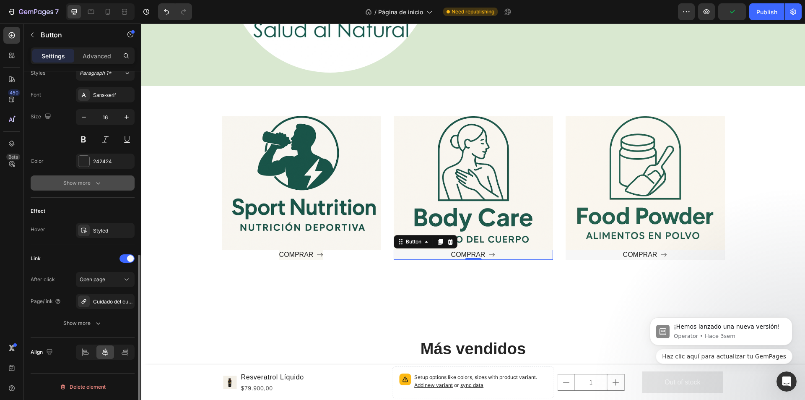
click at [98, 182] on icon "button" at bounding box center [98, 183] width 8 height 8
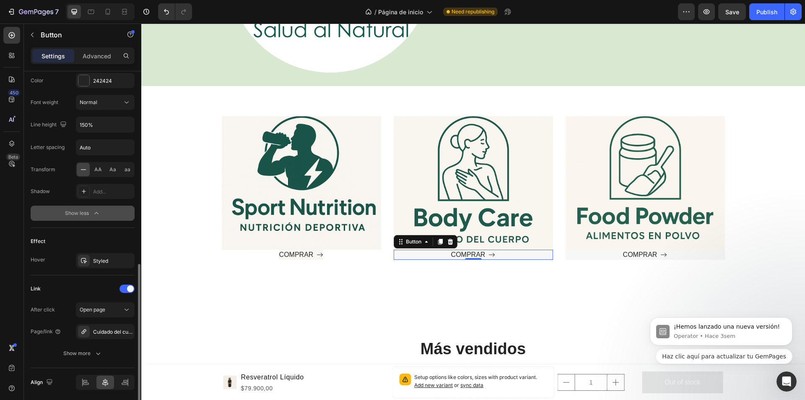
scroll to position [492, 0]
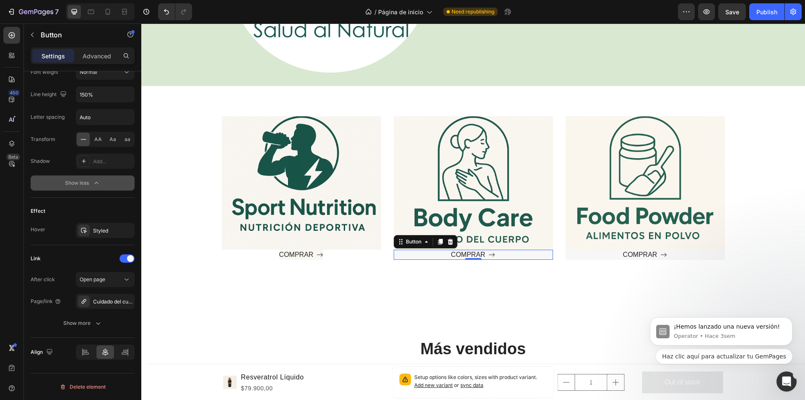
click at [490, 255] on icon at bounding box center [492, 254] width 7 height 7
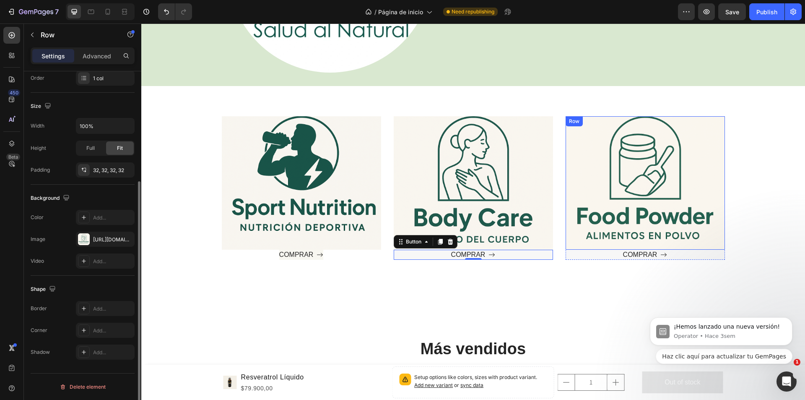
click at [637, 192] on div "Text block" at bounding box center [645, 183] width 133 height 107
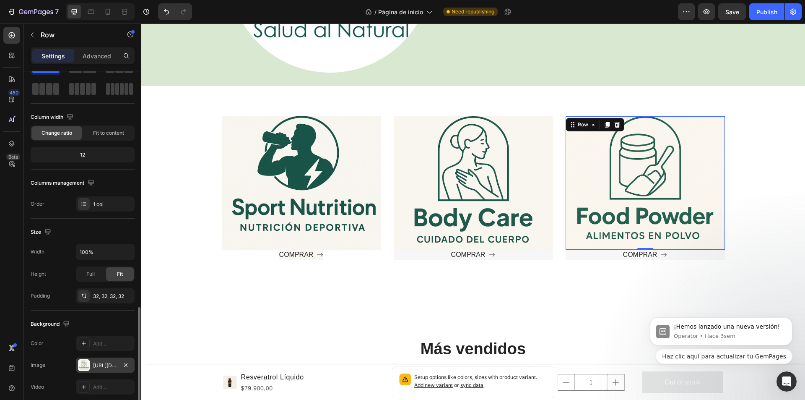
scroll to position [0, 0]
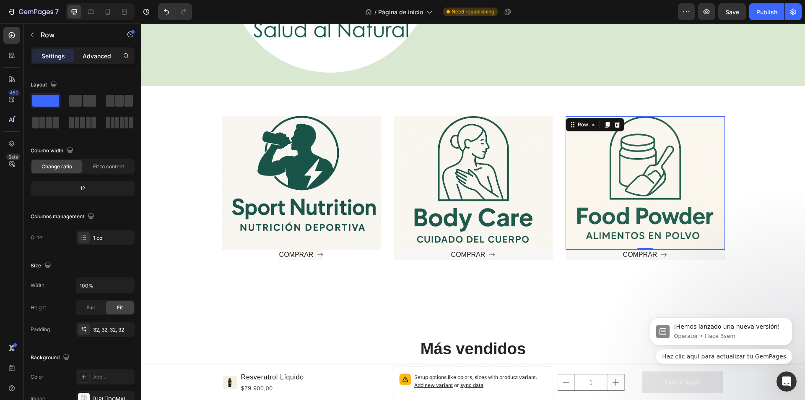
click at [99, 54] on p "Advanced" at bounding box center [97, 56] width 29 height 9
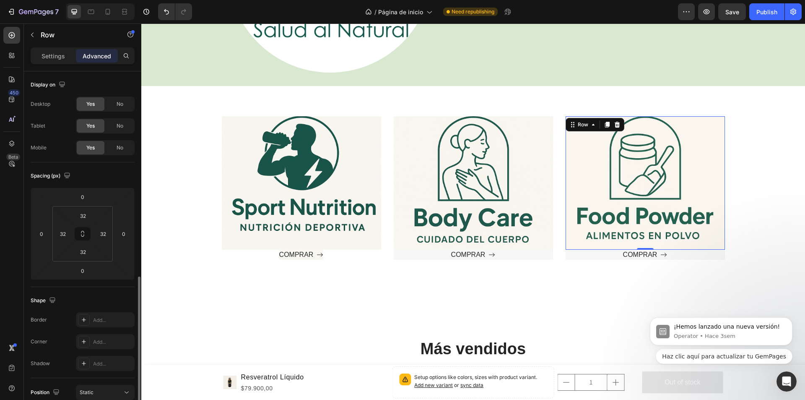
scroll to position [168, 0]
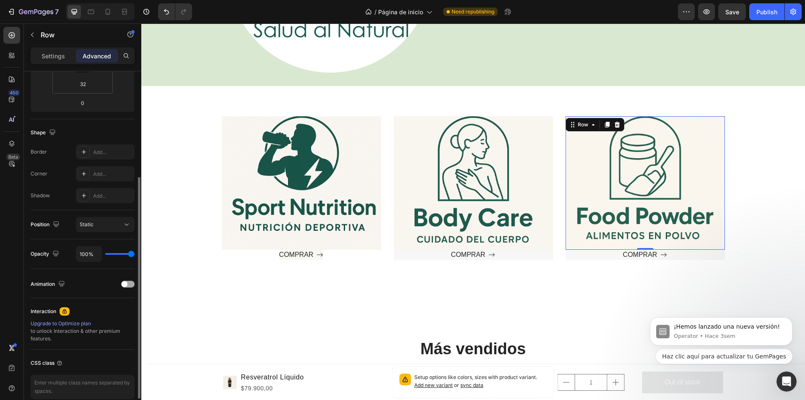
click at [133, 282] on div at bounding box center [127, 284] width 13 height 7
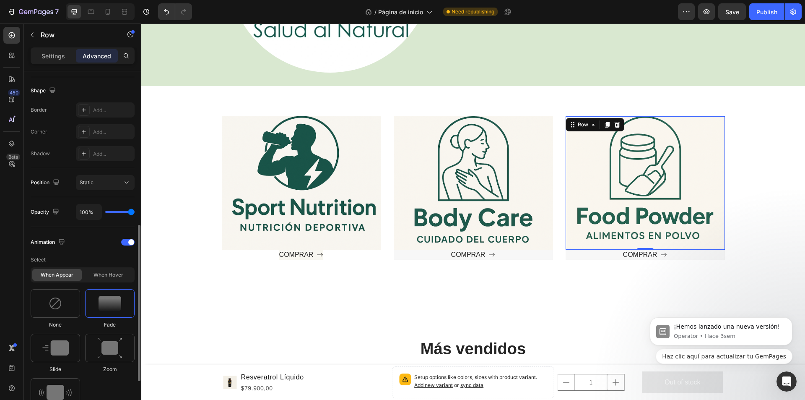
scroll to position [252, 0]
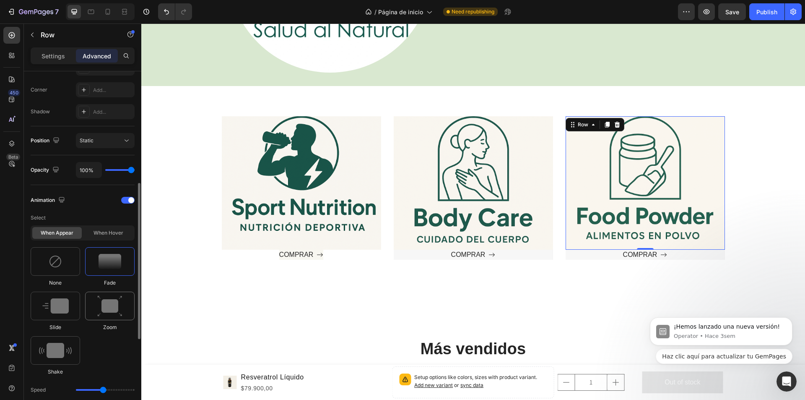
click at [100, 306] on img at bounding box center [109, 305] width 25 height 21
click at [703, 258] on div "COMPRAR Button" at bounding box center [645, 255] width 159 height 10
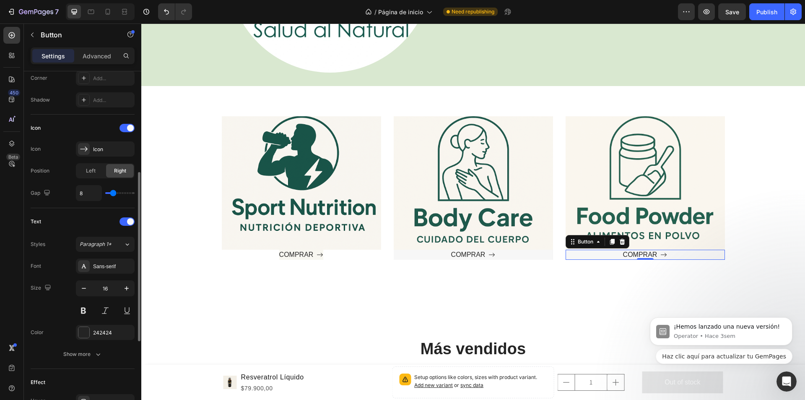
scroll to position [381, 0]
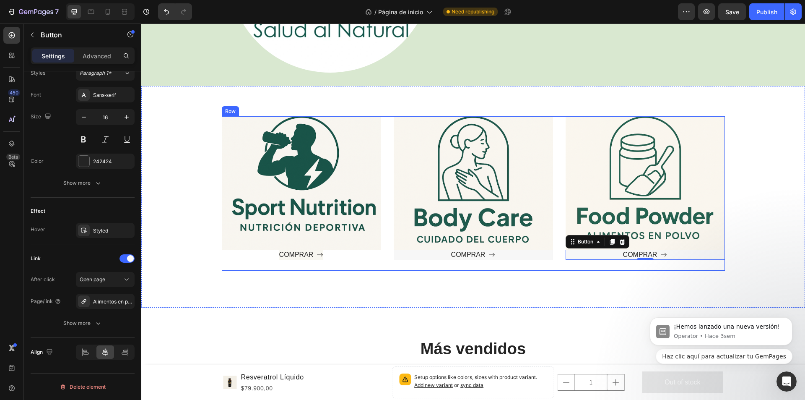
click at [609, 263] on div "Text block Row COMPRAR Button 0 Hero Banner" at bounding box center [645, 193] width 159 height 154
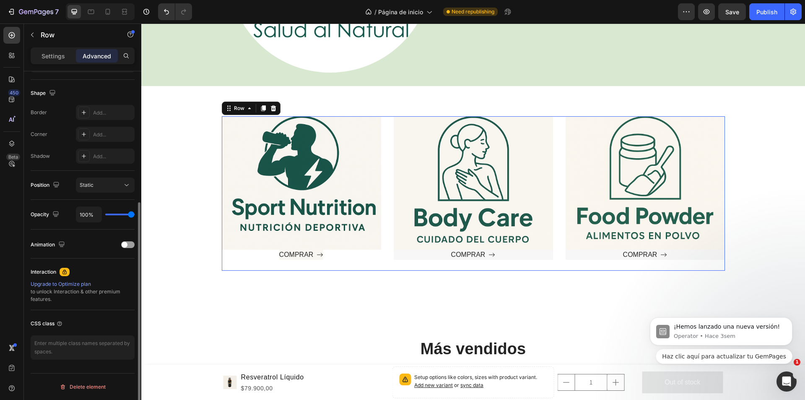
scroll to position [0, 0]
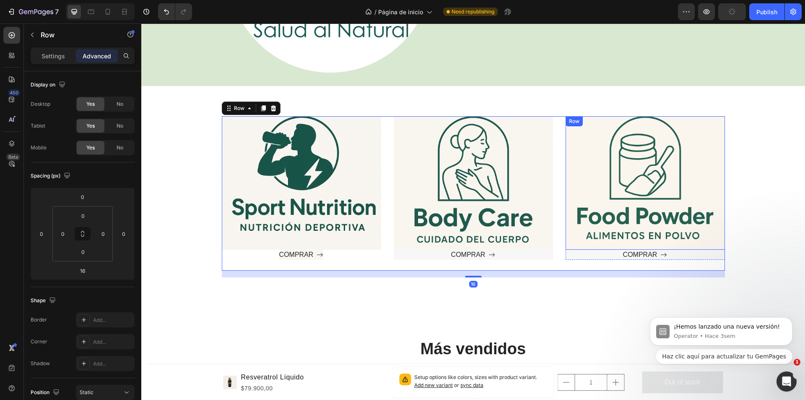
click at [567, 129] on div "Text block Row" at bounding box center [645, 182] width 159 height 133
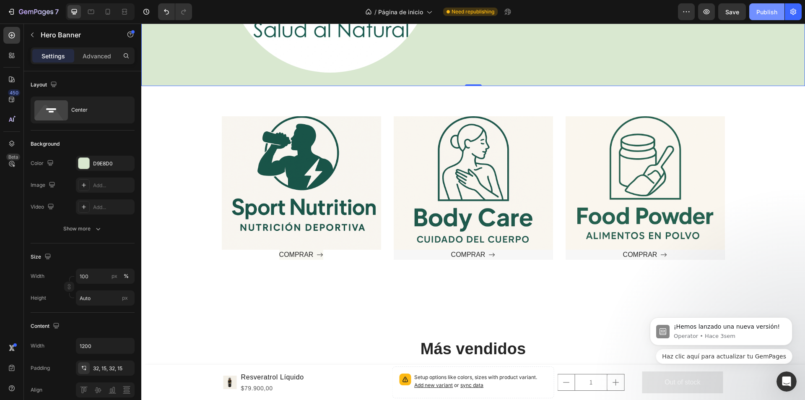
click at [768, 9] on div "Publish" at bounding box center [767, 12] width 21 height 9
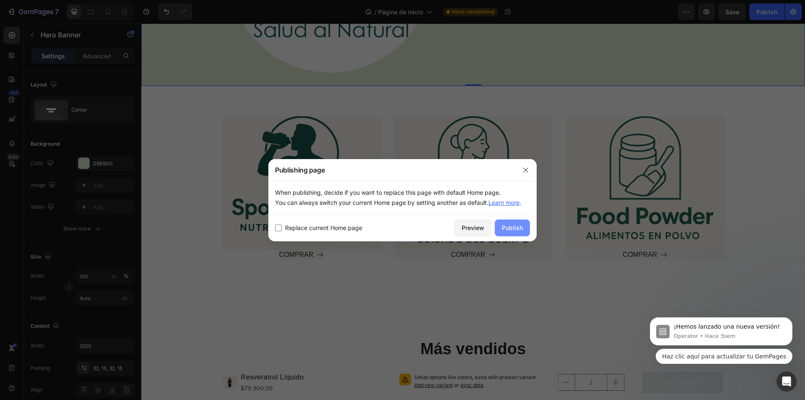
click at [505, 229] on div "Publish" at bounding box center [512, 227] width 21 height 9
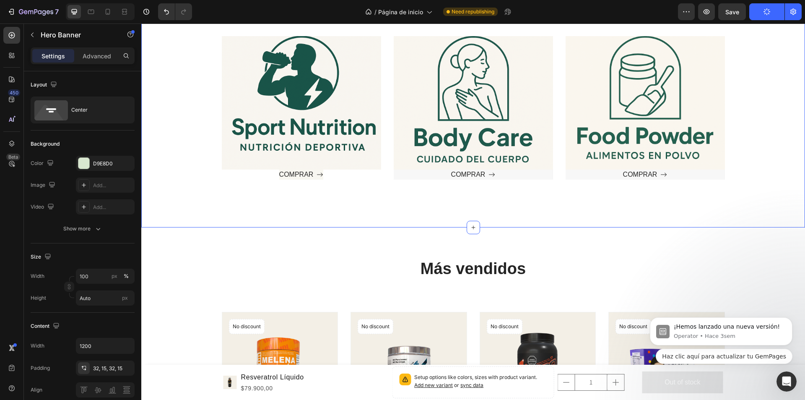
scroll to position [457, 0]
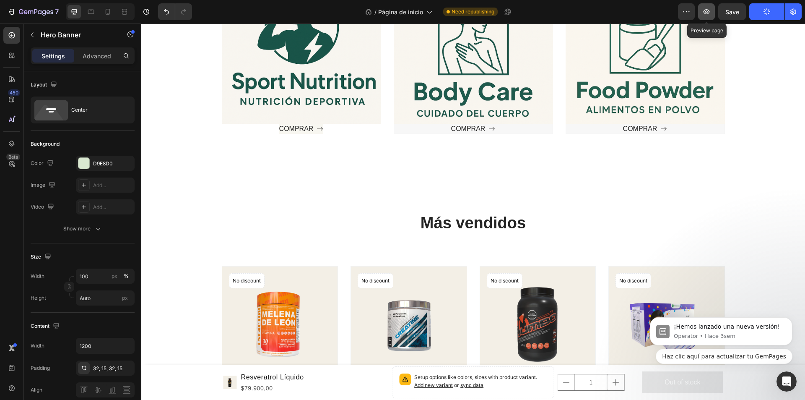
click at [710, 14] on icon "button" at bounding box center [706, 12] width 8 height 8
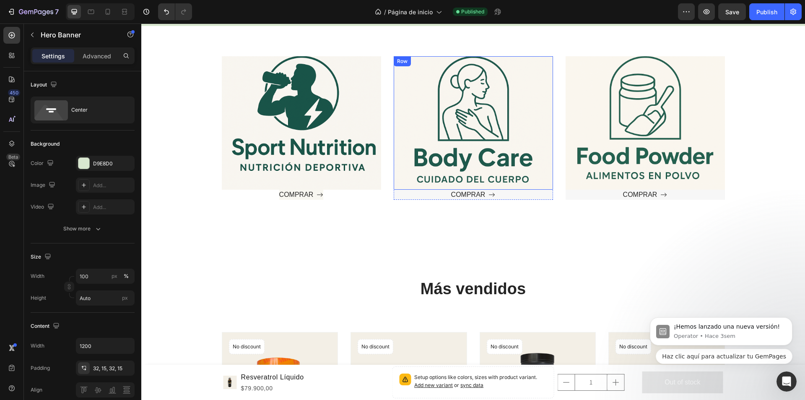
scroll to position [377, 0]
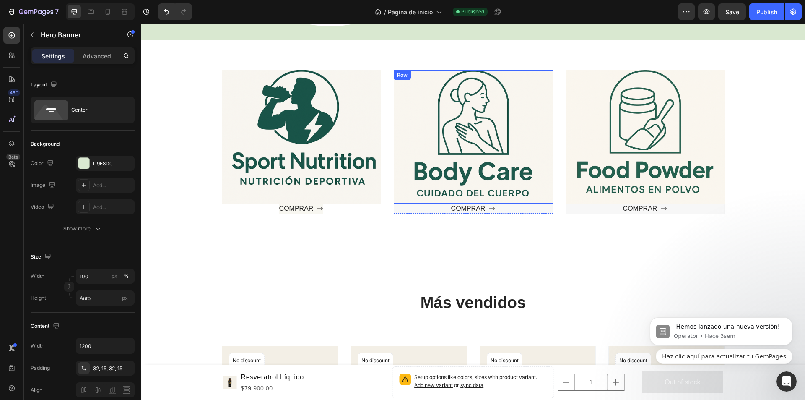
click at [403, 132] on div "Text block Row" at bounding box center [473, 136] width 159 height 133
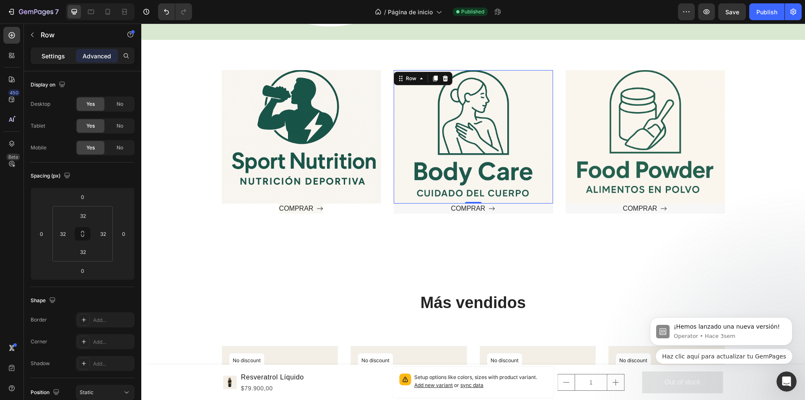
click at [65, 55] on div "Settings" at bounding box center [53, 55] width 42 height 13
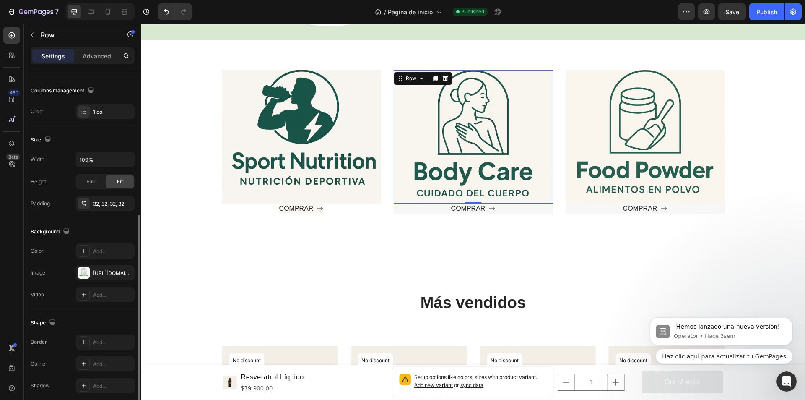
scroll to position [159, 0]
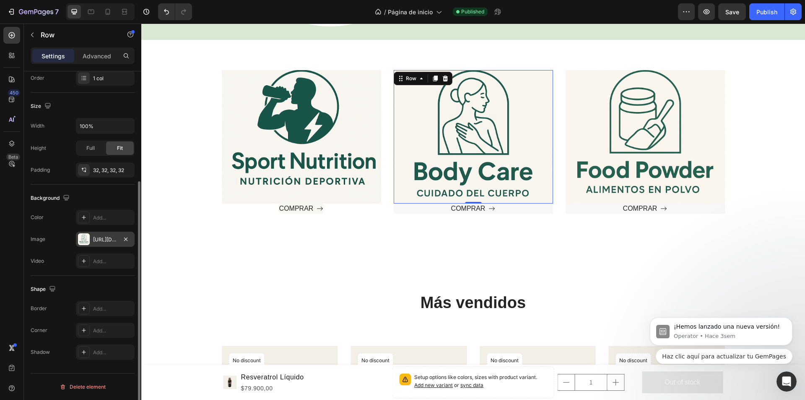
click at [87, 239] on div at bounding box center [84, 239] width 12 height 12
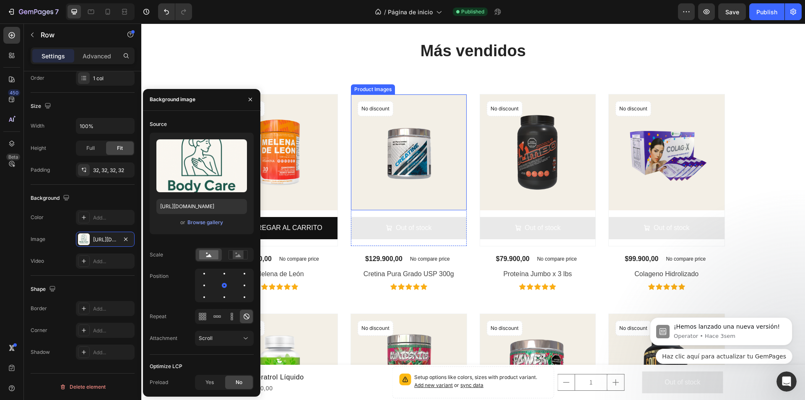
scroll to position [336, 0]
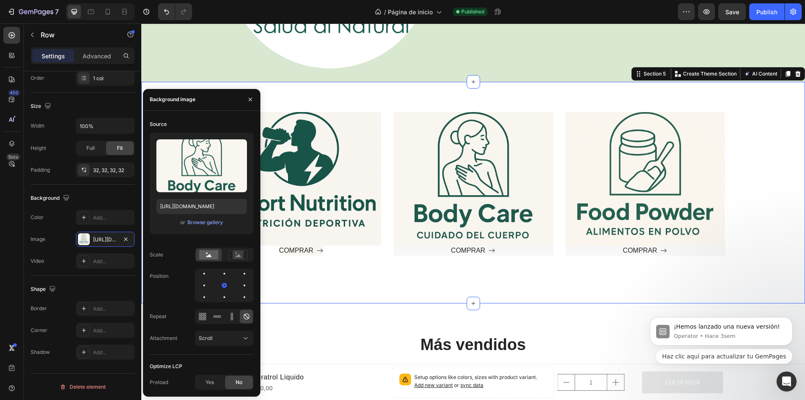
click at [341, 94] on div "Text block Row Hero Banner COMPRAR Button Text block Row COMPRAR Button Hero Ba…" at bounding box center [473, 192] width 664 height 221
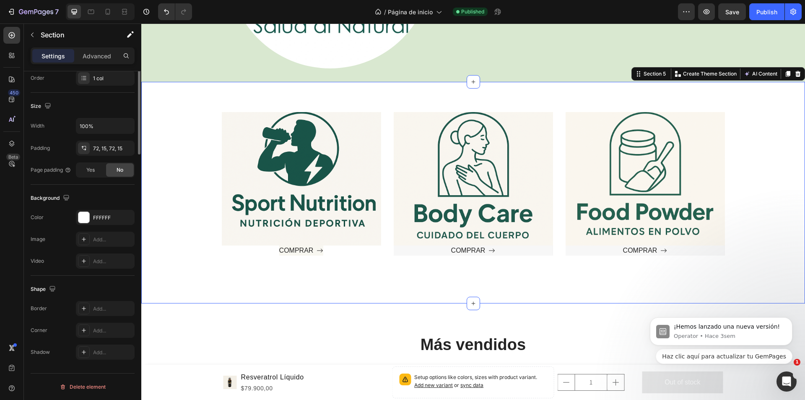
scroll to position [0, 0]
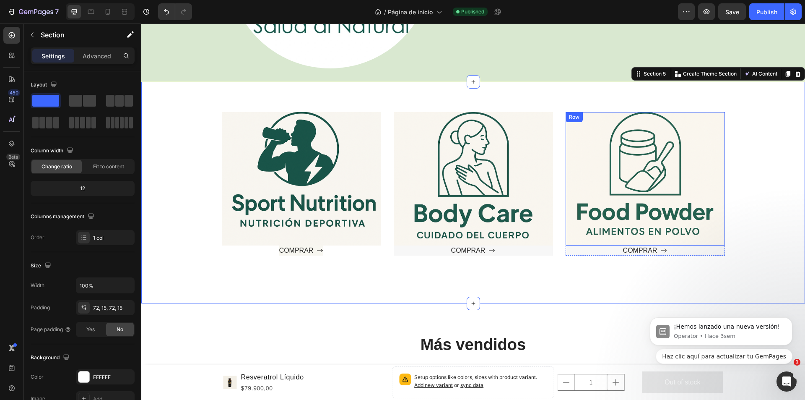
click at [645, 145] on div "Text block" at bounding box center [645, 178] width 133 height 107
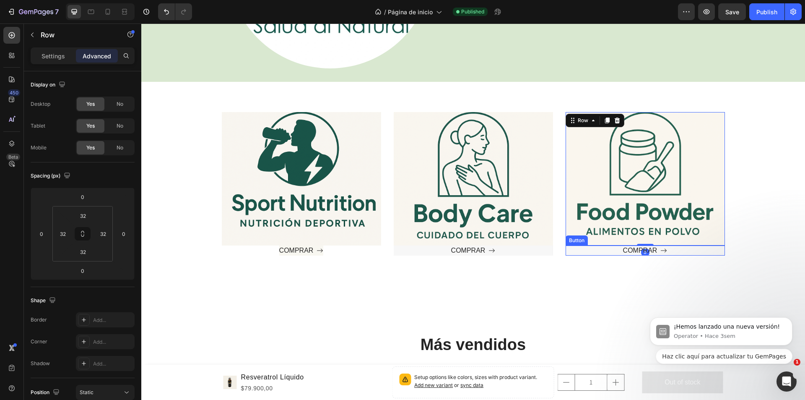
click at [570, 248] on div "COMPRAR Button" at bounding box center [645, 250] width 159 height 10
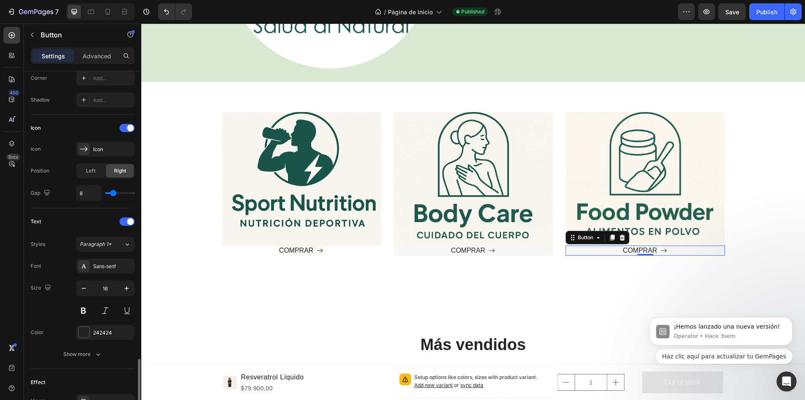
scroll to position [381, 0]
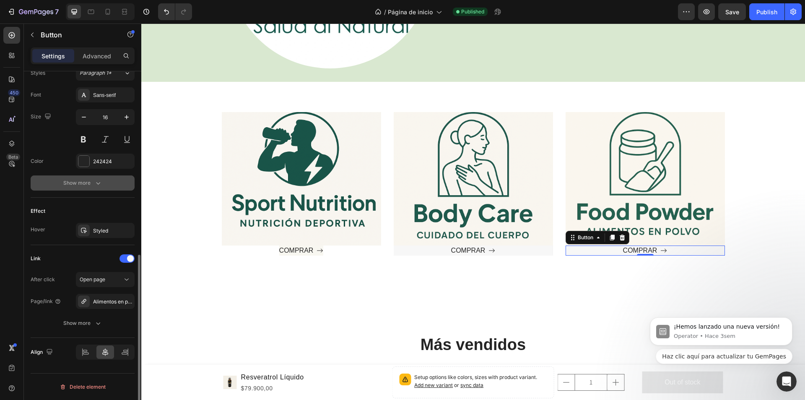
click at [83, 179] on div "Show more" at bounding box center [82, 183] width 39 height 8
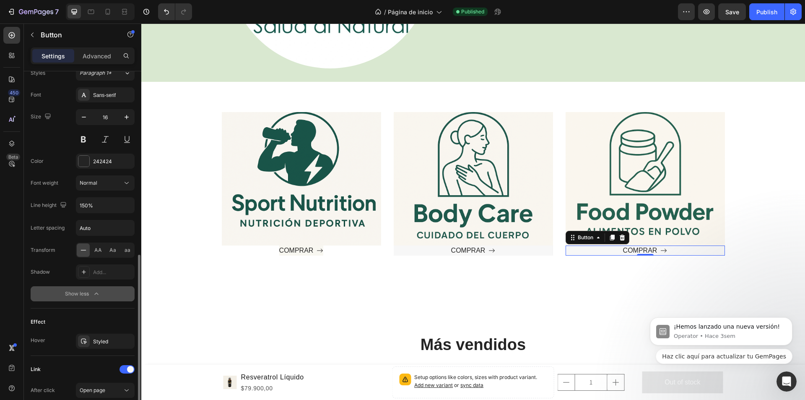
scroll to position [492, 0]
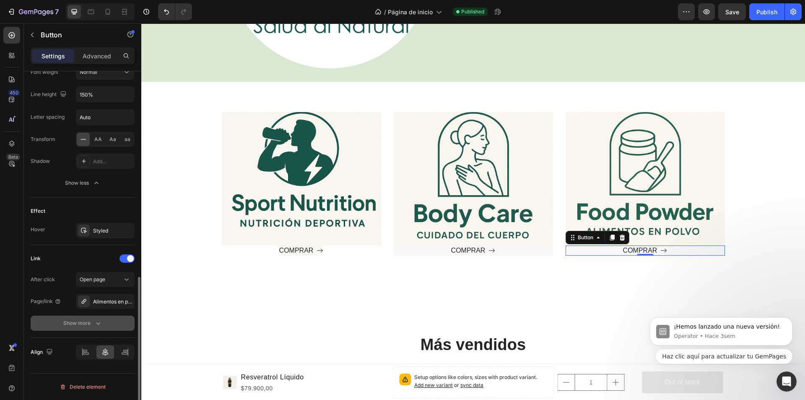
click at [87, 326] on div "Show more" at bounding box center [82, 323] width 39 height 8
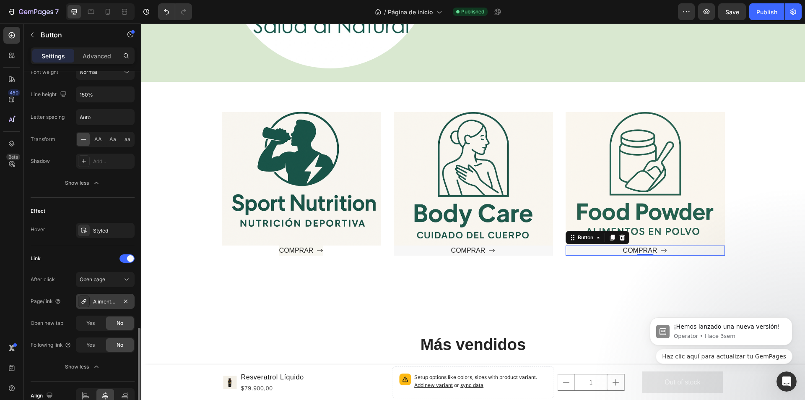
scroll to position [535, 0]
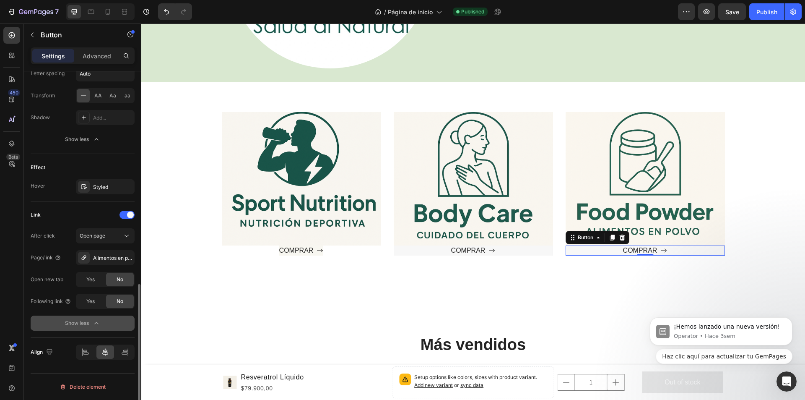
click at [92, 324] on div "Show less" at bounding box center [83, 323] width 36 height 8
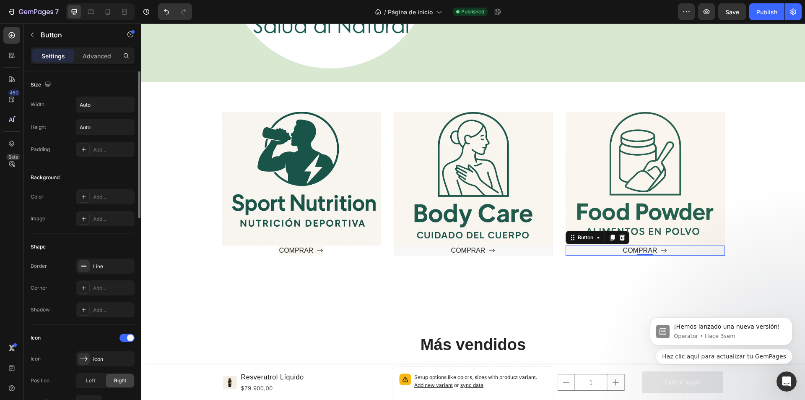
scroll to position [168, 0]
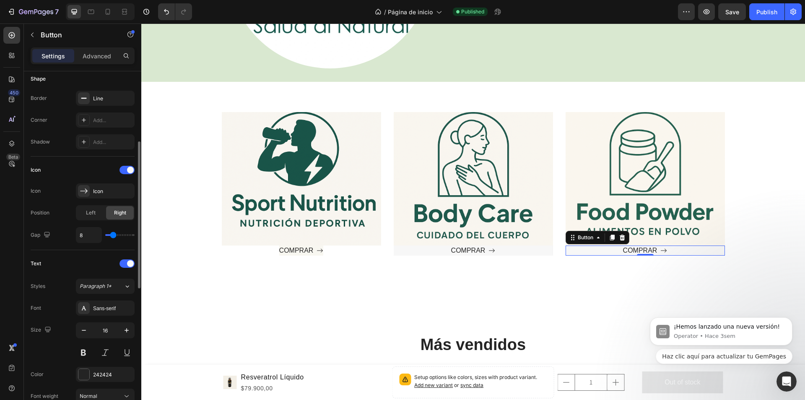
type input "5"
type input "19"
type input "20"
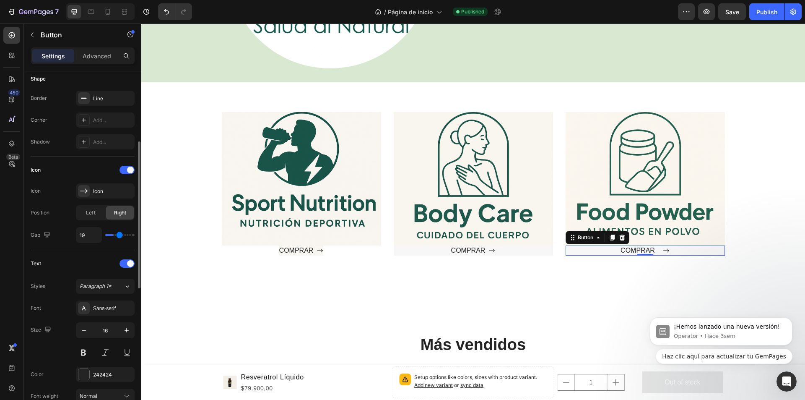
type input "20"
type input "21"
type input "23"
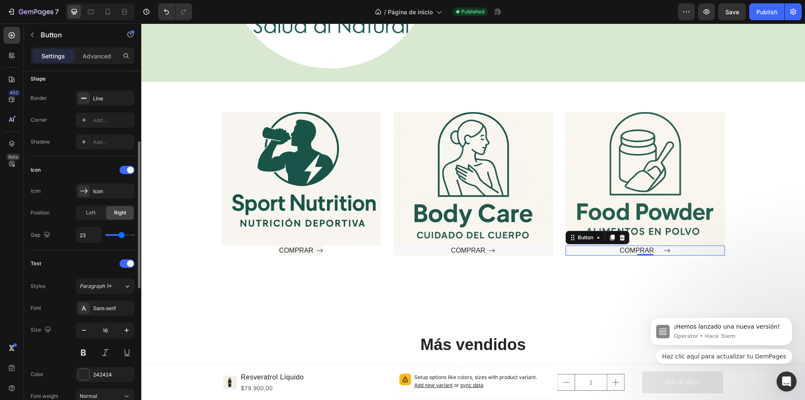
type input "24"
type input "6"
type input "0"
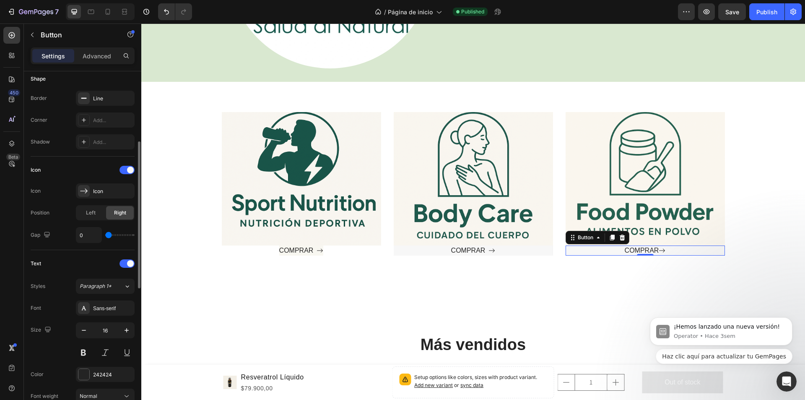
drag, startPoint x: 111, startPoint y: 232, endPoint x: 103, endPoint y: 233, distance: 8.1
type input "0"
click at [105, 234] on input "range" at bounding box center [119, 235] width 29 height 2
type input "5"
drag, startPoint x: 107, startPoint y: 237, endPoint x: 112, endPoint y: 237, distance: 4.2
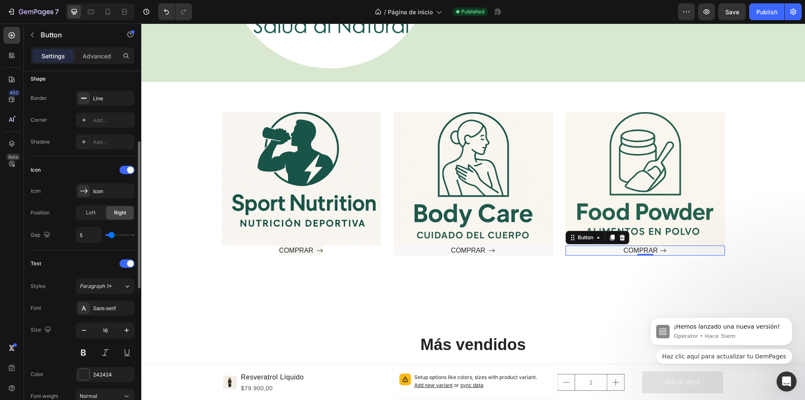
type input "5"
click at [112, 236] on input "range" at bounding box center [119, 235] width 29 height 2
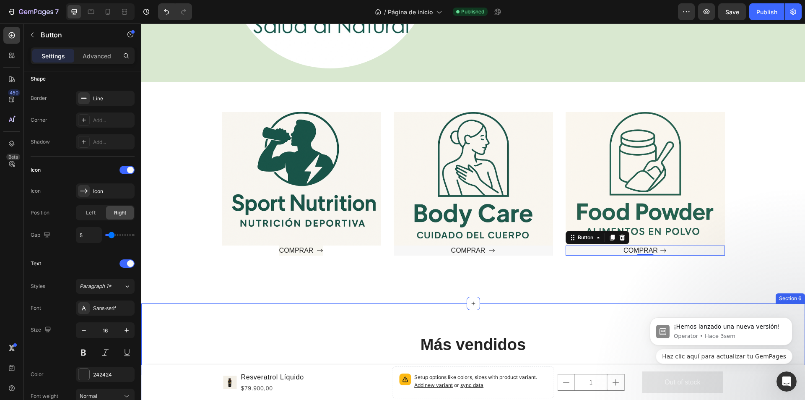
click at [335, 291] on div "Text block Row Hero Banner COMPRAR Button Text block Row COMPRAR Button Hero Ba…" at bounding box center [473, 192] width 664 height 221
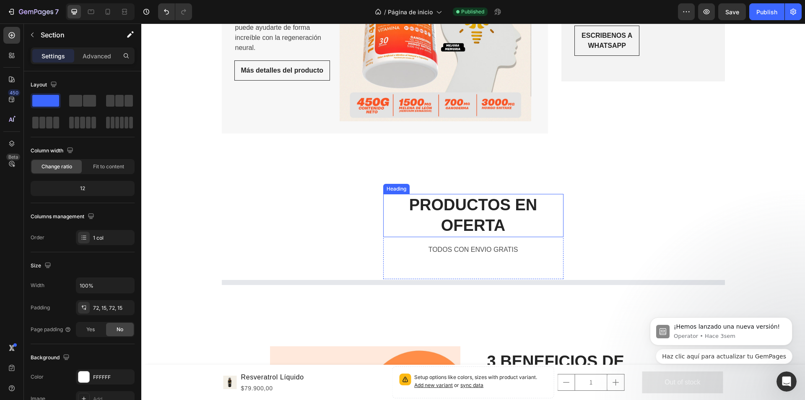
scroll to position [2013, 0]
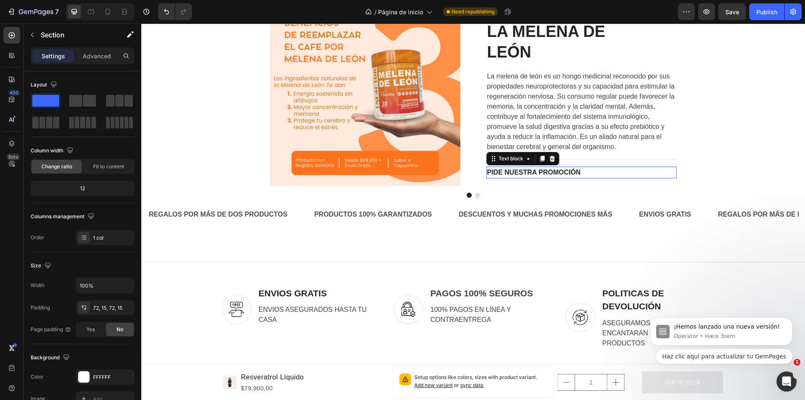
click at [510, 169] on div "3 BENEFICIOS DE LA MELENA DE LEÓN Heading La melena de león es un hongo medicin…" at bounding box center [582, 90] width 190 height 190
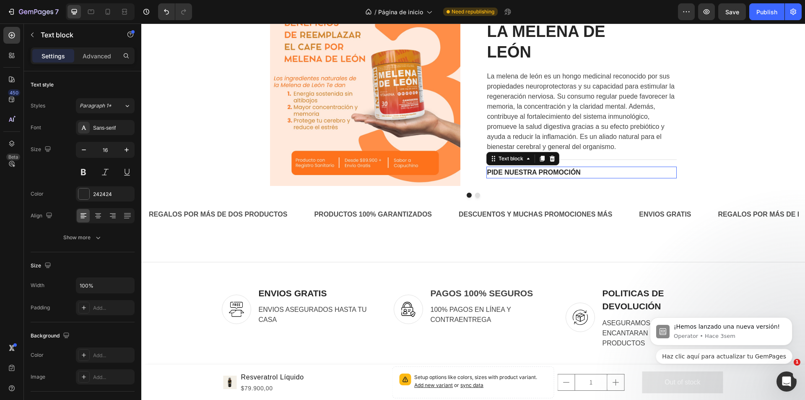
scroll to position [2516, 0]
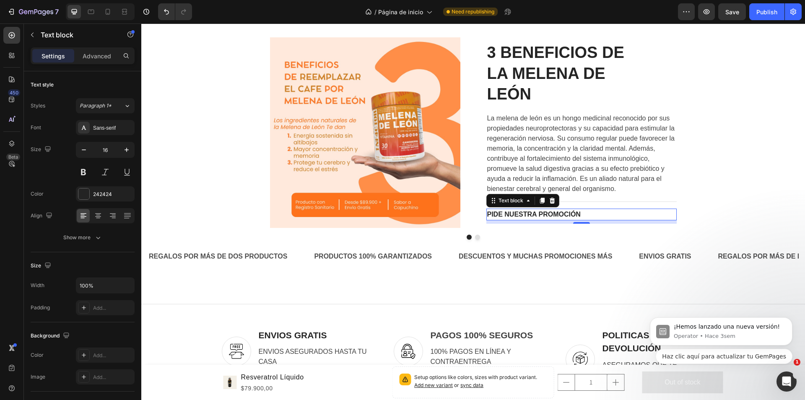
click at [515, 216] on p "PIDE NUESTRA PROMOCIÓN" at bounding box center [581, 214] width 189 height 10
click at [614, 242] on div "REGALOS POR MÁS DE DOS PRODUCTOS Text Block PRODUCTOS 100% GARANTIZADOS Text Bl…" at bounding box center [473, 256] width 651 height 34
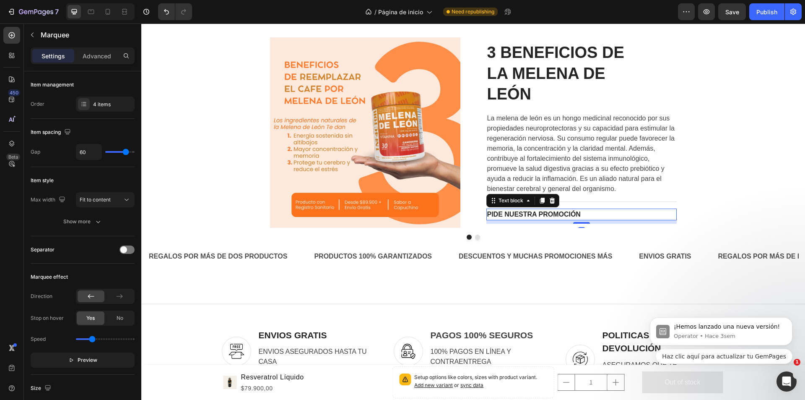
click at [578, 217] on p "PIDE NUESTRA PROMOCIÓN" at bounding box center [581, 214] width 189 height 10
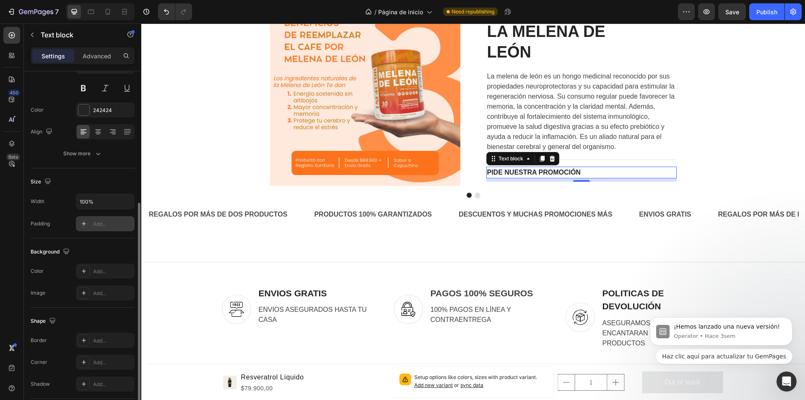
scroll to position [145, 0]
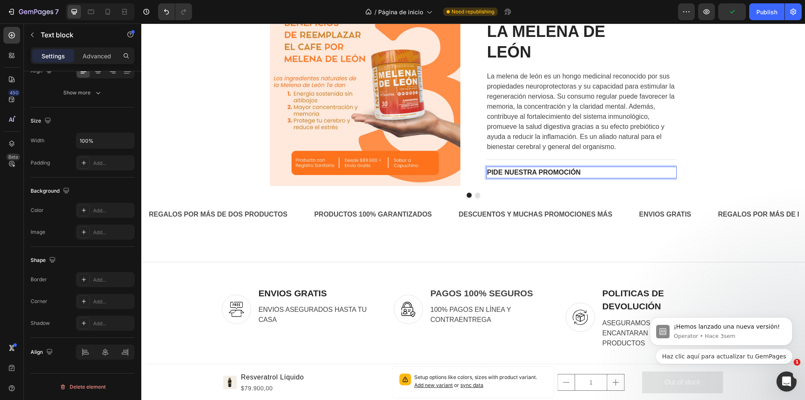
click at [533, 175] on p "PIDE NUESTRA PROMOCIÓN" at bounding box center [581, 172] width 189 height 10
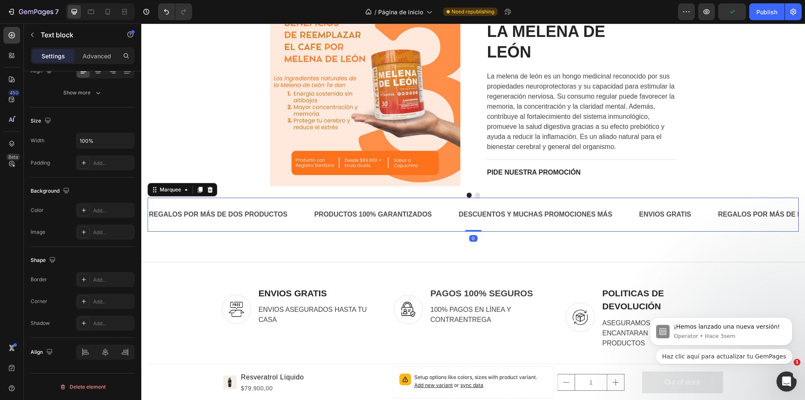
click at [555, 203] on div "REGALOS POR MÁS DE DOS PRODUCTOS Text Block PRODUCTOS 100% GARANTIZADOS Text Bl…" at bounding box center [473, 215] width 651 height 34
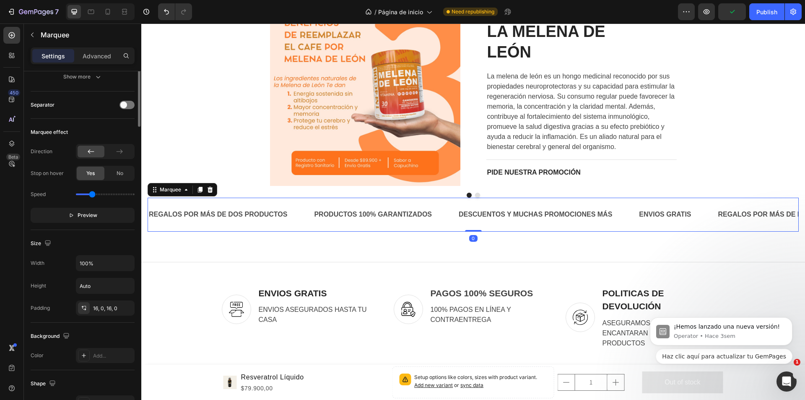
scroll to position [0, 0]
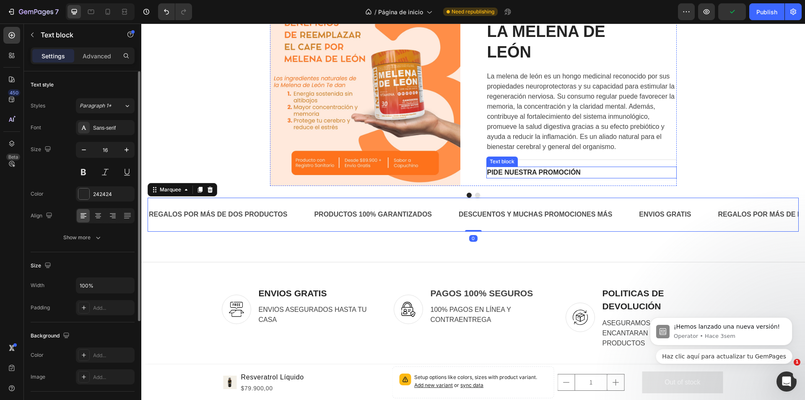
click at [544, 175] on p "PIDE NUESTRA PROMOCIÓN" at bounding box center [581, 172] width 189 height 10
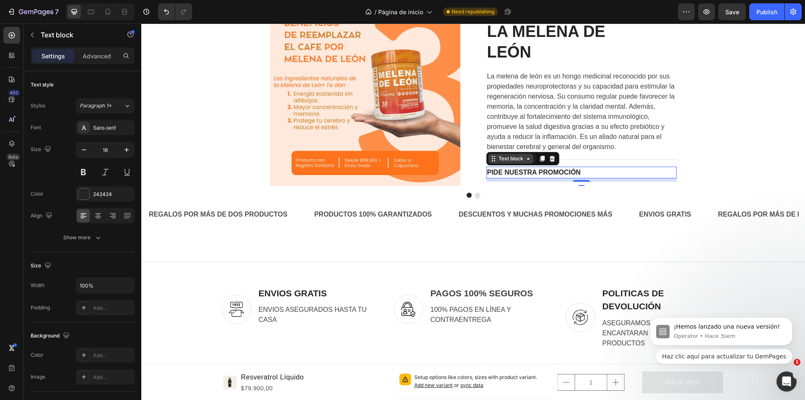
click at [499, 160] on div "Text block" at bounding box center [511, 159] width 28 height 8
click at [550, 197] on div at bounding box center [473, 195] width 407 height 5
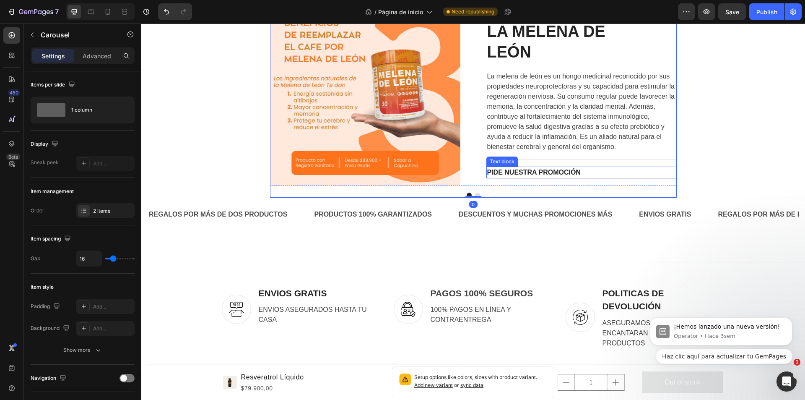
click at [562, 176] on p "PIDE NUESTRA PROMOCIÓN" at bounding box center [581, 172] width 189 height 10
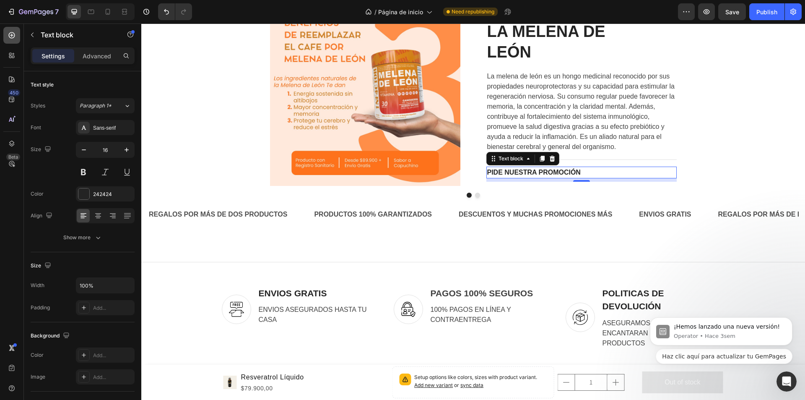
click at [14, 35] on icon at bounding box center [12, 35] width 6 height 6
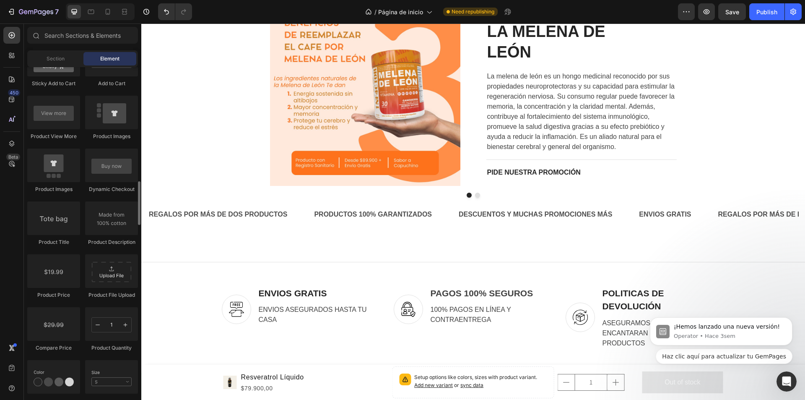
scroll to position [1174, 0]
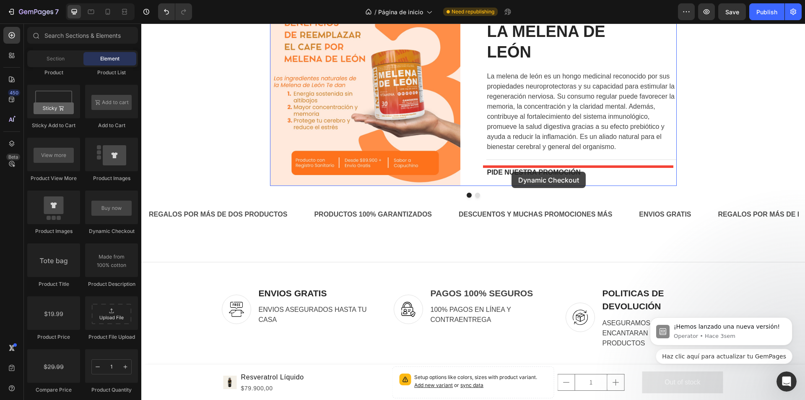
drag, startPoint x: 245, startPoint y: 232, endPoint x: 512, endPoint y: 172, distance: 274.0
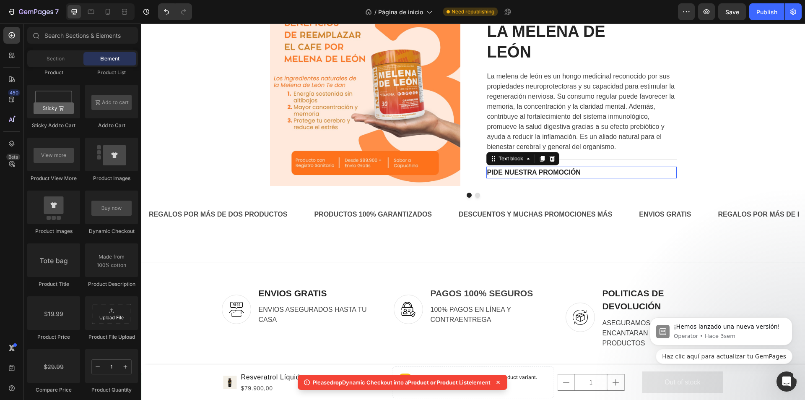
click at [499, 169] on p "PIDE NUESTRA PROMOCIÓN" at bounding box center [581, 172] width 189 height 10
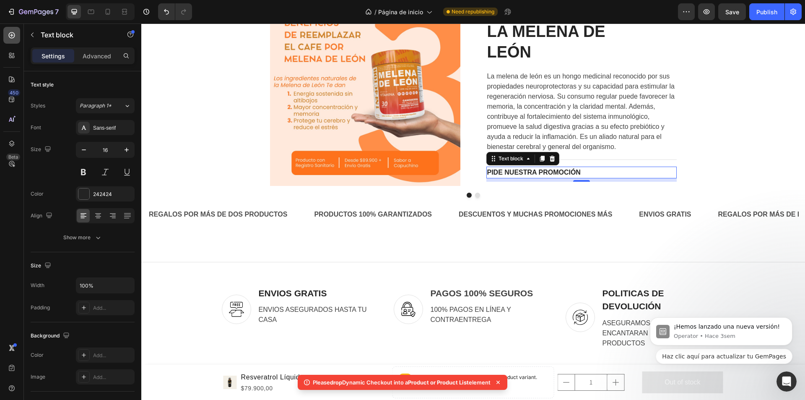
click at [10, 32] on icon at bounding box center [12, 35] width 8 height 8
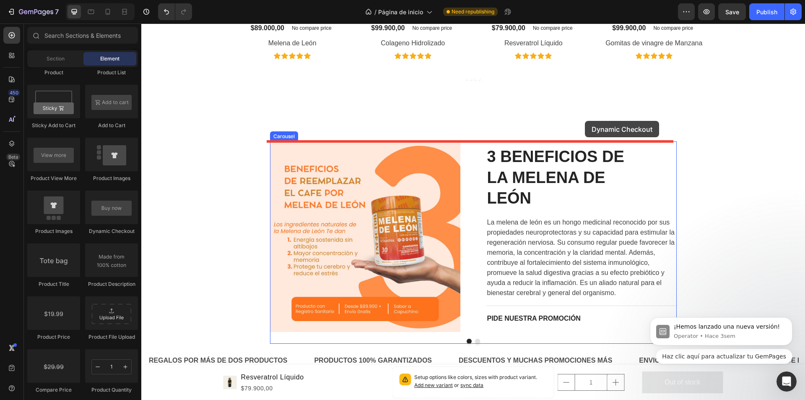
scroll to position [2410, 0]
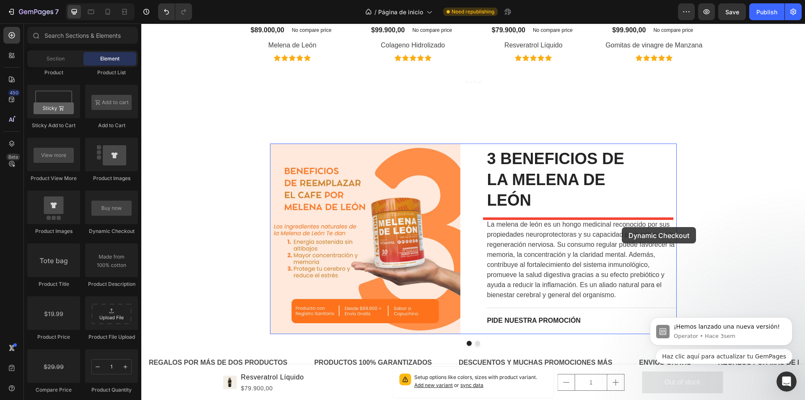
drag, startPoint x: 255, startPoint y: 236, endPoint x: 622, endPoint y: 227, distance: 367.1
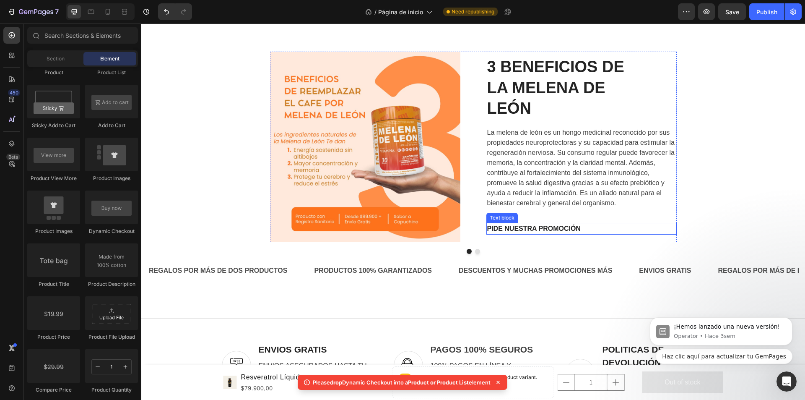
scroll to position [2536, 0]
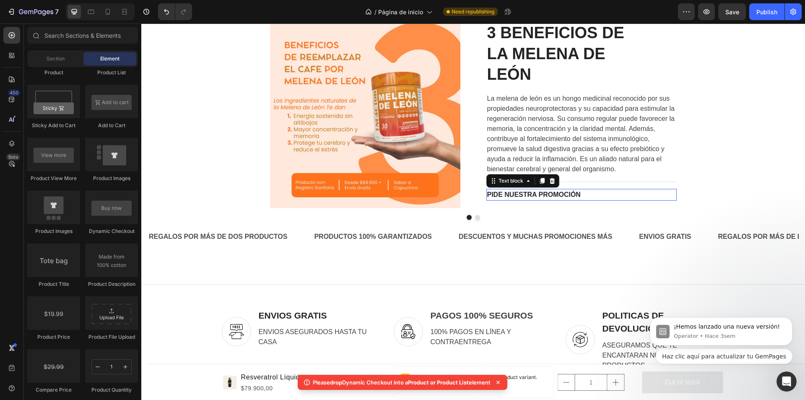
click at [529, 195] on p "PIDE NUESTRA PROMOCIÓN" at bounding box center [581, 195] width 189 height 10
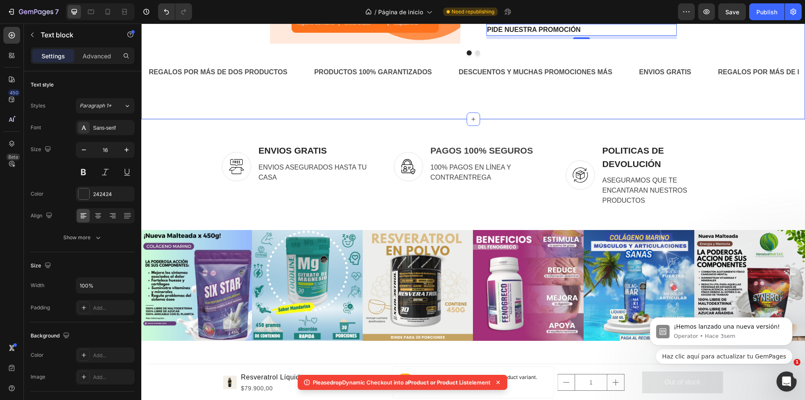
scroll to position [2452, 0]
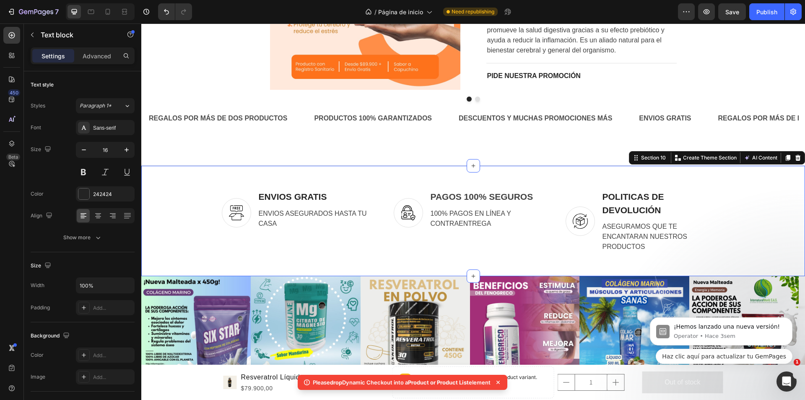
click at [728, 174] on div "Image ENVIOS GRATIS Text block ENVIOS ASEGURADOS HASTA TU CASA Text block Row I…" at bounding box center [473, 220] width 664 height 111
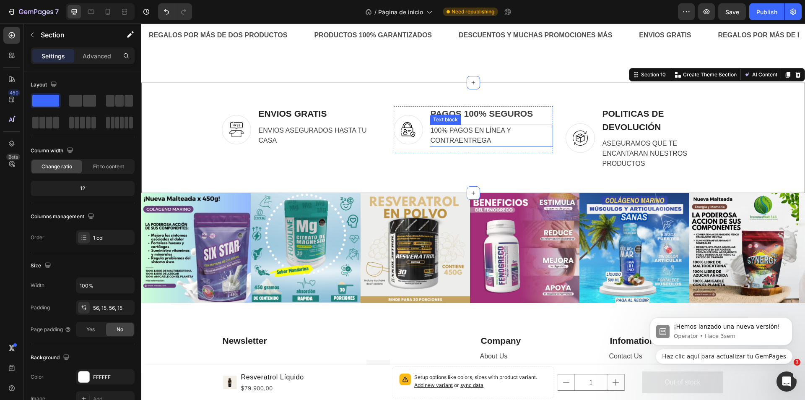
scroll to position [2578, 0]
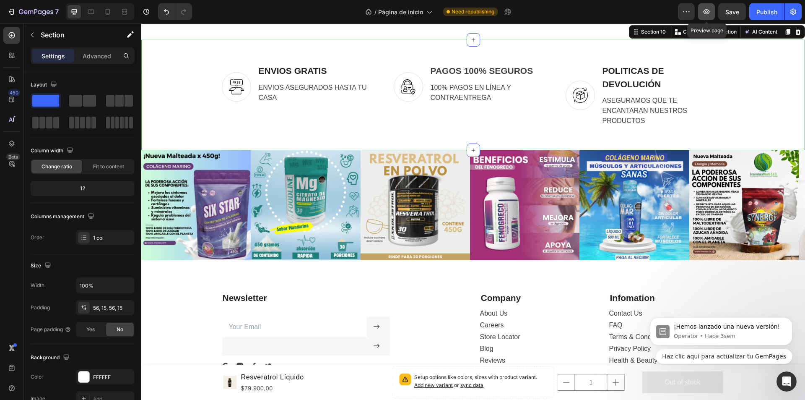
click at [707, 15] on icon "button" at bounding box center [706, 12] width 8 height 8
